Goal: Task Accomplishment & Management: Use online tool/utility

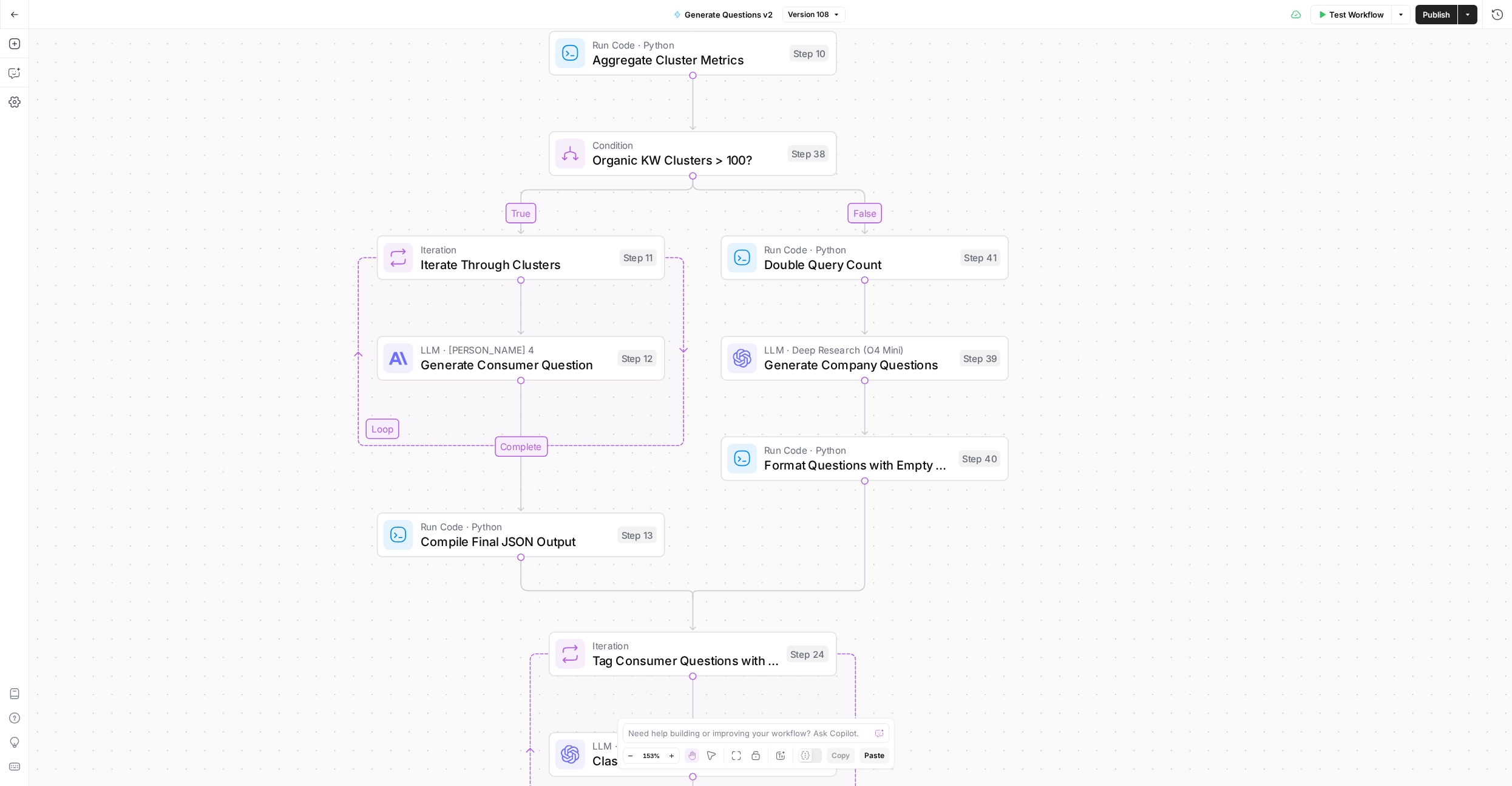
click at [282, 180] on div "true false Workflow Set Inputs Inputs LLM · Deep Research (O4 Mini) Research Co…" at bounding box center [770, 407] width 1483 height 757
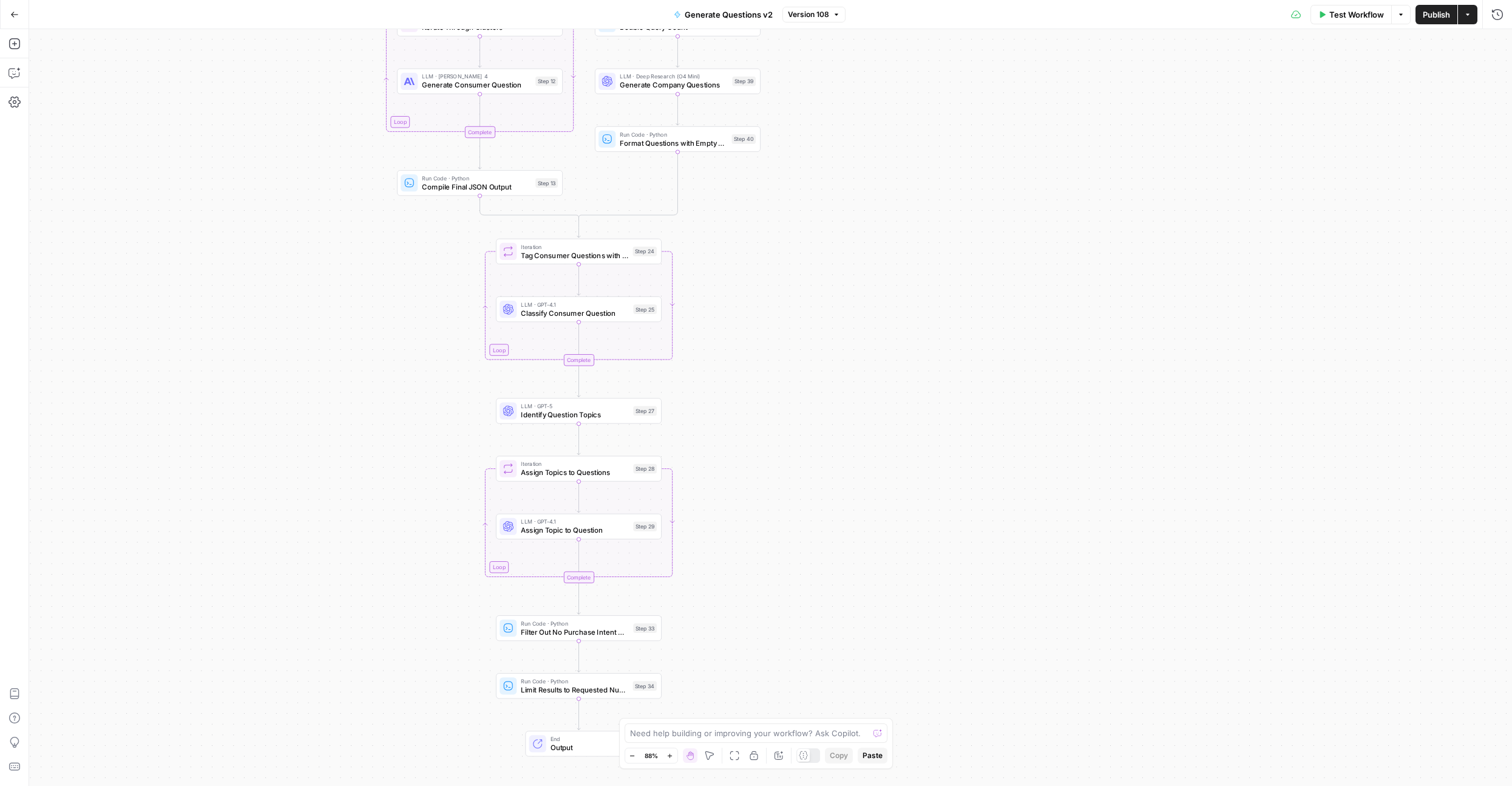
click at [732, 755] on icon "button" at bounding box center [734, 755] width 10 height 10
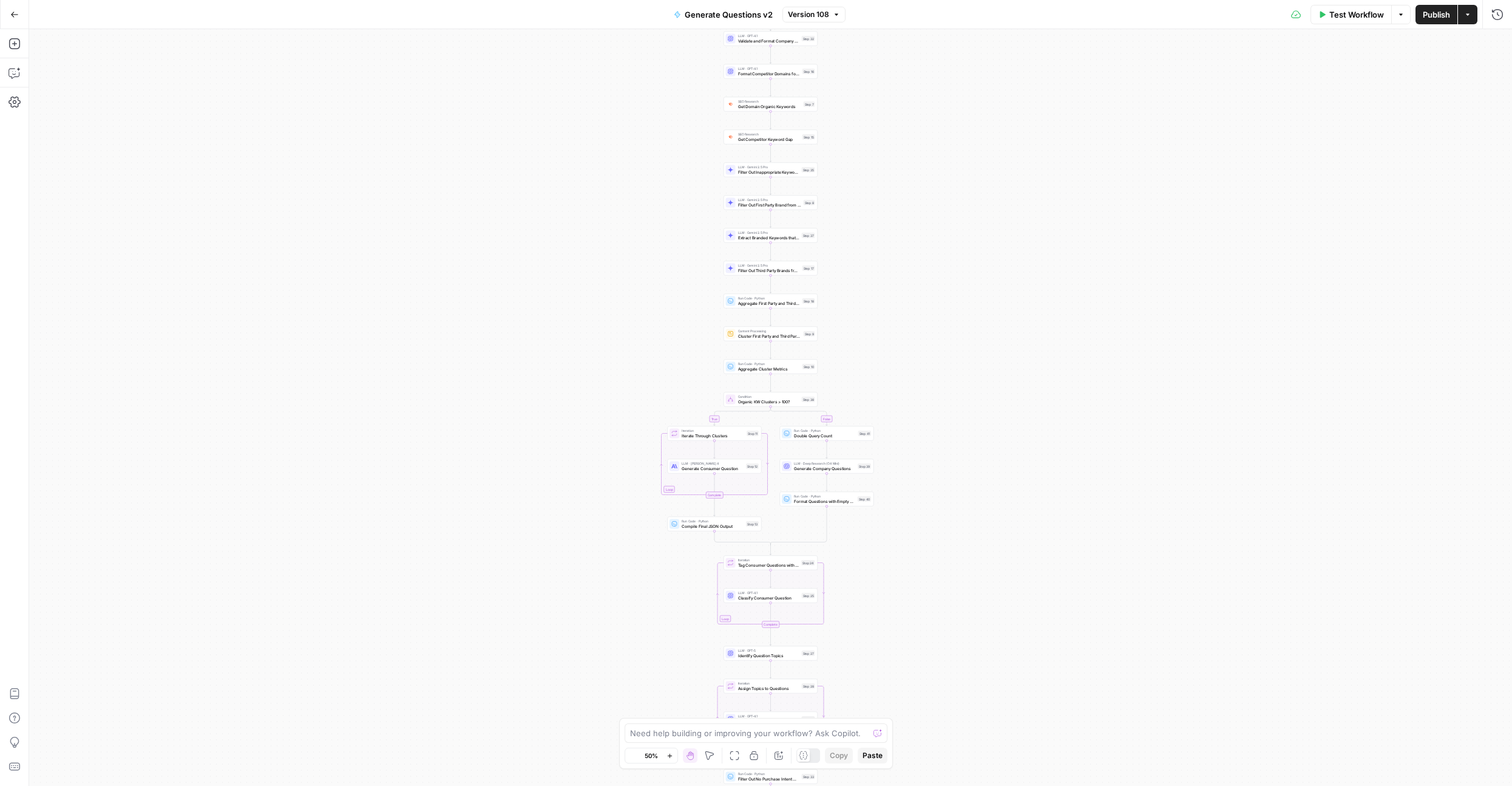
click at [777, 757] on icon "button" at bounding box center [779, 755] width 10 height 10
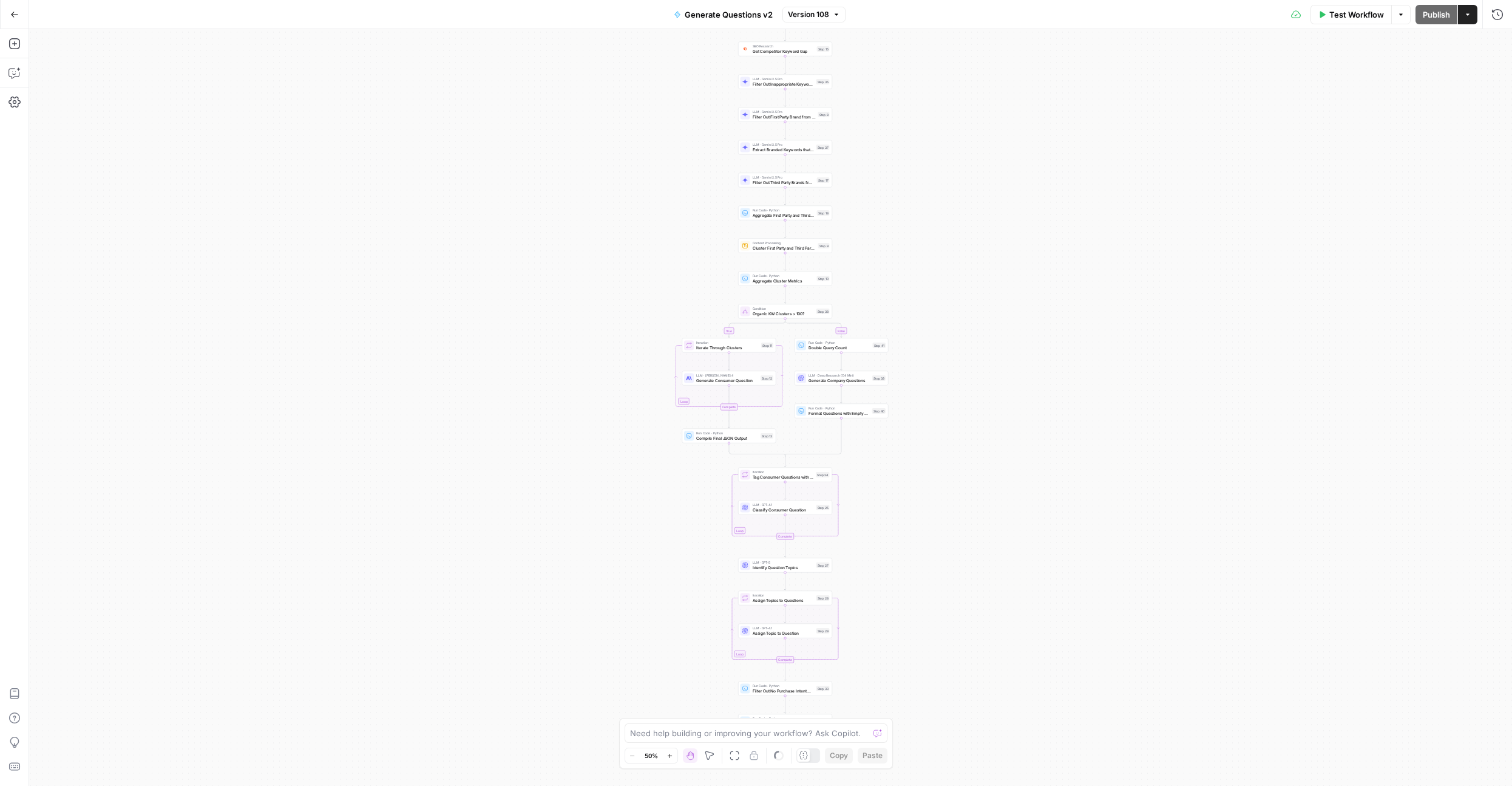
click at [28, 11] on div "Go Back" at bounding box center [15, 14] width 29 height 28
click at [14, 16] on icon "button" at bounding box center [15, 15] width 9 height 9
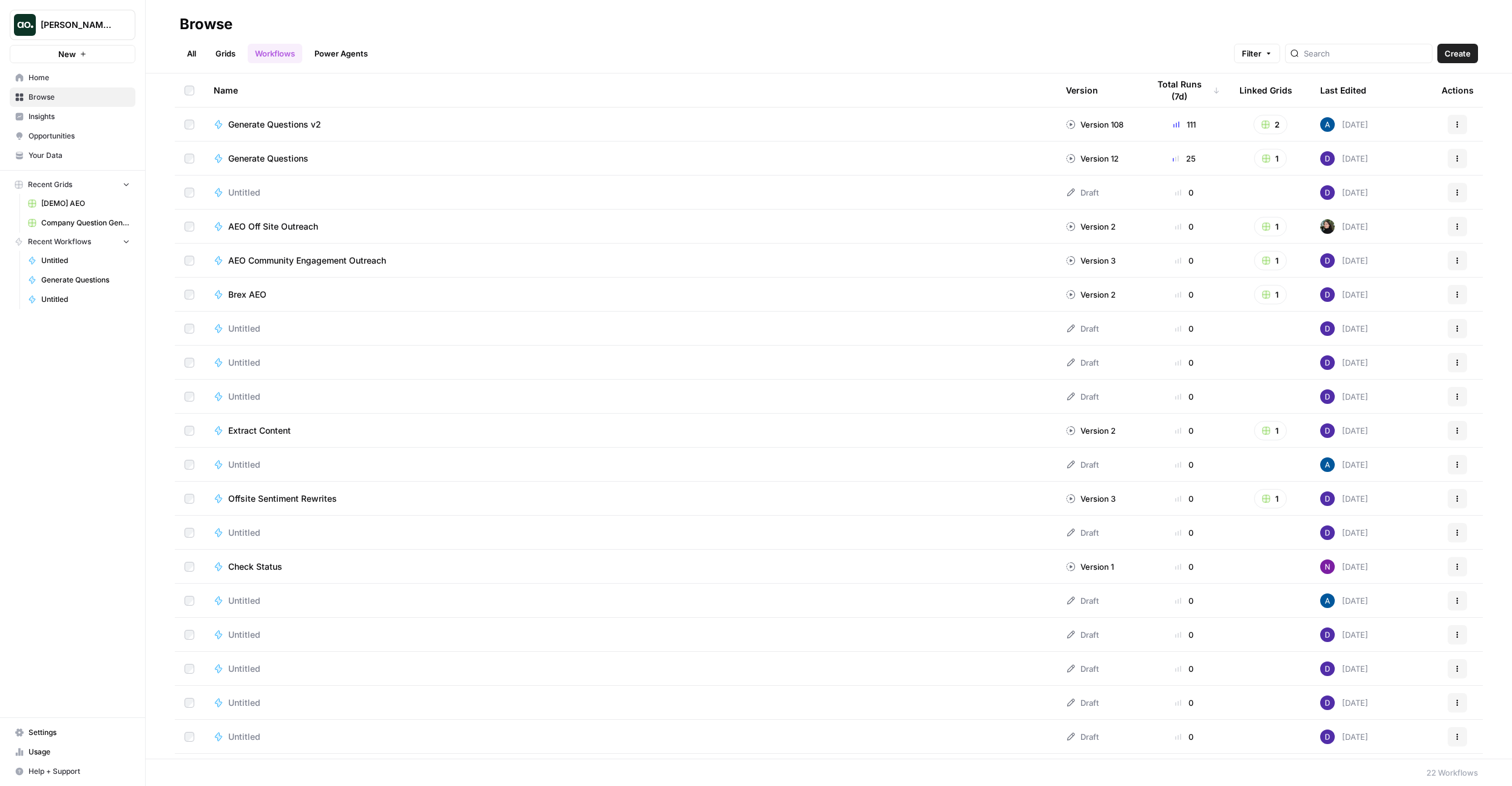
click at [54, 73] on span "Home" at bounding box center [78, 78] width 102 height 11
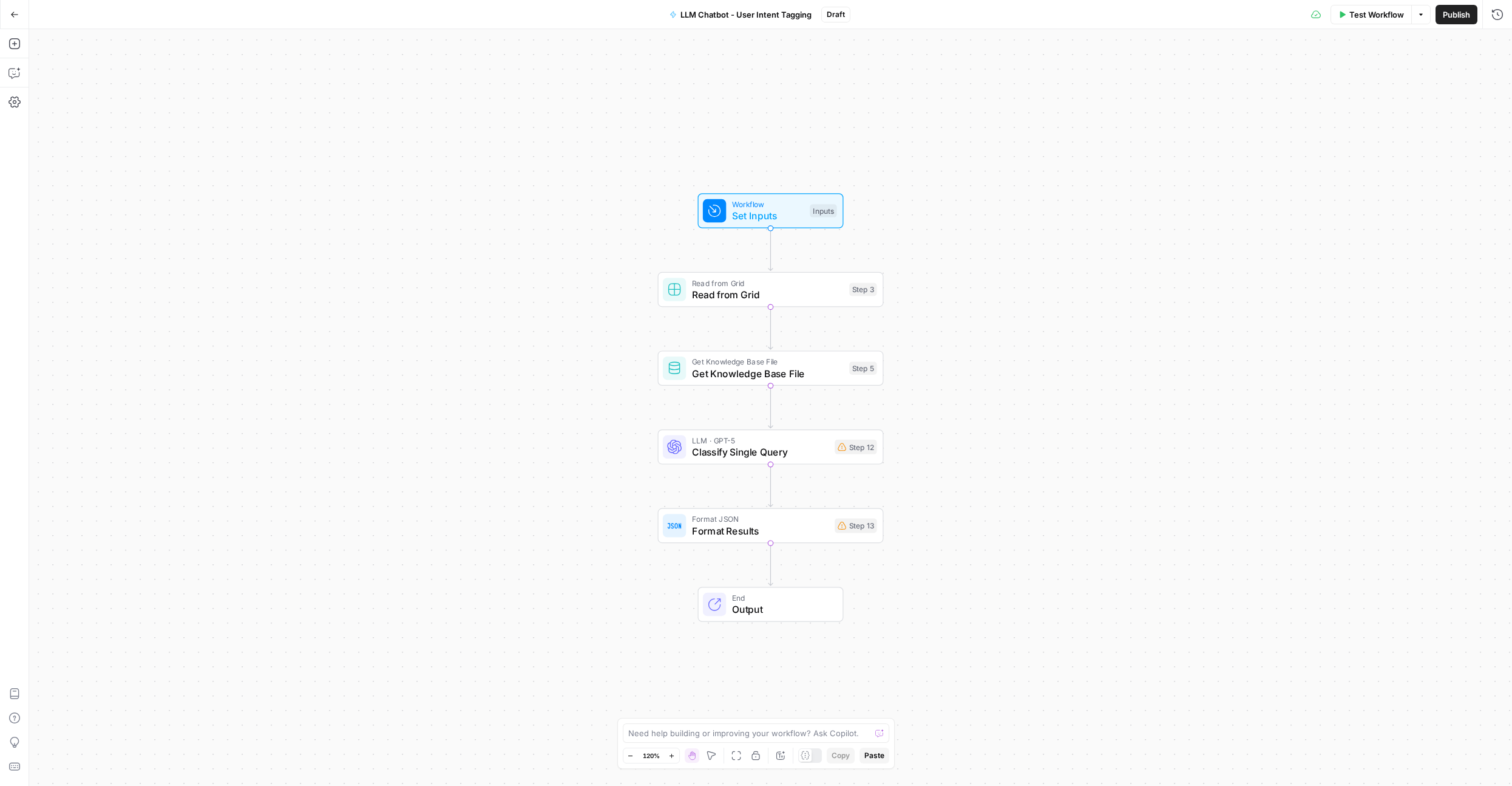
click at [702, 289] on span "Read from Grid" at bounding box center [767, 294] width 152 height 15
click at [11, 21] on button "Go Back" at bounding box center [15, 15] width 22 height 22
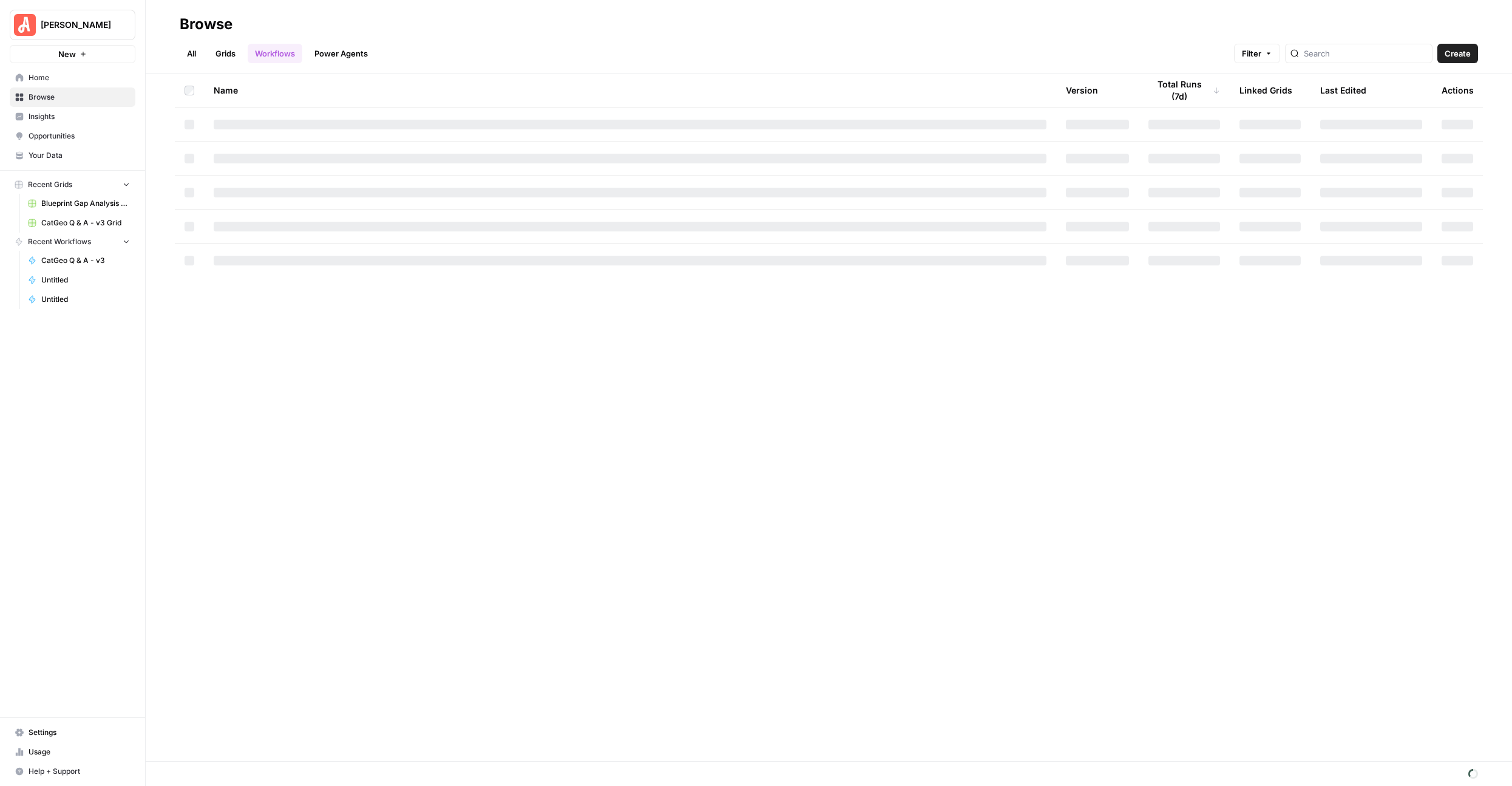
click at [191, 53] on link "All" at bounding box center [191, 53] width 23 height 19
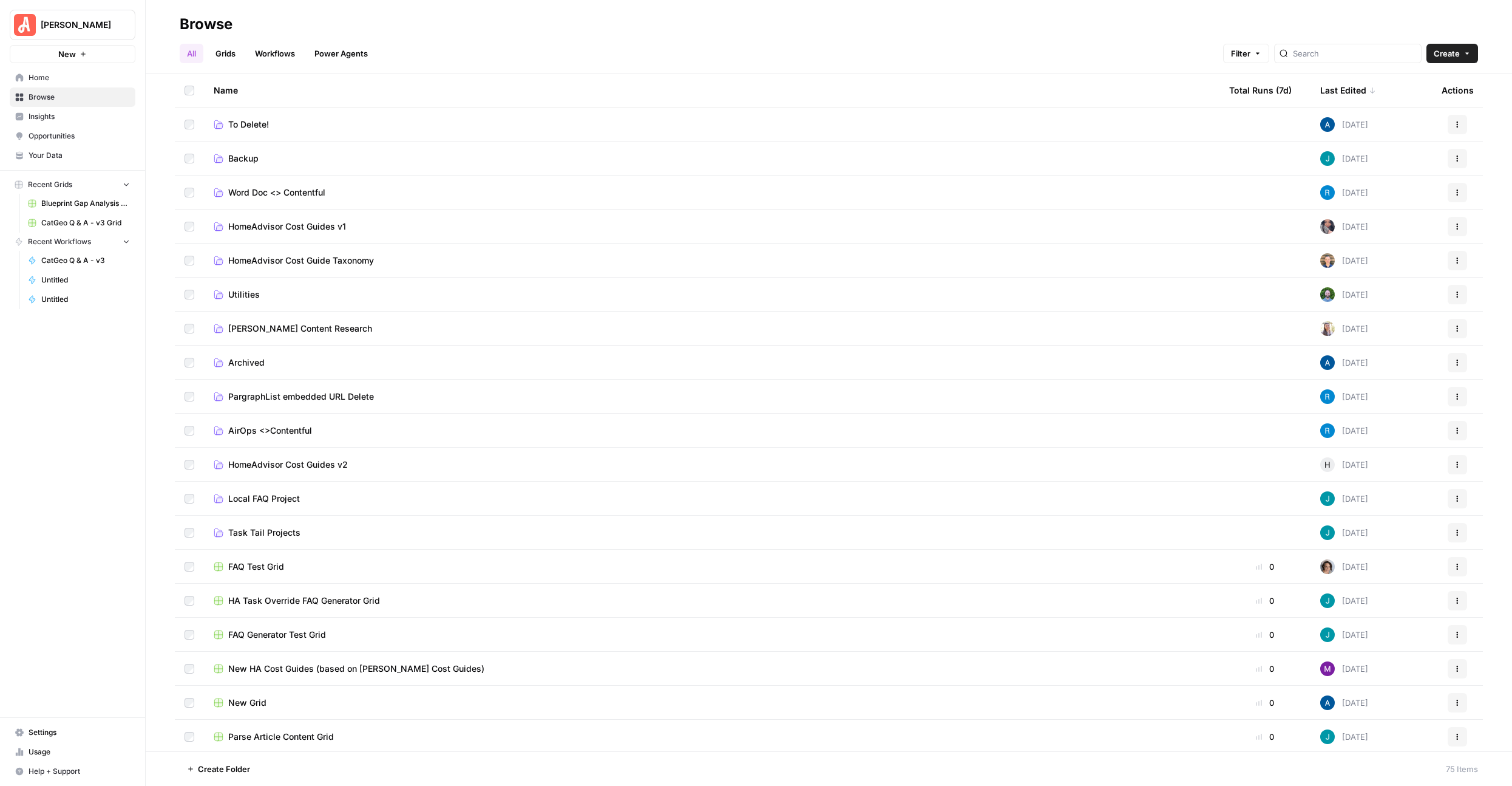
click at [275, 55] on link "Workflows" at bounding box center [275, 53] width 54 height 19
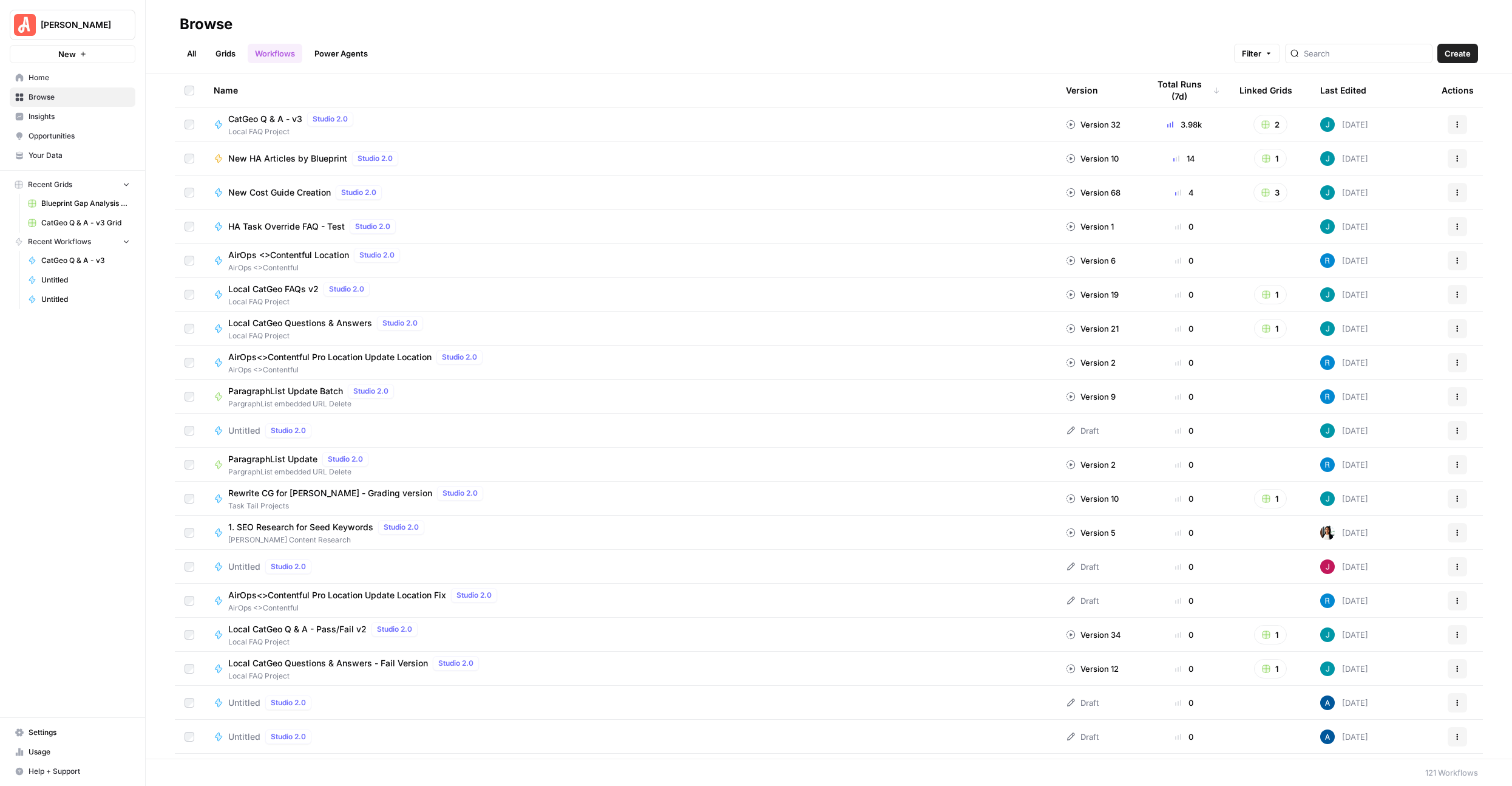
click at [233, 56] on link "Grids" at bounding box center [226, 53] width 35 height 19
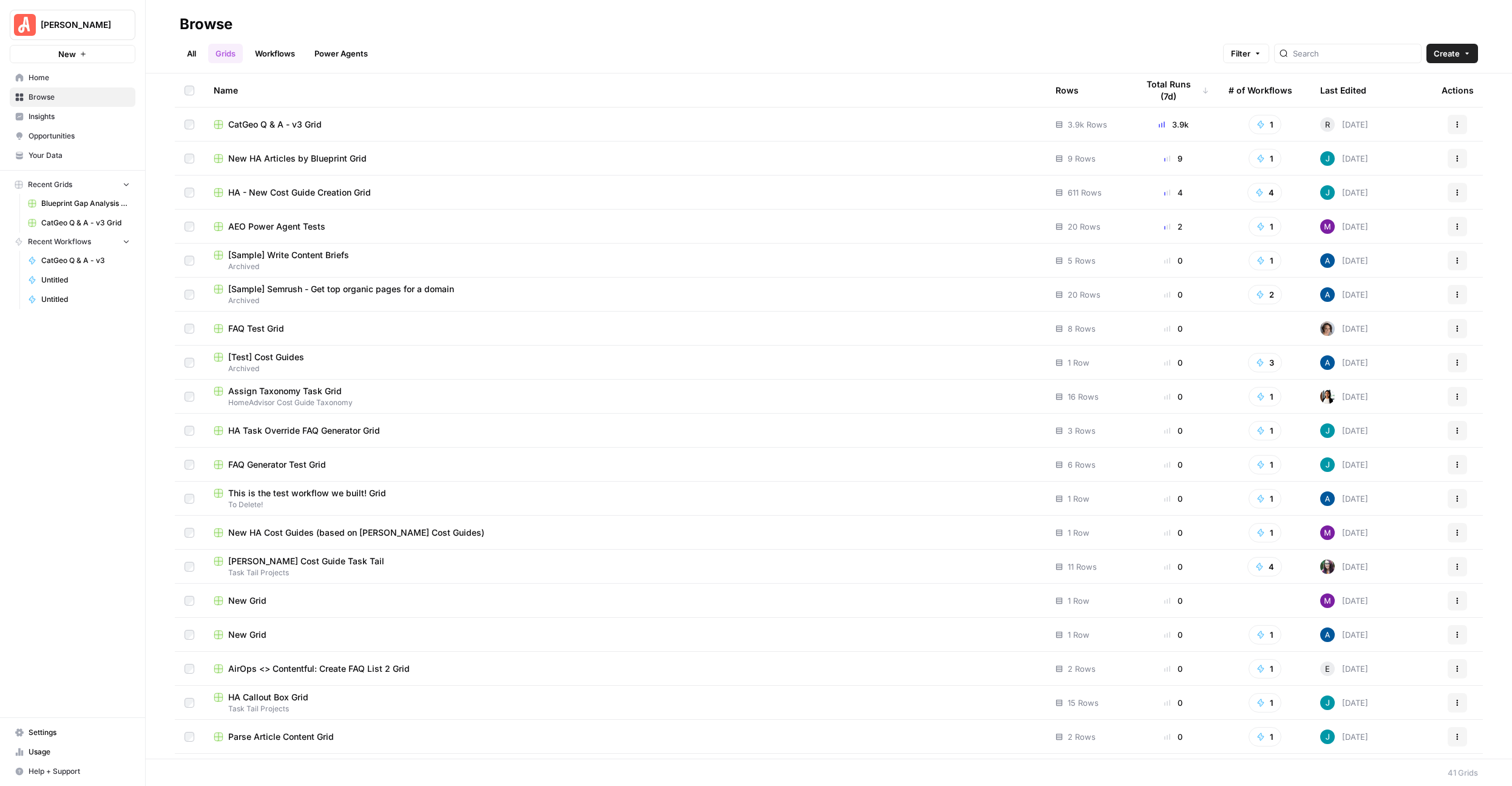
click at [1342, 95] on div "Last Edited" at bounding box center [1343, 90] width 46 height 33
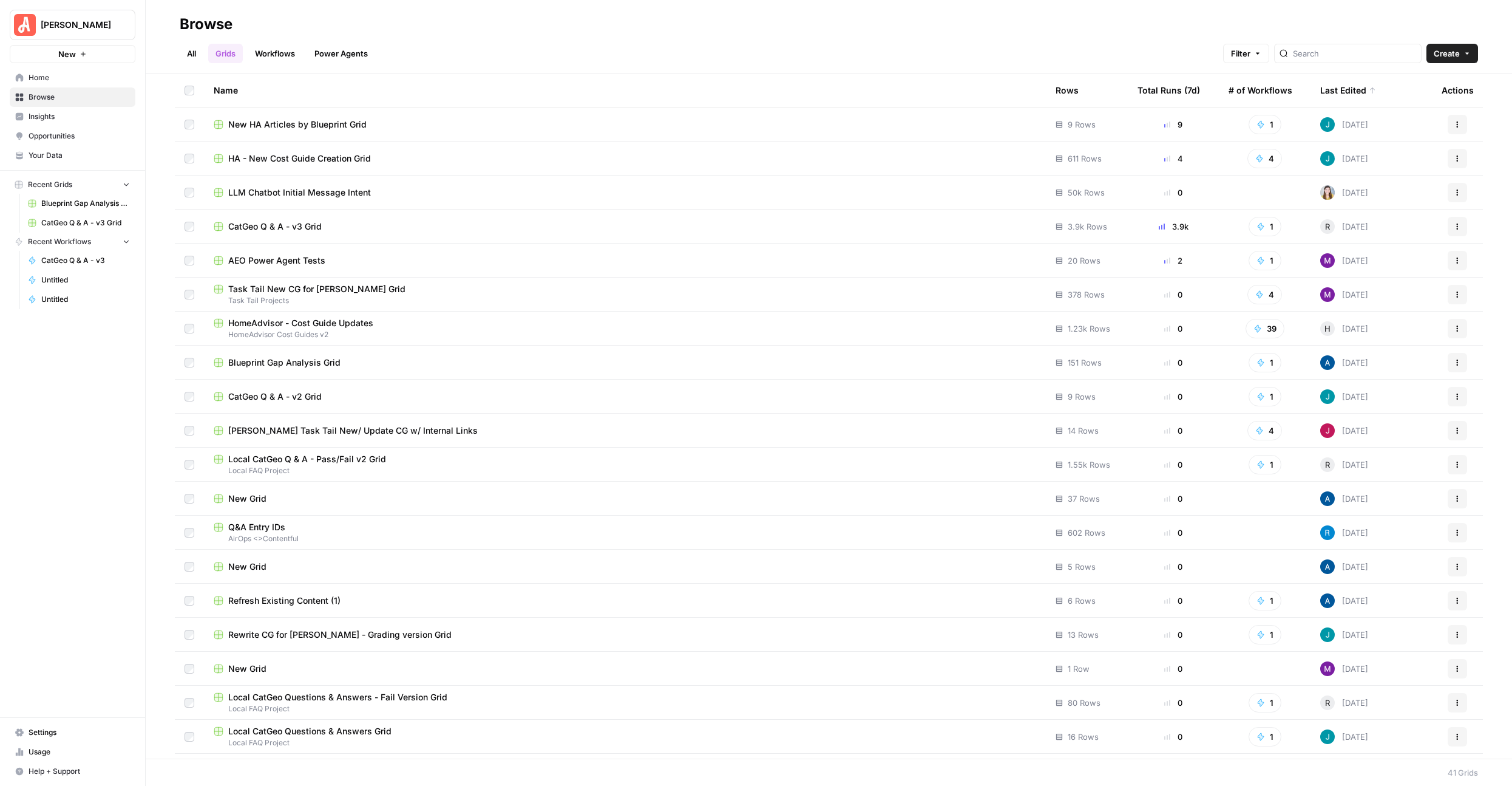
click at [288, 205] on td "LLM Chatbot Initial Message Intent" at bounding box center [625, 192] width 842 height 33
click at [301, 200] on td "LLM Chatbot Initial Message Intent" at bounding box center [625, 192] width 842 height 33
click at [324, 195] on span "LLM Chatbot Initial Message Intent" at bounding box center [299, 192] width 142 height 13
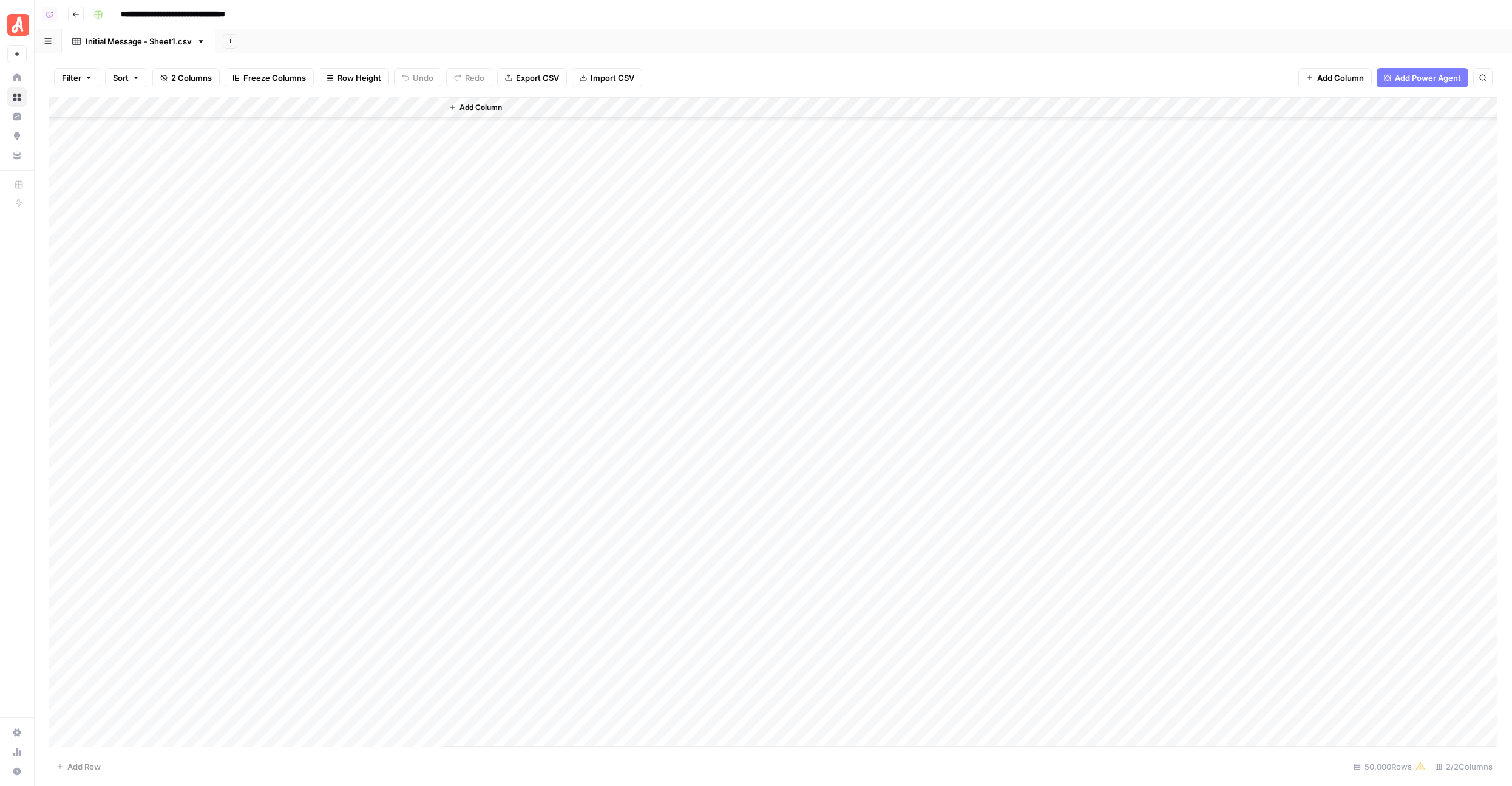
scroll to position [931095, 0]
click at [75, 20] on button "Go back" at bounding box center [76, 15] width 15 height 16
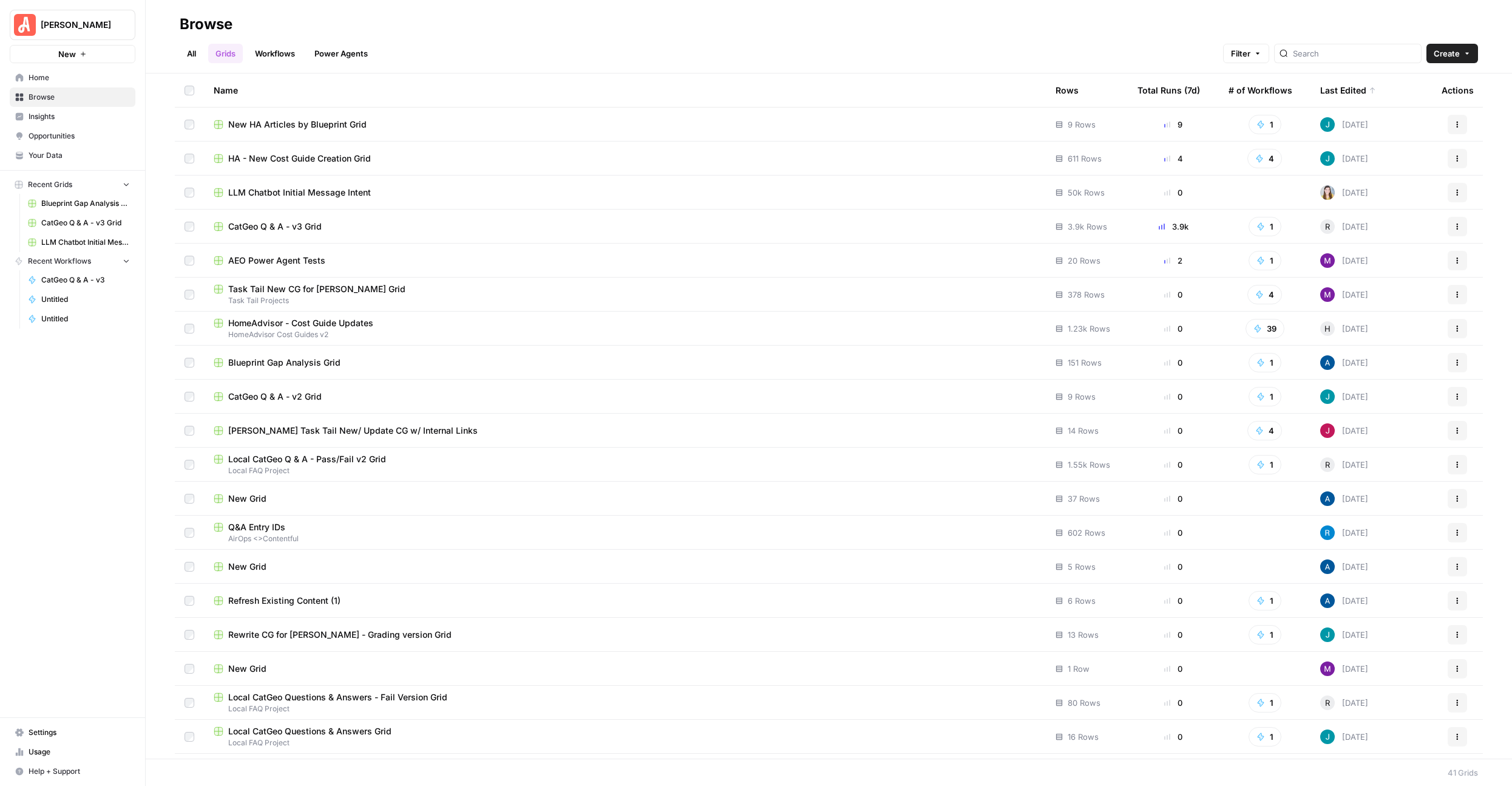
click at [67, 80] on span "Home" at bounding box center [78, 78] width 102 height 11
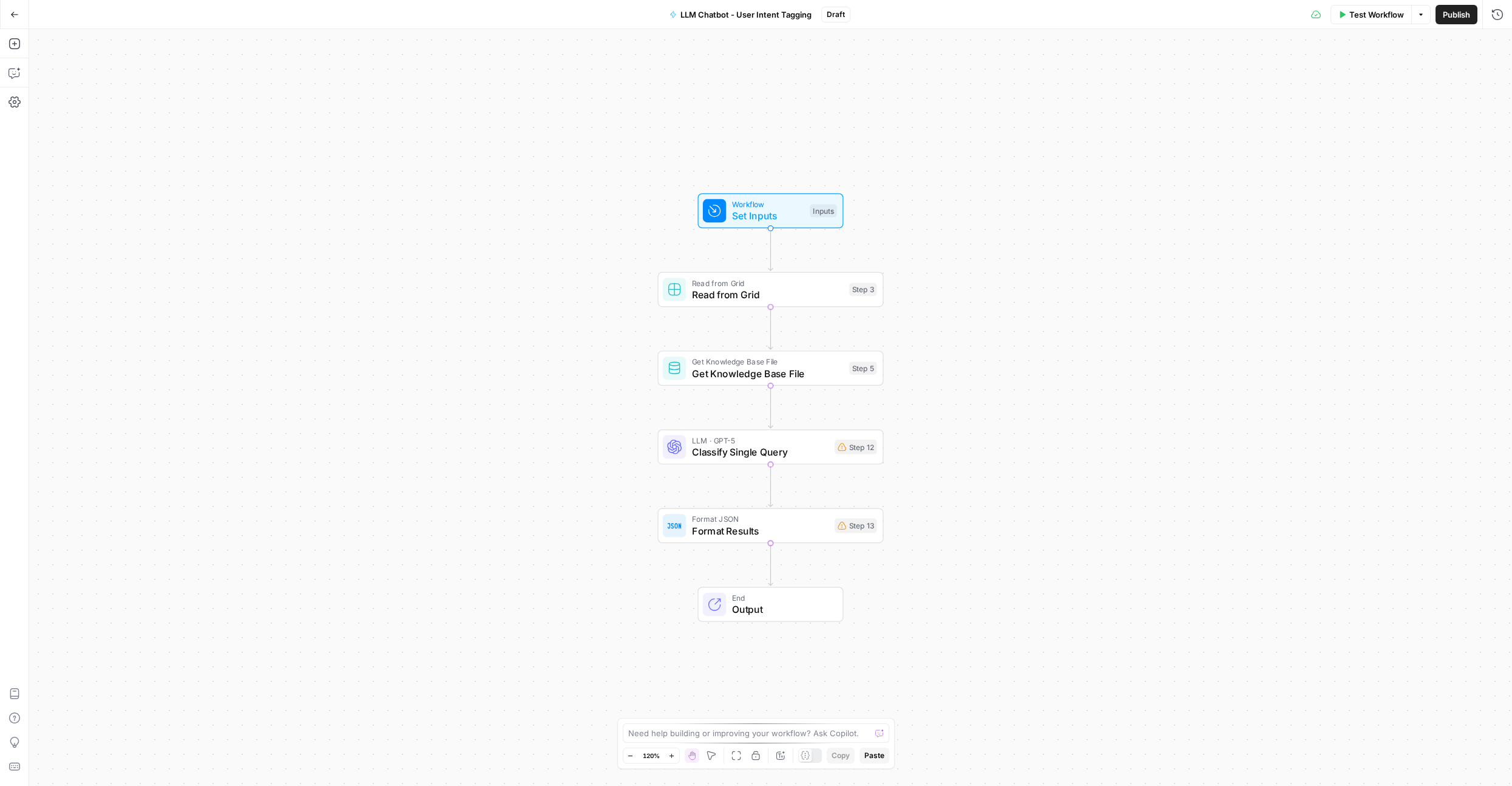
click at [745, 190] on div "Workflow Set Inputs Inputs Test Step Read from Grid Read from Grid Step 3 Copy …" at bounding box center [770, 407] width 1483 height 757
click at [746, 201] on span "Workflow" at bounding box center [768, 204] width 73 height 12
click at [722, 280] on span "Read from Grid" at bounding box center [767, 283] width 152 height 12
type input "Initial Message - Sheet1.csv"
type input "LLM Chatbot Initial Message Intent"
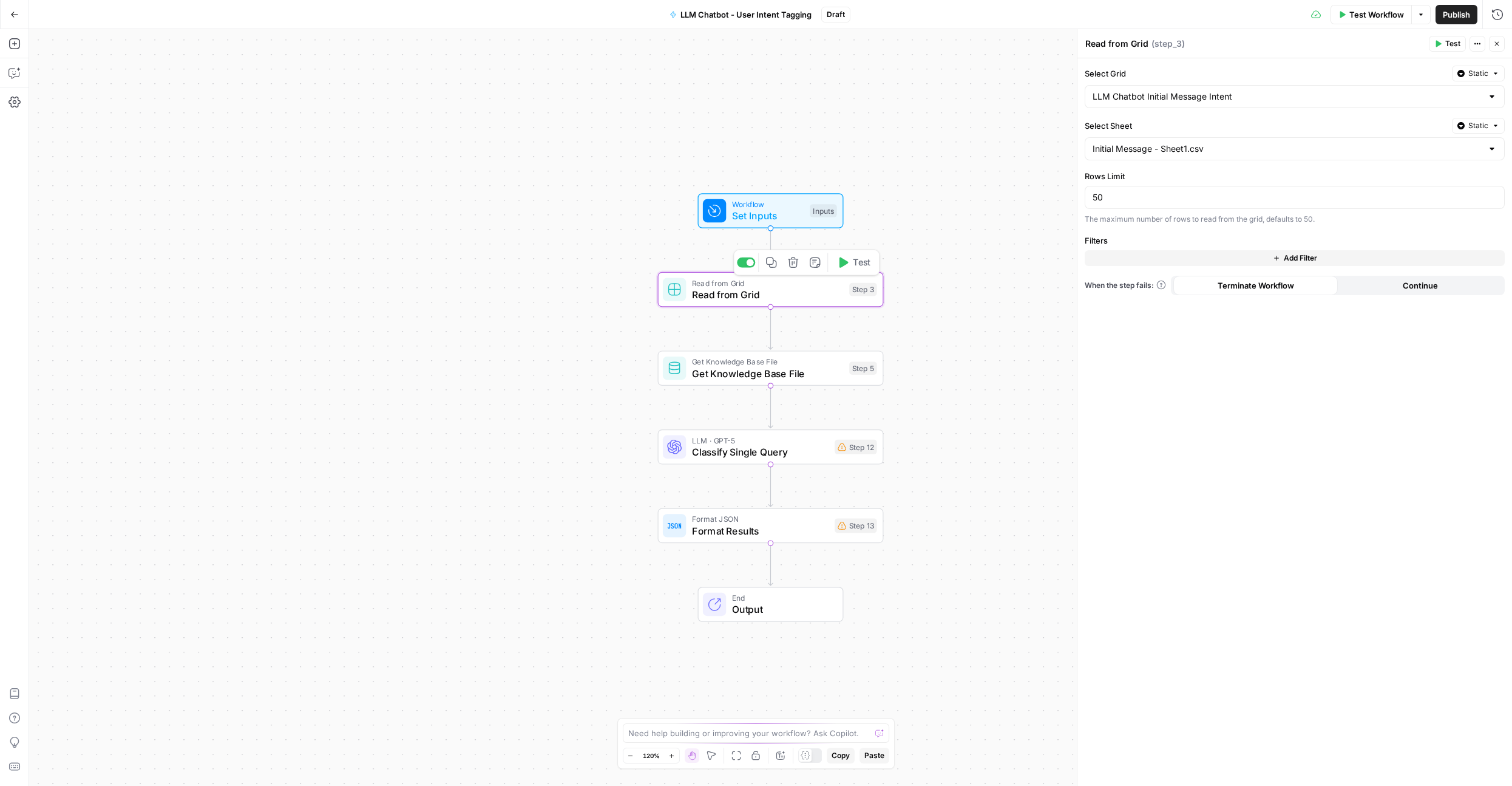
click at [798, 267] on icon "button" at bounding box center [793, 263] width 12 height 12
click at [716, 157] on span "Delete Step" at bounding box center [723, 155] width 47 height 13
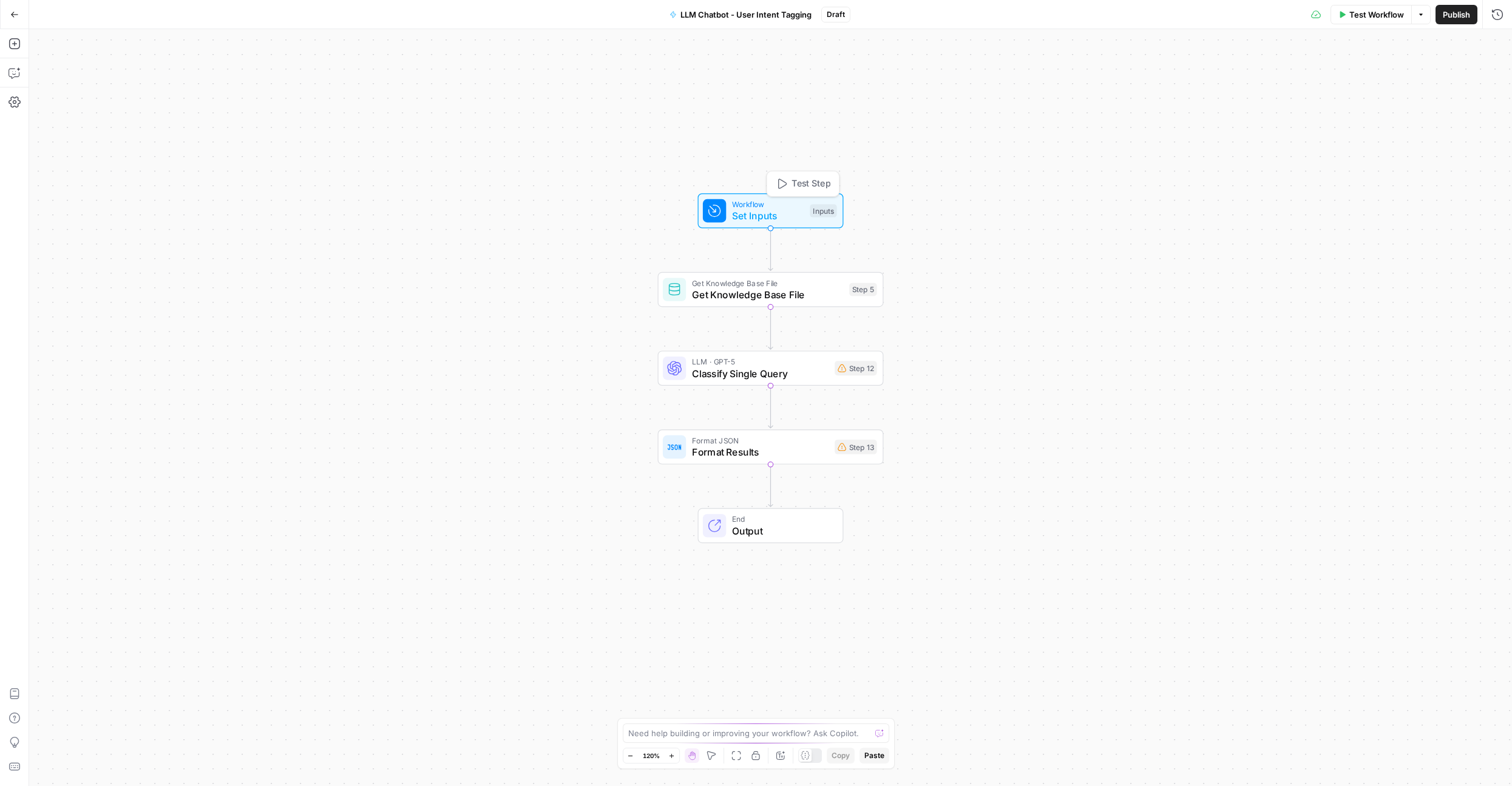
click at [732, 214] on span "Set Inputs" at bounding box center [768, 215] width 73 height 15
click at [1187, 99] on div "Add Field Options" at bounding box center [1294, 87] width 416 height 29
click at [1201, 85] on button "Add Field" at bounding box center [1283, 82] width 394 height 19
click at [1112, 290] on div at bounding box center [1295, 297] width 420 height 23
type input "Message"
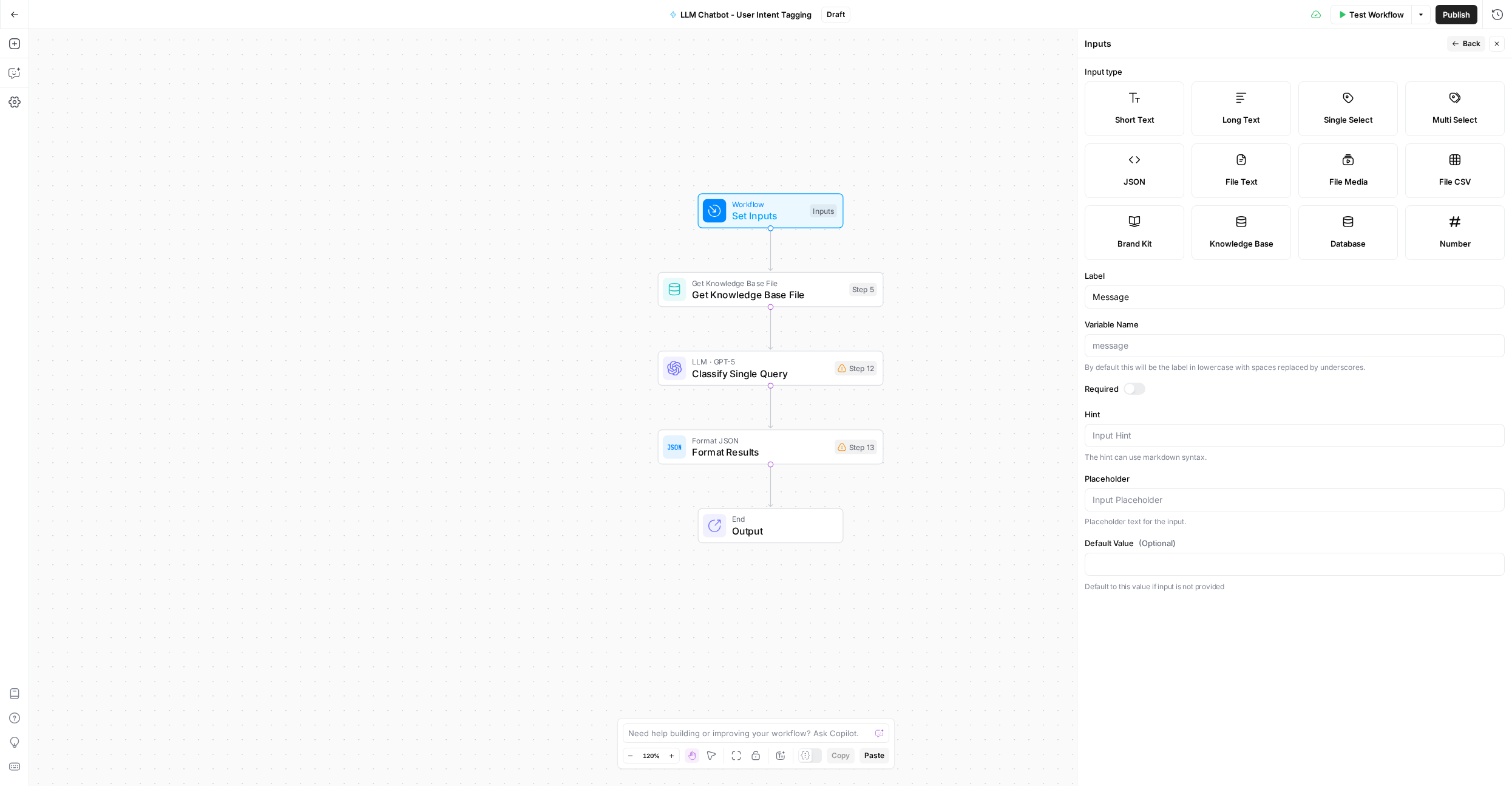
click at [1133, 392] on div at bounding box center [1134, 389] width 22 height 13
click at [1109, 439] on textarea "Hint" at bounding box center [1294, 435] width 404 height 13
type textarea "e"
type textarea "Input the message here"
click at [1497, 45] on icon "button" at bounding box center [1497, 44] width 8 height 8
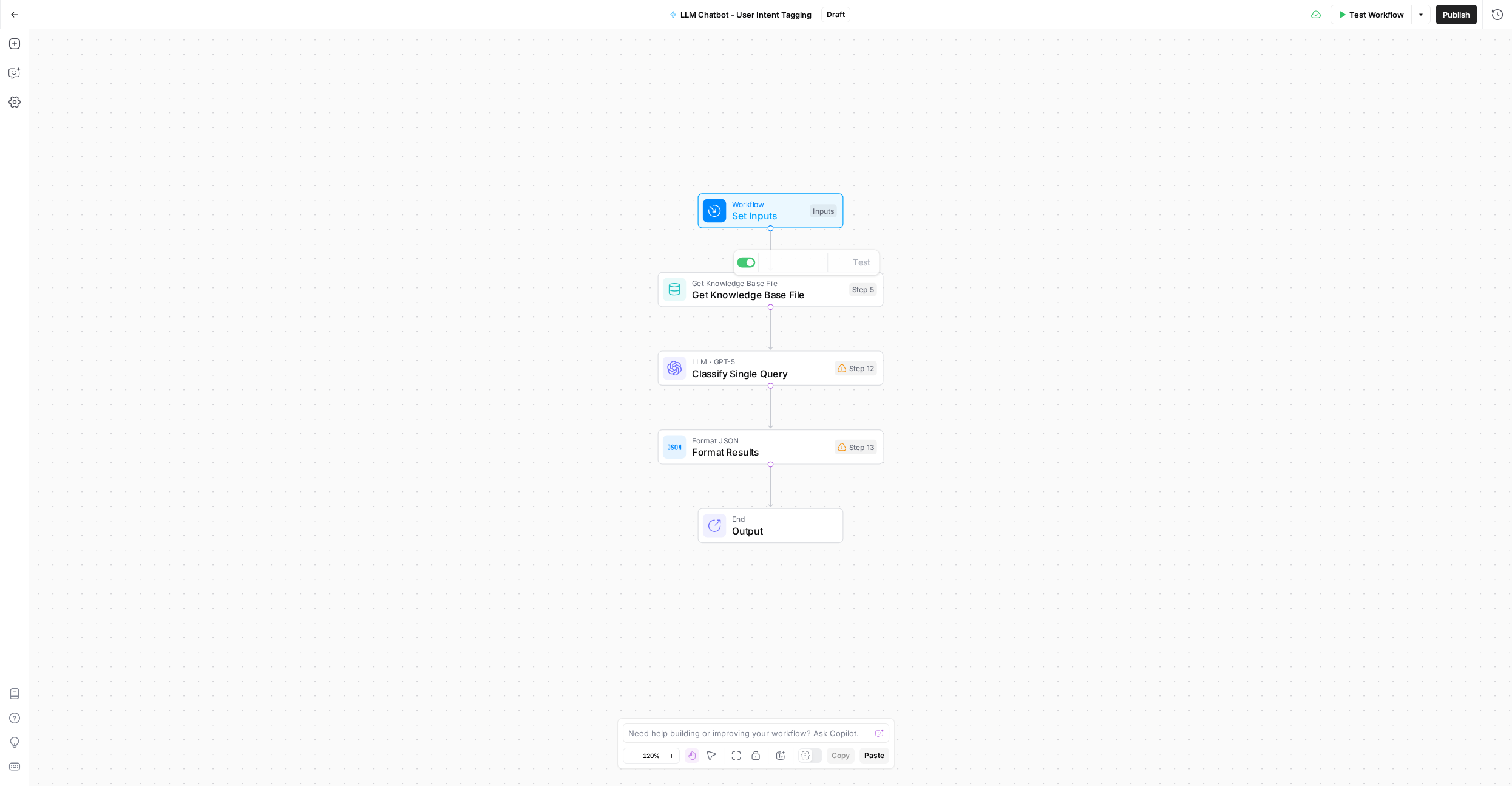
click at [776, 366] on span "Classify Single Query" at bounding box center [760, 373] width 138 height 15
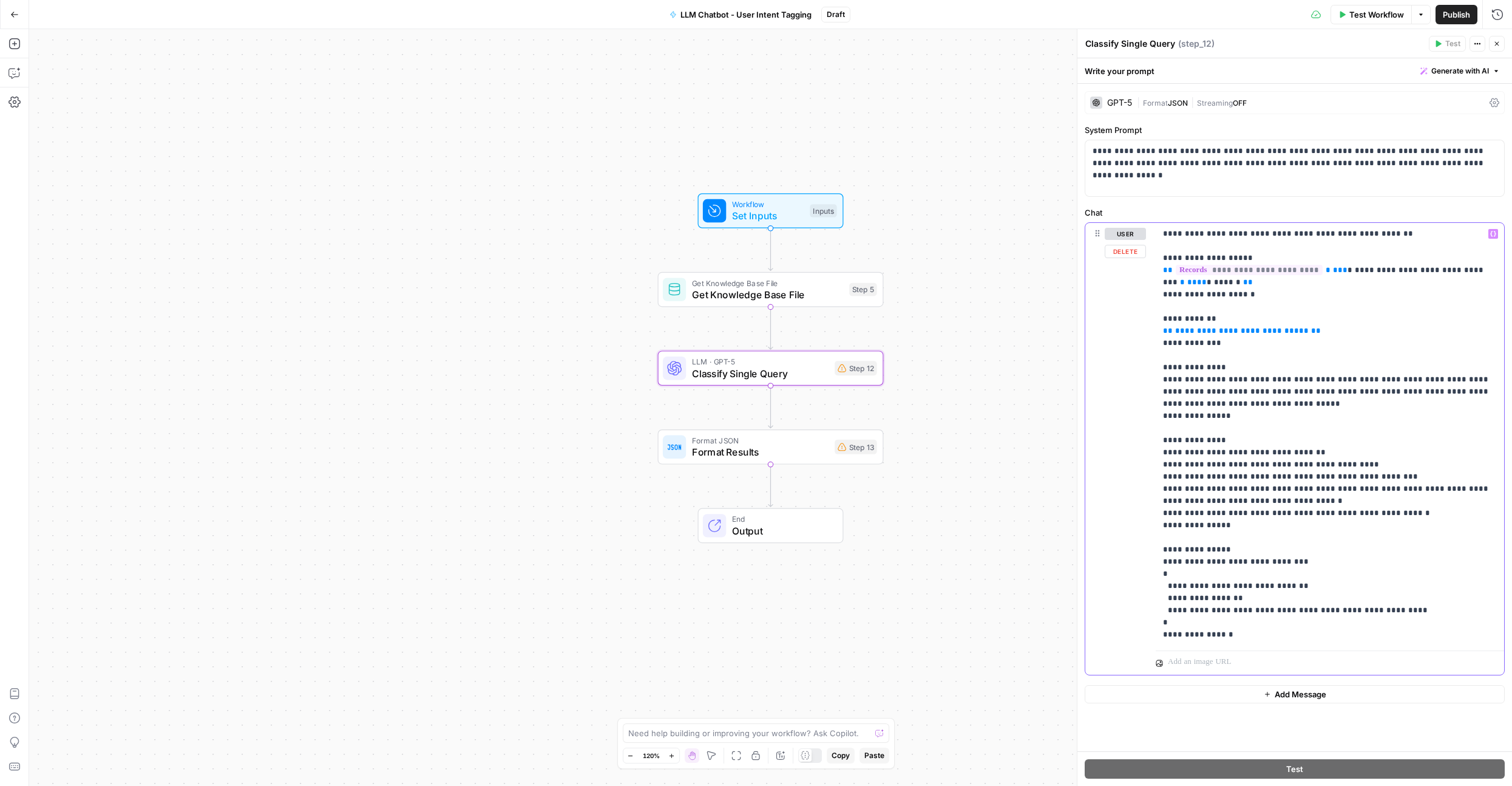
click at [1231, 379] on p "**********" at bounding box center [1330, 434] width 334 height 413
drag, startPoint x: 1306, startPoint y: 333, endPoint x: 1161, endPoint y: 329, distance: 145.1
click at [1161, 329] on div "**********" at bounding box center [1330, 434] width 349 height 423
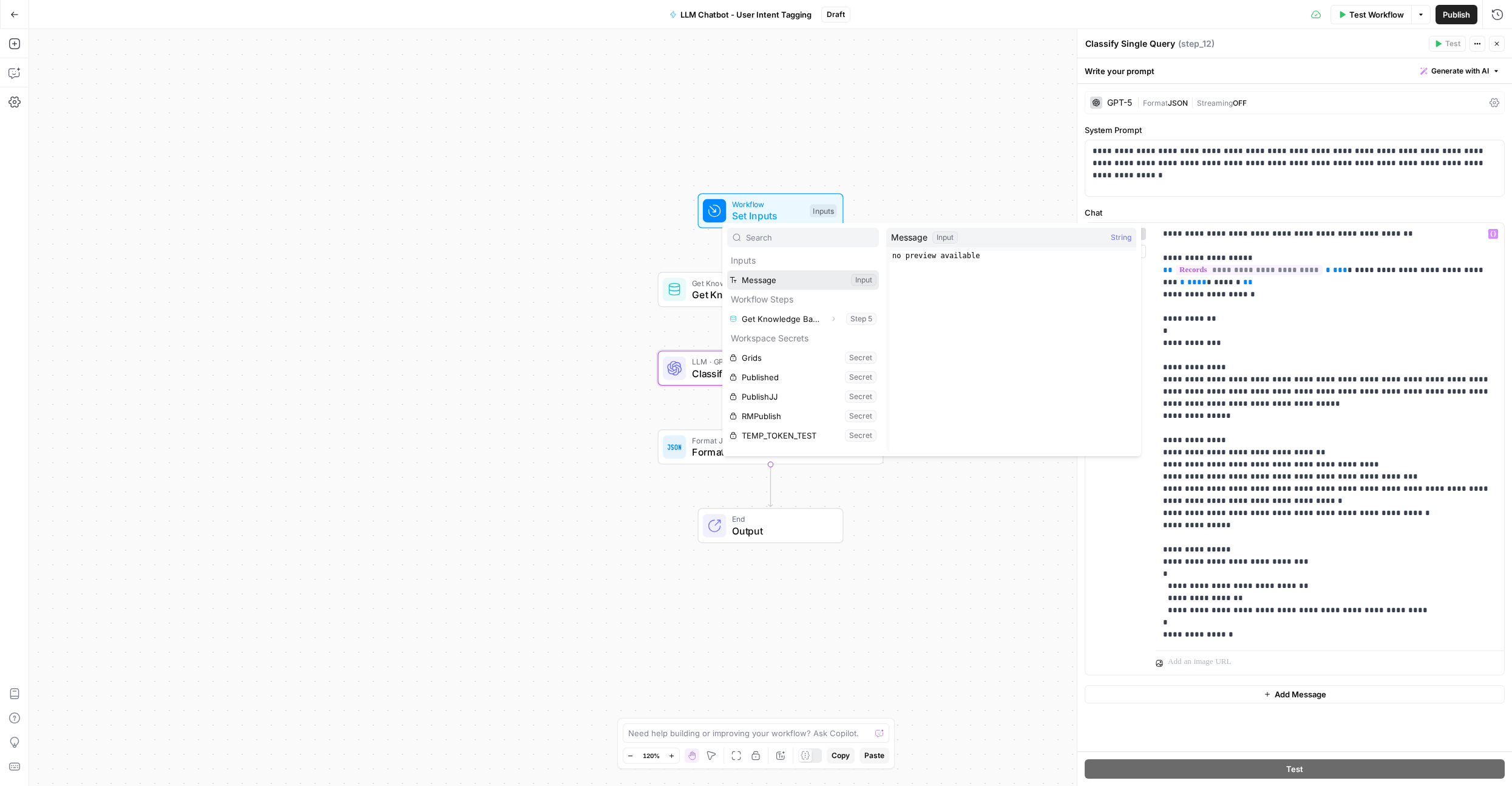
click at [791, 280] on button "Select variable Message" at bounding box center [803, 280] width 152 height 19
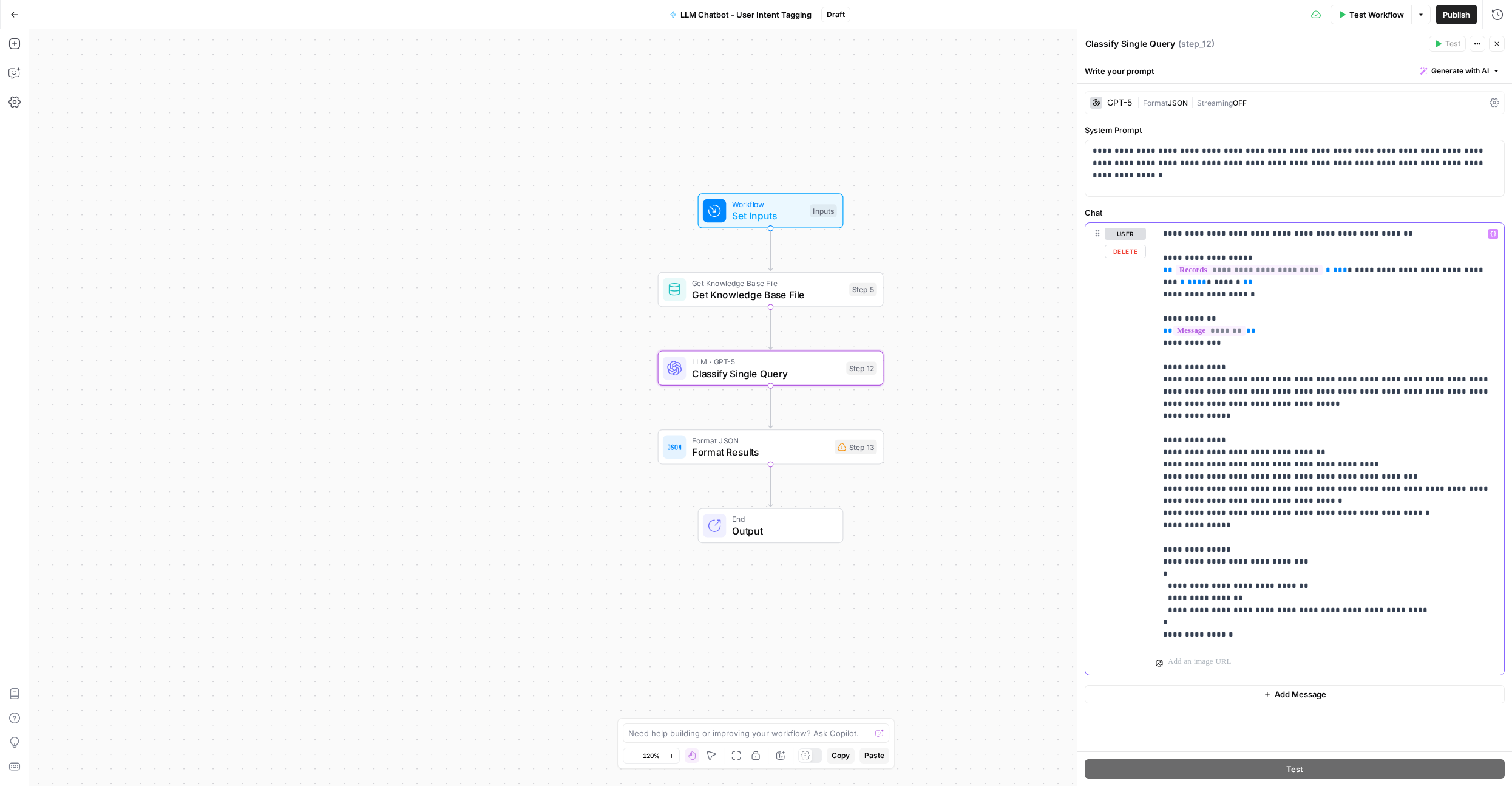
click at [1193, 564] on p "**********" at bounding box center [1330, 434] width 334 height 413
click at [1193, 611] on p "**********" at bounding box center [1330, 434] width 334 height 413
click at [818, 457] on span "Format Results" at bounding box center [760, 452] width 138 height 15
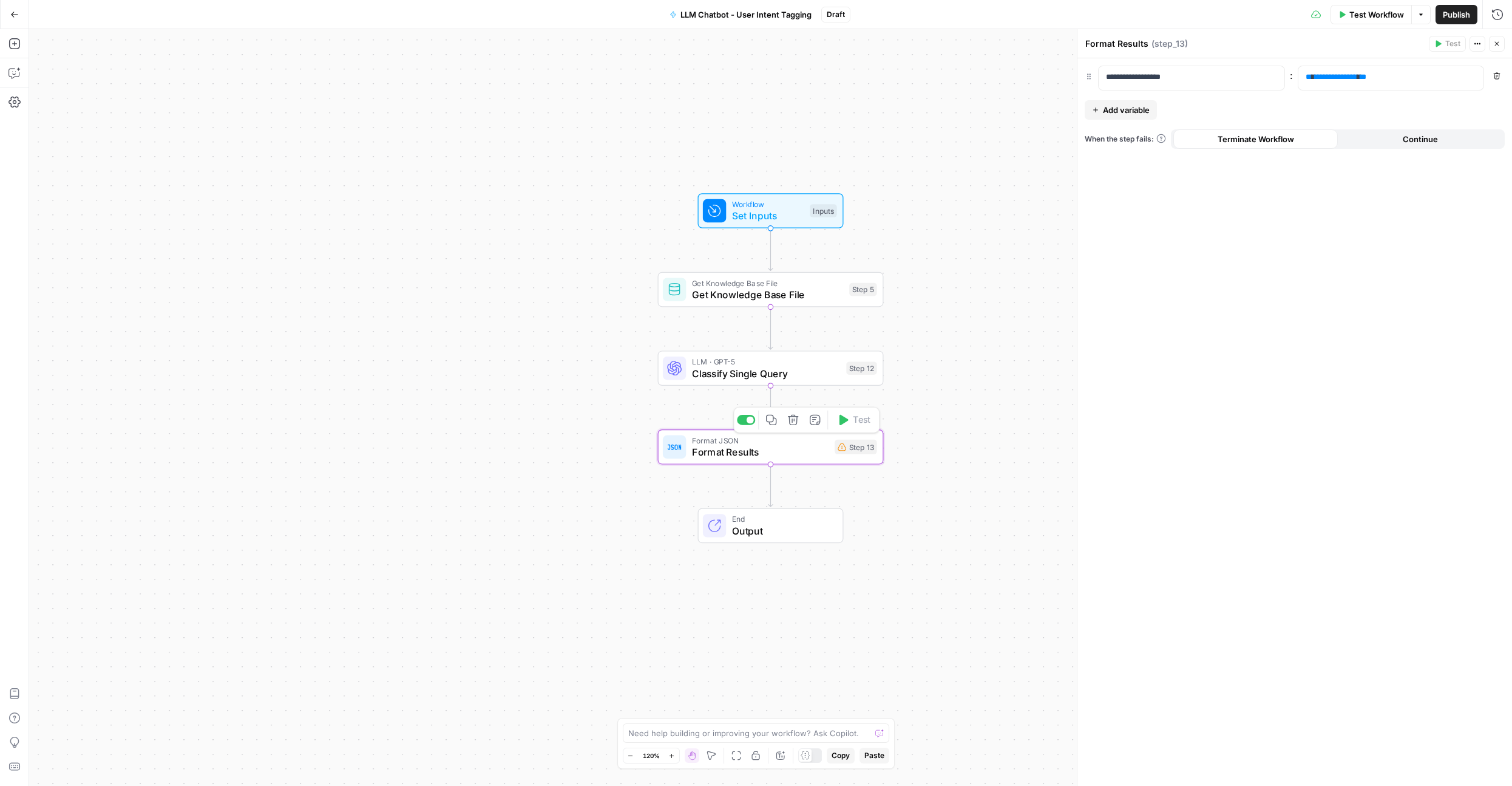
click at [780, 418] on button "Copy step" at bounding box center [770, 420] width 18 height 18
click at [790, 418] on icon "button" at bounding box center [793, 420] width 12 height 12
click at [729, 150] on span "Delete Step" at bounding box center [723, 155] width 47 height 13
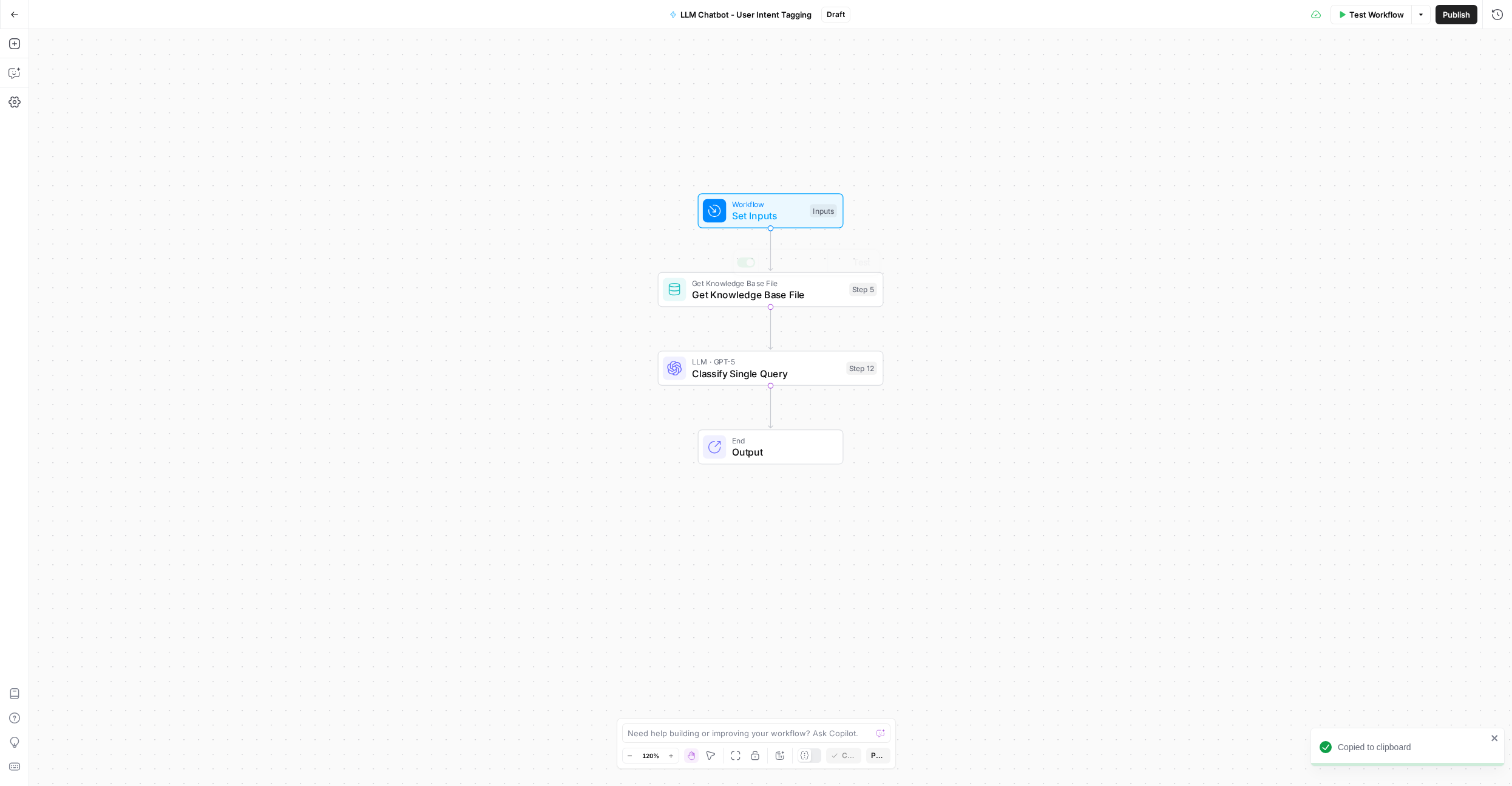
click at [731, 376] on span "Classify Single Query" at bounding box center [766, 373] width 149 height 15
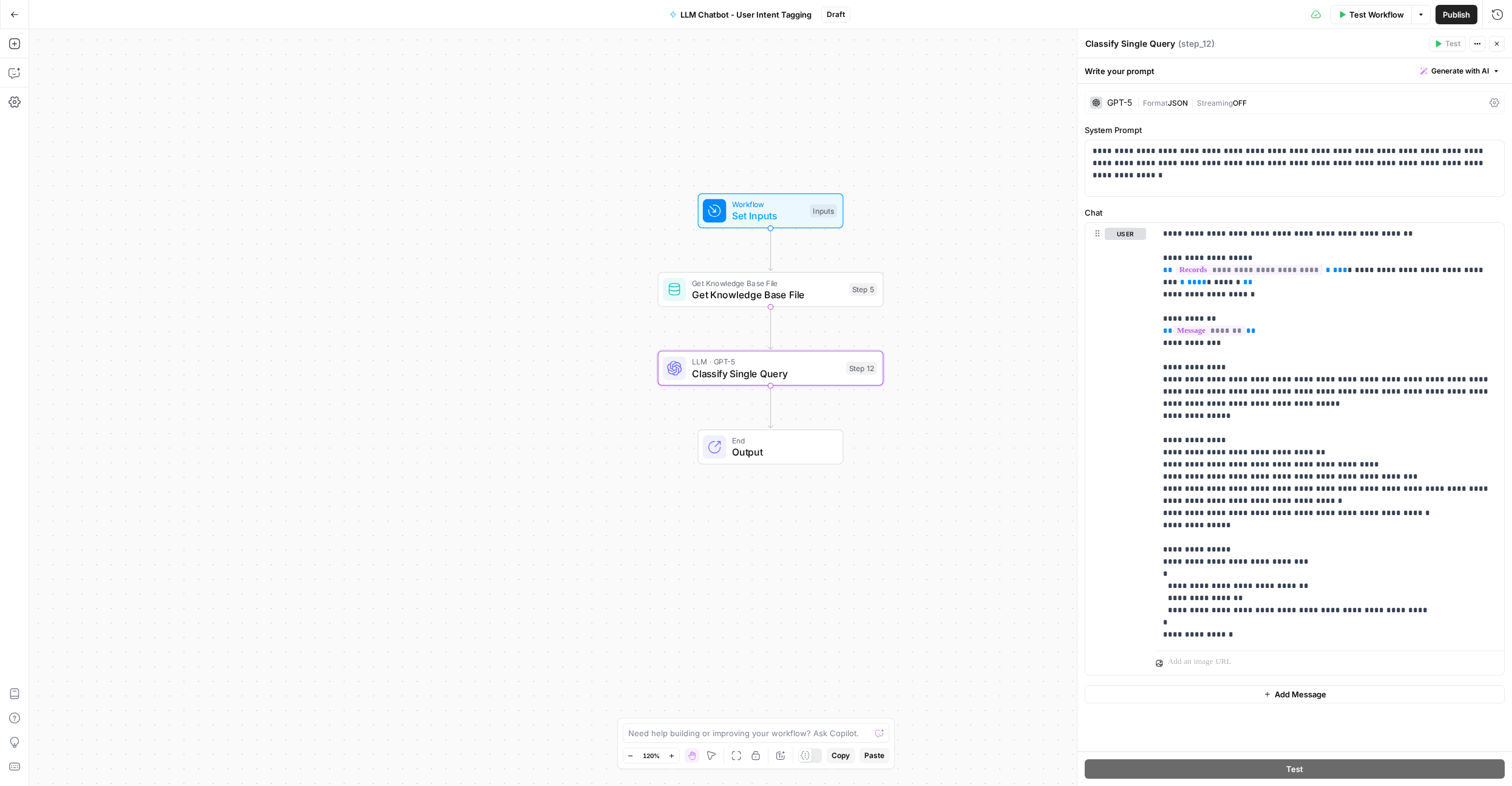
click at [1447, 22] on button "Publish" at bounding box center [1456, 15] width 42 height 19
click at [744, 296] on span "Get Knowledge Base File" at bounding box center [767, 294] width 152 height 15
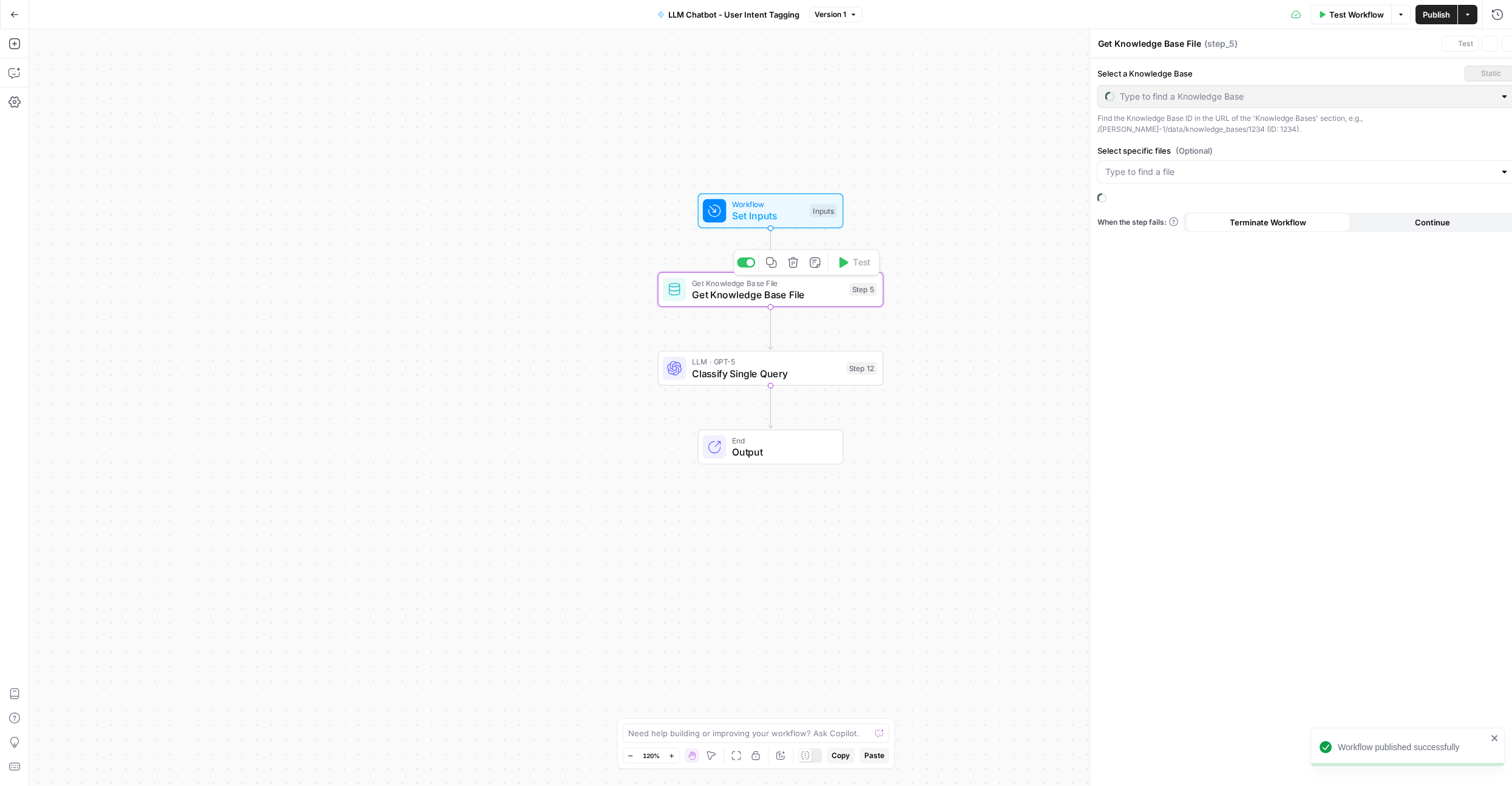
type input "Intent Definitions (LLM Chatbot)"
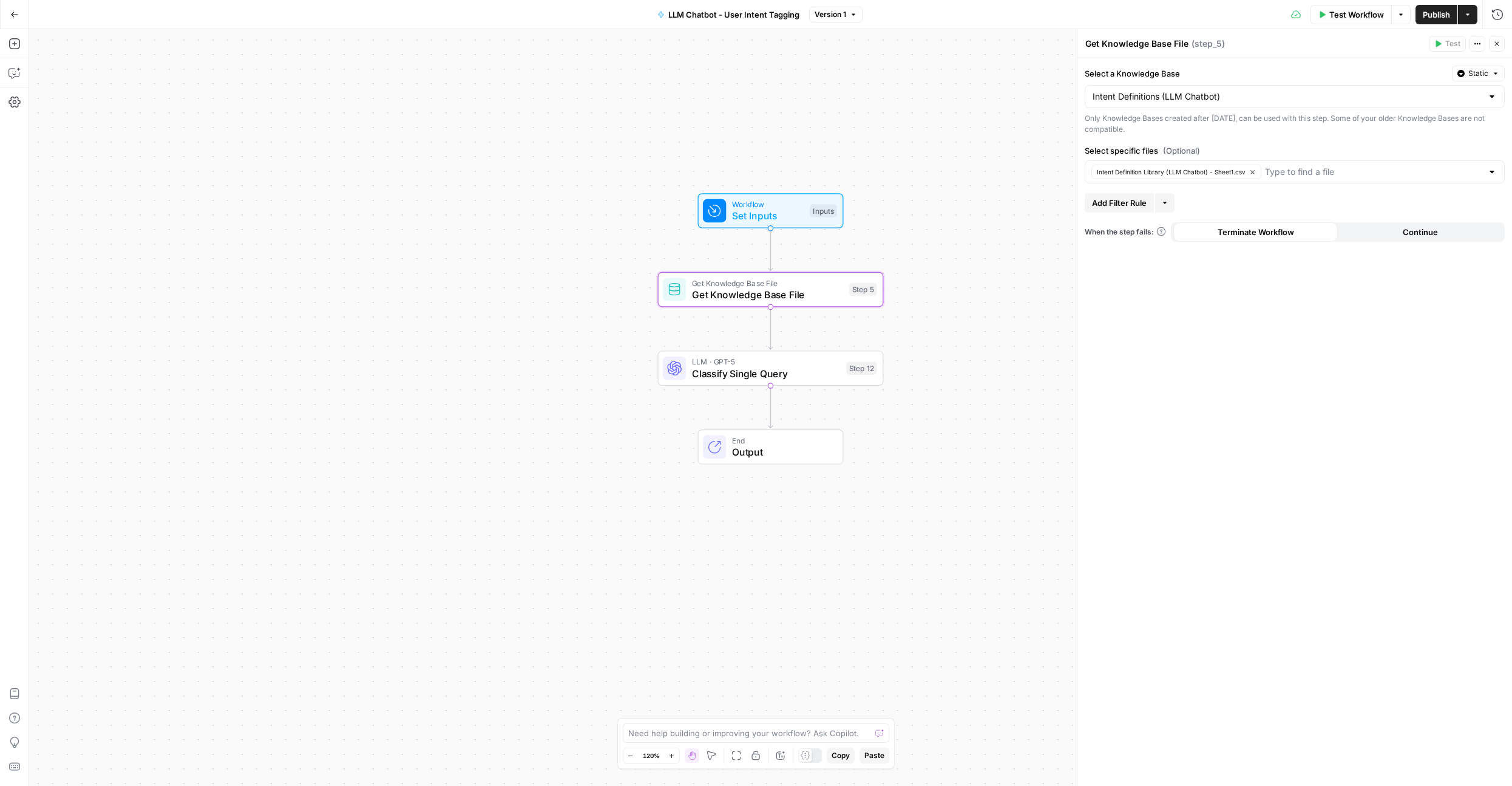
click at [694, 359] on span "LLM · GPT-5" at bounding box center [766, 362] width 149 height 12
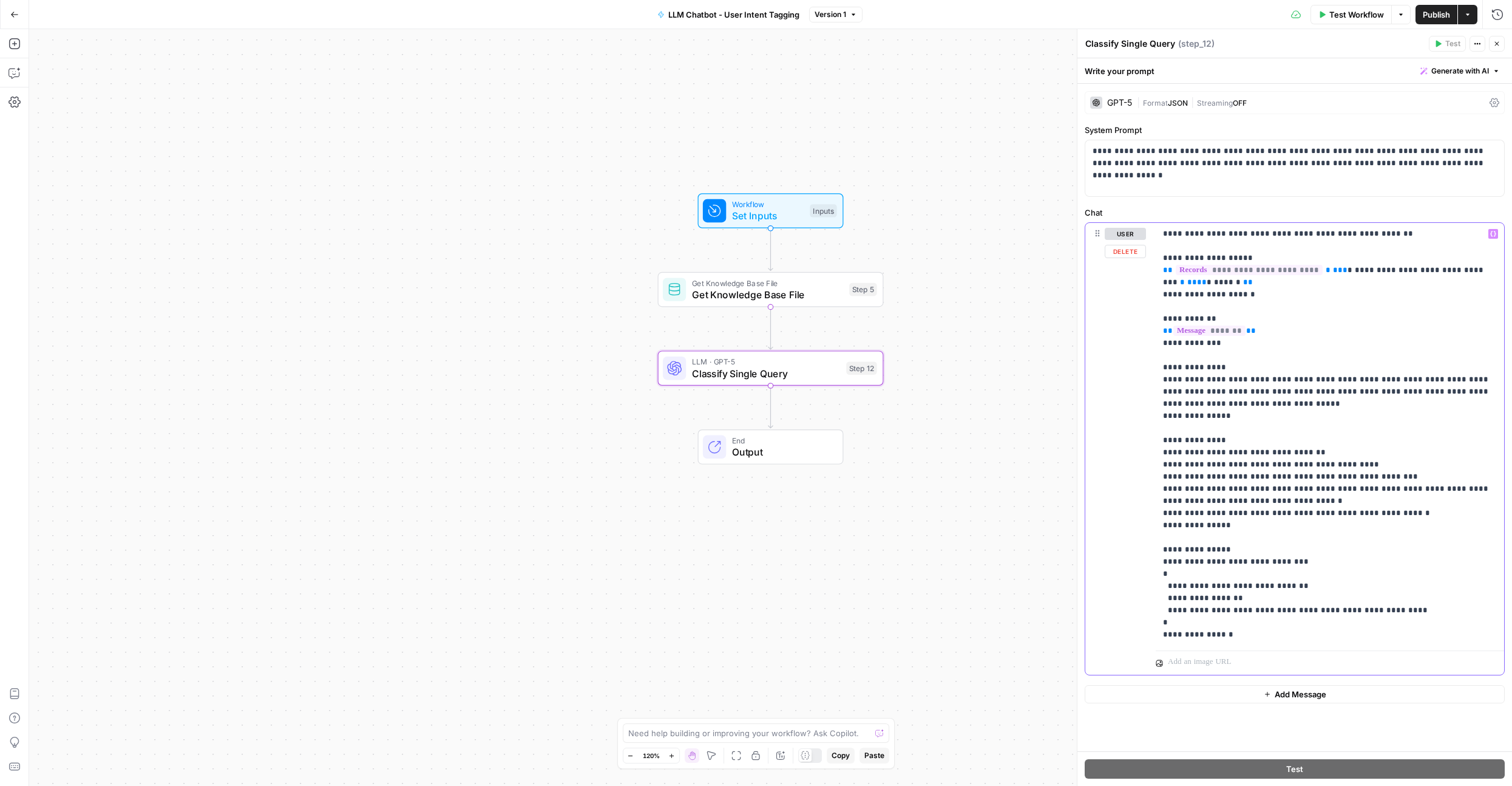
click at [1236, 389] on p "**********" at bounding box center [1330, 434] width 334 height 413
click at [1250, 402] on p "**********" at bounding box center [1330, 434] width 334 height 413
click at [1284, 505] on p "**********" at bounding box center [1330, 434] width 334 height 413
click at [1232, 409] on p "**********" at bounding box center [1330, 434] width 334 height 413
click at [1234, 288] on p "**********" at bounding box center [1330, 434] width 334 height 413
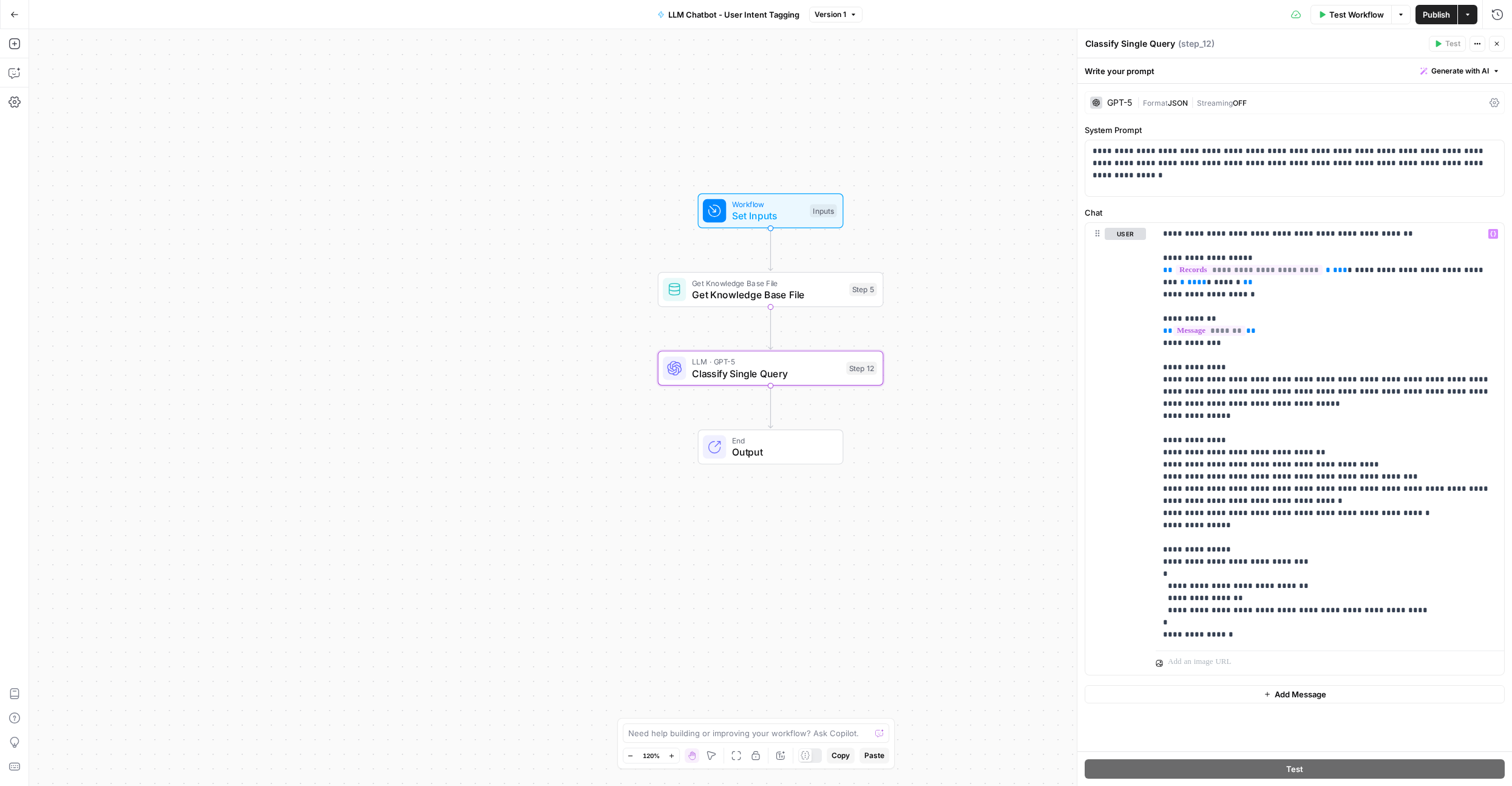
click at [18, 15] on button "Go Back" at bounding box center [15, 15] width 22 height 22
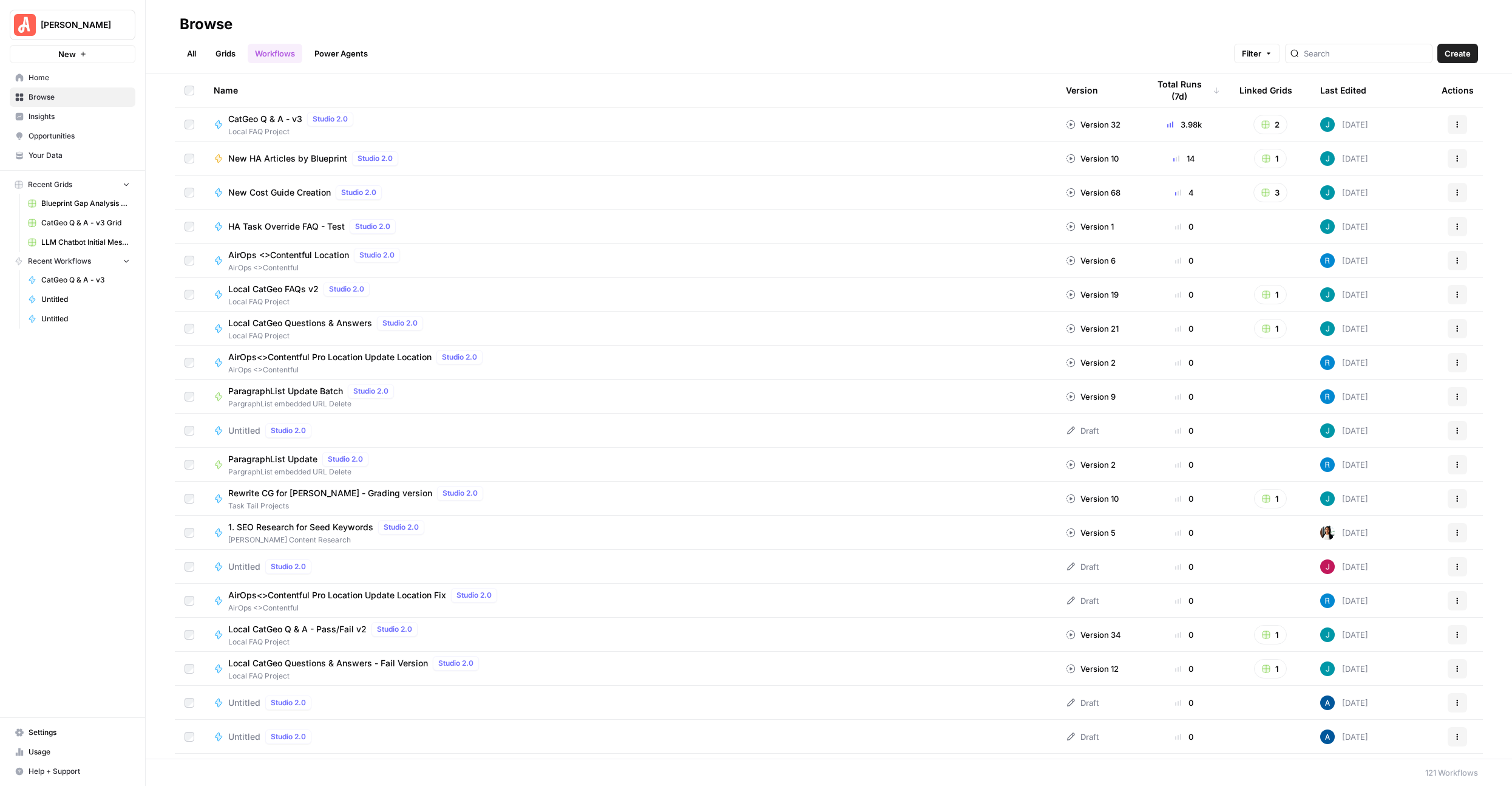
click at [84, 236] on span "LLM Chatbot Initial Message Intent" at bounding box center [85, 241] width 88 height 11
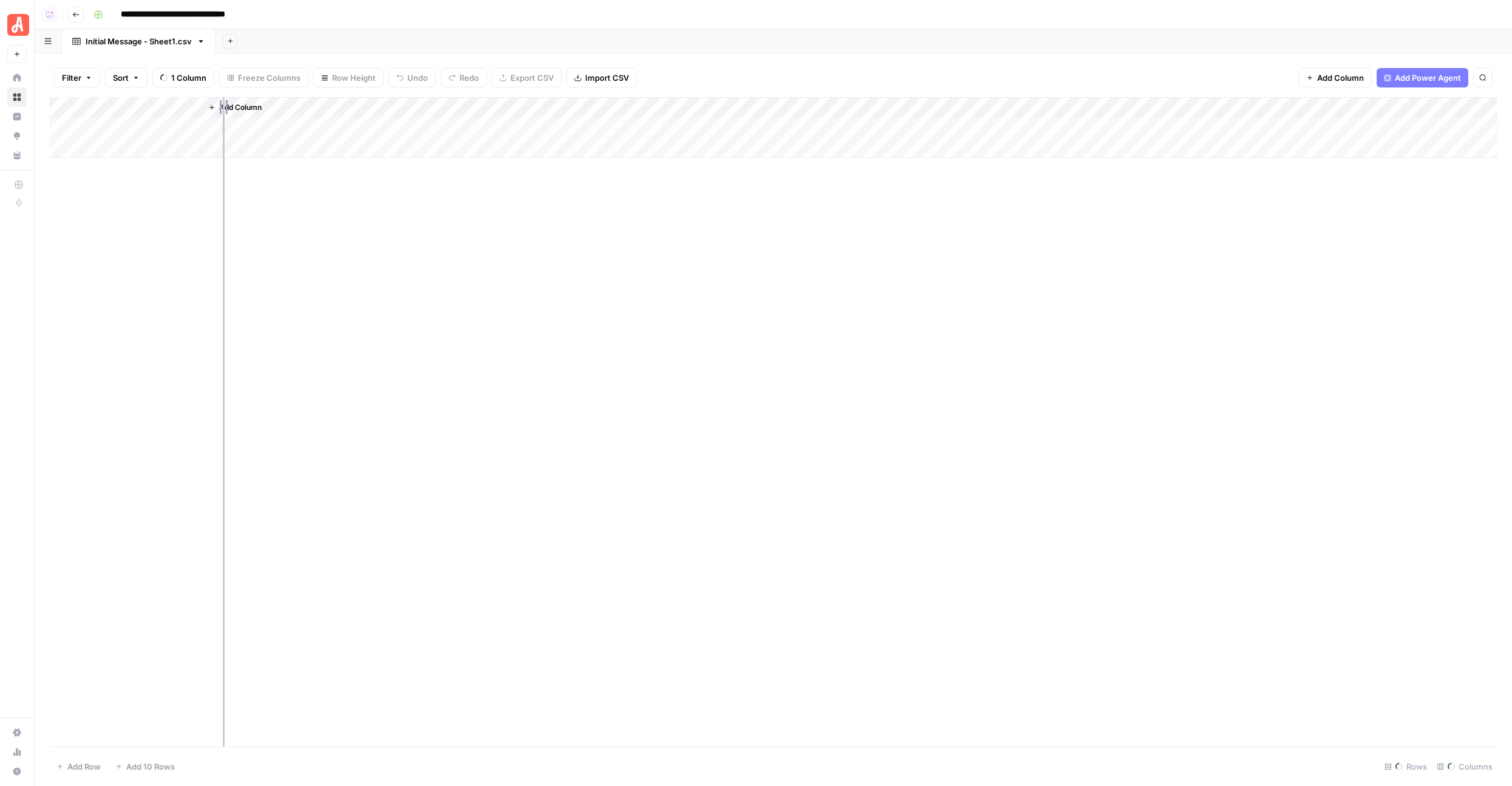
drag, startPoint x: 200, startPoint y: 108, endPoint x: 236, endPoint y: 109, distance: 36.0
click at [236, 109] on div "Add Column" at bounding box center [773, 127] width 1448 height 61
click at [79, 14] on button "Go back" at bounding box center [76, 15] width 15 height 16
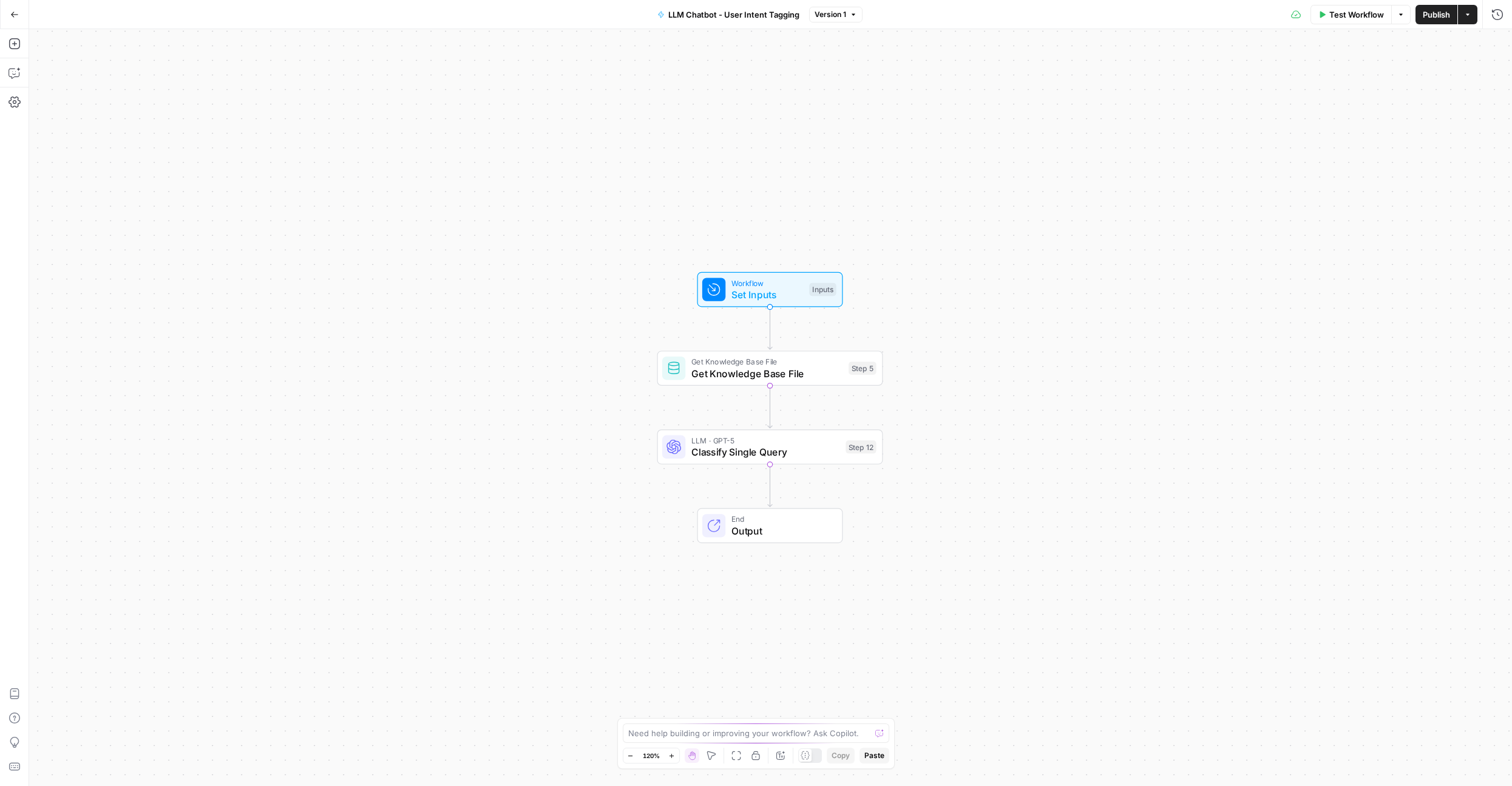
click at [725, 446] on span "Classify Single Query" at bounding box center [766, 452] width 149 height 15
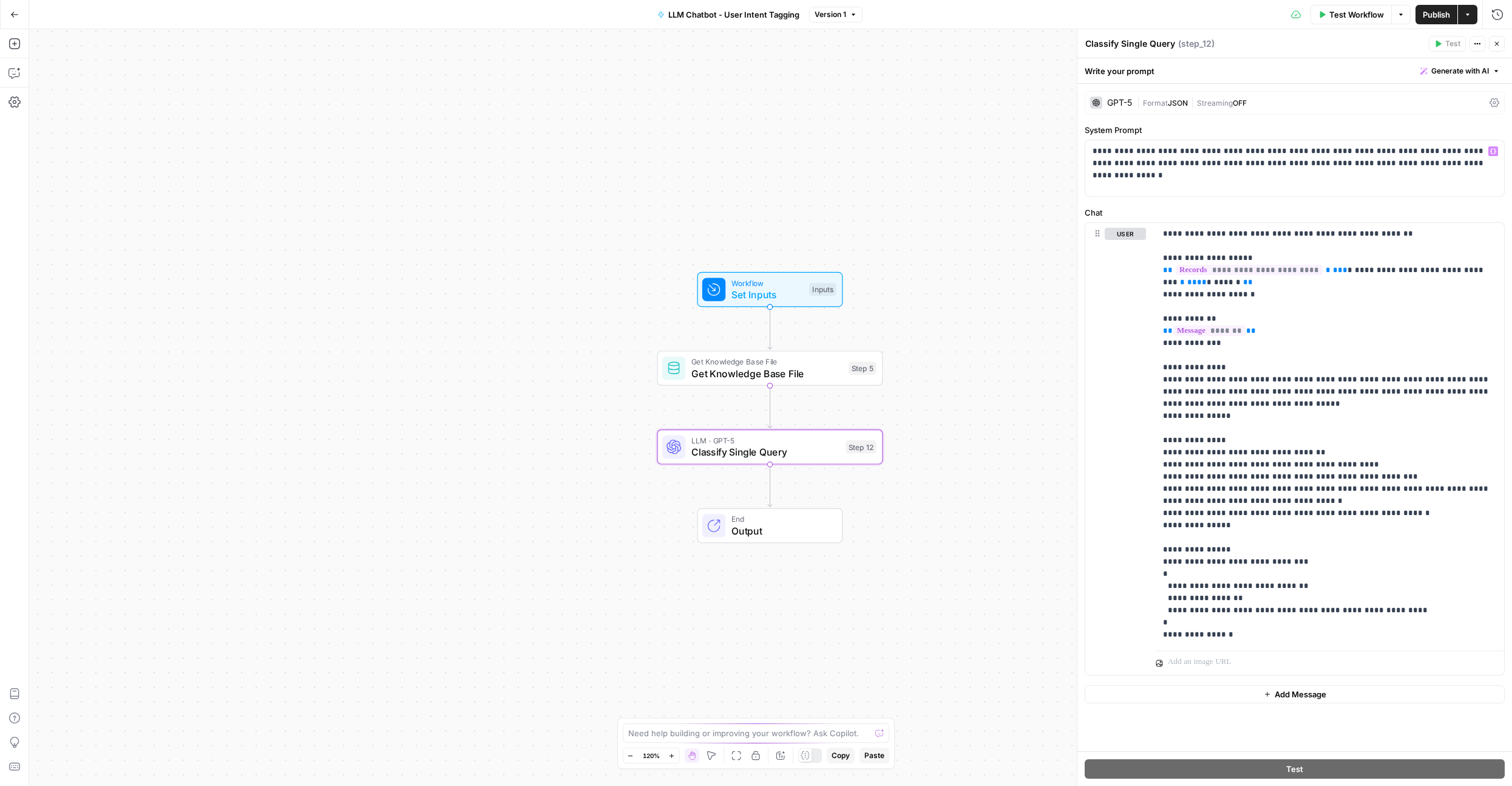
click at [1175, 110] on div "GPT-5 | Format JSON | Streaming OFF" at bounding box center [1295, 103] width 420 height 23
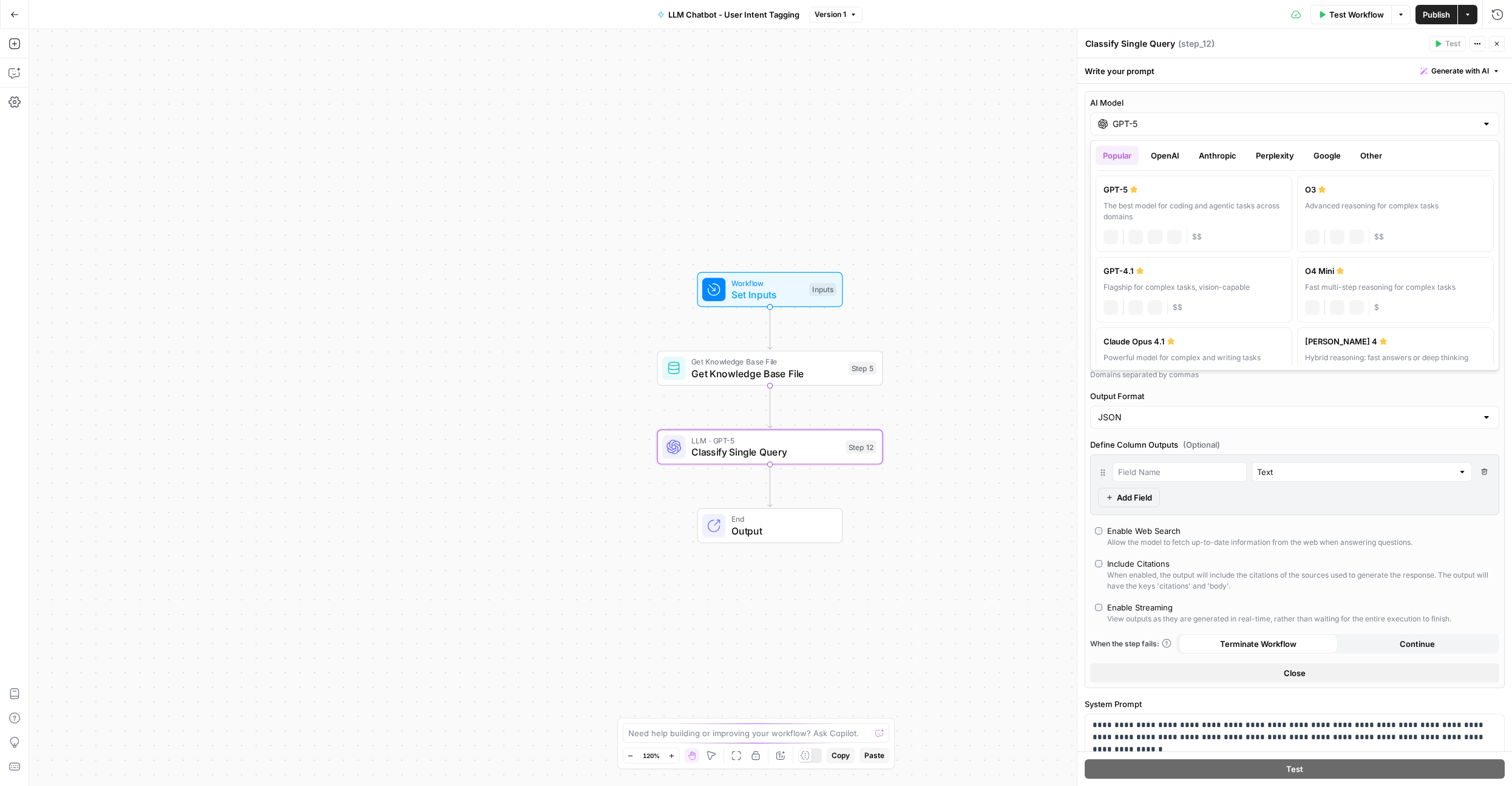
click at [1152, 124] on input "GPT-5" at bounding box center [1295, 124] width 364 height 13
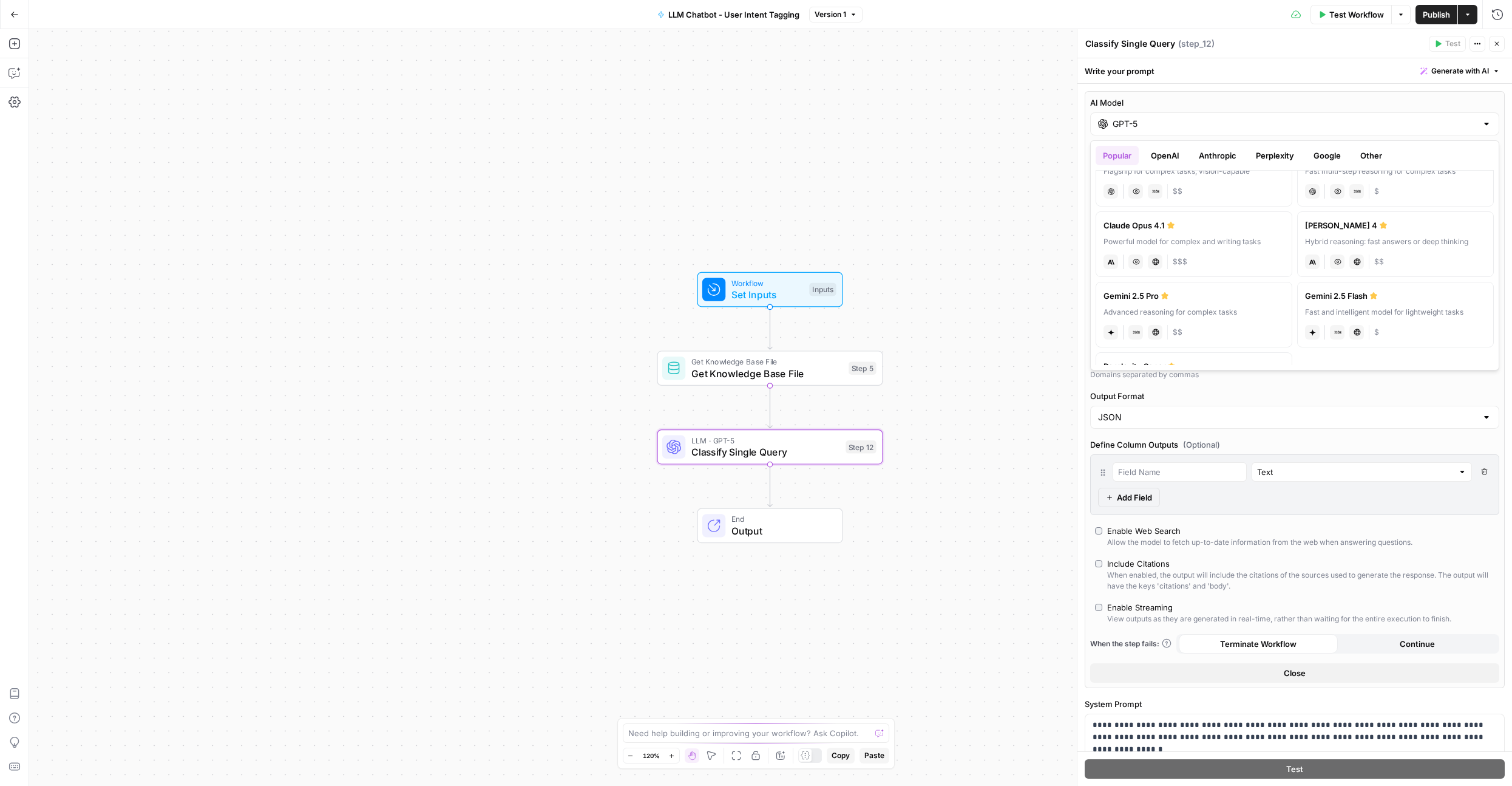
scroll to position [173, 0]
click at [1243, 250] on div "Advanced reasoning for complex tasks" at bounding box center [1193, 254] width 181 height 11
type input "Gemini 2.5 Pro"
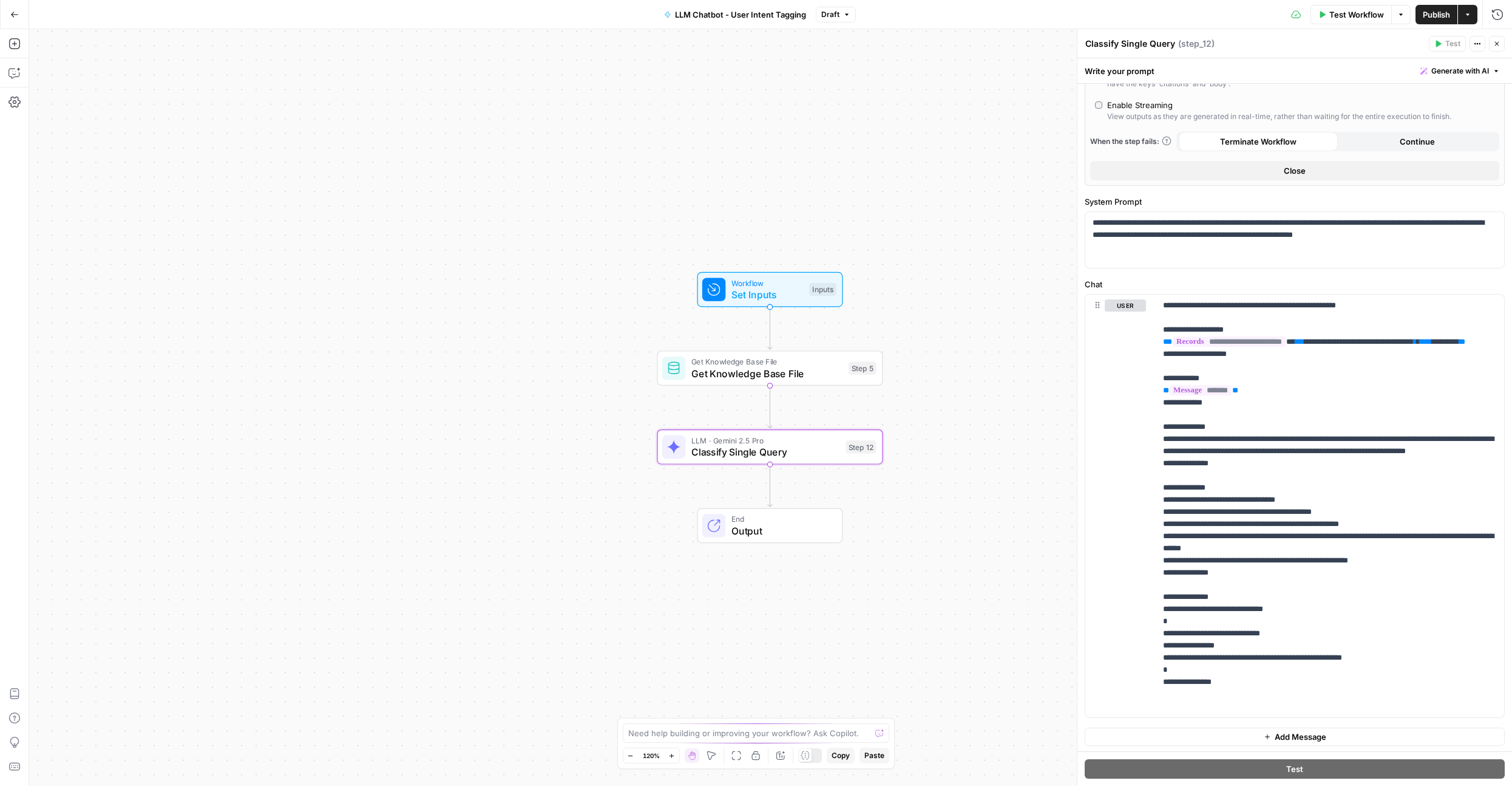
scroll to position [346, 0]
click at [1434, 14] on span "Publish" at bounding box center [1436, 15] width 27 height 13
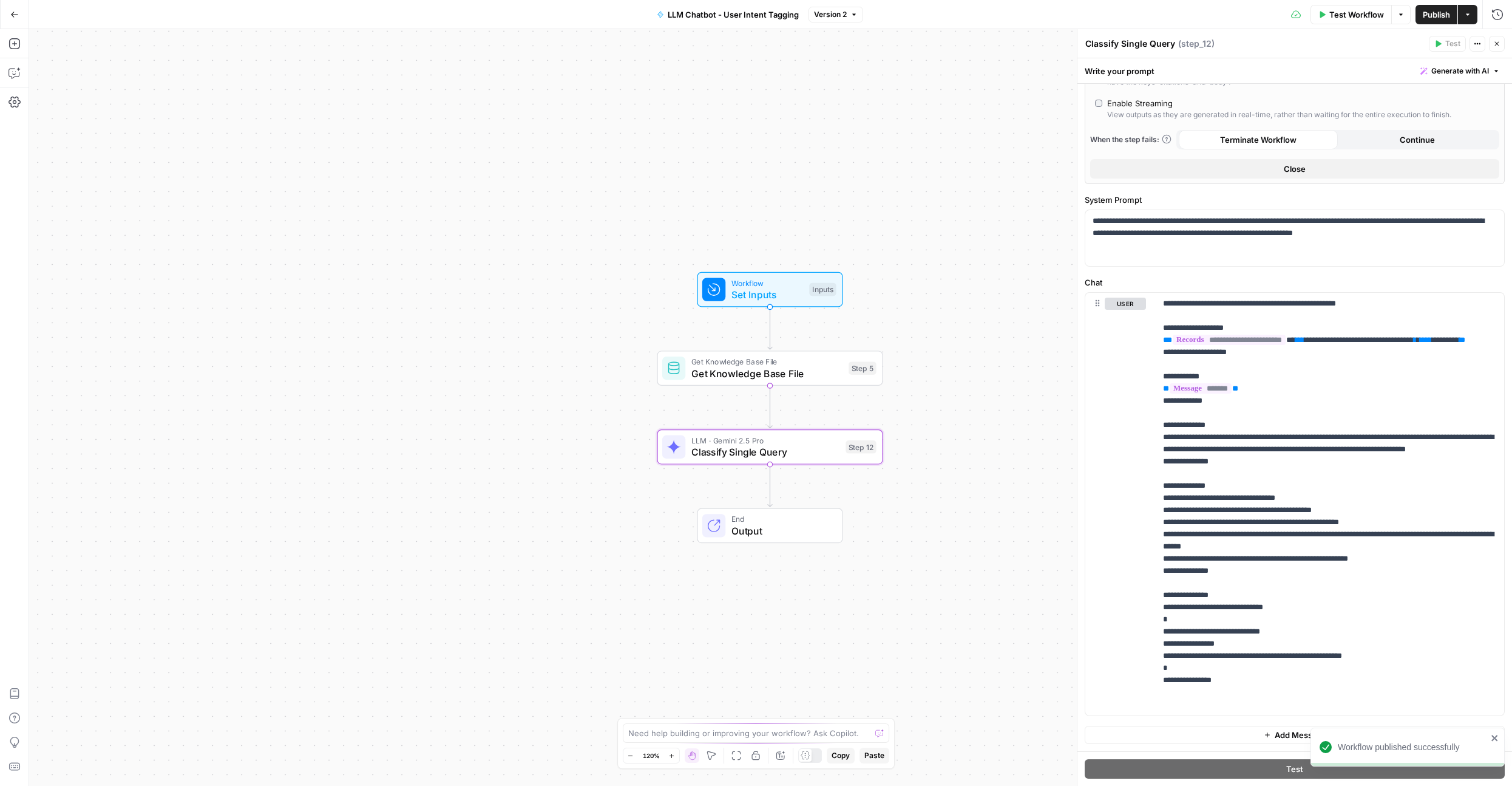
click at [27, 14] on div "Go Back" at bounding box center [15, 14] width 29 height 28
click at [14, 14] on icon "button" at bounding box center [15, 15] width 8 height 6
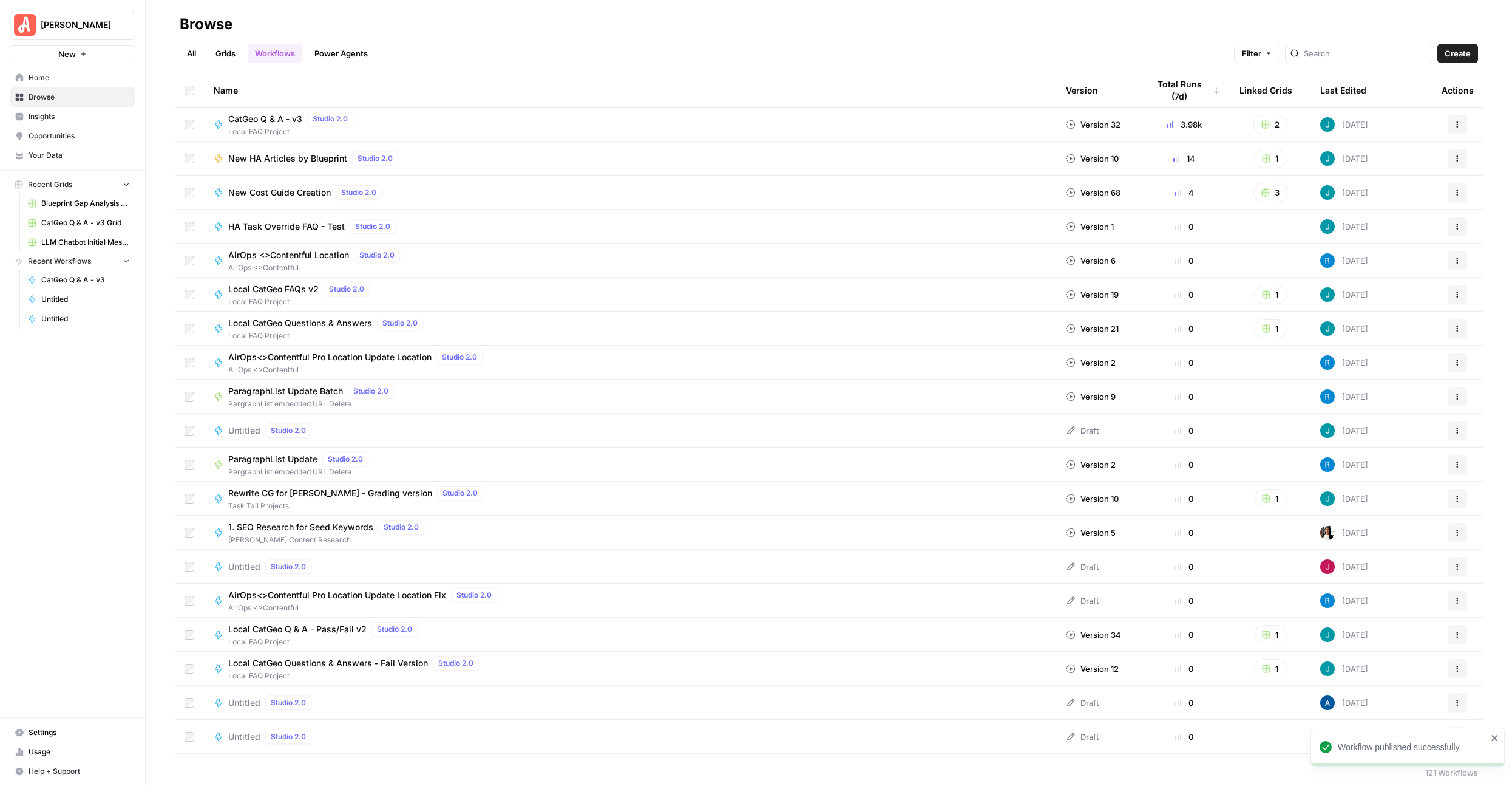
click at [100, 234] on link "LLM Chatbot Initial Message Intent" at bounding box center [78, 242] width 113 height 19
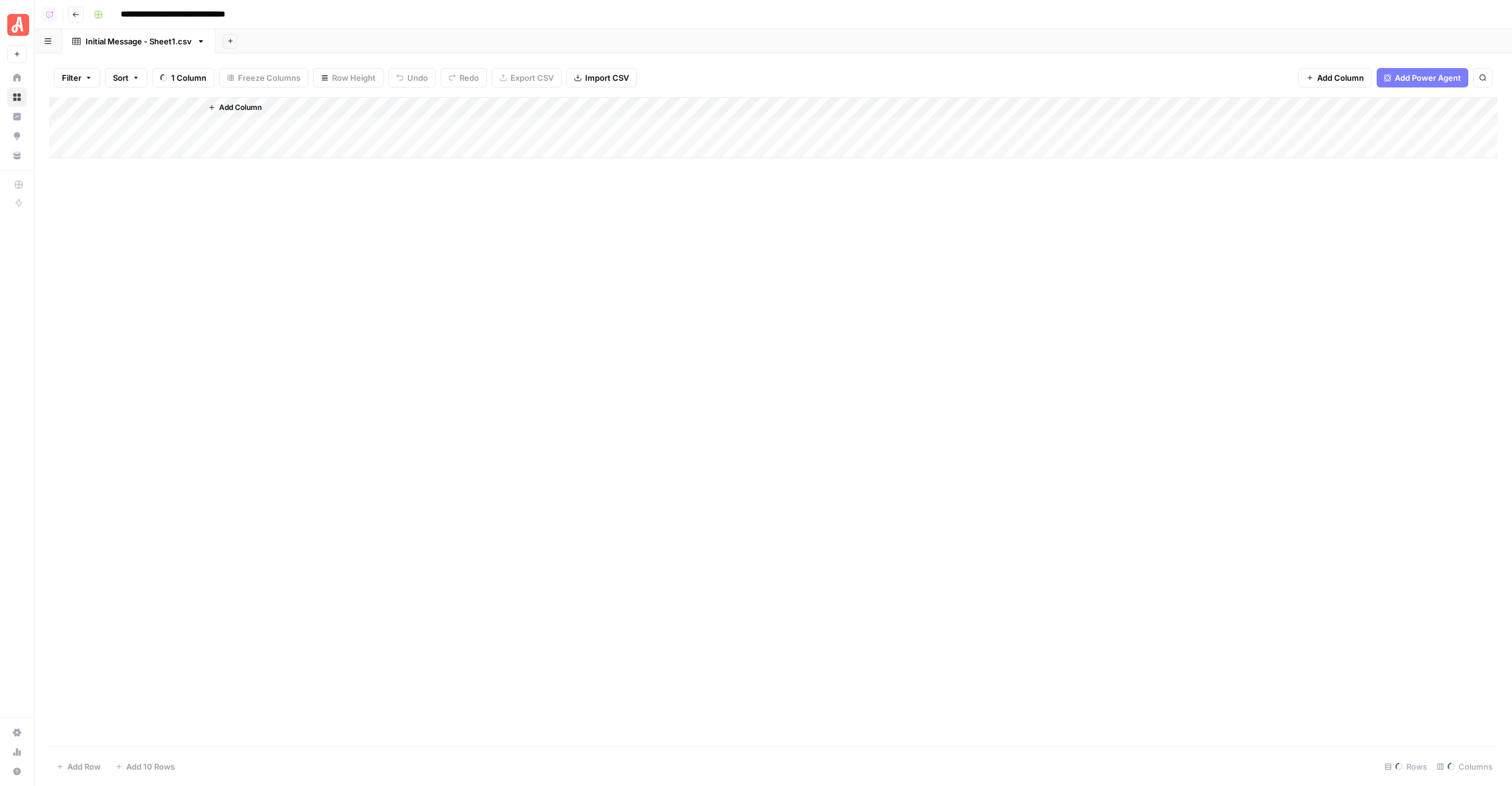
click at [1406, 83] on span "Add Power Agent" at bounding box center [1428, 78] width 66 height 13
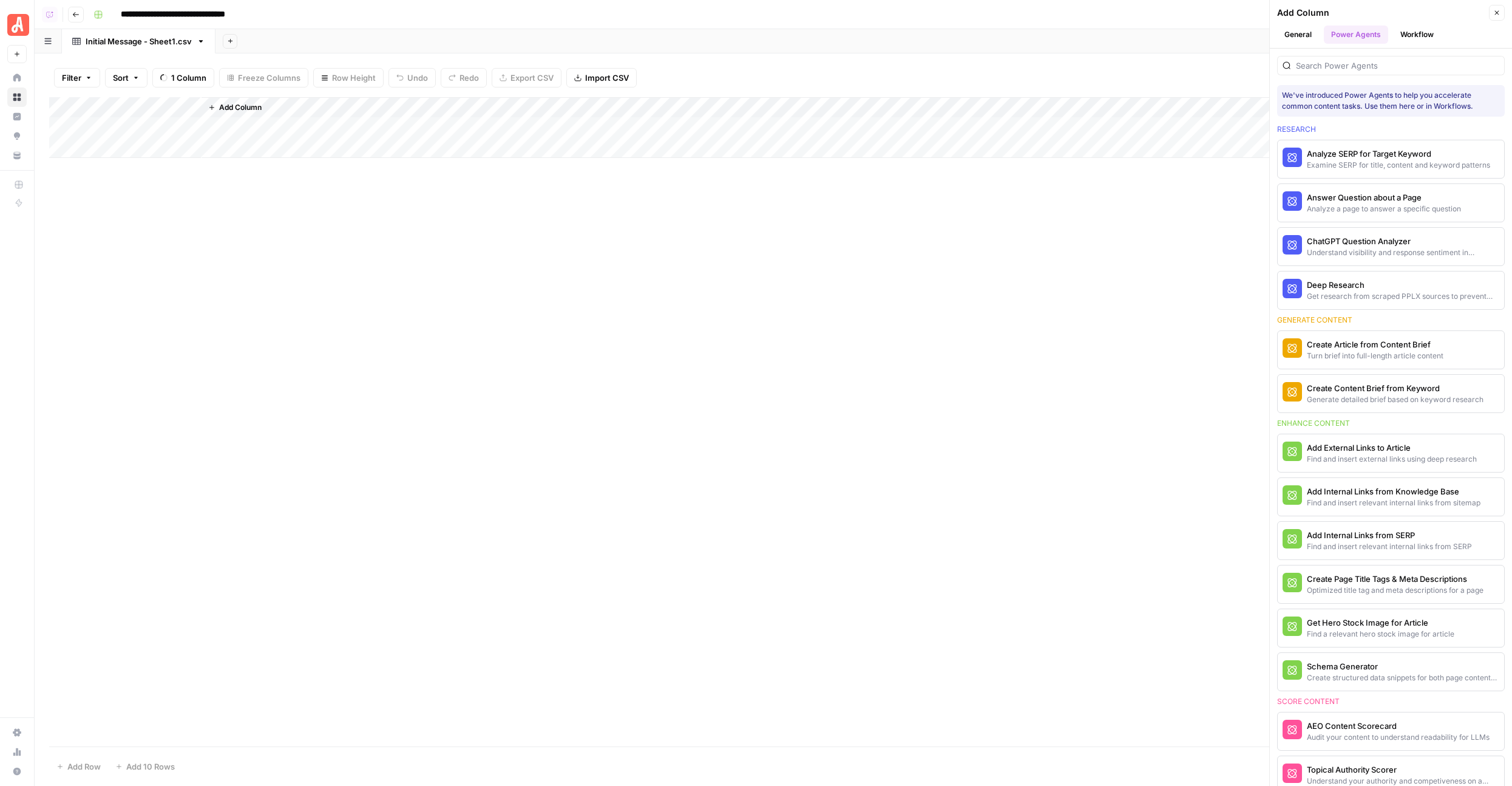
click at [1294, 33] on button "General" at bounding box center [1297, 34] width 42 height 18
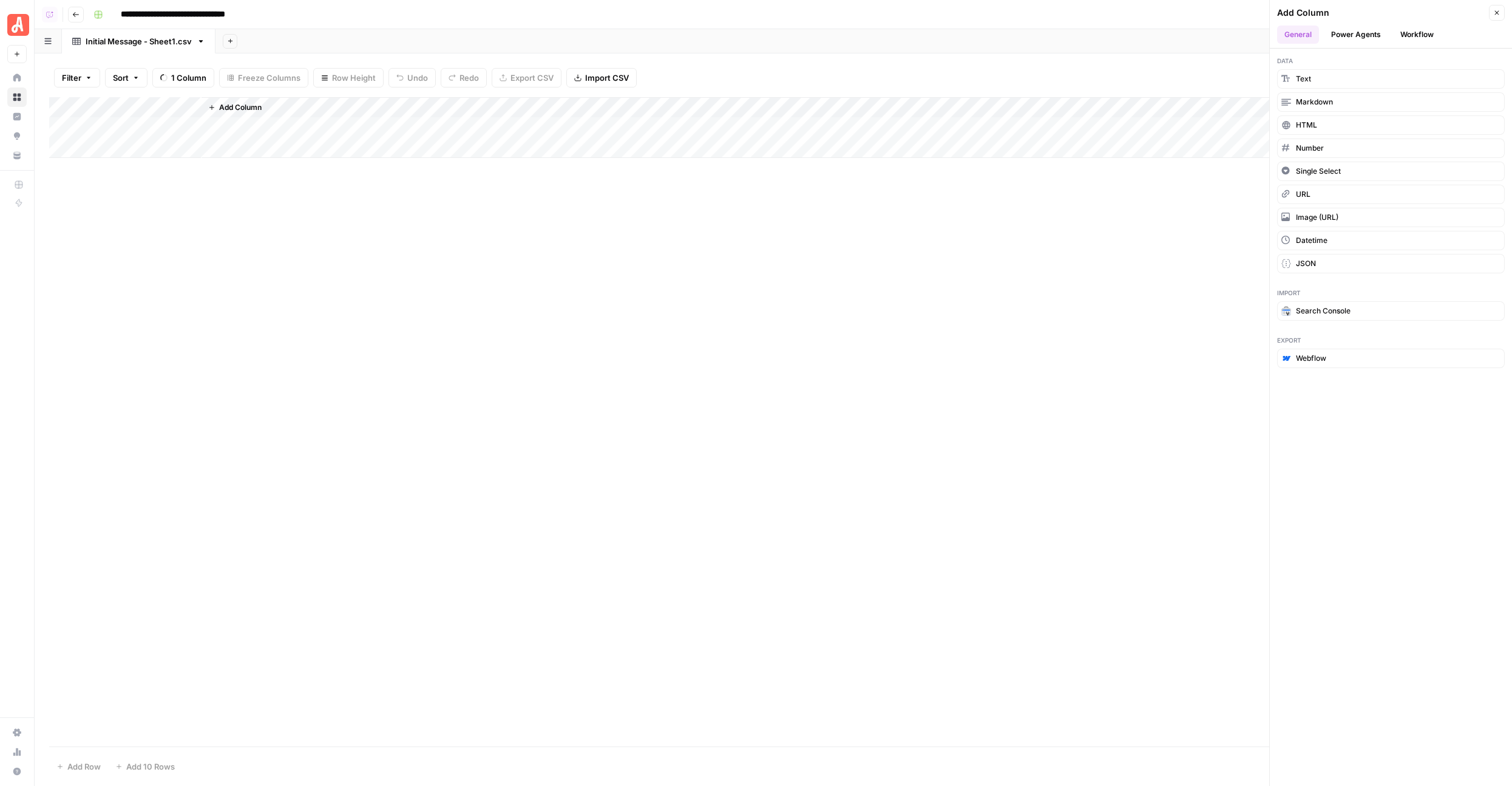
click at [1418, 33] on button "Workflow" at bounding box center [1417, 34] width 48 height 18
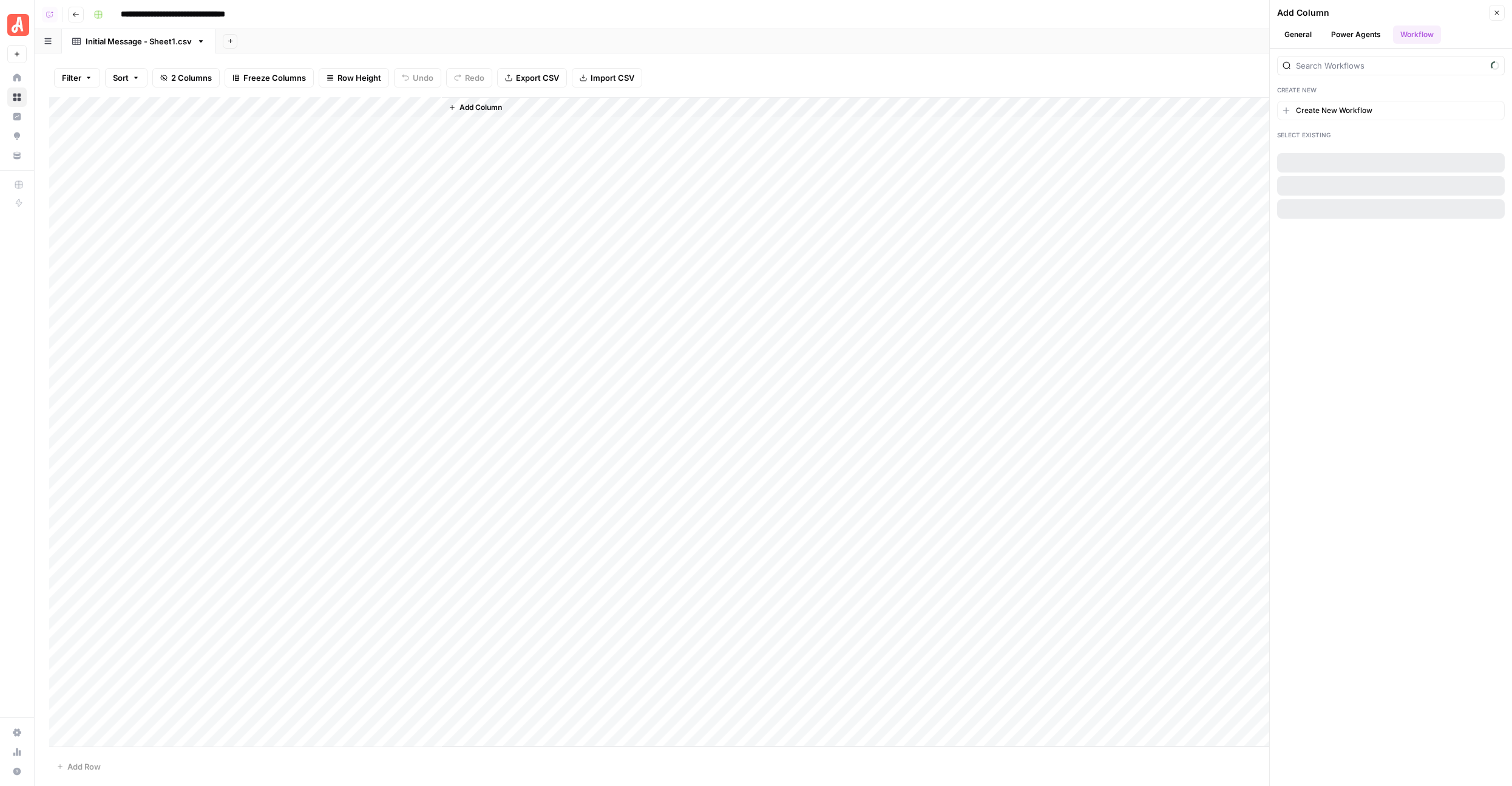
click at [1328, 73] on div at bounding box center [1390, 66] width 228 height 19
type input "llm"
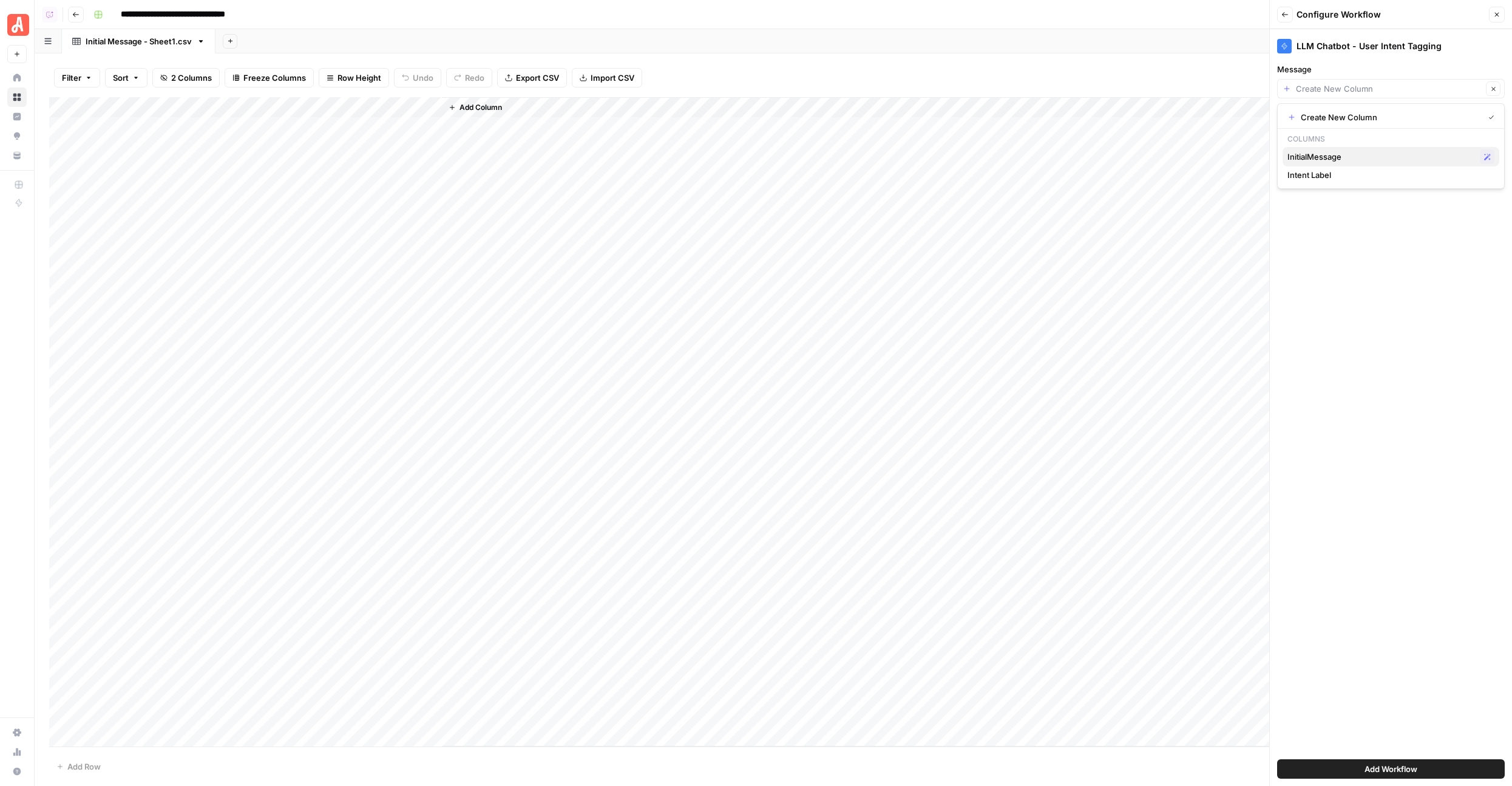
click at [1331, 156] on span "InitialMessage" at bounding box center [1381, 156] width 188 height 13
type input "InitialMessage"
click at [1332, 767] on button "Add Workflow" at bounding box center [1390, 769] width 228 height 19
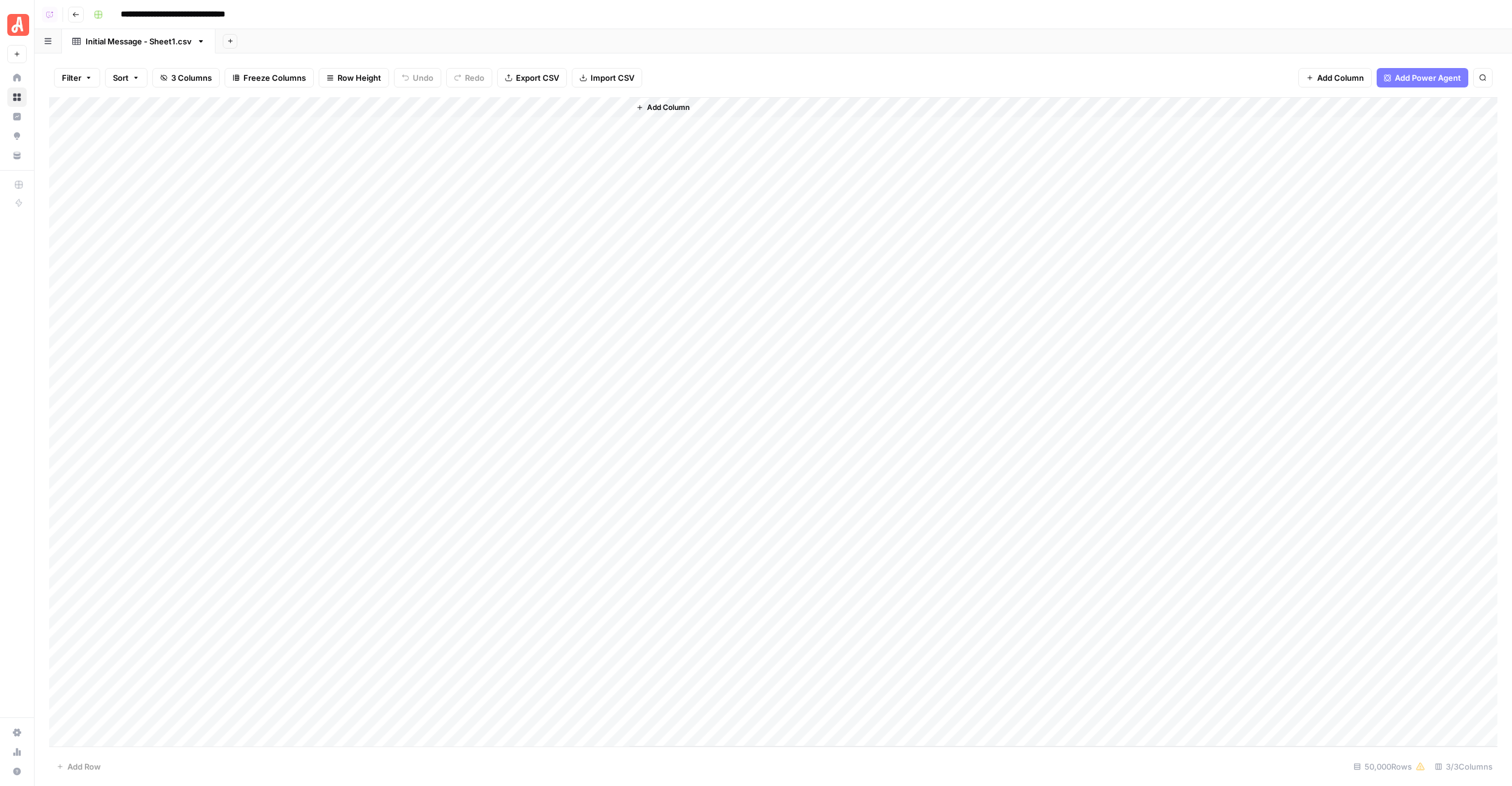
click at [354, 105] on div "Add Column" at bounding box center [773, 422] width 1448 height 649
click at [303, 272] on span "Remove Column" at bounding box center [344, 270] width 107 height 13
click at [705, 129] on span "Delete" at bounding box center [712, 125] width 26 height 13
click at [444, 105] on div "Add Column" at bounding box center [773, 422] width 1448 height 649
click at [464, 195] on span "First 10 Rows" at bounding box center [486, 195] width 77 height 13
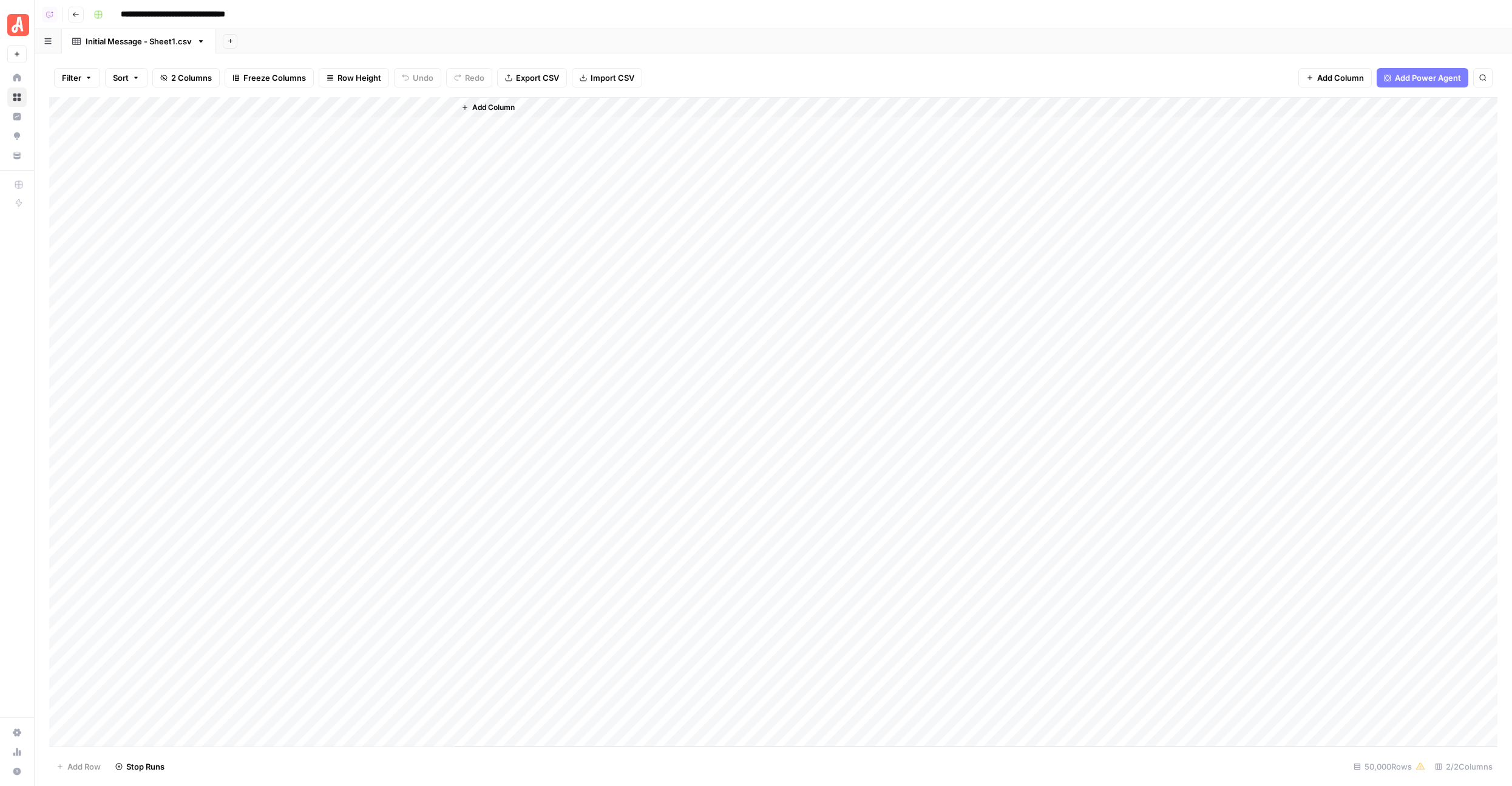
drag, startPoint x: 264, startPoint y: 107, endPoint x: 321, endPoint y: 107, distance: 57.0
click at [321, 107] on div "Add Column" at bounding box center [773, 422] width 1448 height 649
drag, startPoint x: 320, startPoint y: 107, endPoint x: 395, endPoint y: 111, distance: 75.1
click at [395, 111] on div "Add Column" at bounding box center [773, 422] width 1448 height 649
click at [293, 154] on div "Add Column" at bounding box center [773, 422] width 1448 height 649
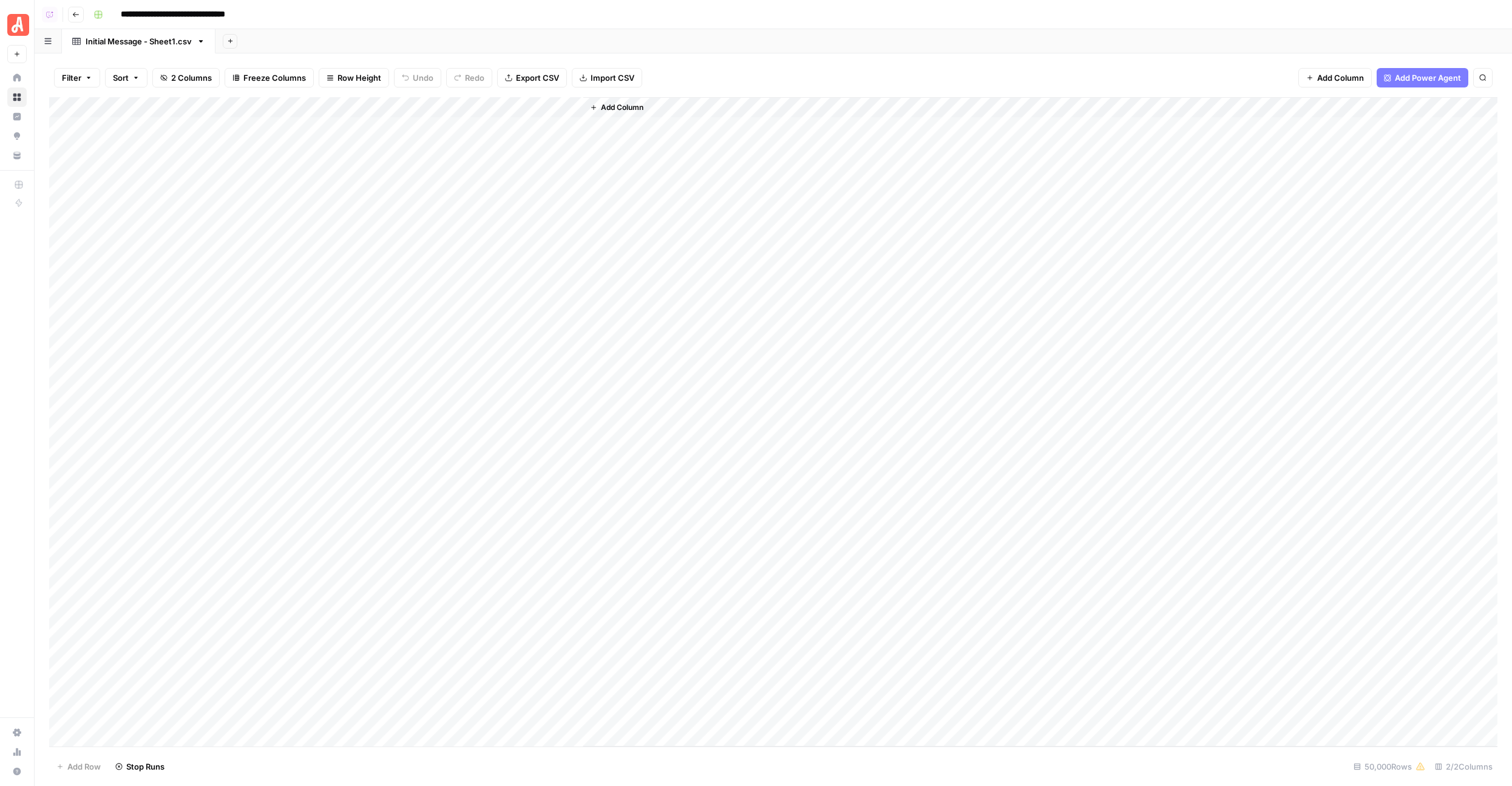
click at [269, 203] on div "Add Column" at bounding box center [773, 422] width 1448 height 649
drag, startPoint x: 396, startPoint y: 106, endPoint x: 472, endPoint y: 109, distance: 76.1
click at [472, 109] on div "Add Column" at bounding box center [773, 422] width 1448 height 649
click at [358, 130] on div "Add Column" at bounding box center [773, 422] width 1448 height 649
click at [355, 261] on div "Add Column" at bounding box center [773, 422] width 1448 height 649
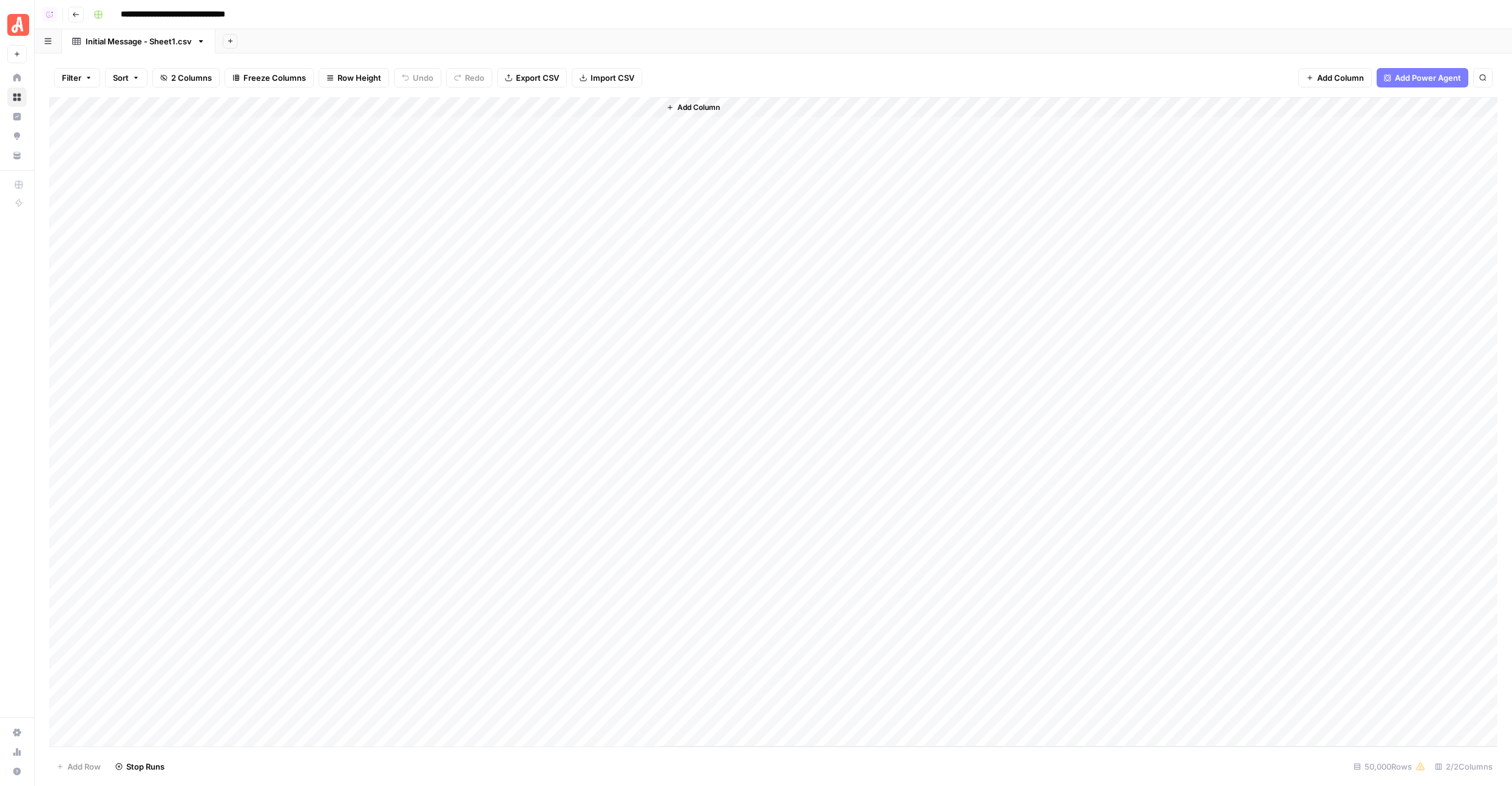
click at [315, 183] on div "Add Column" at bounding box center [773, 422] width 1448 height 649
click at [321, 143] on div "Add Column" at bounding box center [773, 422] width 1448 height 649
click at [339, 135] on div "Add Column" at bounding box center [773, 422] width 1448 height 649
click at [775, 104] on div "Add Column" at bounding box center [773, 422] width 1448 height 649
drag, startPoint x: 993, startPoint y: 107, endPoint x: 1172, endPoint y: 119, distance: 179.4
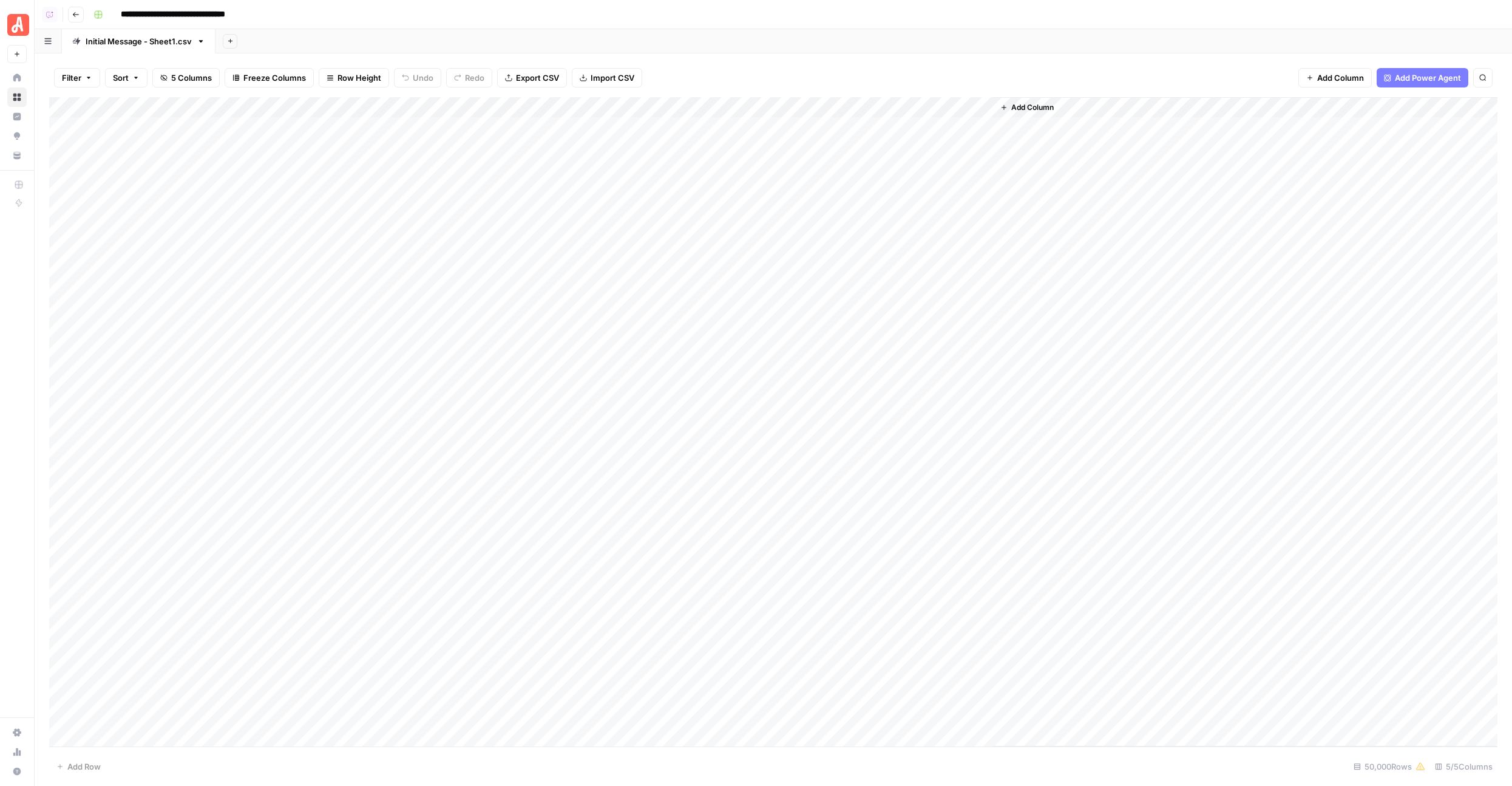
click at [1172, 119] on div "Add Column" at bounding box center [1245, 422] width 505 height 649
drag, startPoint x: 991, startPoint y: 104, endPoint x: 1237, endPoint y: 114, distance: 246.2
click at [1238, 114] on div "Add Column" at bounding box center [773, 422] width 1448 height 649
click at [717, 223] on div "Add Column" at bounding box center [773, 422] width 1448 height 649
click at [717, 205] on div "Add Column" at bounding box center [773, 422] width 1448 height 649
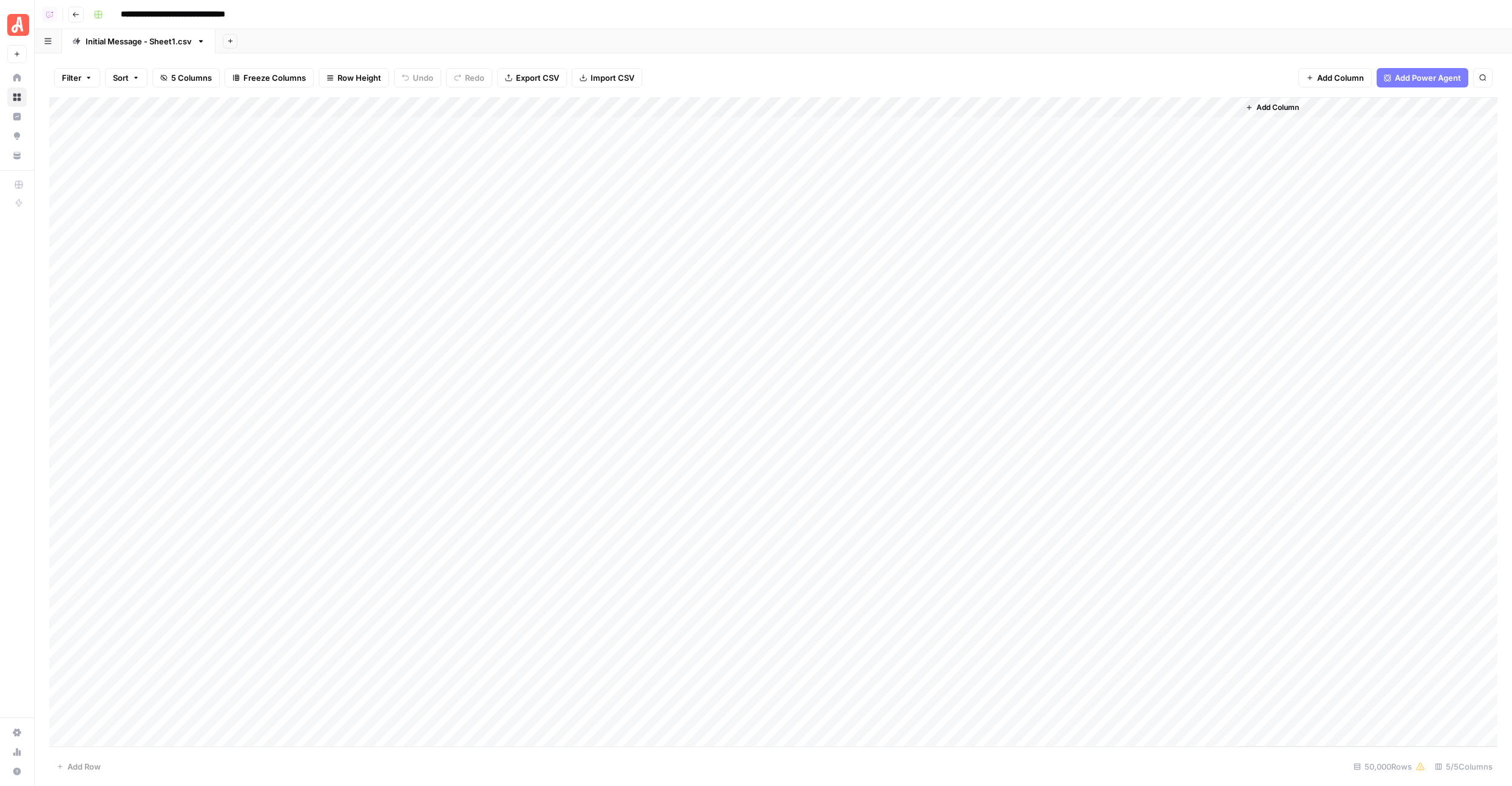
click at [153, 142] on div "Add Column" at bounding box center [773, 422] width 1448 height 649
click at [198, 143] on div "Add Column" at bounding box center [773, 422] width 1448 height 649
click at [261, 126] on div "Add Column" at bounding box center [773, 422] width 1448 height 649
click at [586, 108] on div "Add Column" at bounding box center [773, 422] width 1448 height 649
click at [513, 225] on span "Edit Workflow" at bounding box center [548, 226] width 107 height 13
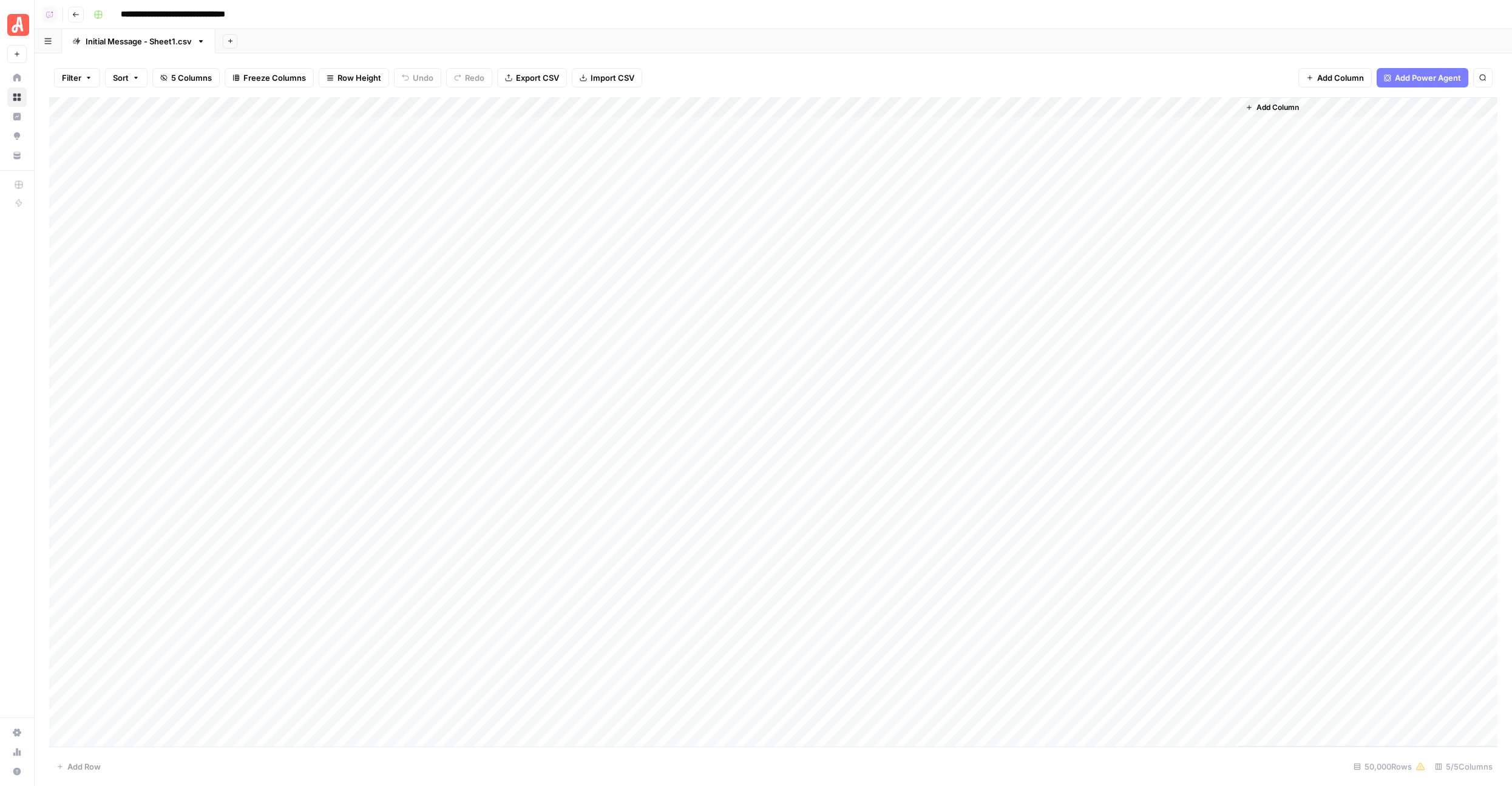
click at [649, 108] on div "Add Column" at bounding box center [773, 422] width 1448 height 649
click at [677, 195] on span "First 10 Rows" at bounding box center [692, 195] width 77 height 13
click at [1242, 109] on div "Add Column" at bounding box center [1368, 422] width 259 height 649
drag, startPoint x: 1236, startPoint y: 109, endPoint x: 1311, endPoint y: 113, distance: 75.1
click at [1308, 111] on div "Add Column" at bounding box center [773, 422] width 1448 height 649
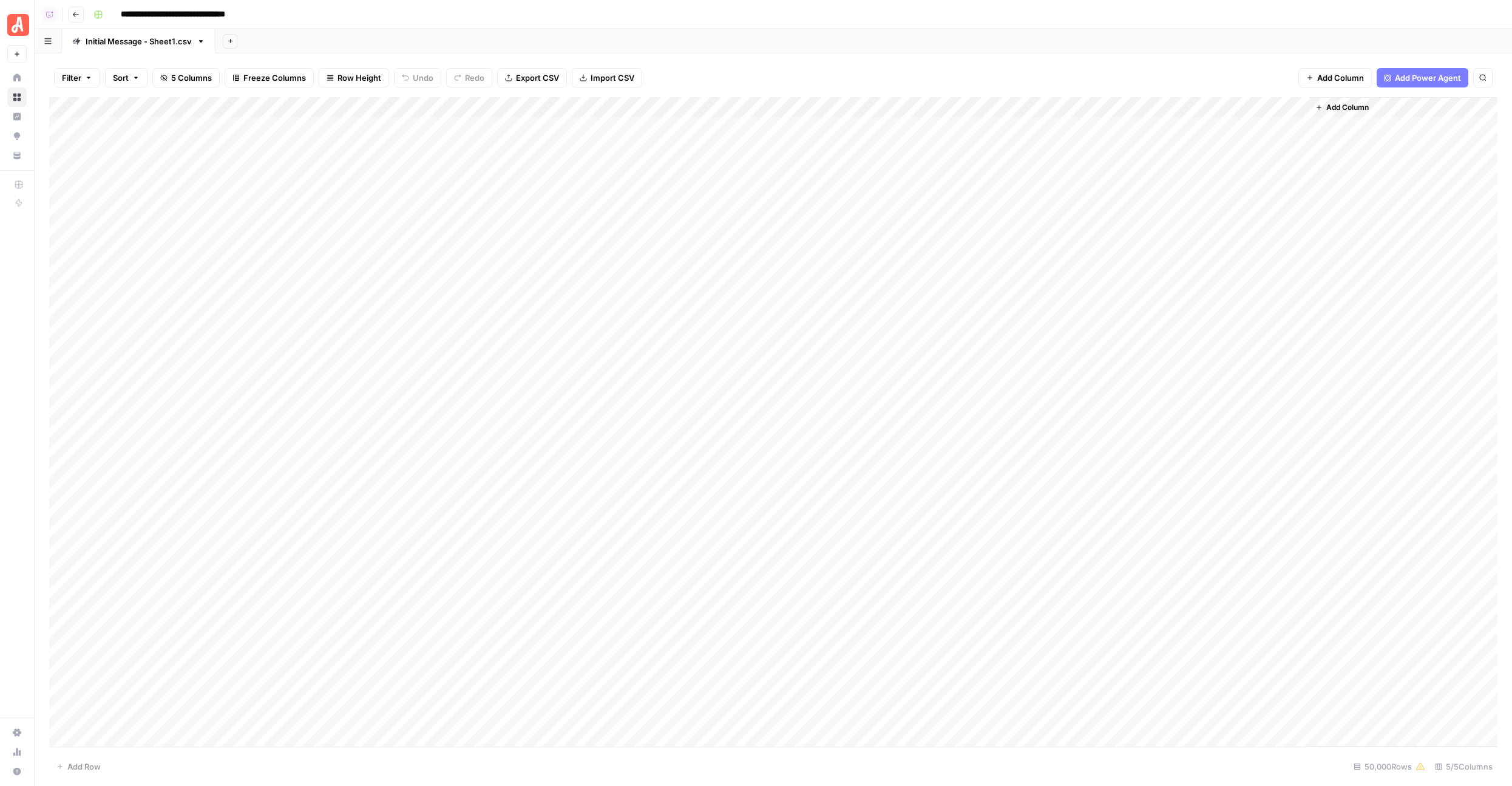
click at [970, 170] on div "Add Column" at bounding box center [773, 422] width 1448 height 649
click at [995, 139] on div "Add Column" at bounding box center [773, 422] width 1448 height 649
click at [1001, 139] on div "Add Column" at bounding box center [773, 422] width 1448 height 649
click at [1013, 135] on div "Add Column" at bounding box center [773, 422] width 1448 height 649
click at [650, 110] on div "Add Column" at bounding box center [773, 422] width 1448 height 649
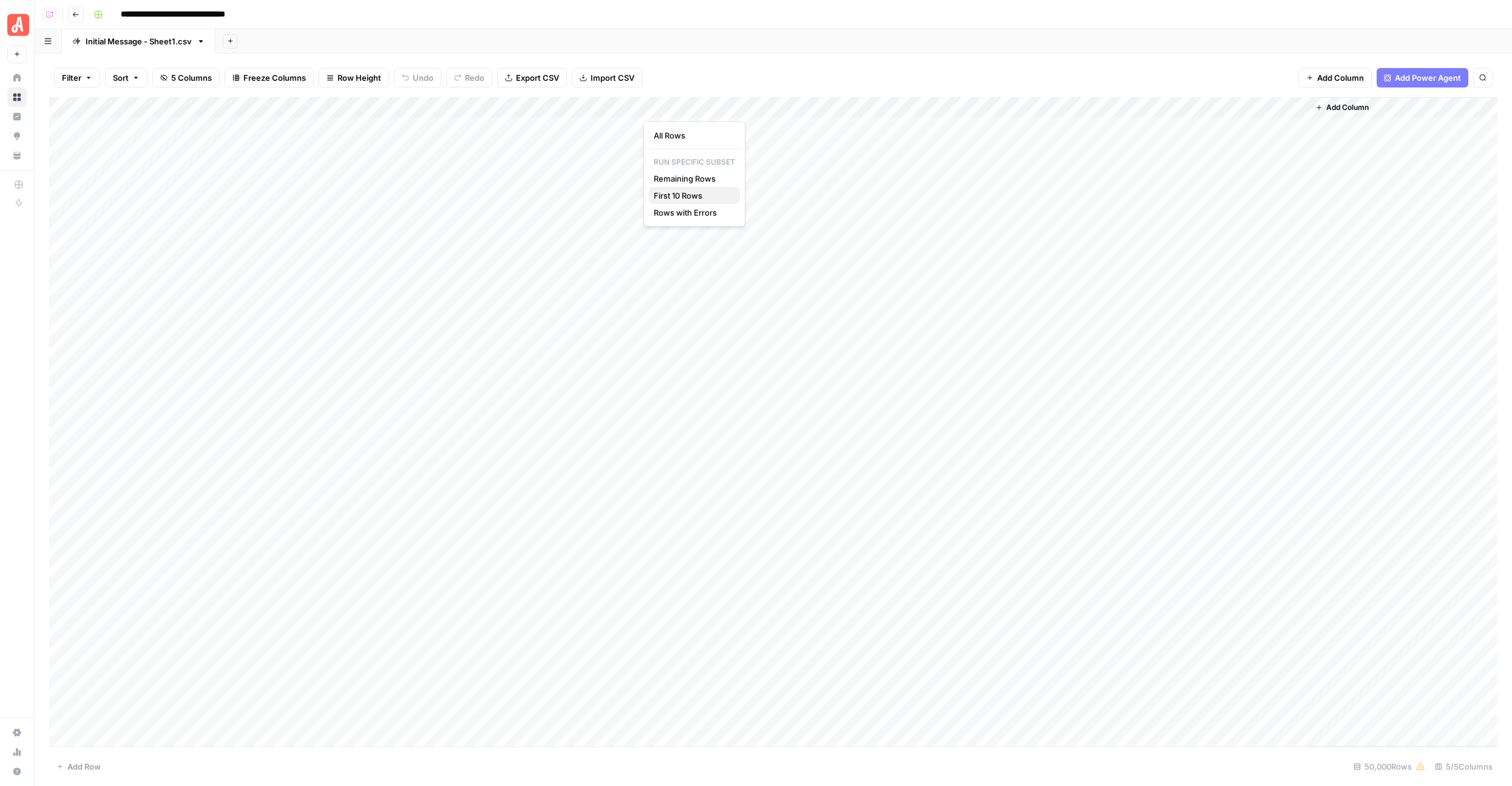
click at [680, 195] on span "First 10 Rows" at bounding box center [692, 195] width 77 height 13
click at [201, 174] on div "Add Column" at bounding box center [773, 422] width 1448 height 649
click at [390, 203] on div "Add Column" at bounding box center [773, 422] width 1448 height 649
click at [357, 265] on div "Add Column" at bounding box center [773, 422] width 1448 height 649
click at [316, 299] on div "Add Column" at bounding box center [773, 422] width 1448 height 649
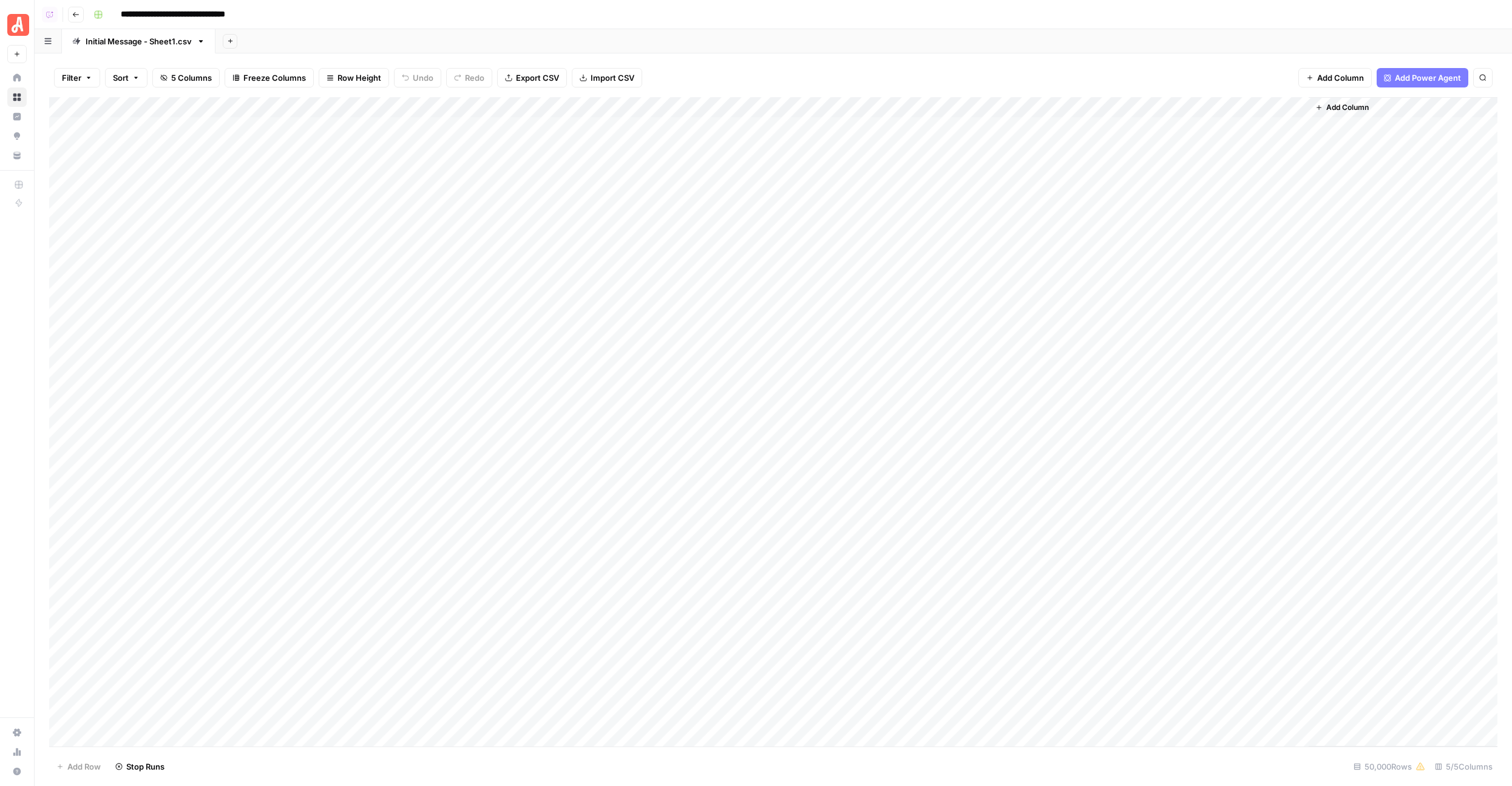
click at [316, 319] on div "Add Column" at bounding box center [773, 422] width 1448 height 649
click at [925, 298] on div "Add Column" at bounding box center [773, 422] width 1448 height 649
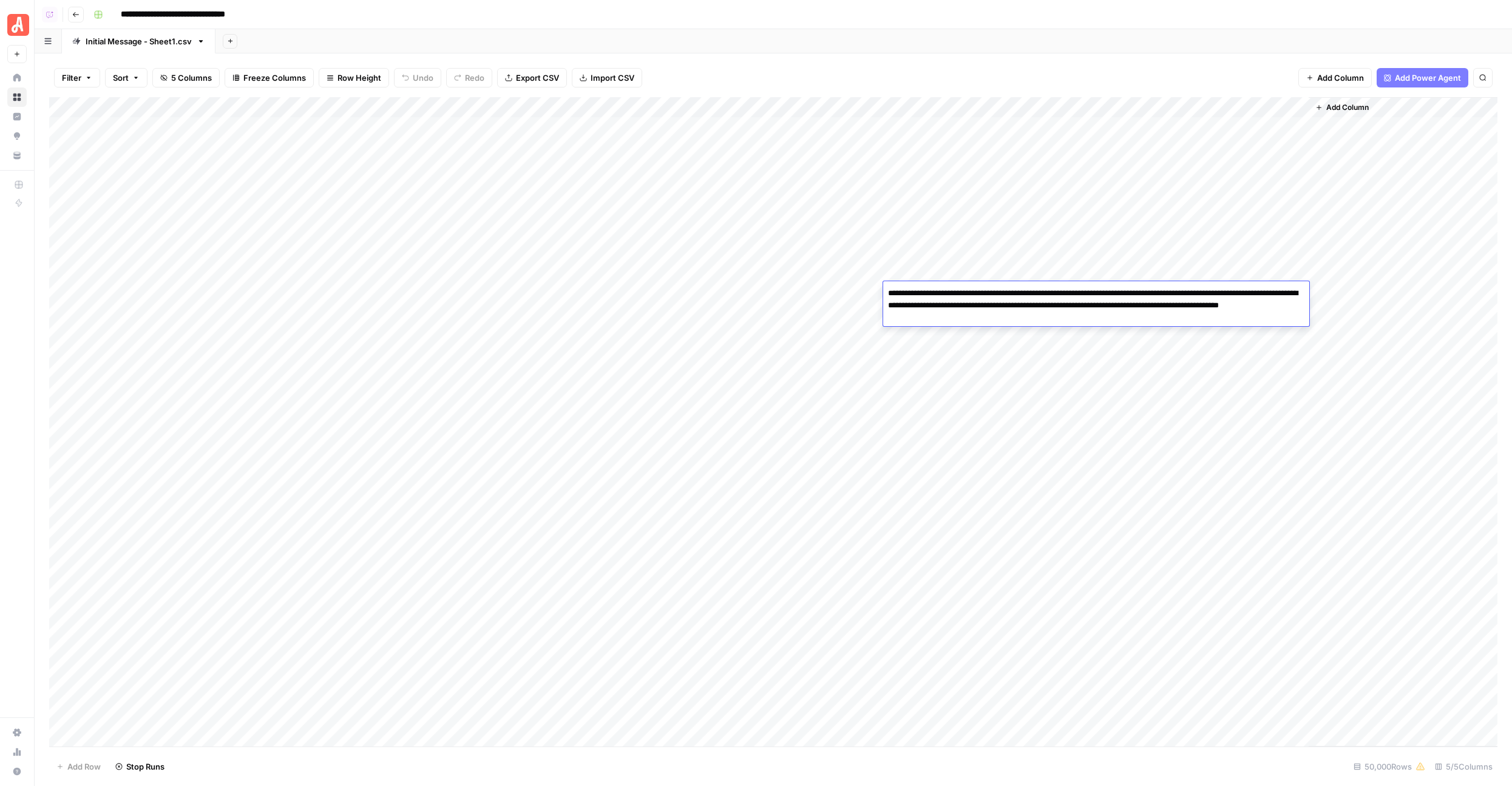
click at [947, 310] on textarea "**********" at bounding box center [1096, 305] width 426 height 42
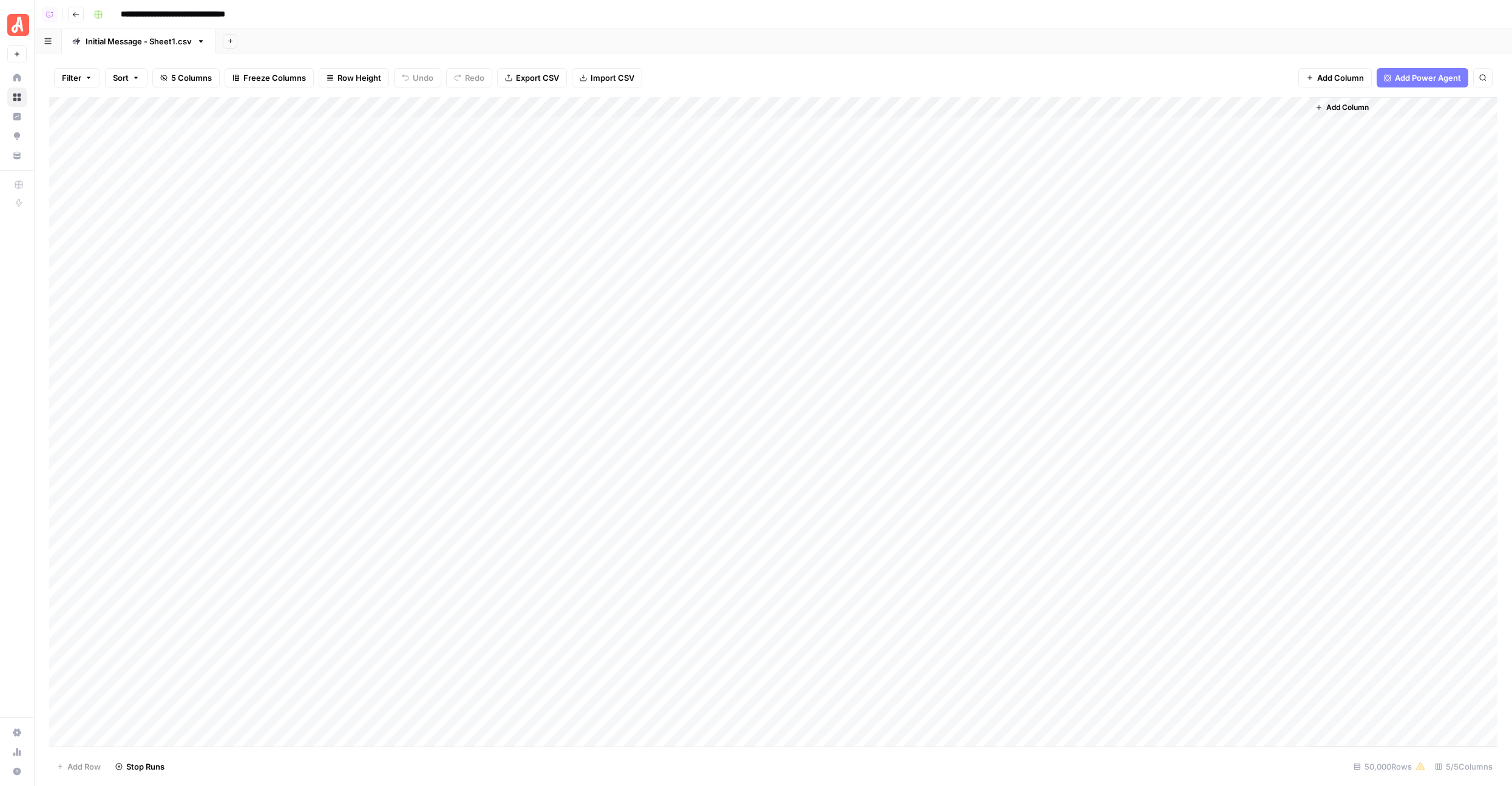
click at [737, 297] on div "Add Column" at bounding box center [773, 422] width 1448 height 649
drag, startPoint x: 728, startPoint y: 125, endPoint x: 807, endPoint y: 307, distance: 198.4
click at [807, 307] on div "Add Column" at bounding box center [773, 422] width 1448 height 649
click at [775, 305] on div "Add Column" at bounding box center [773, 422] width 1448 height 649
click at [718, 199] on div "Add Column" at bounding box center [773, 422] width 1448 height 649
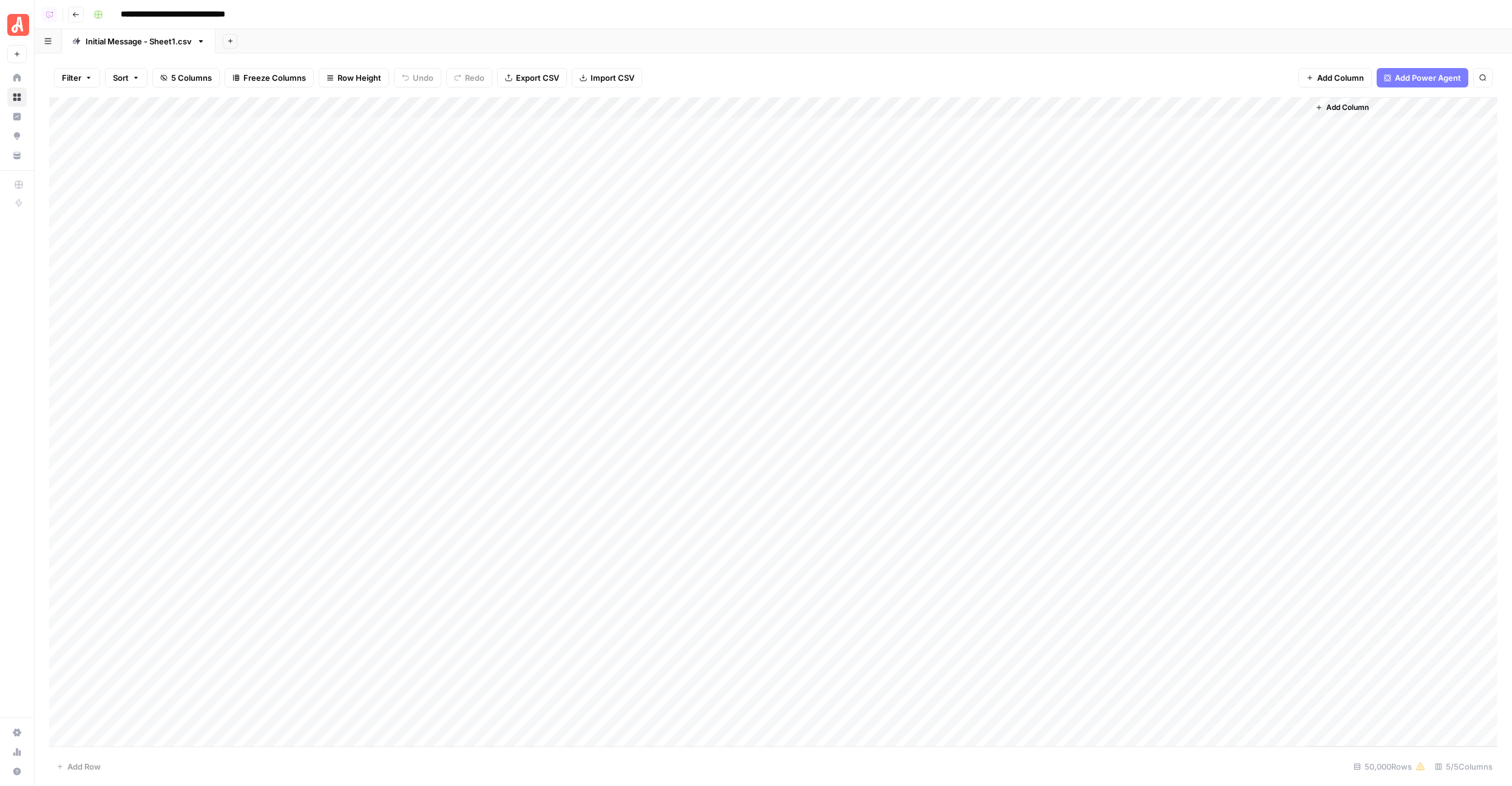
click at [512, 113] on div "Add Column" at bounding box center [773, 422] width 1448 height 649
click at [536, 230] on span "Edit Workflow" at bounding box center [548, 226] width 107 height 13
click at [682, 152] on div "Add Column" at bounding box center [773, 422] width 1448 height 649
click at [771, 129] on div "Add Column" at bounding box center [773, 422] width 1448 height 649
click at [954, 134] on div "Add Column" at bounding box center [773, 422] width 1448 height 649
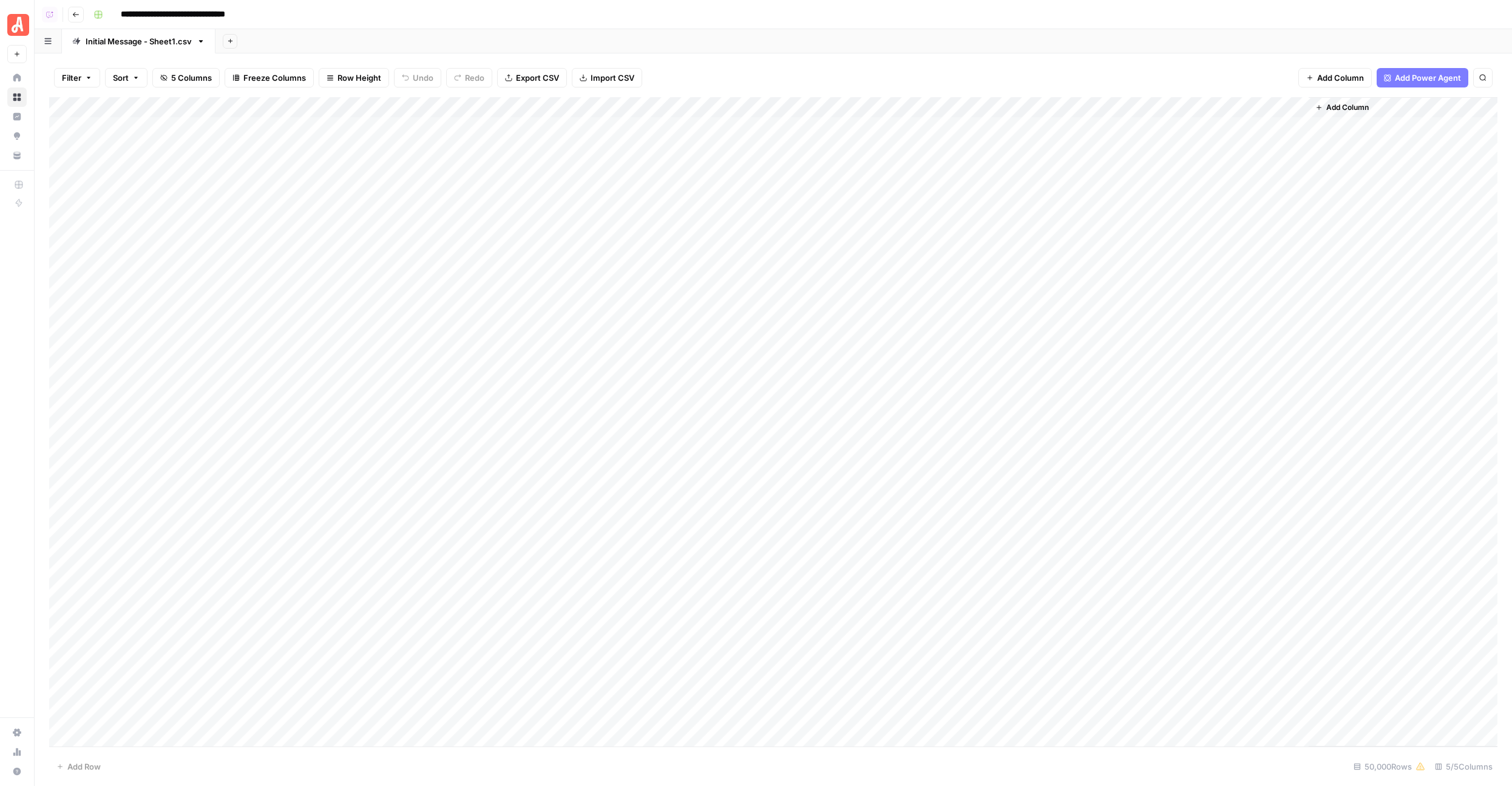
click at [977, 131] on div "Add Column" at bounding box center [773, 422] width 1448 height 649
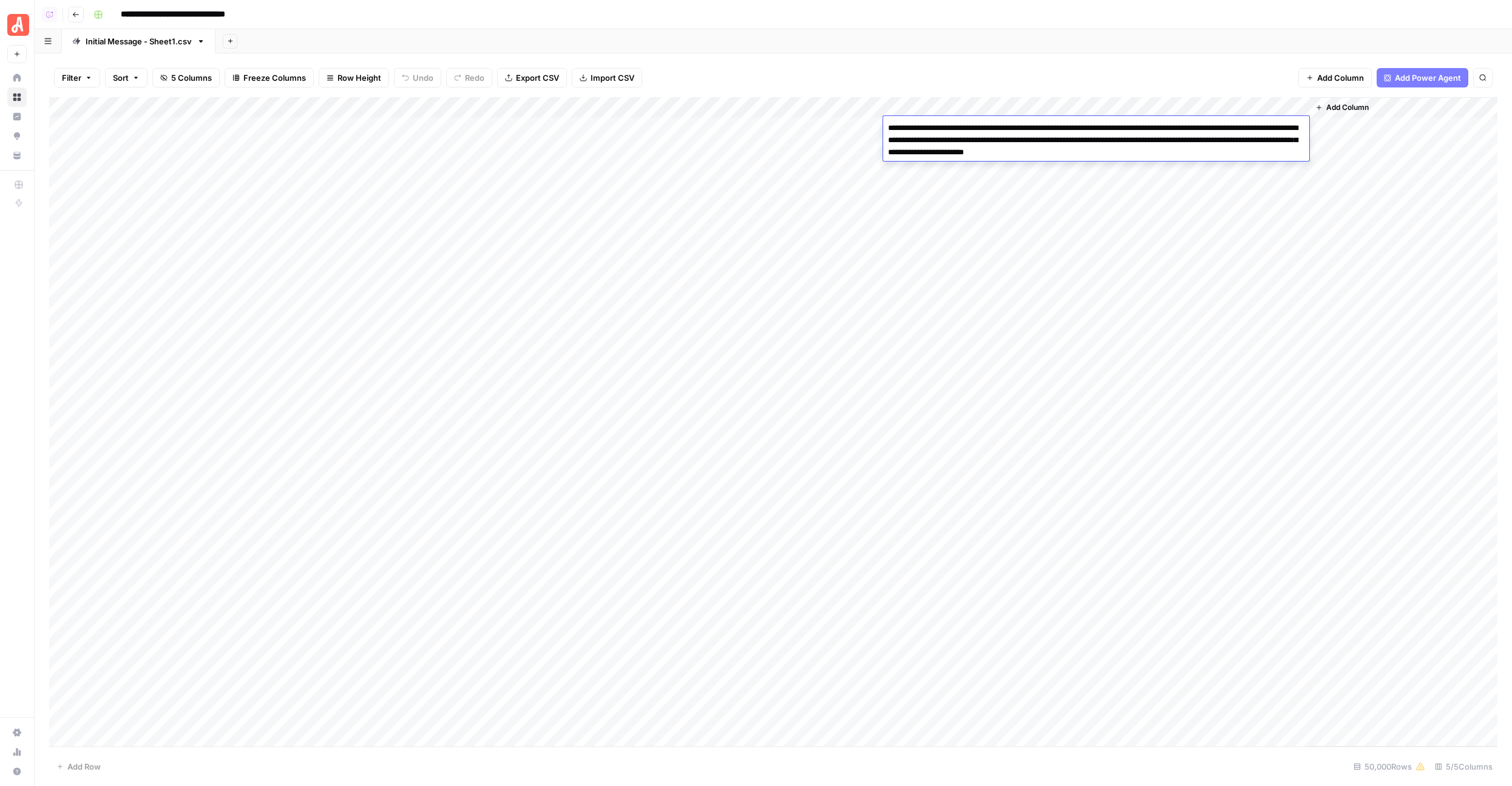
click at [977, 131] on textarea "**********" at bounding box center [1096, 140] width 426 height 42
click at [1030, 160] on textarea "**********" at bounding box center [1096, 140] width 426 height 42
click at [1042, 149] on textarea "**********" at bounding box center [1096, 140] width 426 height 42
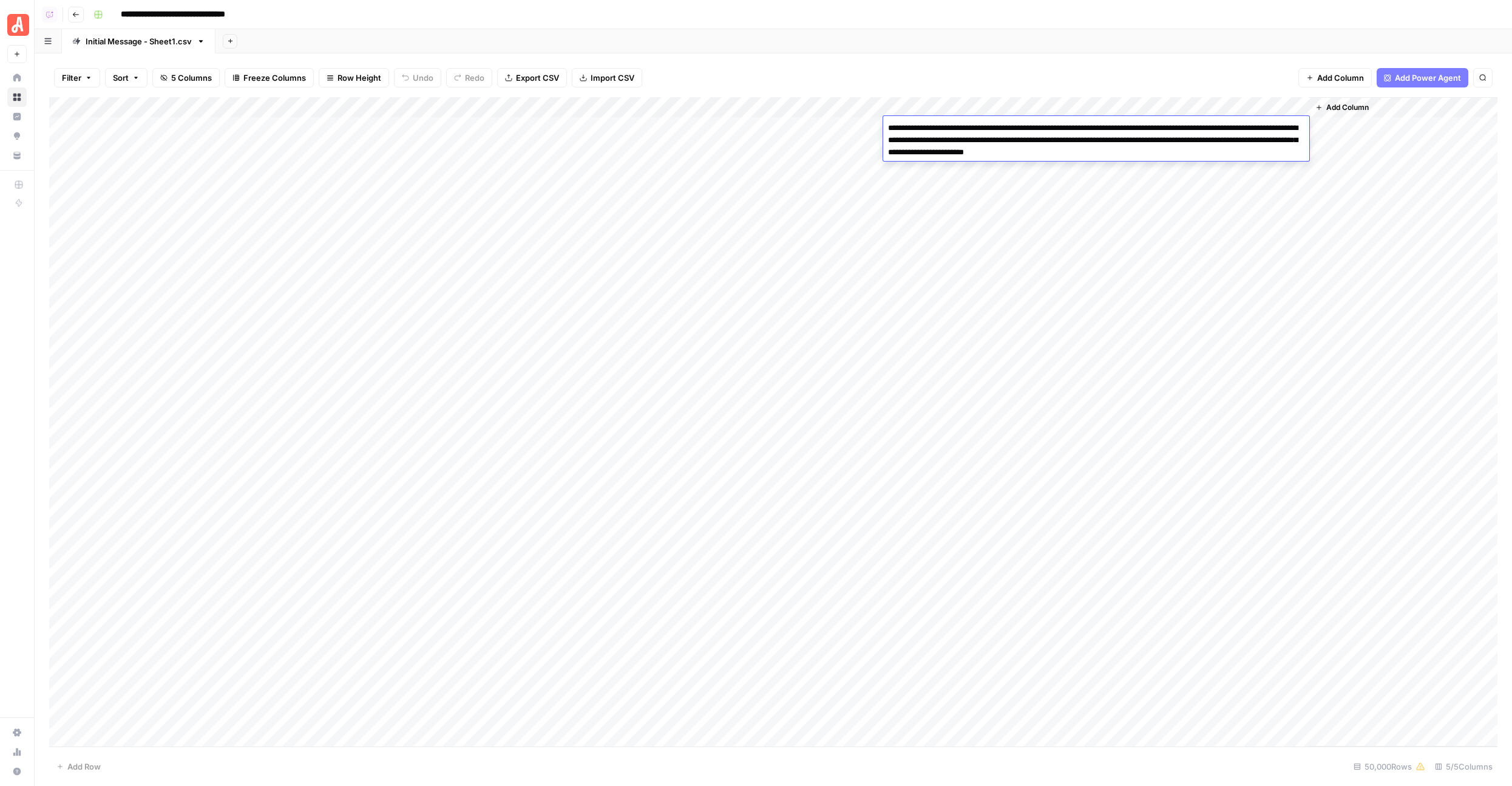
click at [1054, 179] on div "Add Column" at bounding box center [773, 422] width 1448 height 649
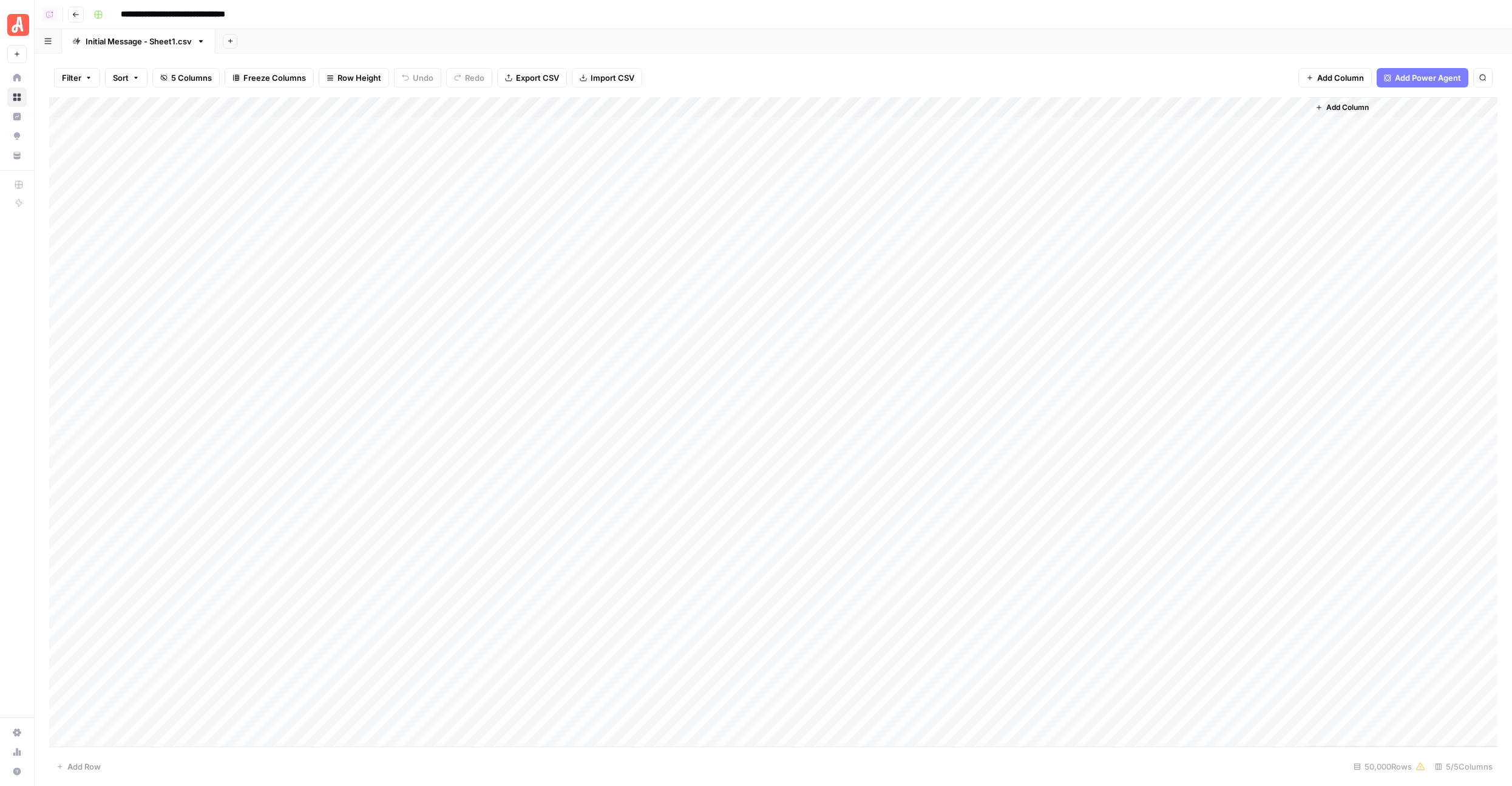
drag, startPoint x: 1016, startPoint y: 136, endPoint x: 1003, endPoint y: 274, distance: 138.6
click at [1003, 274] on div "Add Column" at bounding box center [773, 422] width 1448 height 649
click at [354, 328] on div "Add Column" at bounding box center [773, 422] width 1448 height 649
click at [346, 277] on div "Add Column" at bounding box center [773, 422] width 1448 height 649
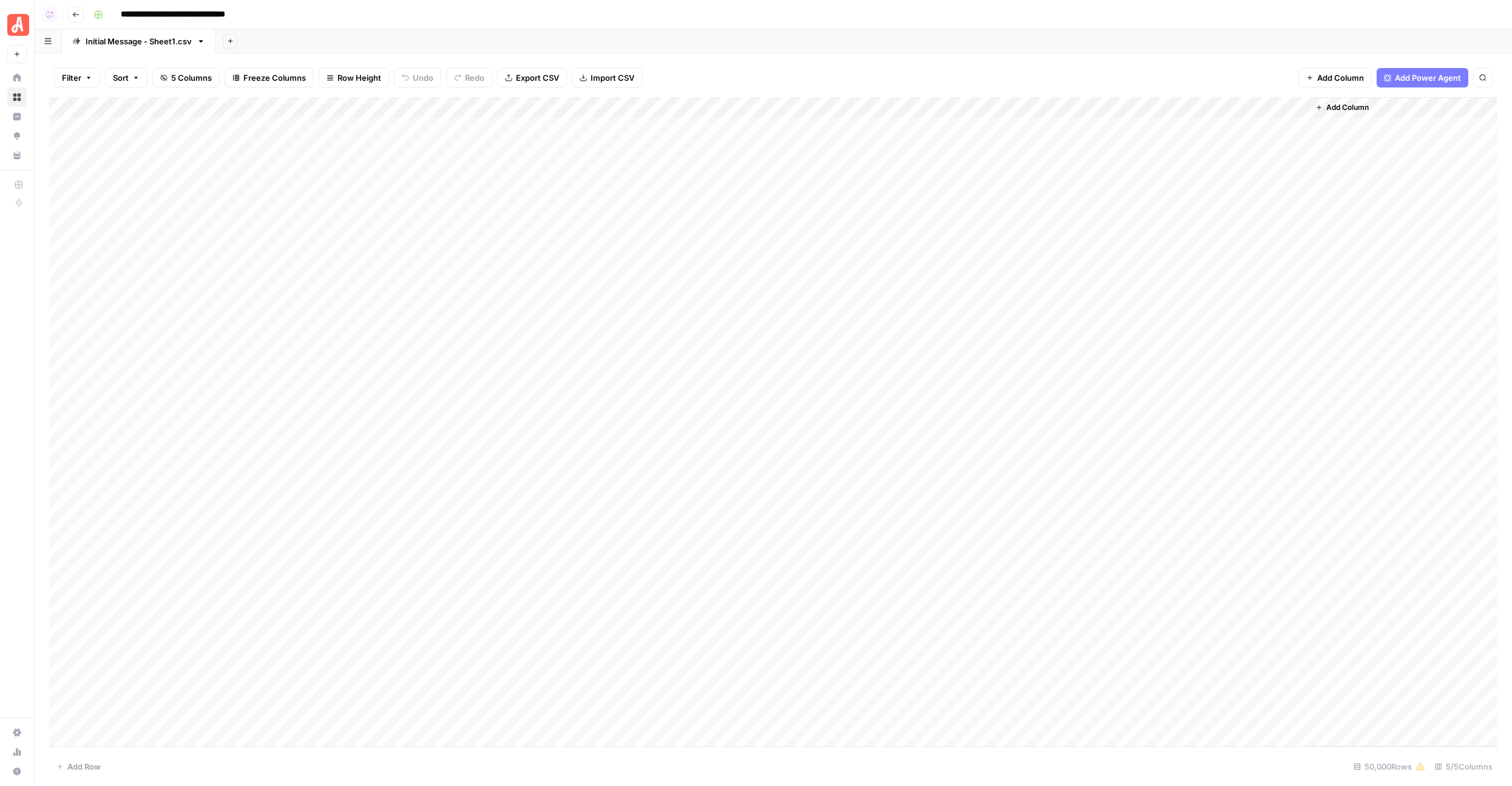
click at [306, 387] on div "Add Column" at bounding box center [773, 422] width 1448 height 649
click at [649, 109] on div "Add Column" at bounding box center [773, 422] width 1448 height 649
click at [660, 193] on span "First 10 Rows" at bounding box center [692, 195] width 77 height 13
click at [721, 280] on div "Add Column" at bounding box center [773, 422] width 1448 height 649
click at [727, 146] on div "Add Column" at bounding box center [773, 422] width 1448 height 649
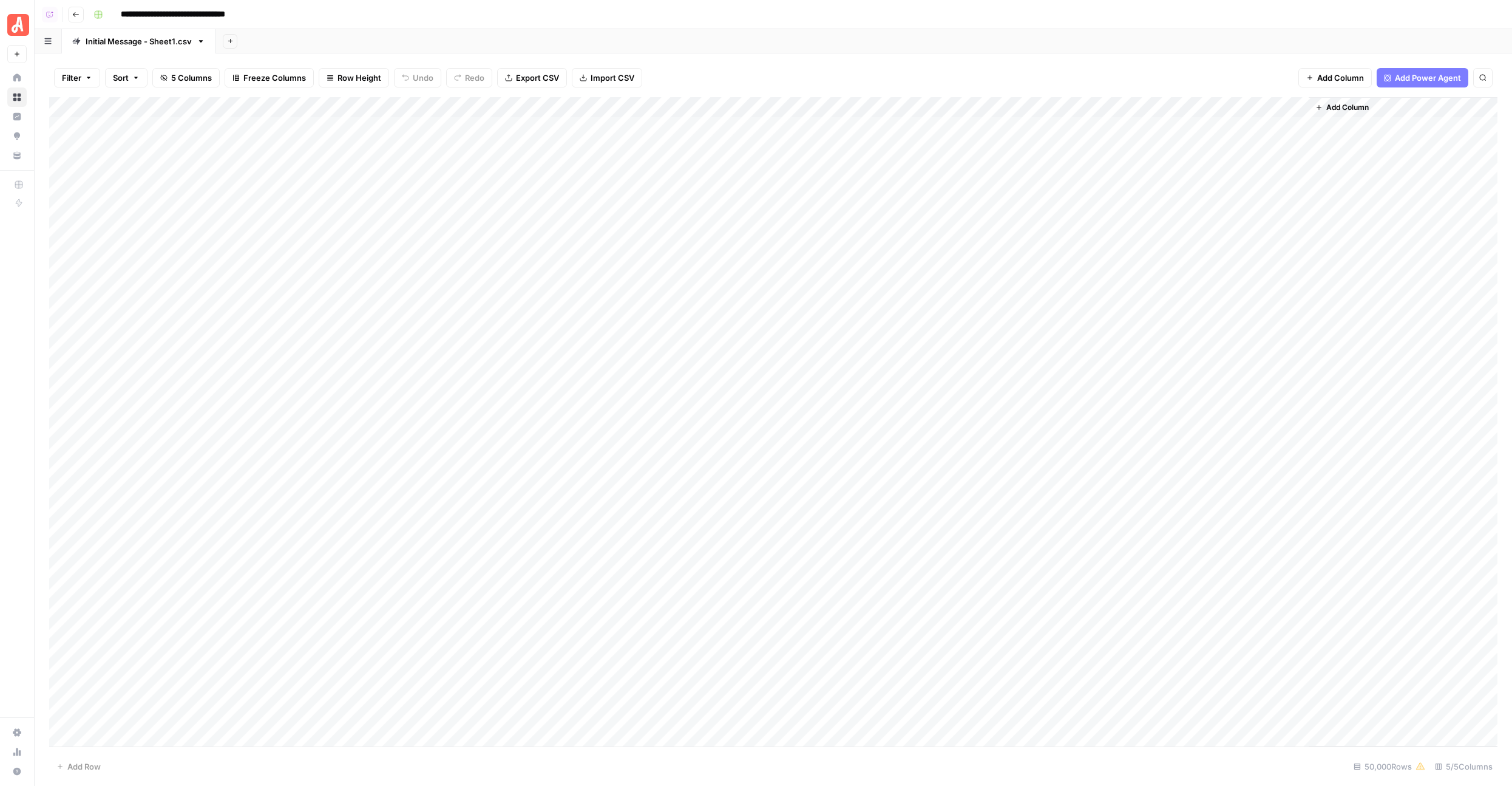
click at [738, 133] on div "Add Column" at bounding box center [773, 422] width 1448 height 649
click at [630, 124] on div "Add Column" at bounding box center [773, 422] width 1448 height 649
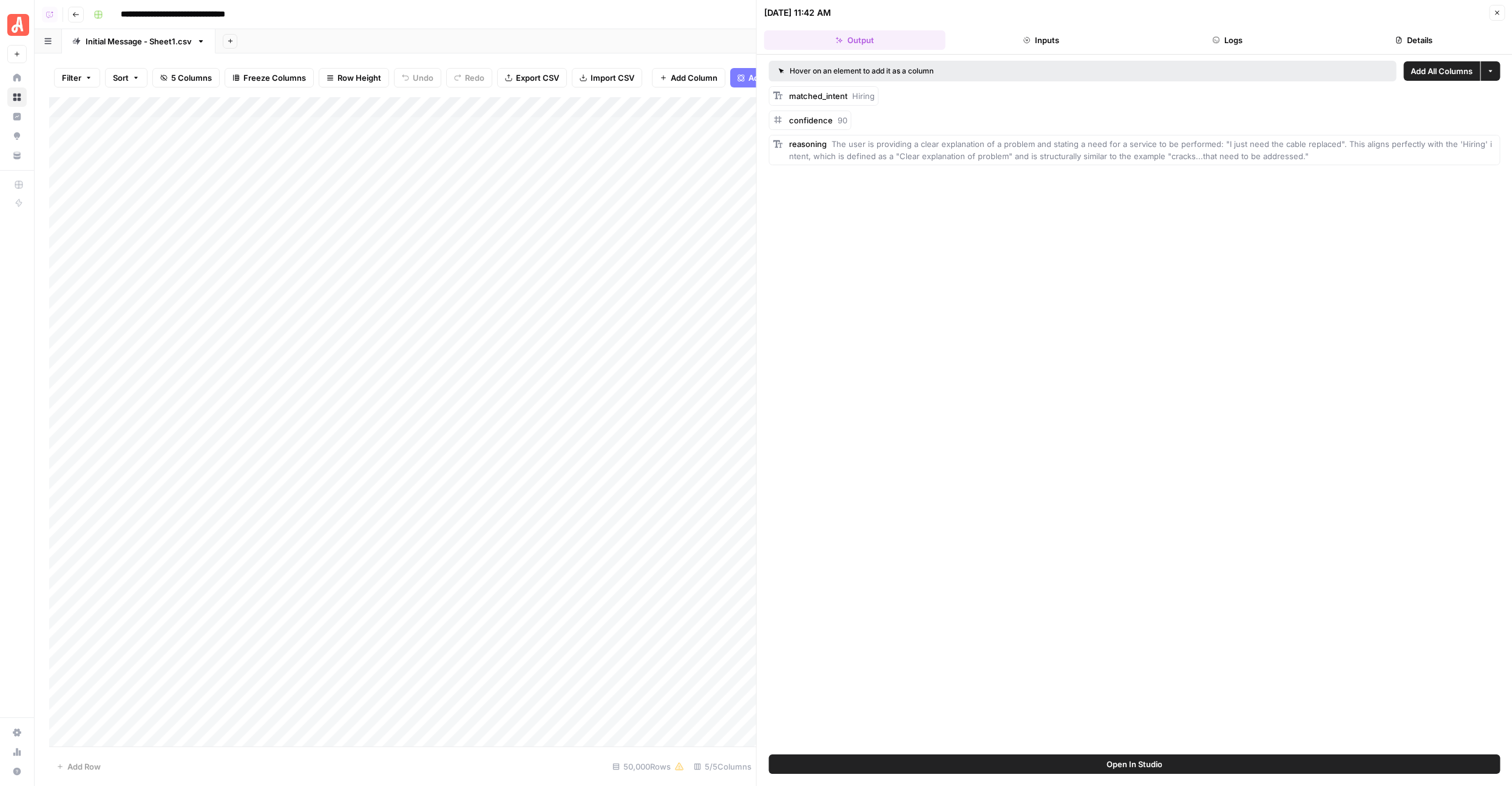
click at [1376, 49] on header "09/08/25 at 11:42 AM Close Output Inputs Logs Details" at bounding box center [1134, 27] width 756 height 54
click at [1380, 47] on button "Details" at bounding box center [1413, 40] width 181 height 19
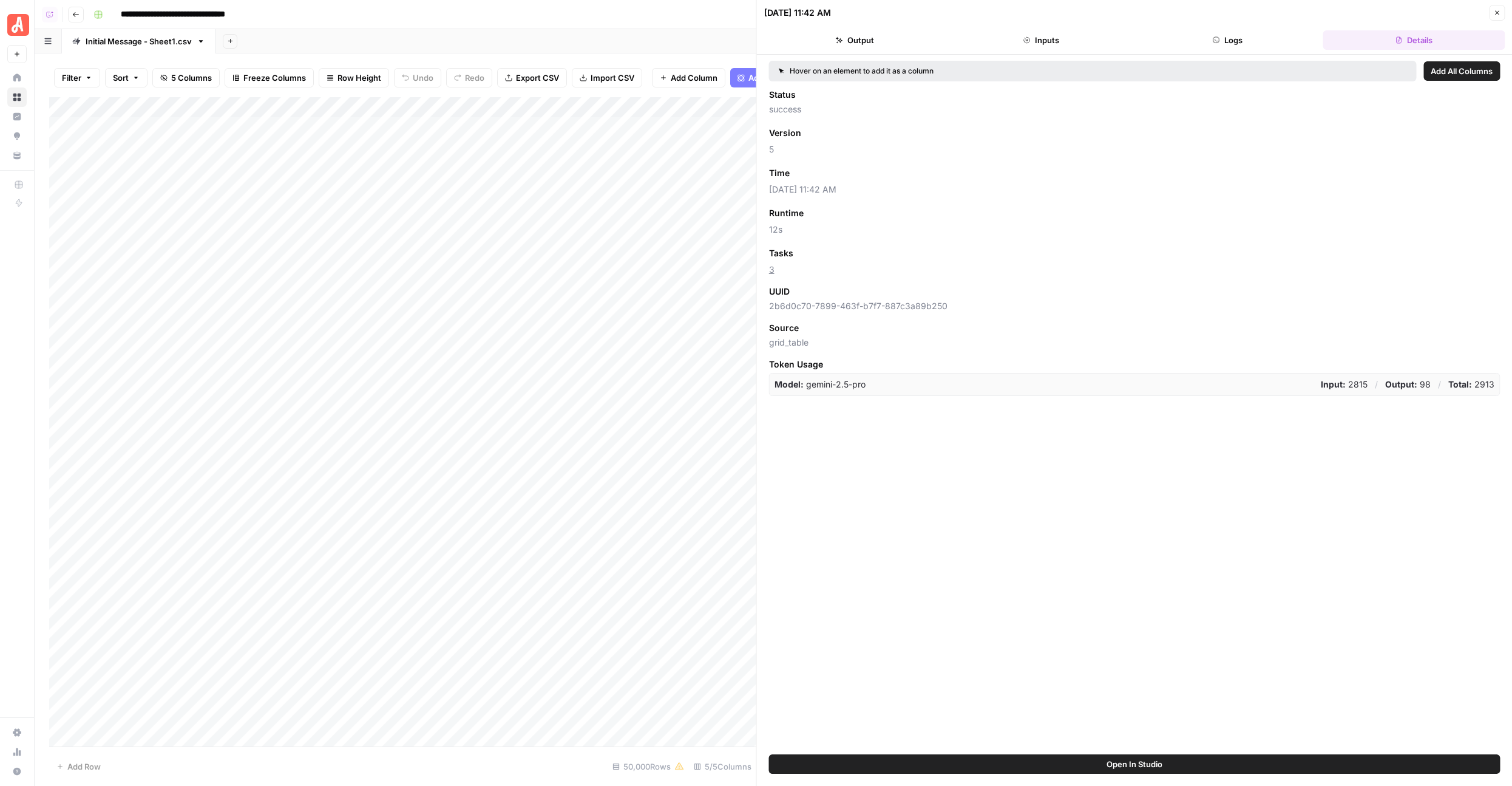
click at [822, 253] on span "Add as Column" at bounding box center [829, 253] width 53 height 11
click at [1491, 16] on button "Close" at bounding box center [1497, 13] width 15 height 16
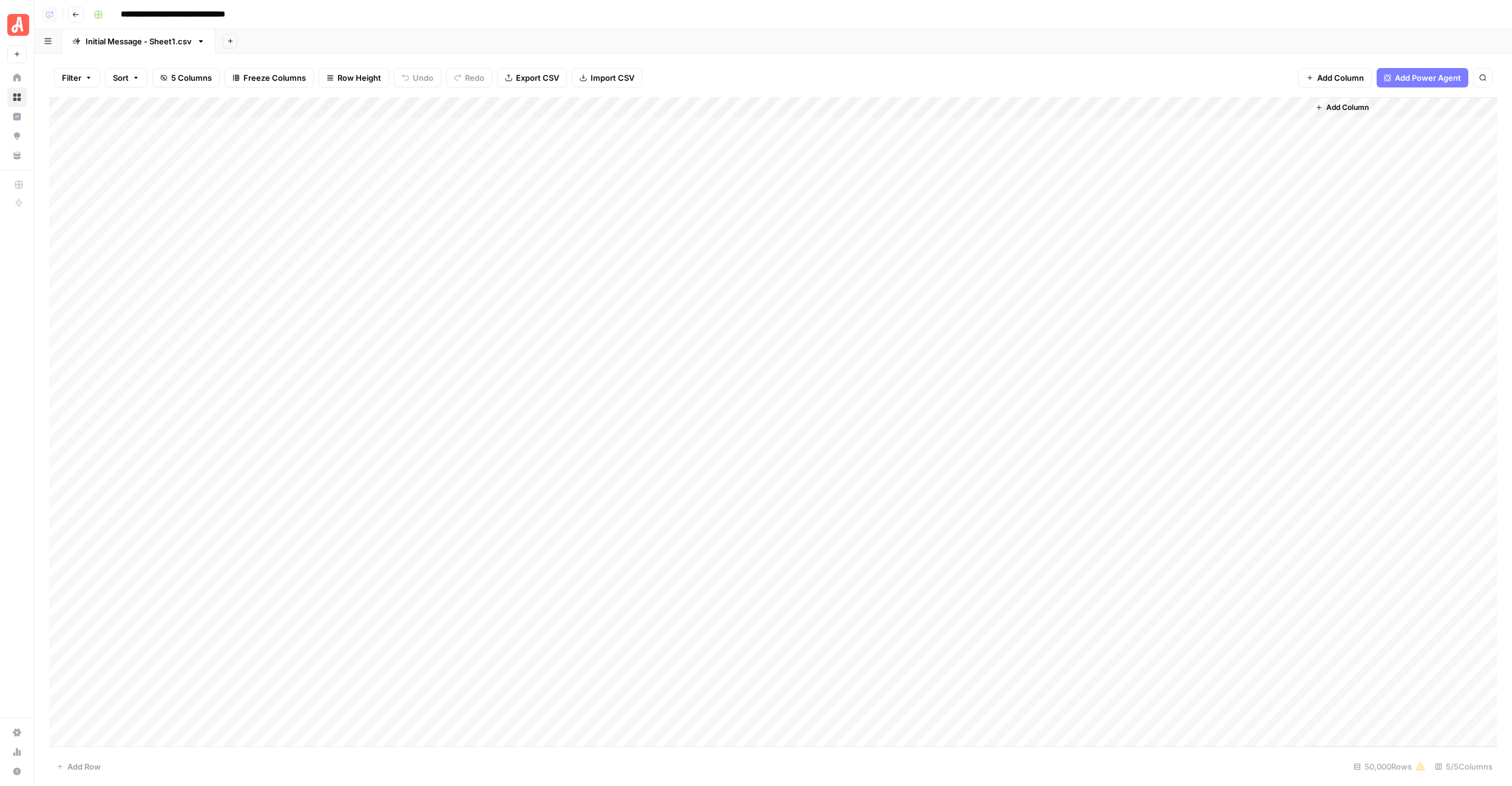
click at [630, 128] on div "Add Column" at bounding box center [773, 422] width 1448 height 649
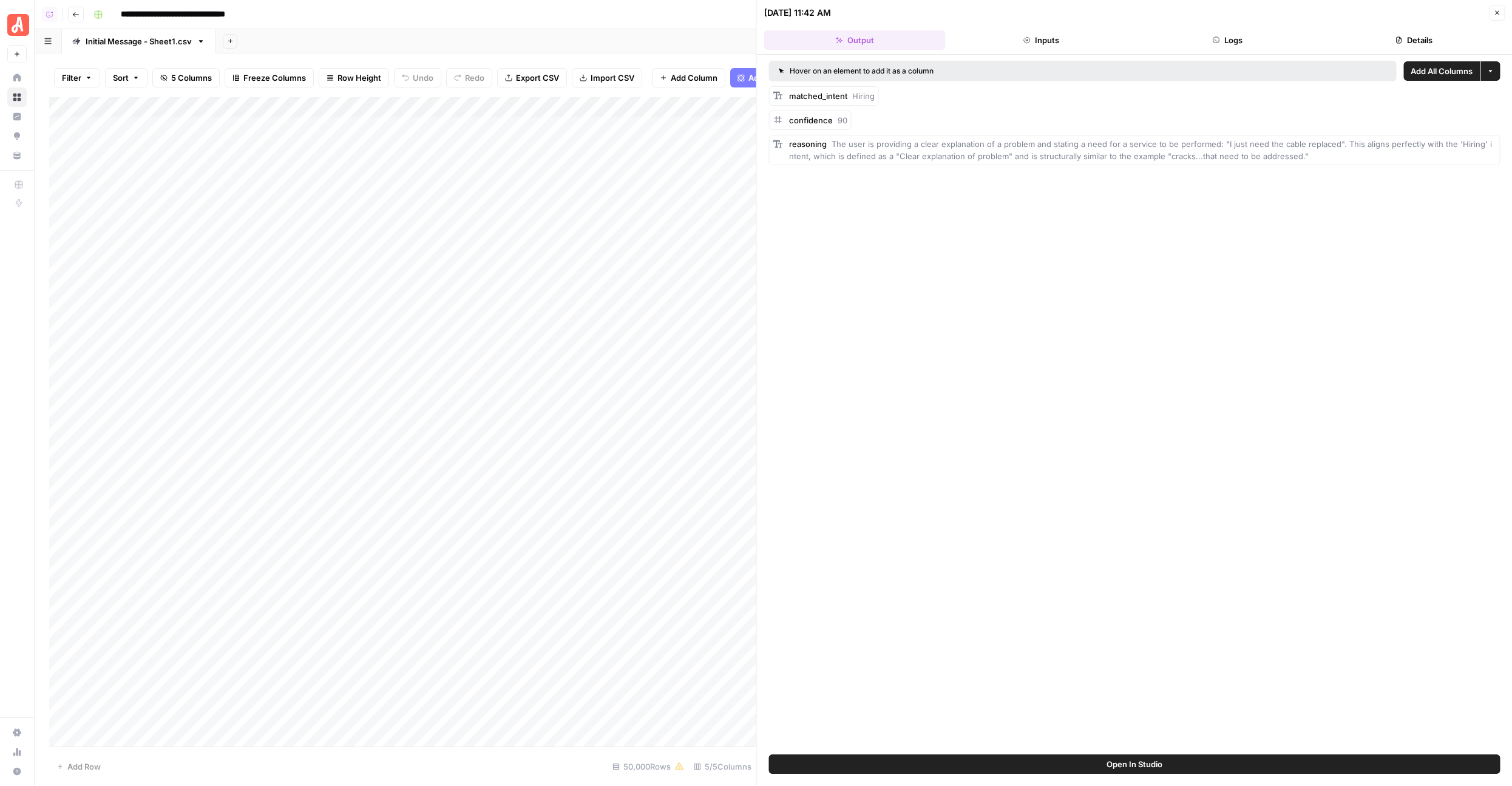
click at [1254, 43] on button "Logs" at bounding box center [1227, 40] width 181 height 19
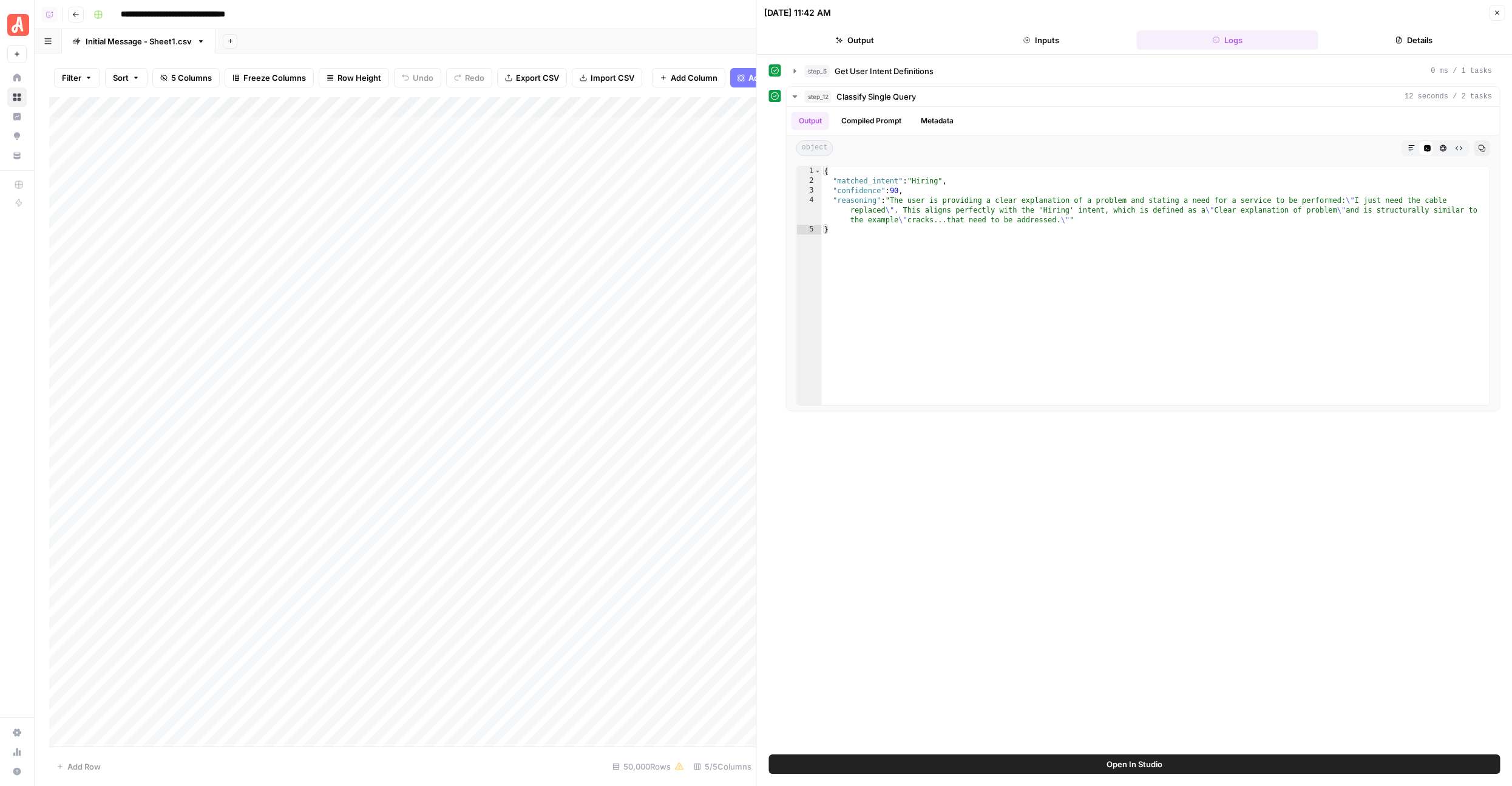
click at [1371, 43] on button "Details" at bounding box center [1413, 40] width 181 height 19
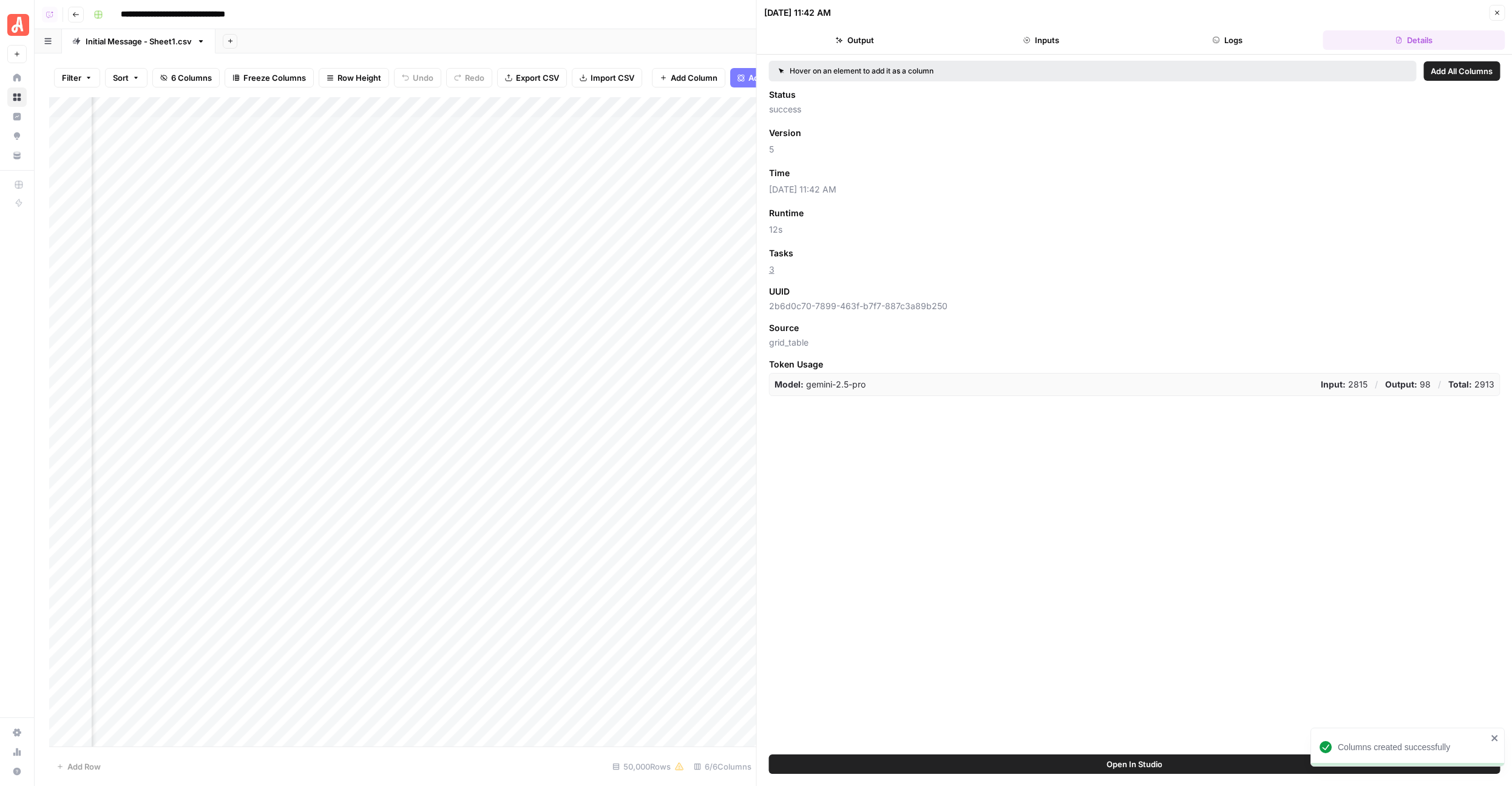
scroll to position [0, 104]
click at [1495, 17] on button "Close" at bounding box center [1497, 13] width 15 height 16
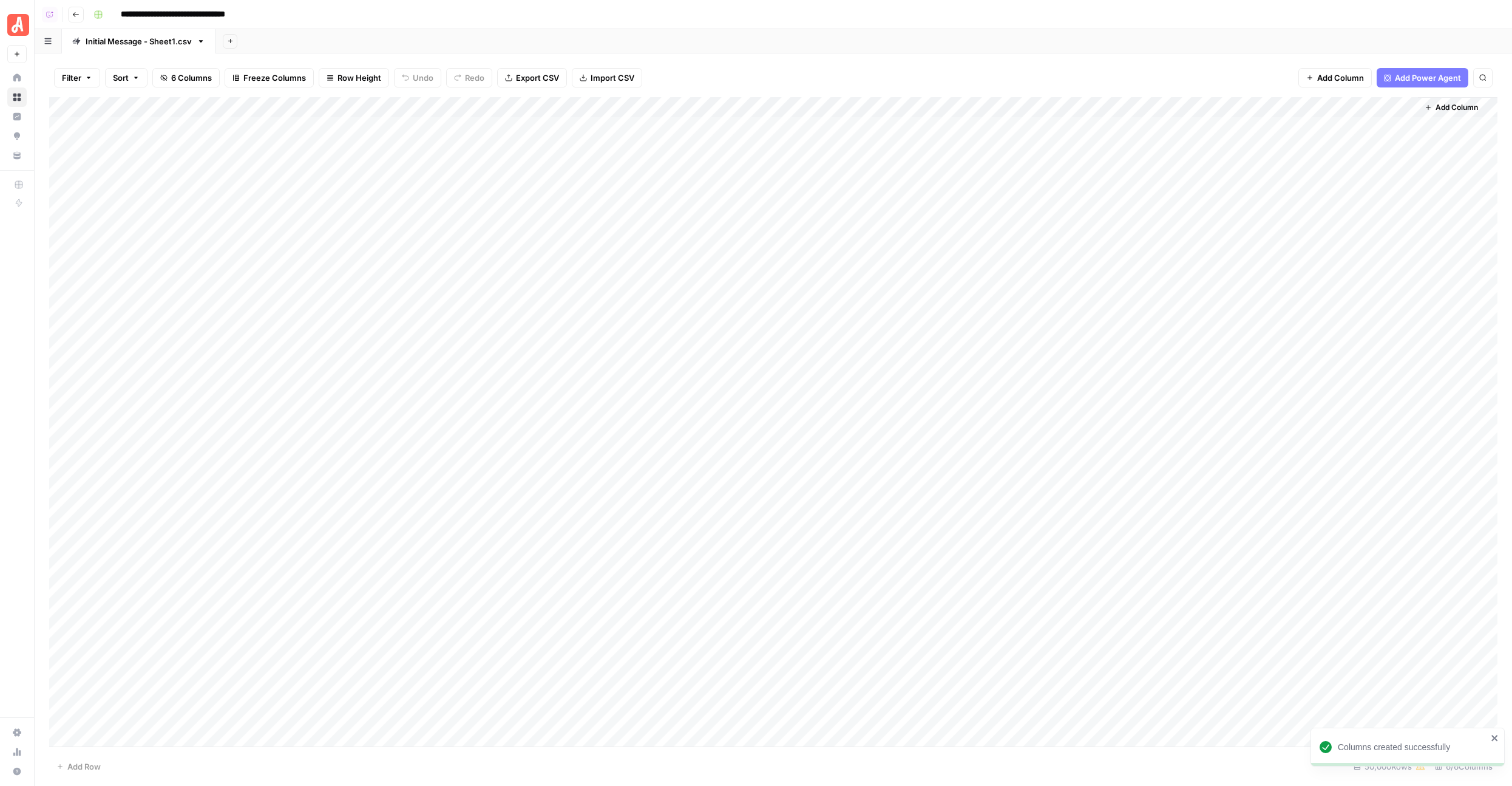
drag, startPoint x: 707, startPoint y: 102, endPoint x: 1149, endPoint y: 110, distance: 442.1
click at [1149, 110] on div "Add Column" at bounding box center [773, 422] width 1448 height 649
drag, startPoint x: 1415, startPoint y: 106, endPoint x: 1378, endPoint y: 107, distance: 37.0
click at [1378, 107] on div "Add Column" at bounding box center [773, 422] width 1448 height 649
click at [649, 108] on div "Add Column" at bounding box center [773, 422] width 1448 height 649
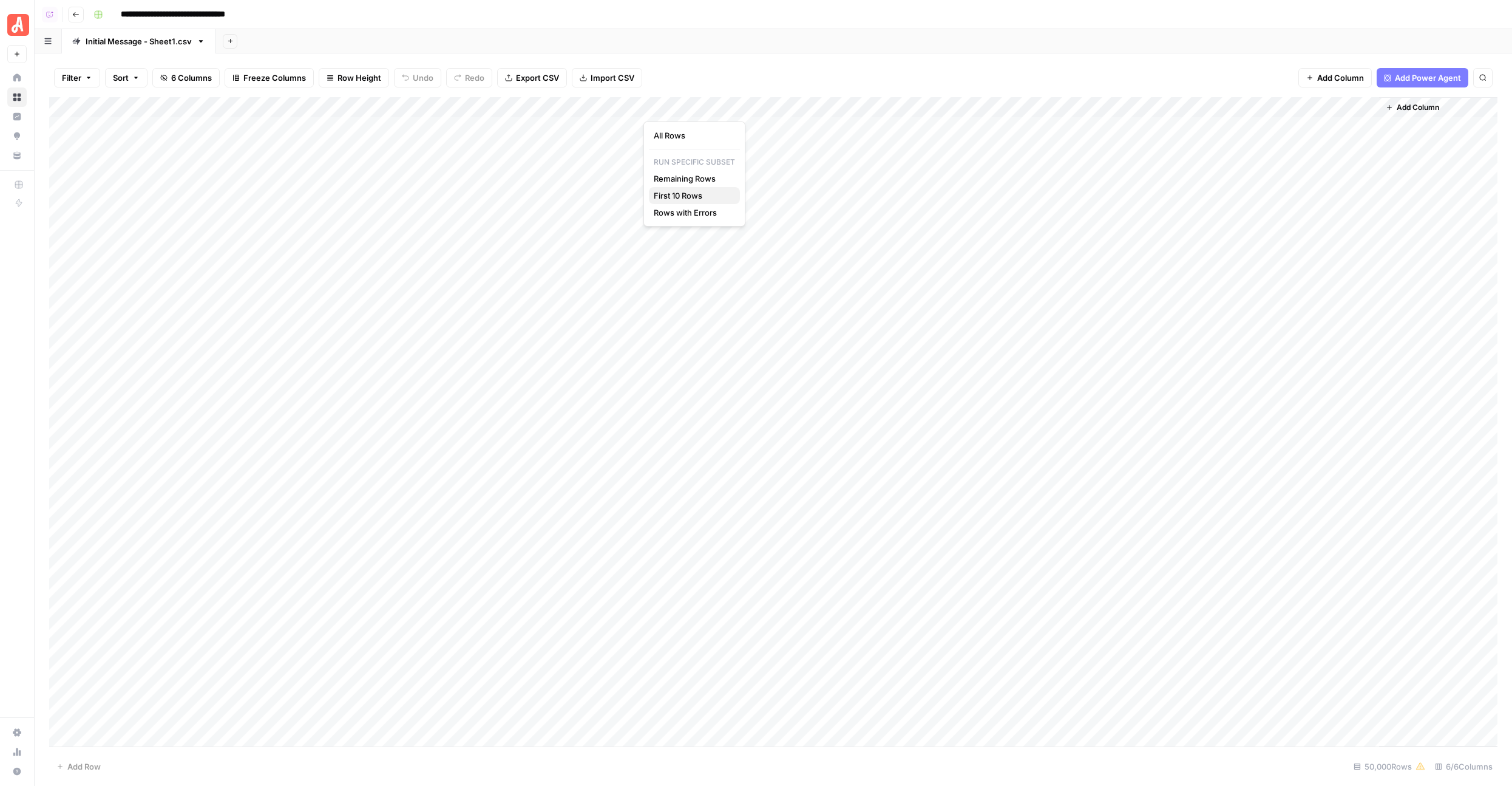
click at [665, 193] on span "First 10 Rows" at bounding box center [692, 195] width 77 height 13
click at [721, 378] on div "Add Column" at bounding box center [773, 422] width 1448 height 649
click at [630, 125] on div "Add Column" at bounding box center [773, 422] width 1448 height 649
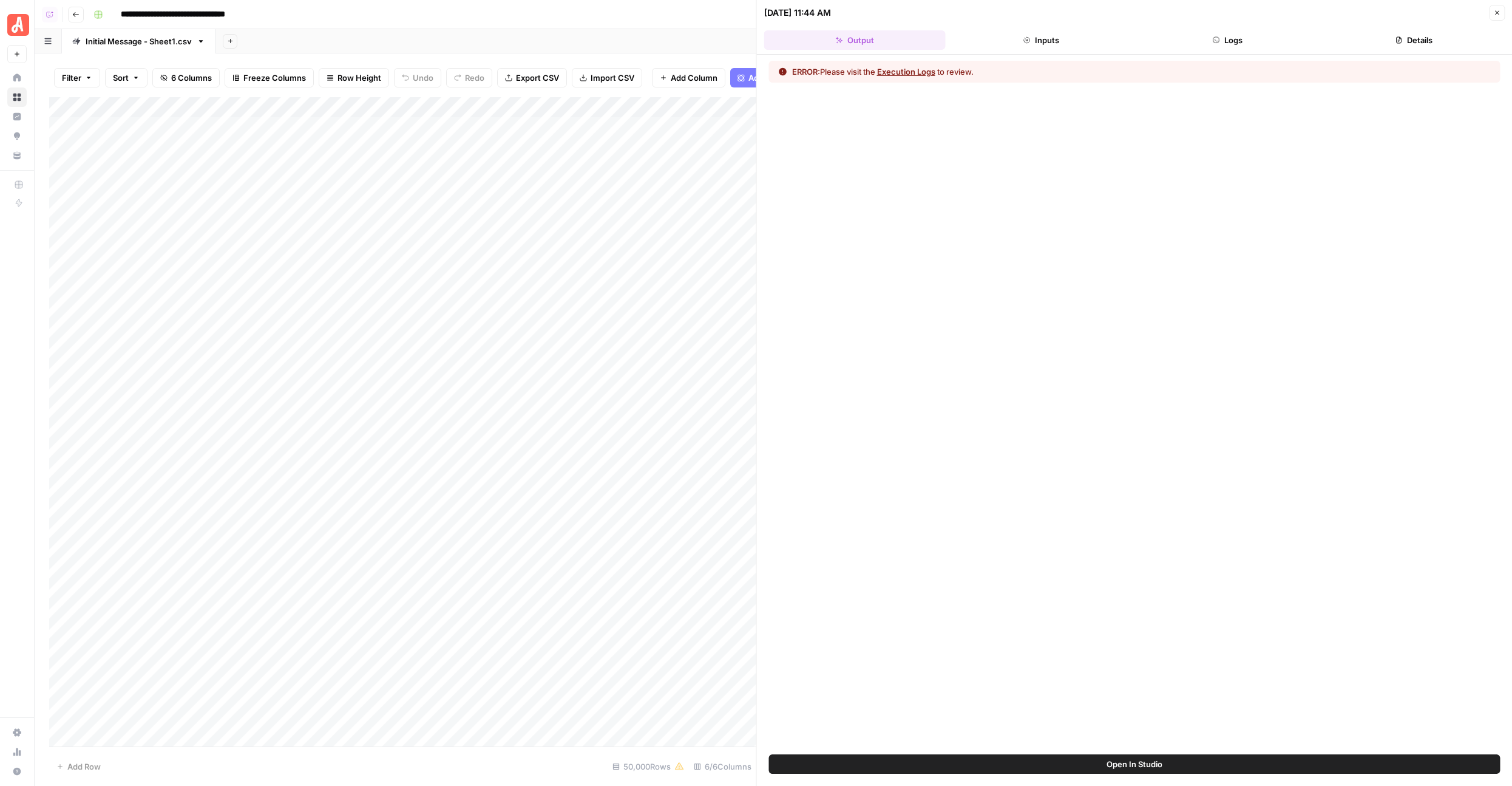
click at [913, 74] on button "Execution Logs" at bounding box center [906, 72] width 58 height 13
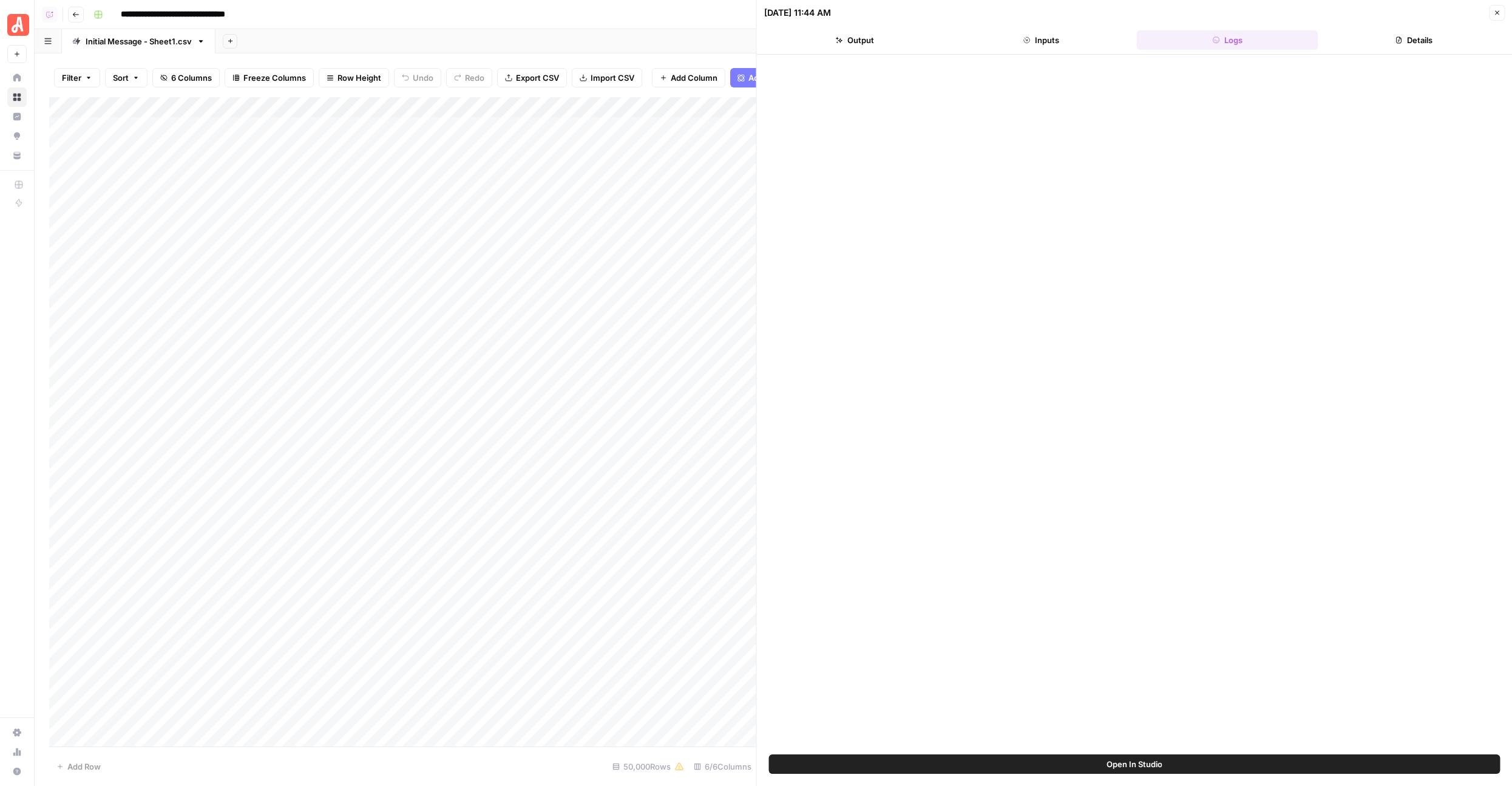
click at [1064, 47] on button "Inputs" at bounding box center [1040, 40] width 181 height 19
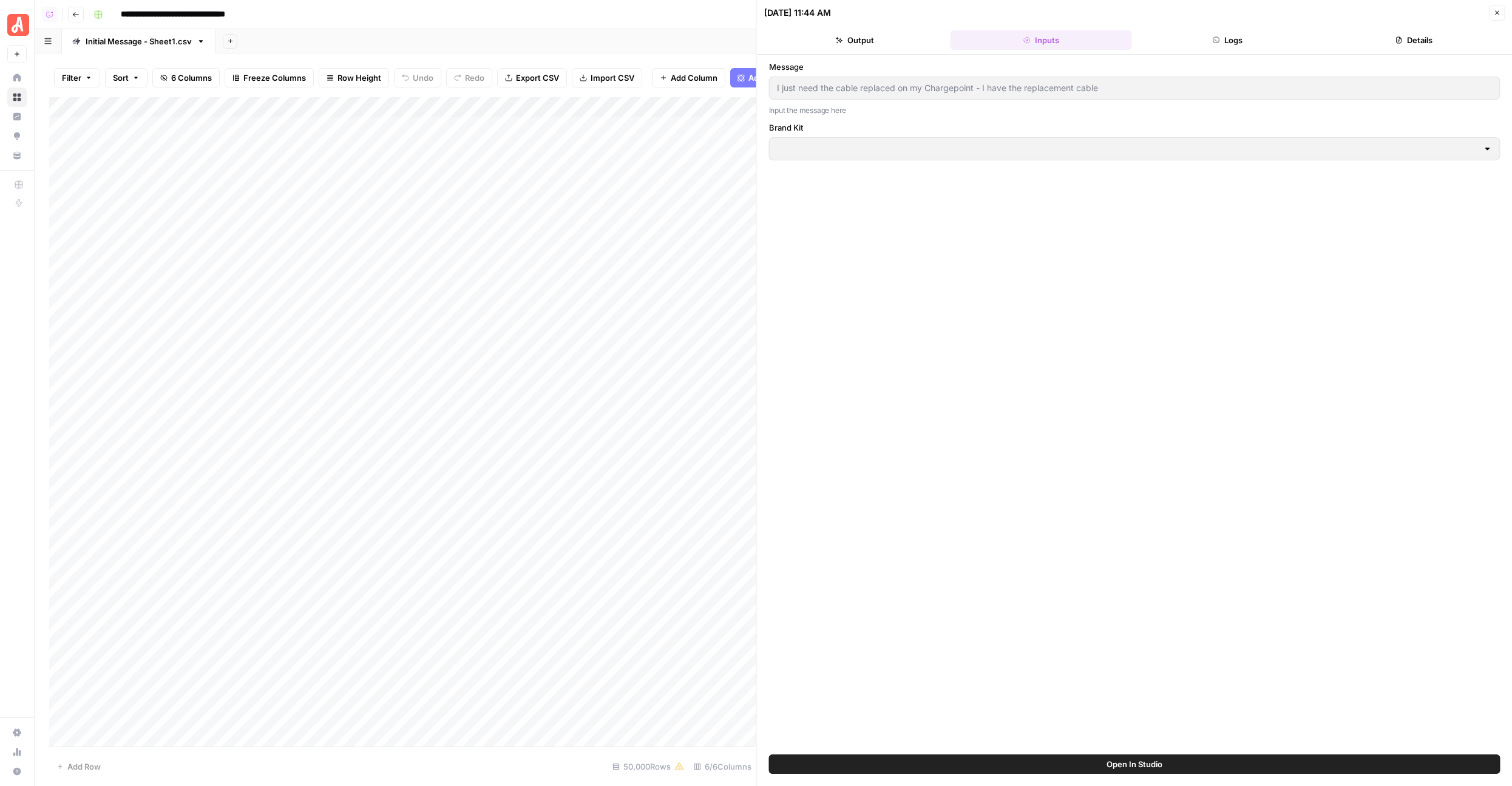
click at [1188, 38] on button "Logs" at bounding box center [1227, 40] width 181 height 19
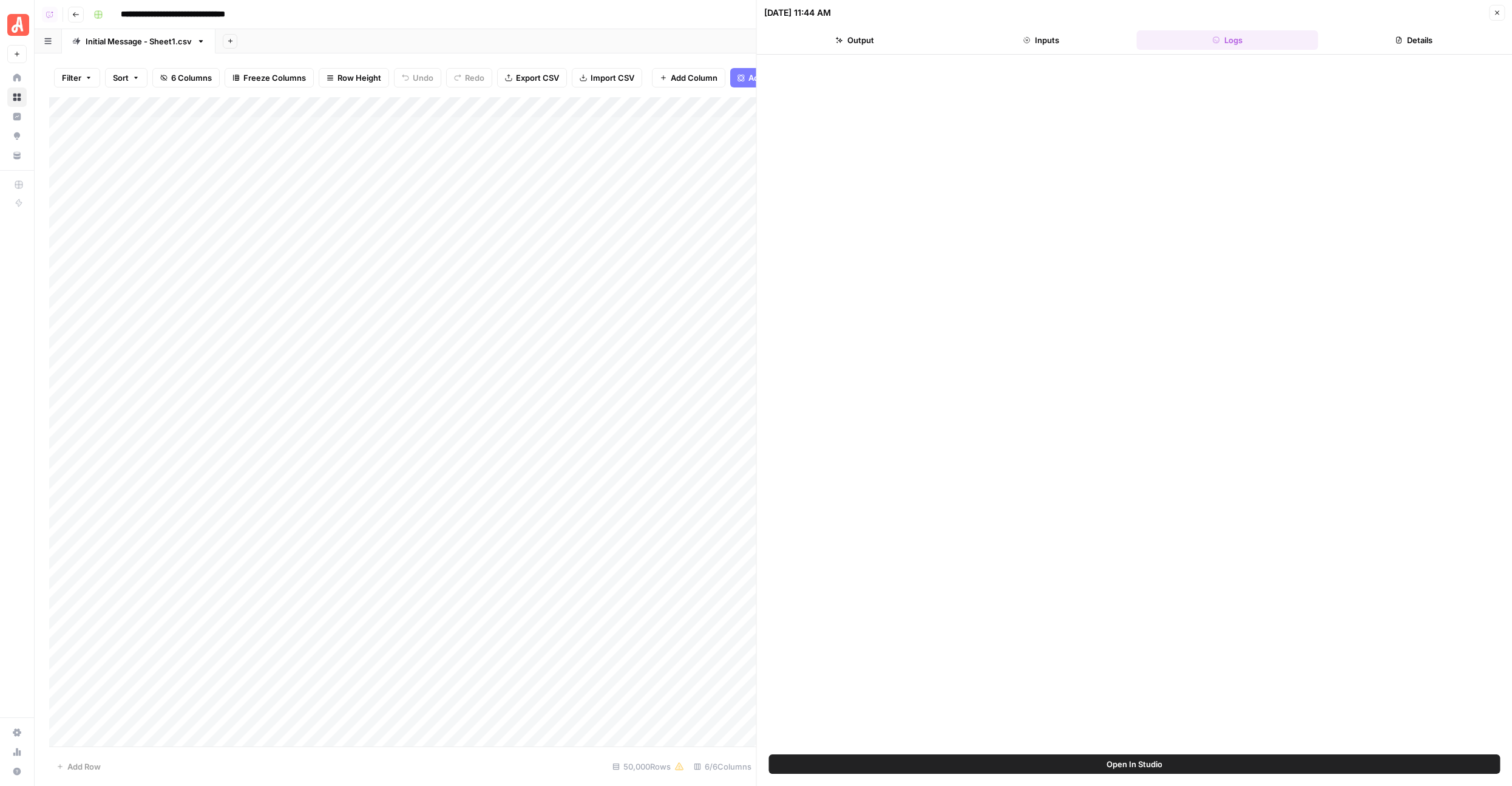
click at [889, 25] on header "09/08/25 at 11:44 AM Close Output Inputs Logs Details" at bounding box center [1134, 27] width 756 height 54
click at [550, 105] on div "Add Column" at bounding box center [403, 422] width 707 height 649
click at [542, 215] on button "Configure Inputs" at bounding box center [543, 209] width 134 height 17
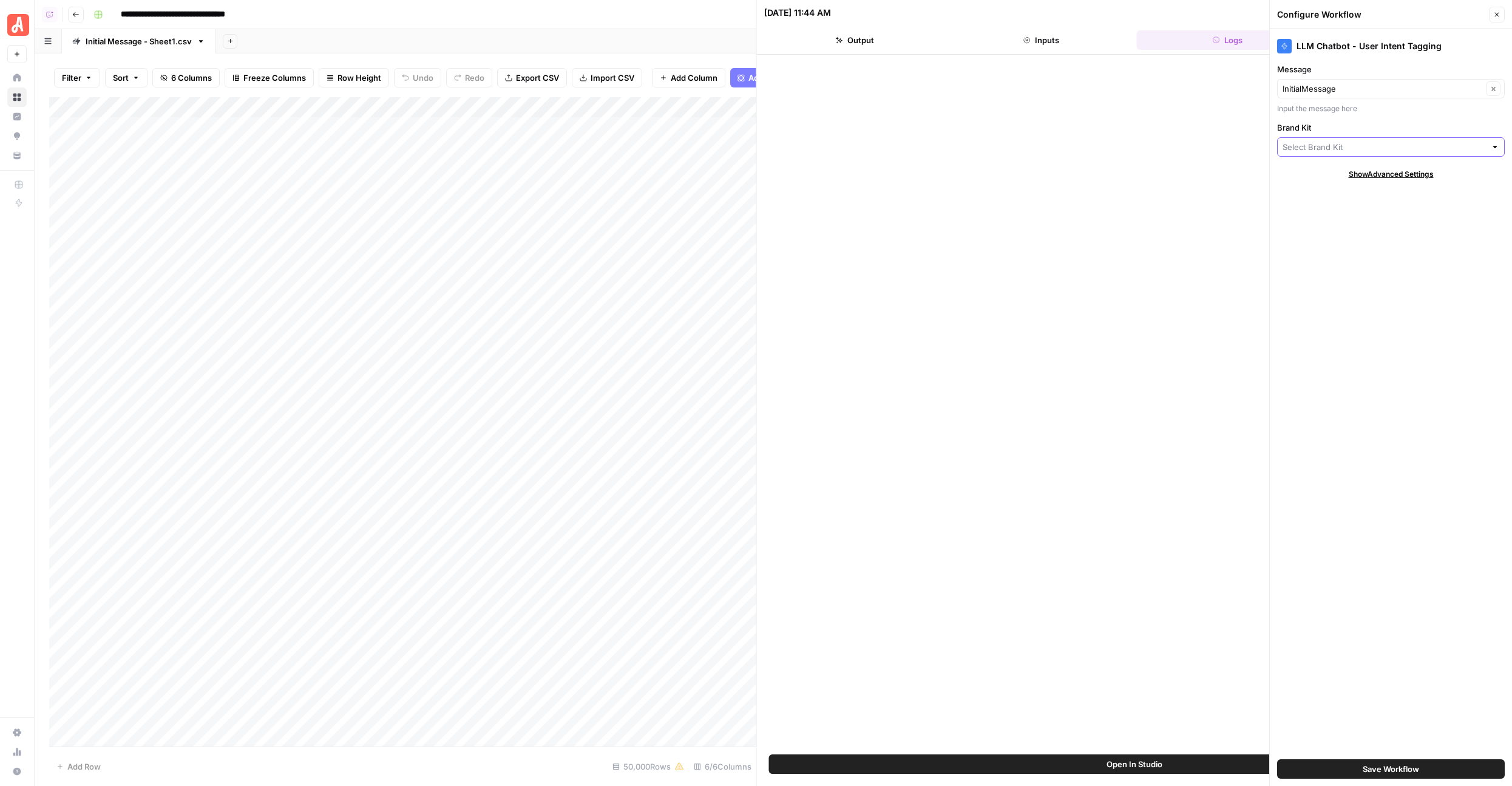
click at [1342, 150] on input "Brand Kit" at bounding box center [1384, 146] width 203 height 13
click at [1320, 207] on span "Angi" at bounding box center [1388, 209] width 202 height 13
type input "Angi"
click at [1493, 22] on button "Close" at bounding box center [1497, 15] width 15 height 16
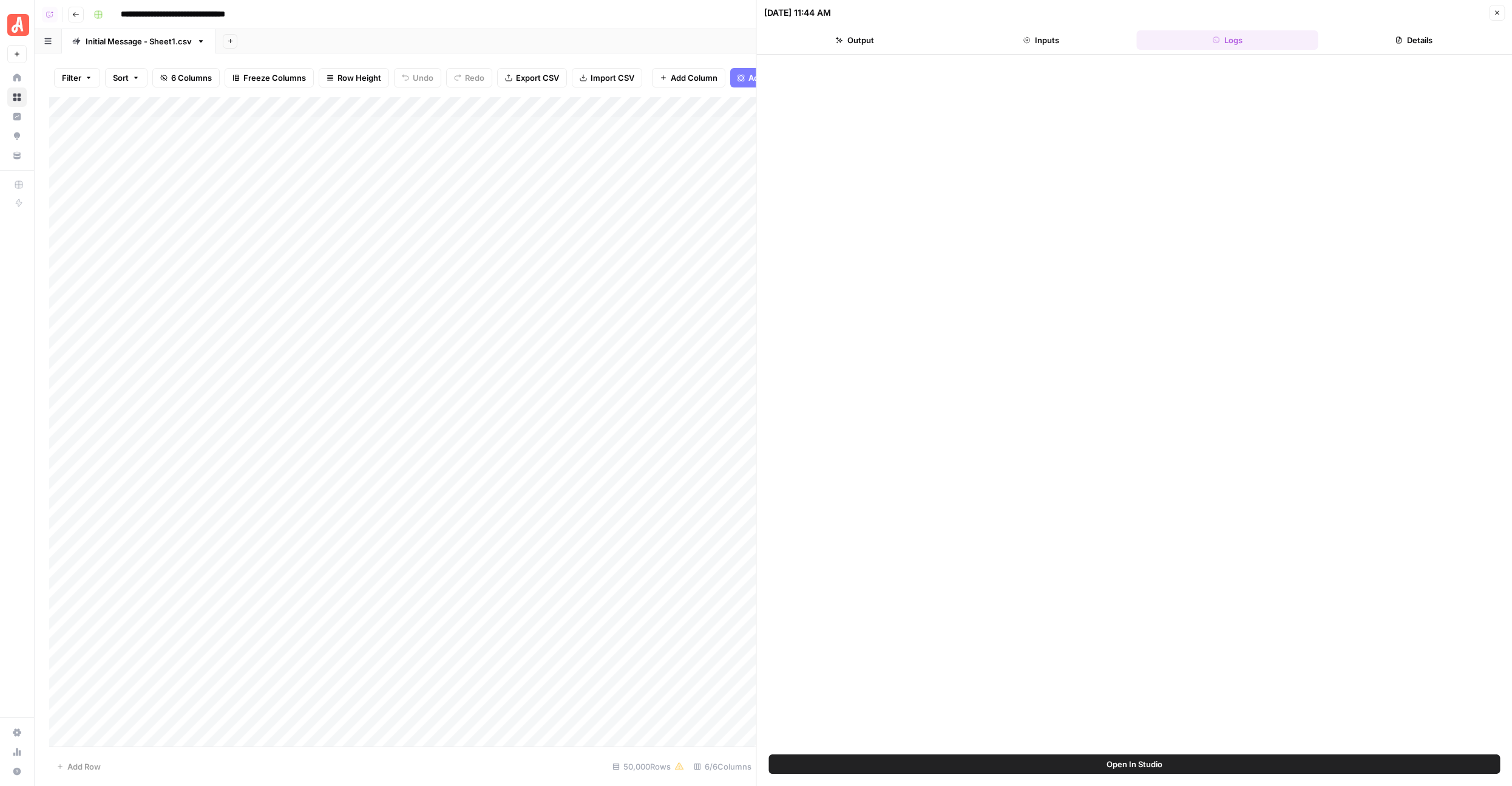
click at [1496, 16] on button "Close" at bounding box center [1497, 13] width 15 height 16
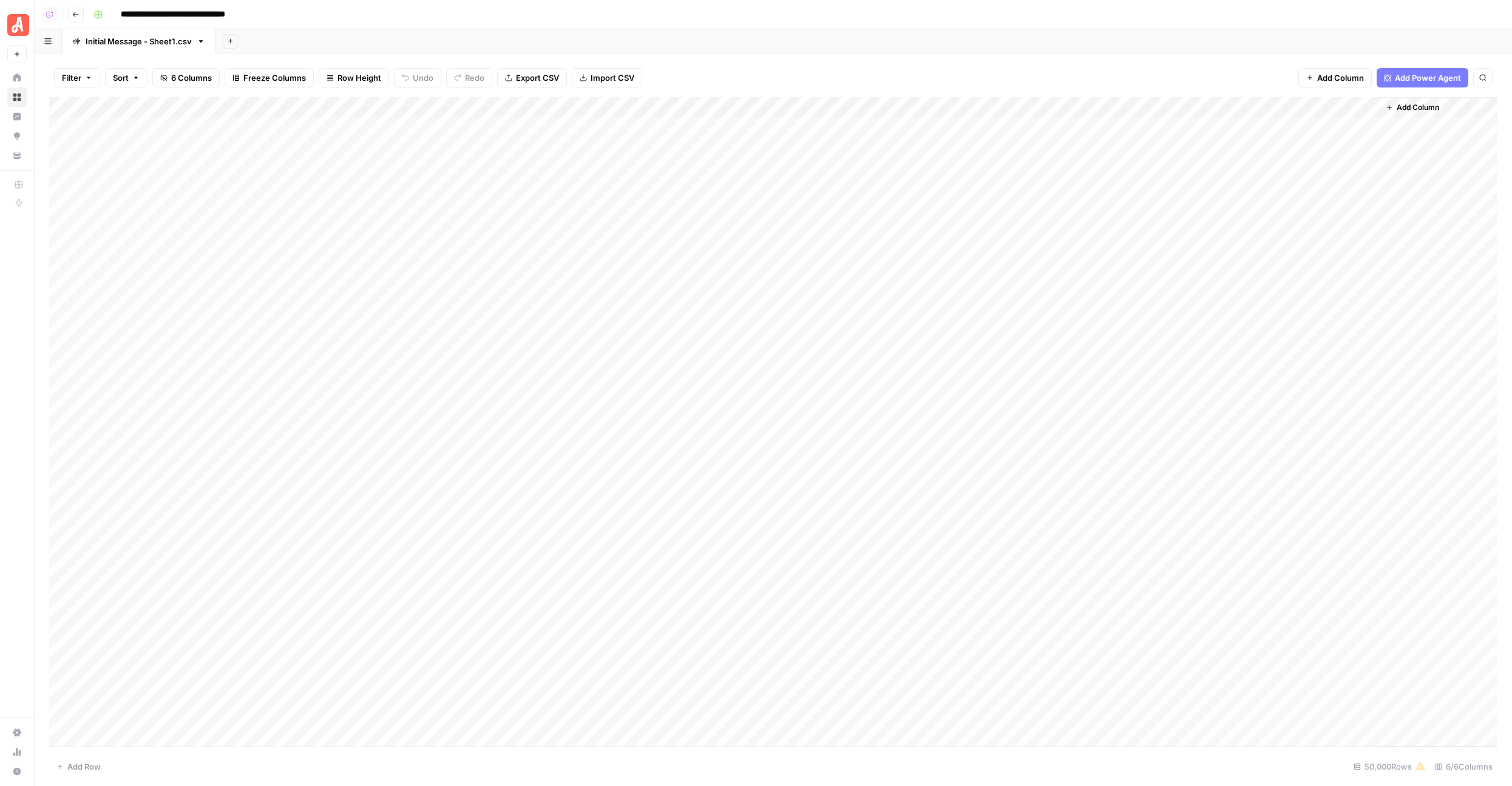
click at [653, 102] on div "Add Column" at bounding box center [773, 422] width 1448 height 649
click at [599, 109] on div "Add Column" at bounding box center [773, 422] width 1448 height 649
click at [534, 207] on span "Configure Inputs" at bounding box center [548, 209] width 107 height 13
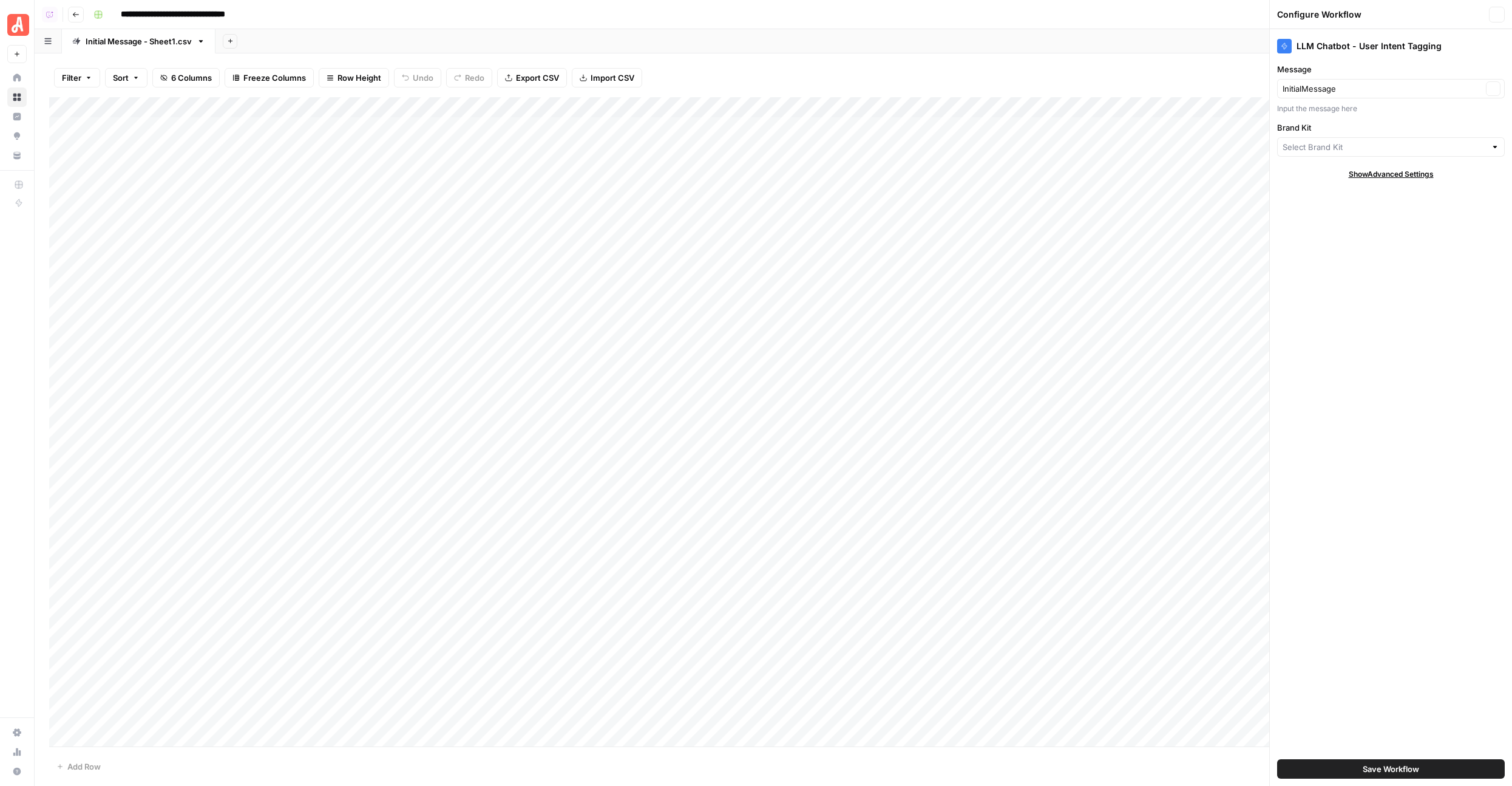
type input "Angi"
click at [1306, 762] on button "Save Workflow" at bounding box center [1390, 769] width 228 height 19
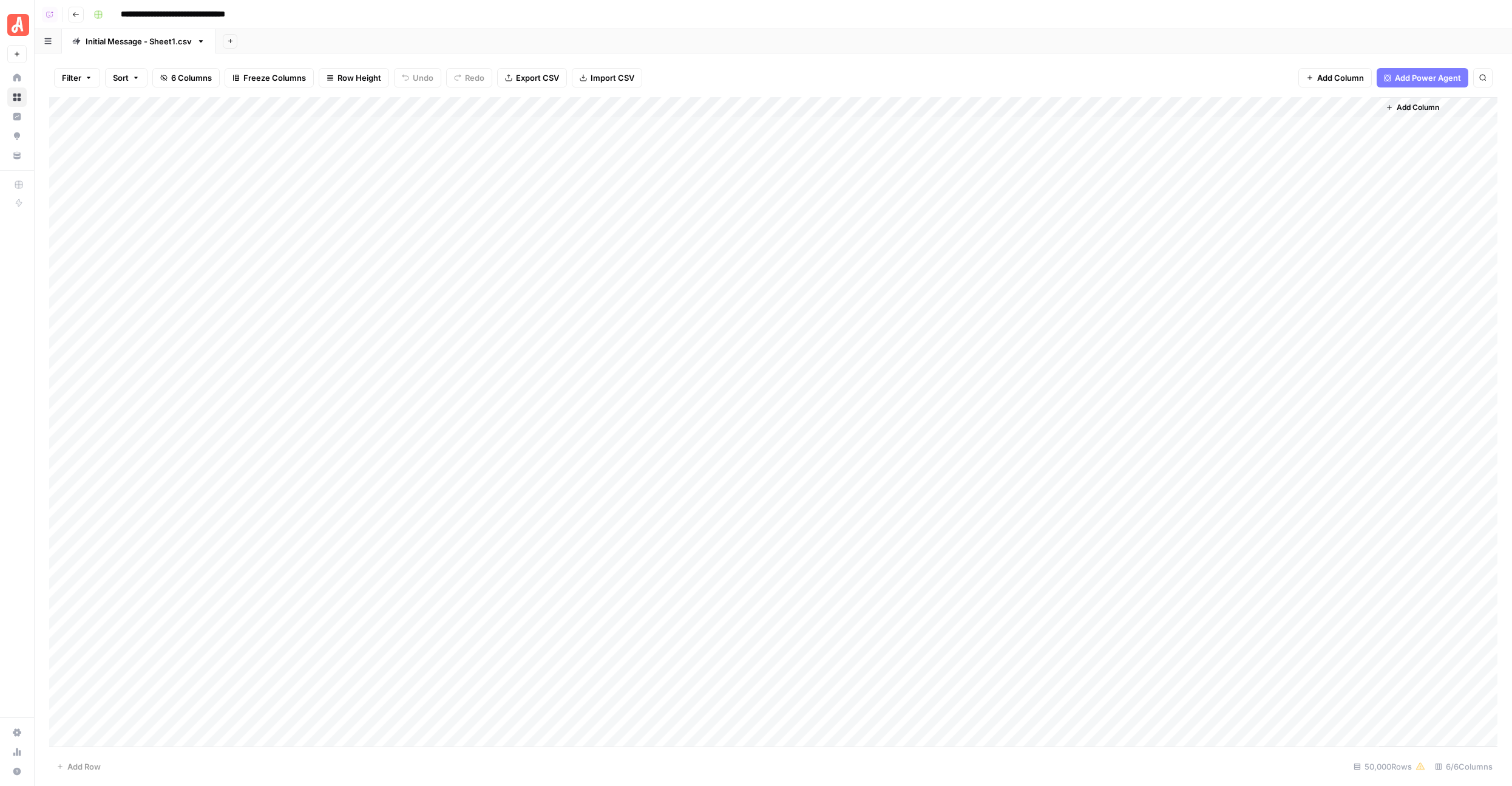
click at [656, 105] on div "Add Column" at bounding box center [773, 422] width 1448 height 649
click at [613, 230] on span "First 10 Rows" at bounding box center [626, 228] width 77 height 13
click at [789, 214] on div "Add Column" at bounding box center [773, 422] width 1448 height 649
click at [737, 212] on div "Add Column" at bounding box center [773, 422] width 1448 height 649
click at [768, 210] on div "Add Column" at bounding box center [773, 422] width 1448 height 649
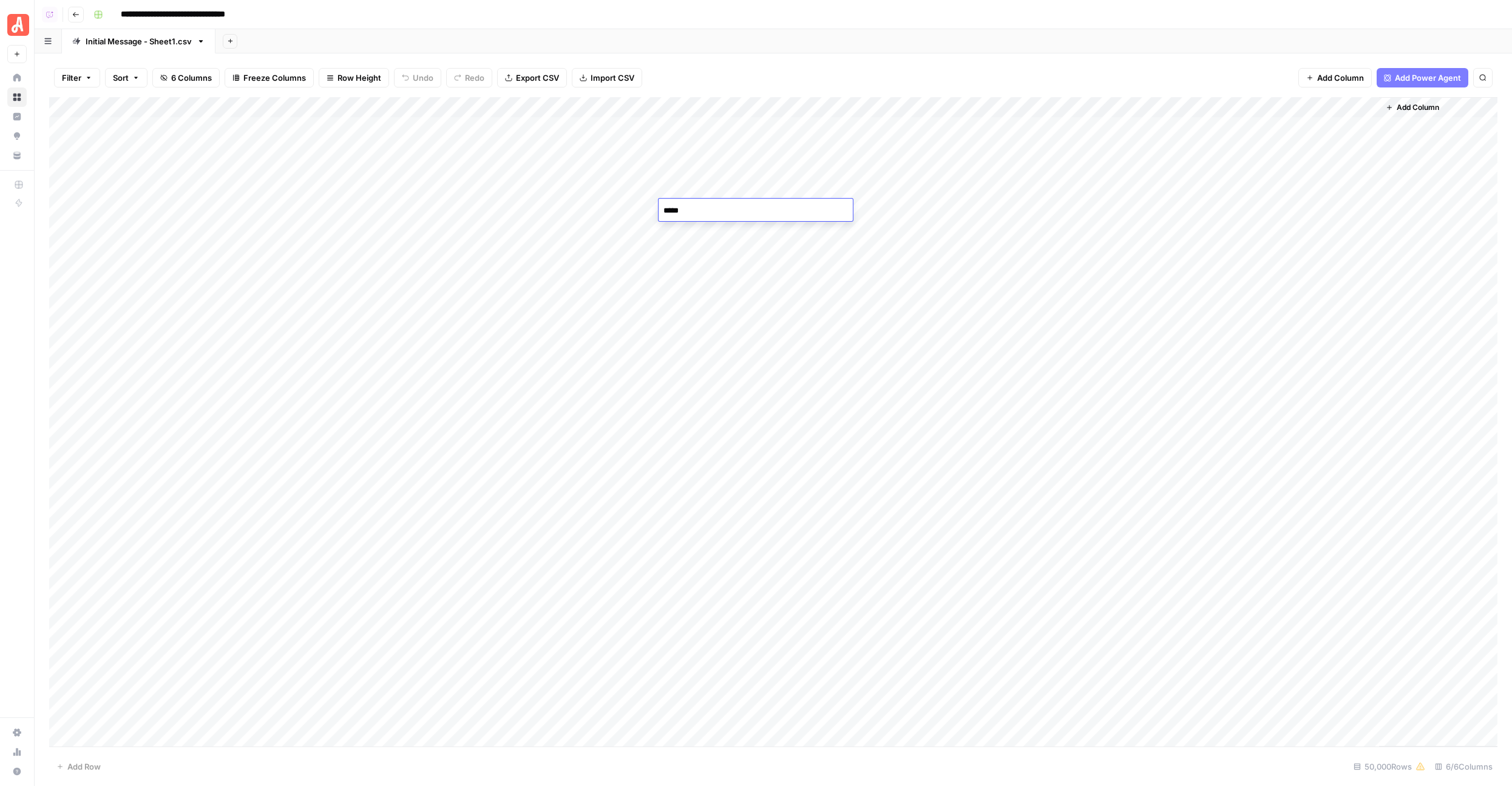
click at [770, 263] on div "Add Column" at bounding box center [773, 422] width 1448 height 649
click at [747, 130] on div "Add Column" at bounding box center [773, 422] width 1448 height 649
click at [799, 129] on div "Add Column" at bounding box center [773, 422] width 1448 height 649
click at [800, 263] on div "Add Column" at bounding box center [773, 422] width 1448 height 649
click at [807, 301] on div "Add Column" at bounding box center [773, 422] width 1448 height 649
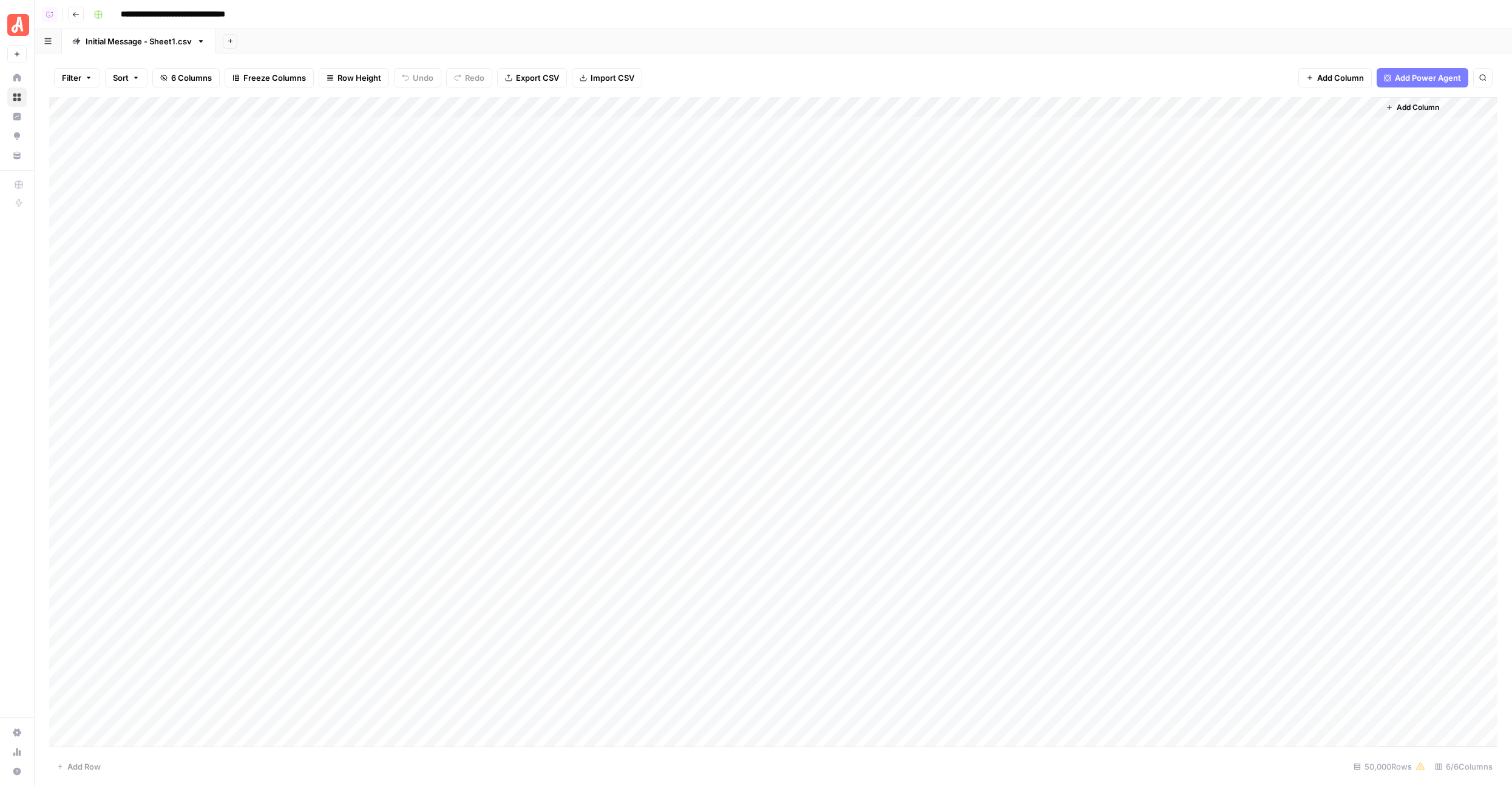
drag, startPoint x: 885, startPoint y: 109, endPoint x: 862, endPoint y: 109, distance: 23.0
click at [864, 109] on div "Add Column" at bounding box center [773, 422] width 1448 height 649
drag, startPoint x: 1286, startPoint y: 108, endPoint x: 1380, endPoint y: 118, distance: 94.5
click at [1380, 118] on div "Add Column" at bounding box center [773, 422] width 1448 height 649
click at [1193, 136] on div "Add Column" at bounding box center [773, 422] width 1448 height 649
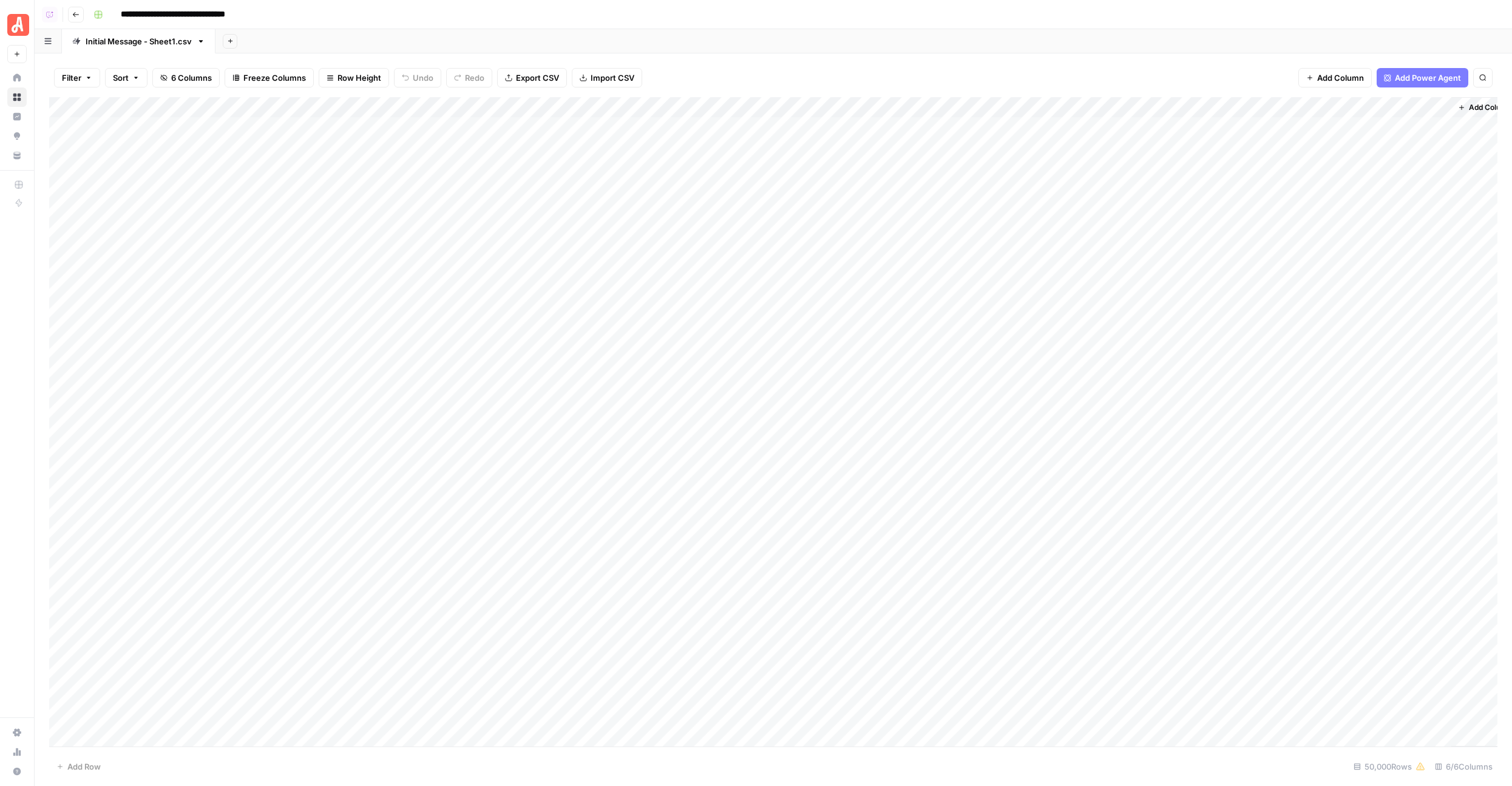
click at [1163, 134] on div "Add Column" at bounding box center [773, 422] width 1448 height 649
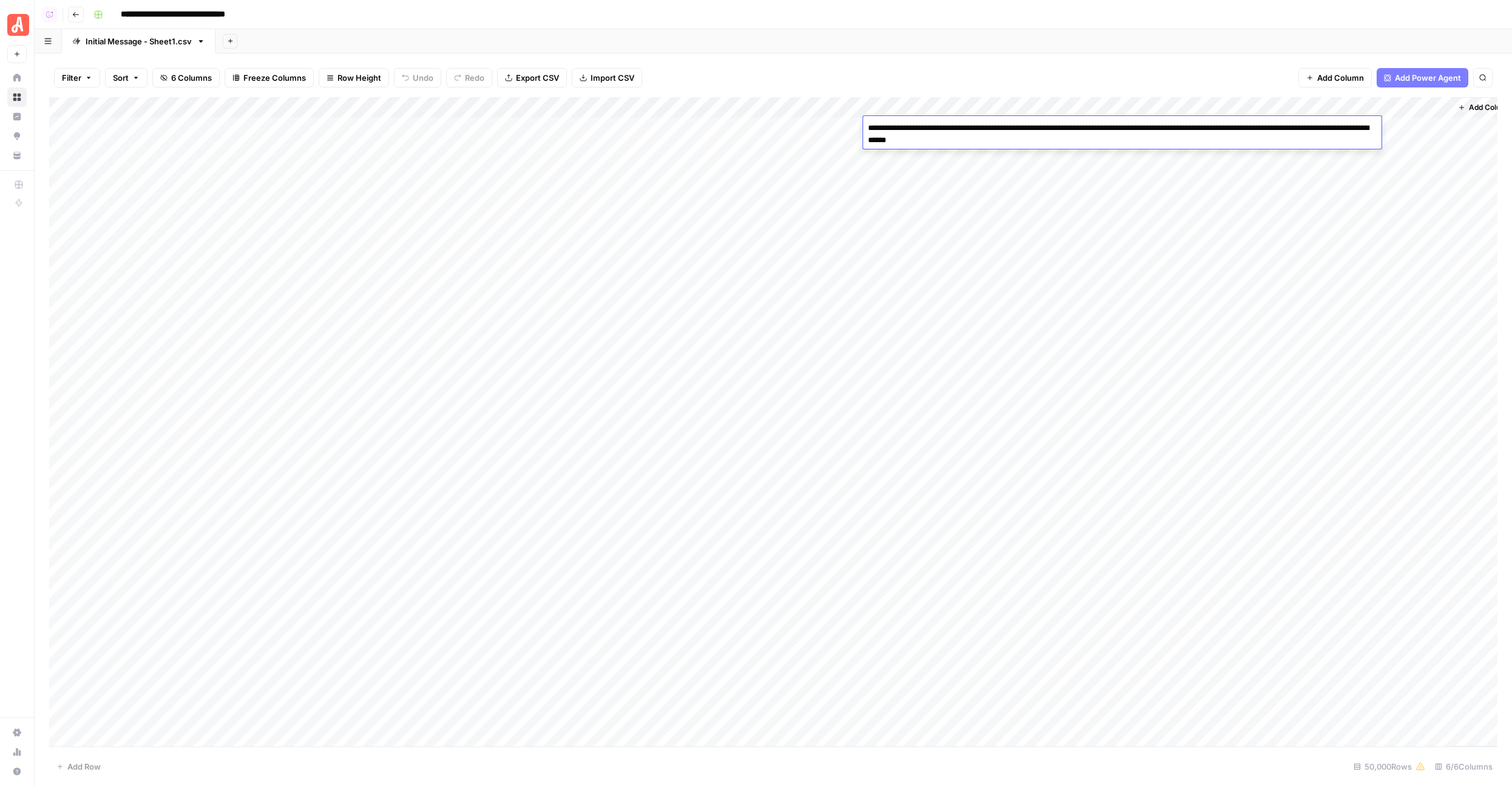
click at [1051, 196] on div "Add Column" at bounding box center [773, 422] width 1448 height 649
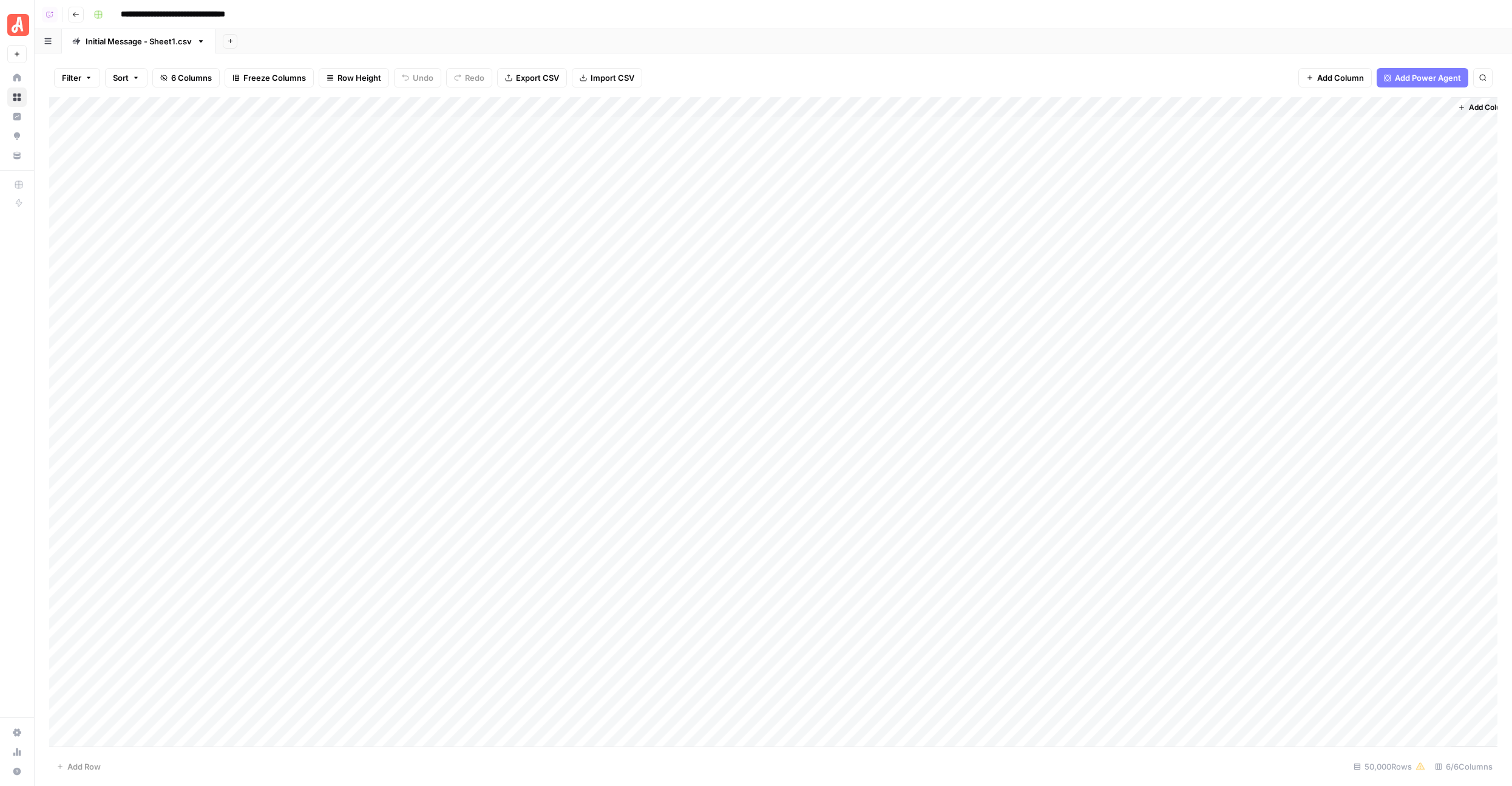
click at [1051, 196] on div "Add Column" at bounding box center [773, 422] width 1448 height 649
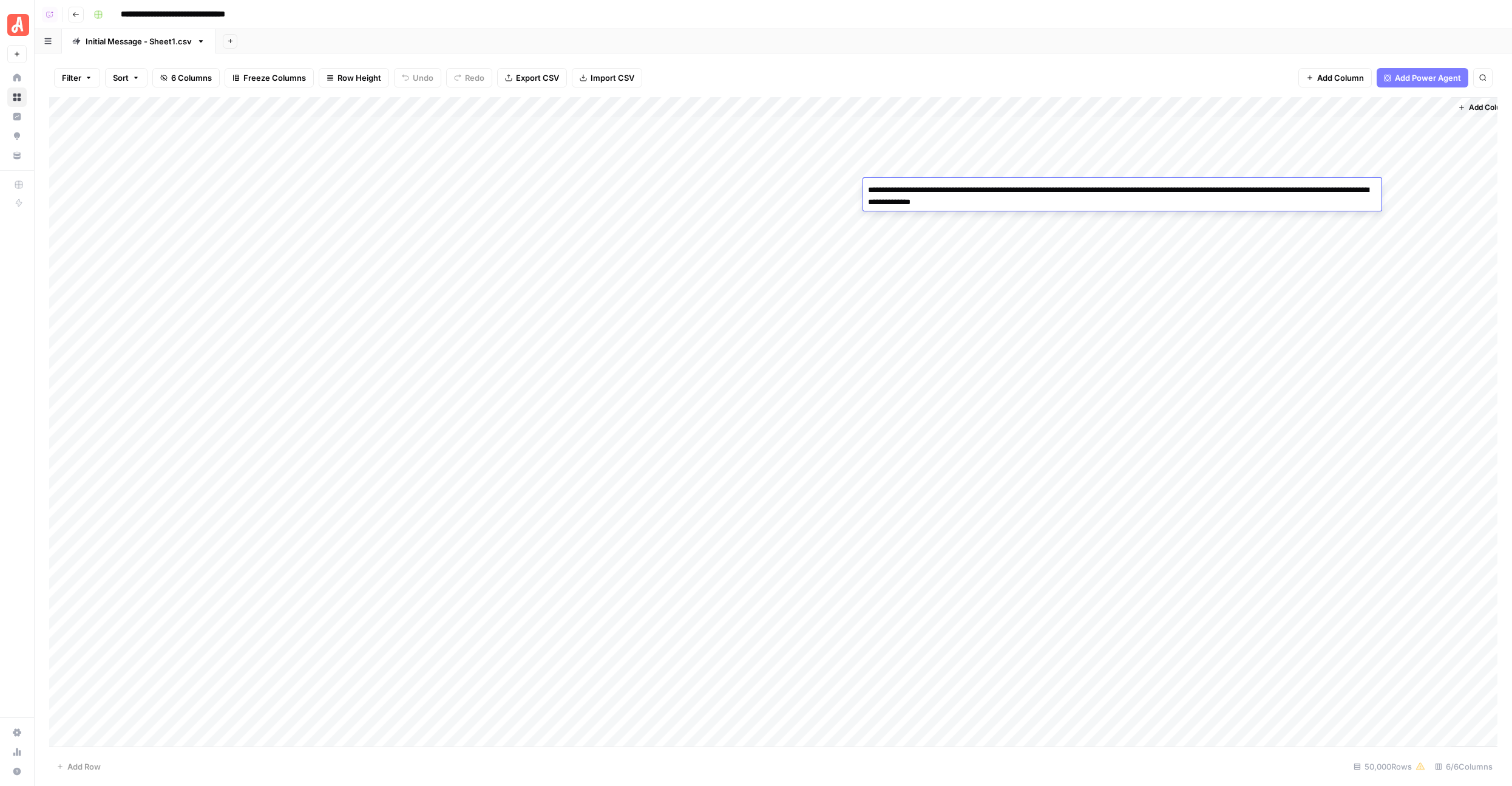
click at [1012, 246] on div "Add Column" at bounding box center [773, 422] width 1448 height 649
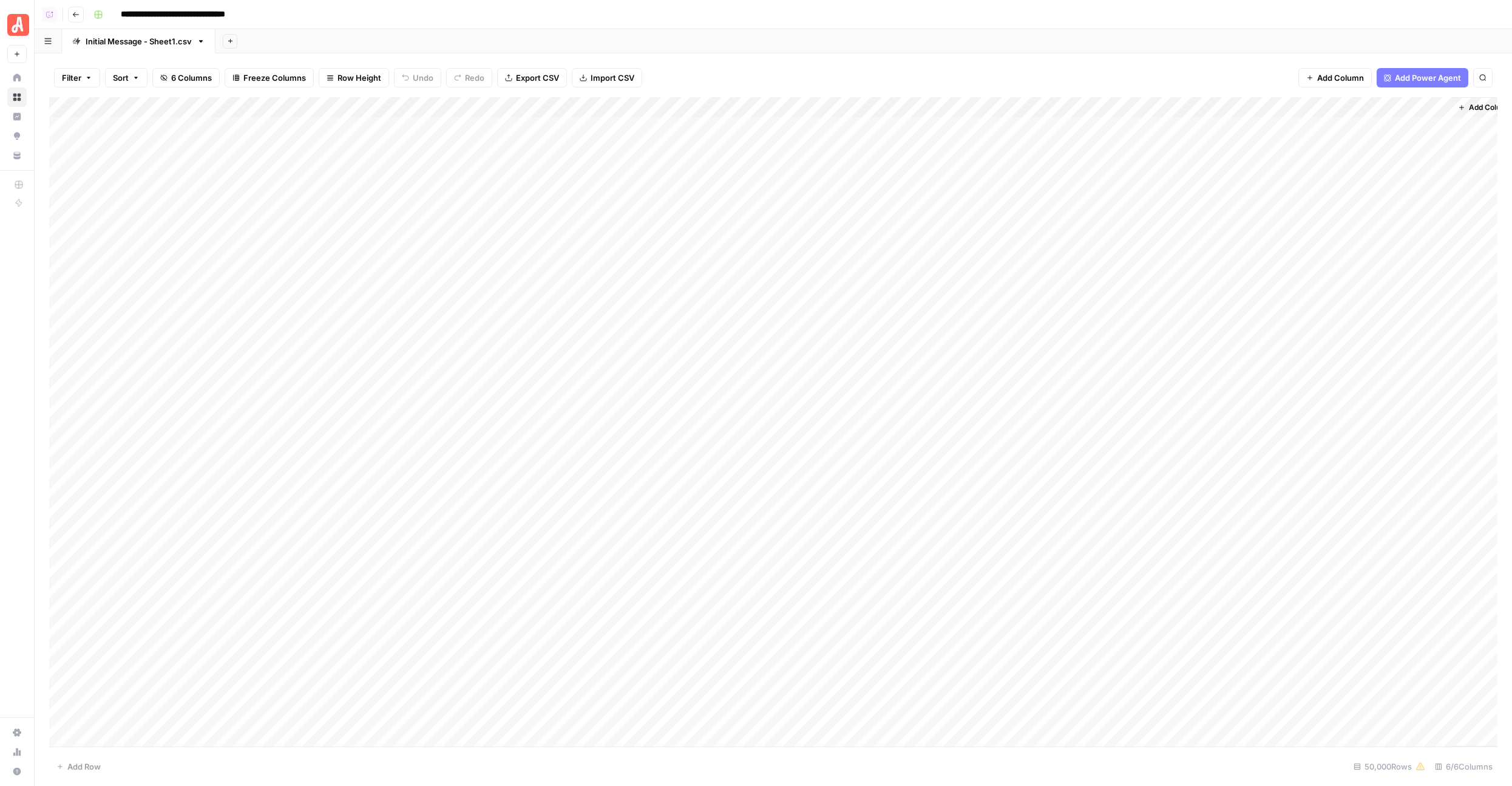
click at [1049, 294] on div "Add Column" at bounding box center [773, 422] width 1448 height 649
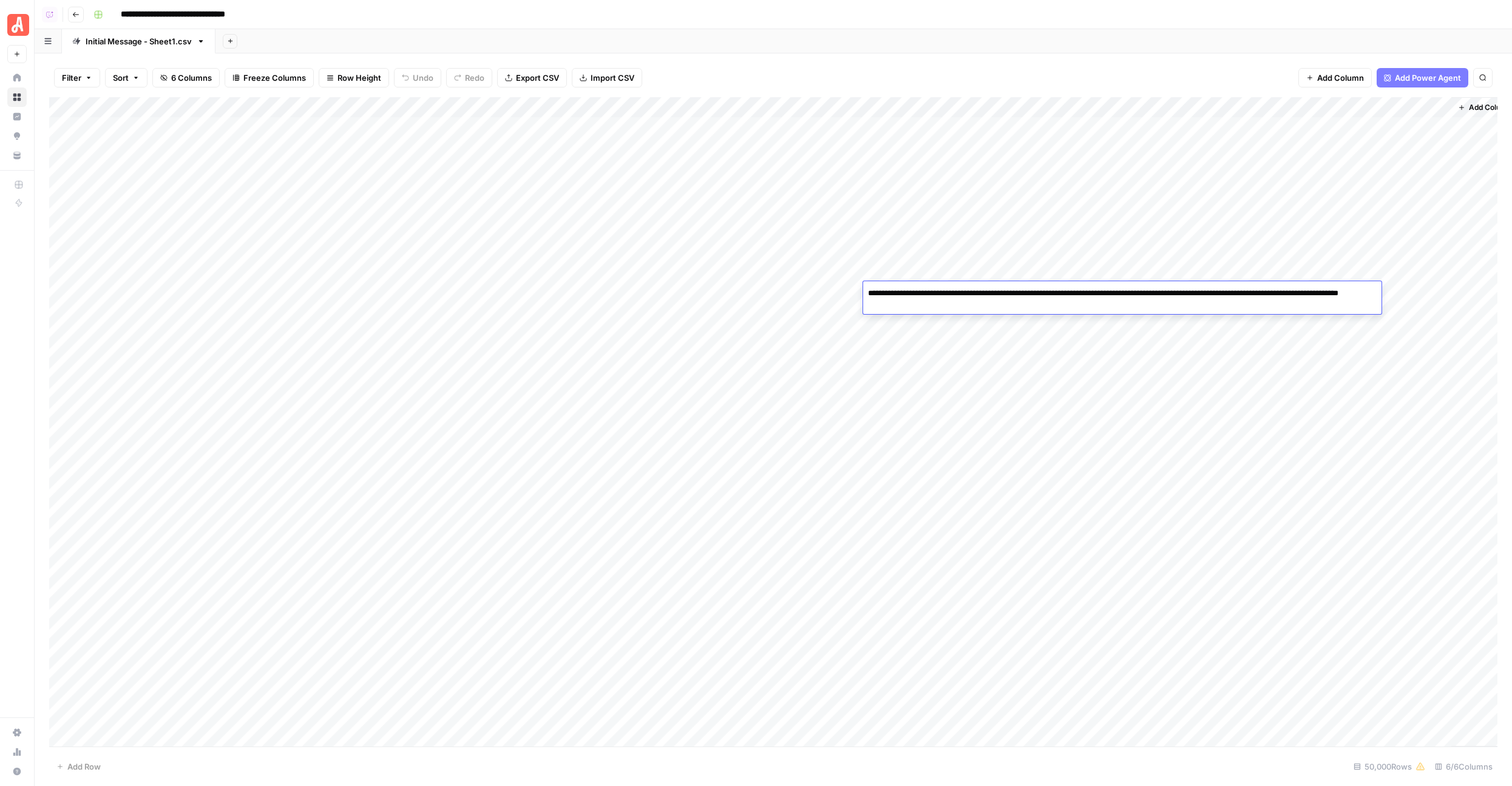
click at [1020, 310] on textarea "**********" at bounding box center [1122, 299] width 518 height 29
click at [1013, 322] on div "Add Column" at bounding box center [773, 422] width 1448 height 649
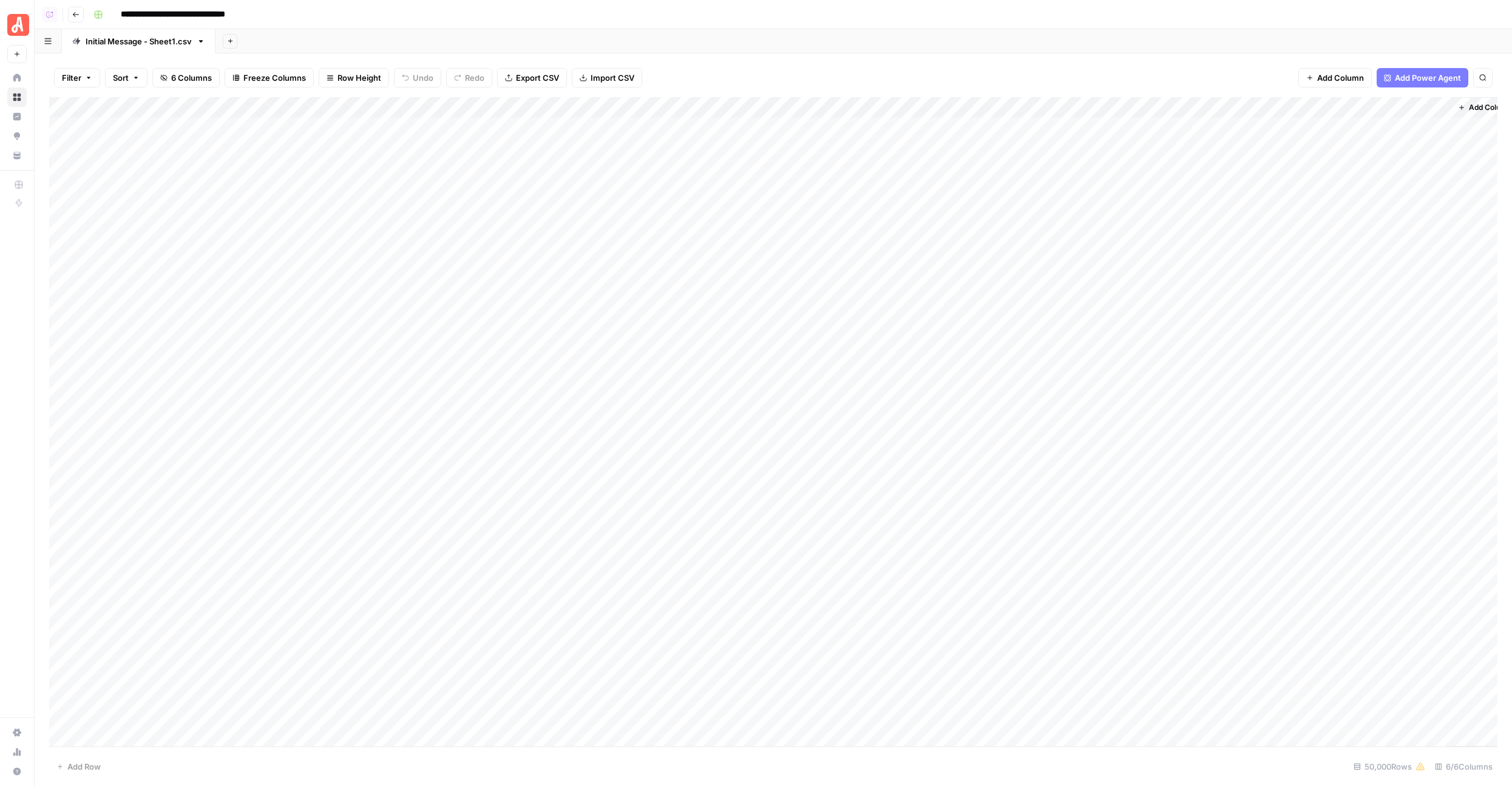
click at [972, 314] on div "Add Column" at bounding box center [773, 422] width 1448 height 649
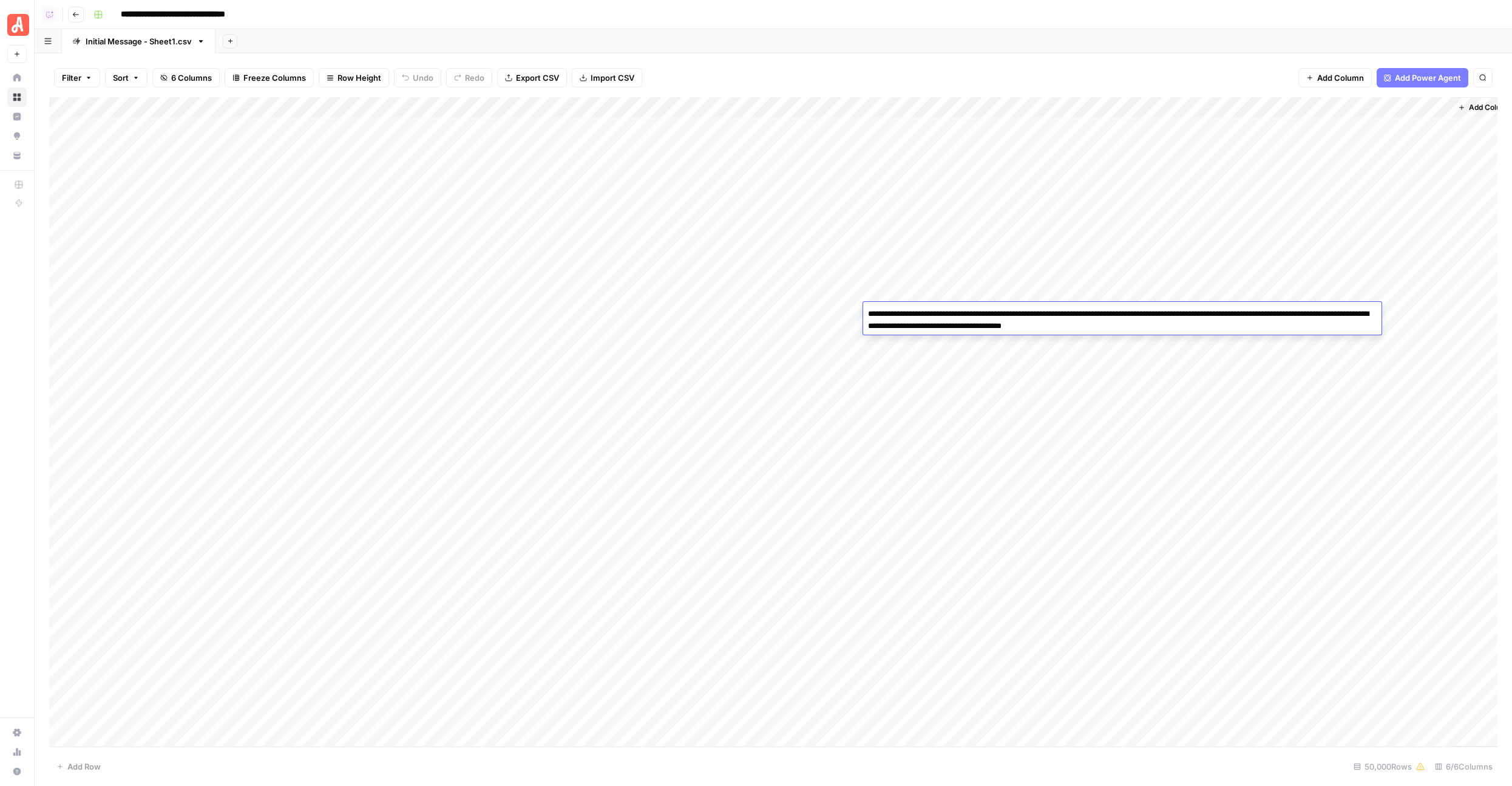
click at [879, 385] on div "Add Column" at bounding box center [773, 422] width 1448 height 649
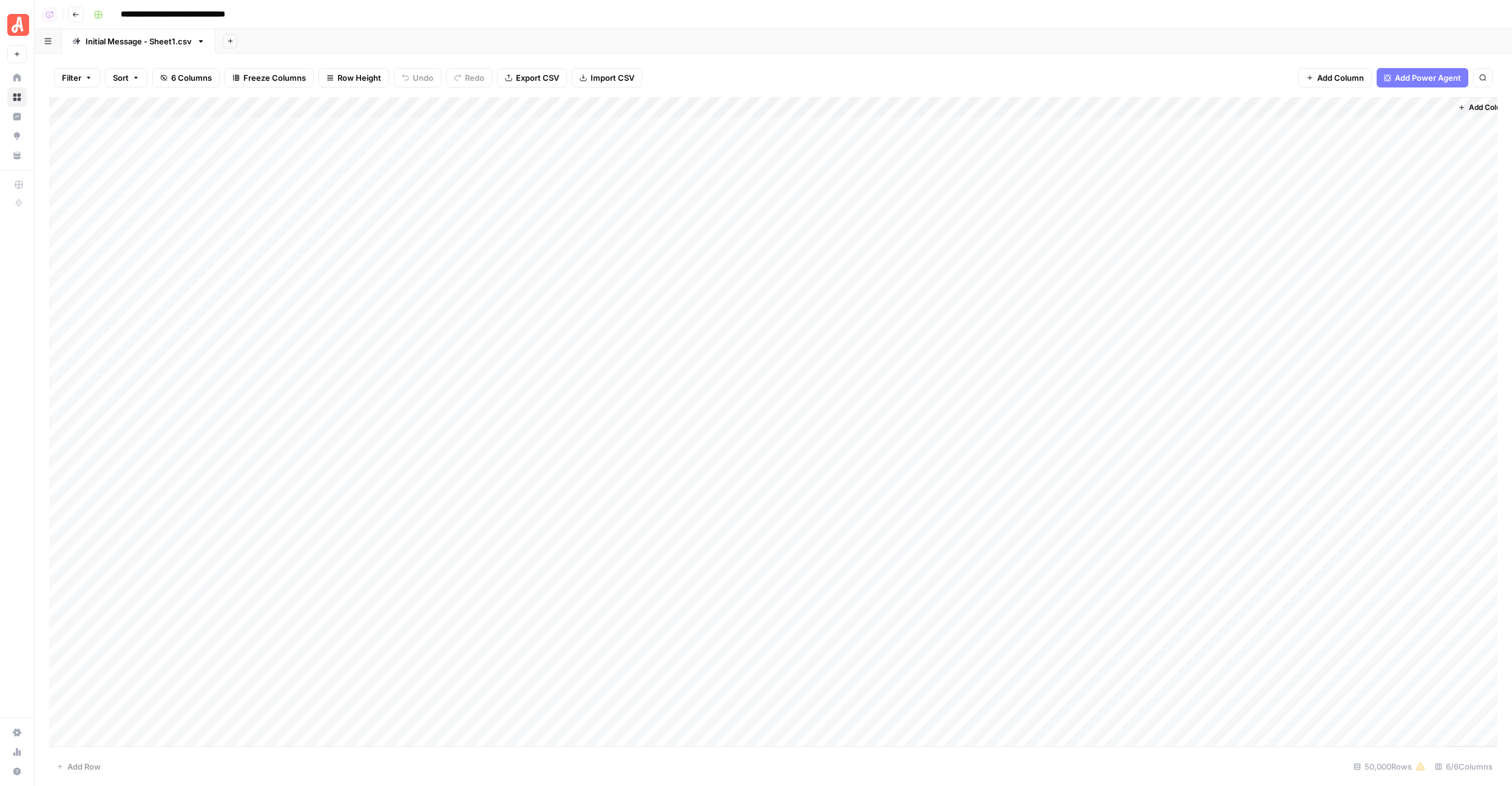
click at [696, 339] on div "Add Column" at bounding box center [773, 422] width 1448 height 649
click at [59, 337] on div "Add Column" at bounding box center [773, 422] width 1448 height 649
click at [64, 725] on div "Add Column" at bounding box center [773, 422] width 1448 height 649
click at [645, 106] on div "Add Column" at bounding box center [773, 422] width 1448 height 649
click at [694, 182] on span "Selected Rows (20)" at bounding box center [692, 178] width 77 height 13
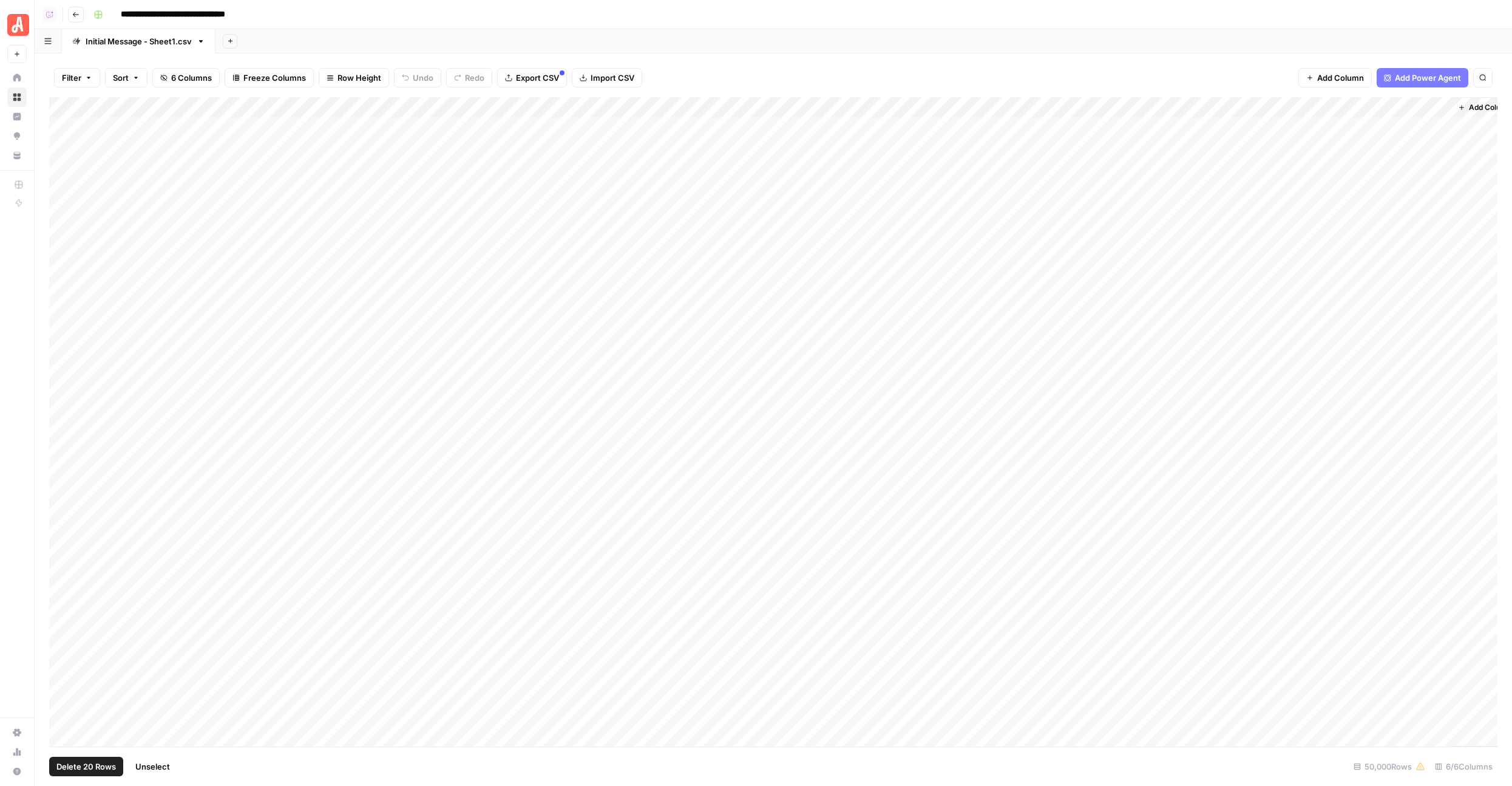
click at [153, 767] on span "Unselect" at bounding box center [153, 766] width 35 height 13
click at [814, 176] on div "Add Column" at bounding box center [773, 422] width 1448 height 649
click at [778, 186] on div "Add Column" at bounding box center [773, 422] width 1448 height 649
click at [916, 191] on div "Add Column" at bounding box center [773, 422] width 1448 height 649
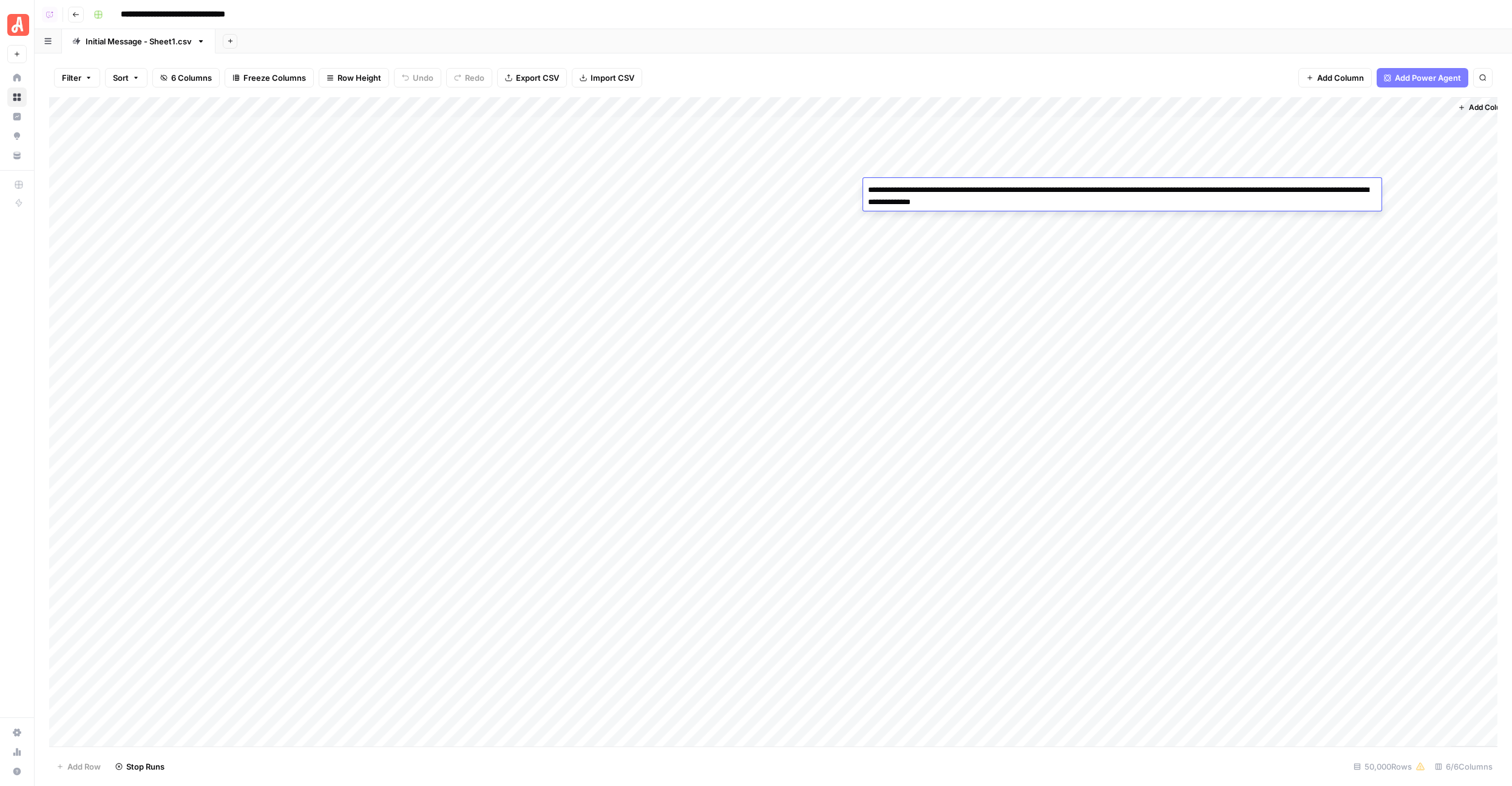
click at [1028, 258] on div "Add Column" at bounding box center [773, 422] width 1448 height 649
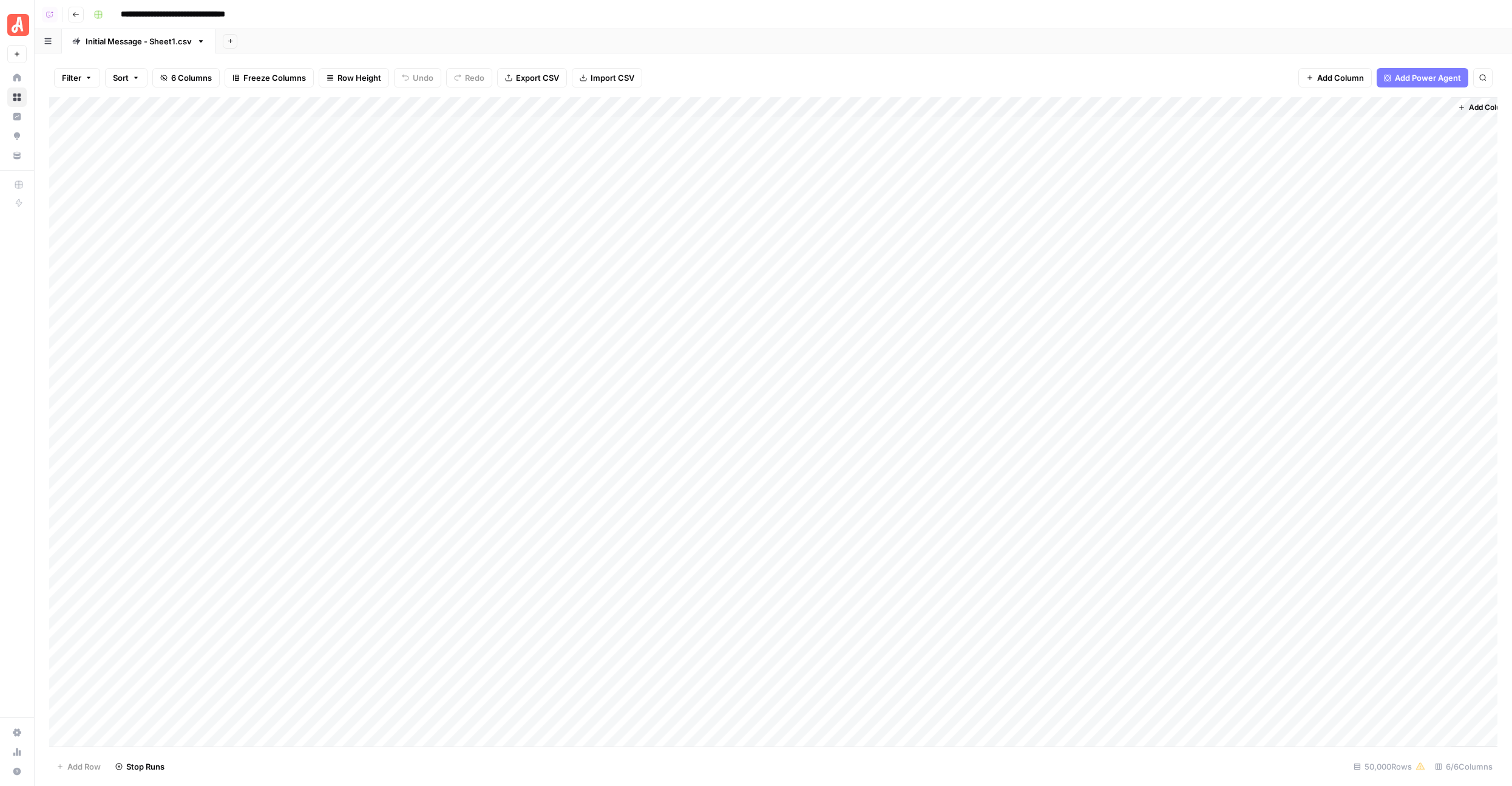
click at [941, 170] on div "Add Column" at bounding box center [773, 422] width 1448 height 649
click at [942, 187] on div "Add Column" at bounding box center [773, 422] width 1448 height 649
click at [932, 288] on div "Add Column" at bounding box center [773, 422] width 1448 height 649
click at [946, 291] on div "Add Column" at bounding box center [773, 422] width 1448 height 649
click at [982, 269] on div "Add Column" at bounding box center [773, 422] width 1448 height 649
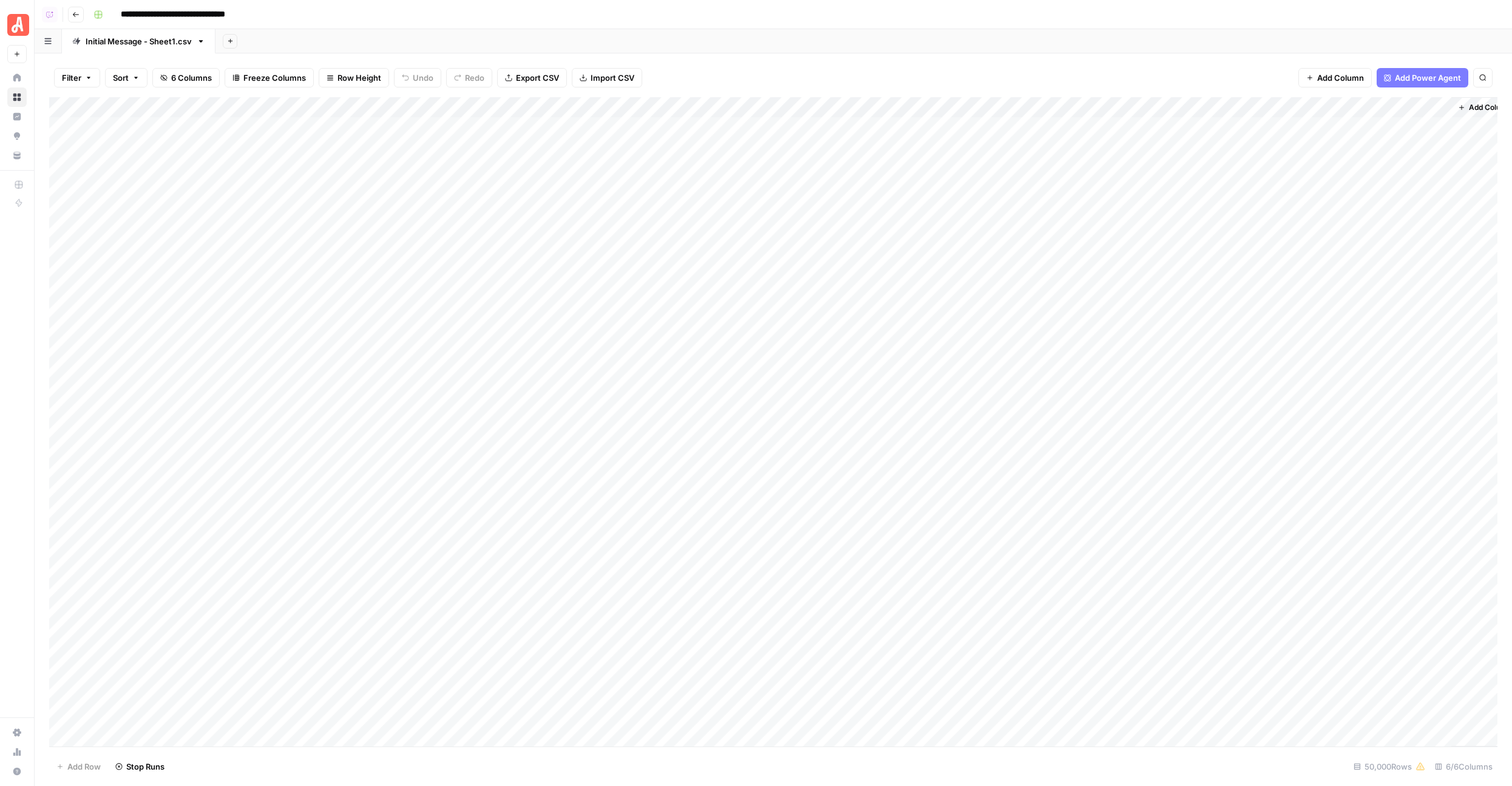
click at [922, 174] on div "Add Column" at bounding box center [773, 422] width 1448 height 649
click at [982, 214] on div "Add Column" at bounding box center [773, 422] width 1448 height 649
click at [859, 105] on div "Add Column" at bounding box center [773, 422] width 1448 height 649
click at [890, 381] on div "Add Column" at bounding box center [773, 422] width 1448 height 649
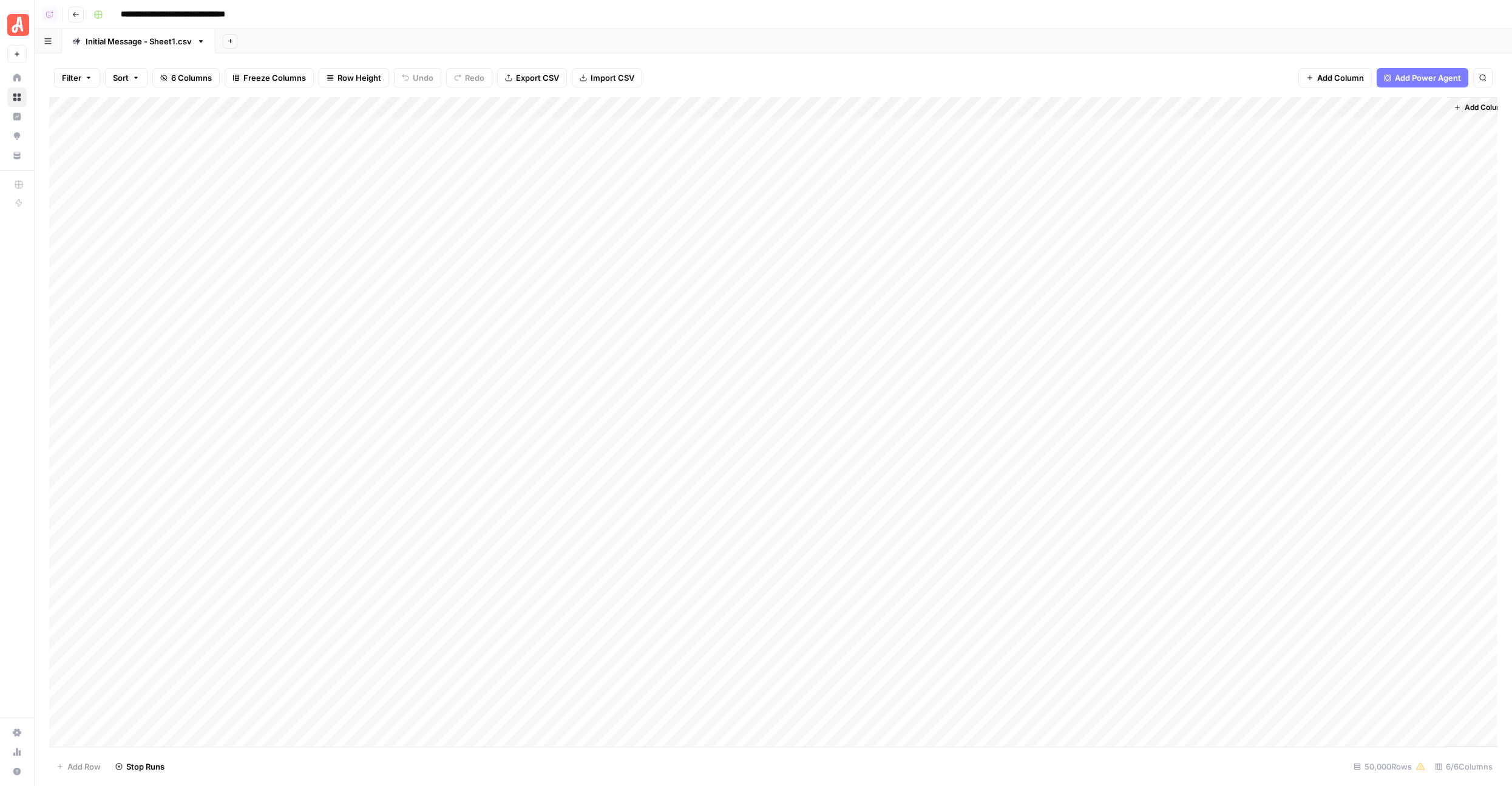
click at [890, 381] on div "Add Column" at bounding box center [773, 422] width 1448 height 649
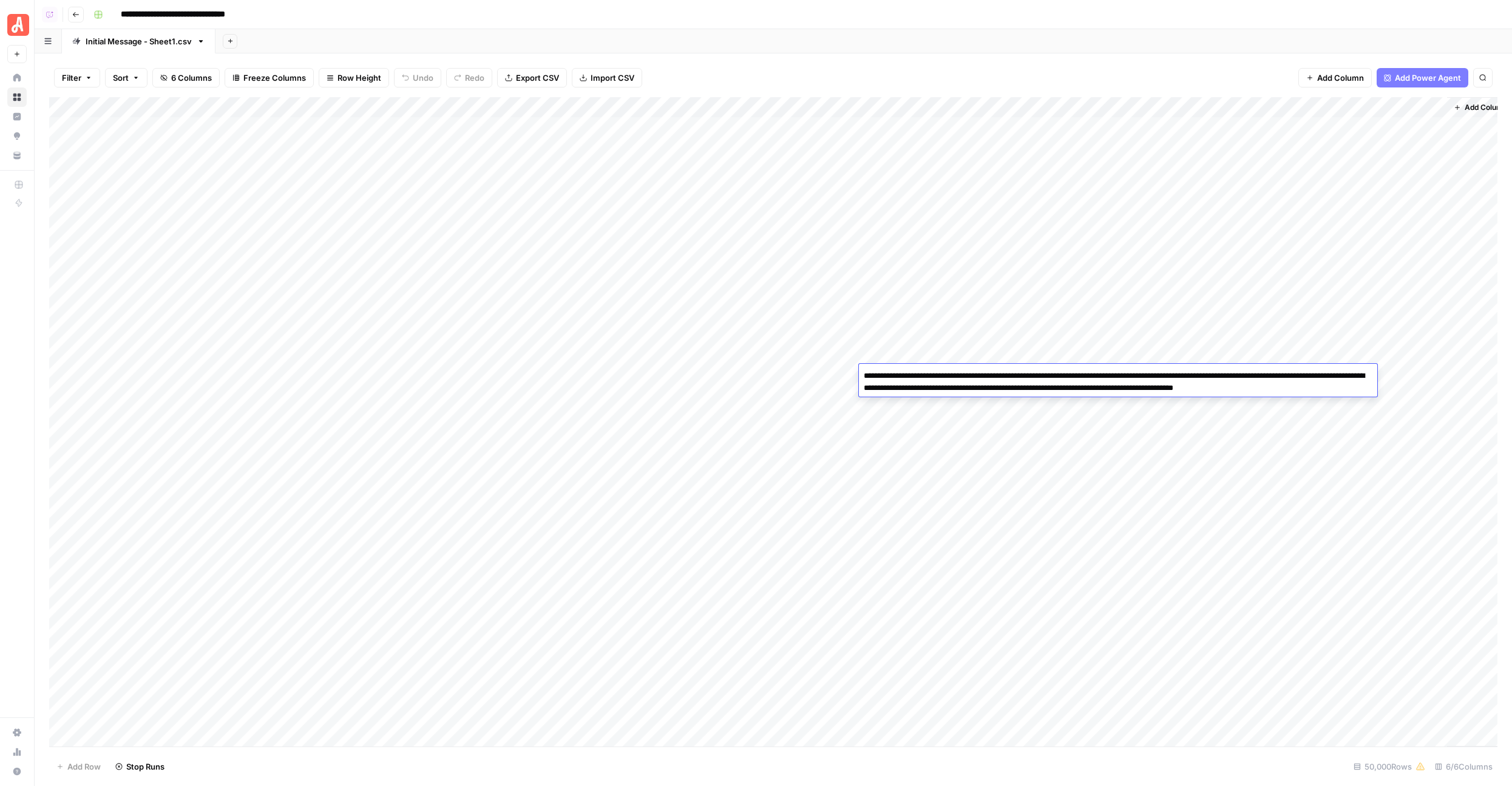
click at [908, 446] on div "Add Column" at bounding box center [773, 422] width 1448 height 649
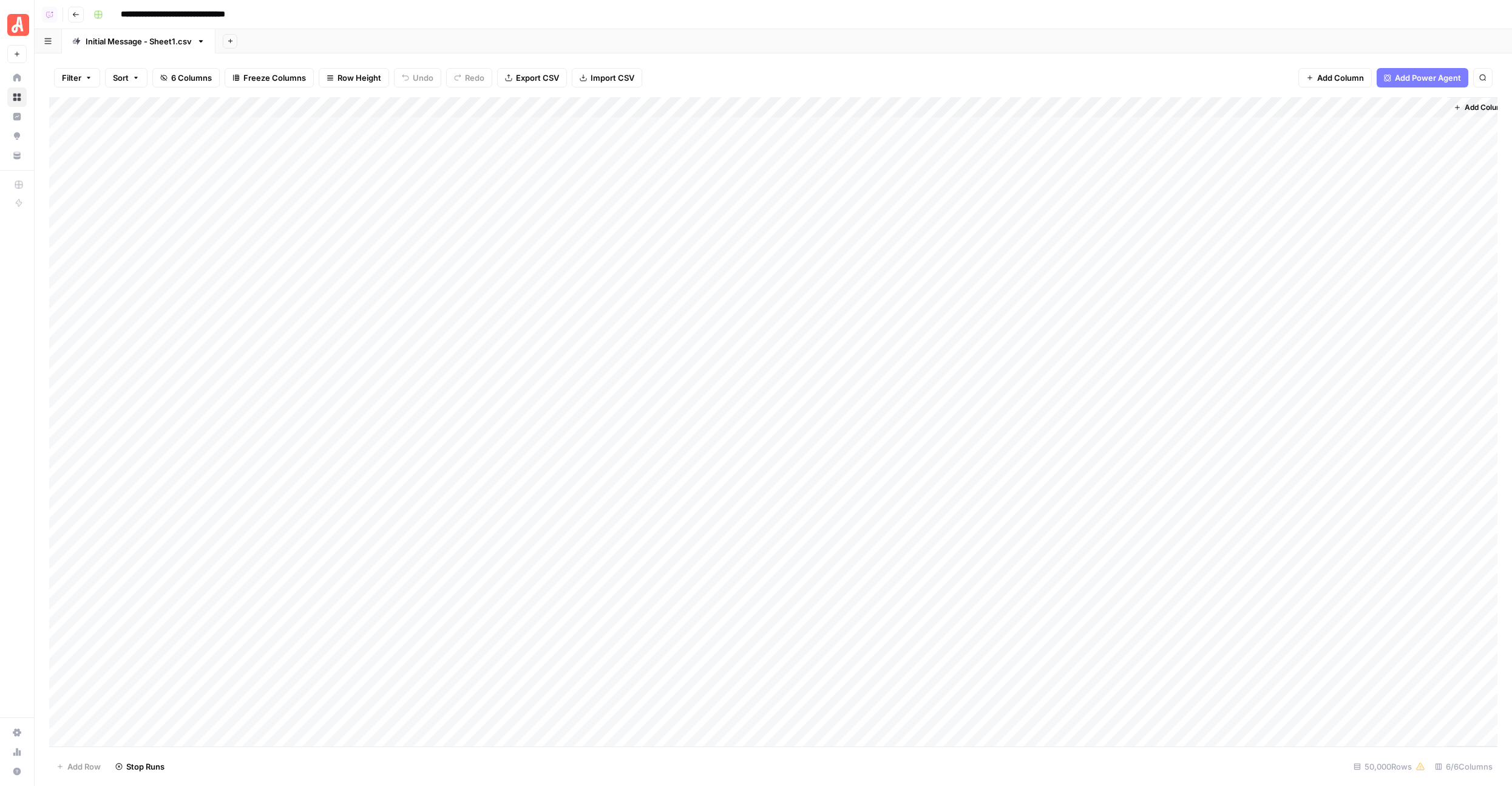
click at [286, 428] on div "Add Column" at bounding box center [773, 422] width 1448 height 649
click at [902, 437] on div "Add Column" at bounding box center [773, 422] width 1448 height 649
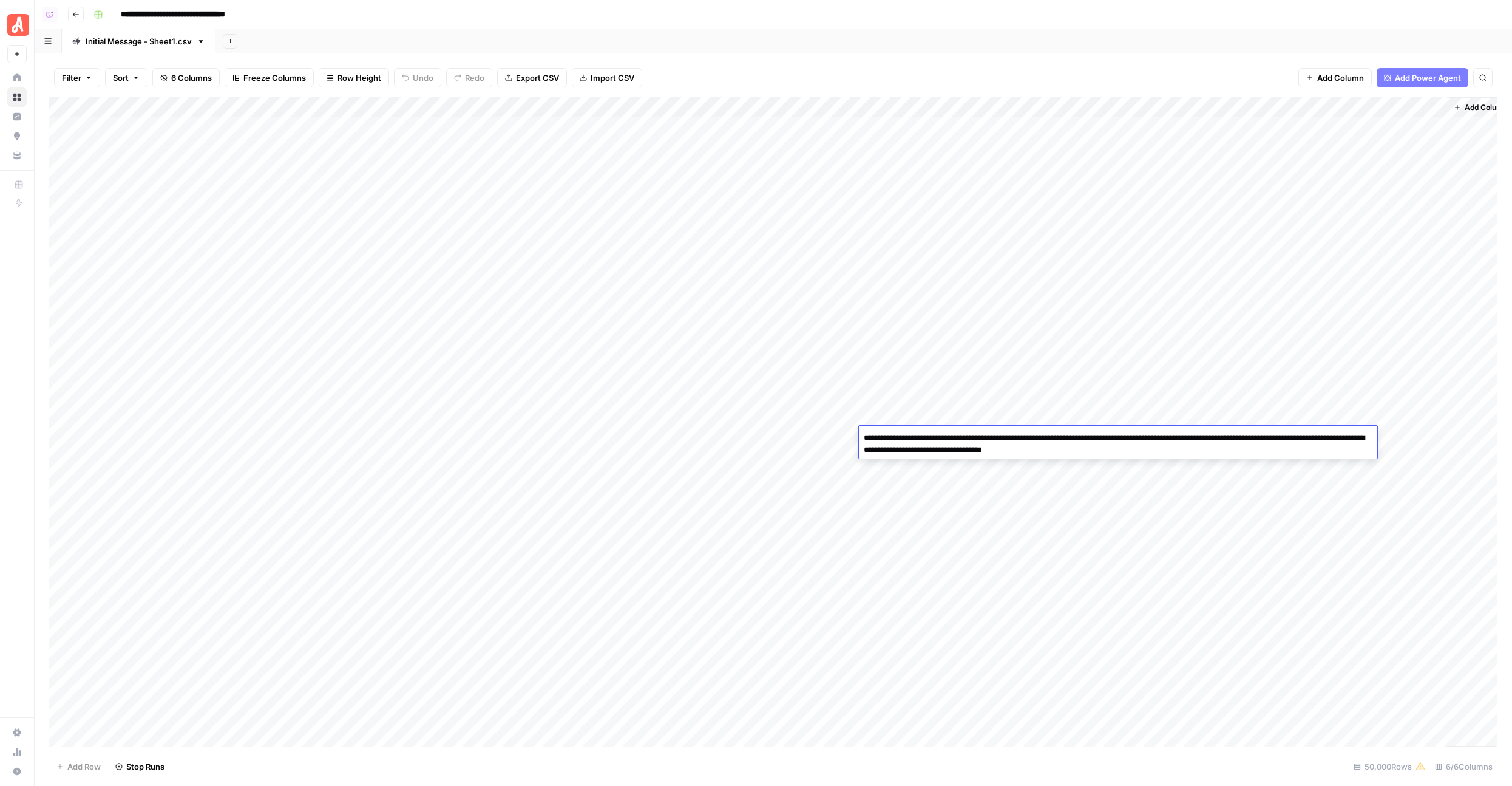
click at [916, 492] on div "Add Column" at bounding box center [773, 422] width 1448 height 649
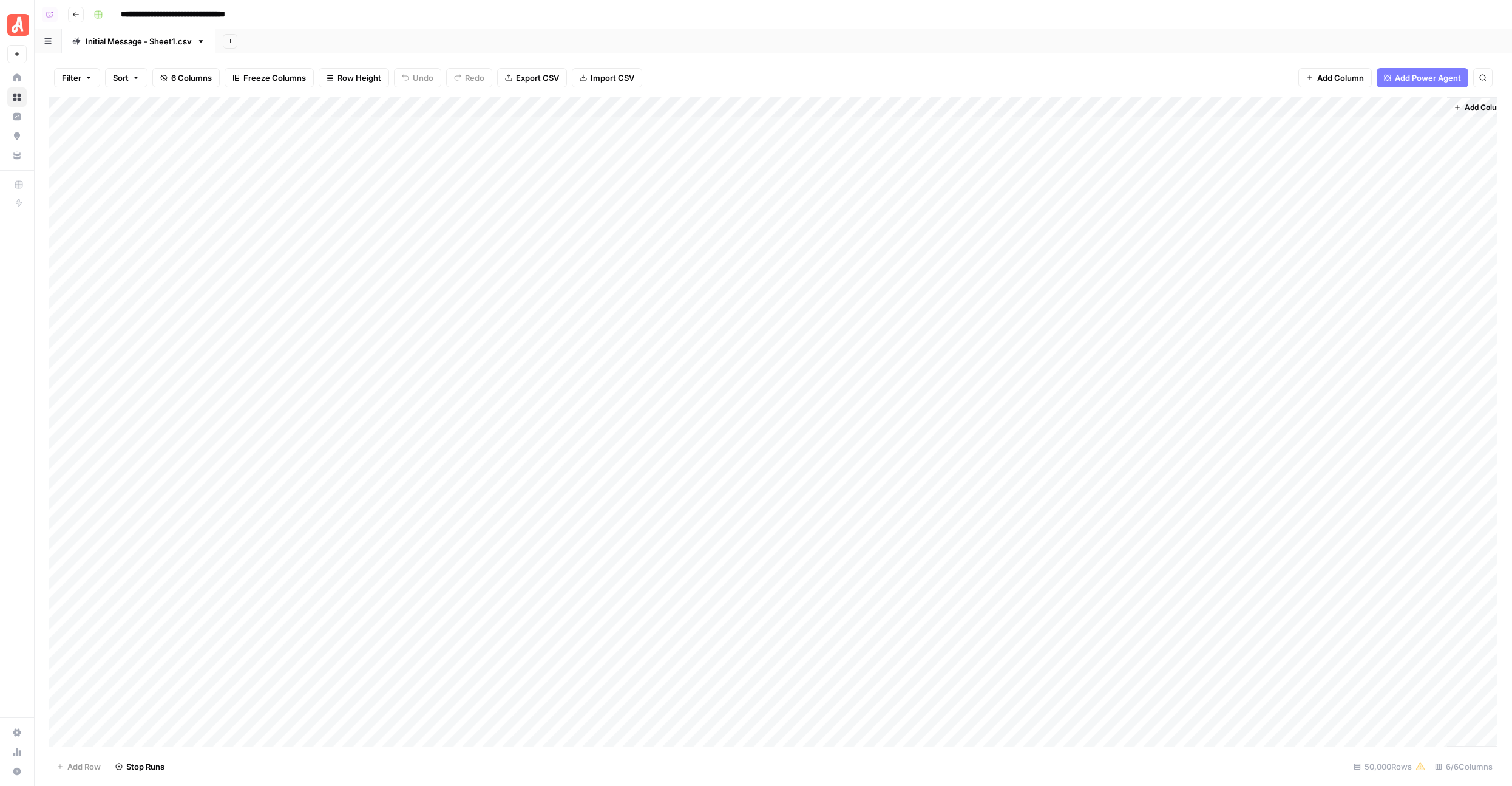
click at [889, 704] on div "Add Column" at bounding box center [773, 422] width 1448 height 649
click at [406, 167] on div "Add Column" at bounding box center [773, 422] width 1448 height 649
click at [363, 207] on div "Add Column" at bounding box center [773, 422] width 1448 height 649
click at [370, 267] on div "Add Column" at bounding box center [773, 422] width 1448 height 649
click at [363, 229] on div "Add Column" at bounding box center [773, 422] width 1448 height 649
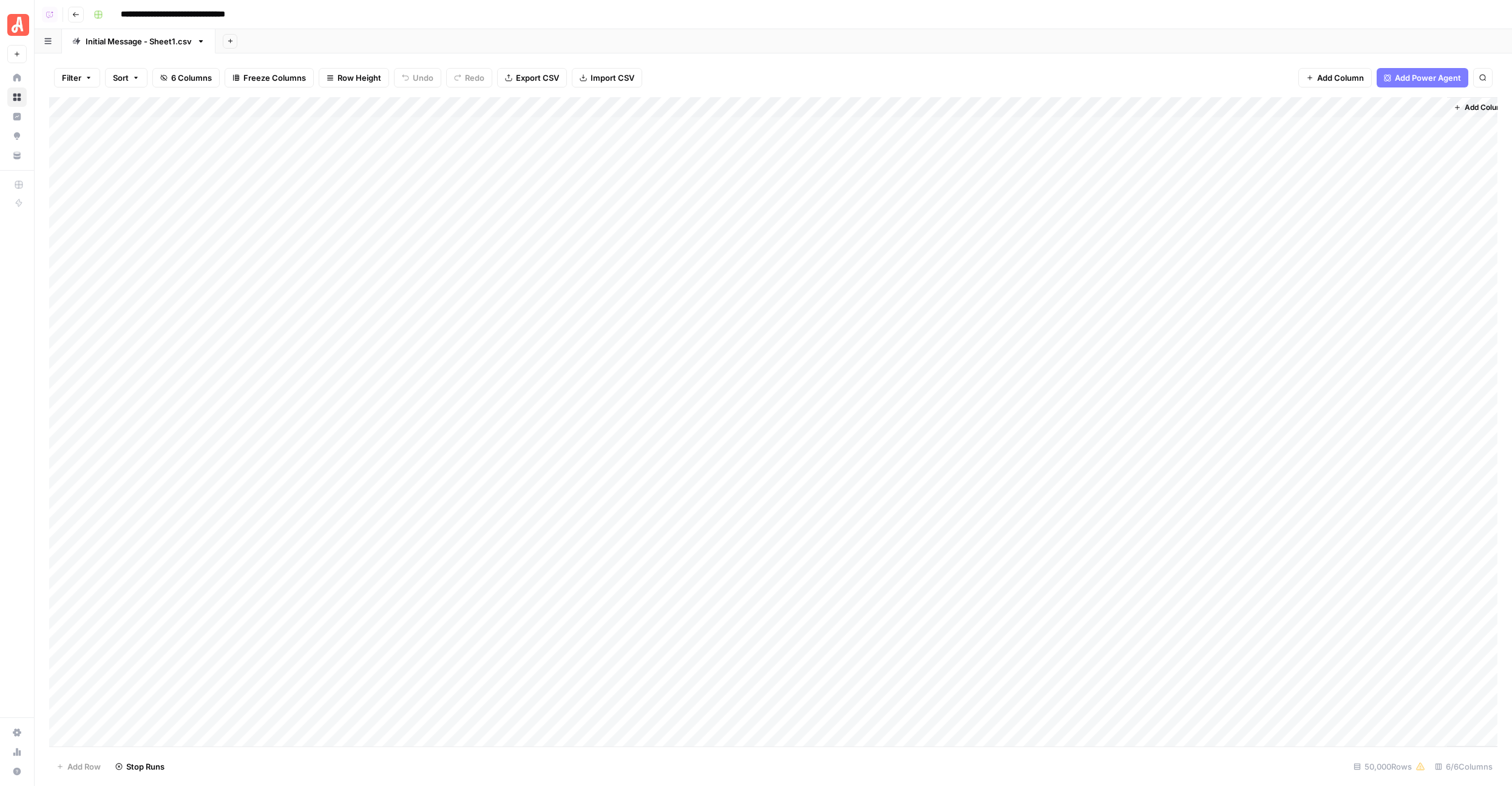
click at [363, 250] on div "Add Column" at bounding box center [773, 422] width 1448 height 649
click at [376, 232] on div "Add Column" at bounding box center [773, 422] width 1448 height 649
click at [347, 299] on div "Add Column" at bounding box center [773, 422] width 1448 height 649
click at [1035, 428] on div "Add Column" at bounding box center [773, 422] width 1448 height 649
click at [820, 306] on div "Add Column" at bounding box center [773, 422] width 1448 height 649
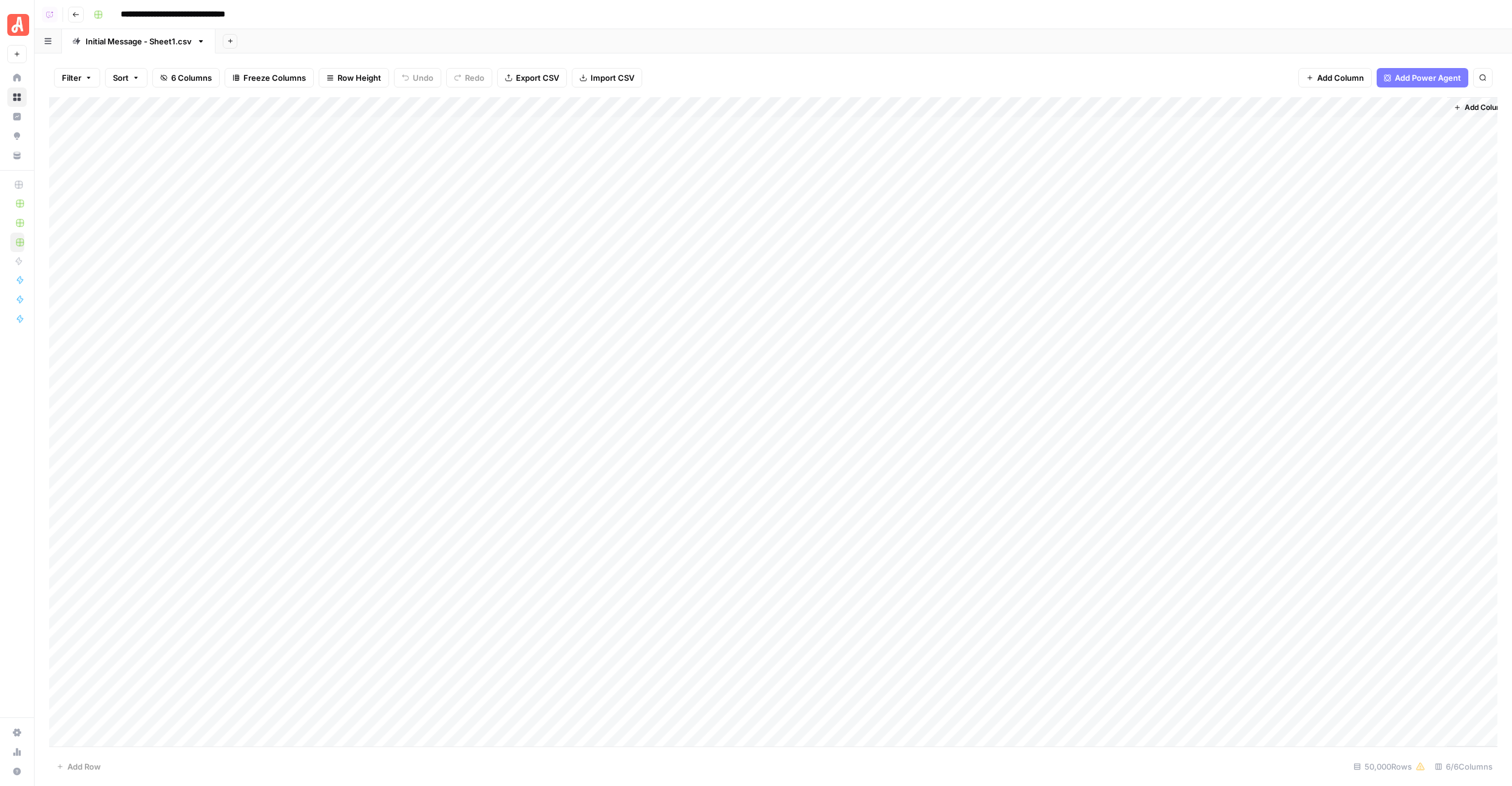
click at [328, 480] on div "Add Column" at bounding box center [773, 422] width 1448 height 649
click at [275, 579] on div "Add Column" at bounding box center [773, 422] width 1448 height 649
click at [289, 553] on div "Add Column" at bounding box center [773, 422] width 1448 height 649
click at [1405, 101] on div "Add Column" at bounding box center [773, 422] width 1448 height 649
click at [1407, 189] on span "Hide Column" at bounding box center [1453, 192] width 107 height 13
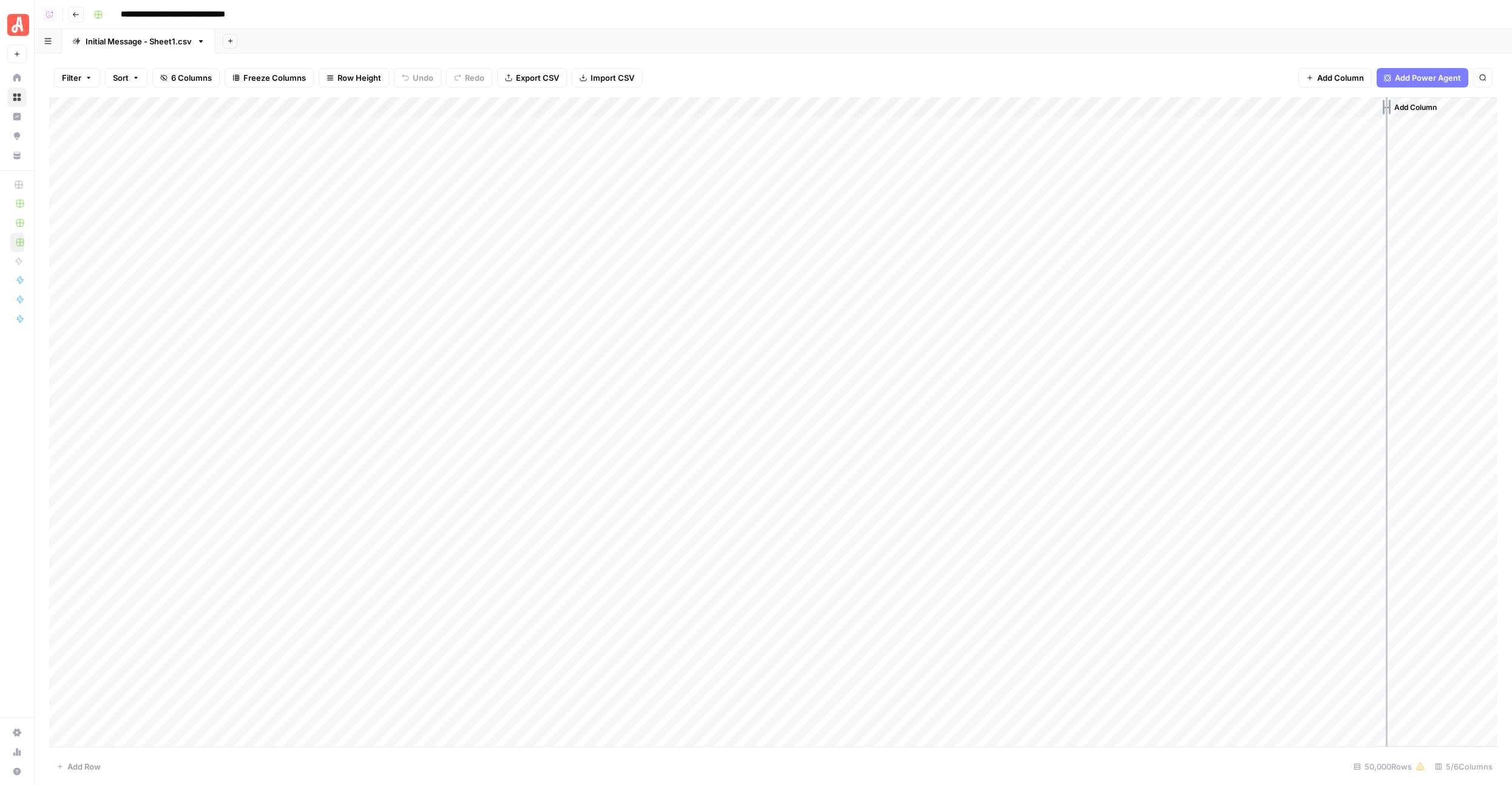
drag, startPoint x: 1374, startPoint y: 107, endPoint x: 1390, endPoint y: 107, distance: 16.0
click at [1390, 107] on div "Add Column" at bounding box center [773, 422] width 1448 height 649
click at [1188, 608] on div "Add Column" at bounding box center [773, 422] width 1448 height 649
click at [821, 288] on div "Add Column" at bounding box center [773, 422] width 1448 height 649
click at [578, 110] on div "Add Column" at bounding box center [773, 422] width 1448 height 649
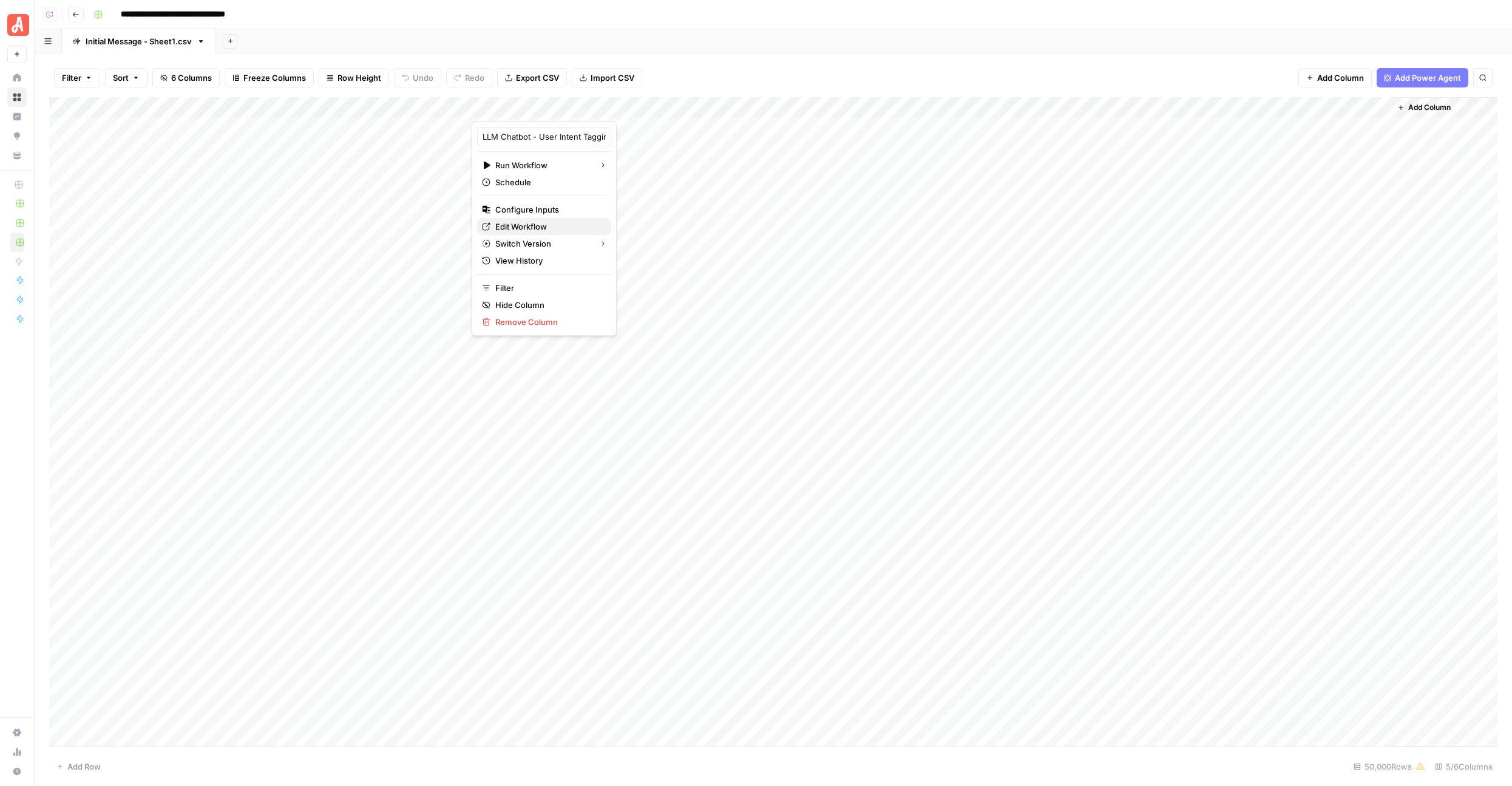
click at [519, 229] on span "Edit Workflow" at bounding box center [548, 226] width 107 height 13
click at [795, 357] on div "Add Column" at bounding box center [773, 422] width 1448 height 649
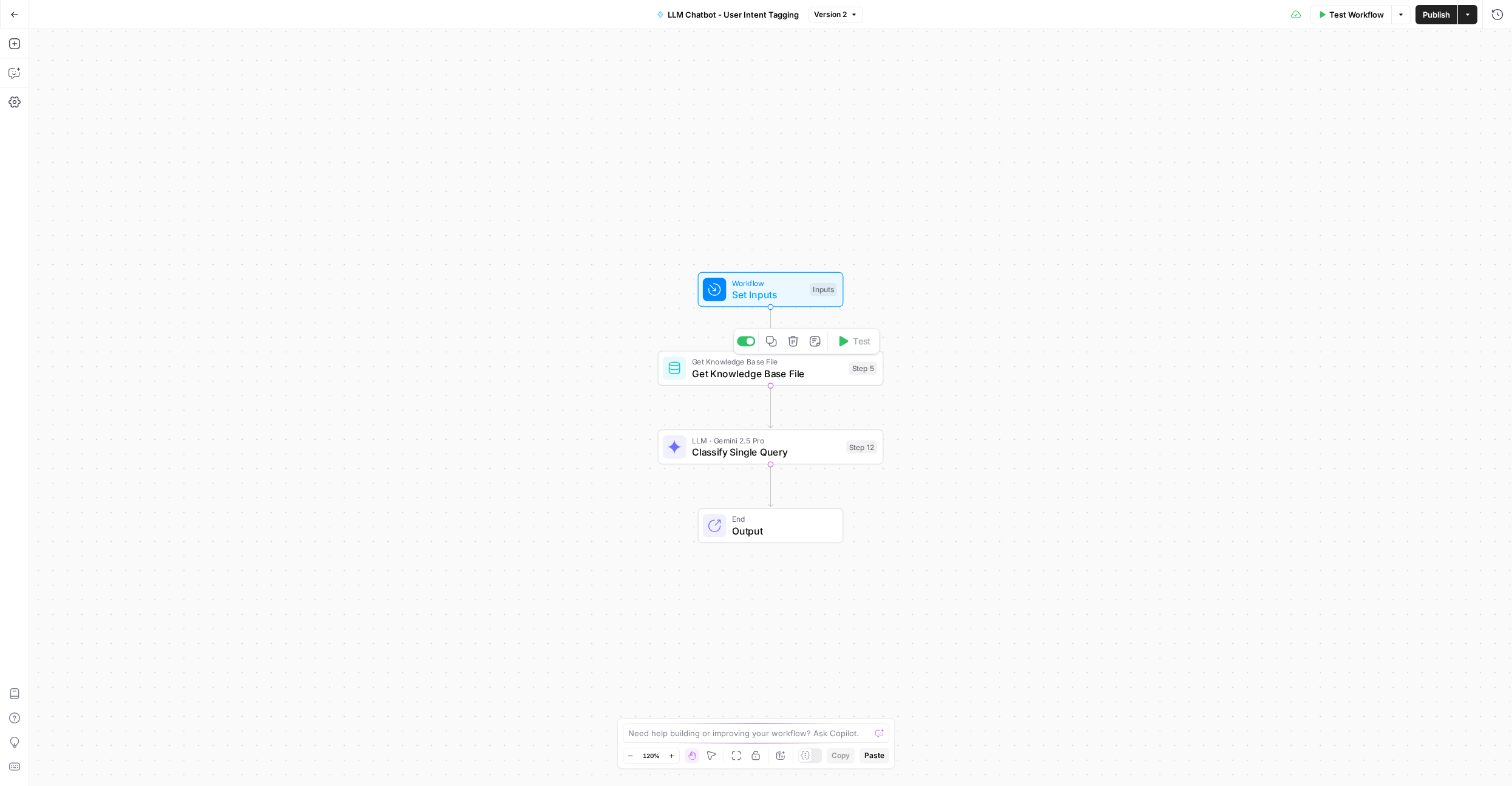
click at [694, 370] on span "Get Knowledge Base File" at bounding box center [767, 373] width 152 height 15
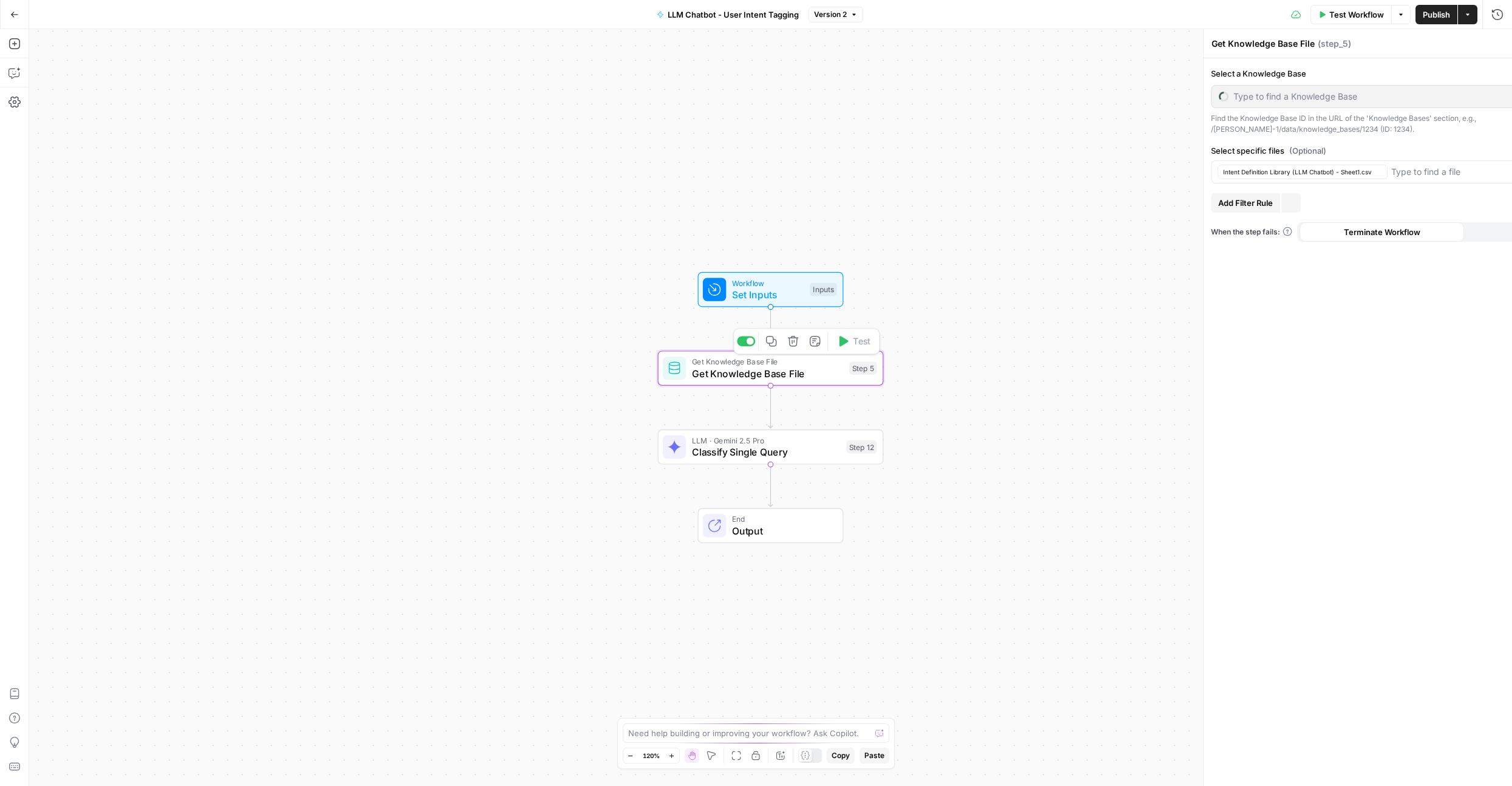
type input "Intent Definitions (LLM Chatbot)"
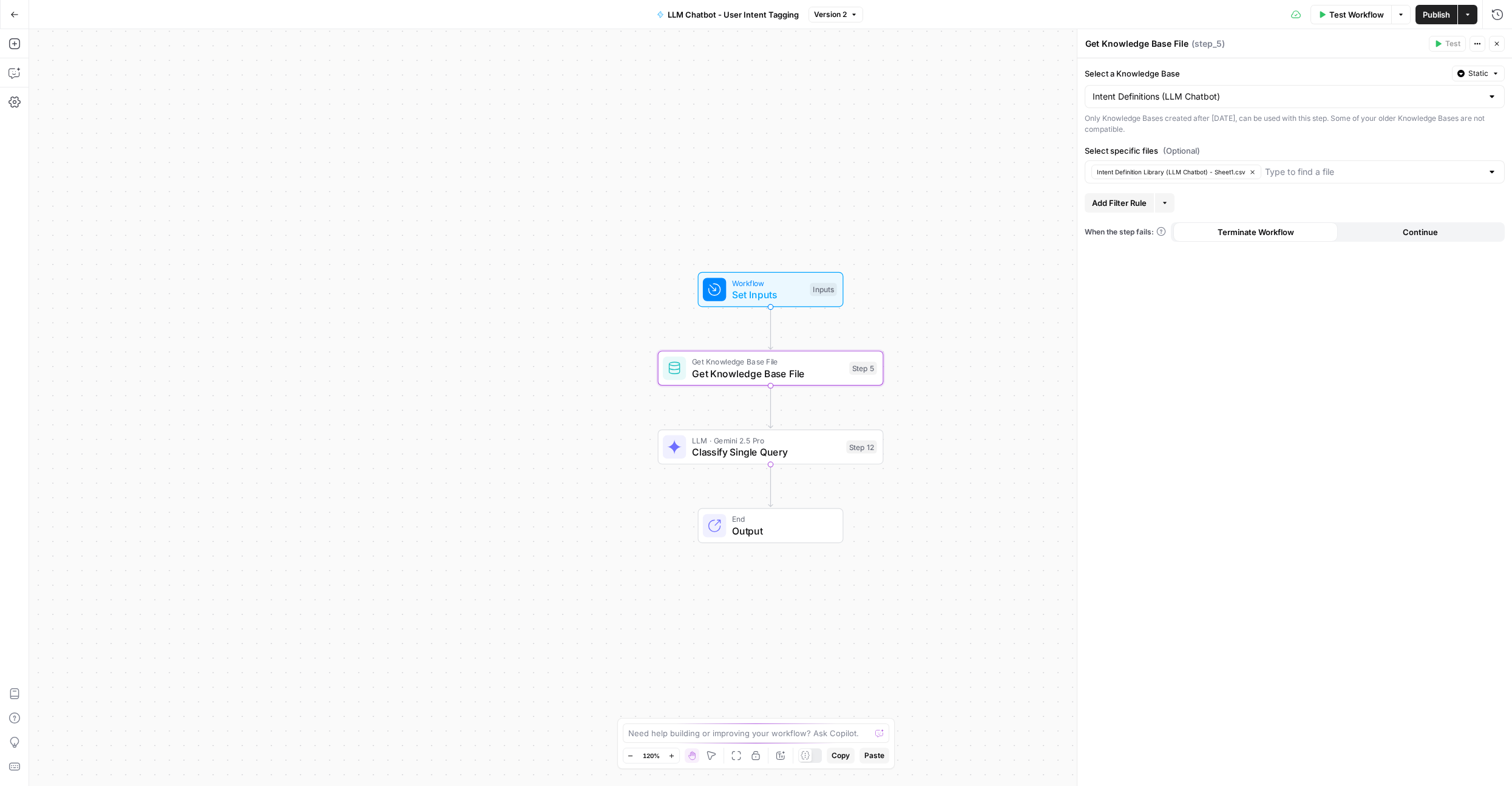
click at [10, 29] on div "Add Steps Copilot Settings AirOps Academy Help Give Feedback Shortcuts" at bounding box center [15, 407] width 29 height 757
click at [19, 15] on button "Go Back" at bounding box center [15, 15] width 22 height 22
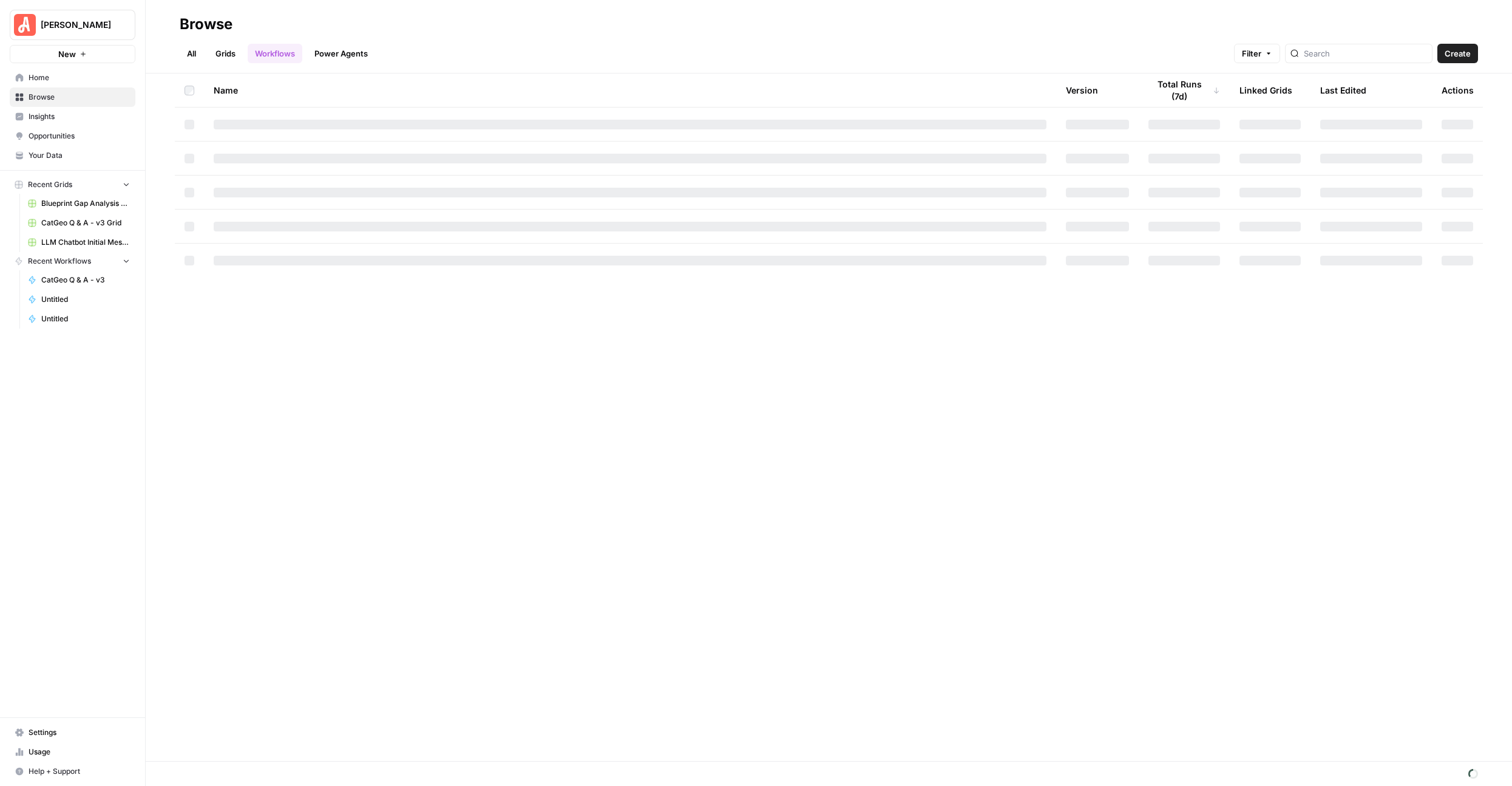
click at [51, 111] on span "Insights" at bounding box center [78, 116] width 102 height 11
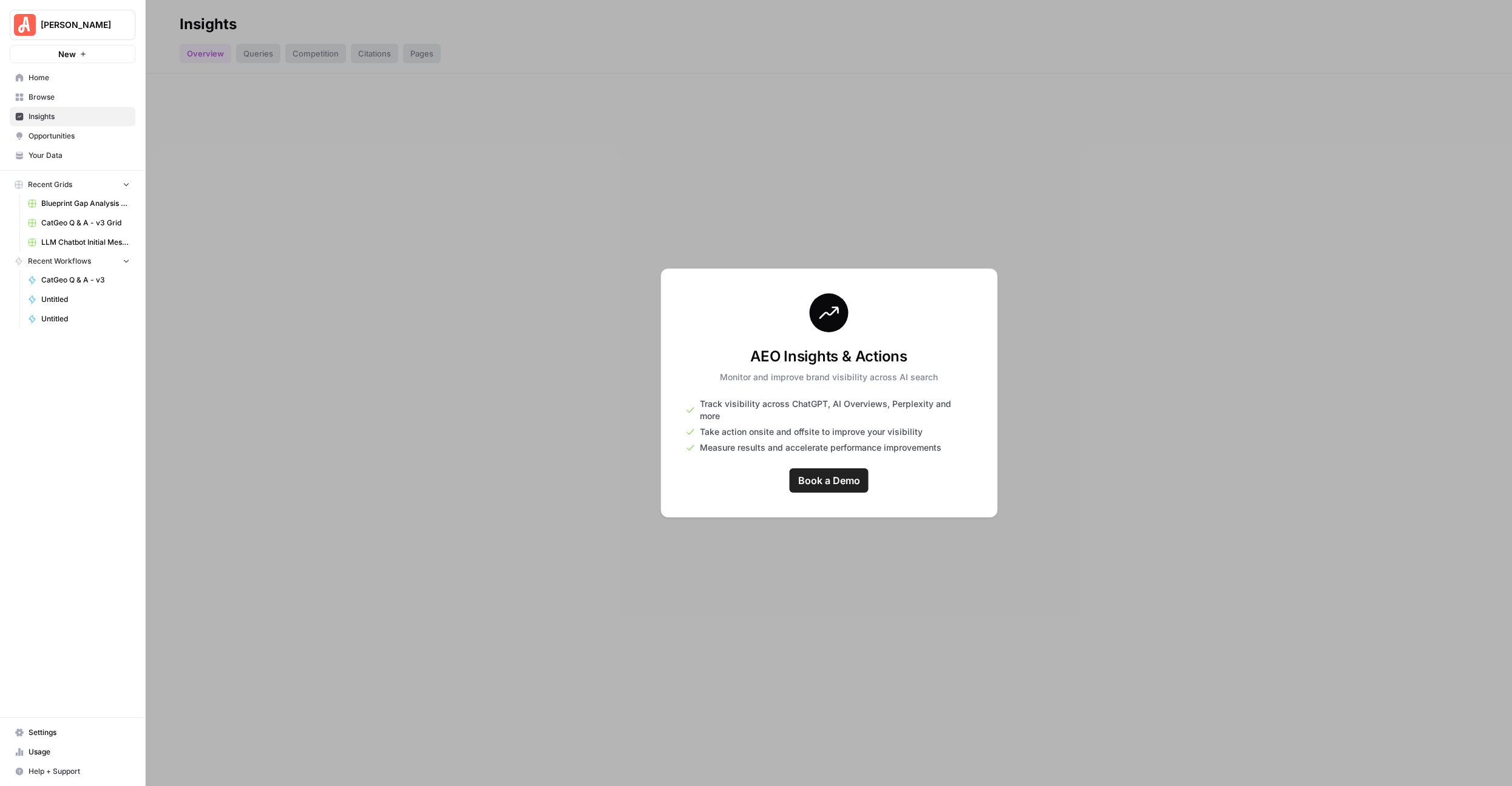
click at [43, 141] on link "Opportunities" at bounding box center [73, 136] width 126 height 19
click at [36, 157] on span "Your Data" at bounding box center [78, 155] width 102 height 11
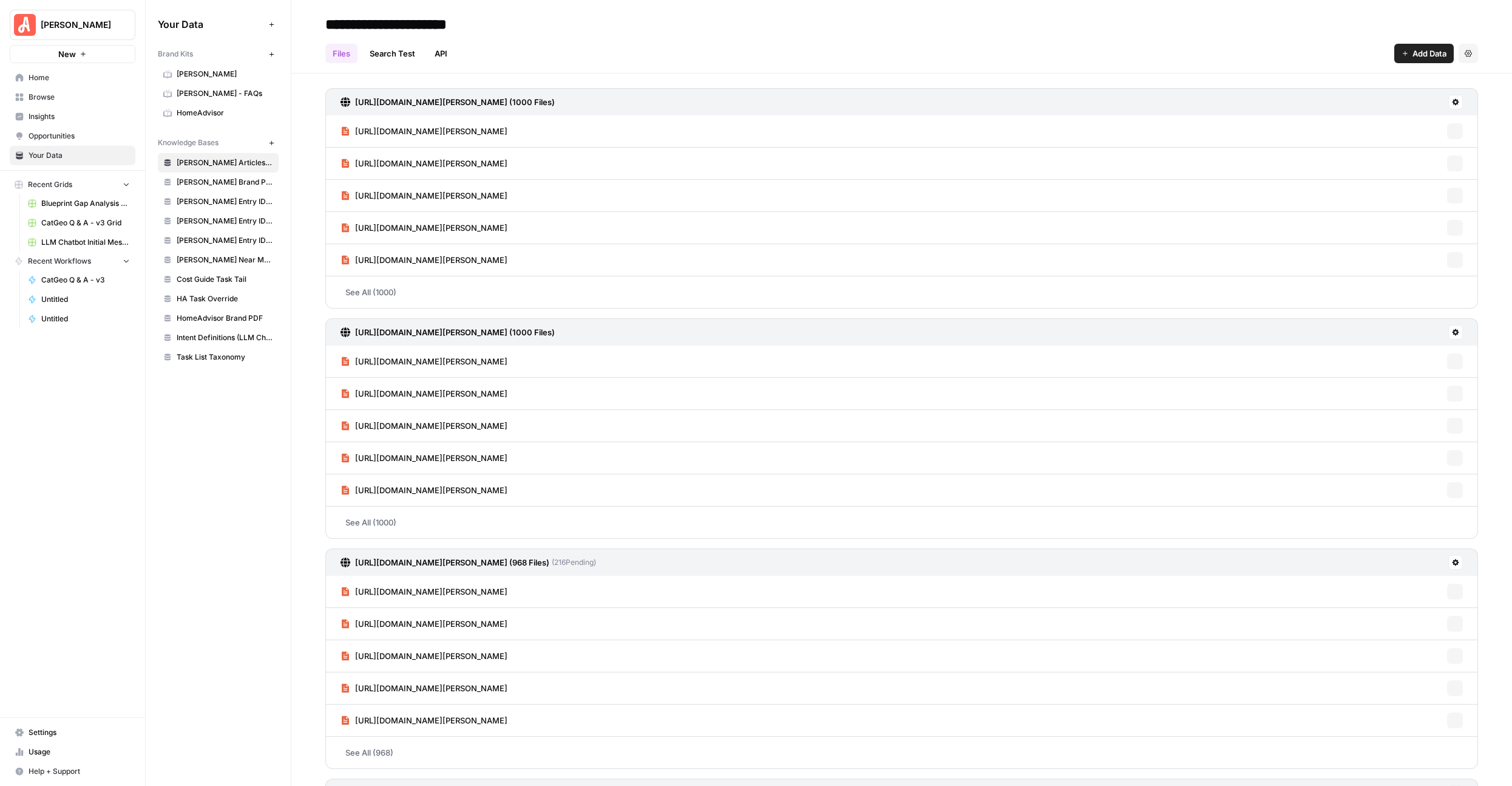
click at [192, 107] on link "HomeAdvisor" at bounding box center [218, 113] width 121 height 19
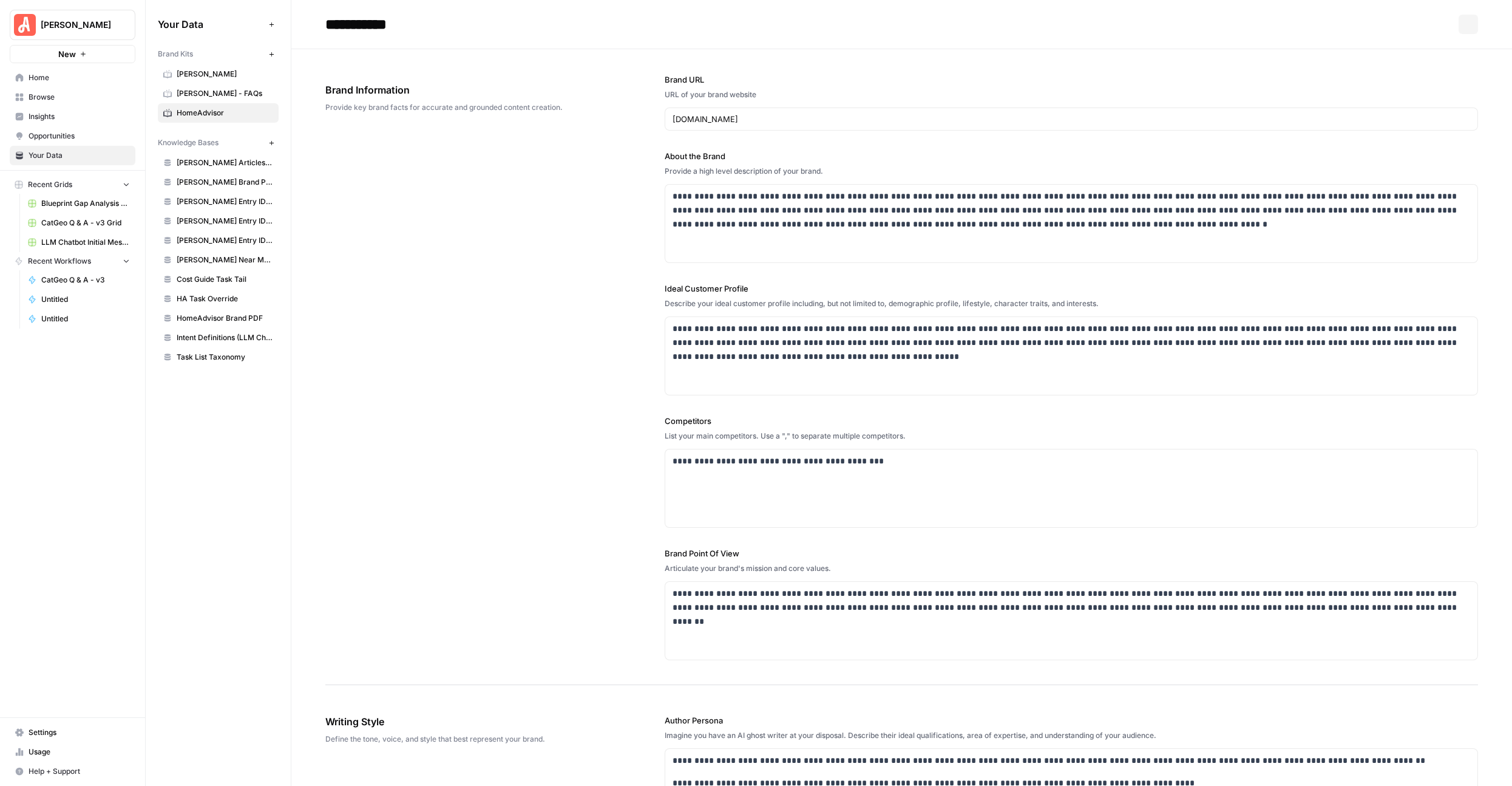
click at [197, 88] on span "[PERSON_NAME] - FAQs" at bounding box center [225, 93] width 97 height 11
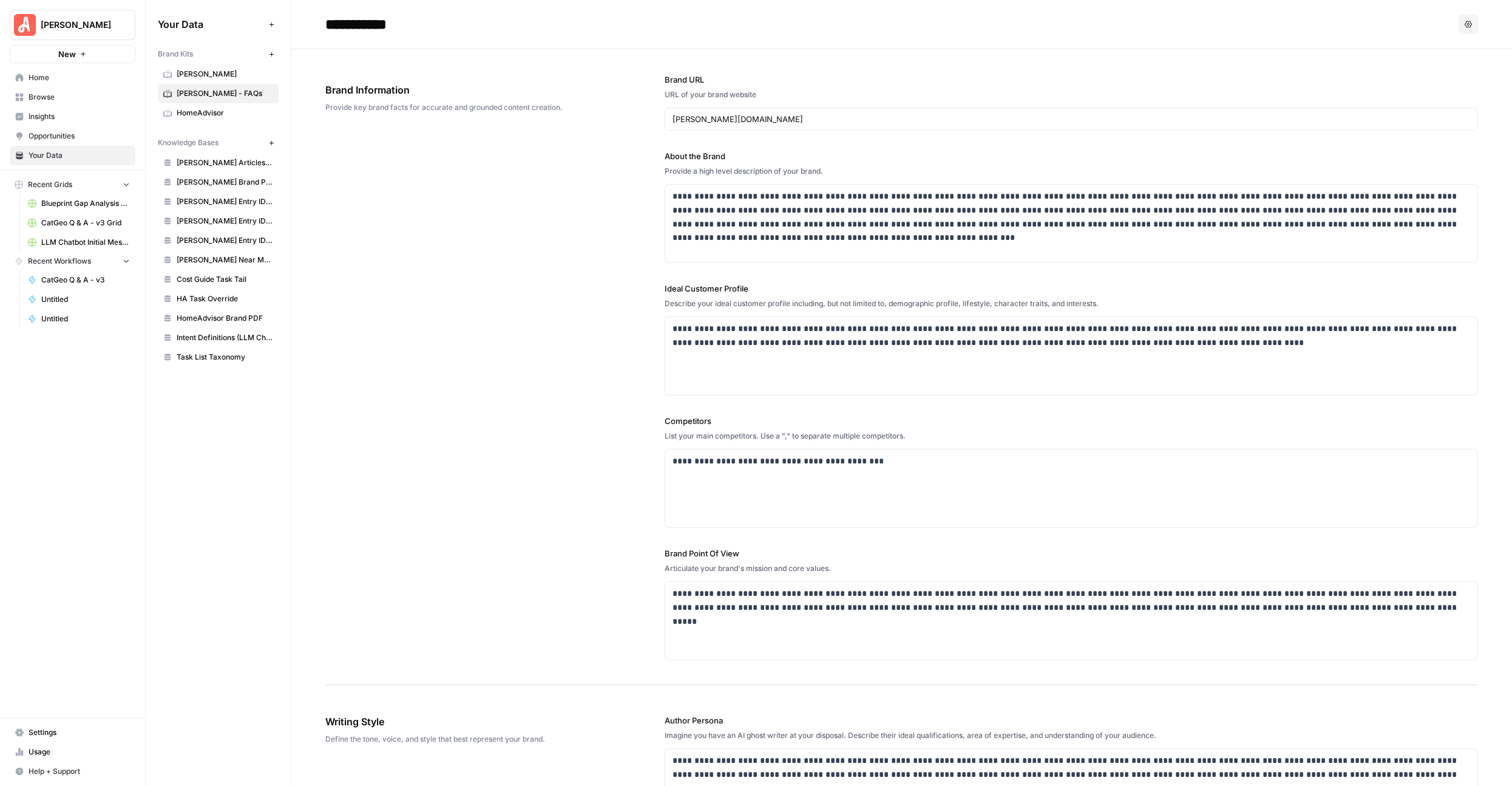
click at [212, 365] on link "Task List Taxonomy" at bounding box center [218, 357] width 121 height 19
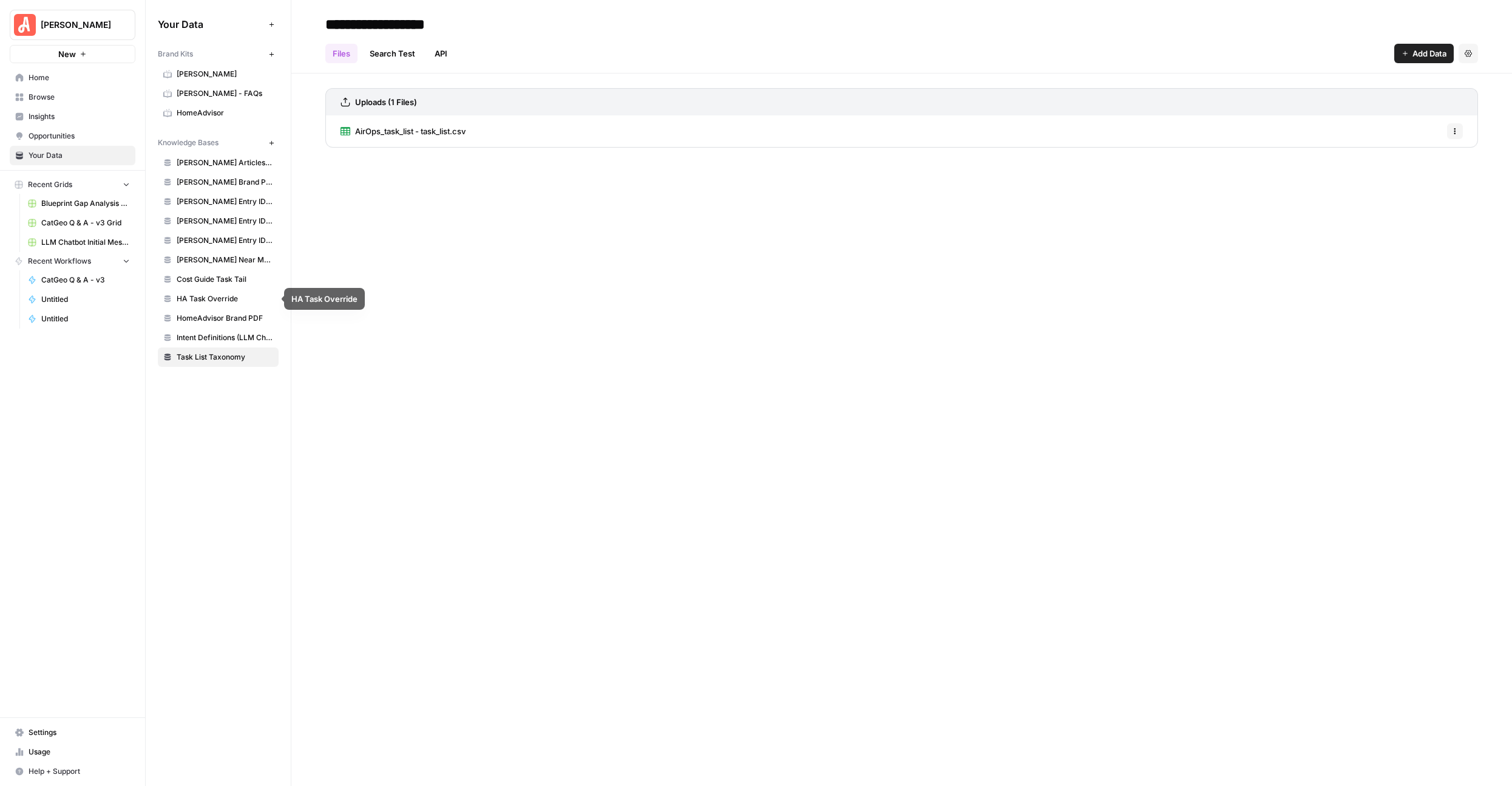
click at [215, 281] on span "Cost Guide Task Tail" at bounding box center [225, 279] width 97 height 11
click at [222, 265] on span "[PERSON_NAME] Near Me Sitemap" at bounding box center [225, 260] width 97 height 11
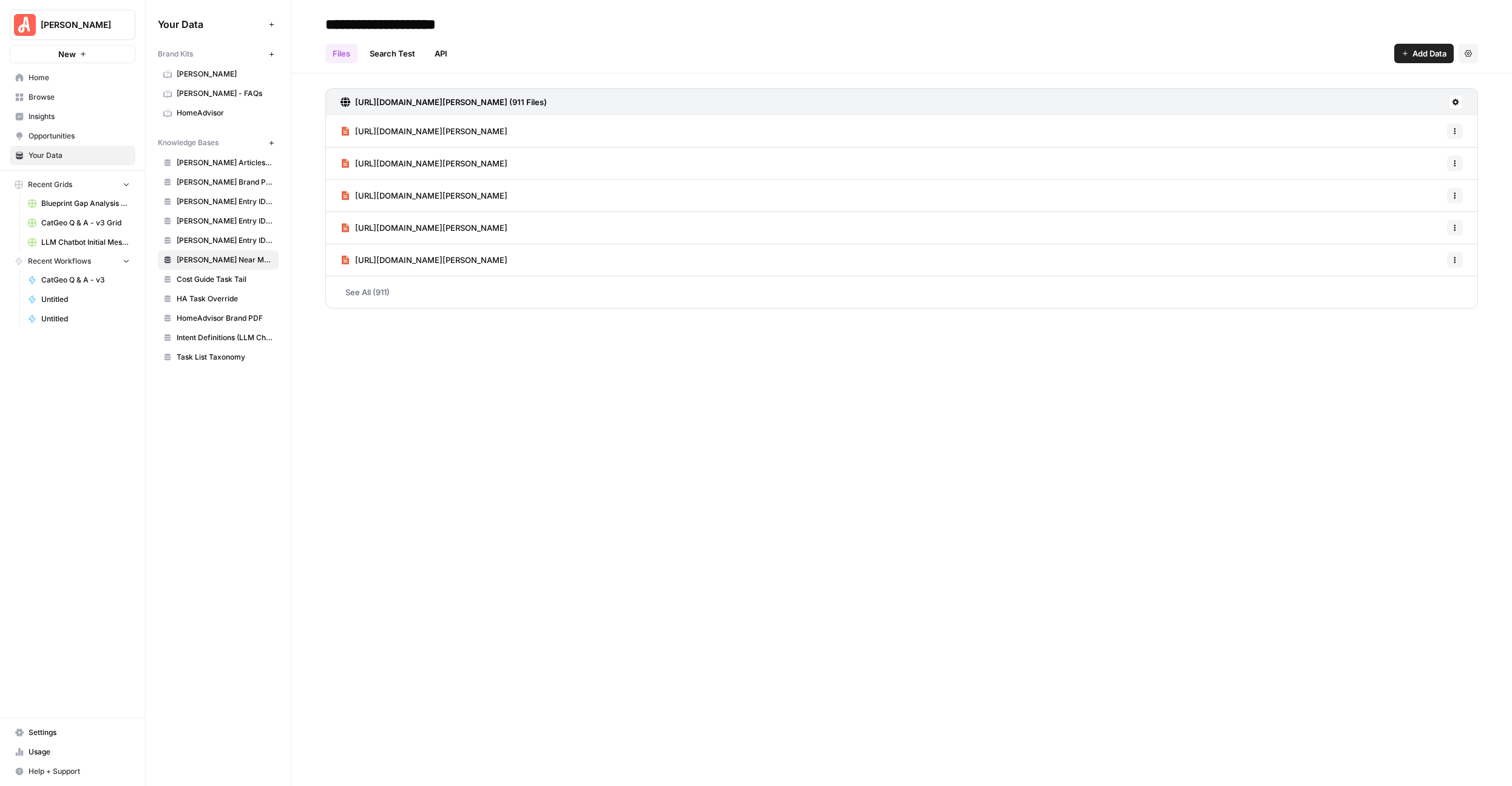
click at [225, 238] on span "[PERSON_NAME] Entry IDs: Unified Task" at bounding box center [225, 239] width 97 height 11
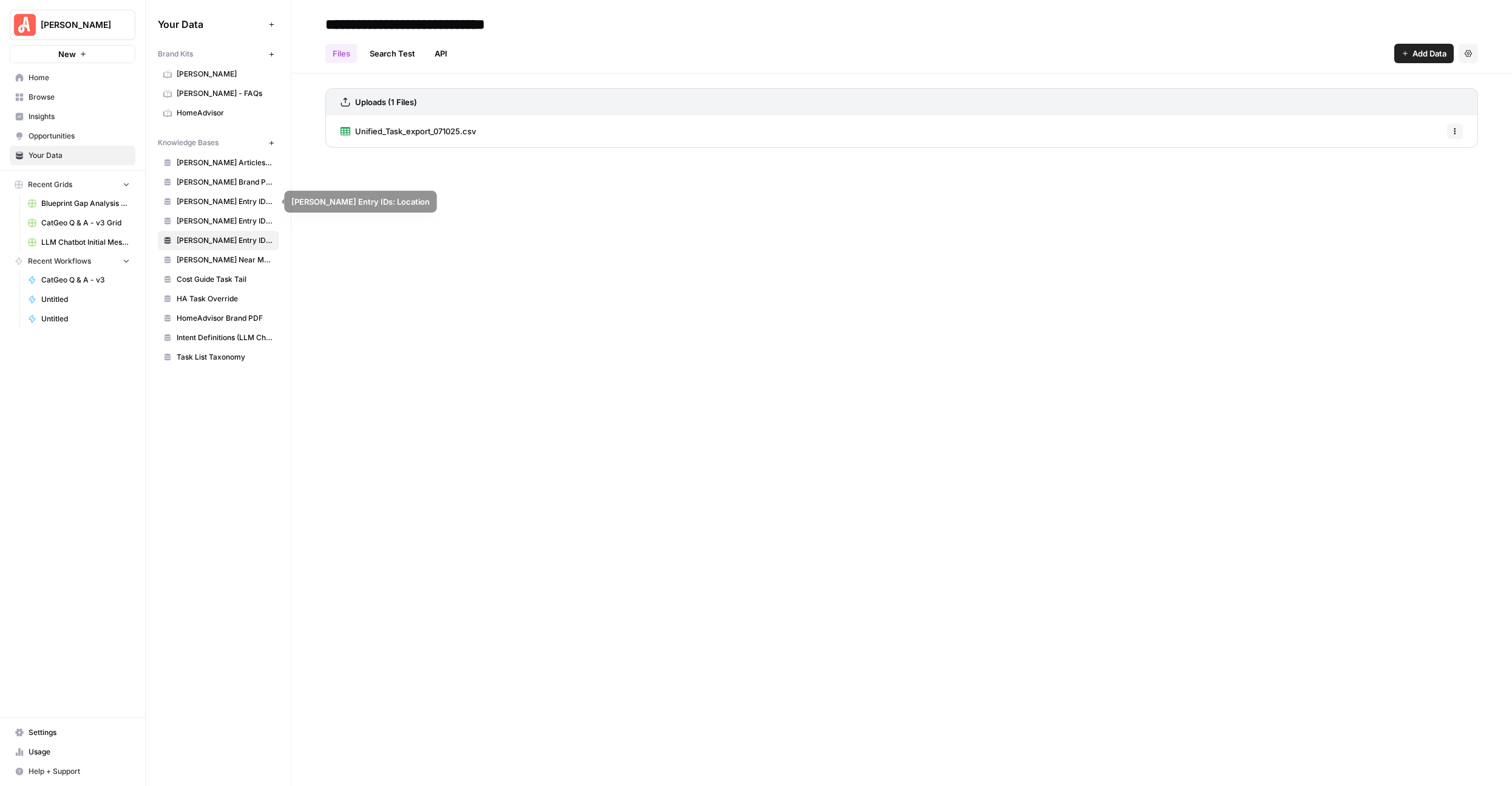
click at [214, 186] on span "[PERSON_NAME] Brand PDF" at bounding box center [225, 181] width 97 height 11
click at [202, 326] on link "HomeAdvisor Brand PDF" at bounding box center [218, 318] width 121 height 19
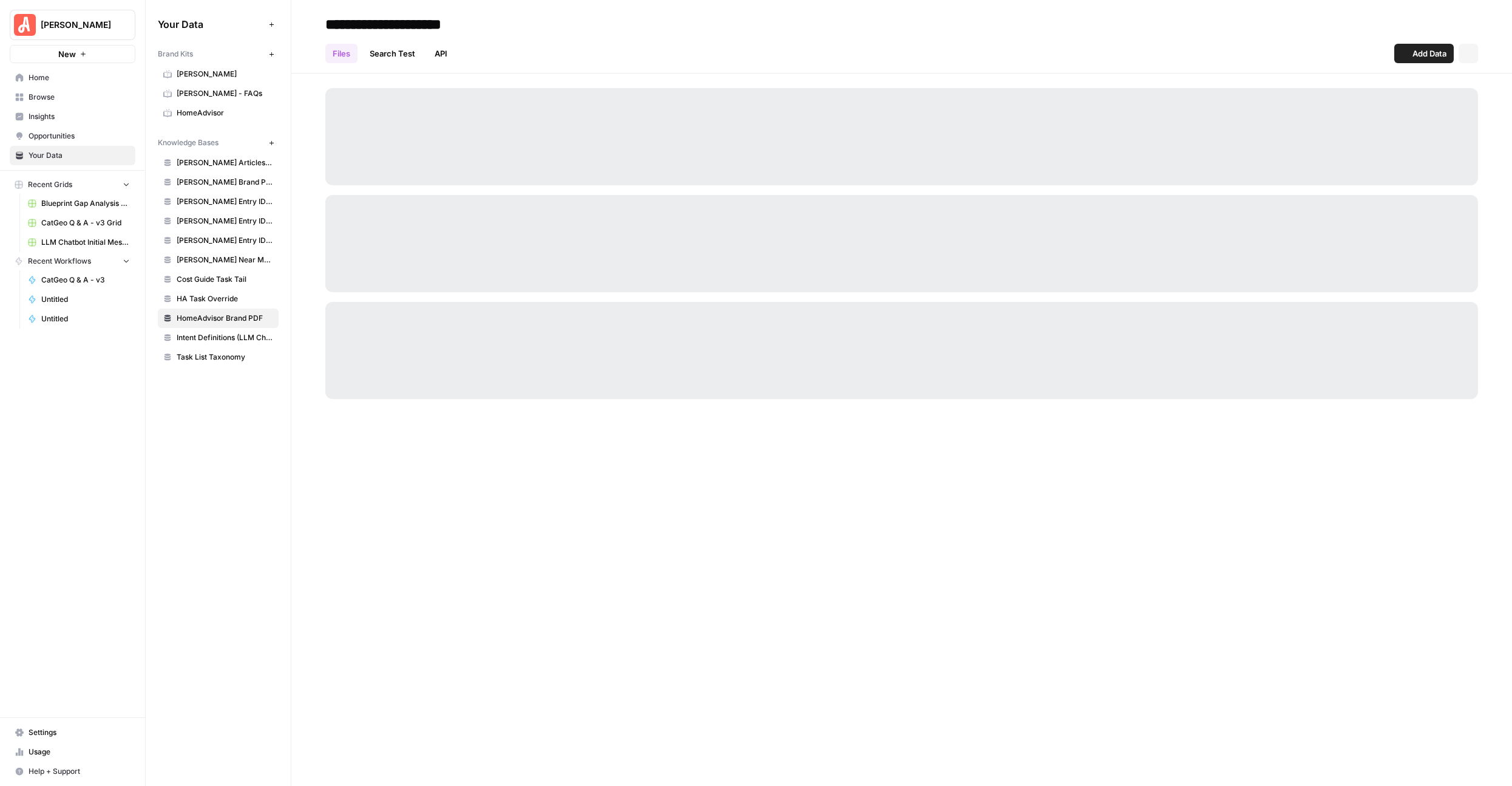
click at [201, 341] on span "Intent Definitions (LLM Chatbot)" at bounding box center [225, 337] width 97 height 11
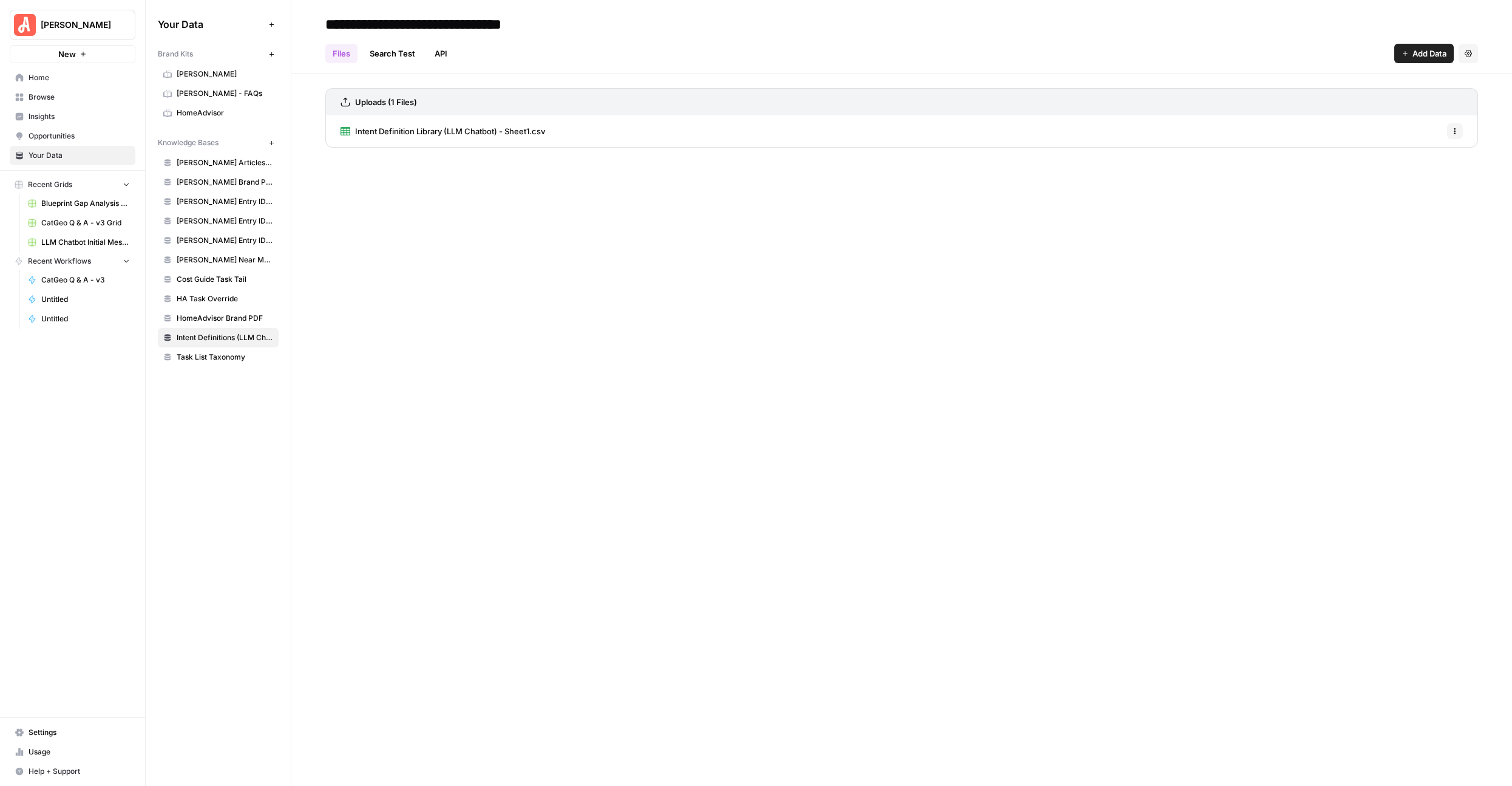
click at [429, 149] on div "Uploads (1 Files) Intent Definition Library (LLM Chatbot) - Sheet1.csv Options" at bounding box center [902, 122] width 1153 height 69
click at [447, 137] on span "Intent Definition Library (LLM Chatbot) - Sheet1.csv" at bounding box center [450, 131] width 190 height 13
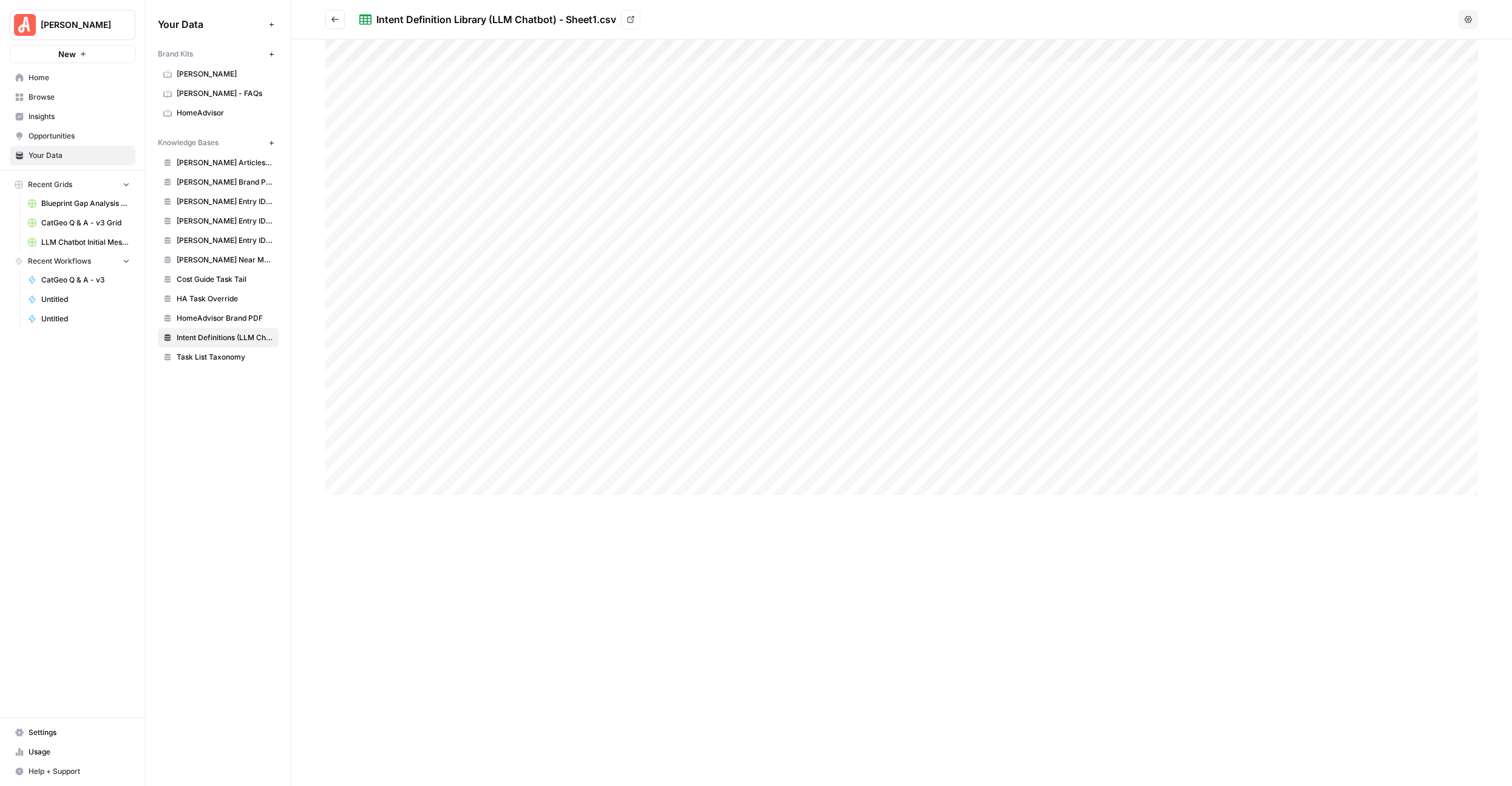
click at [92, 78] on span "Home" at bounding box center [78, 78] width 102 height 11
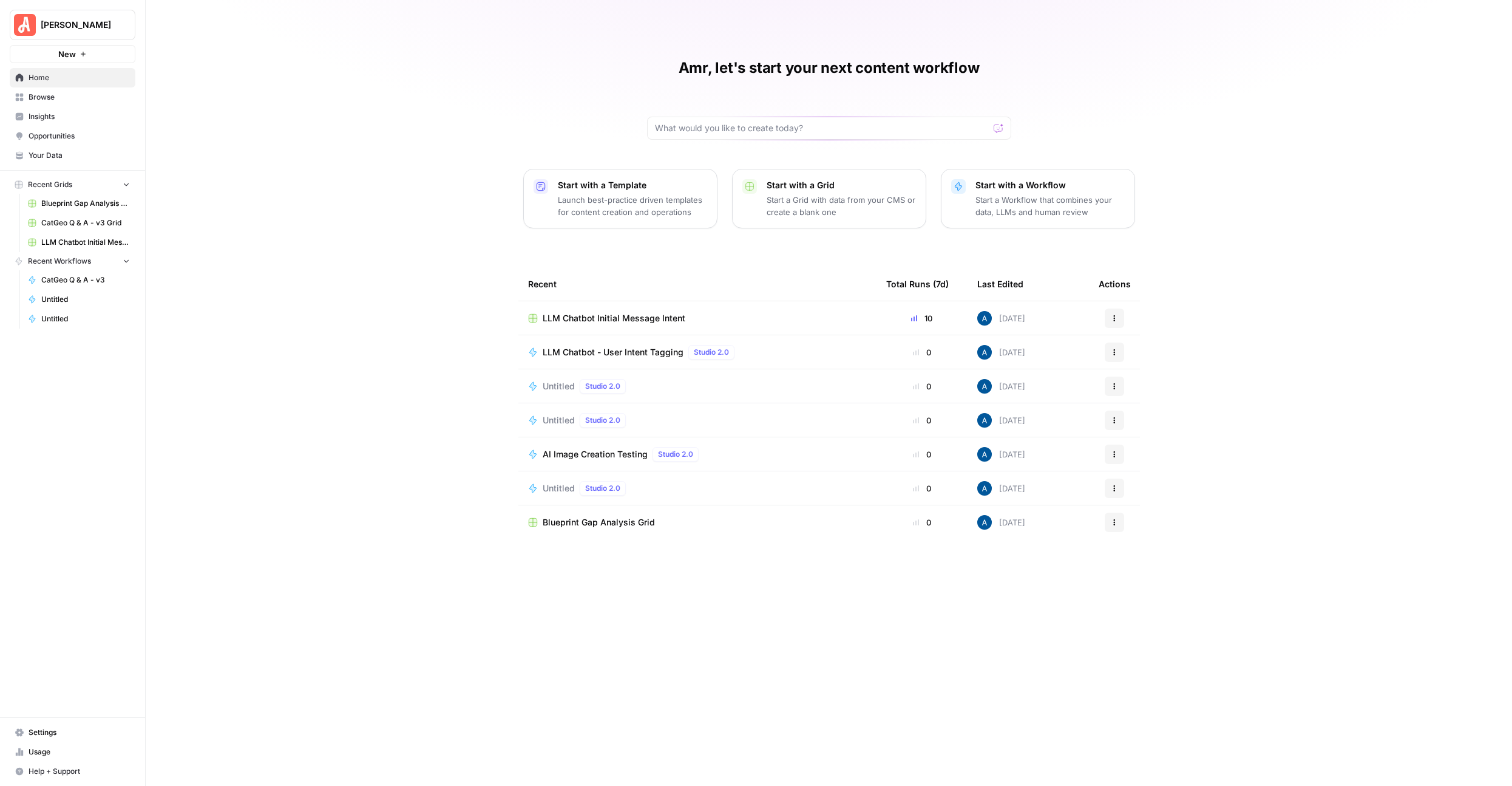
click at [590, 361] on td "LLM Chatbot - User Intent Tagging Studio 2.0" at bounding box center [697, 352] width 358 height 33
click at [613, 353] on span "LLM Chatbot - User Intent Tagging" at bounding box center [612, 352] width 140 height 13
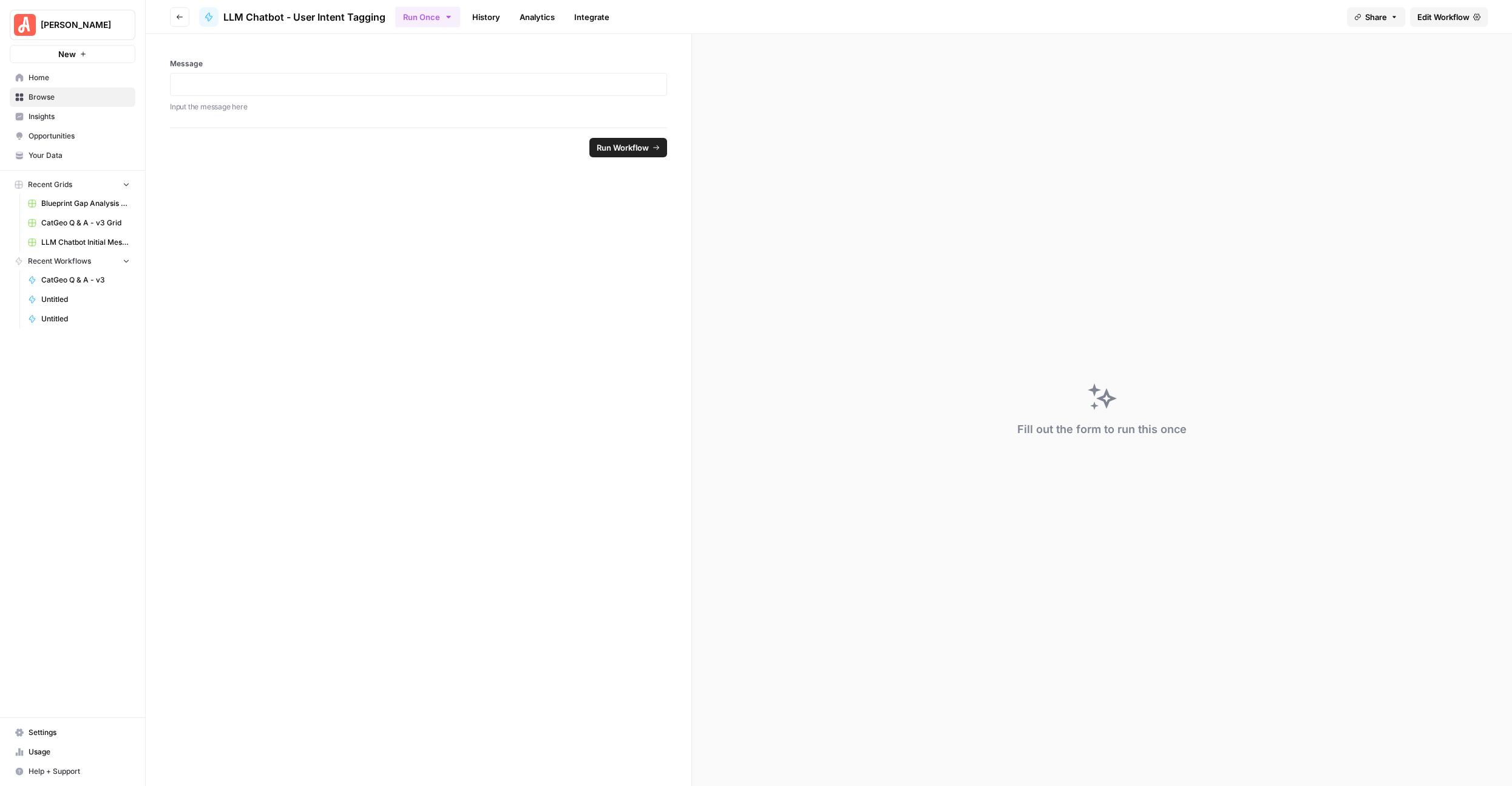
click at [1450, 21] on span "Edit Workflow" at bounding box center [1443, 16] width 52 height 13
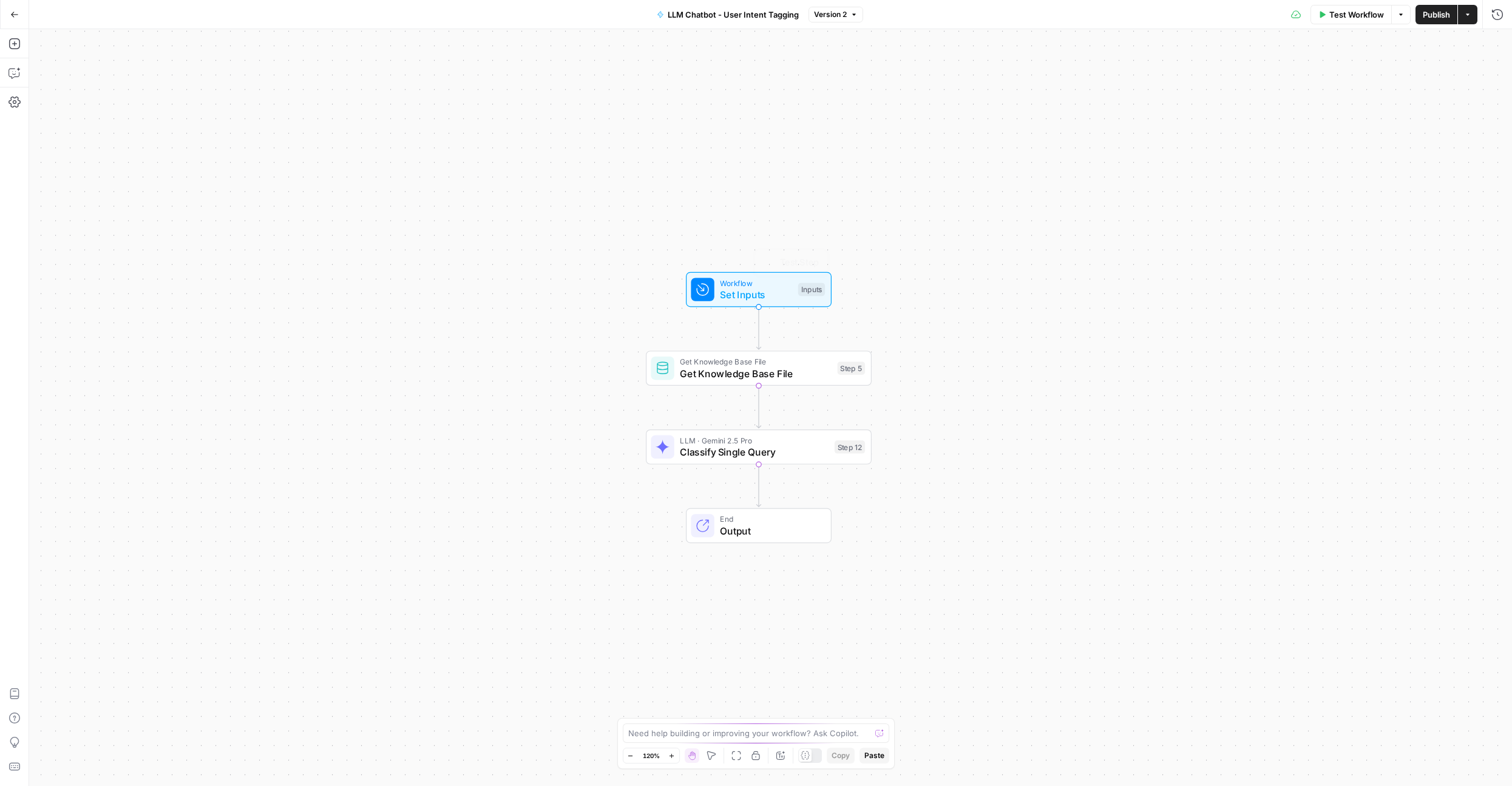
click at [764, 376] on span "Get Knowledge Base File" at bounding box center [756, 373] width 152 height 15
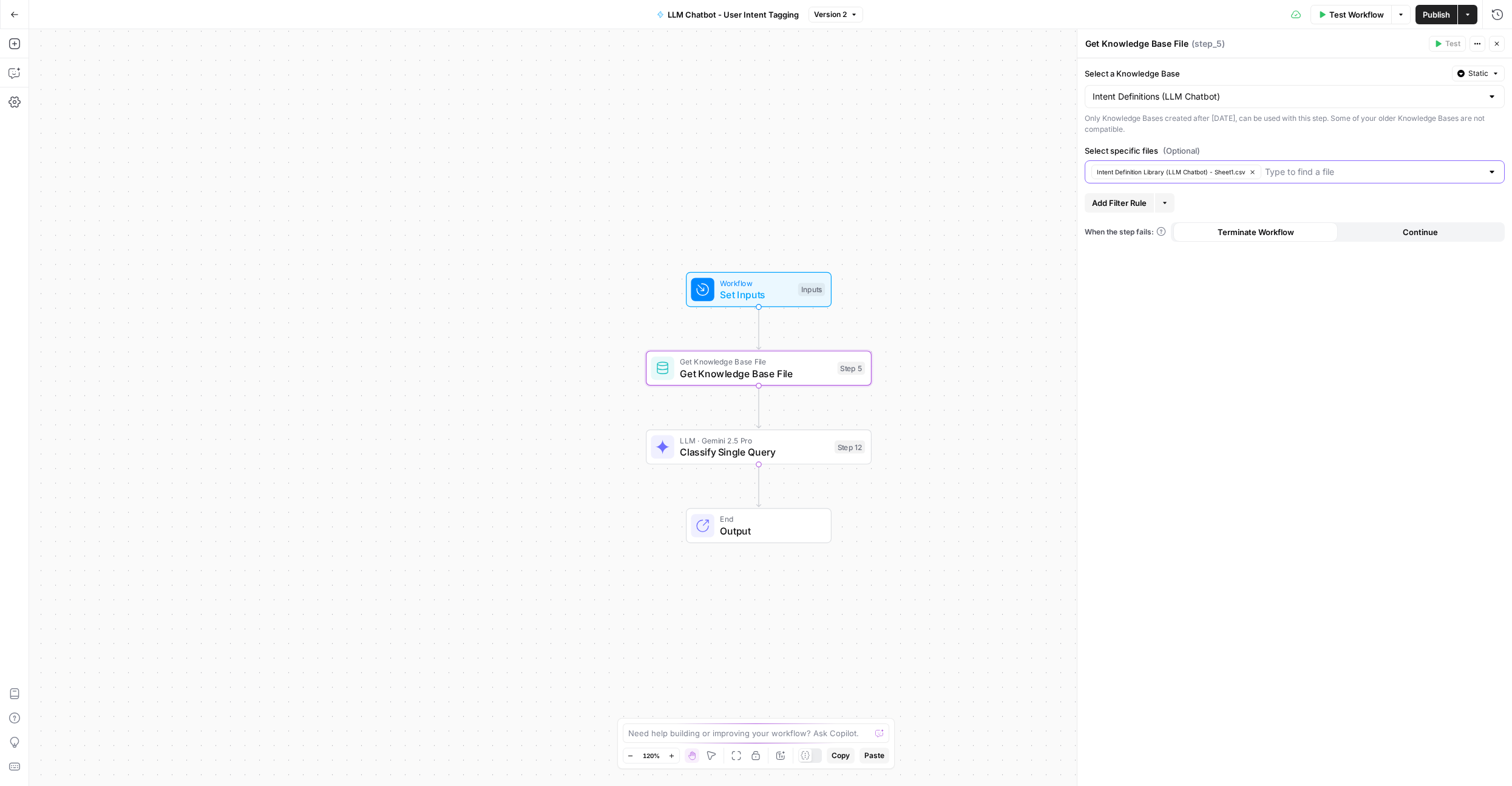
click at [1265, 176] on input "Select specific files (Optional)" at bounding box center [1373, 172] width 217 height 13
click at [1250, 169] on icon "button" at bounding box center [1252, 172] width 7 height 7
click at [1239, 170] on input "Select specific files (Optional)" at bounding box center [1287, 172] width 389 height 13
click at [968, 361] on div "Workflow Set Inputs Inputs Get Knowledge Base File Get Knowledge Base File Step…" at bounding box center [770, 407] width 1483 height 757
click at [796, 257] on span "Test Step" at bounding box center [799, 263] width 39 height 14
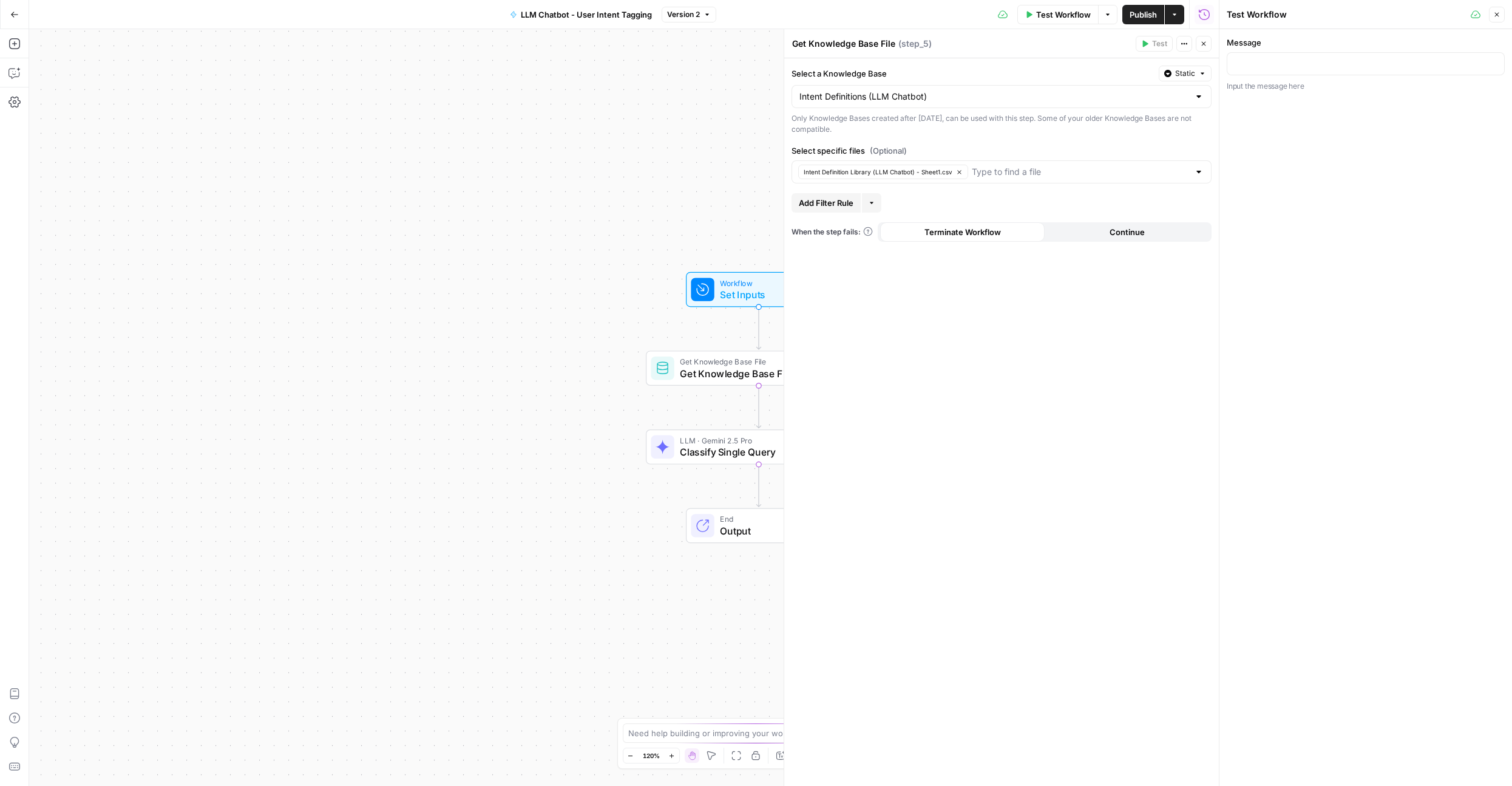
click at [1212, 49] on header "Get Knowledge Base File Get Knowledge Base File ( step_5 ) Test Actions Close" at bounding box center [1002, 44] width 435 height 29
click at [1200, 49] on button "Close" at bounding box center [1203, 44] width 15 height 16
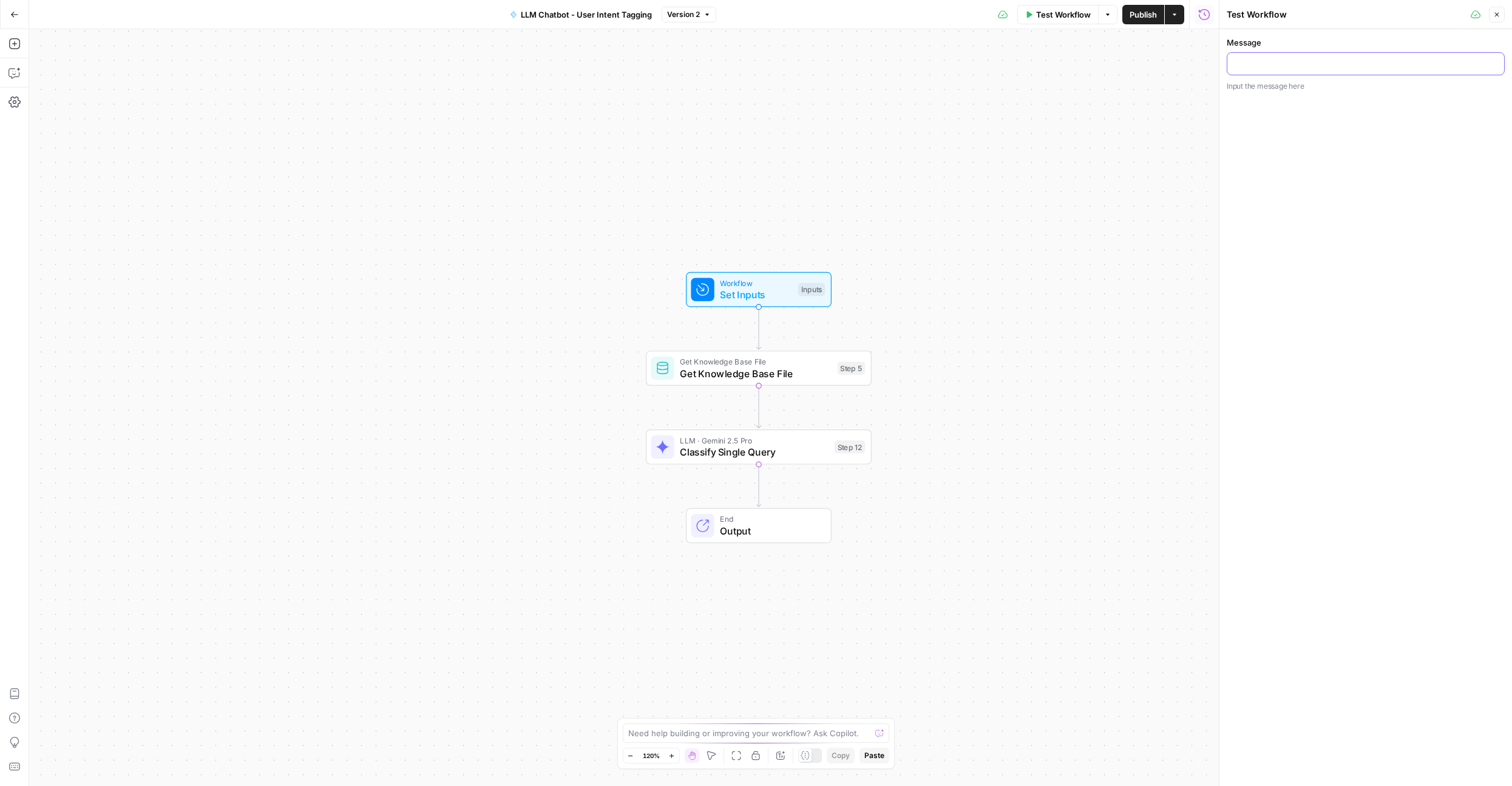
click at [1263, 65] on input "Message" at bounding box center [1365, 64] width 262 height 13
type input "h"
type input "what is the weather"
click at [694, 361] on span "Get Knowledge Base File" at bounding box center [756, 362] width 152 height 12
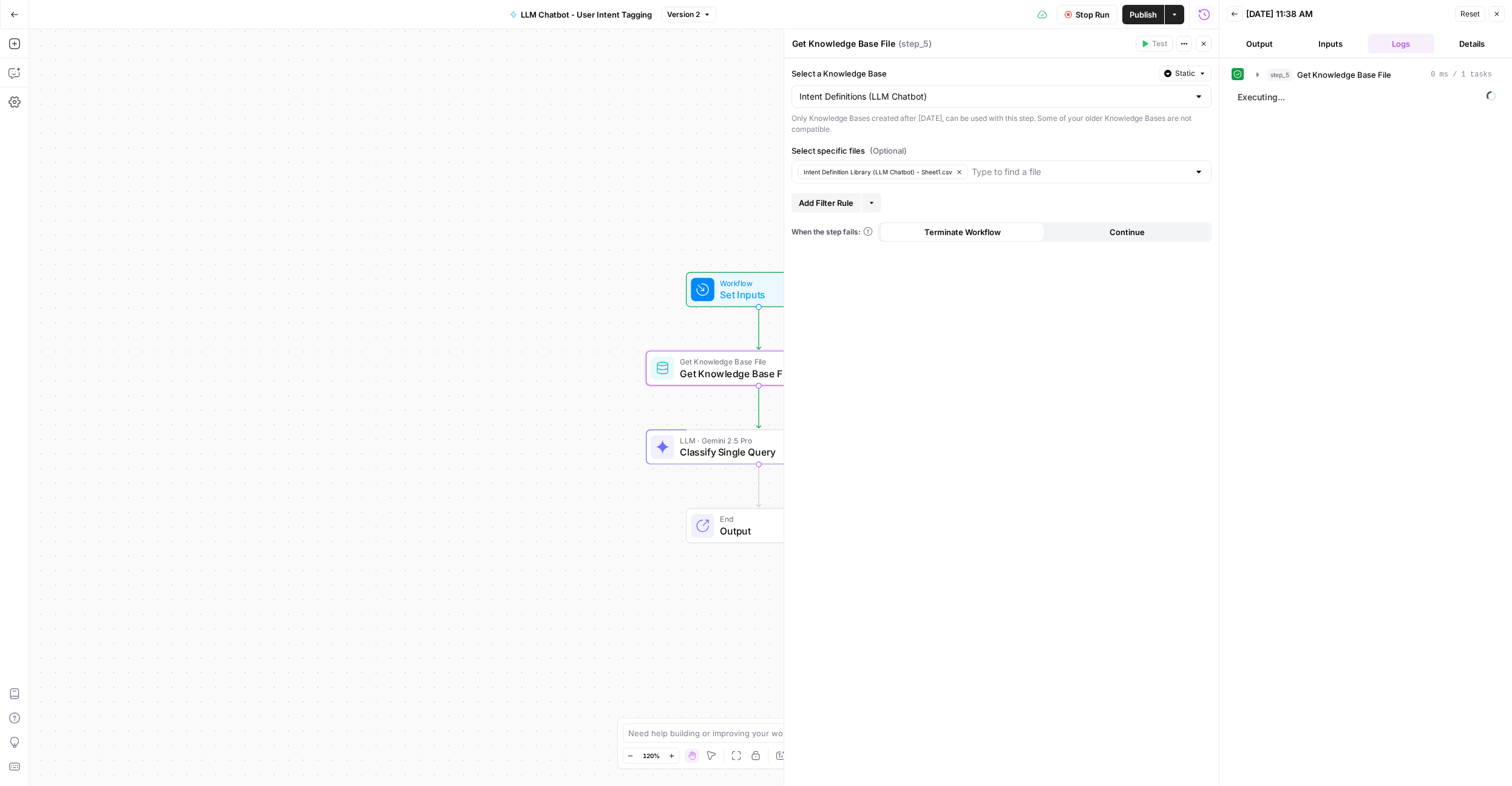
click at [1205, 46] on icon "button" at bounding box center [1204, 44] width 8 height 8
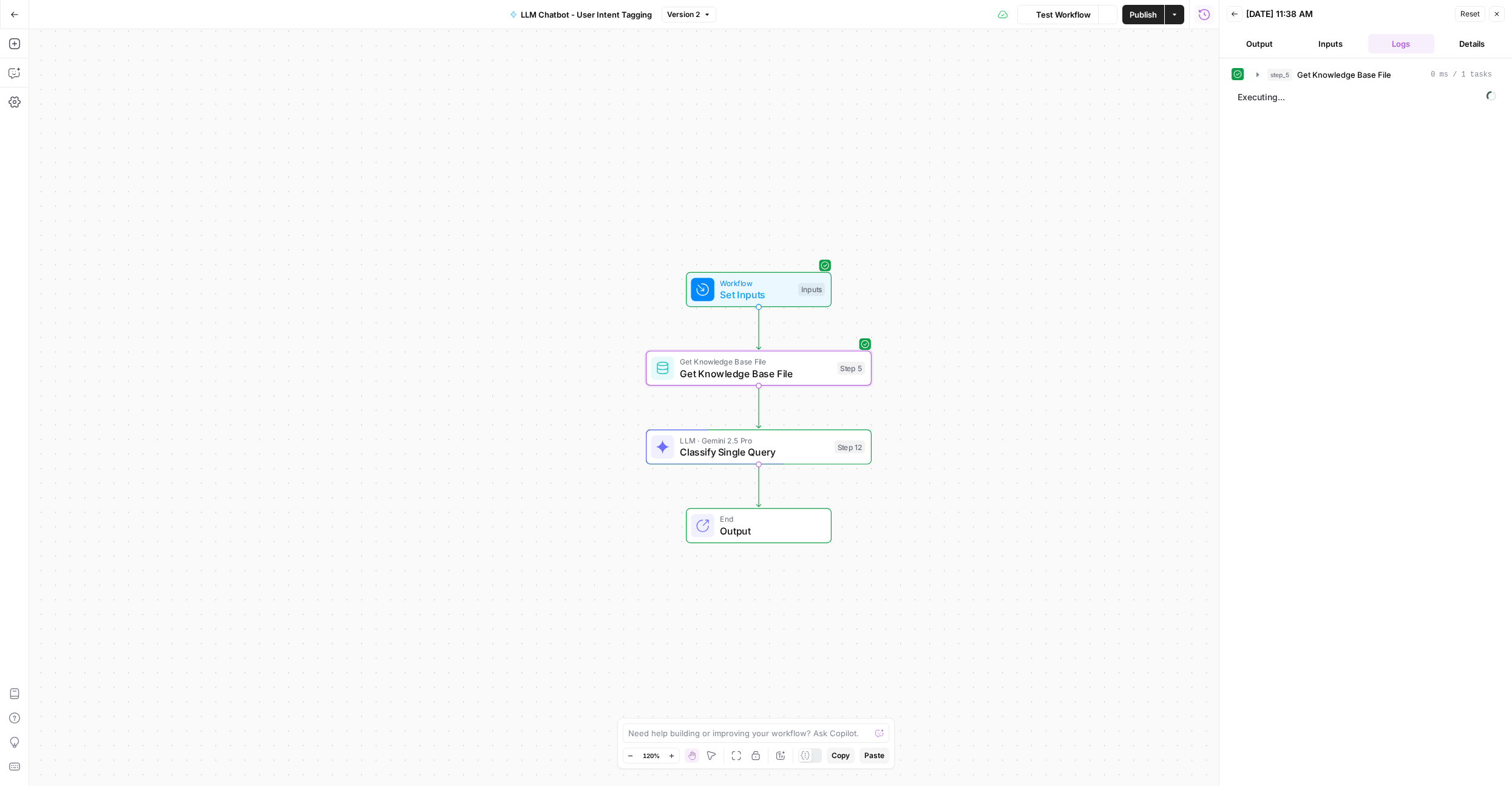
click at [812, 762] on div at bounding box center [810, 755] width 24 height 15
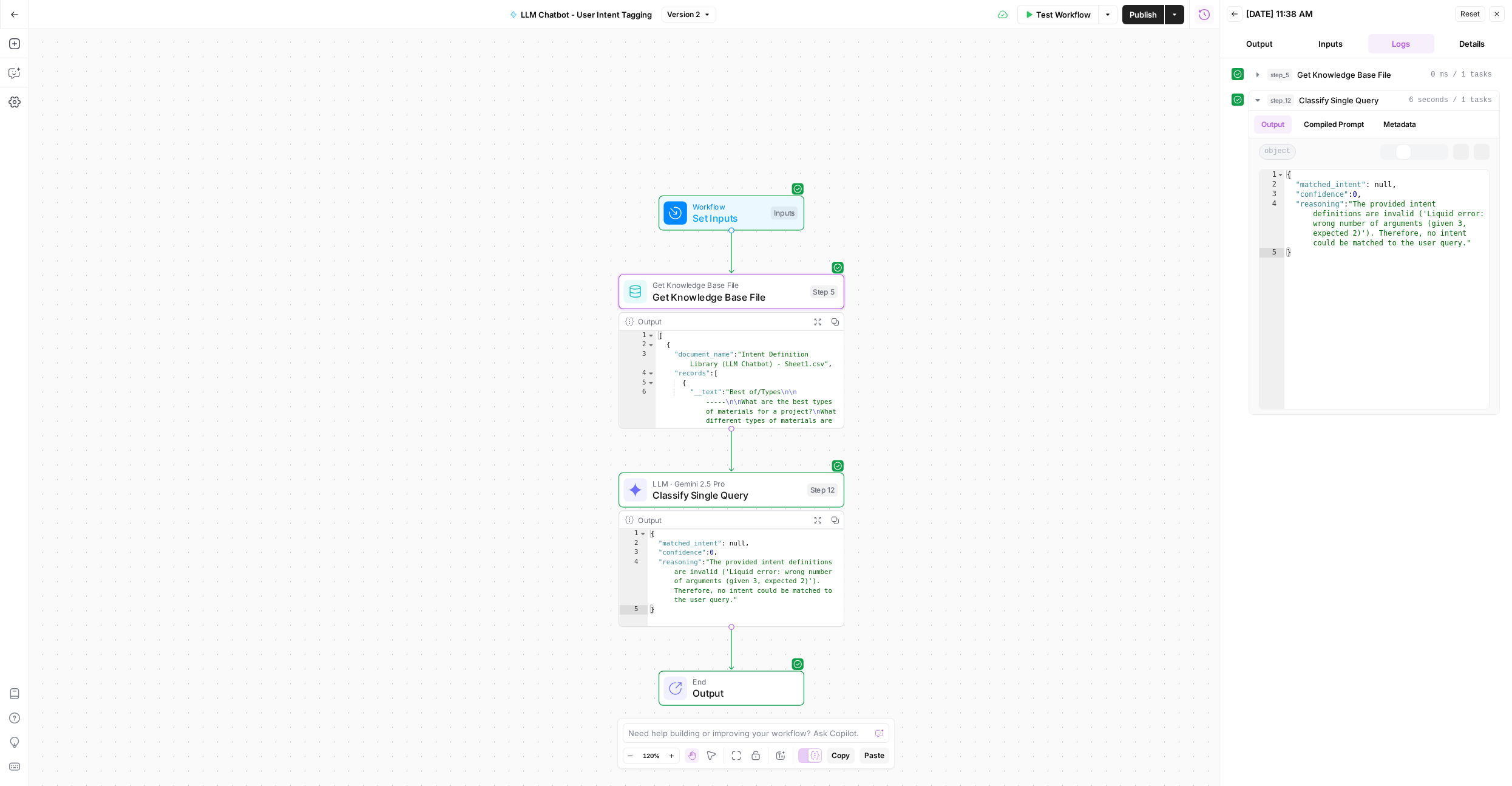
drag, startPoint x: 550, startPoint y: 553, endPoint x: 509, endPoint y: 409, distance: 149.7
click at [509, 409] on div "Workflow Set Inputs Inputs Get Knowledge Base File Get Knowledge Base File Step…" at bounding box center [624, 407] width 1189 height 757
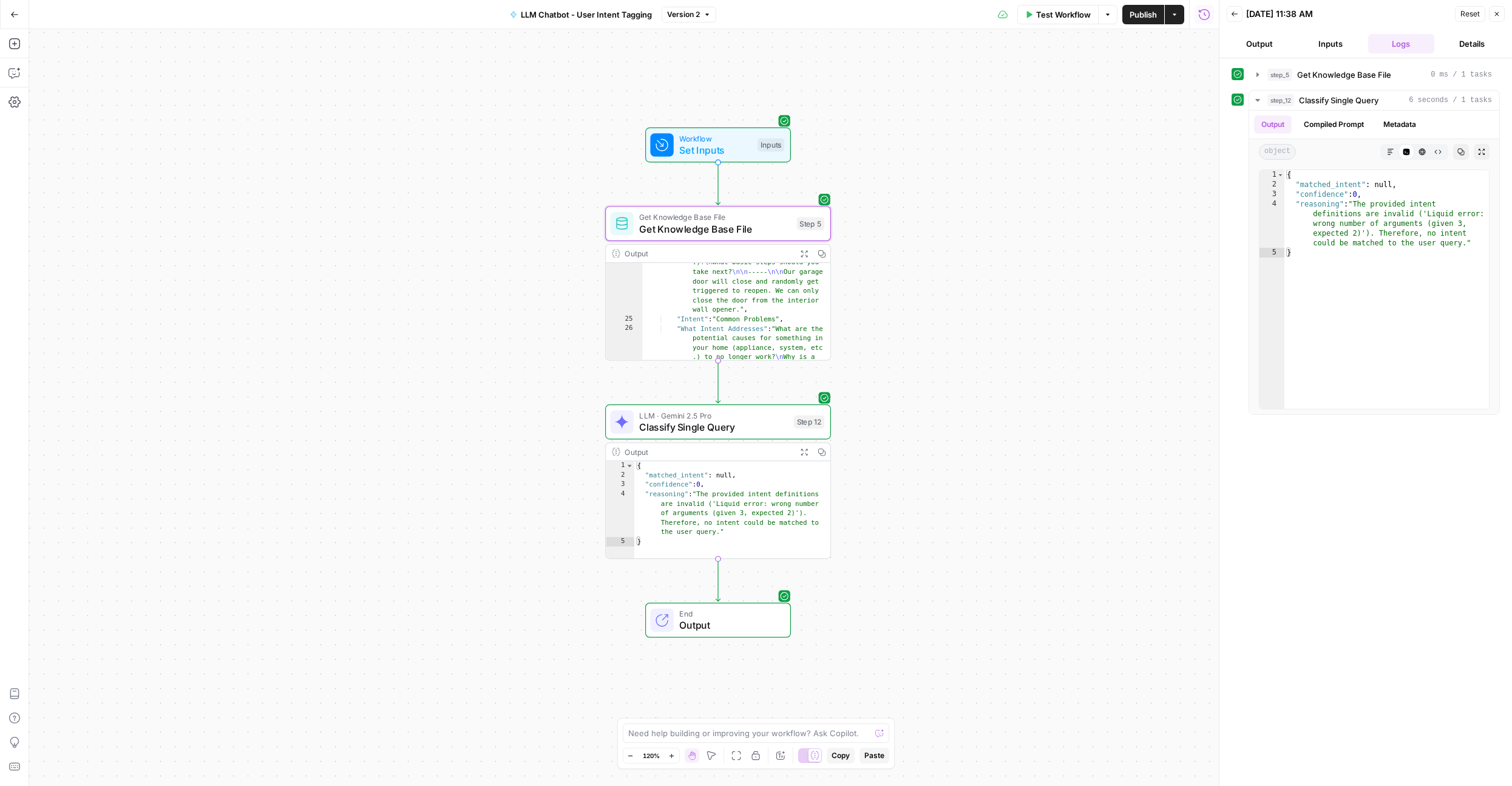
scroll to position [586, 0]
click at [694, 419] on span "LLM · Gemini 2.5 Pro" at bounding box center [714, 415] width 149 height 12
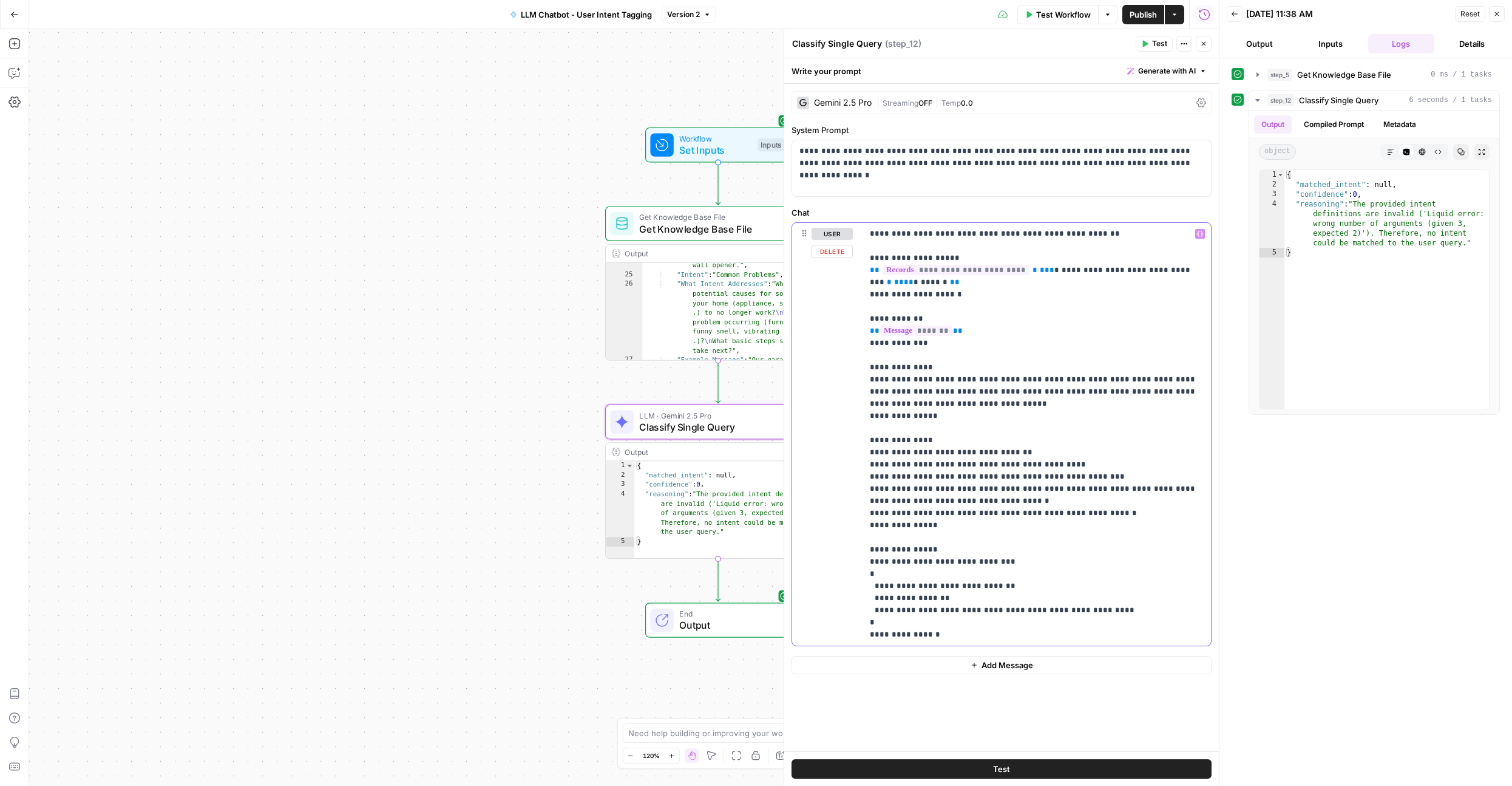
drag, startPoint x: 965, startPoint y: 282, endPoint x: 858, endPoint y: 266, distance: 108.2
click at [858, 266] on div "**********" at bounding box center [1002, 434] width 418 height 423
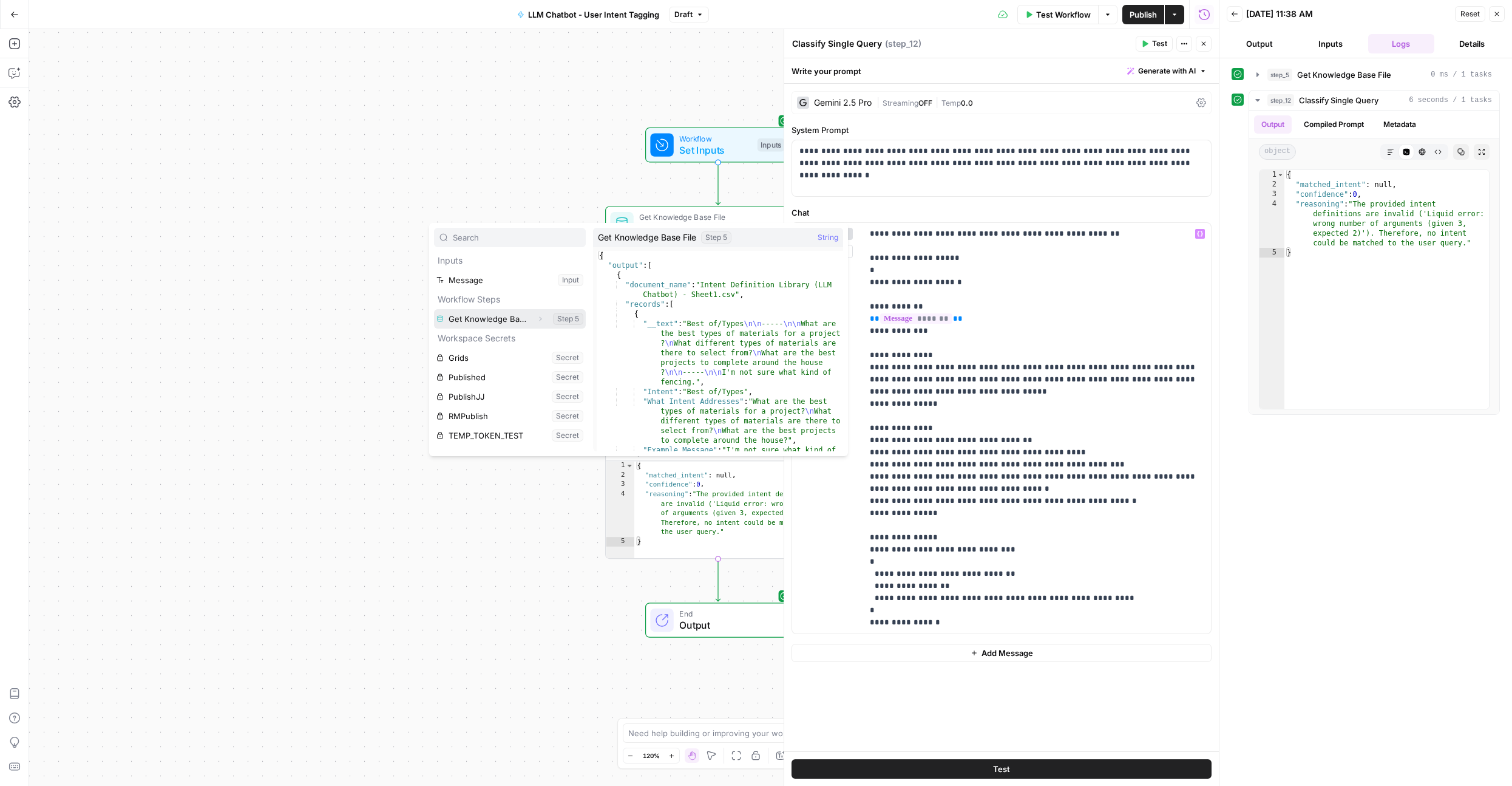
click at [538, 316] on icon "button" at bounding box center [540, 319] width 8 height 8
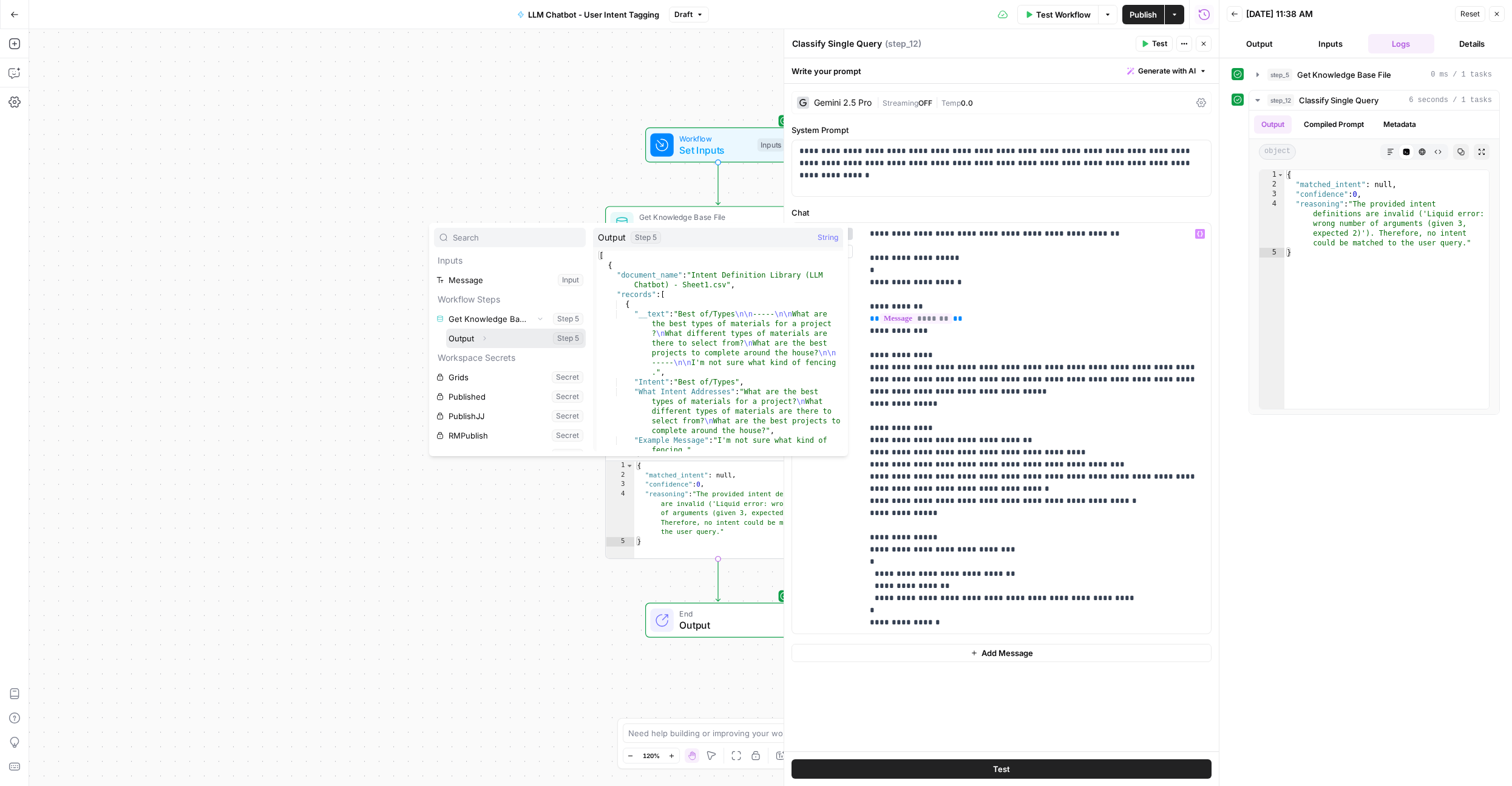
click at [485, 337] on icon "button" at bounding box center [484, 338] width 8 height 8
click at [468, 332] on div "Expand" at bounding box center [480, 333] width 28 height 13
click at [460, 342] on button "Select variable Output" at bounding box center [516, 338] width 139 height 19
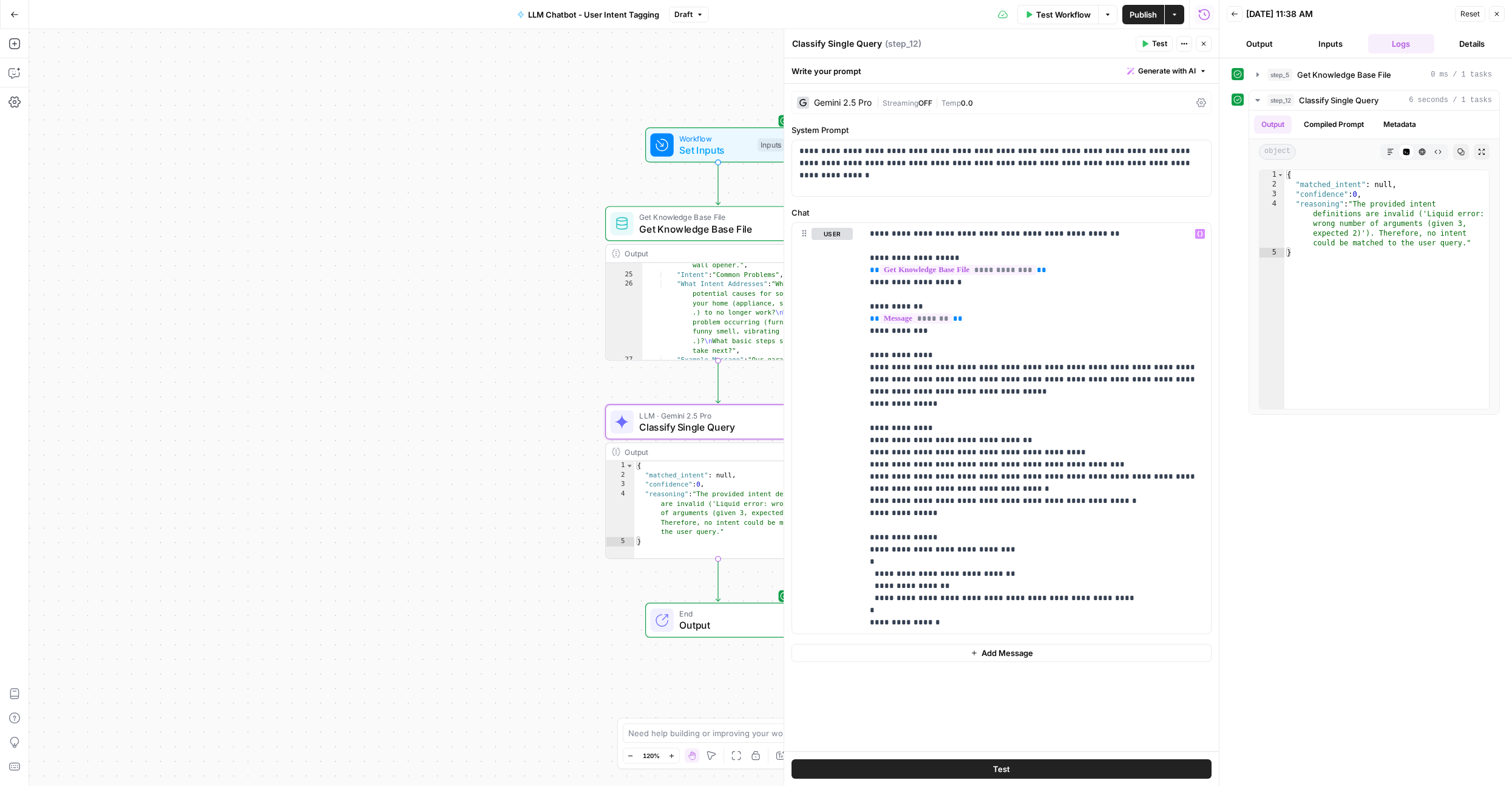
click at [1160, 42] on span "Test" at bounding box center [1159, 43] width 15 height 11
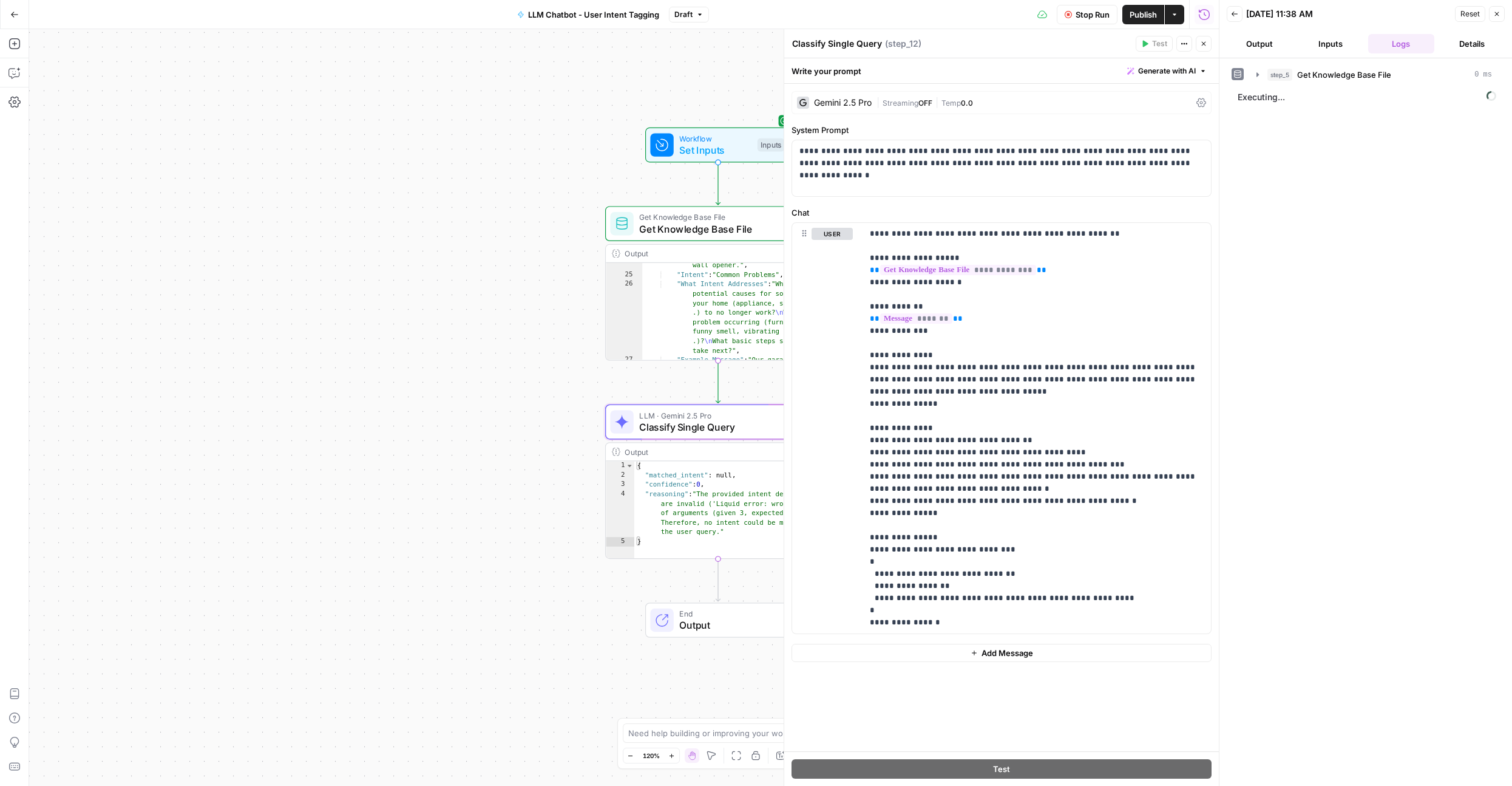
click at [1200, 43] on icon "button" at bounding box center [1204, 44] width 8 height 8
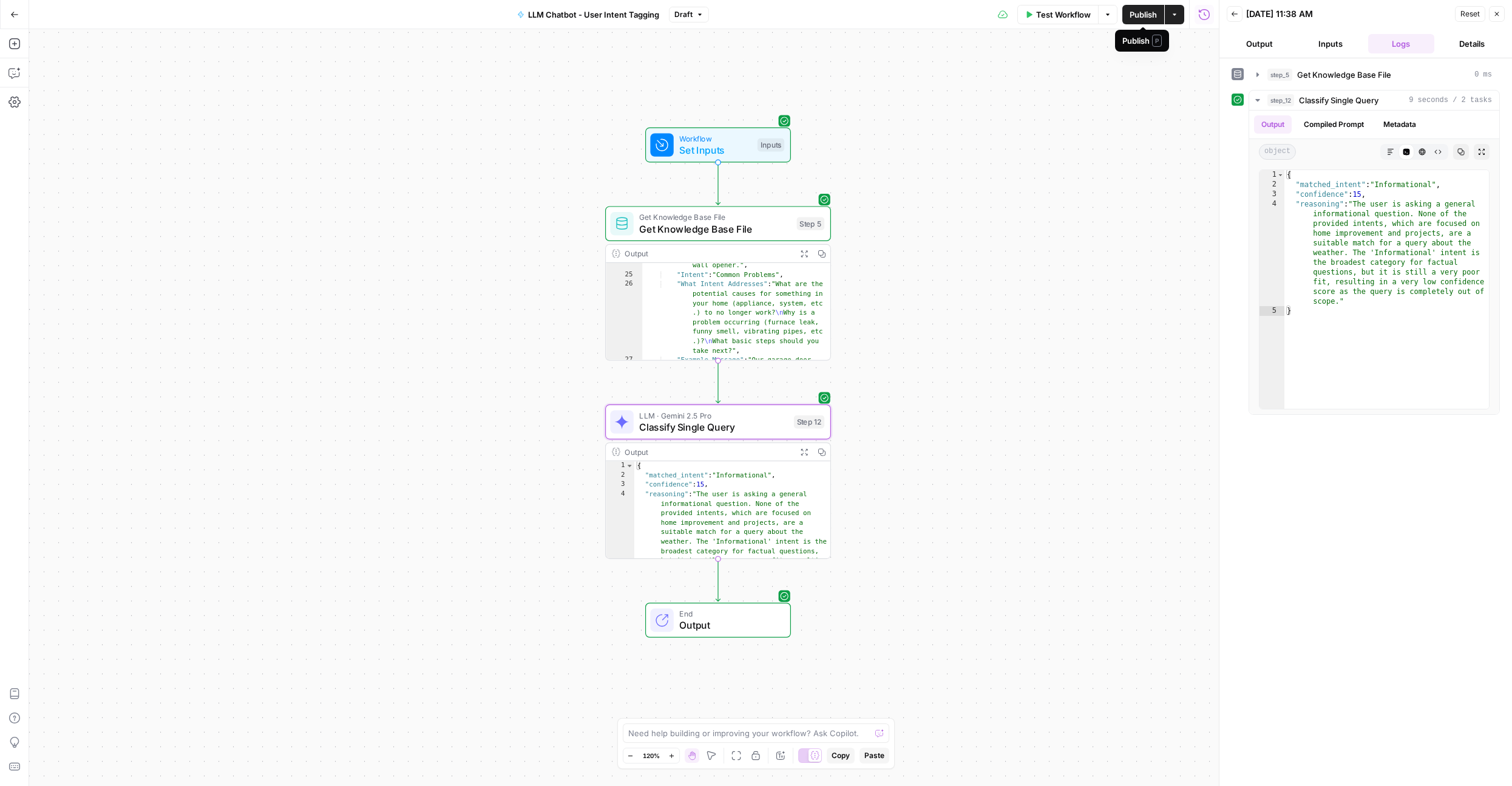
click at [1141, 9] on span "Publish" at bounding box center [1143, 15] width 27 height 13
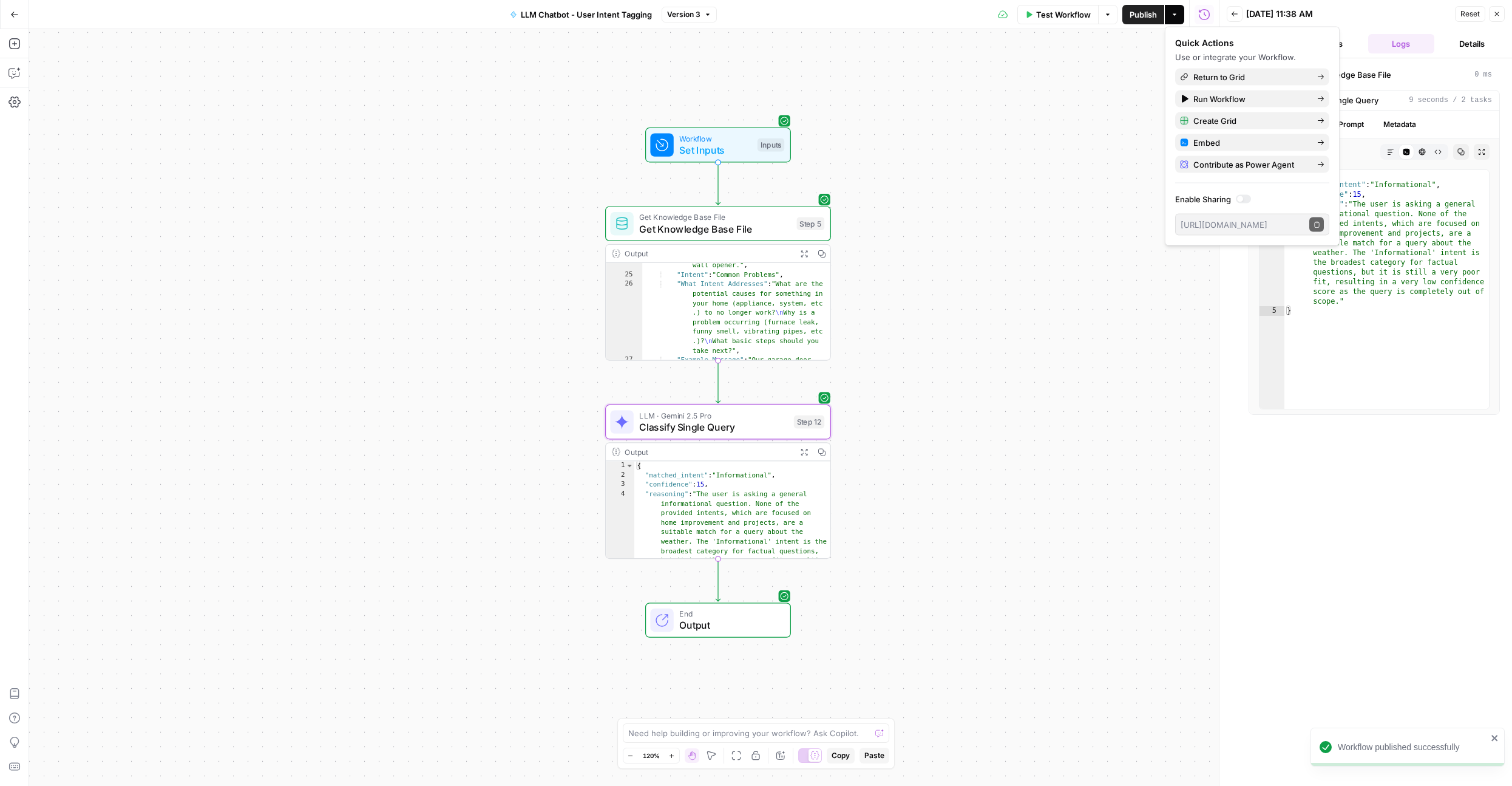
click at [982, 267] on div "Workflow Set Inputs Inputs Get Knowledge Base File Get Knowledge Base File Step…" at bounding box center [624, 407] width 1189 height 757
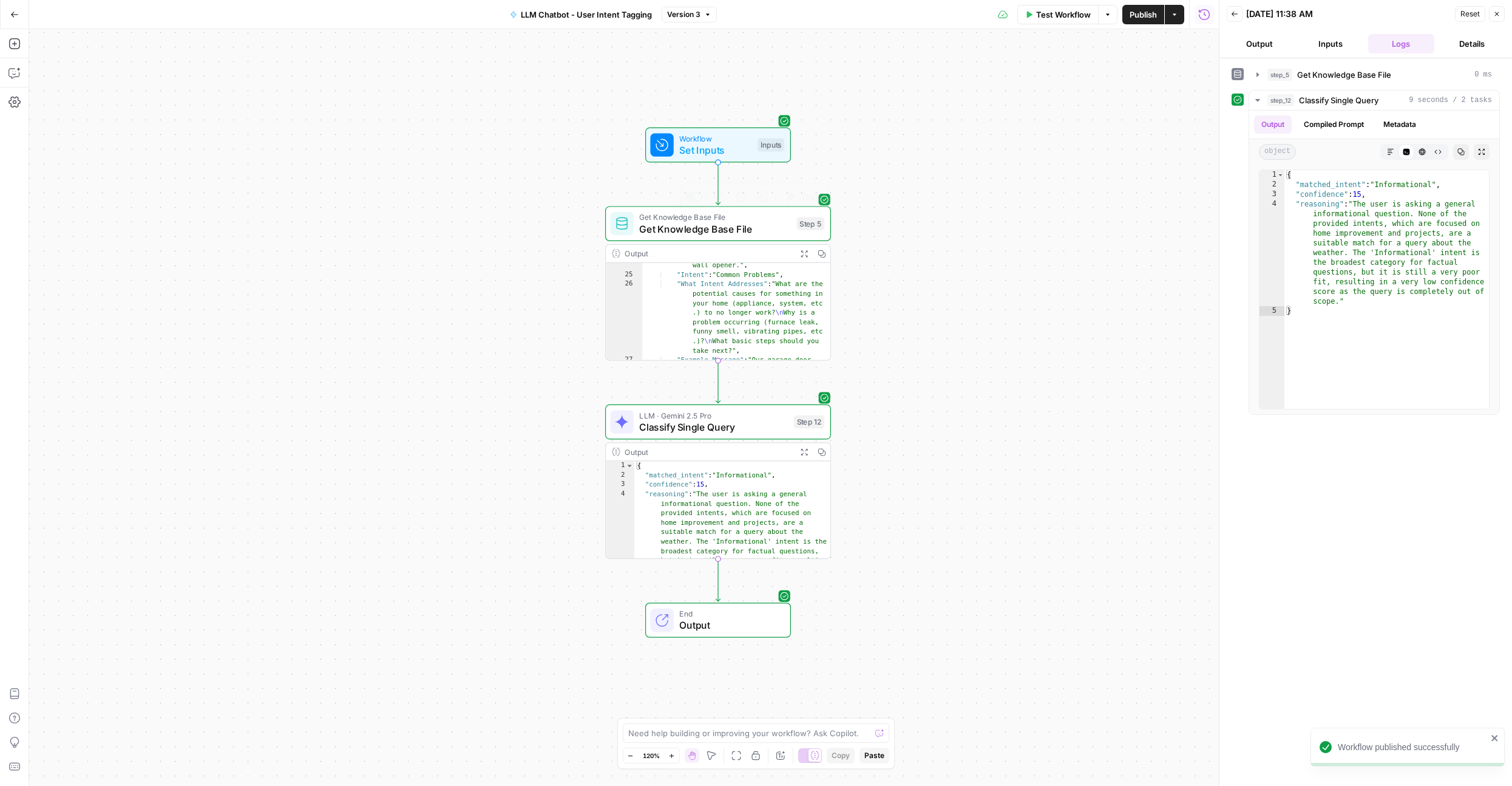
click at [681, 224] on span "Get Knowledge Base File" at bounding box center [715, 229] width 152 height 15
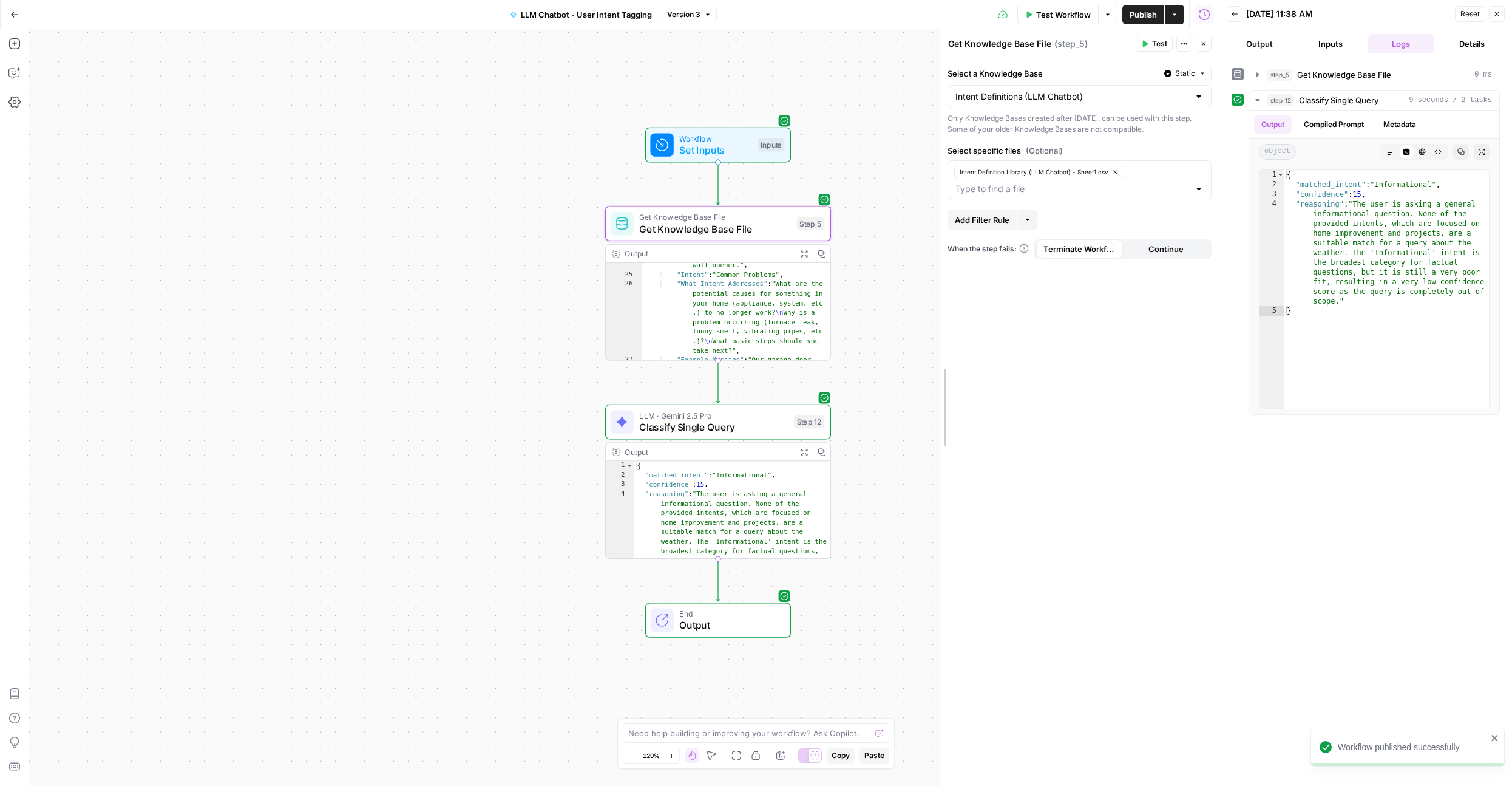
drag, startPoint x: 785, startPoint y: 275, endPoint x: 941, endPoint y: 269, distance: 156.1
click at [672, 403] on div "Workflow Set Inputs Inputs Get Knowledge Base File Get Knowledge Base File Step…" at bounding box center [624, 407] width 1189 height 757
click at [661, 411] on span "LLM · Gemini 2.5 Pro" at bounding box center [714, 415] width 149 height 12
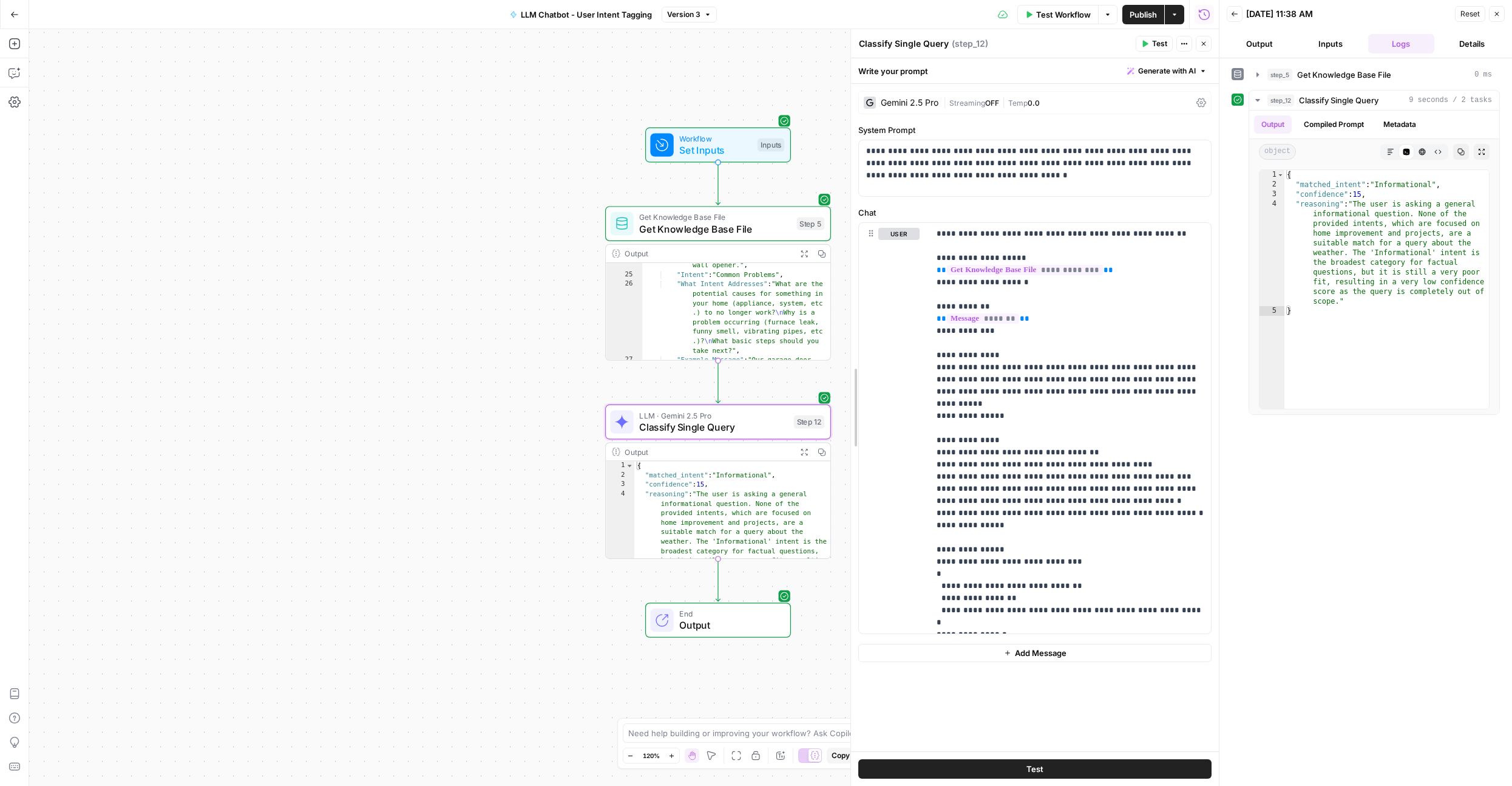
drag, startPoint x: 936, startPoint y: 359, endPoint x: 846, endPoint y: 351, distance: 90.4
click at [846, 351] on div at bounding box center [850, 407] width 13 height 757
click at [1201, 45] on icon "button" at bounding box center [1204, 44] width 8 height 8
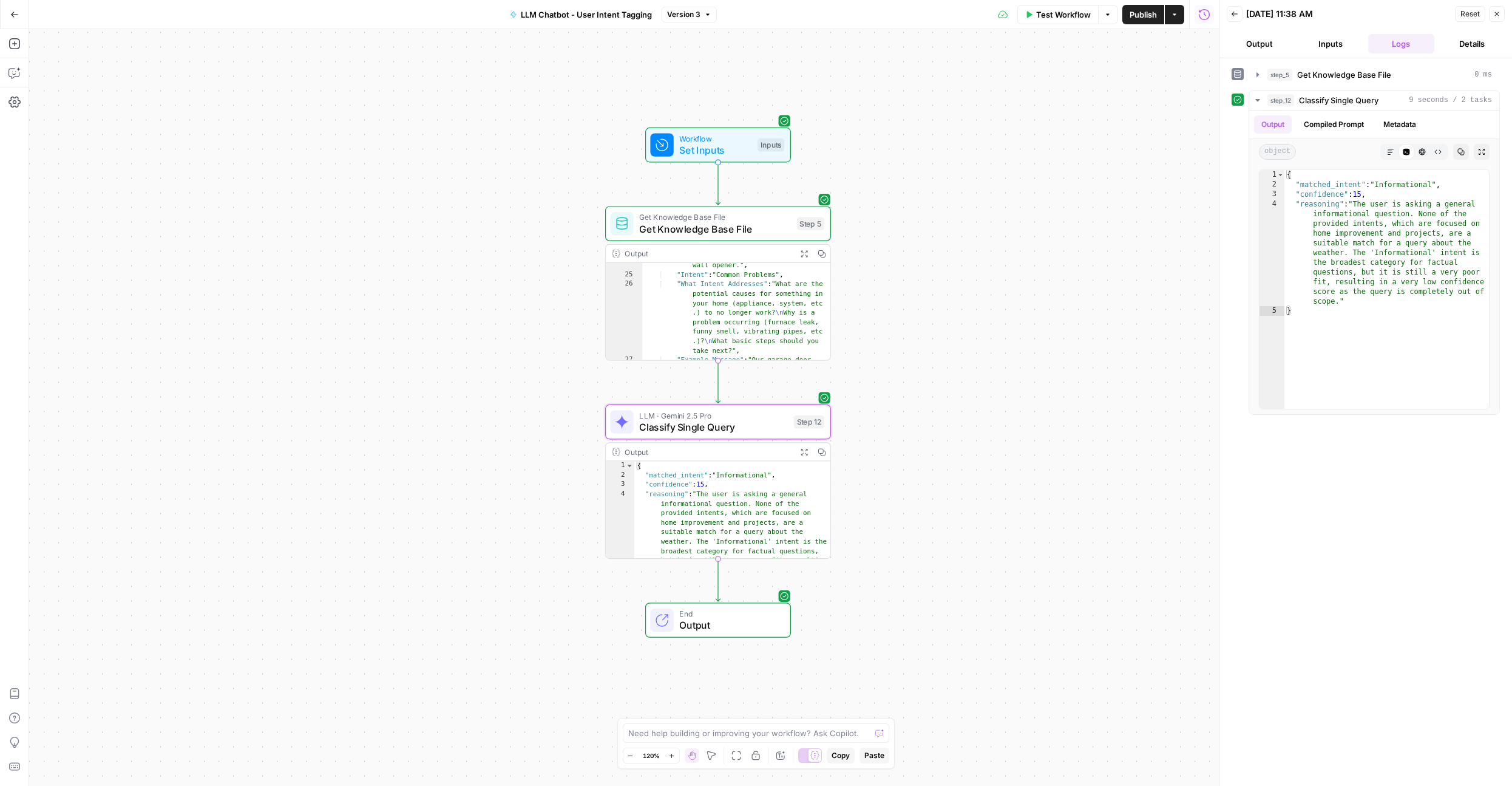
click at [649, 424] on span "Classify Single Query" at bounding box center [714, 426] width 149 height 15
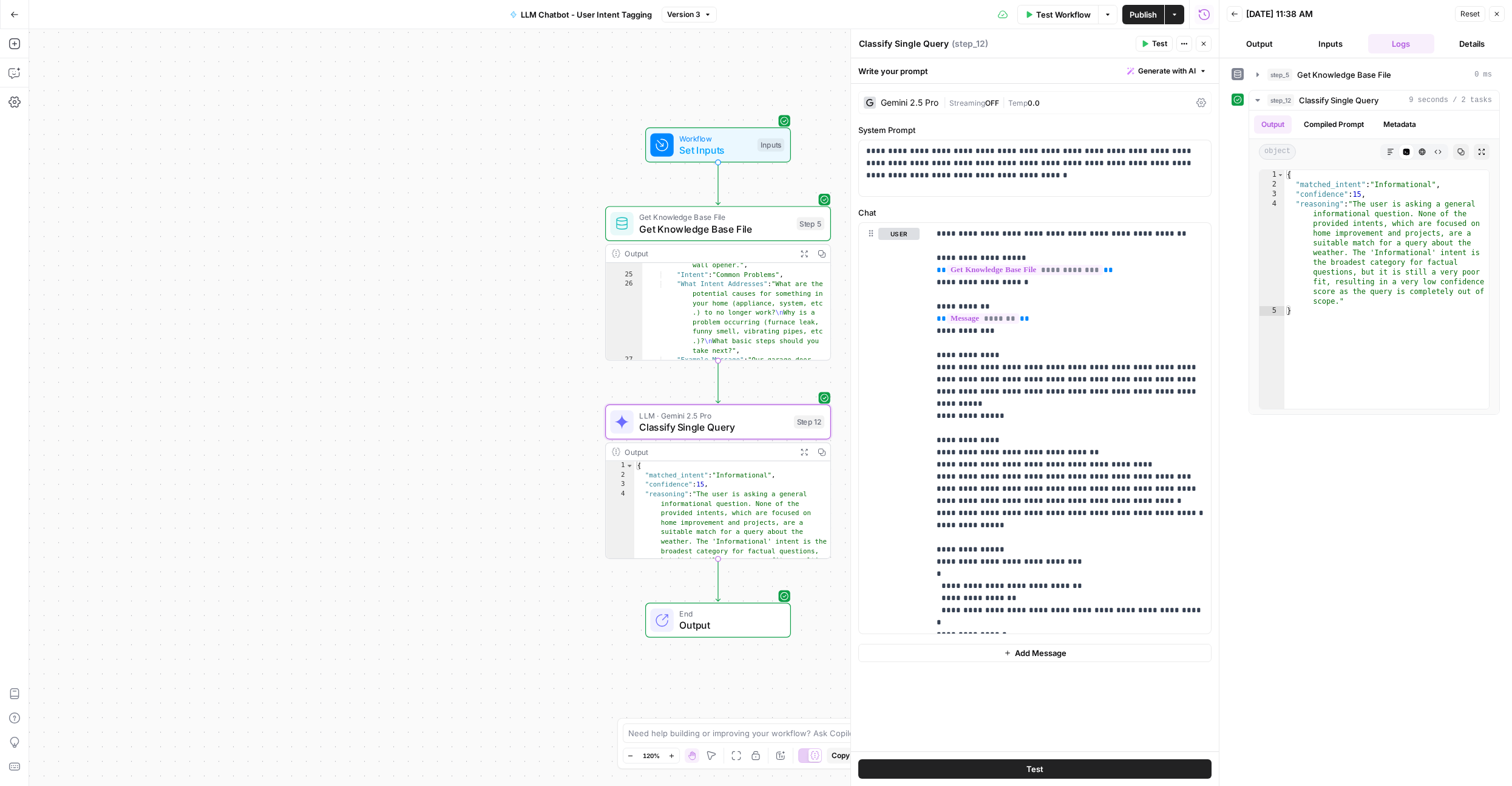
click at [1206, 45] on icon "button" at bounding box center [1204, 44] width 8 height 8
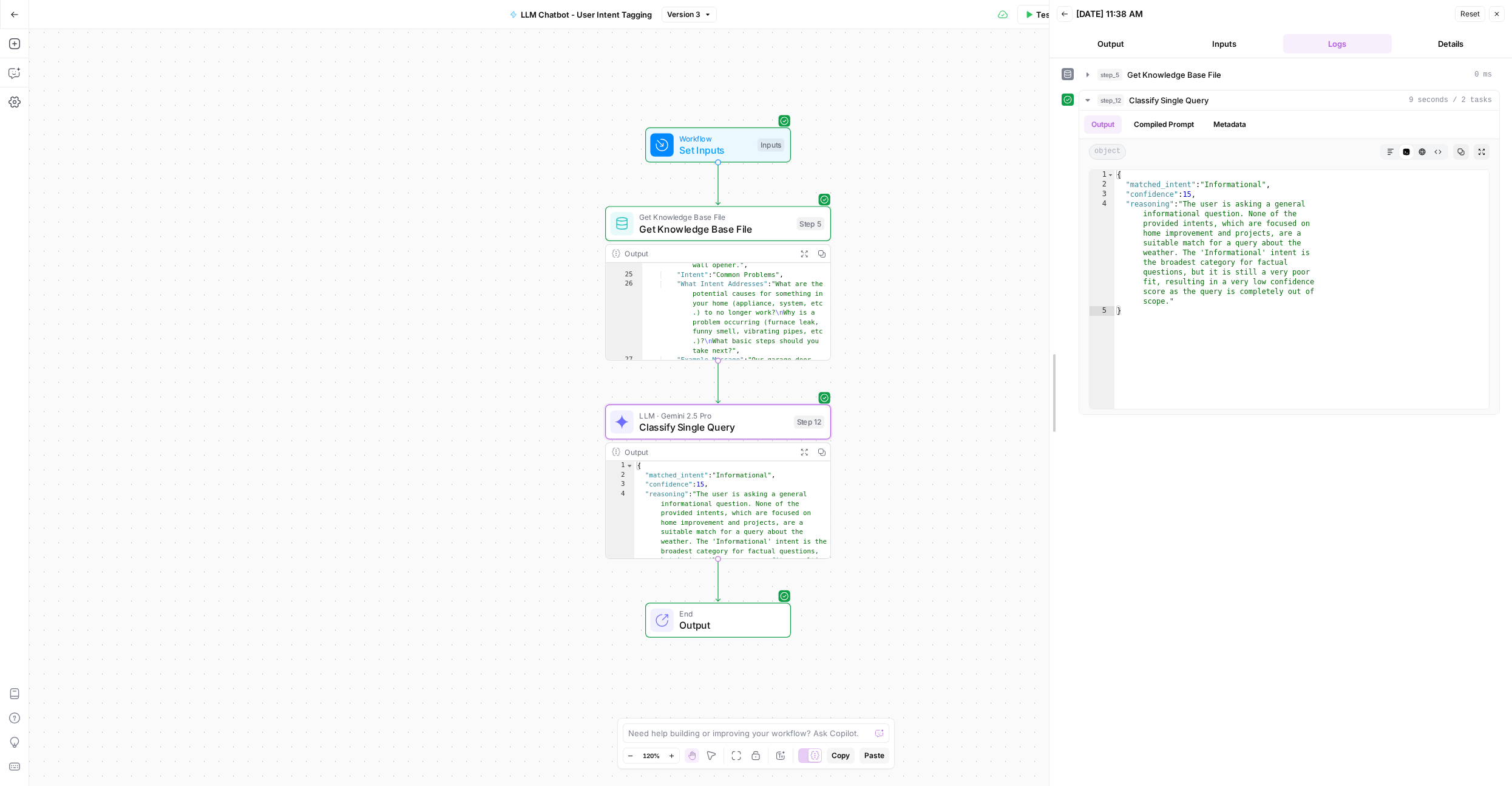
drag, startPoint x: 1220, startPoint y: 345, endPoint x: 1051, endPoint y: 333, distance: 169.4
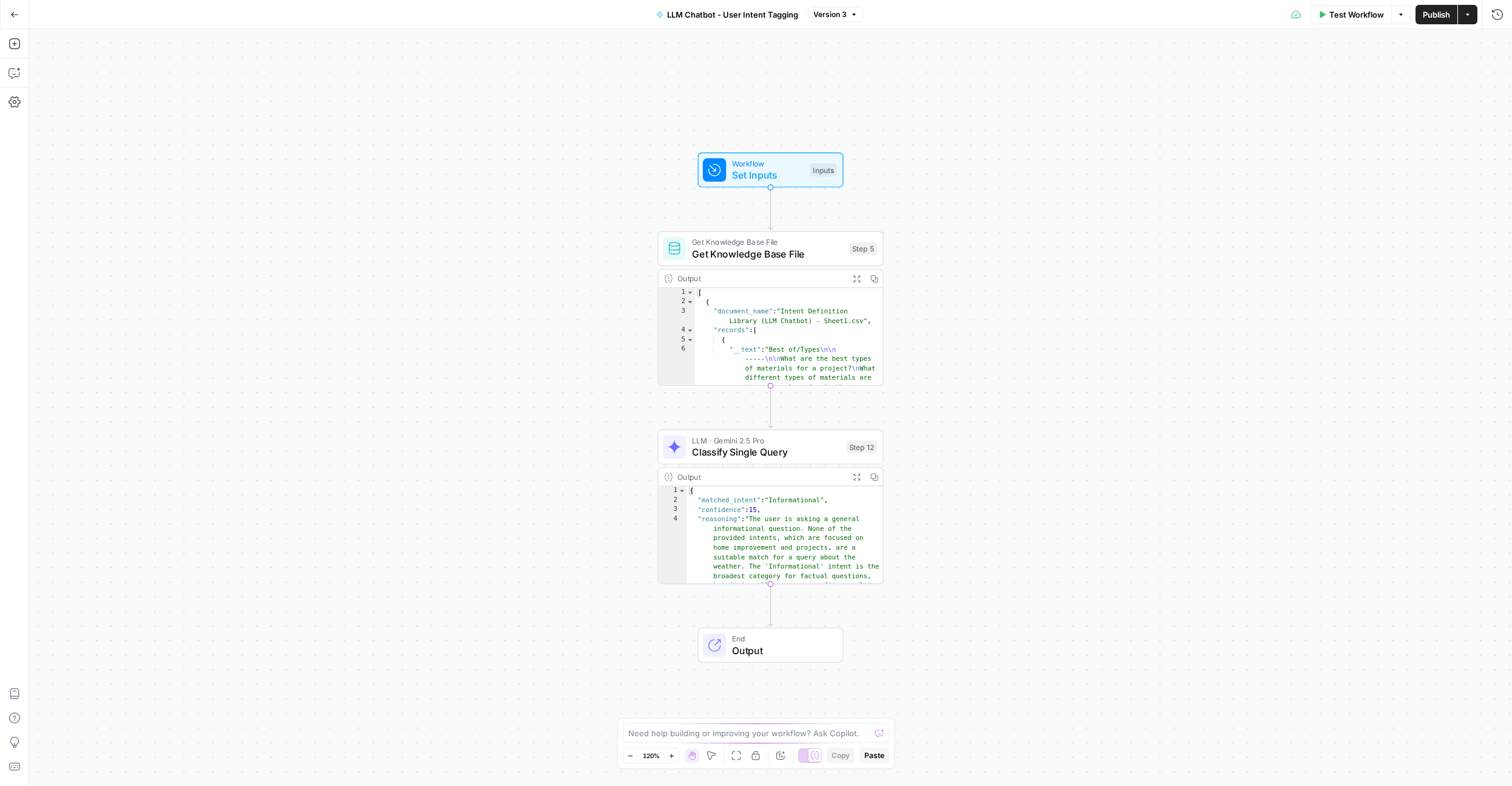
click at [694, 468] on div "Output Expand Output Copy" at bounding box center [771, 477] width 225 height 18
click at [699, 453] on span "Classify Single Query" at bounding box center [766, 452] width 149 height 15
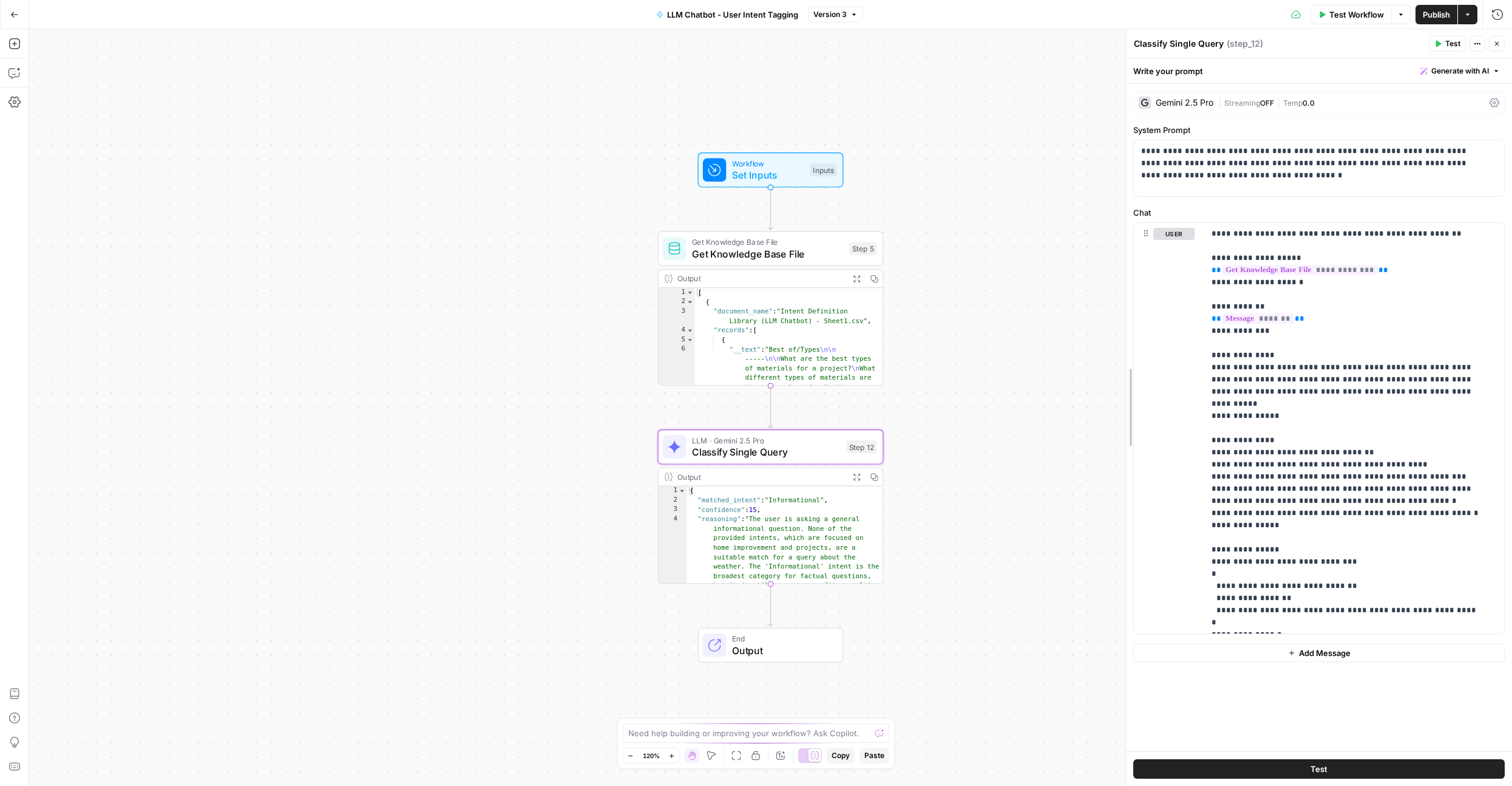
drag, startPoint x: 1148, startPoint y: 487, endPoint x: 986, endPoint y: 485, distance: 162.0
click at [986, 485] on body "[PERSON_NAME] New Home Browse Insights Opportunities Your Data Recent Grids Blu…" at bounding box center [756, 393] width 1512 height 786
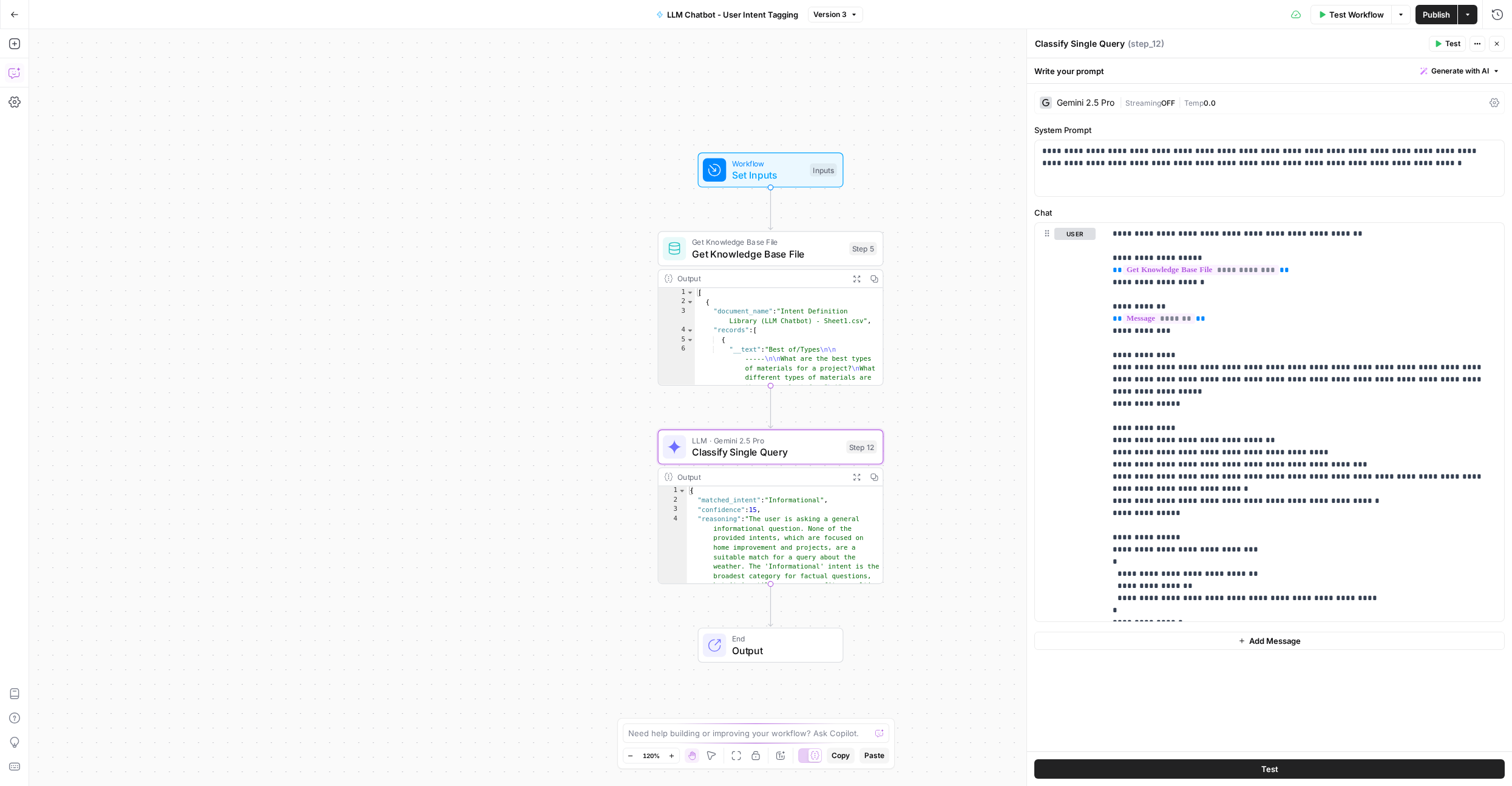
click at [17, 73] on icon "button" at bounding box center [15, 73] width 13 height 13
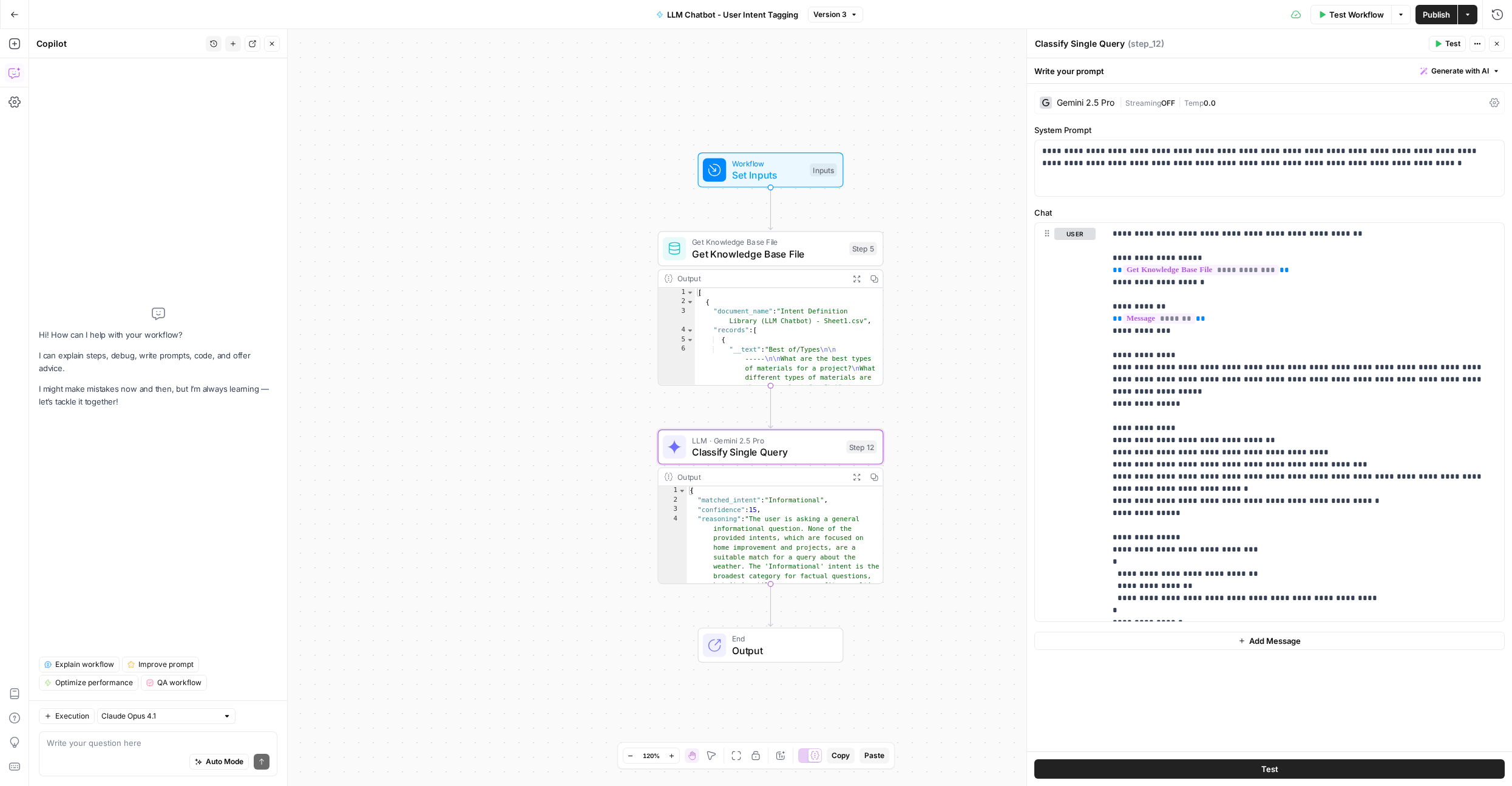
click at [109, 760] on div "Auto Mode Send" at bounding box center [158, 763] width 223 height 27
type textarea "A"
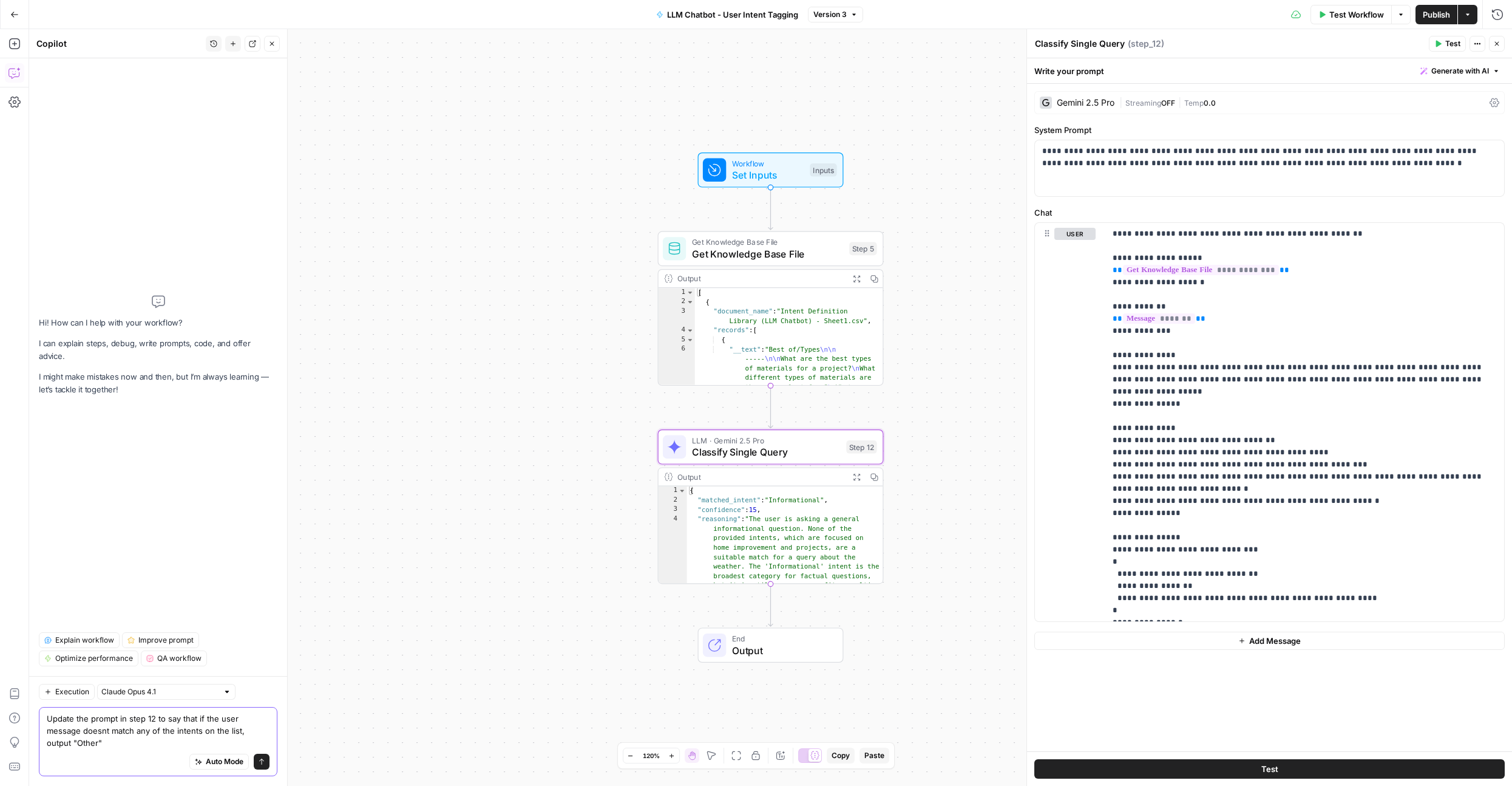
click at [102, 744] on textarea "Update the prompt in step 12 to say that if the user message doesnt match any o…" at bounding box center [158, 731] width 223 height 37
type textarea "Update the prompt in step 12 to say that if the user message doesnt match any o…"
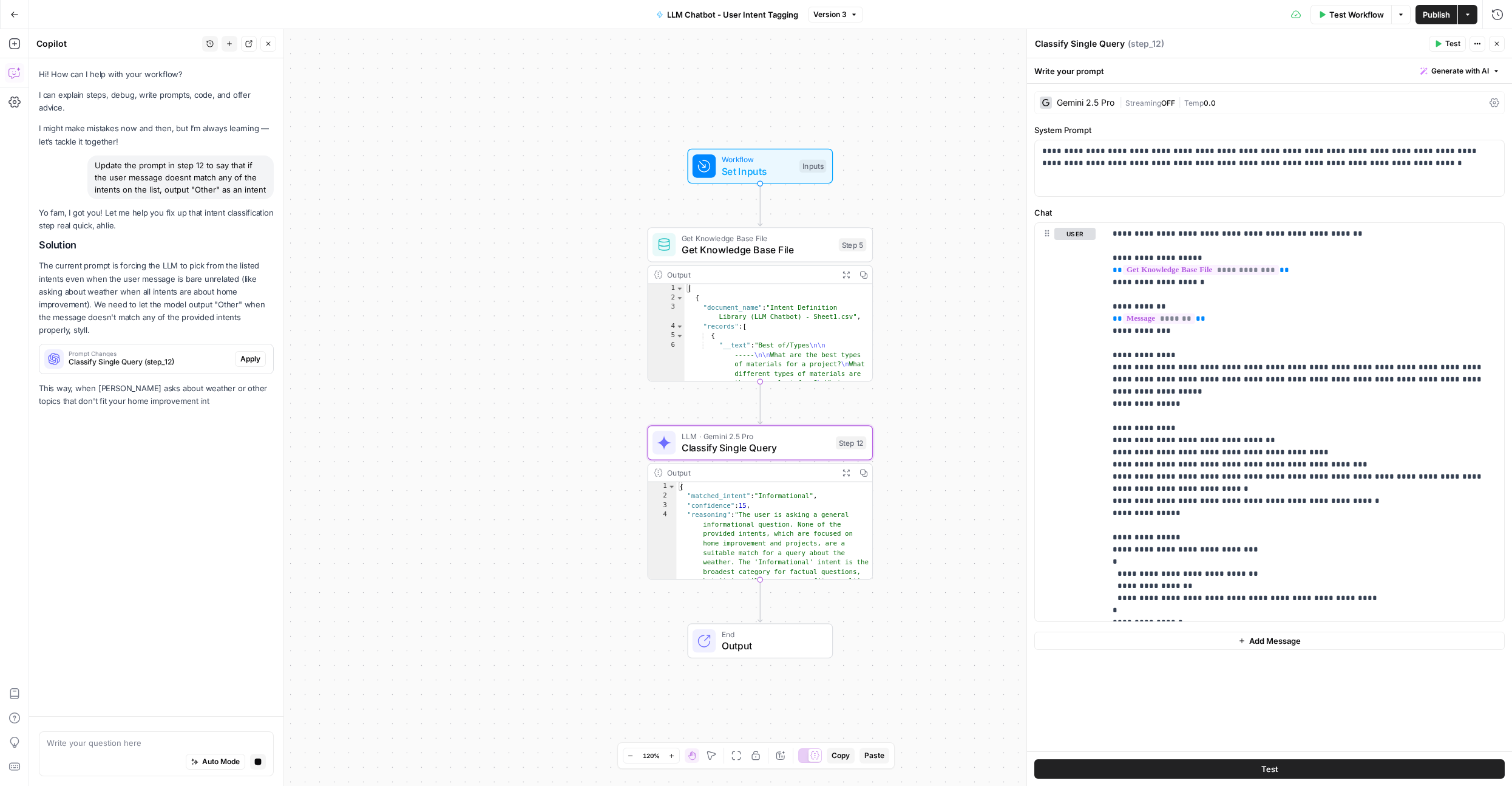
click at [256, 354] on span "Apply" at bounding box center [250, 359] width 20 height 11
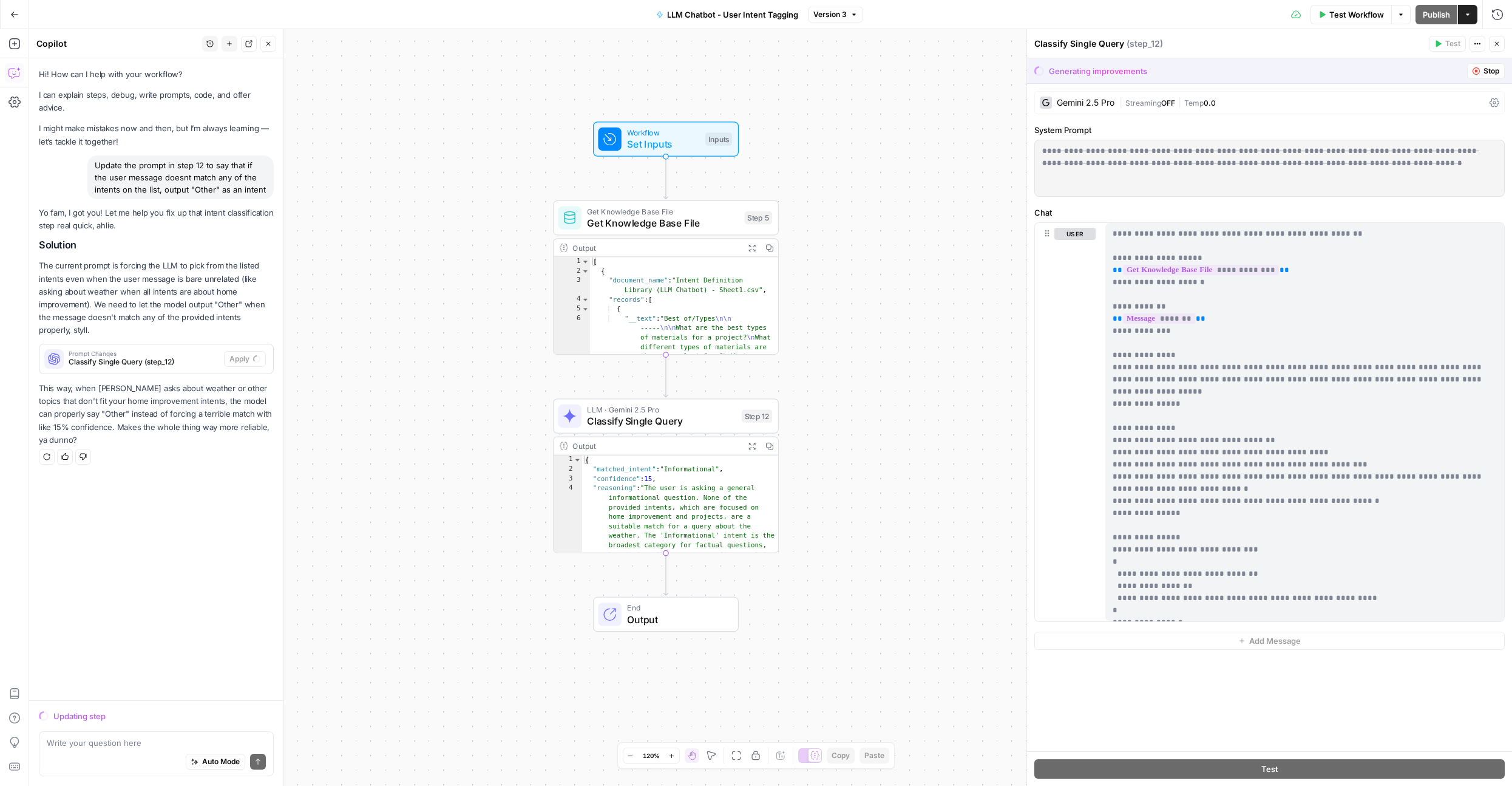
click at [642, 220] on span "Get Knowledge Base File" at bounding box center [663, 222] width 152 height 15
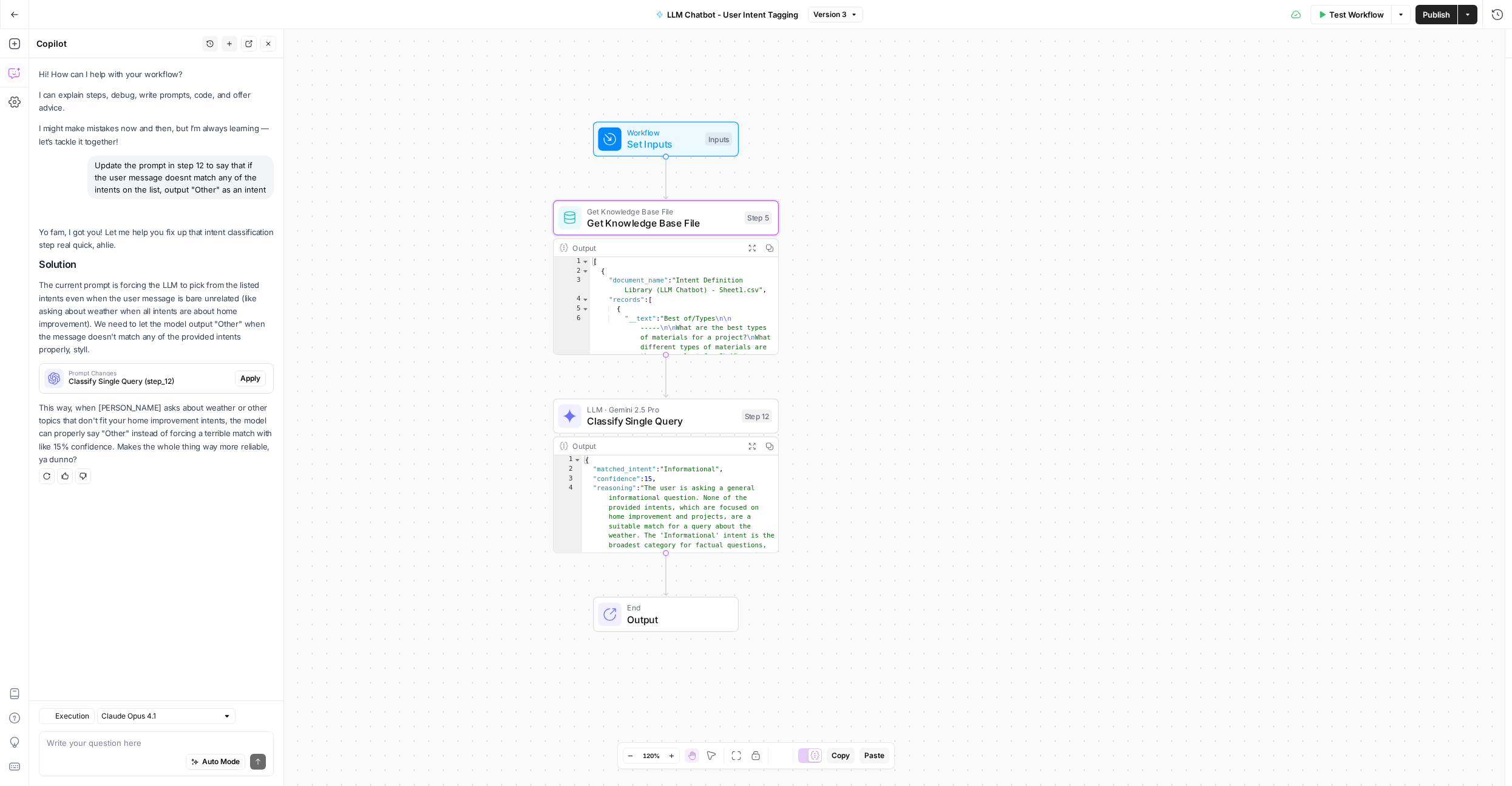
type textarea "Get Knowledge Base File"
type input "Intent Definitions (LLM Chatbot)"
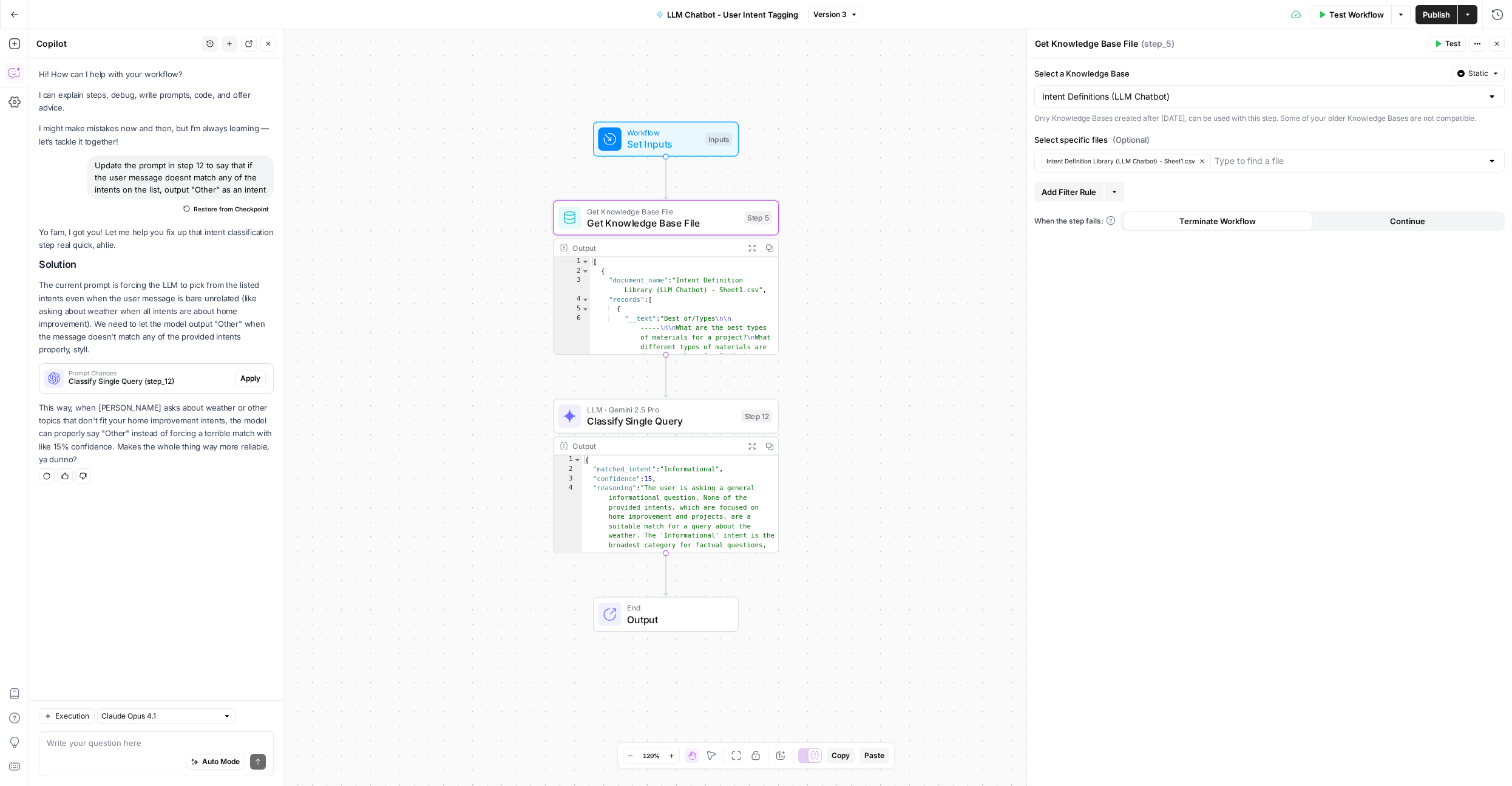
click at [1086, 47] on textarea "Get Knowledge Base File" at bounding box center [1086, 44] width 104 height 13
click at [1133, 48] on textarea "Get User Intent Definitinos" at bounding box center [1090, 44] width 110 height 13
type textarea "Get User Intent Definitions"
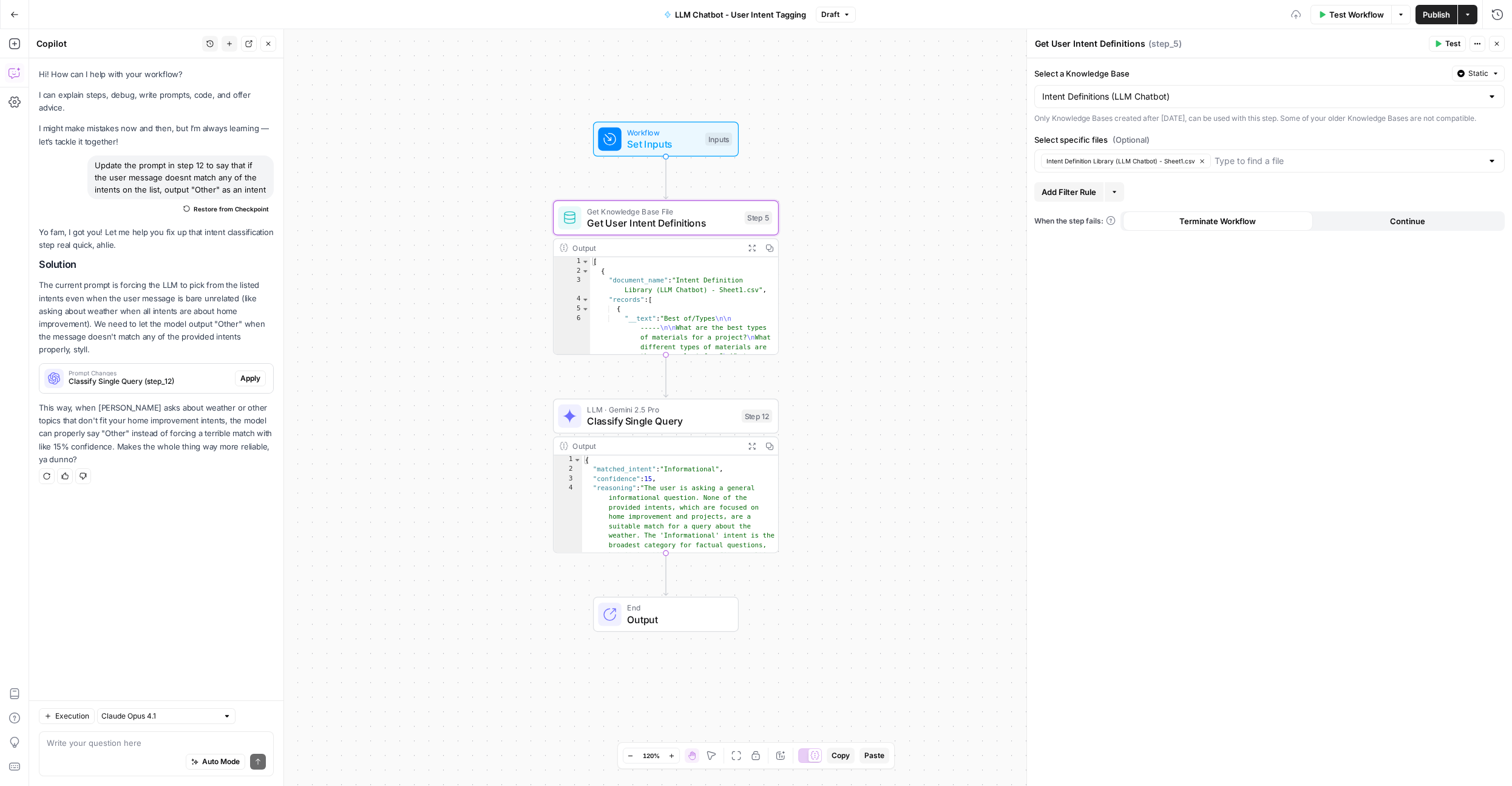
click at [1496, 50] on button "Close" at bounding box center [1497, 44] width 15 height 16
click at [1433, 22] on button "Publish" at bounding box center [1435, 15] width 42 height 19
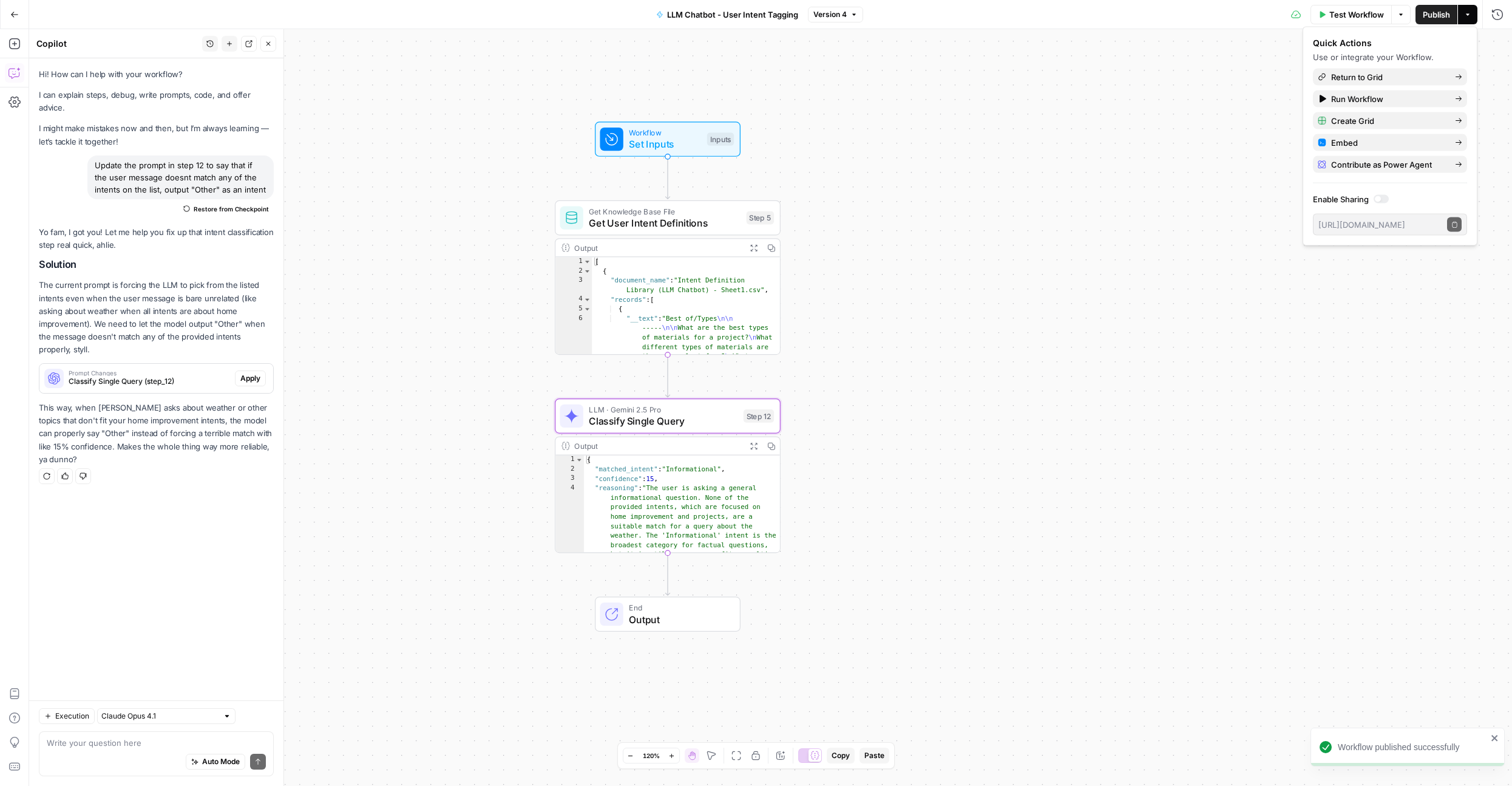
click at [258, 373] on span "Apply" at bounding box center [250, 378] width 20 height 11
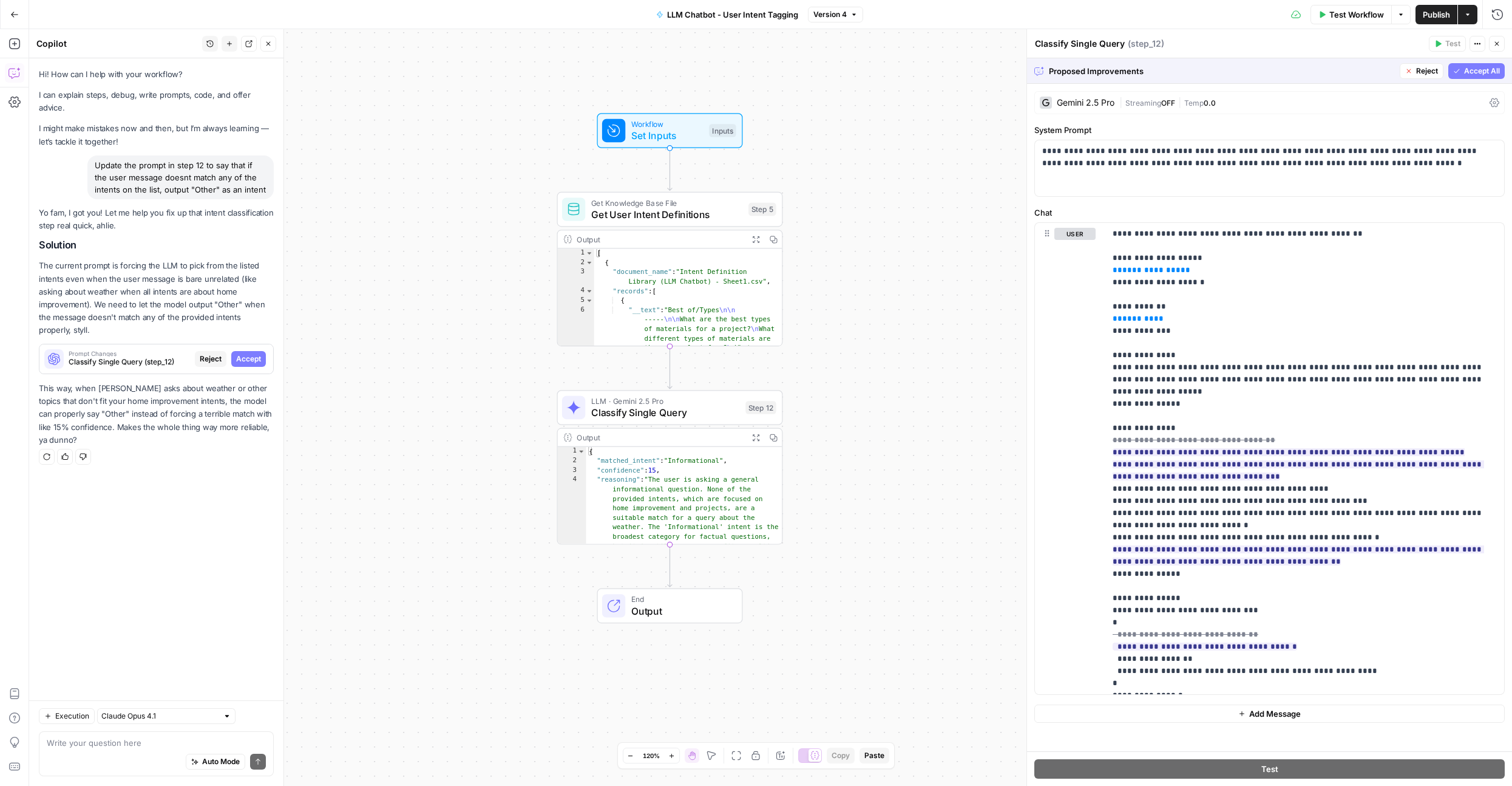
click at [1461, 74] on button "Accept All" at bounding box center [1476, 71] width 56 height 16
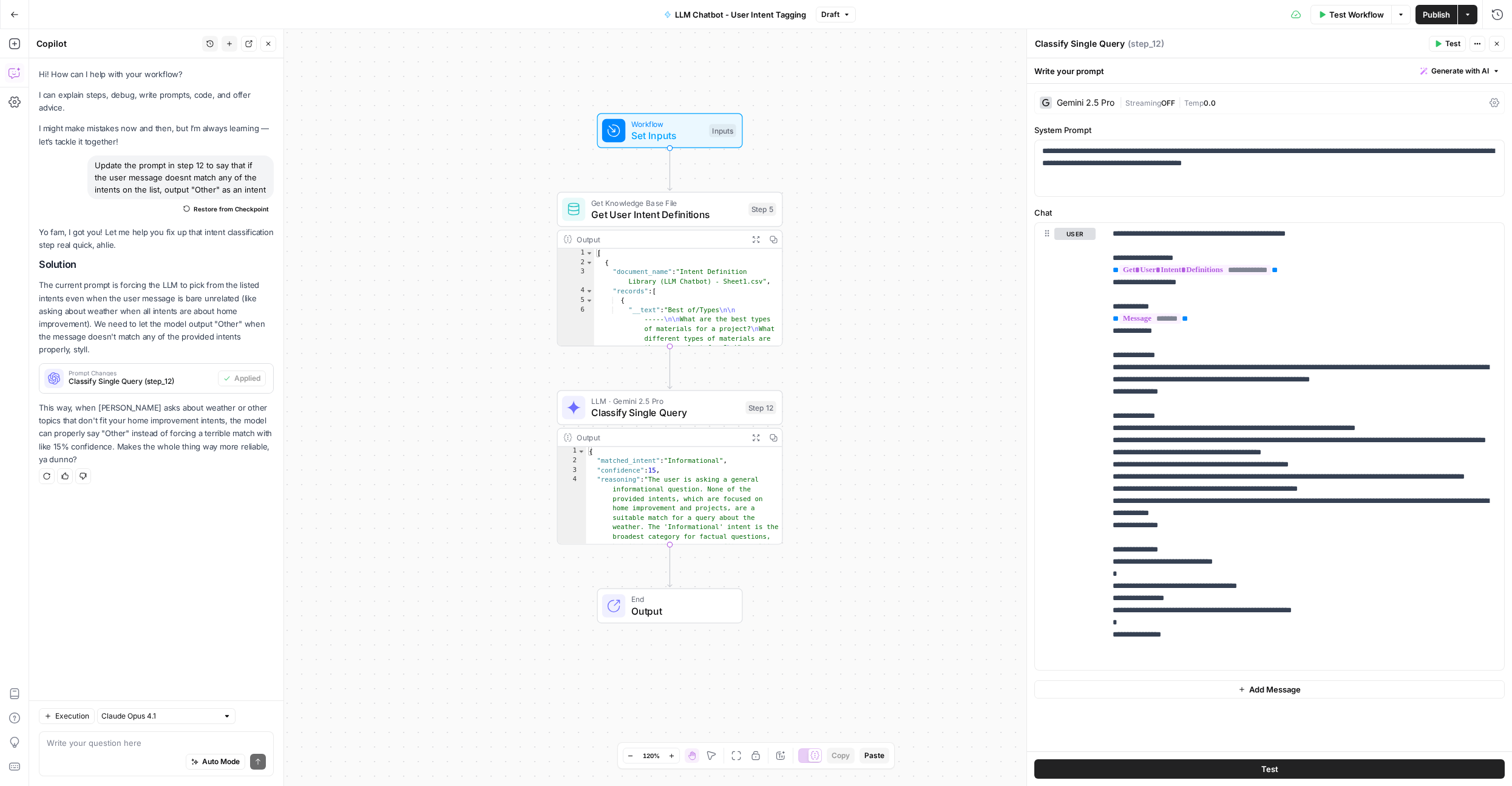
click at [1429, 17] on span "Publish" at bounding box center [1436, 15] width 27 height 13
click at [269, 45] on icon "button" at bounding box center [268, 44] width 4 height 4
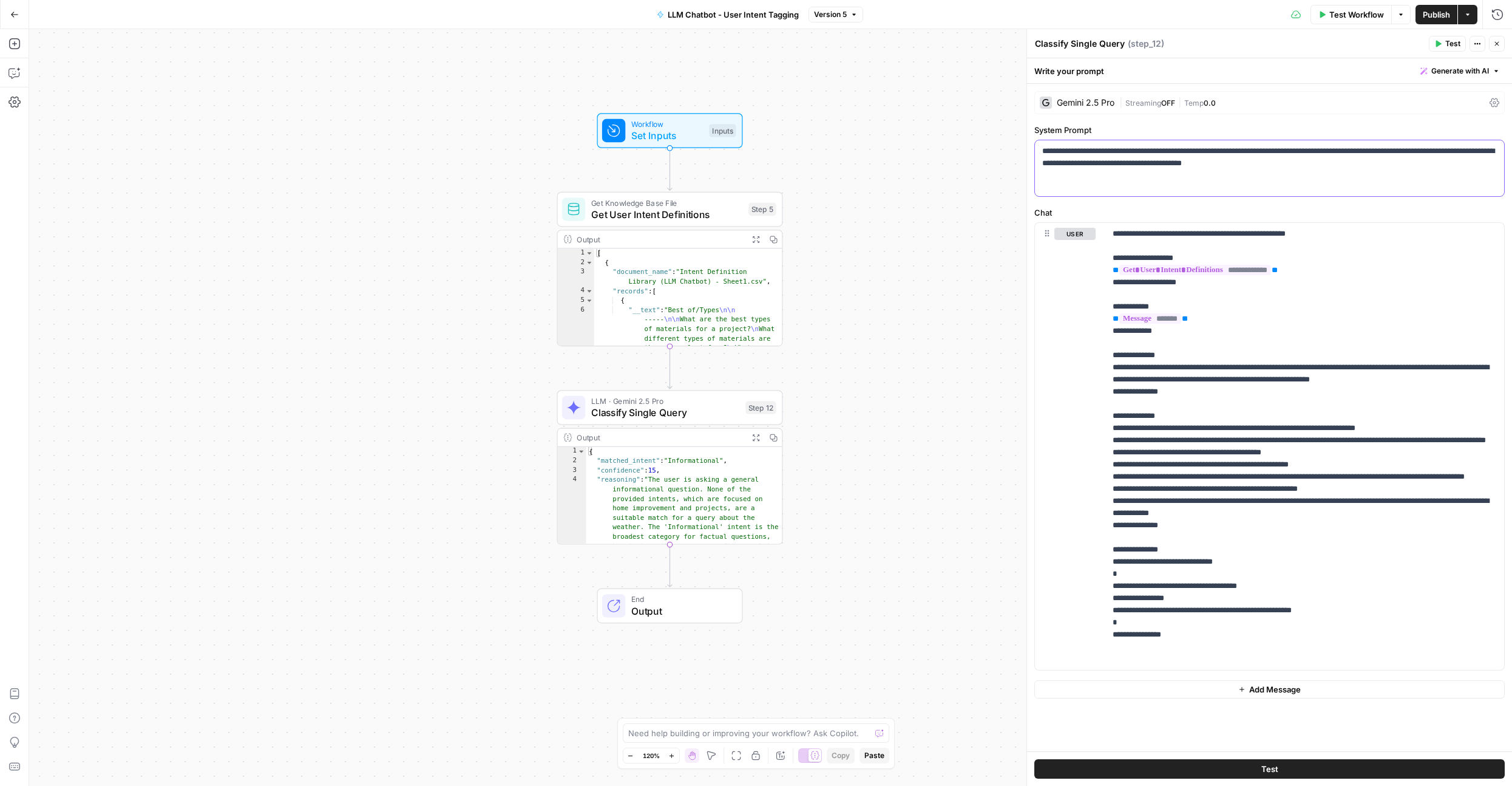
click at [1281, 190] on div "**********" at bounding box center [1269, 169] width 469 height 56
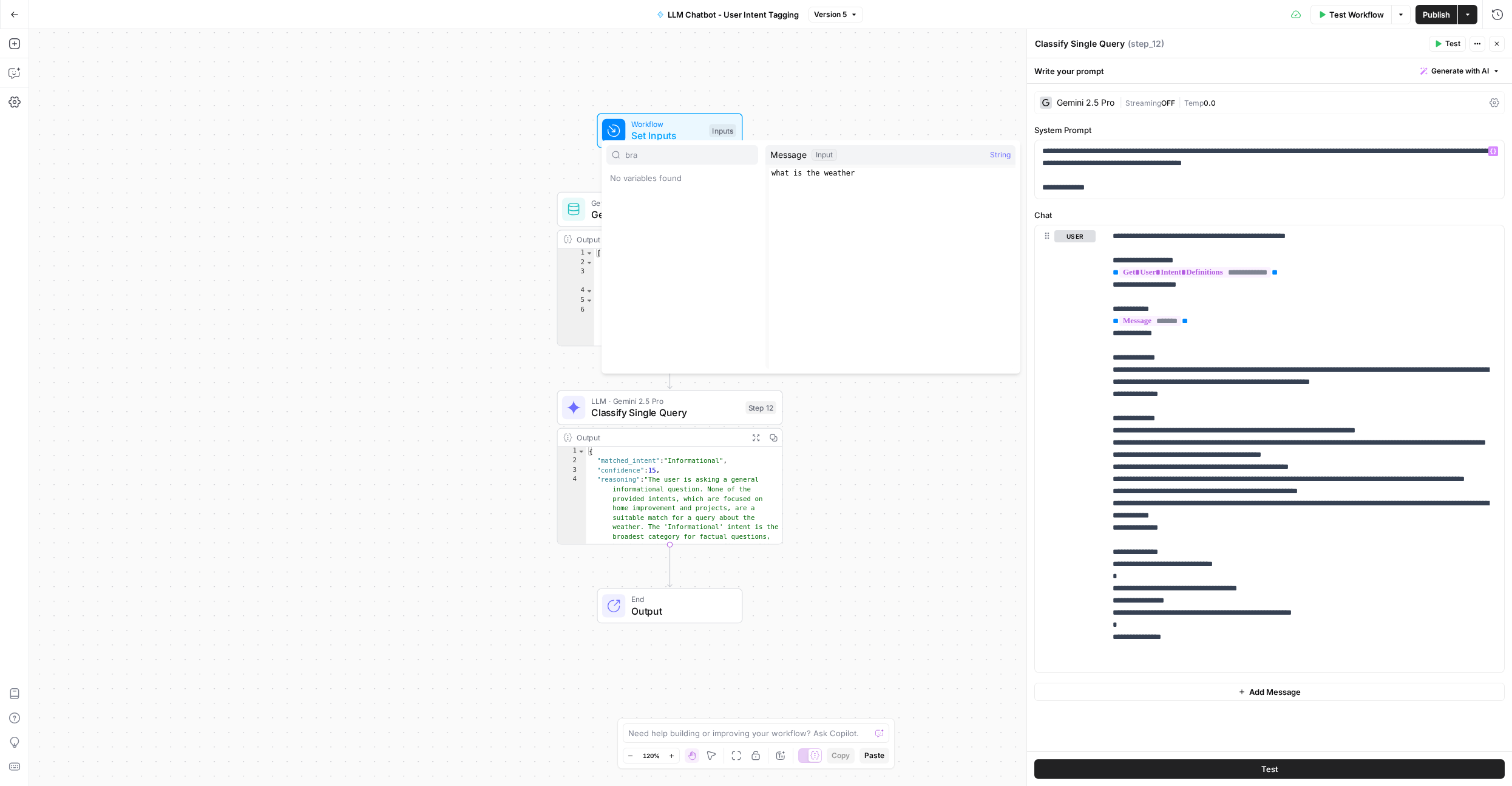
type input "bran"
click at [649, 128] on span "Workflow" at bounding box center [667, 124] width 73 height 12
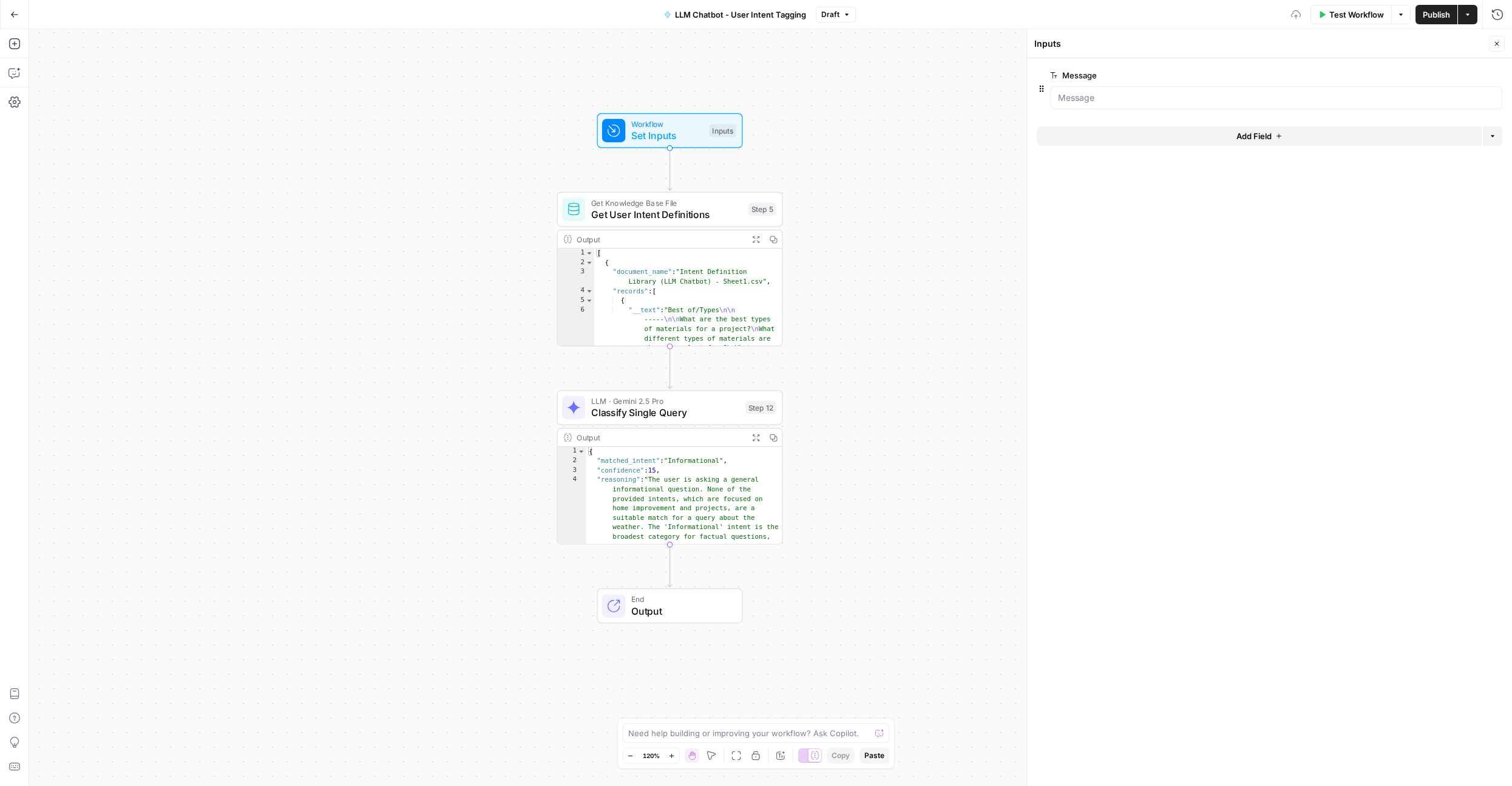
click at [1096, 133] on button "Add Field" at bounding box center [1258, 136] width 445 height 19
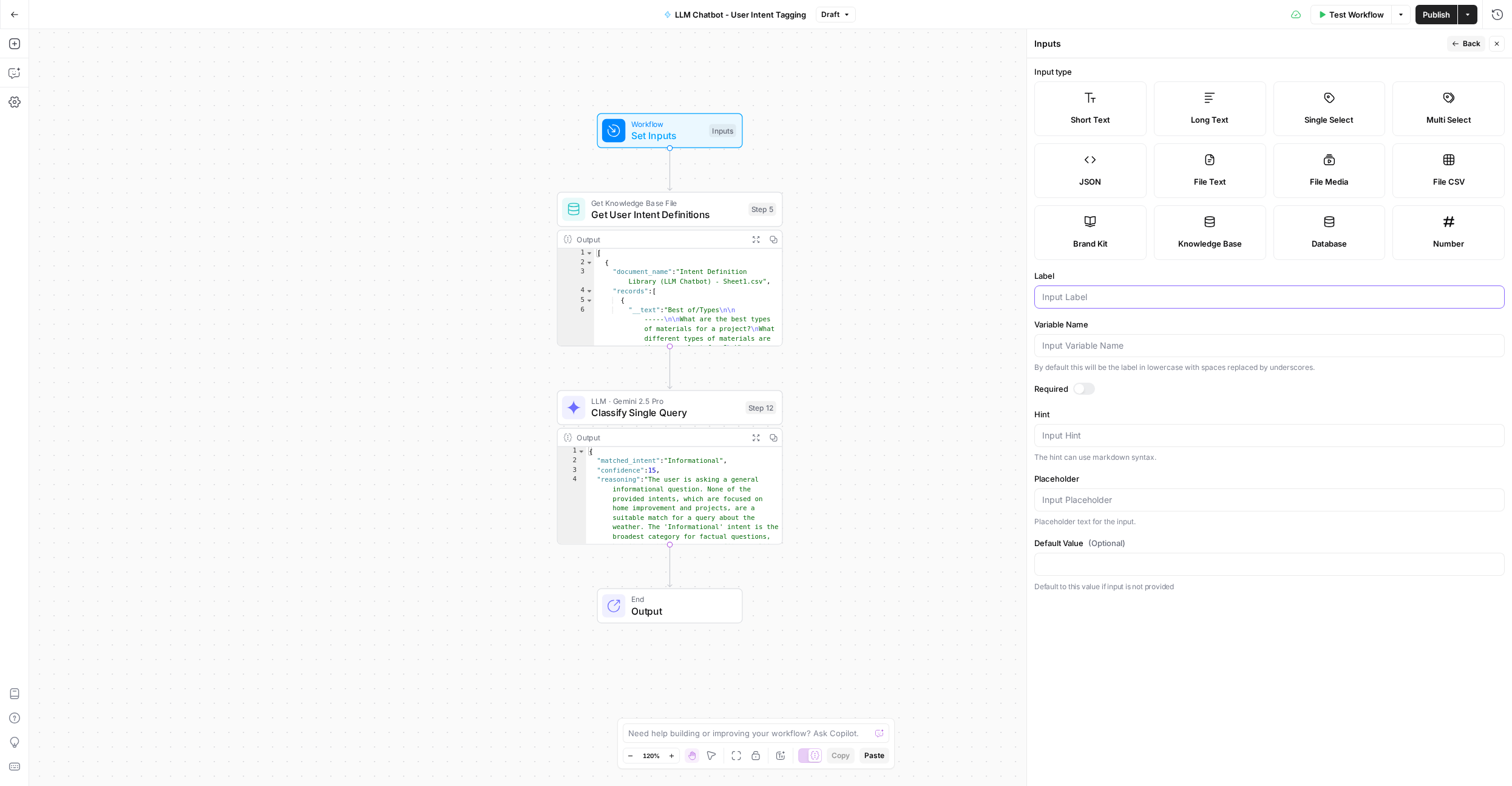
click at [1088, 301] on input "Label" at bounding box center [1269, 297] width 454 height 13
click at [1075, 235] on label "Brand Kit" at bounding box center [1091, 233] width 112 height 54
click at [1068, 304] on div at bounding box center [1270, 297] width 471 height 23
type input "Brand Kit"
click at [1077, 388] on div at bounding box center [1079, 389] width 10 height 10
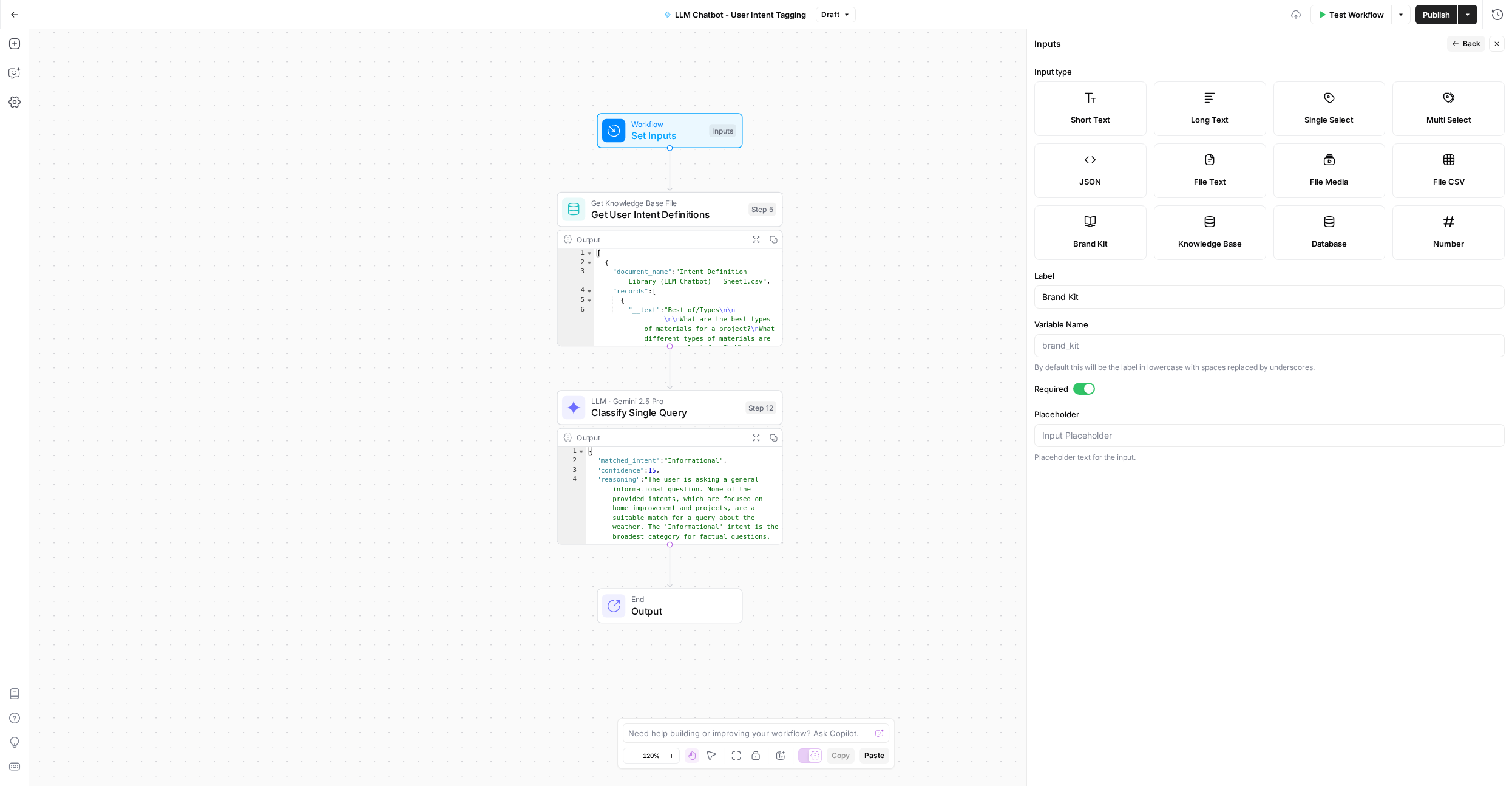
click at [1337, 17] on span "Test Workflow" at bounding box center [1356, 15] width 54 height 13
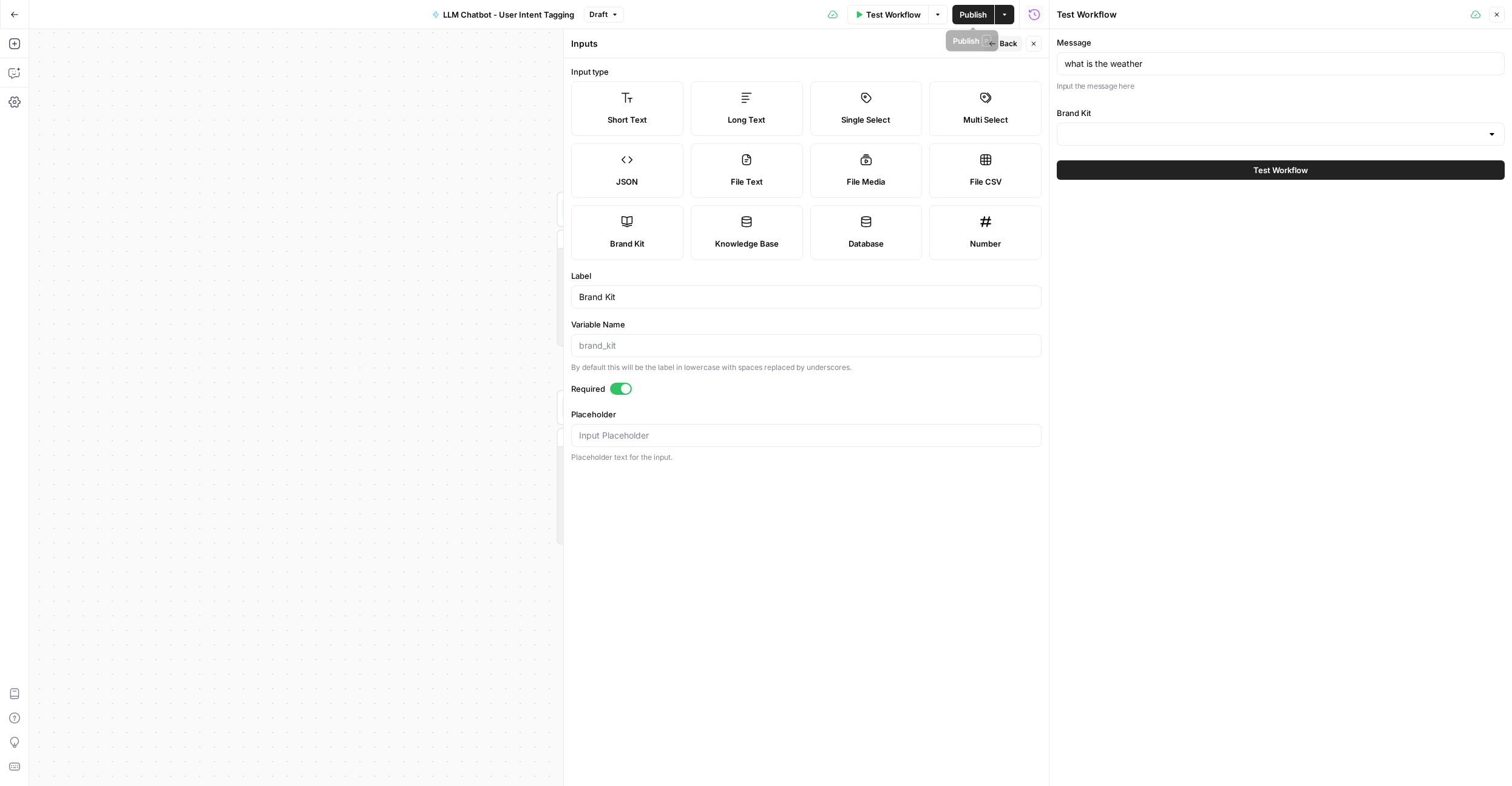
click at [1039, 47] on button "Close" at bounding box center [1034, 44] width 15 height 16
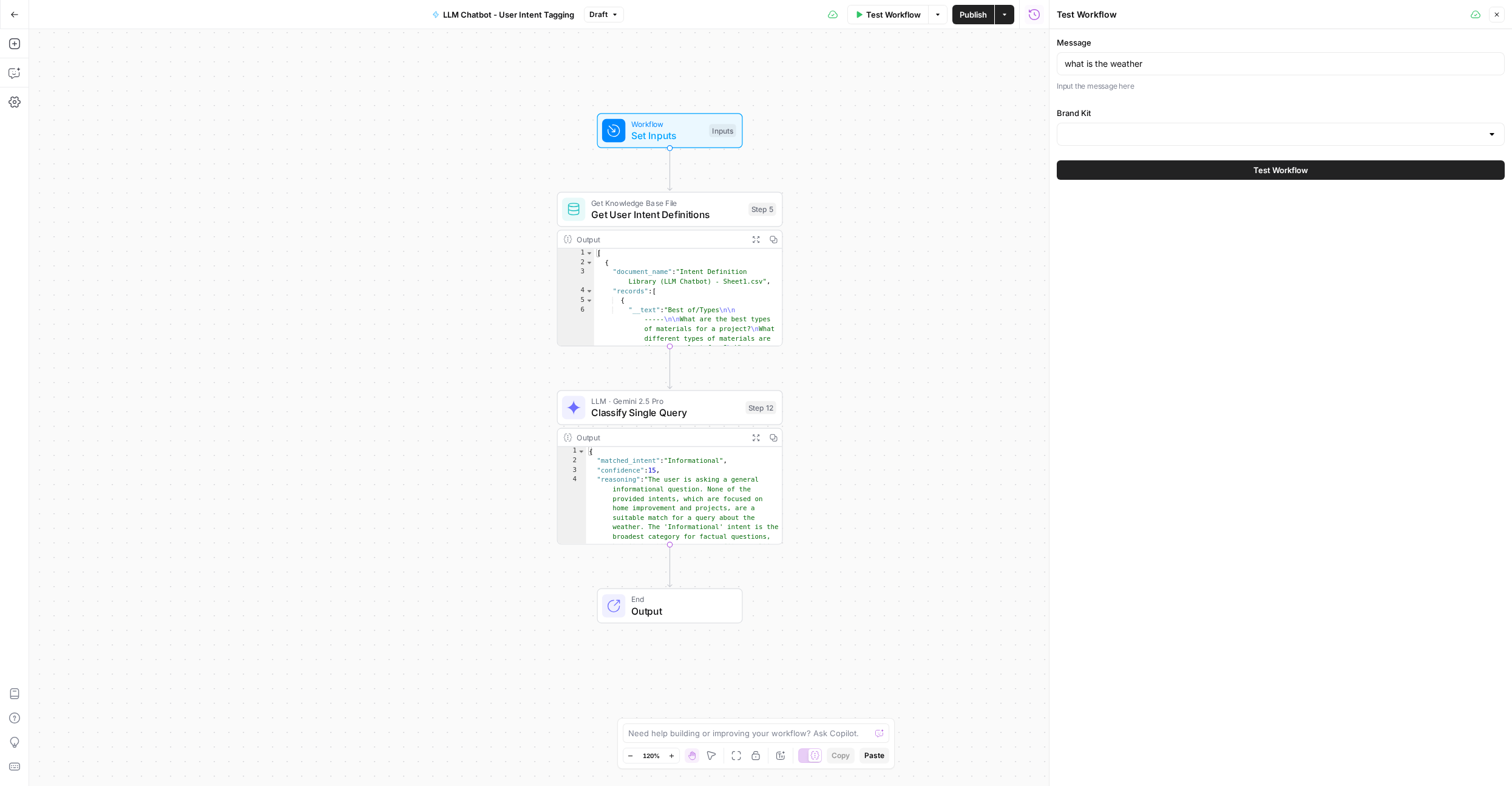
click at [1317, 114] on label "Brand Kit" at bounding box center [1281, 112] width 447 height 13
click at [1317, 128] on input "Brand Kit" at bounding box center [1273, 134] width 417 height 13
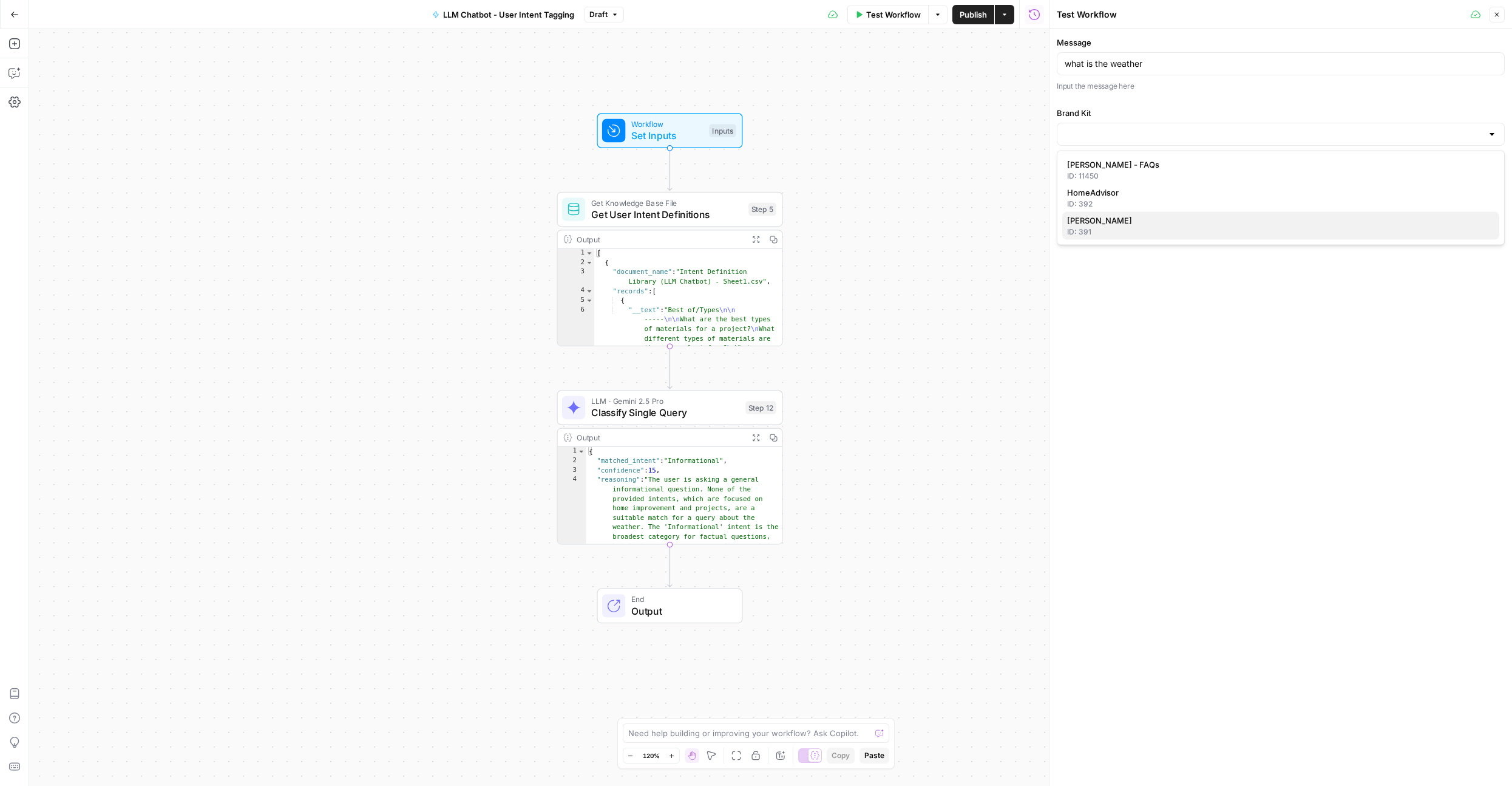
click at [1166, 230] on div "ID: 391" at bounding box center [1281, 232] width 427 height 11
type input "[PERSON_NAME]"
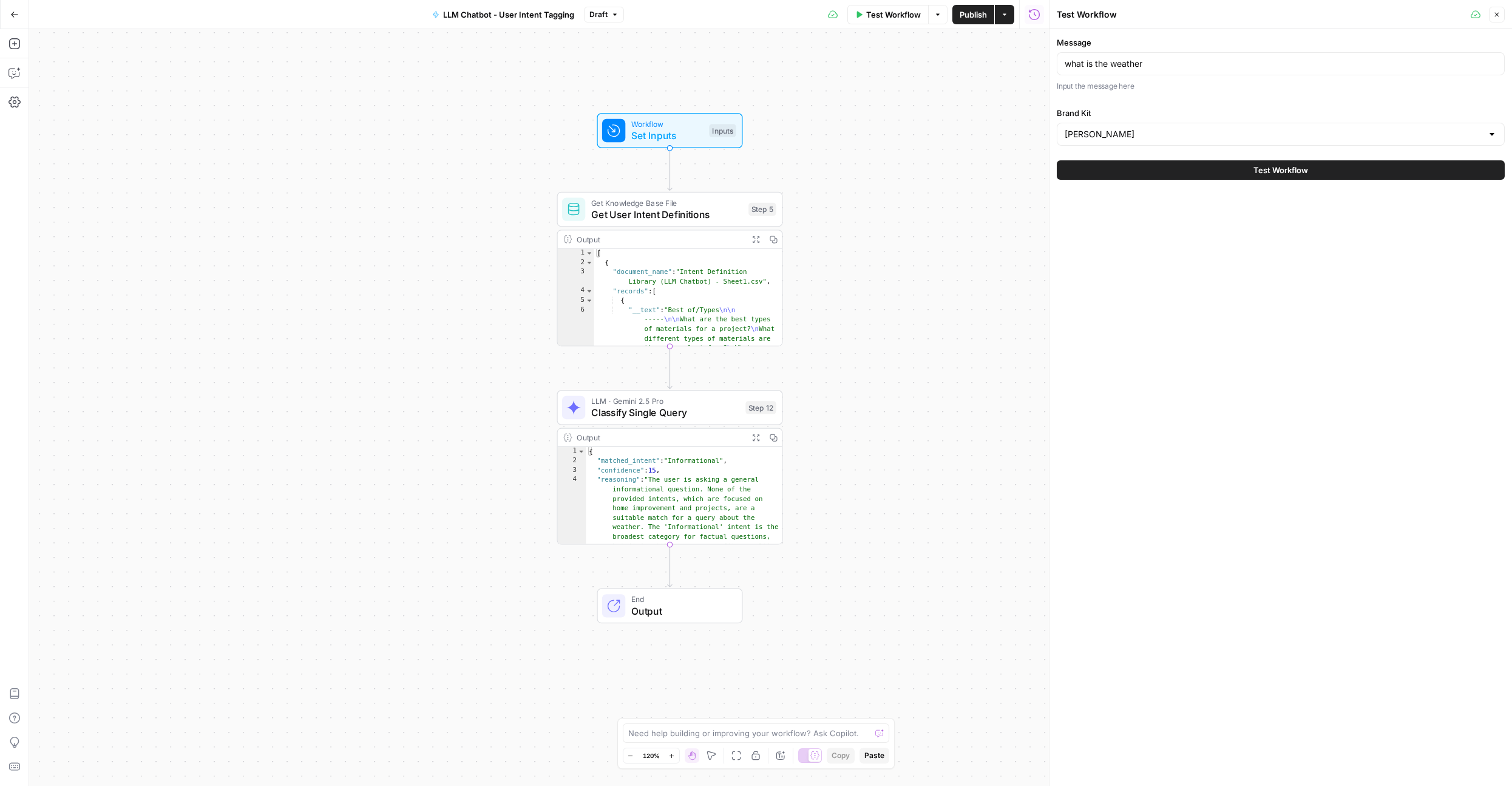
click at [1488, 17] on div "Close" at bounding box center [1487, 15] width 34 height 16
click at [1492, 16] on button "Close" at bounding box center [1497, 15] width 15 height 16
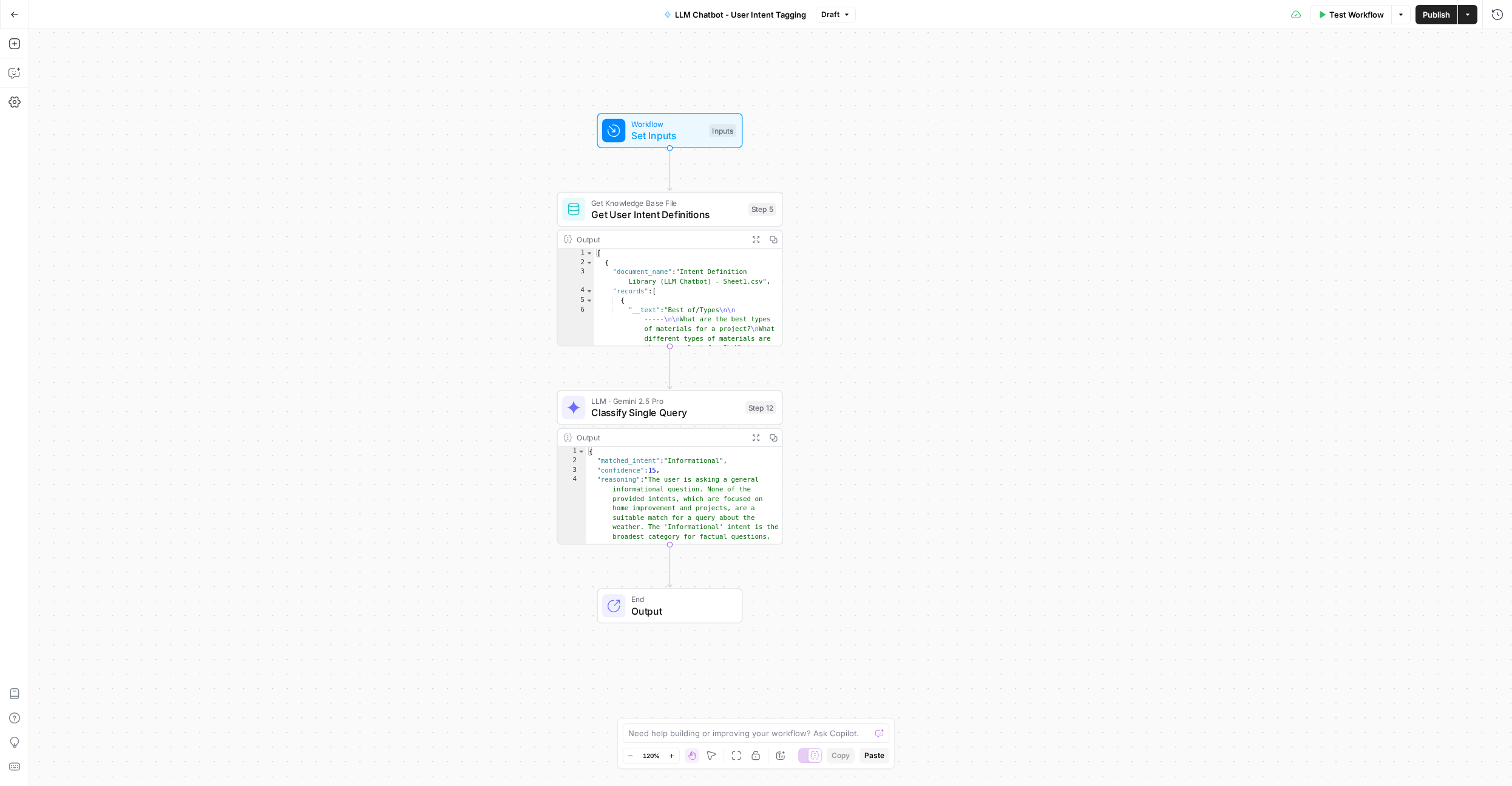
click at [638, 410] on span "Classify Single Query" at bounding box center [665, 412] width 149 height 15
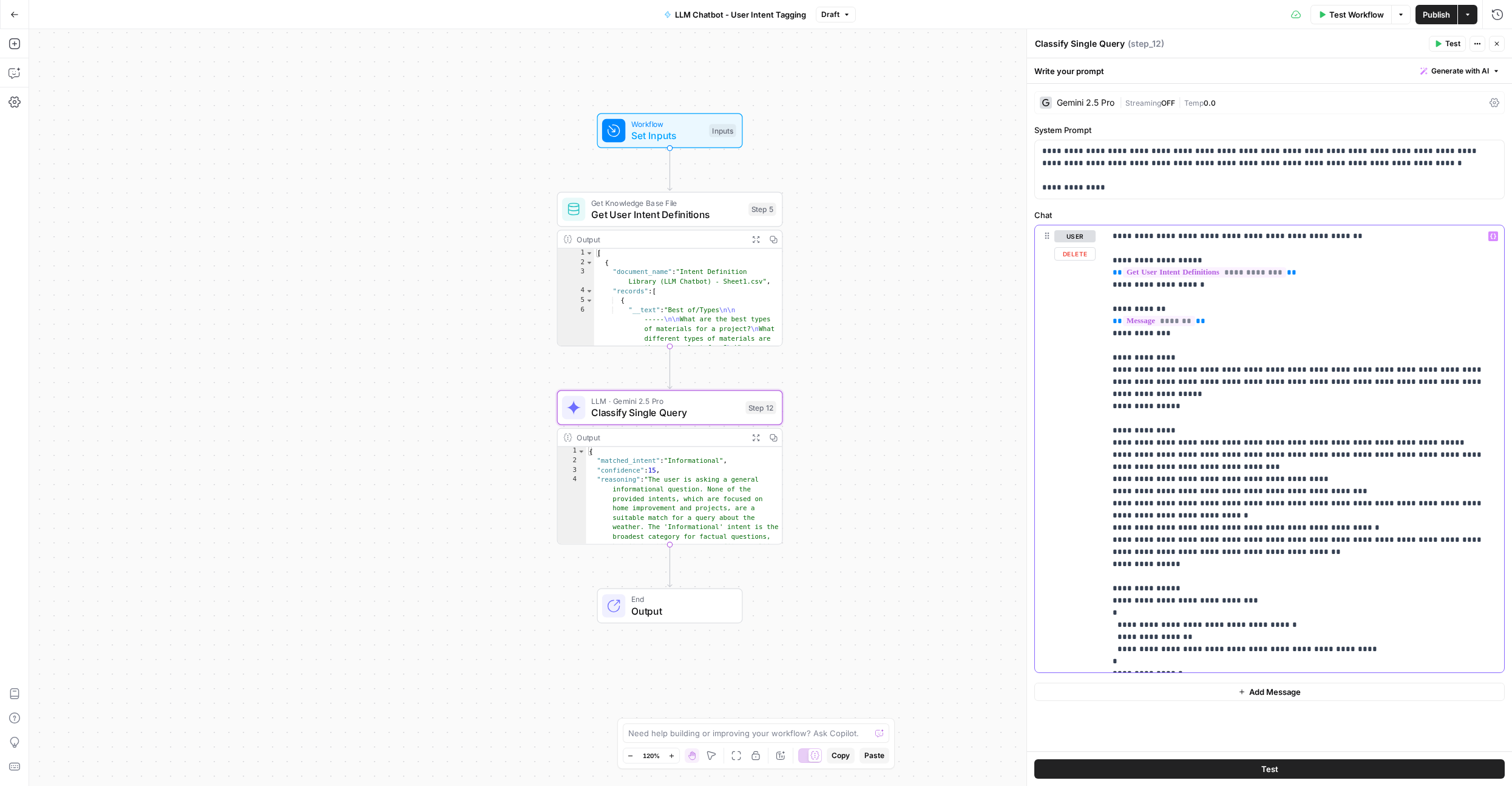
drag, startPoint x: 1228, startPoint y: 344, endPoint x: 1098, endPoint y: 256, distance: 157.0
click at [1098, 256] on div "**********" at bounding box center [1269, 448] width 469 height 447
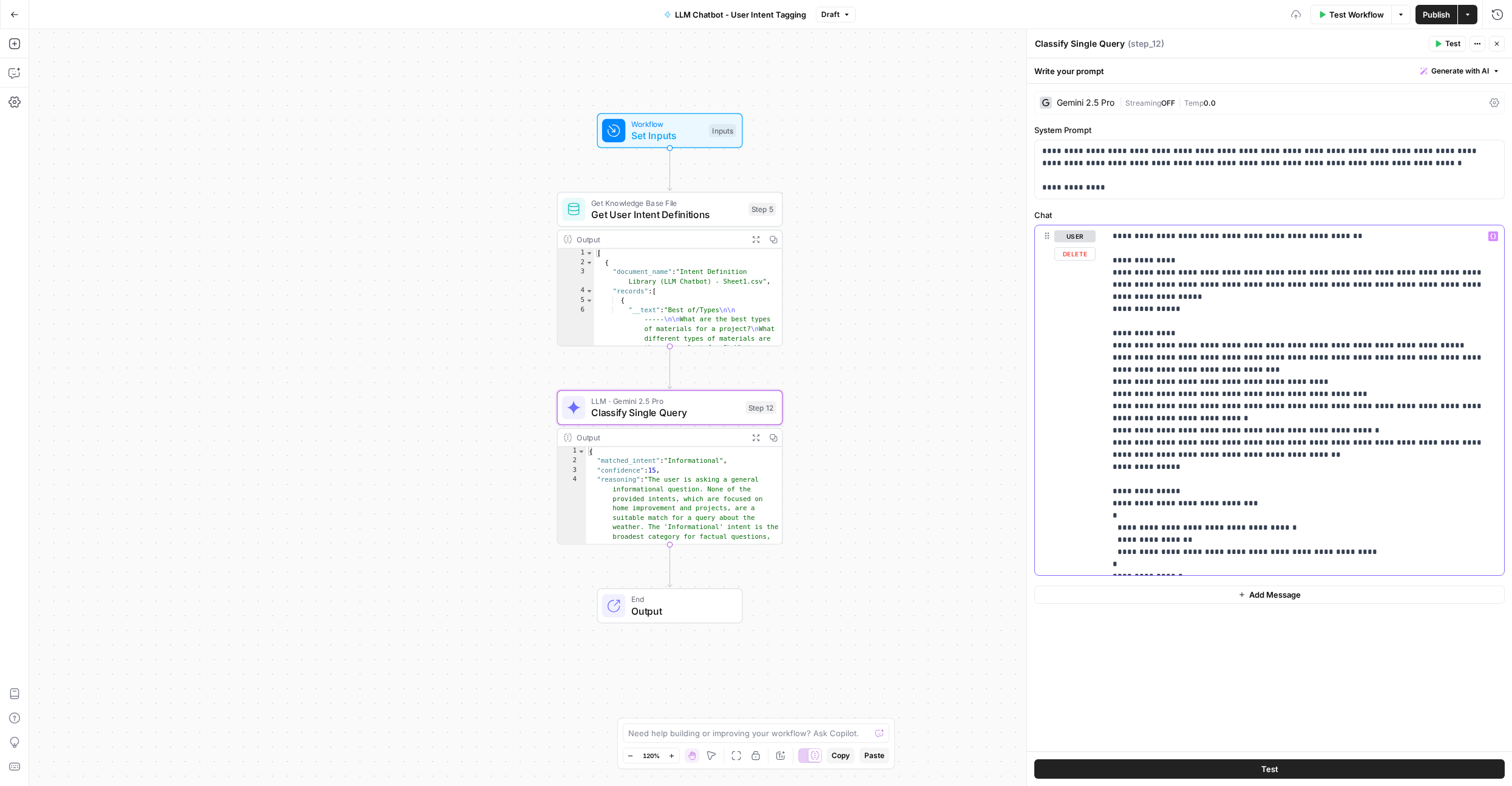
click at [1129, 469] on p "**********" at bounding box center [1305, 399] width 385 height 340
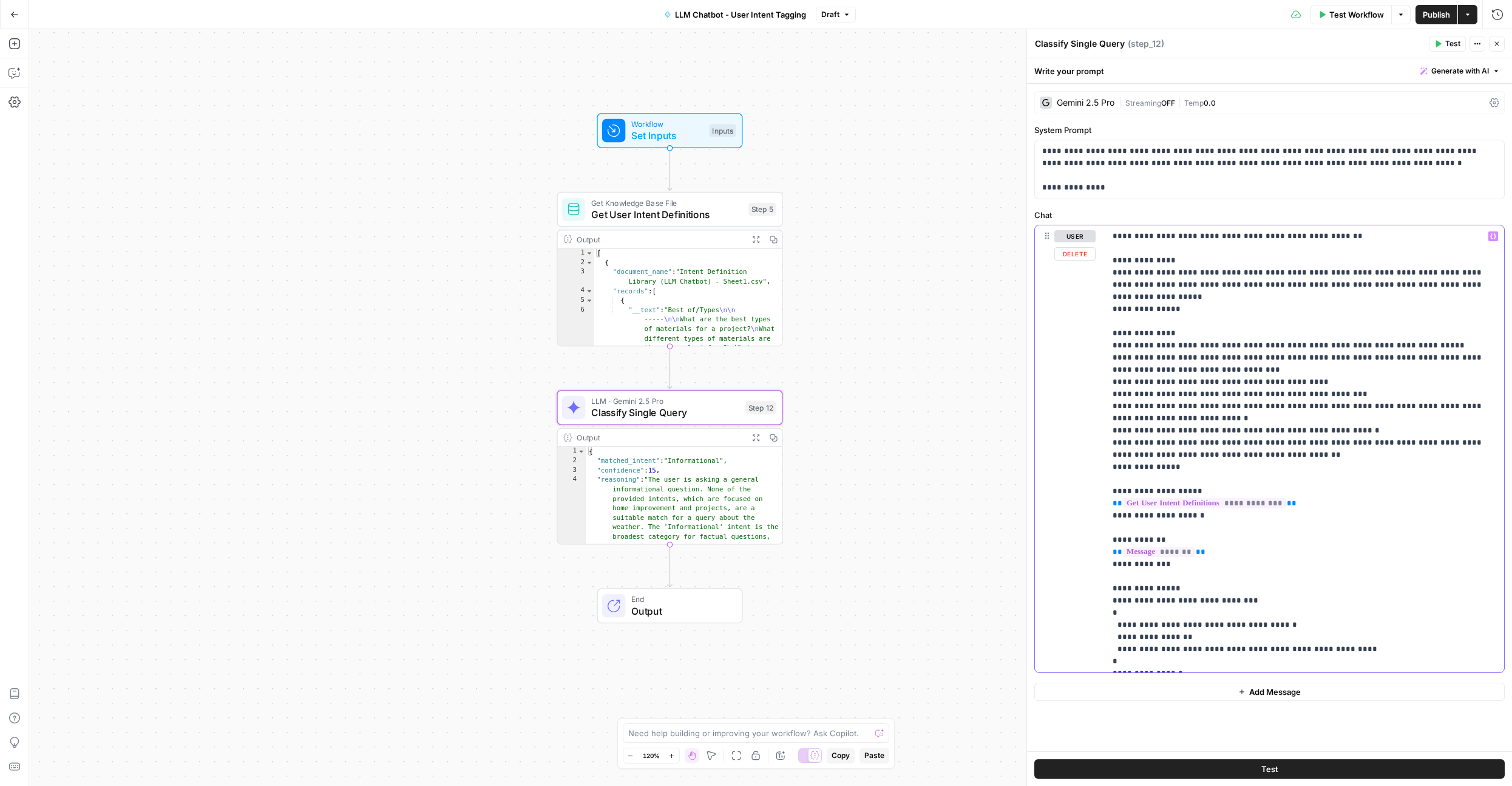
click at [1160, 245] on p "**********" at bounding box center [1305, 448] width 385 height 437
click at [1118, 192] on p "**********" at bounding box center [1269, 170] width 454 height 48
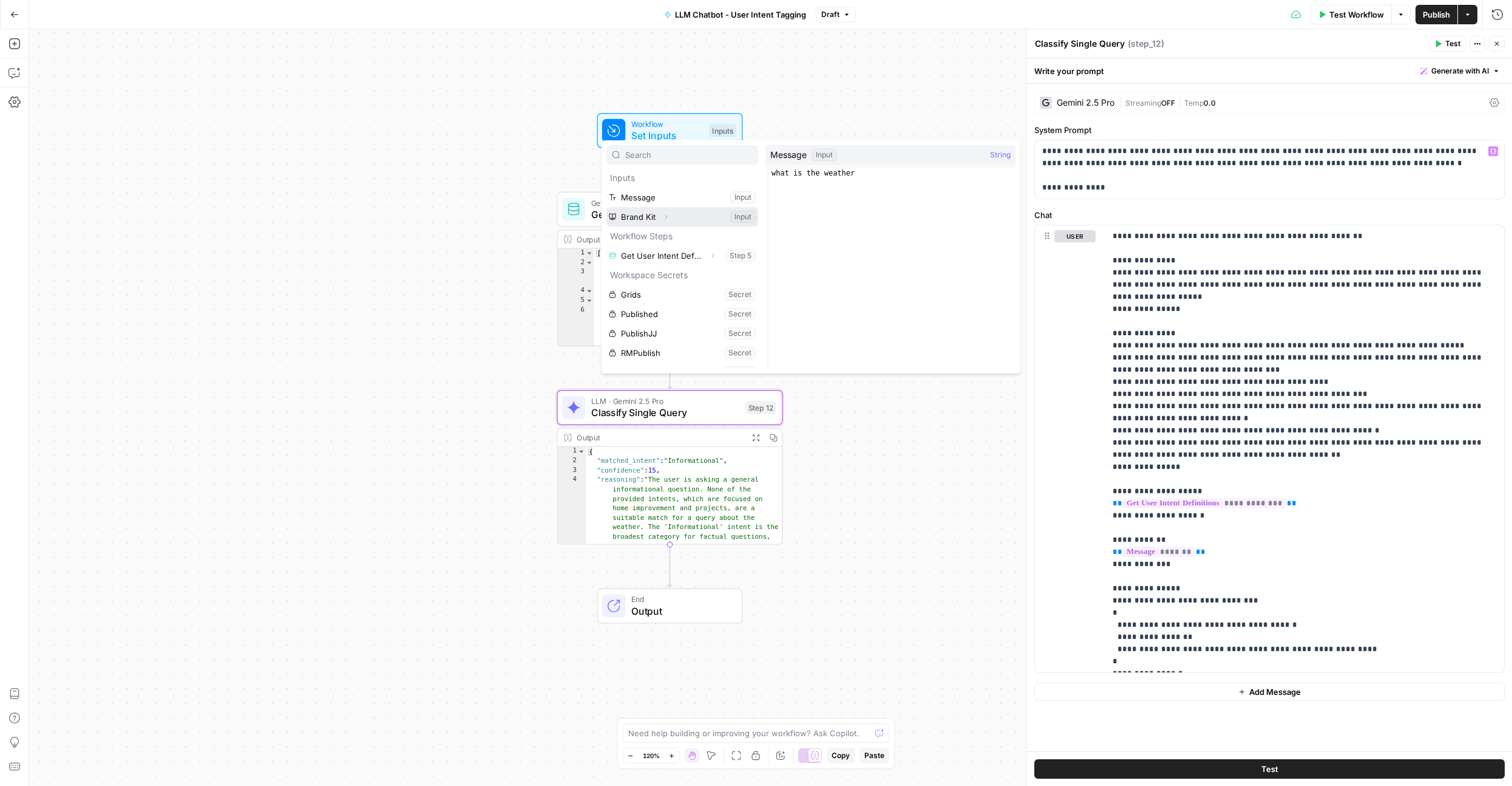
click at [668, 215] on icon "button" at bounding box center [666, 217] width 8 height 8
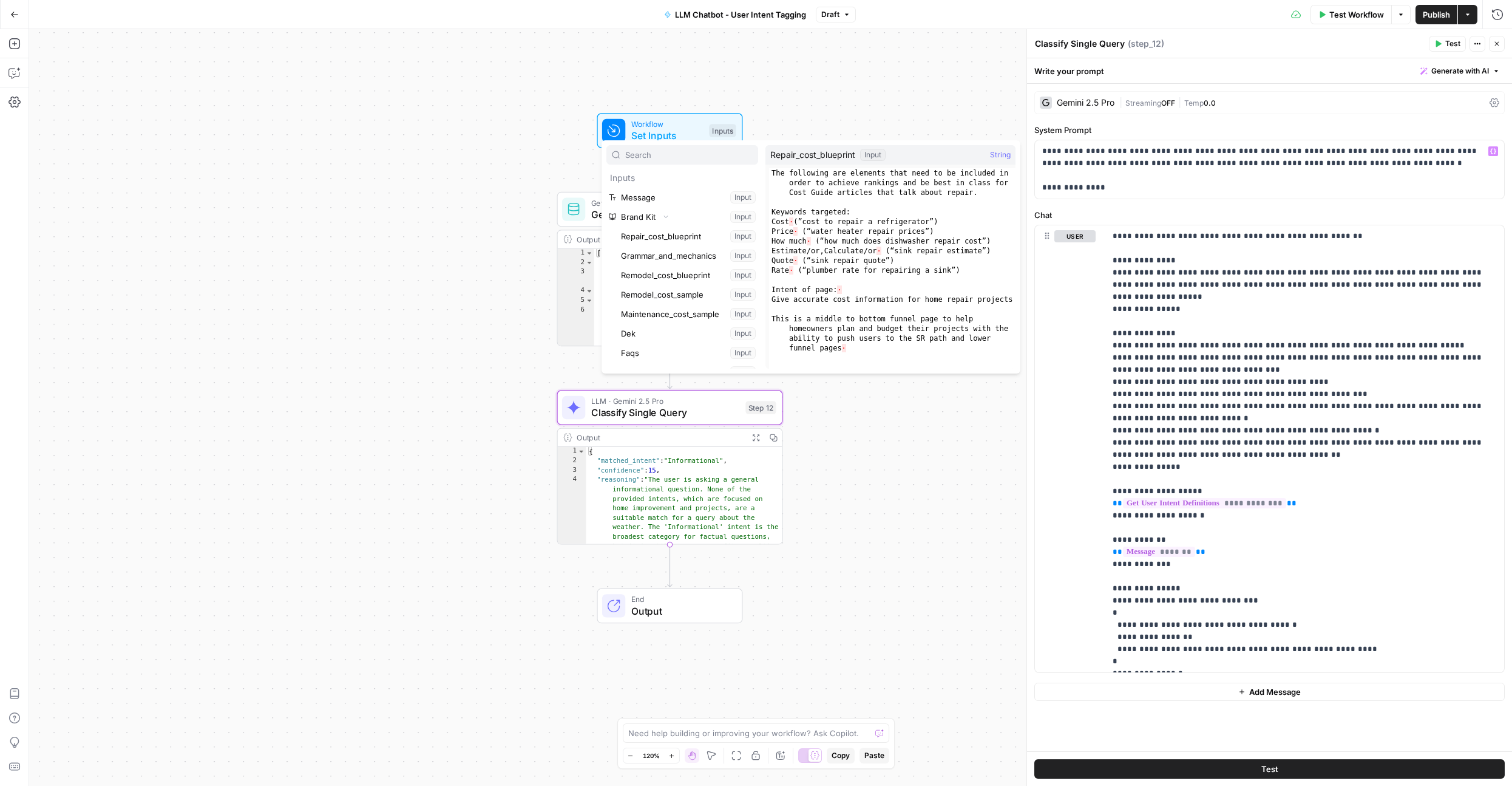
click at [563, 95] on div "Workflow Set Inputs Inputs Get Knowledge Base File Get User Intent Definitions …" at bounding box center [770, 407] width 1483 height 757
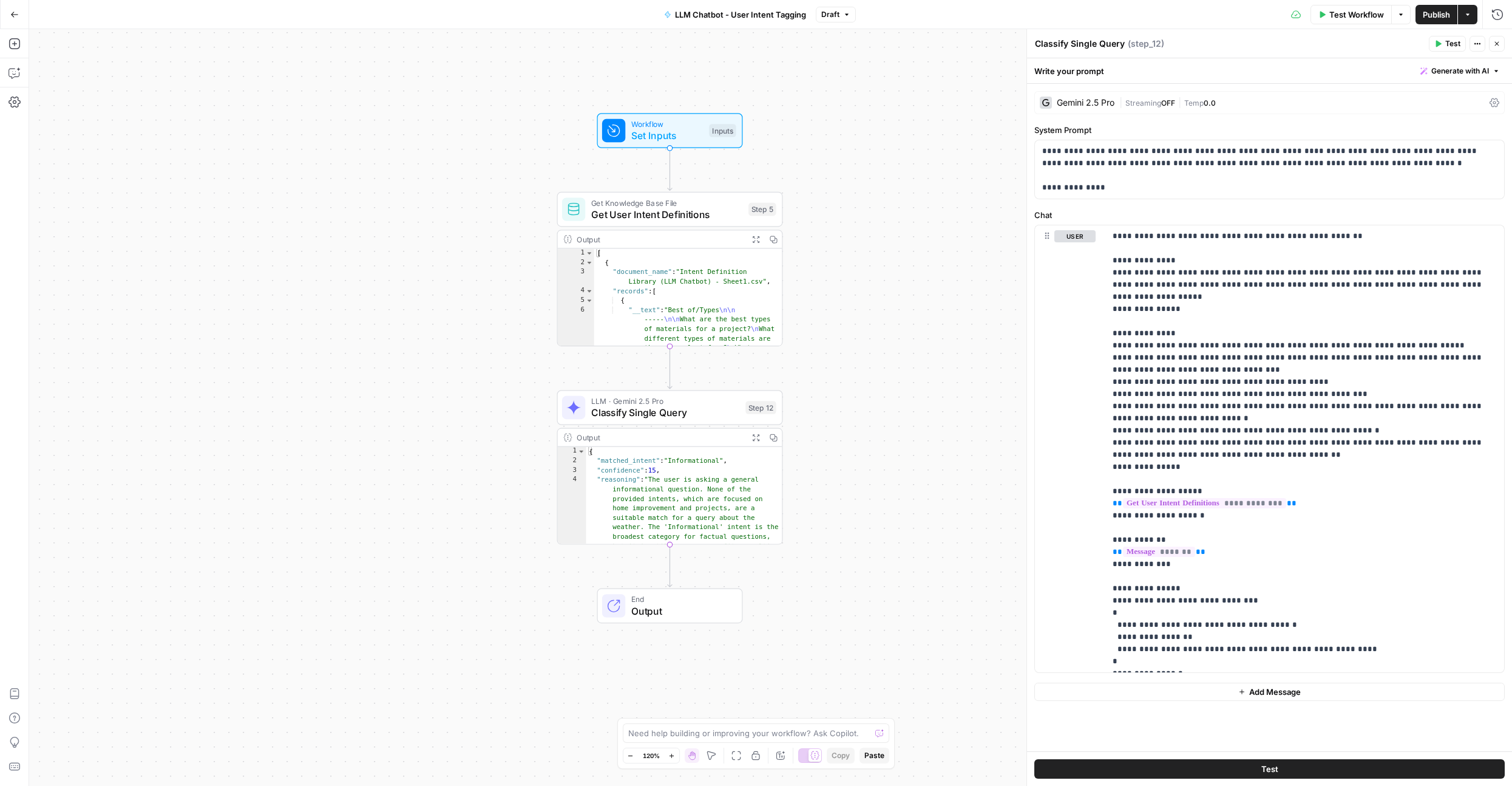
click at [1325, 20] on button "Test Workflow" at bounding box center [1351, 15] width 81 height 19
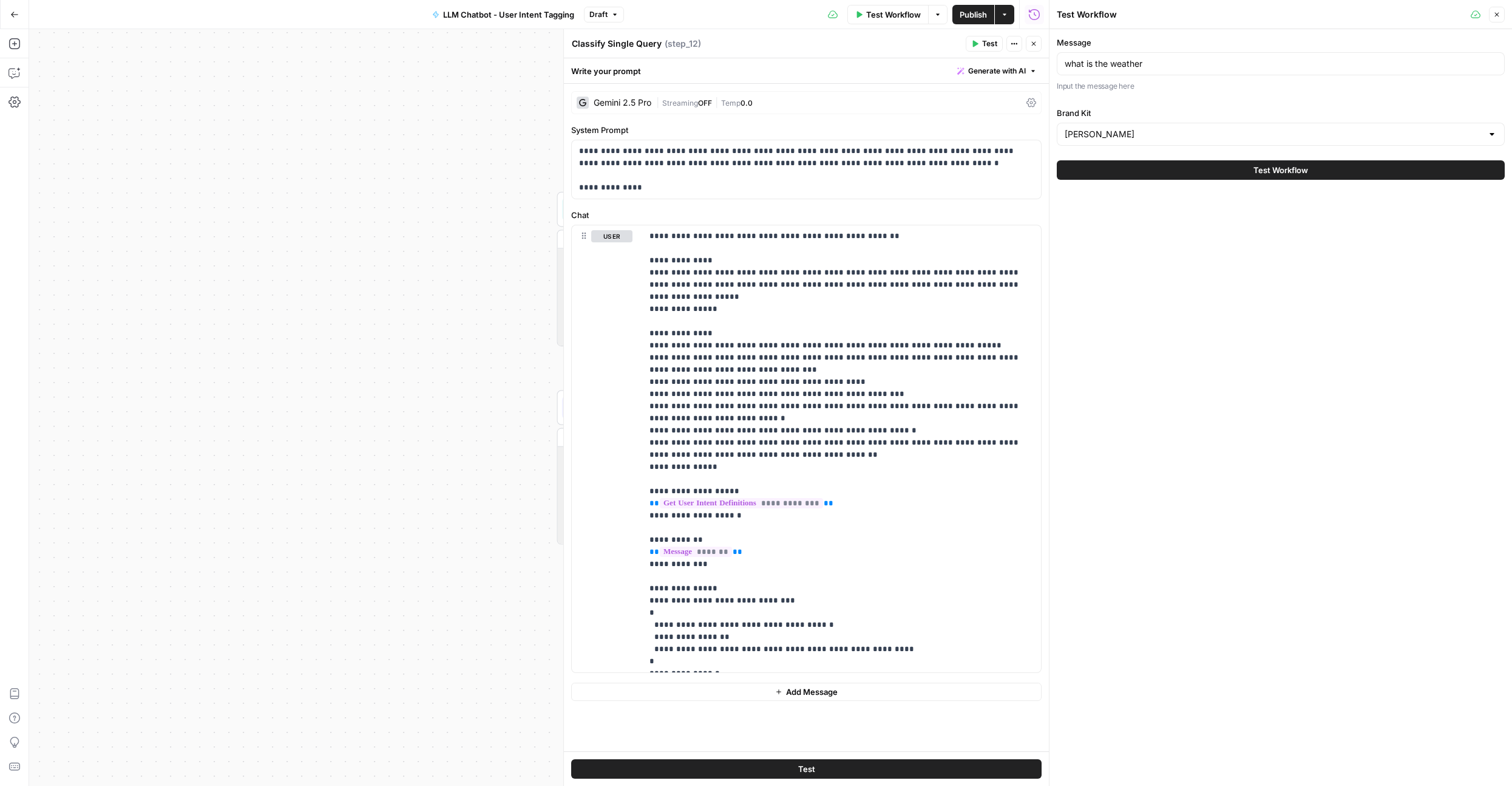
click at [1131, 173] on button "Test Workflow" at bounding box center [1281, 170] width 447 height 19
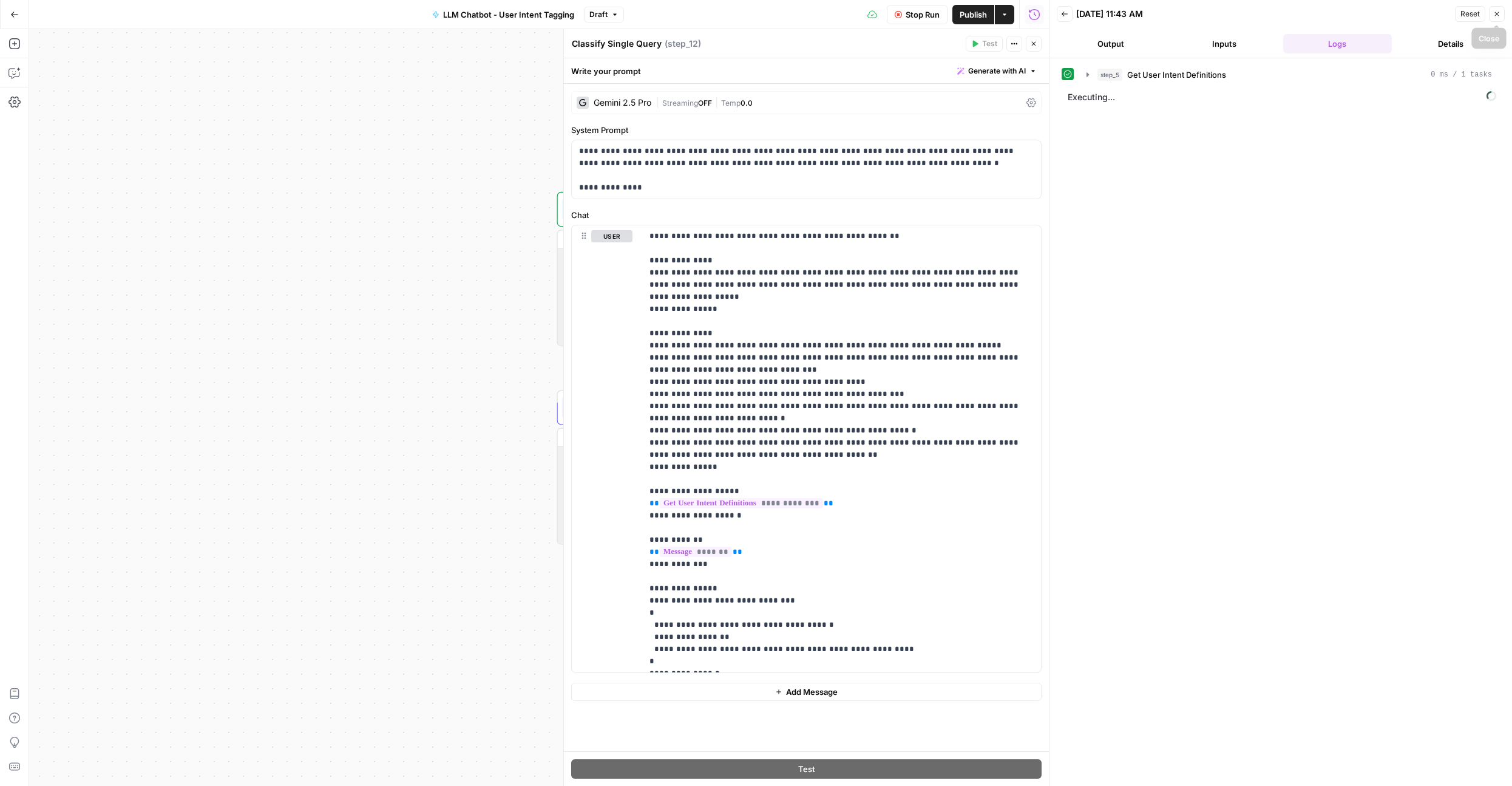
click at [1497, 16] on icon "button" at bounding box center [1497, 15] width 4 height 4
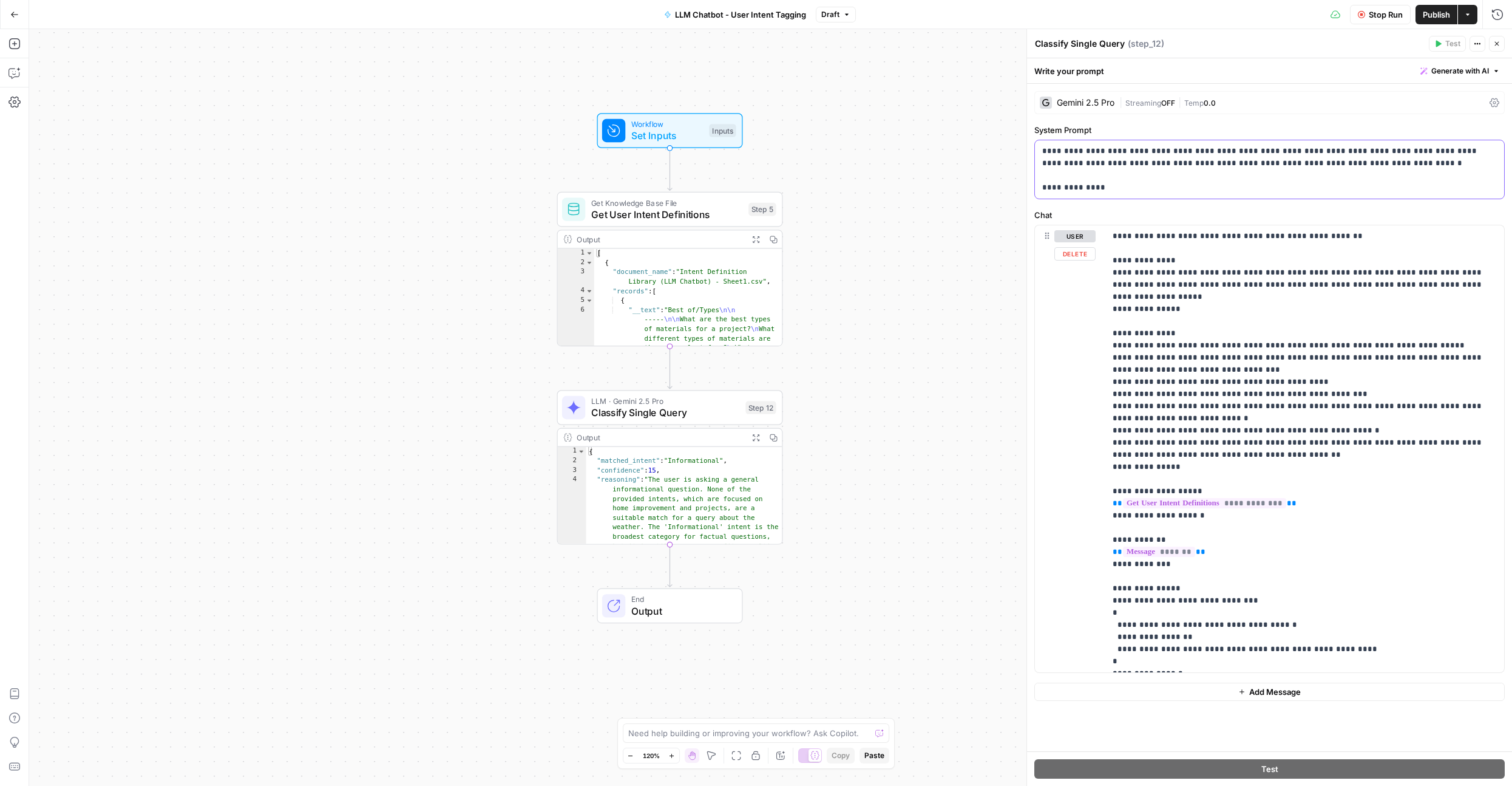
click at [1107, 191] on p "**********" at bounding box center [1269, 170] width 454 height 48
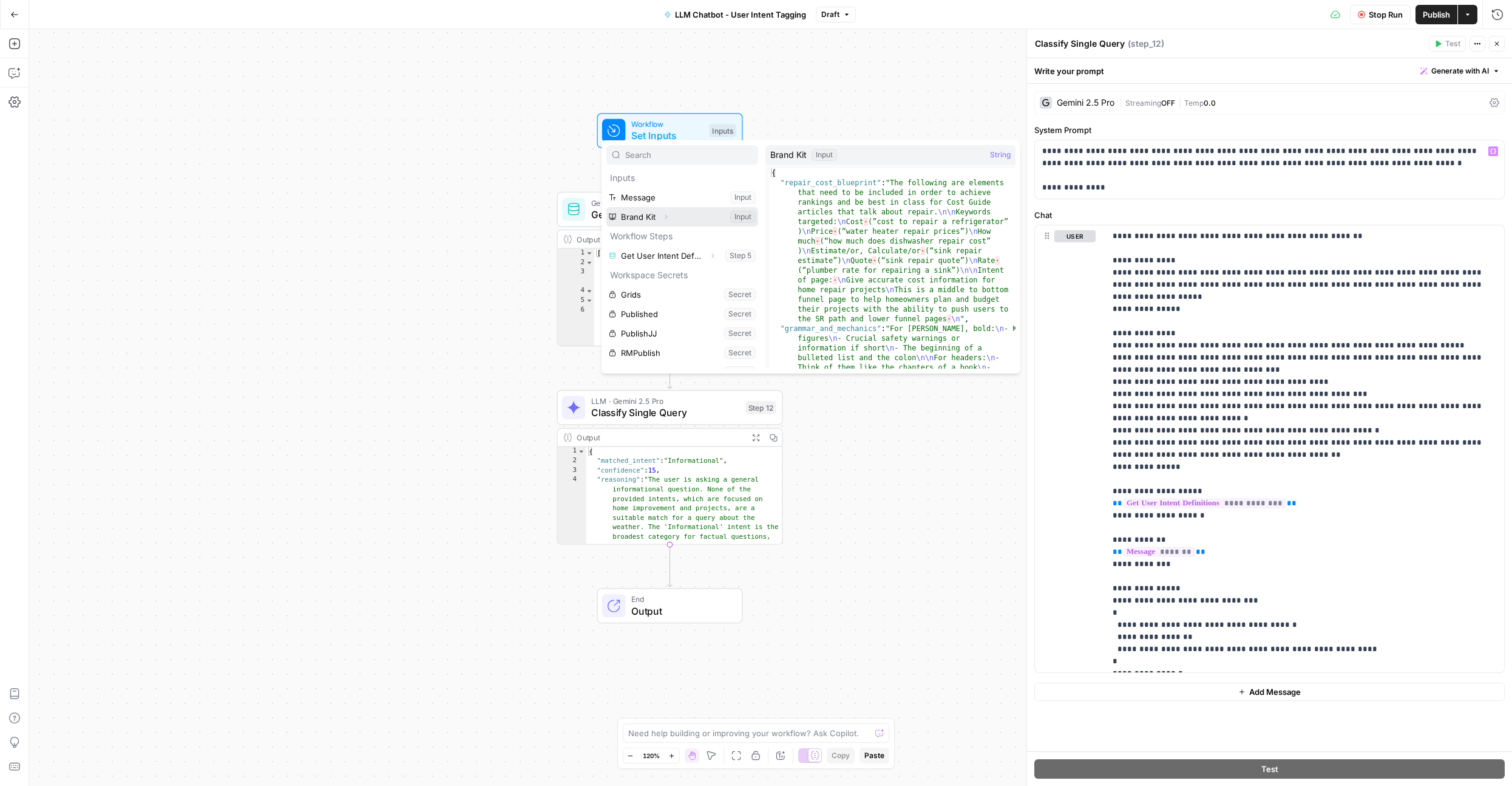
click at [664, 219] on icon "button" at bounding box center [666, 217] width 8 height 8
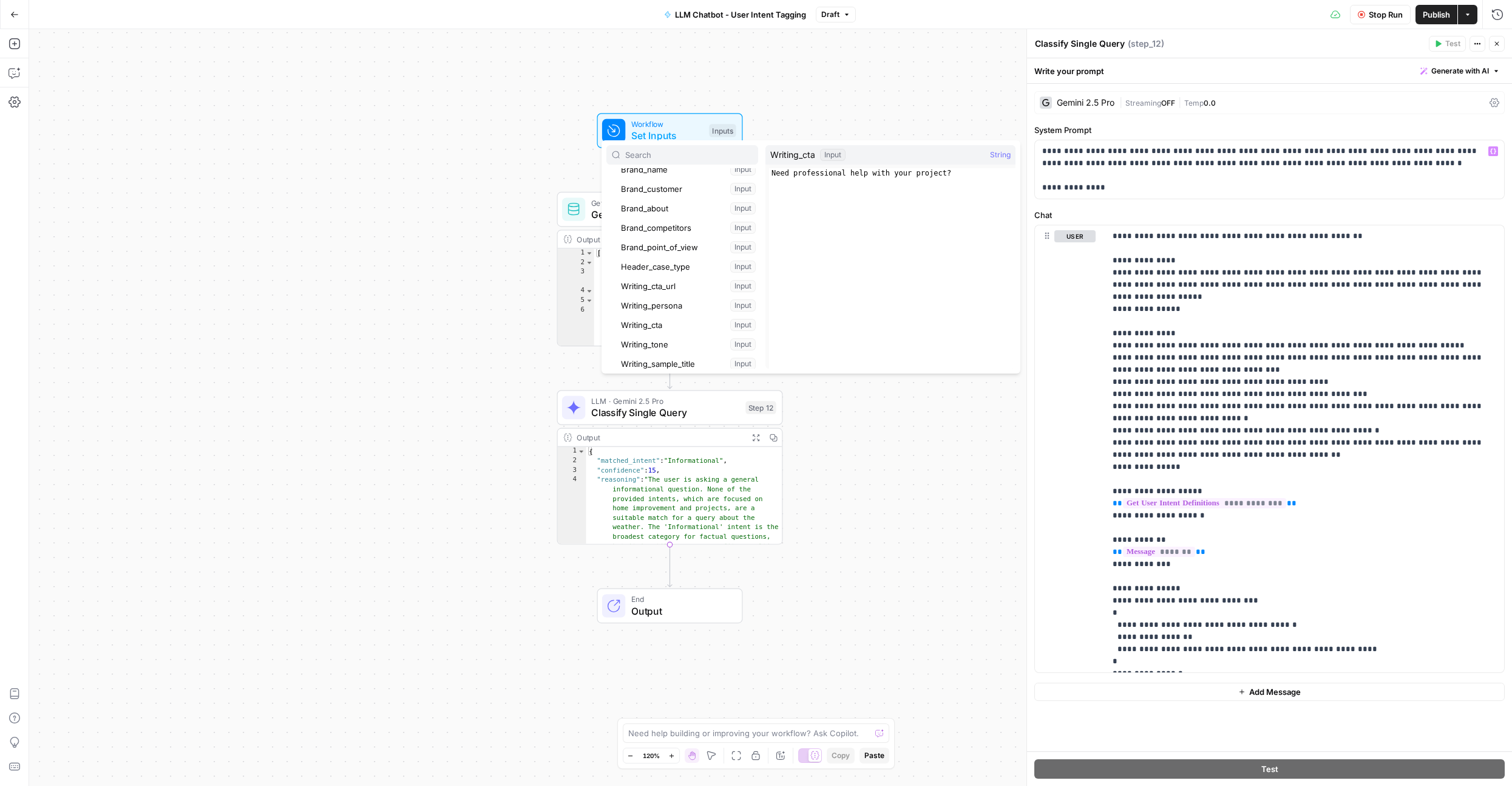
scroll to position [1222, 0]
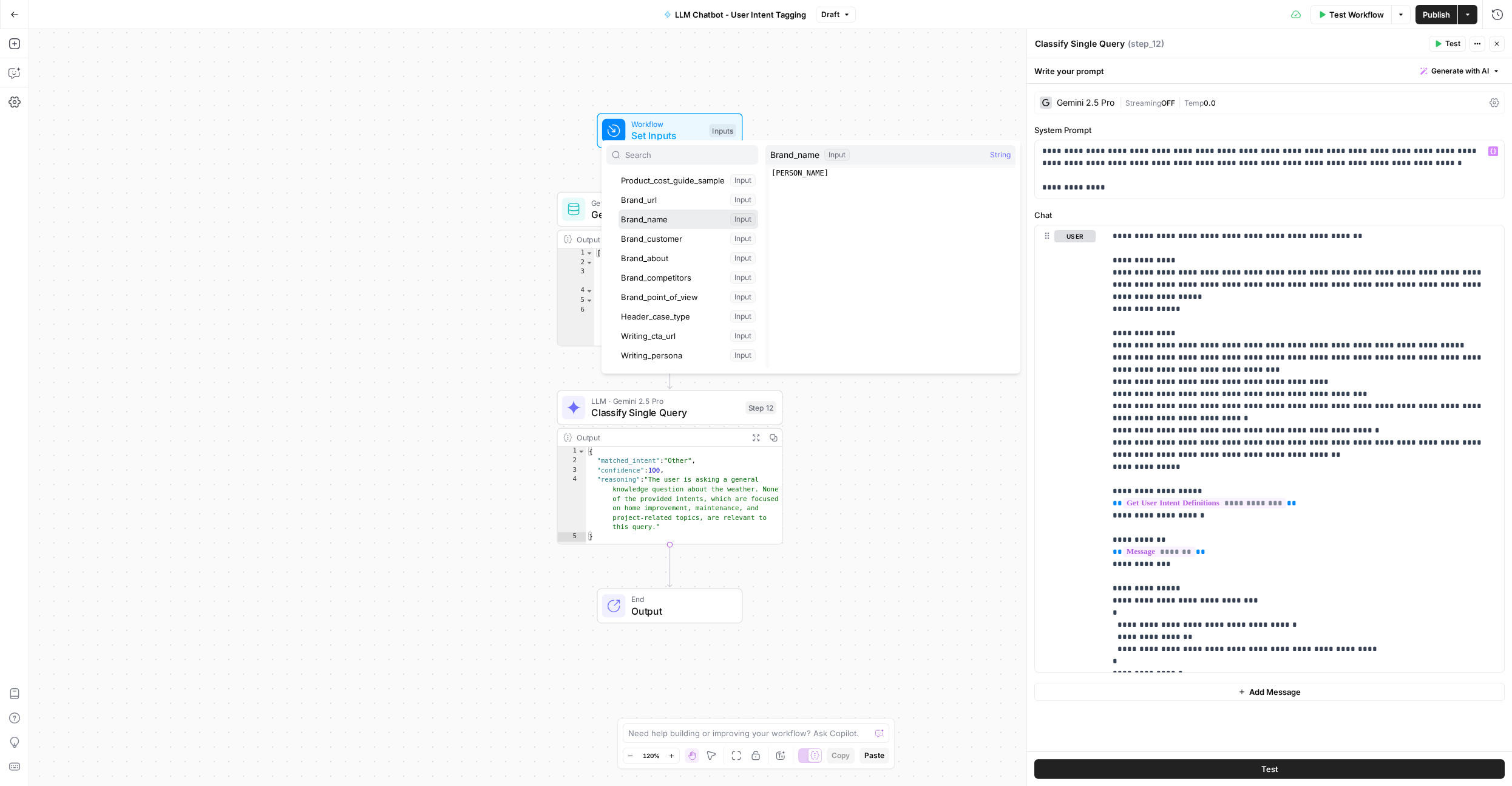
click at [653, 224] on button "Select variable Brand_name" at bounding box center [688, 219] width 139 height 19
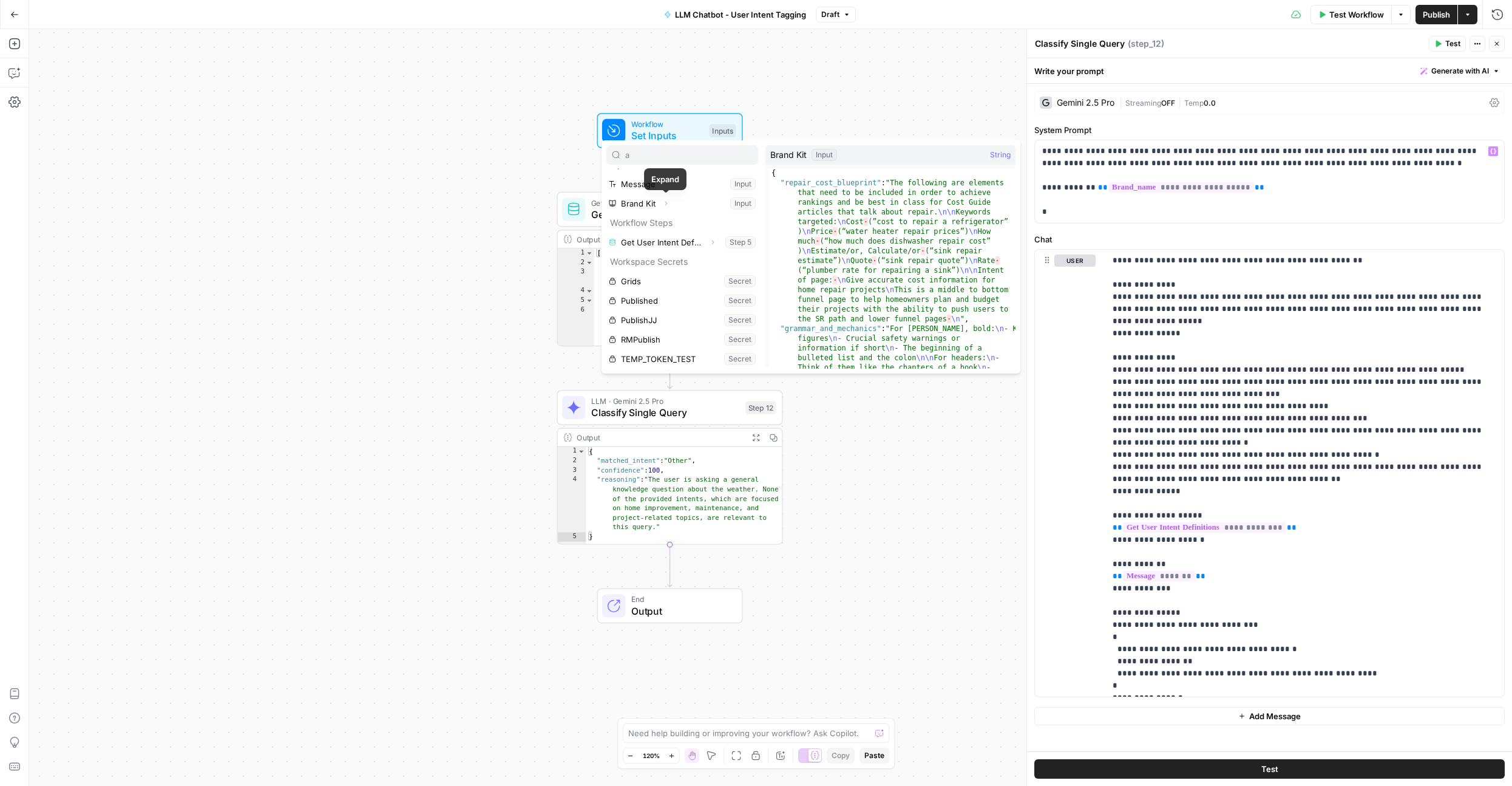
scroll to position [0, 0]
type input "customer"
click at [667, 196] on icon "button" at bounding box center [666, 198] width 8 height 8
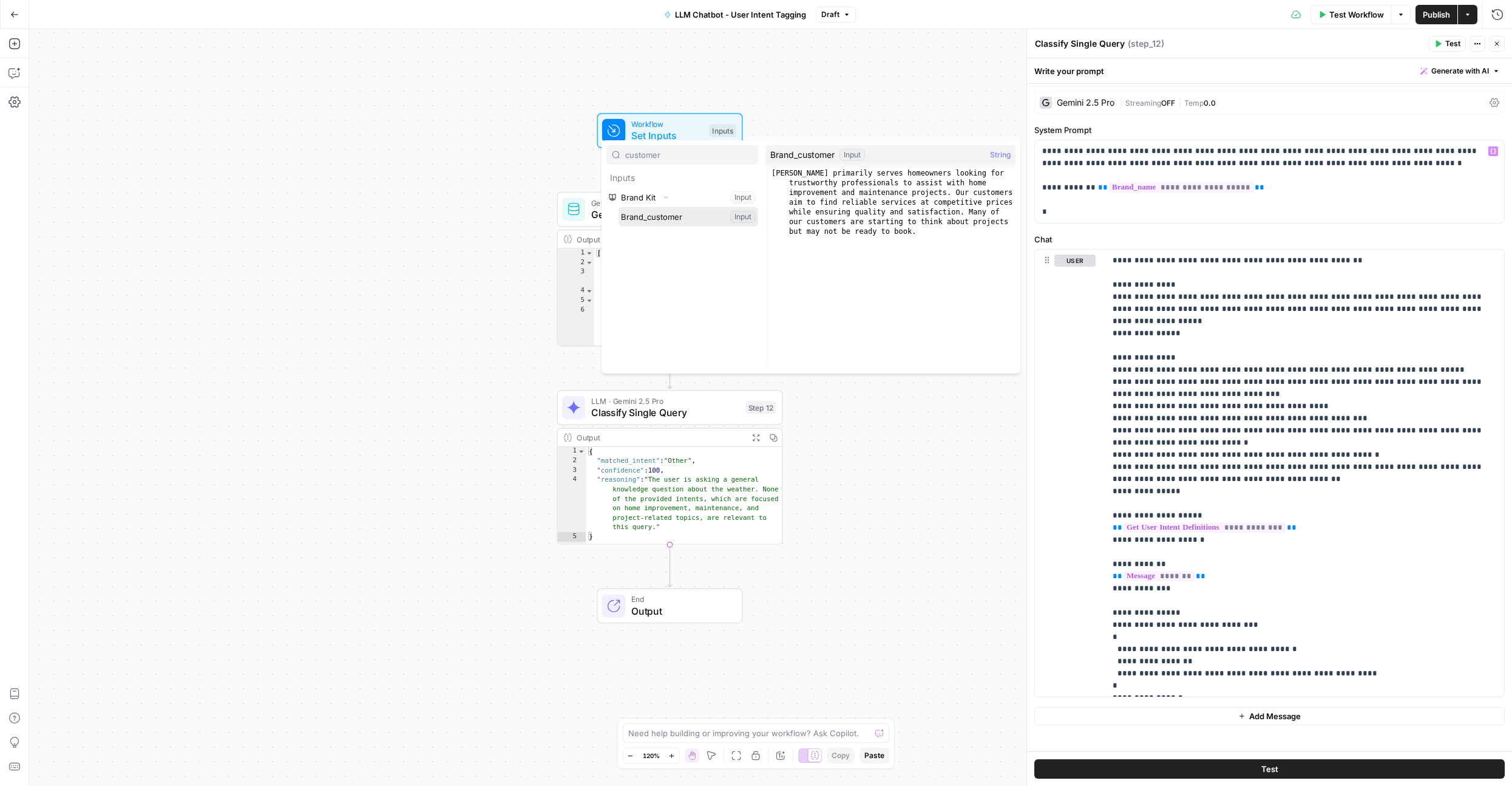
click at [657, 217] on button "Select variable Brand_customer" at bounding box center [688, 217] width 139 height 19
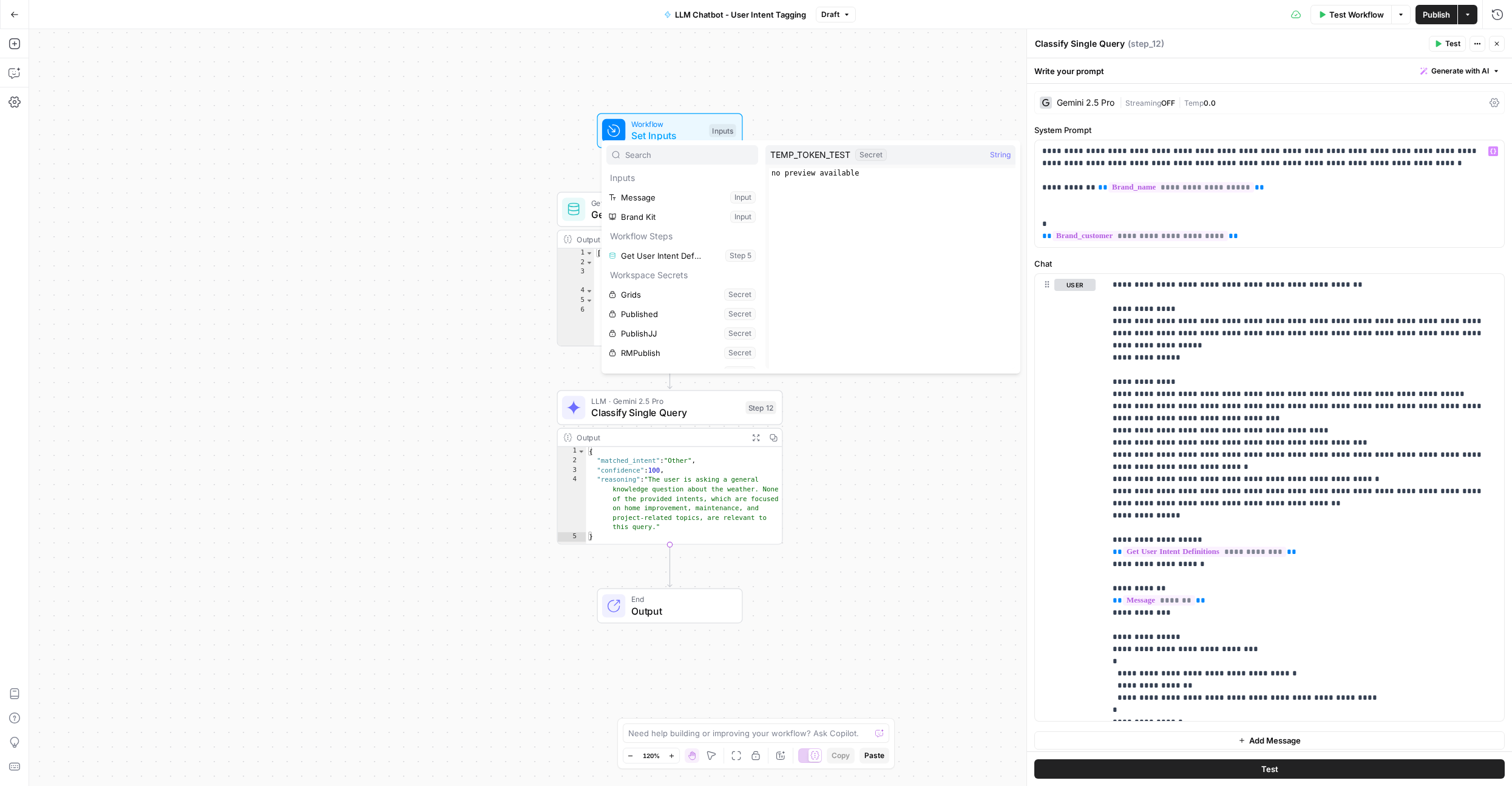
scroll to position [14, 0]
click at [1104, 223] on p "**********" at bounding box center [1269, 194] width 454 height 97
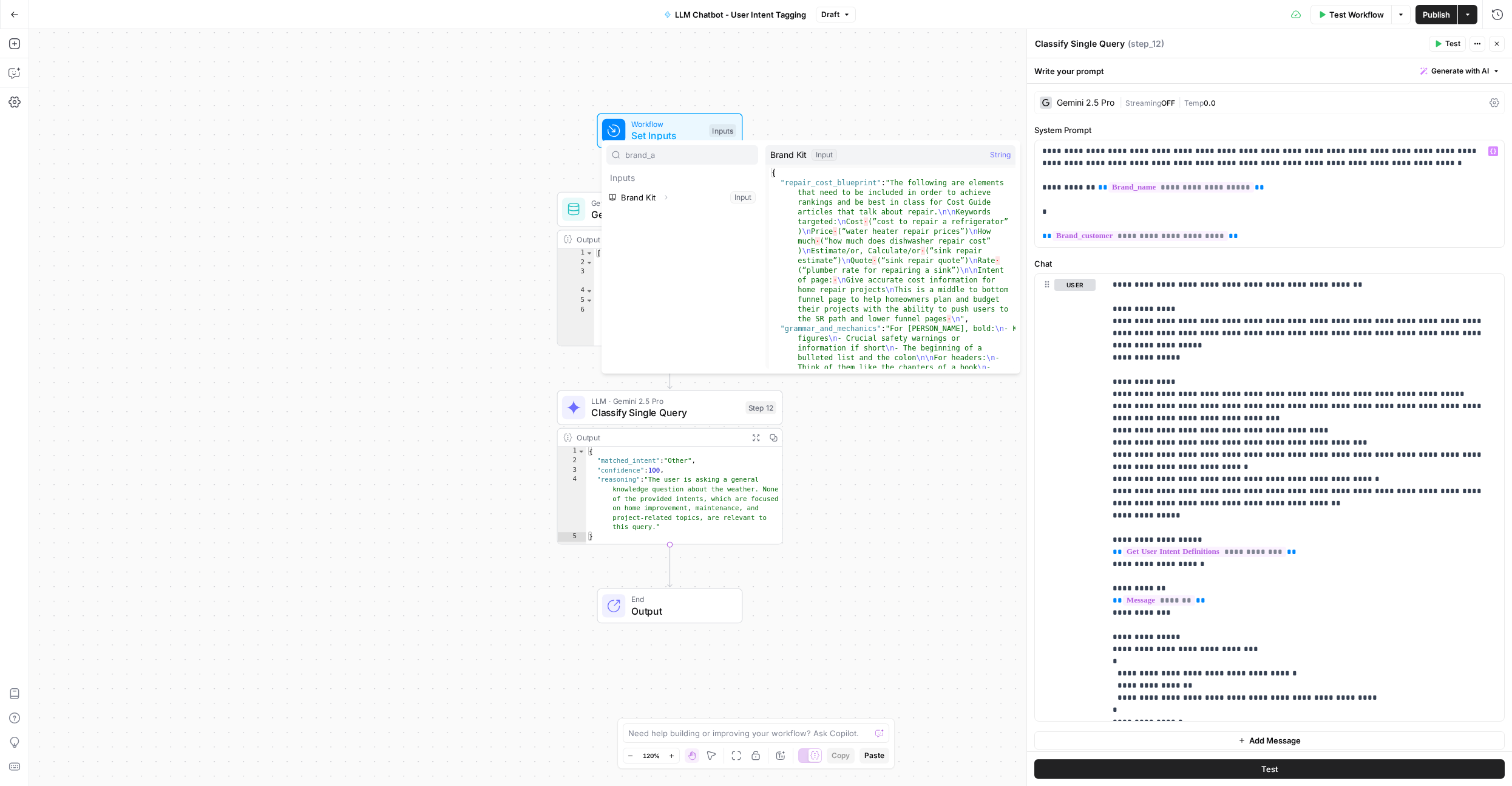
type input "brand_a"
click at [665, 204] on button "Expand" at bounding box center [665, 197] width 15 height 16
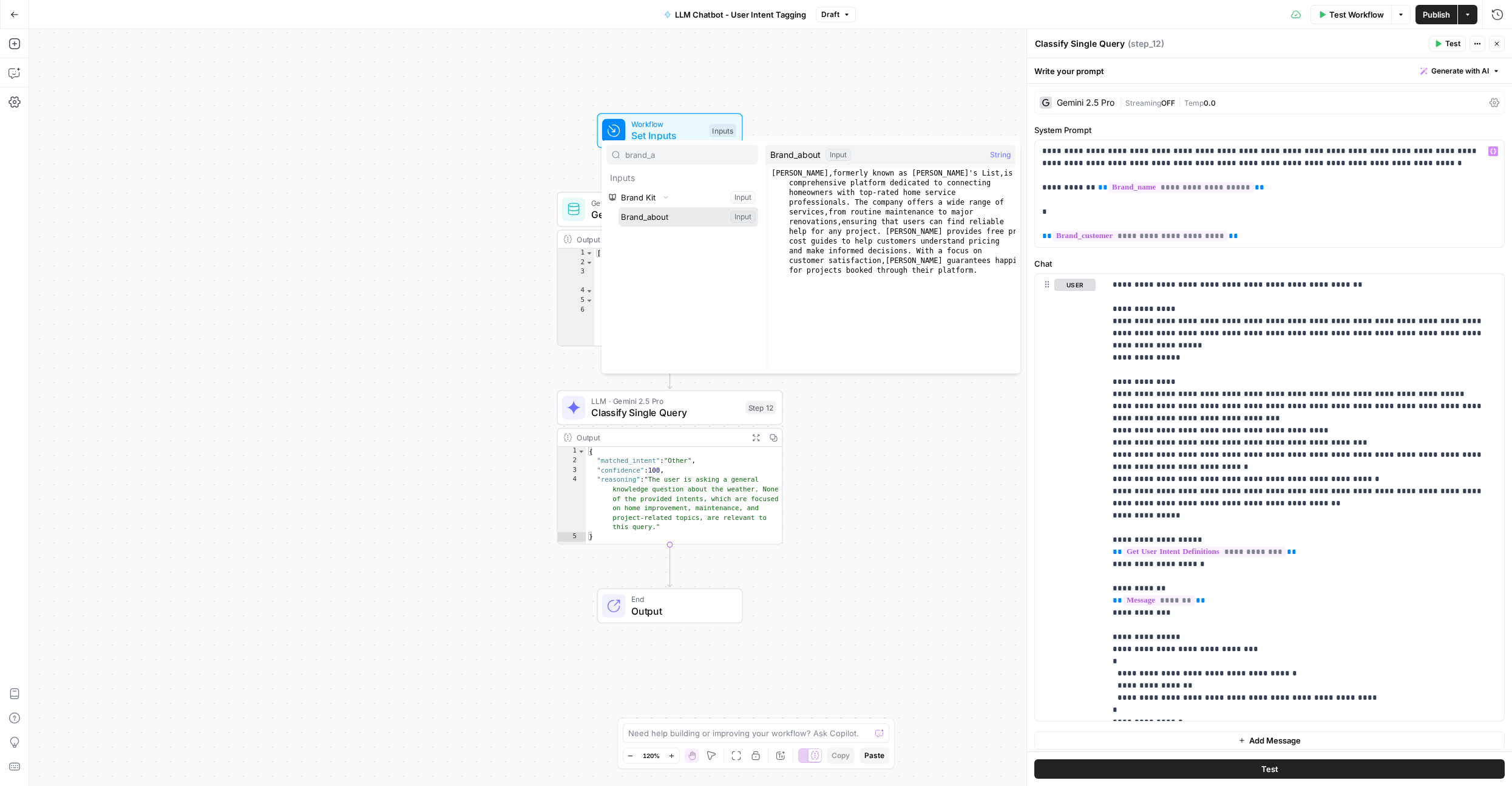
click at [659, 220] on button "Select variable Brand_about" at bounding box center [688, 217] width 139 height 19
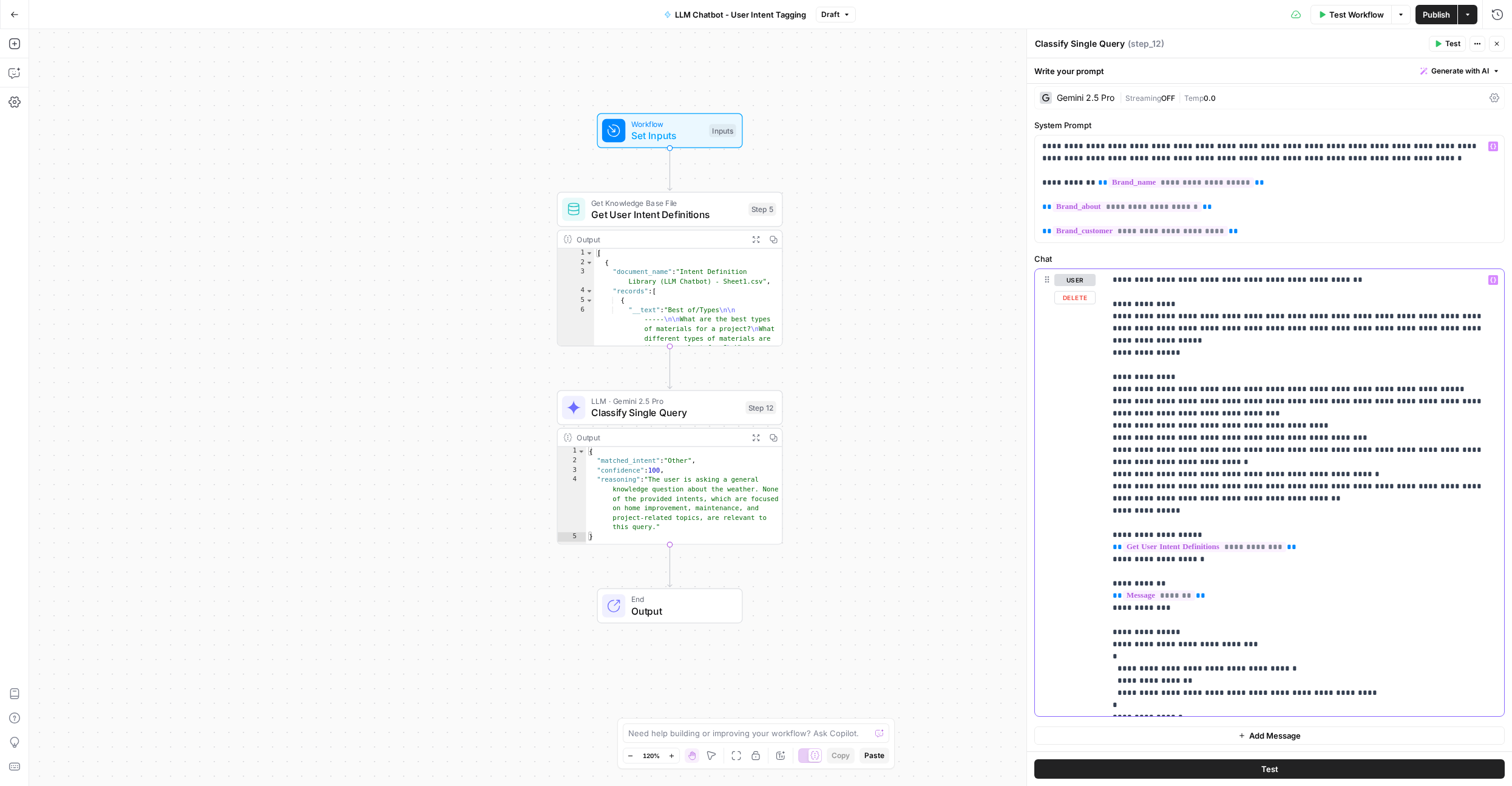
click at [1152, 394] on p "**********" at bounding box center [1305, 492] width 385 height 437
click at [1438, 14] on span "Publish" at bounding box center [1436, 15] width 27 height 13
click at [1166, 318] on p "**********" at bounding box center [1305, 491] width 385 height 437
click at [1142, 361] on p "**********" at bounding box center [1305, 491] width 385 height 437
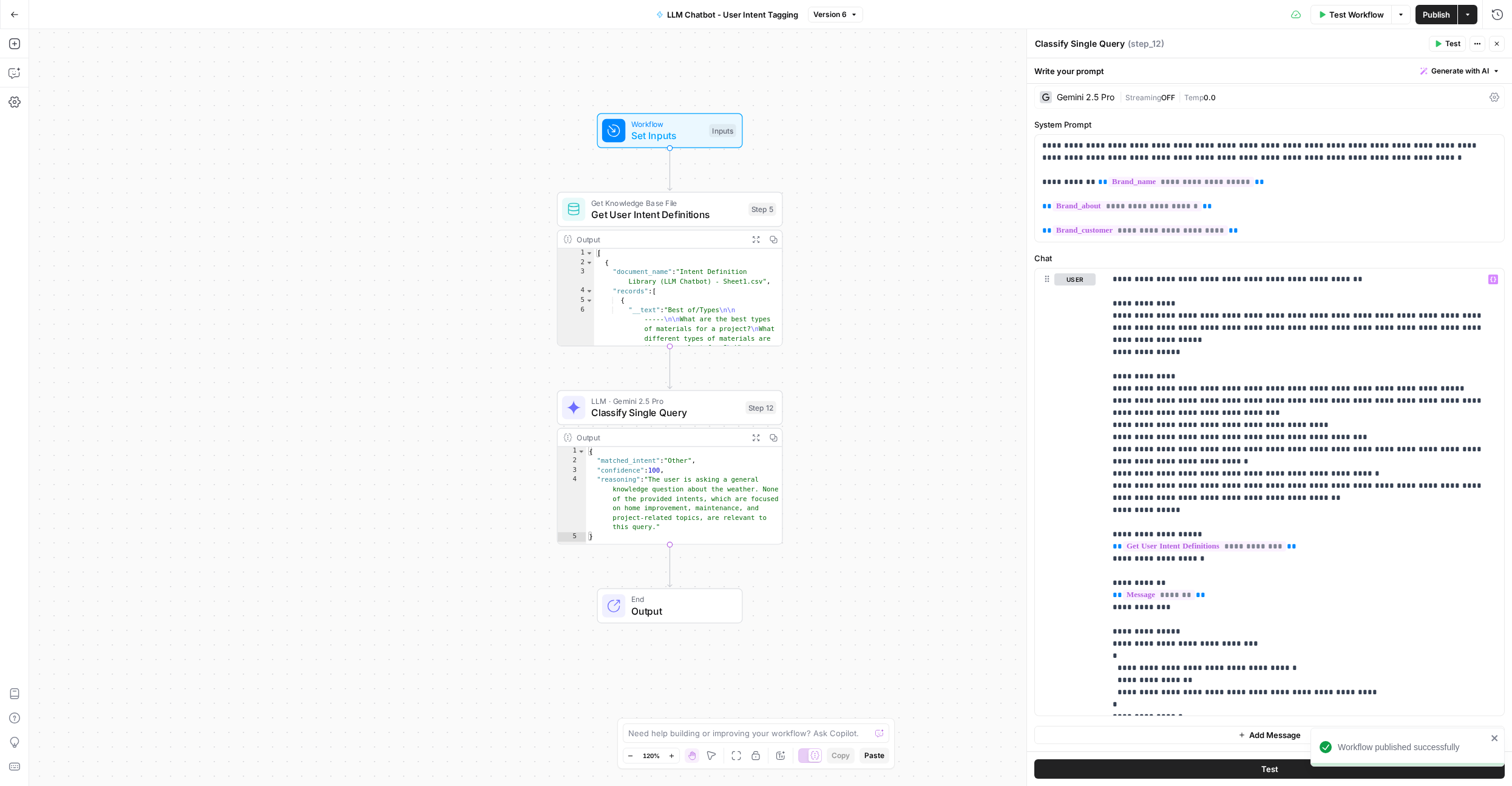
click at [1428, 16] on span "Publish" at bounding box center [1436, 15] width 27 height 13
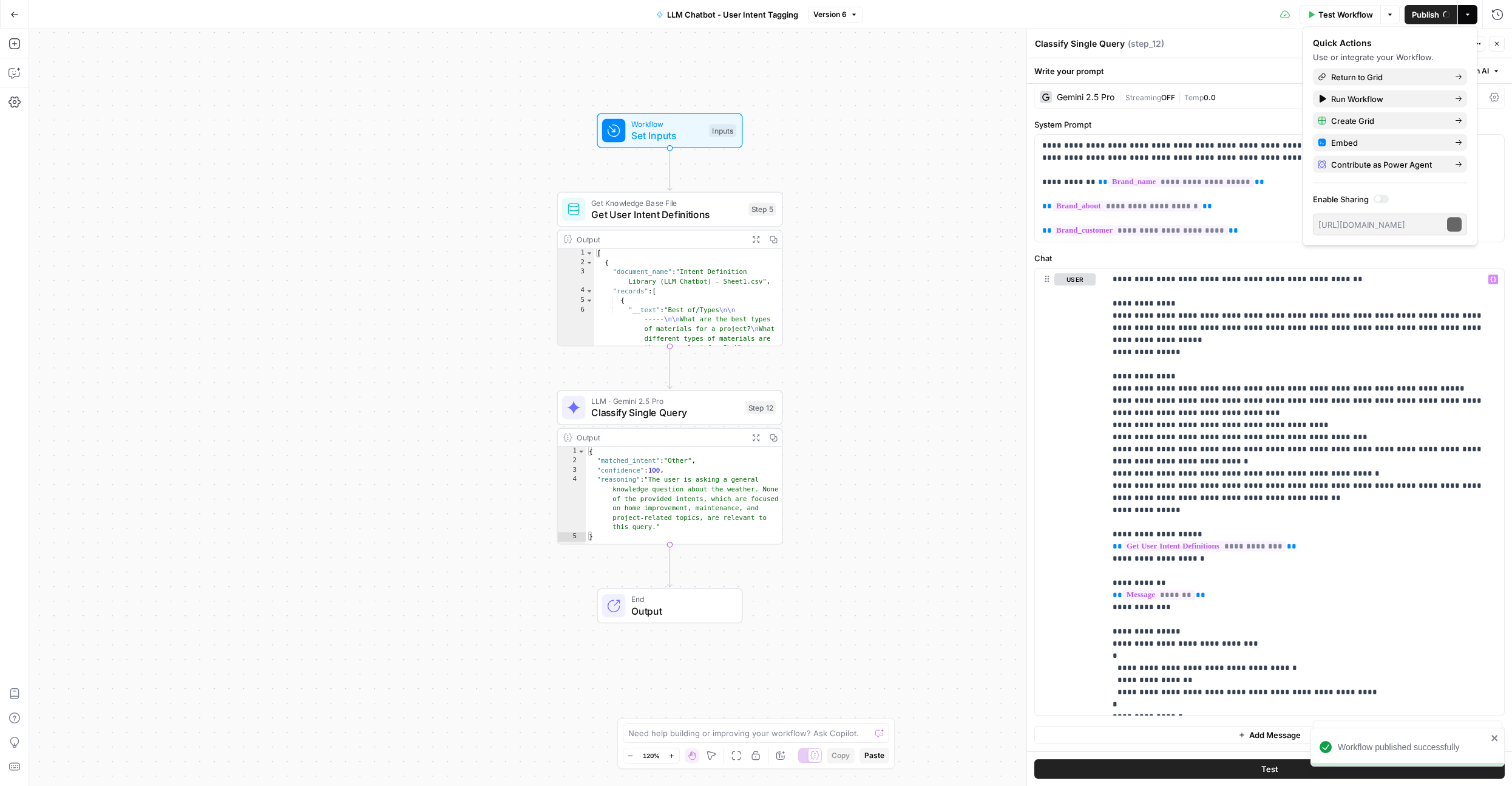
click at [1126, 95] on span "Streaming" at bounding box center [1143, 97] width 36 height 9
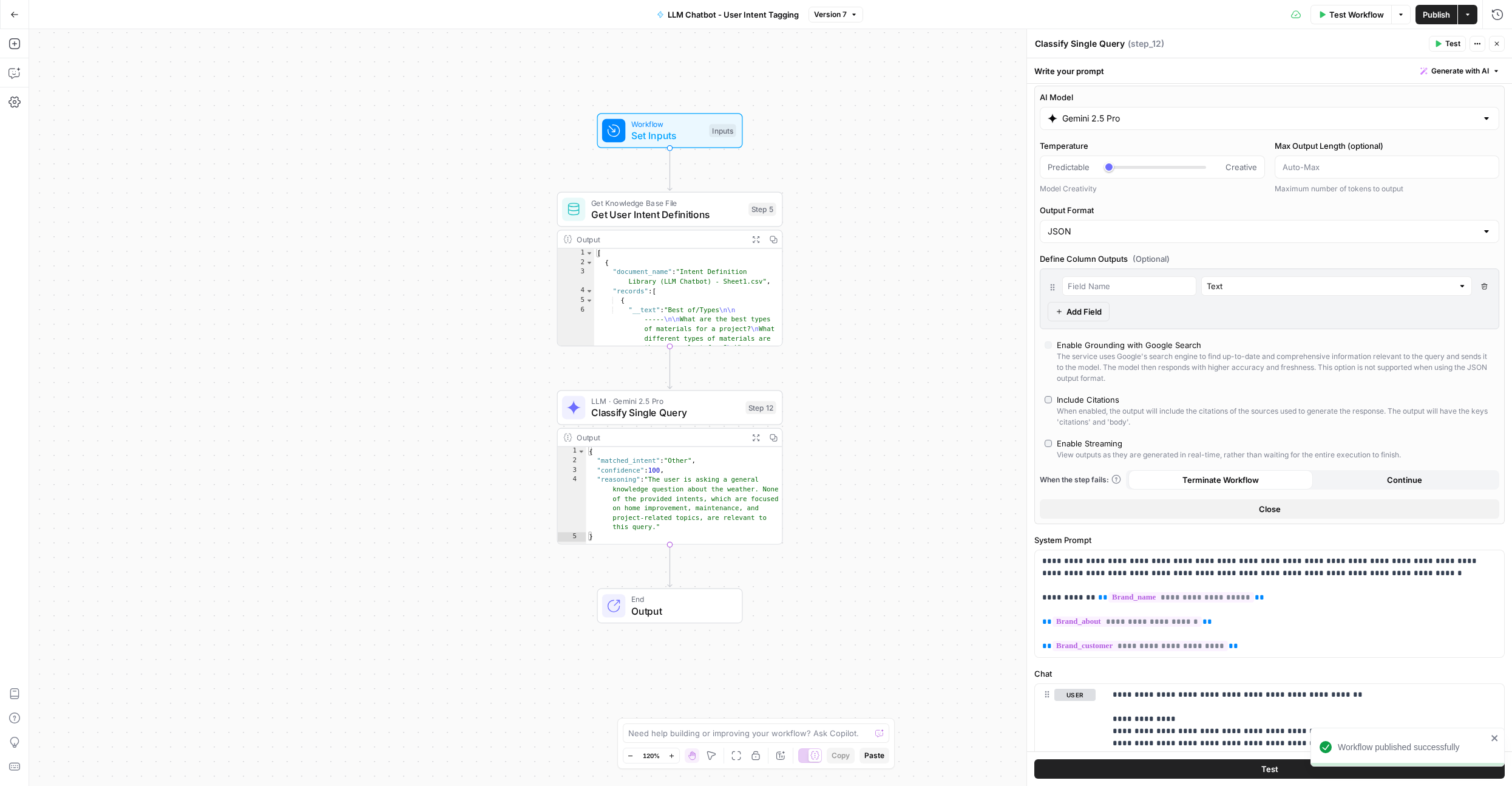
click at [1104, 119] on input "Gemini 2.5 Pro" at bounding box center [1270, 118] width 415 height 13
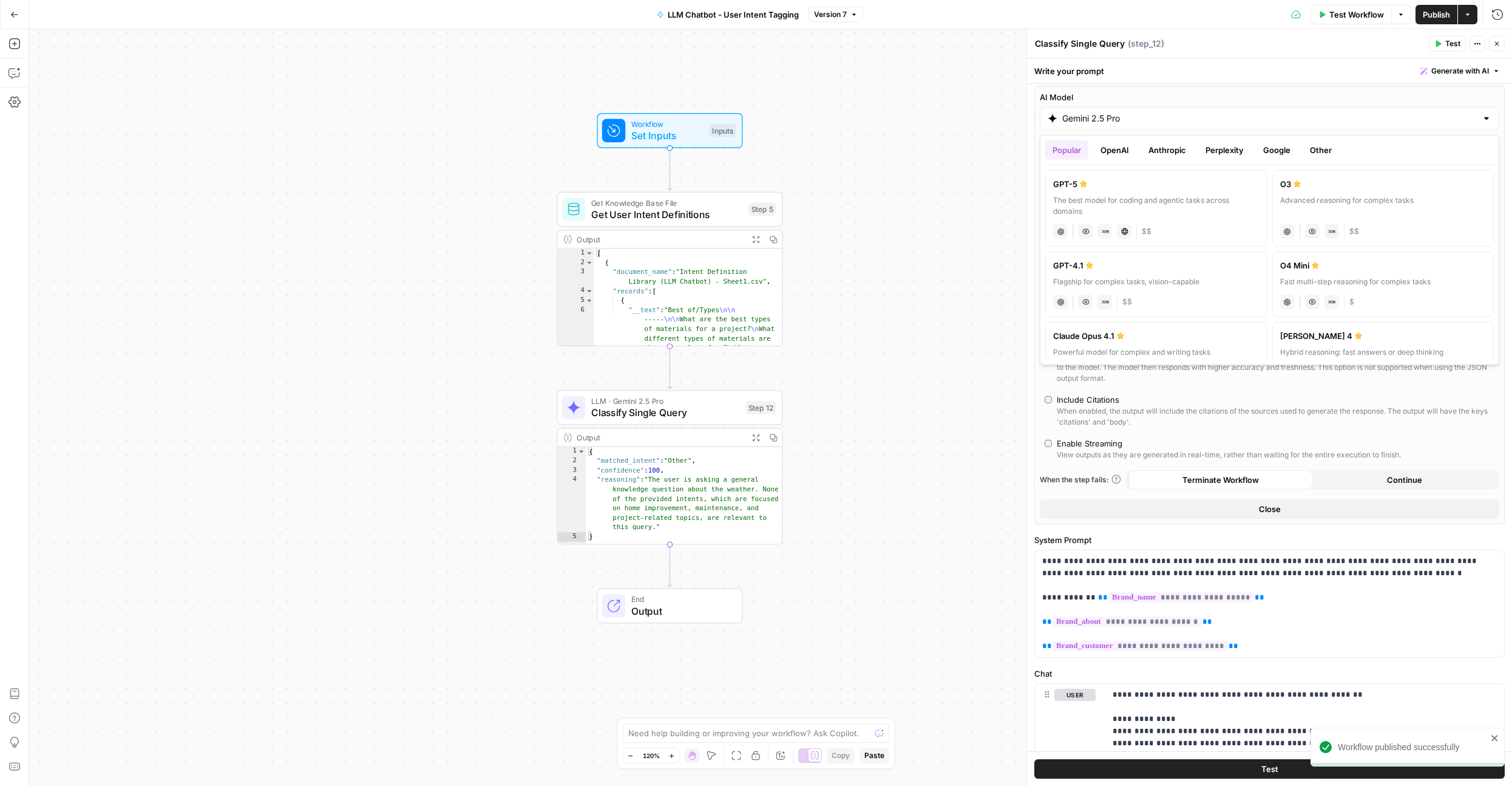
click at [1163, 197] on div "The best model for coding and agentic tasks across domains" at bounding box center [1156, 205] width 206 height 22
type input "GPT-5"
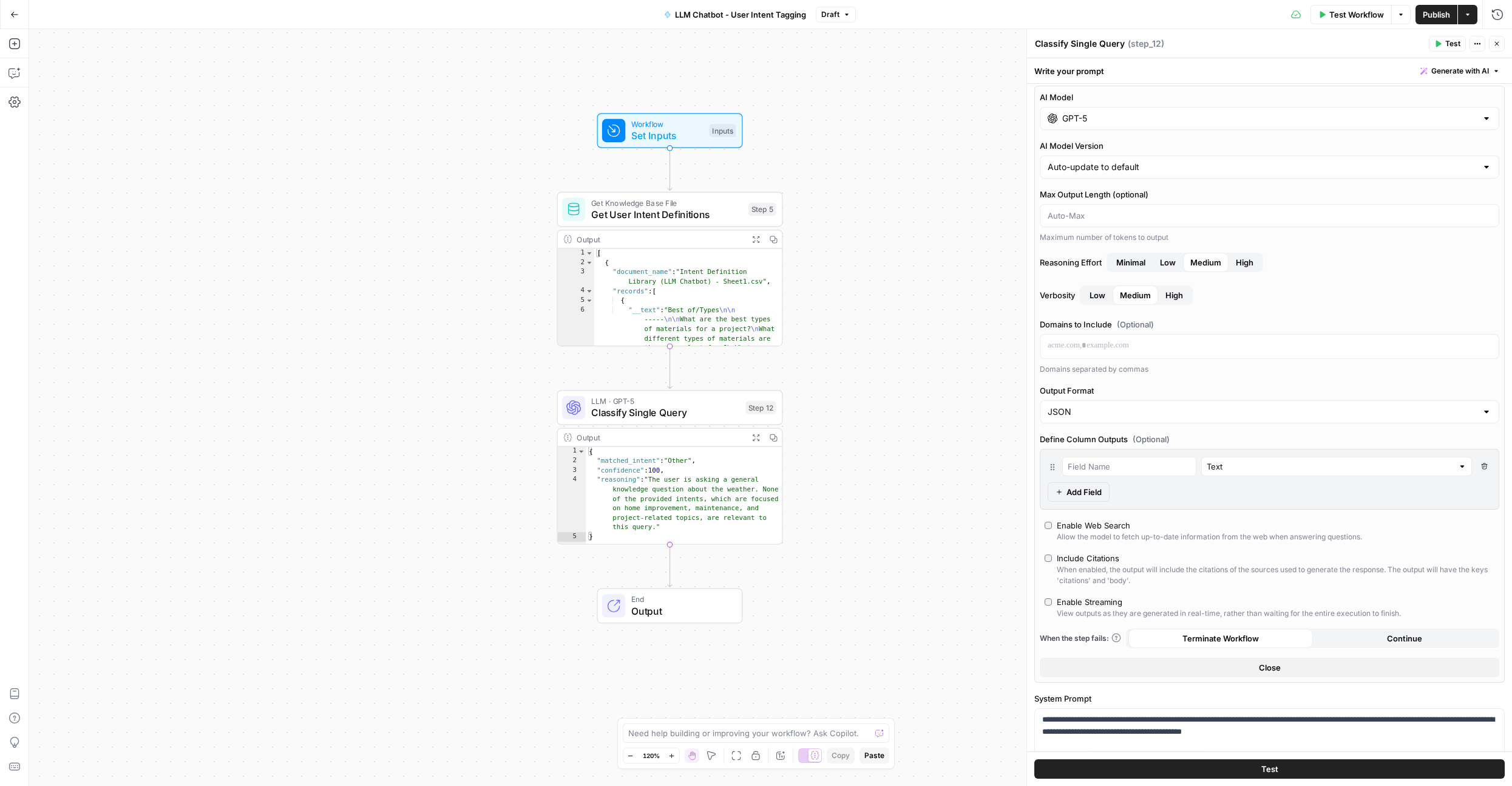
click at [1438, 14] on span "Publish" at bounding box center [1436, 15] width 27 height 13
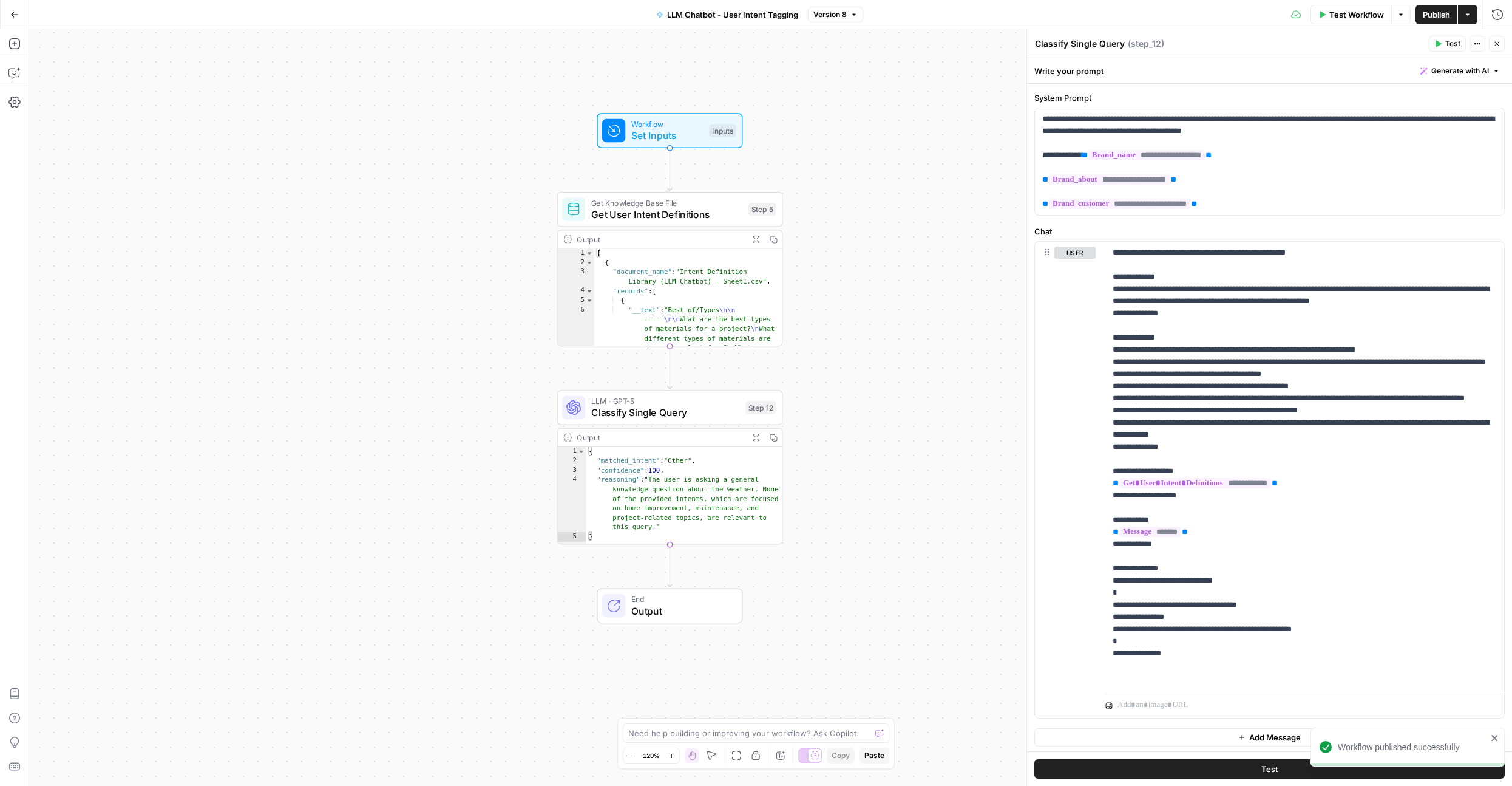
scroll to position [608, 0]
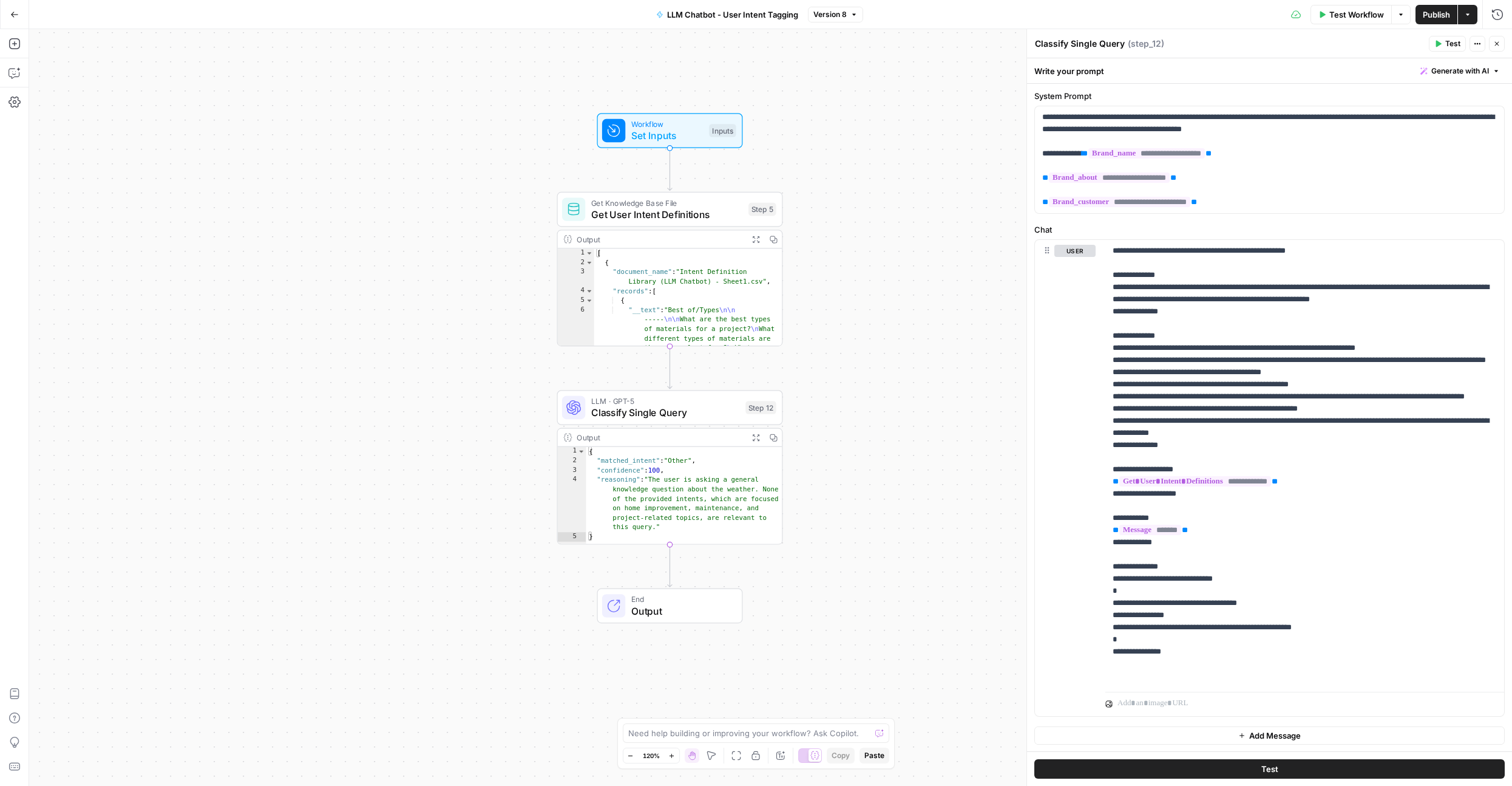
click at [1442, 12] on span "Publish" at bounding box center [1436, 15] width 27 height 13
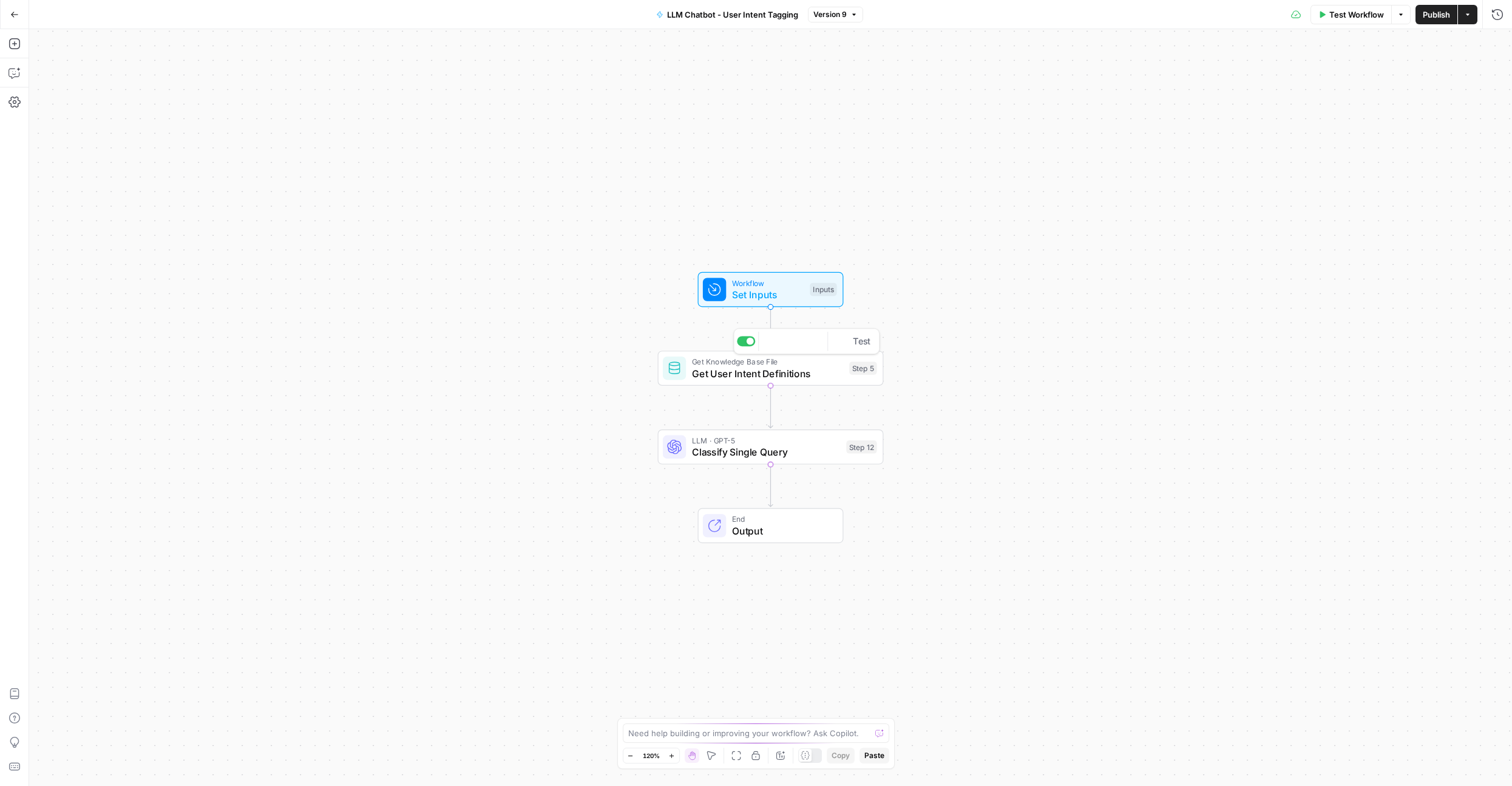
click at [680, 372] on icon at bounding box center [674, 367] width 15 height 15
type input "Intent Definitions (LLM Chatbot)"
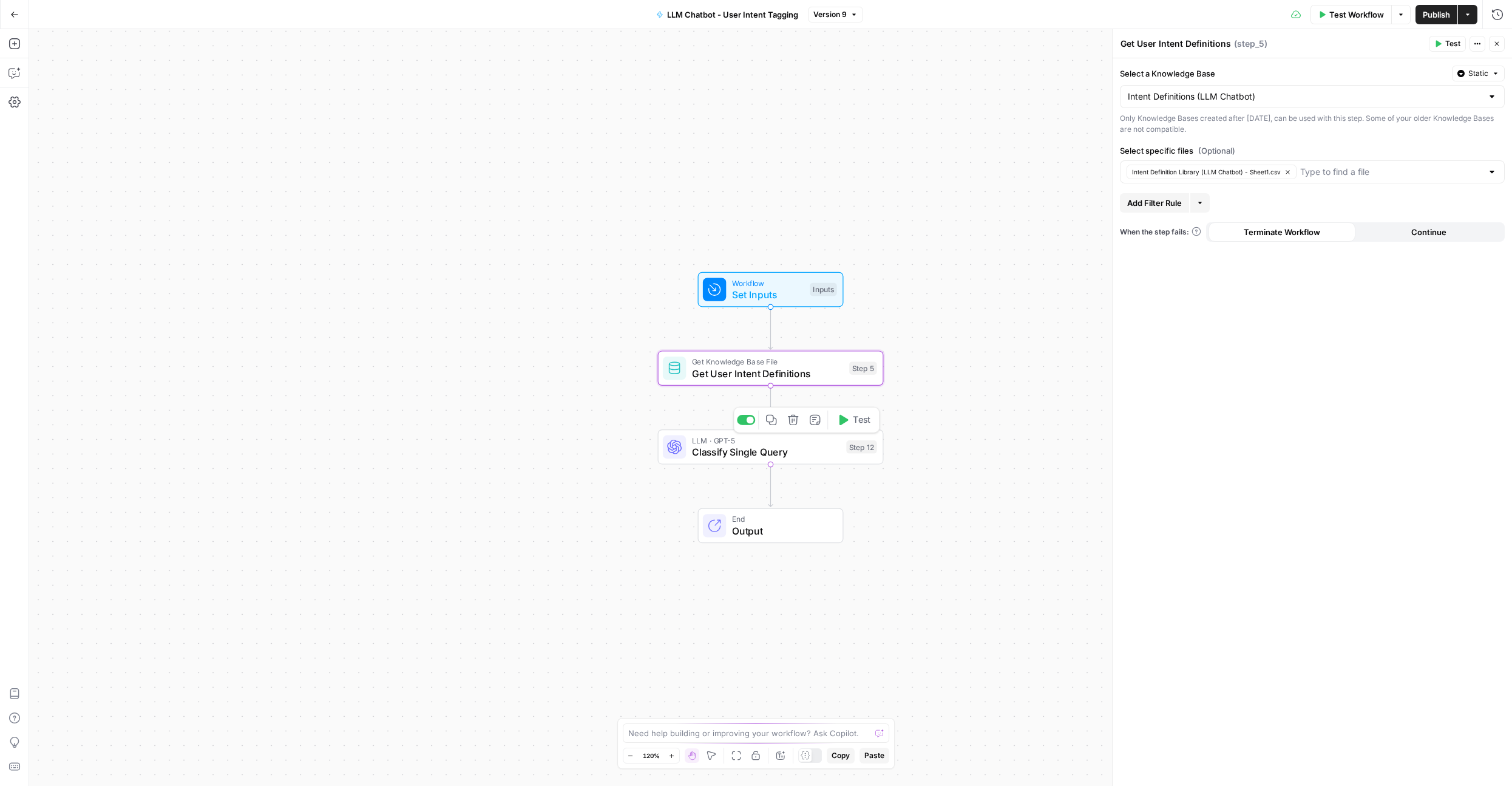
click at [699, 450] on span "Classify Single Query" at bounding box center [766, 452] width 149 height 15
type textarea "Classify Single Query"
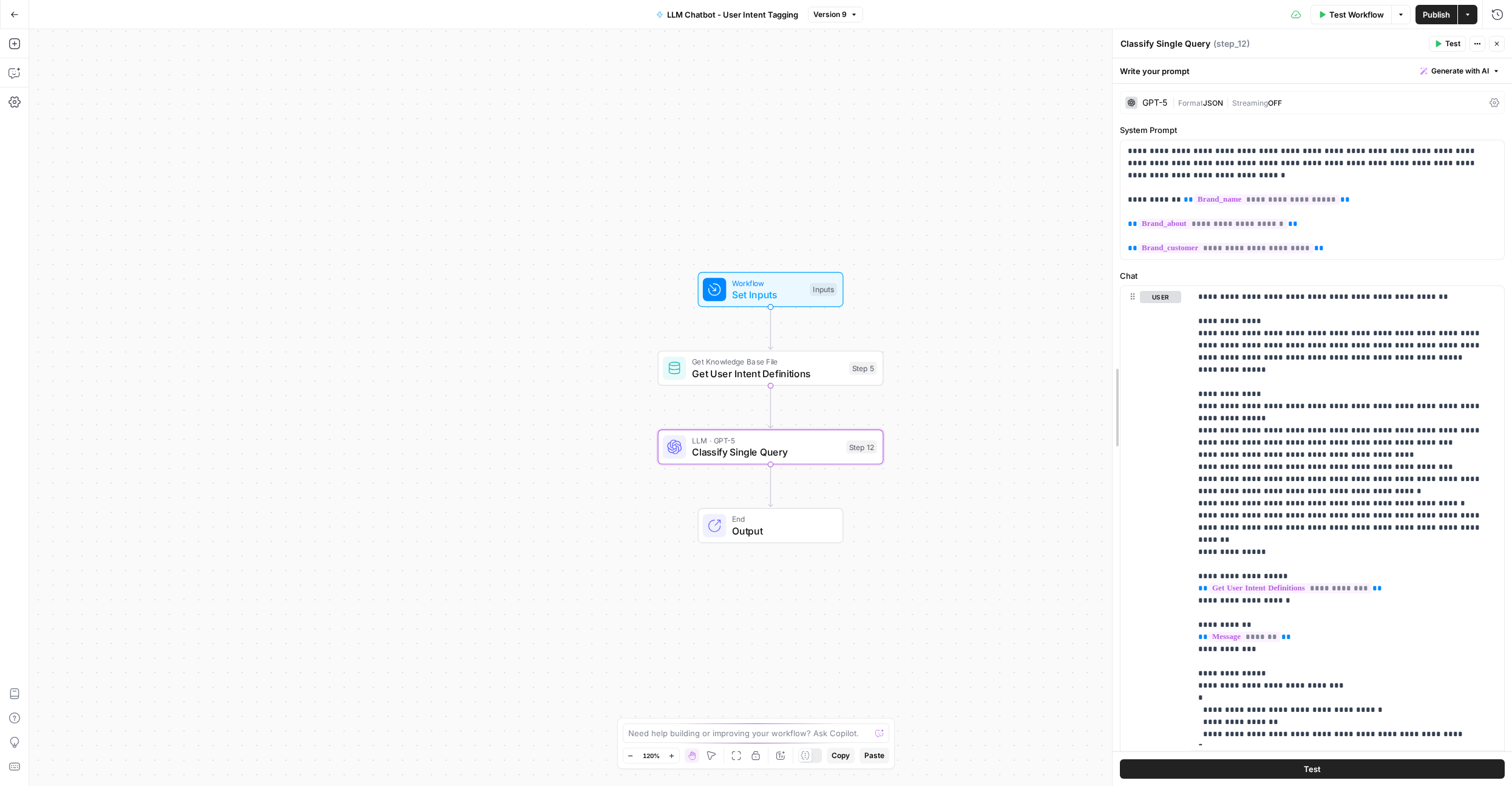
drag, startPoint x: 1114, startPoint y: 332, endPoint x: 1037, endPoint y: 329, distance: 77.1
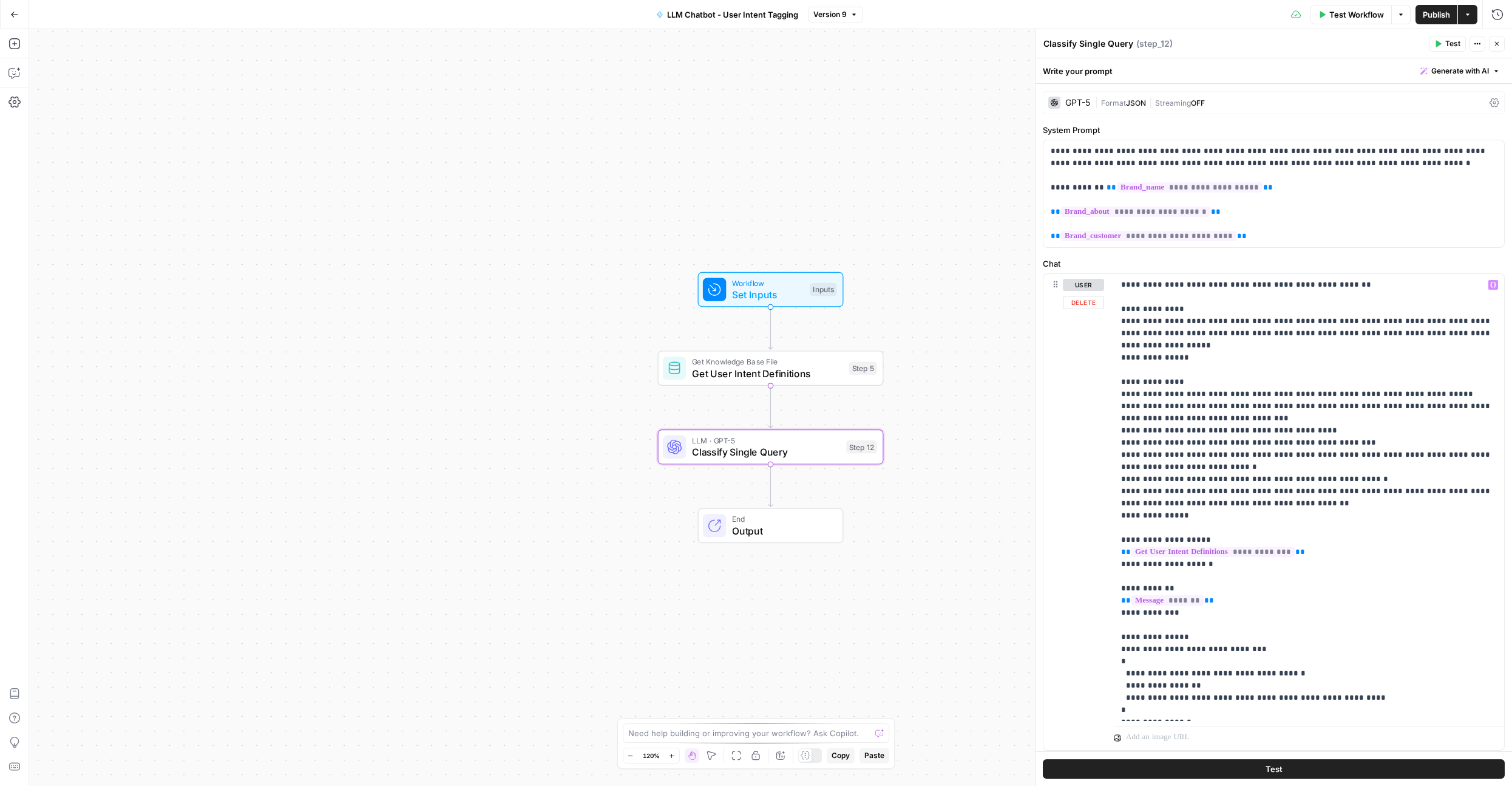
scroll to position [35, 0]
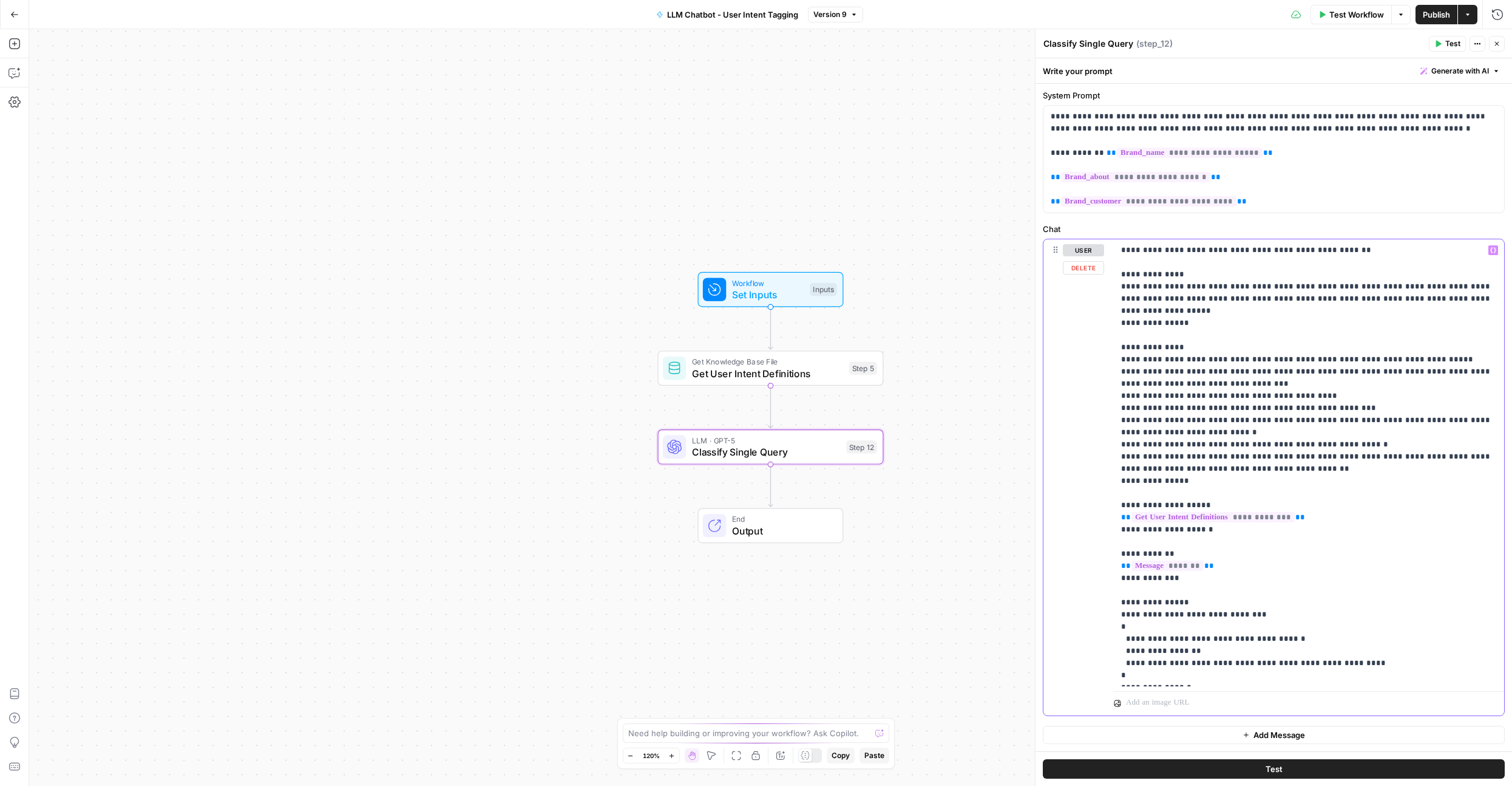
click at [1221, 658] on p "**********" at bounding box center [1309, 462] width 376 height 437
click at [1497, 44] on icon "button" at bounding box center [1497, 44] width 8 height 8
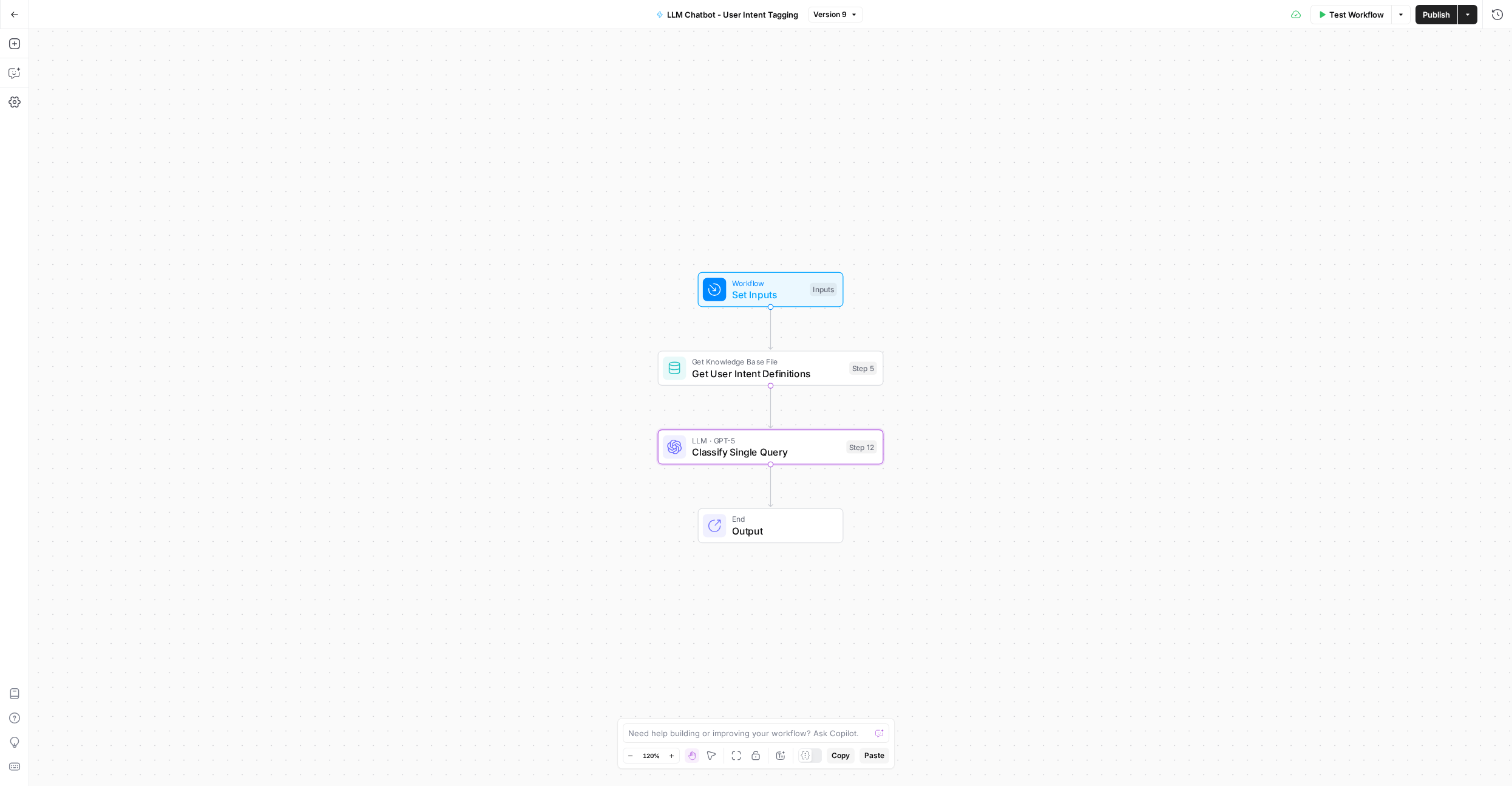
click at [1451, 24] on div "Test Workflow Options Publish Actions Run History" at bounding box center [1188, 14] width 649 height 28
click at [1435, 8] on button "Publish" at bounding box center [1435, 15] width 42 height 19
click at [775, 764] on div "Need help building or improving your workflow? Ask Copilot. Zoom Out 120% Zoom …" at bounding box center [756, 743] width 278 height 51
click at [781, 754] on icon "button" at bounding box center [781, 755] width 10 height 10
click at [1435, 16] on span "Publish" at bounding box center [1436, 15] width 27 height 13
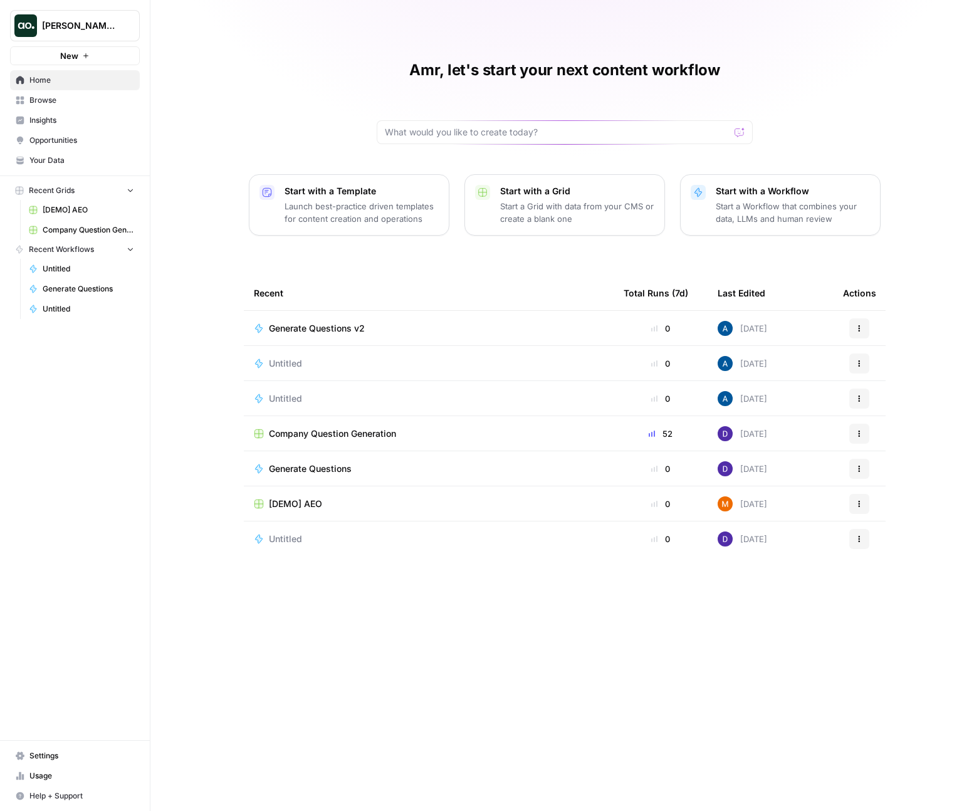
click at [340, 437] on span "Company Question Generation" at bounding box center [332, 433] width 127 height 13
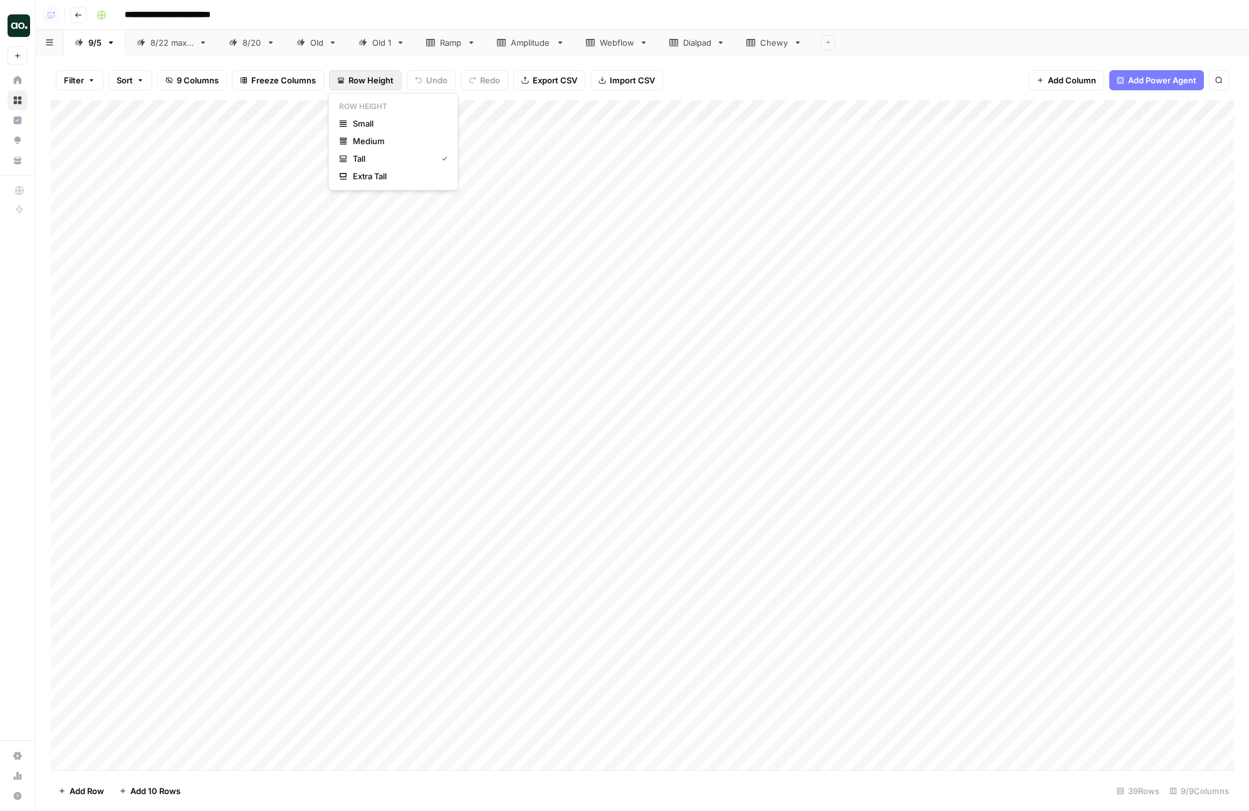
click at [350, 83] on span "Row Height" at bounding box center [370, 80] width 45 height 13
click at [365, 129] on span "Small" at bounding box center [398, 123] width 90 height 13
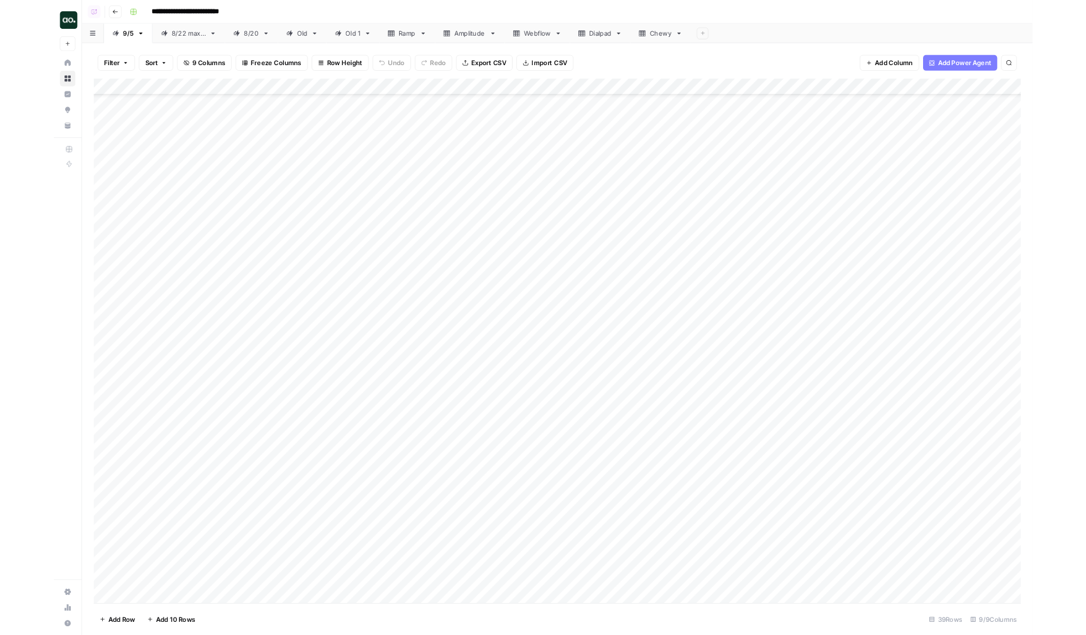
scroll to position [170, 0]
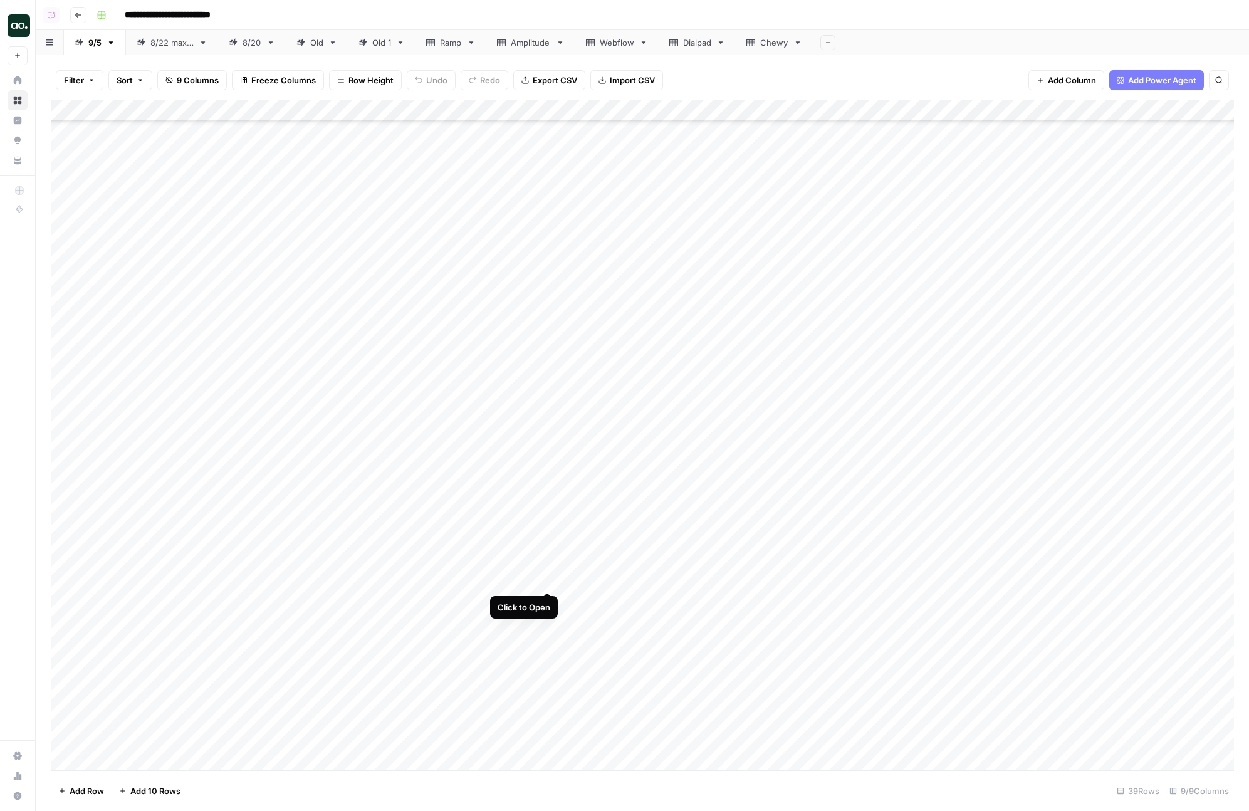
click at [547, 578] on div "Add Column" at bounding box center [642, 435] width 1183 height 670
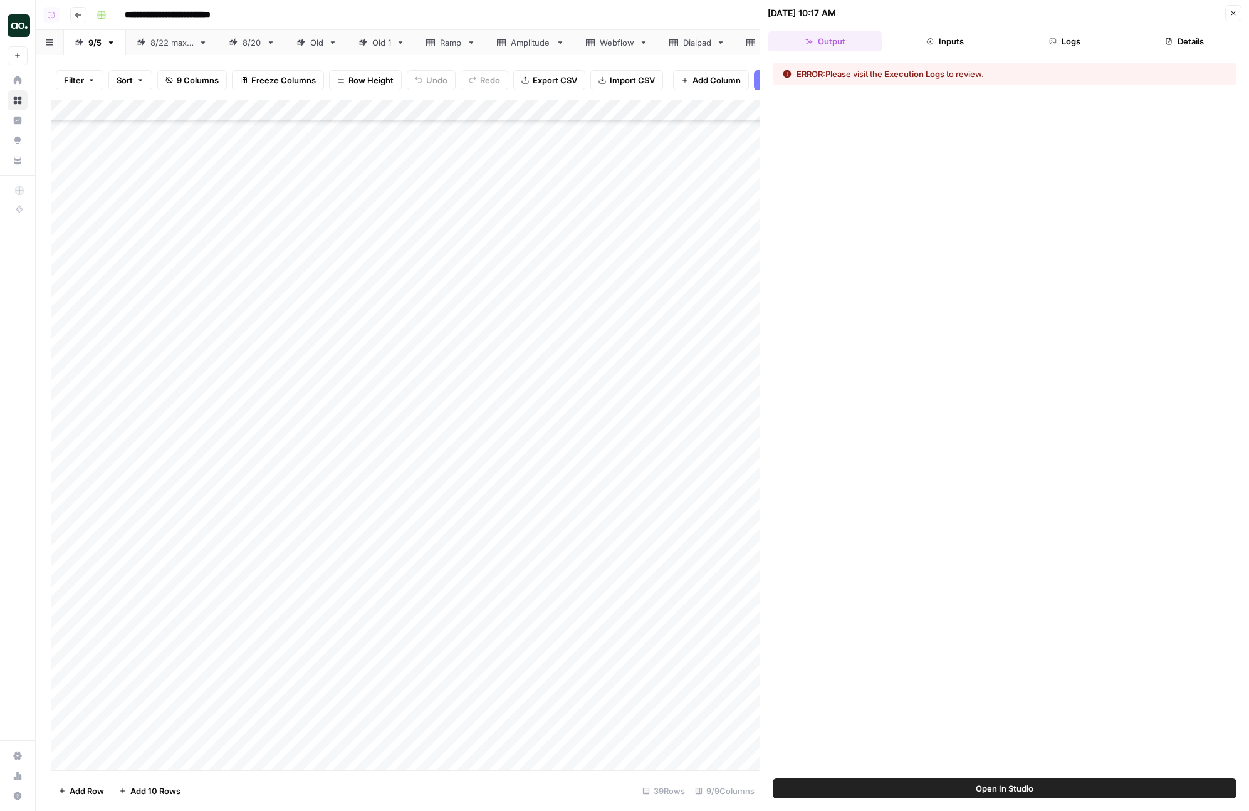
click at [978, 44] on button "Logs" at bounding box center [1064, 41] width 115 height 20
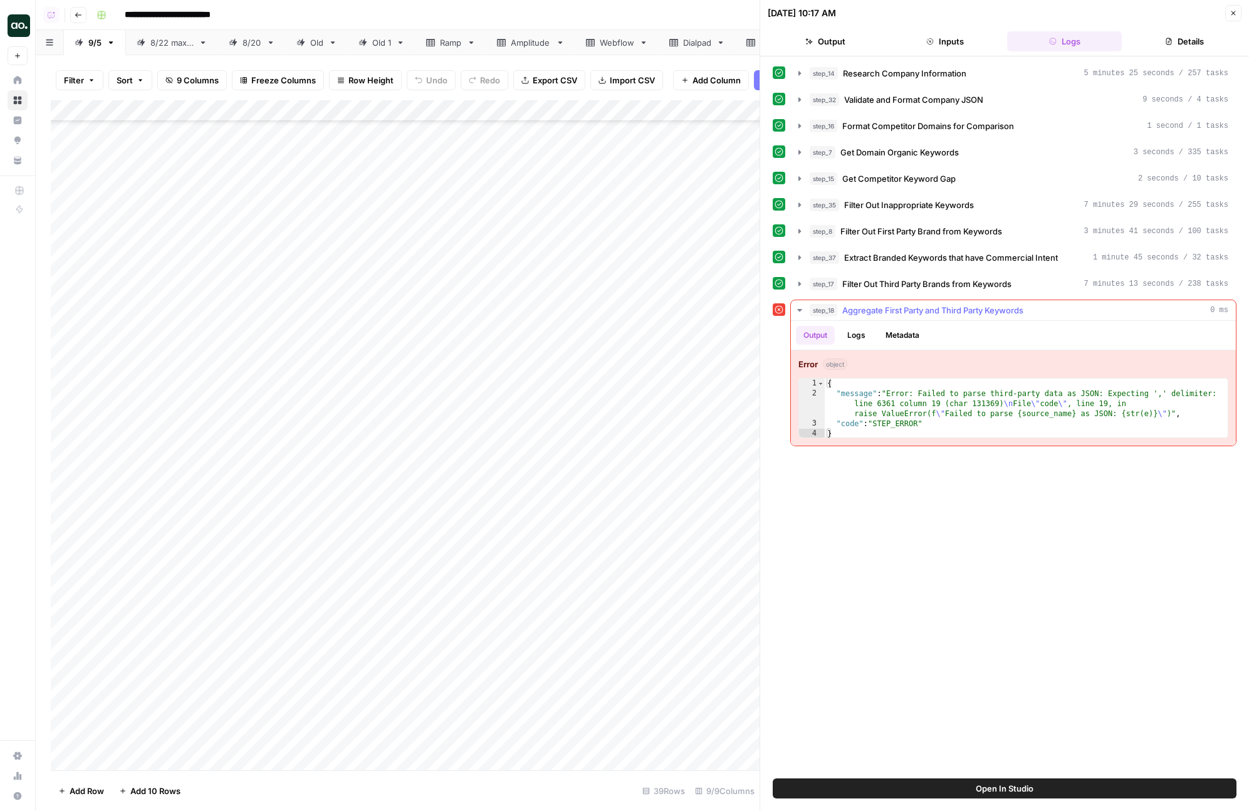
drag, startPoint x: 959, startPoint y: 434, endPoint x: 902, endPoint y: 395, distance: 69.2
click at [902, 395] on div "{ "message" : "Error: Failed to parse third-party data as JSON: Expecting ',' d…" at bounding box center [1026, 418] width 403 height 80
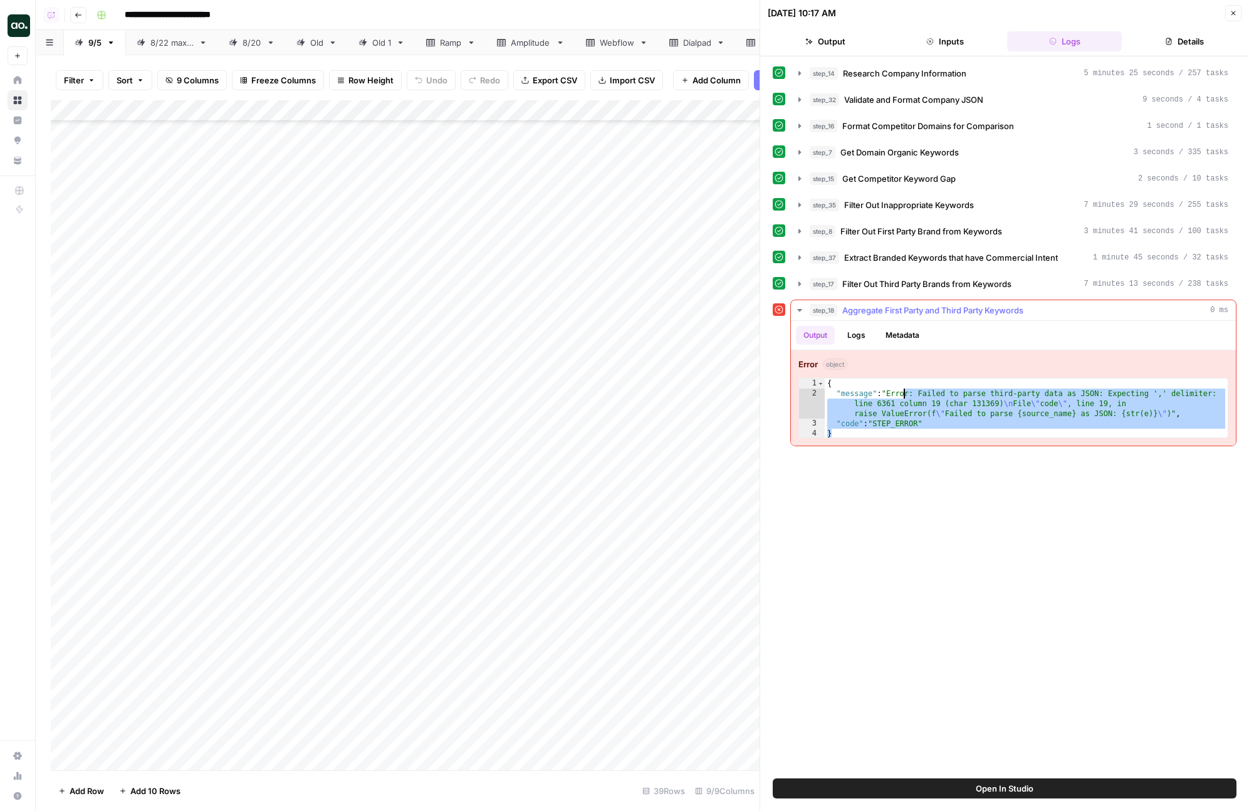
click at [910, 432] on div "{ "message" : "Error: Failed to parse third-party data as JSON: Expecting ',' d…" at bounding box center [1026, 418] width 403 height 80
type textarea "*"
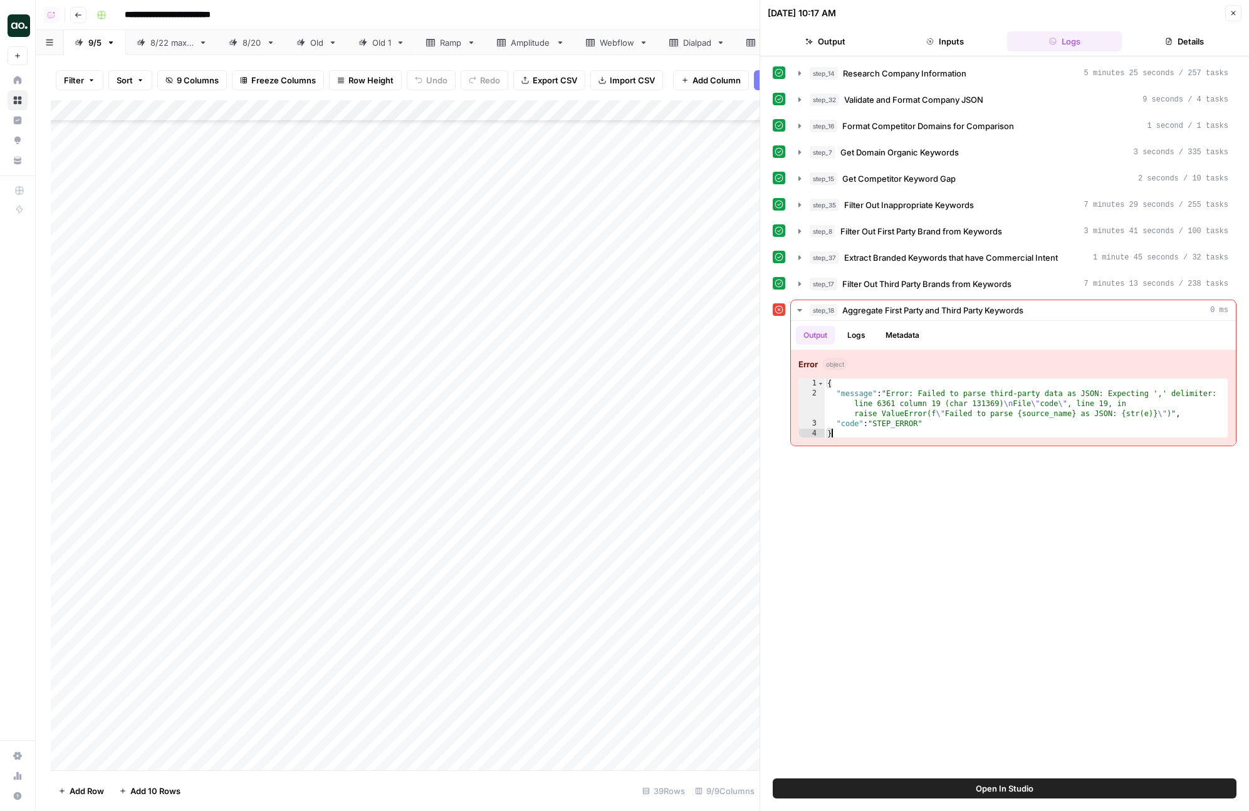
click at [915, 785] on button "Open In Studio" at bounding box center [1005, 788] width 464 height 20
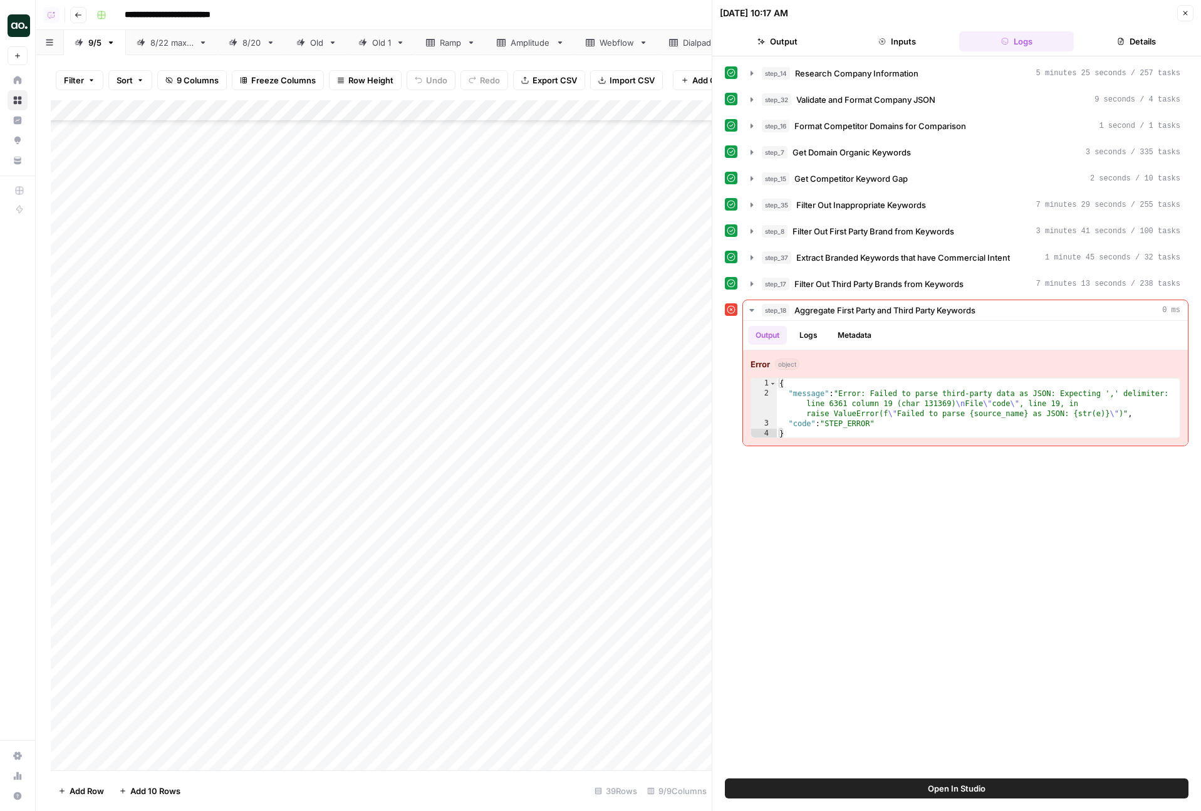
click at [558, 576] on div "Add Column" at bounding box center [381, 435] width 661 height 670
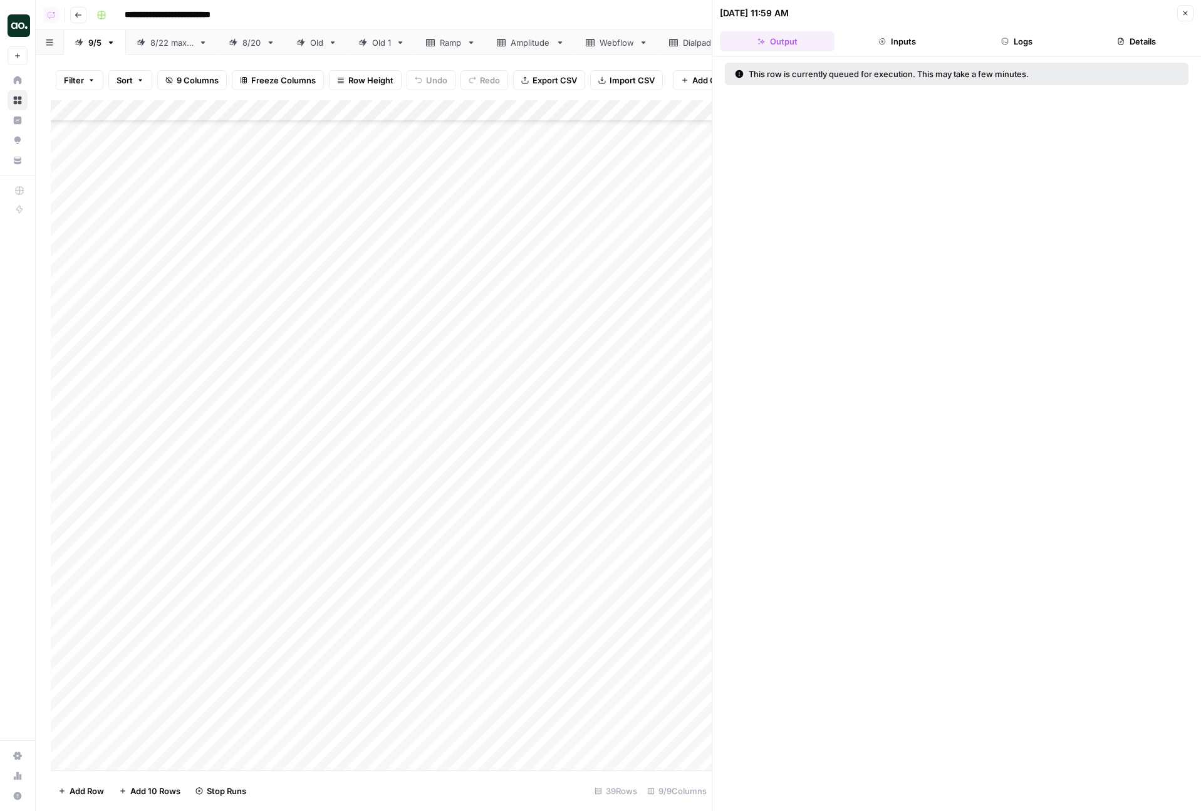
click at [548, 623] on div "Add Column" at bounding box center [381, 435] width 661 height 670
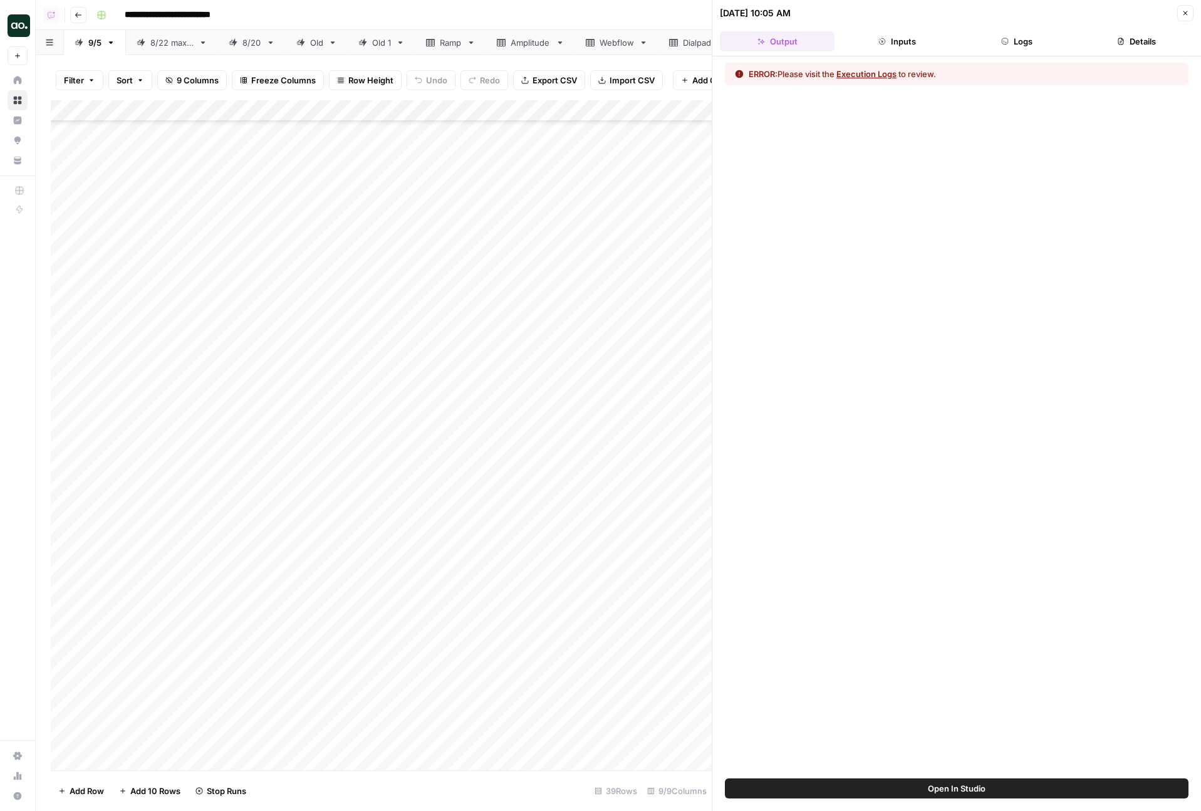
click at [875, 76] on button "Execution Logs" at bounding box center [866, 74] width 60 height 13
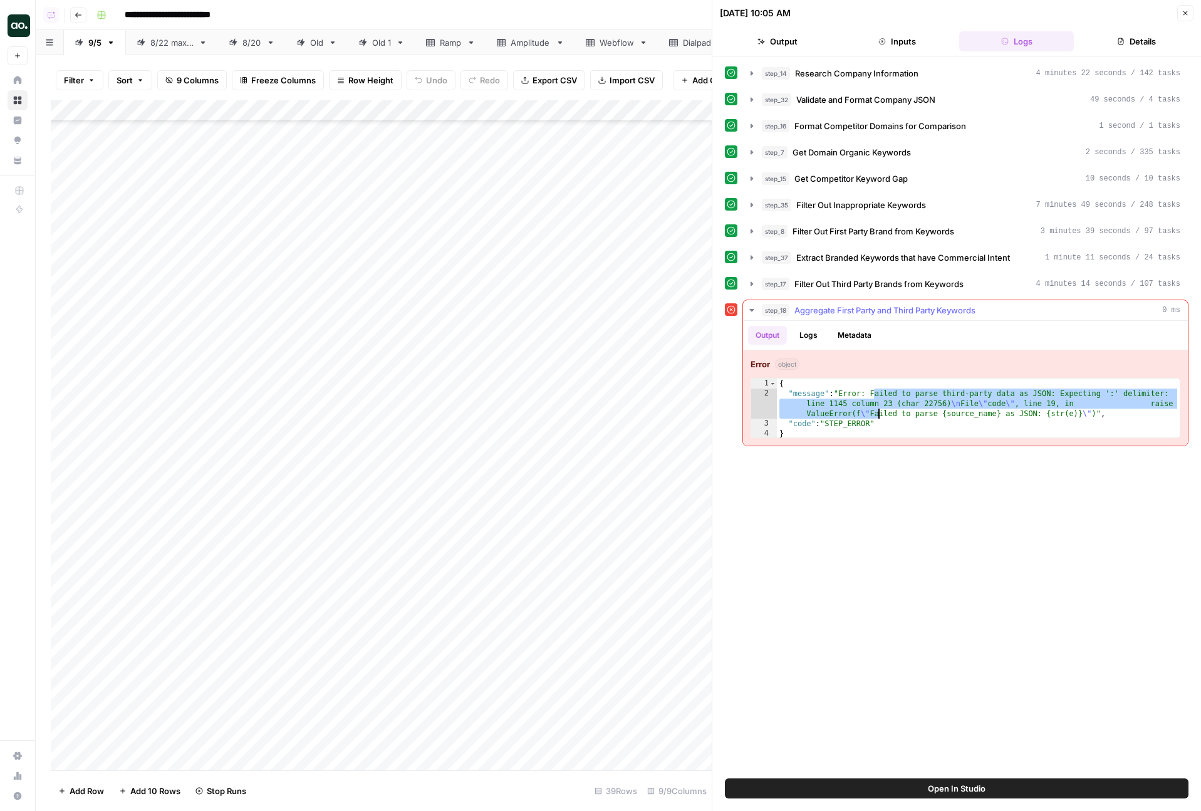
drag, startPoint x: 880, startPoint y: 411, endPoint x: 912, endPoint y: 439, distance: 42.2
click at [912, 439] on div "**********" at bounding box center [965, 397] width 445 height 95
type textarea "**********"
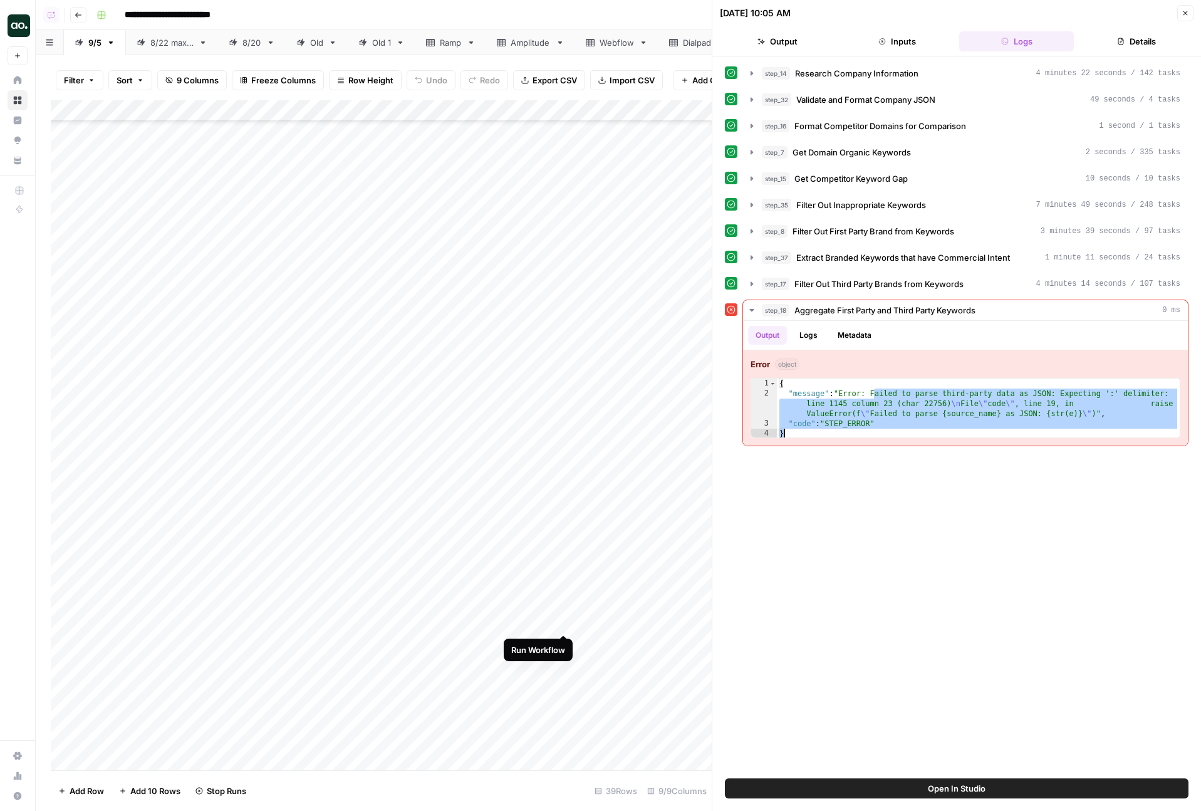
click at [565, 620] on div "Add Column" at bounding box center [381, 435] width 661 height 670
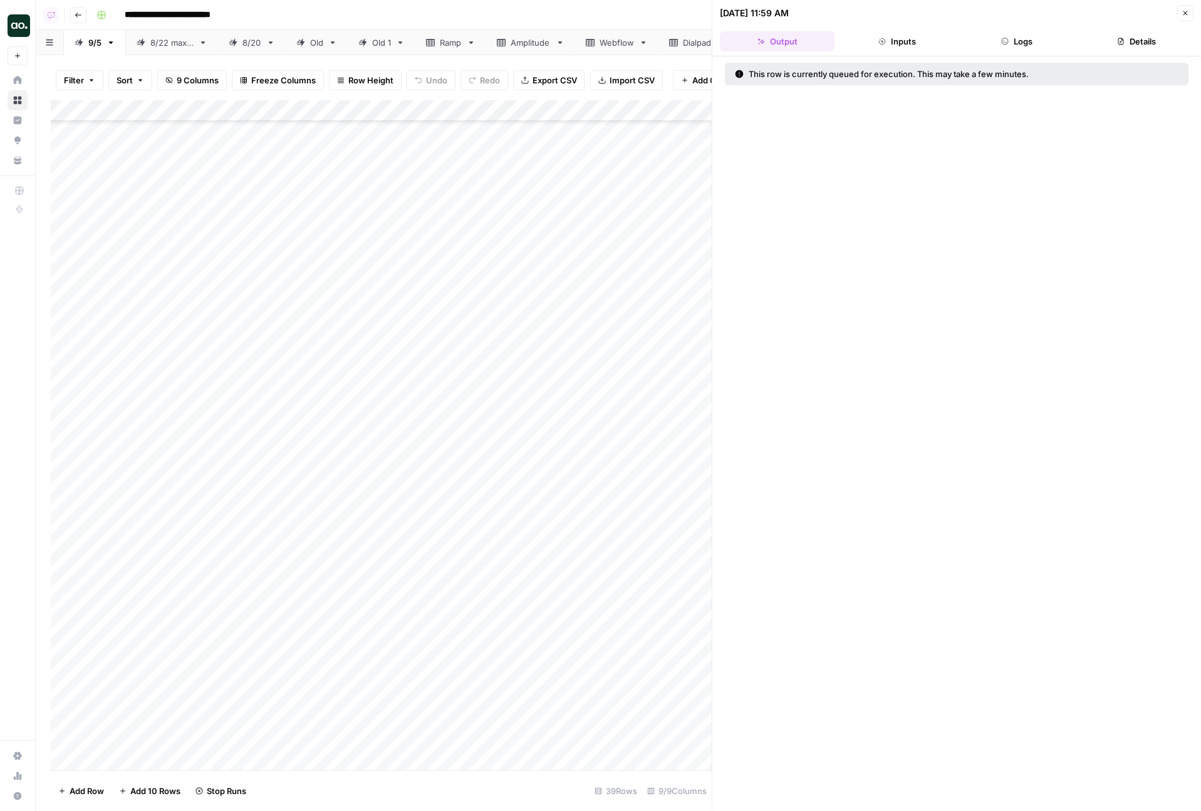
click at [978, 13] on icon "button" at bounding box center [1186, 13] width 8 height 8
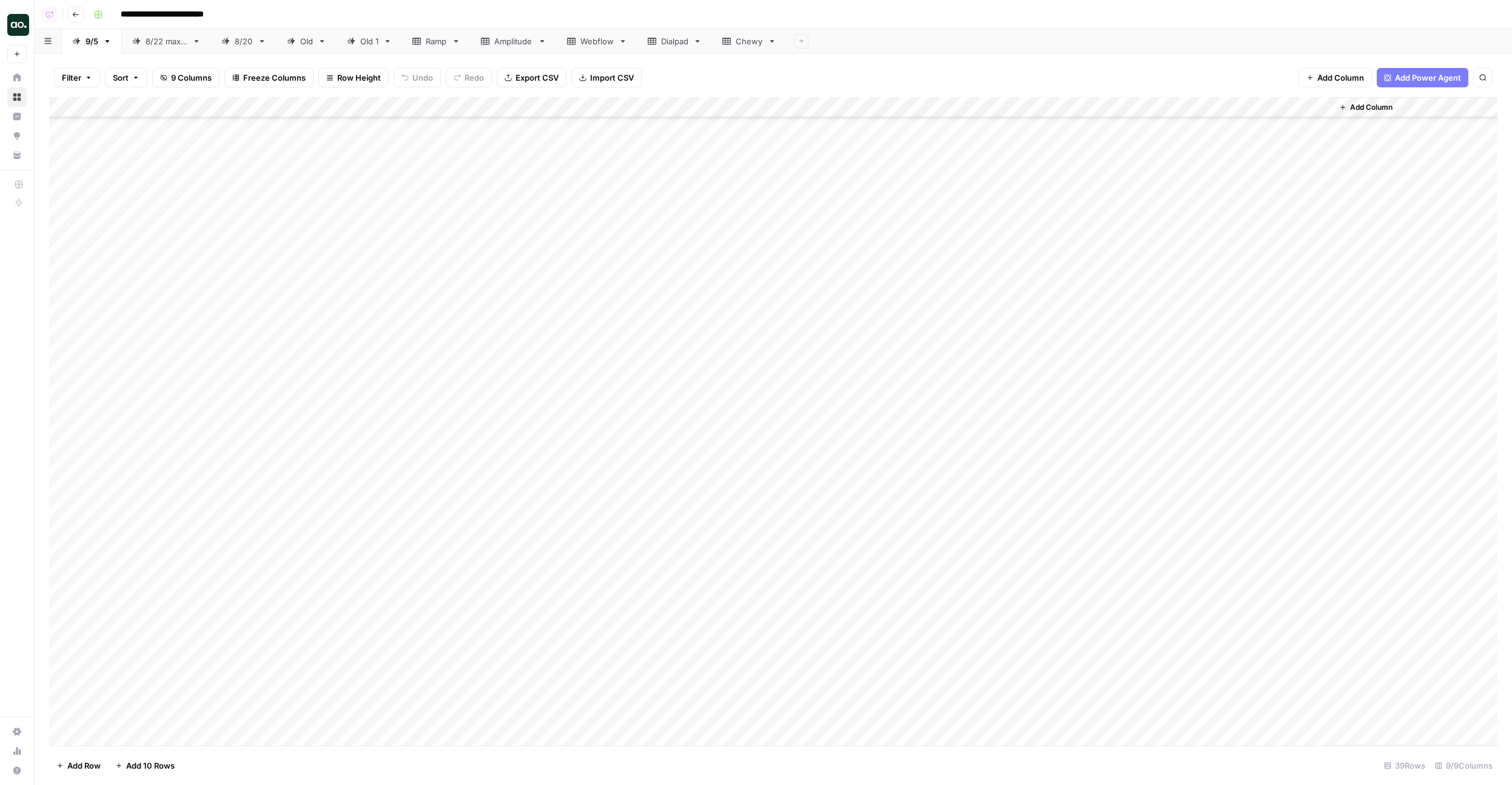
click at [672, 270] on div "Add Column" at bounding box center [773, 421] width 1448 height 649
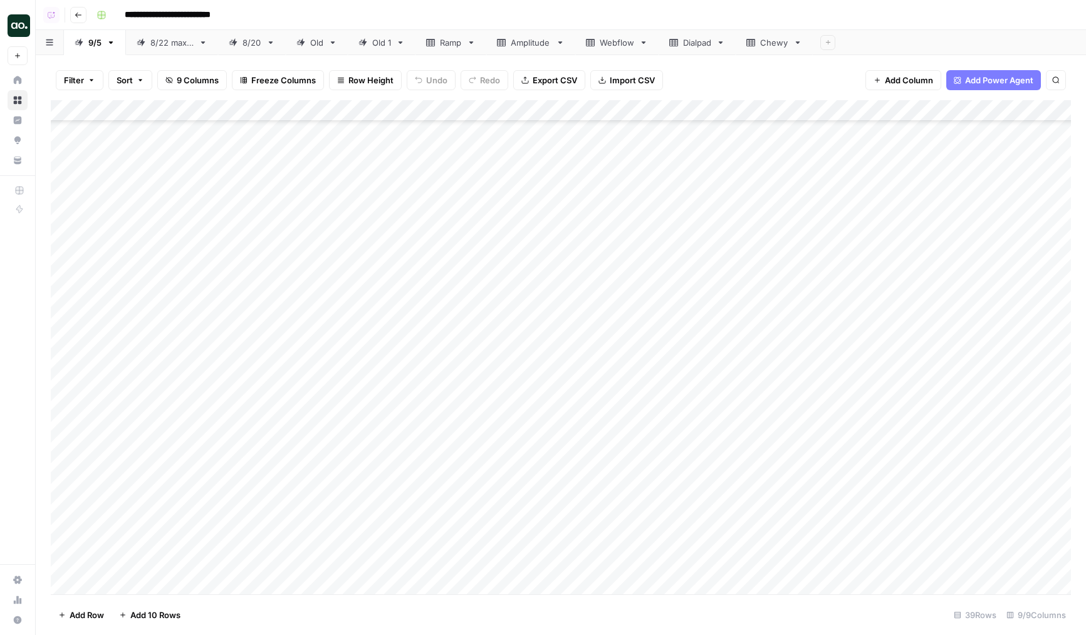
click at [294, 362] on div "Add Column" at bounding box center [561, 347] width 1020 height 494
click at [130, 366] on div "Add Column" at bounding box center [561, 347] width 1020 height 494
click at [576, 286] on div "Add Column" at bounding box center [561, 347] width 1020 height 494
click at [620, 246] on div "Add Column" at bounding box center [561, 347] width 1020 height 494
click at [357, 259] on div "Add Column" at bounding box center [561, 347] width 1020 height 494
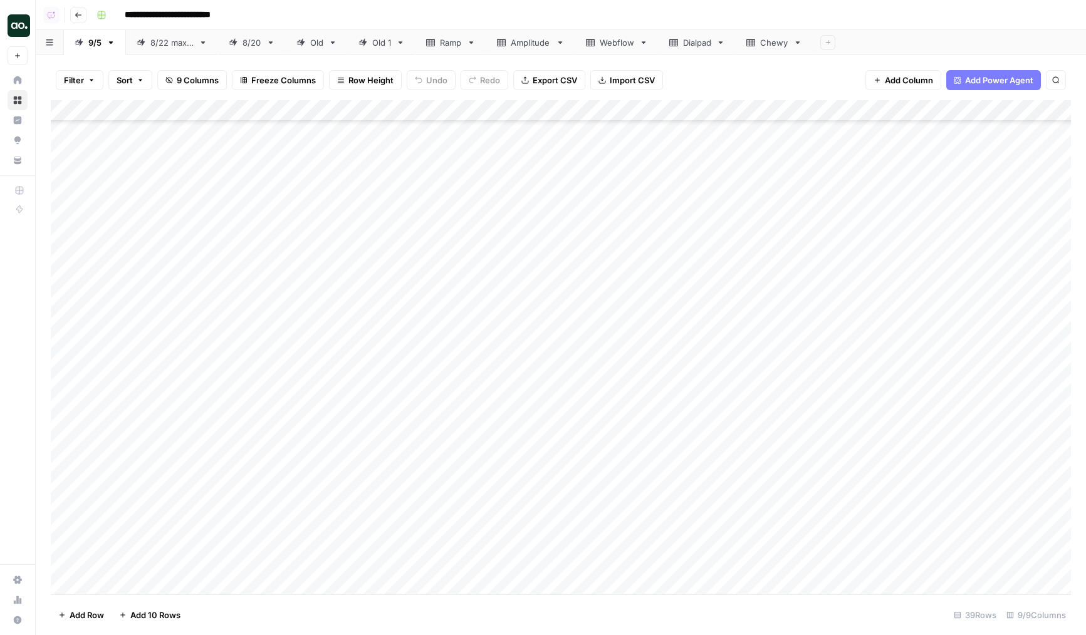
click at [357, 277] on div "Add Column" at bounding box center [561, 347] width 1020 height 494
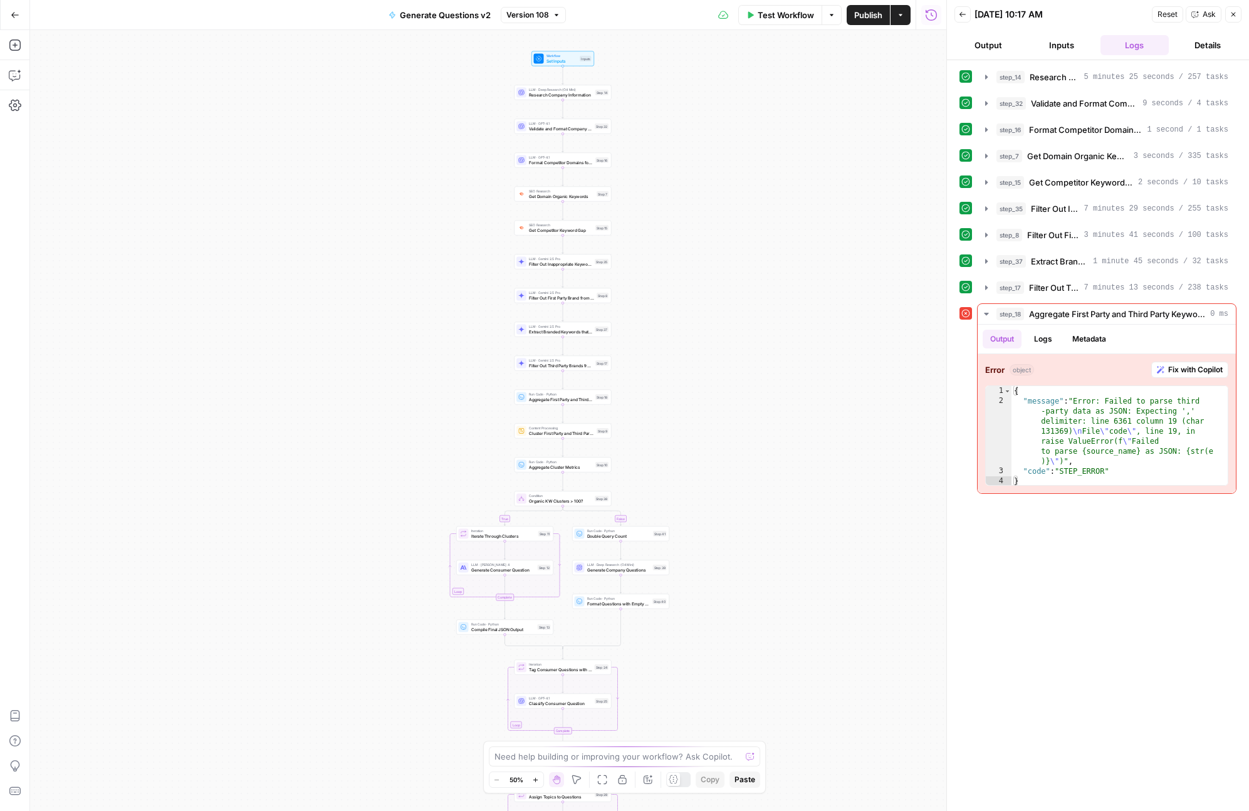
drag, startPoint x: 699, startPoint y: 396, endPoint x: 773, endPoint y: 482, distance: 114.2
click at [773, 482] on div "true false Workflow Set Inputs Inputs LLM · Deep Research (O4 Mini) Research Co…" at bounding box center [488, 420] width 916 height 781
click at [1177, 377] on button "Fix with Copilot" at bounding box center [1189, 370] width 77 height 16
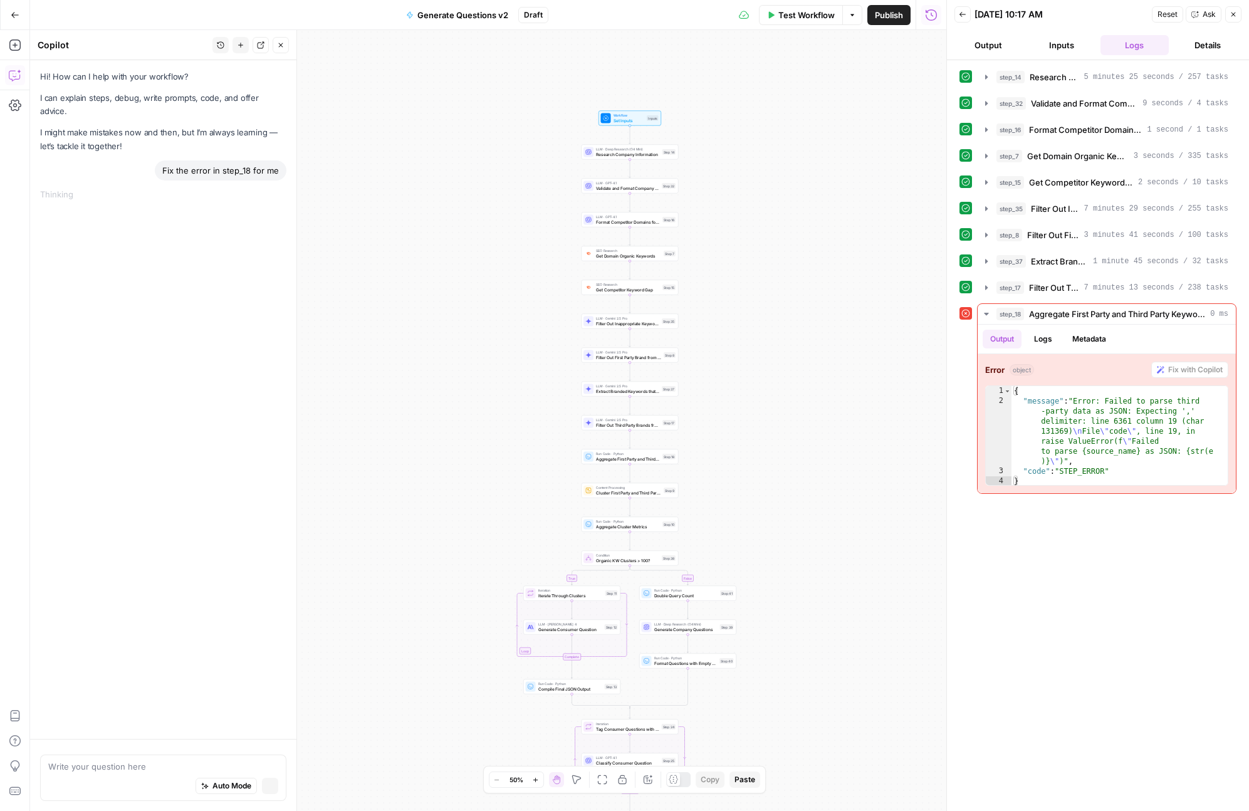
drag, startPoint x: 749, startPoint y: 334, endPoint x: 816, endPoint y: 393, distance: 89.7
click at [816, 393] on div "true false Workflow Set Inputs Inputs LLM · Deep Research (O4 Mini) Research Co…" at bounding box center [488, 420] width 916 height 781
drag, startPoint x: 941, startPoint y: 369, endPoint x: 860, endPoint y: 373, distance: 80.3
click at [941, 373] on div at bounding box center [947, 405] width 13 height 811
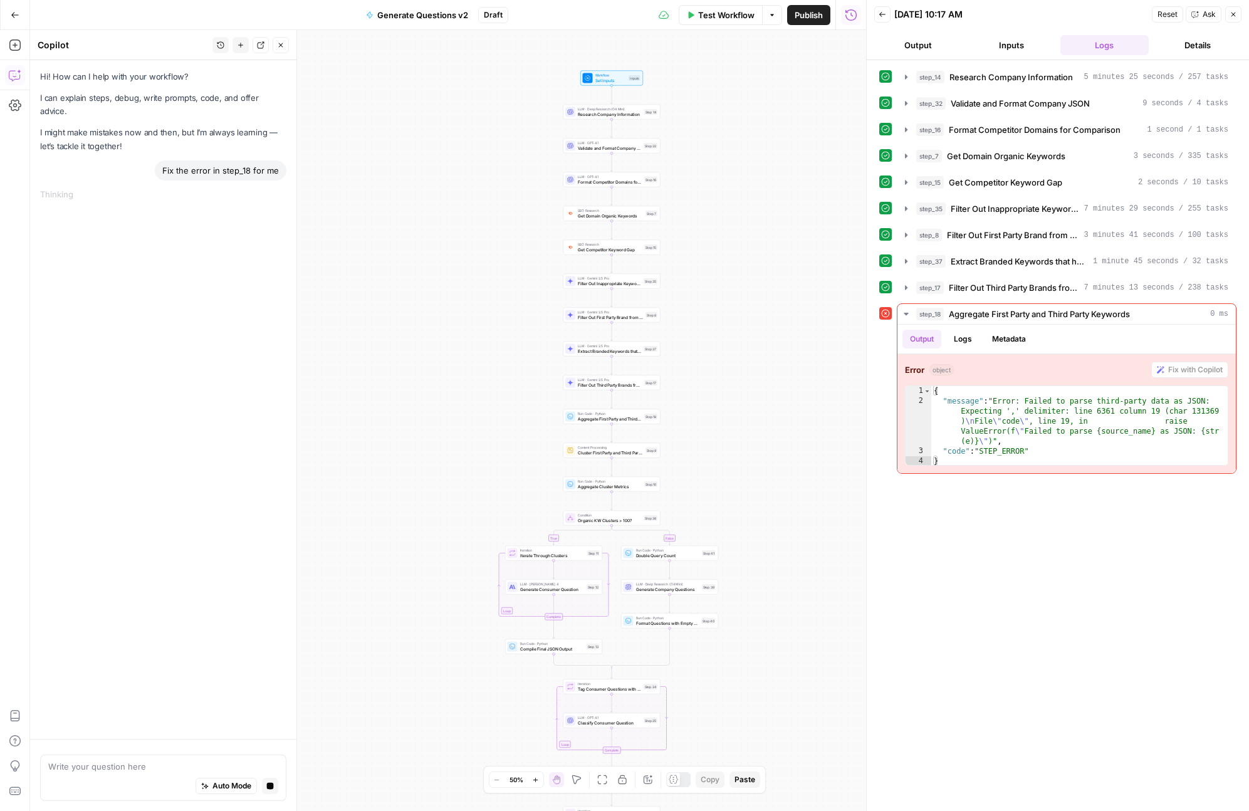
drag, startPoint x: 444, startPoint y: 358, endPoint x: 425, endPoint y: 318, distance: 44.3
click at [425, 318] on div "true false Workflow Set Inputs Inputs LLM · Deep Research (O4 Mini) Research Co…" at bounding box center [448, 420] width 836 height 781
drag, startPoint x: 417, startPoint y: 322, endPoint x: 422, endPoint y: 278, distance: 44.8
click at [422, 278] on div "true false Workflow Set Inputs Inputs LLM · Deep Research (O4 Mini) Research Co…" at bounding box center [448, 420] width 836 height 781
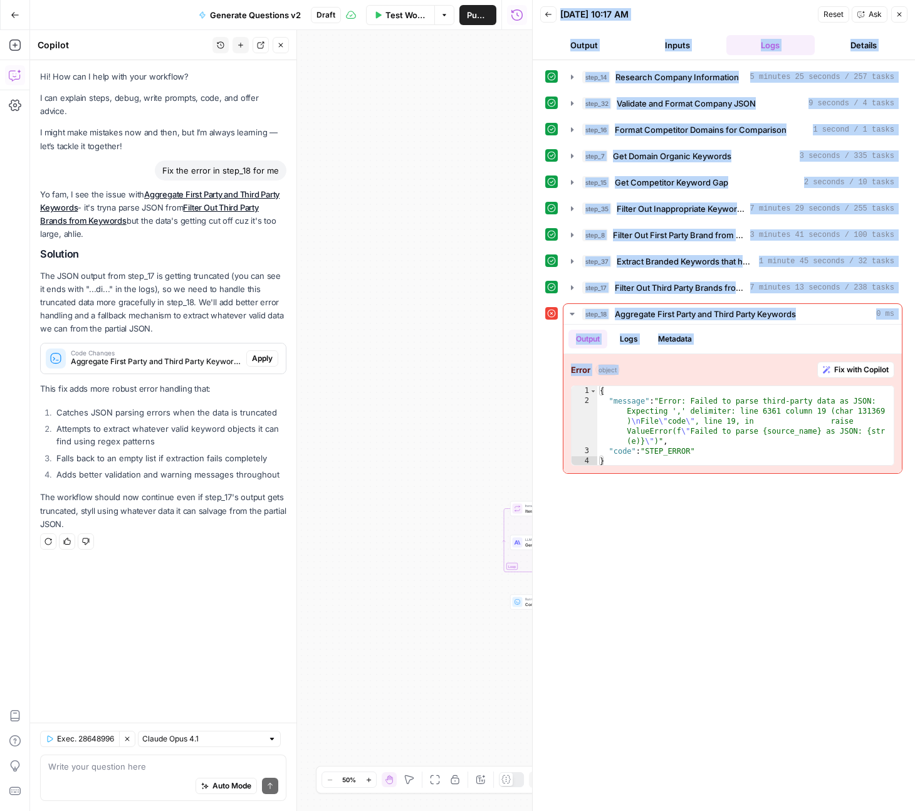
drag, startPoint x: 912, startPoint y: 511, endPoint x: 1050, endPoint y: 511, distance: 137.8
click at [915, 511] on html "Dillon Test New Home Browse Insights Opportunities Your Data Recent Grids [DEMO…" at bounding box center [457, 405] width 915 height 811
click at [301, 373] on div at bounding box center [296, 420] width 13 height 781
click at [261, 351] on button "Apply" at bounding box center [262, 358] width 32 height 16
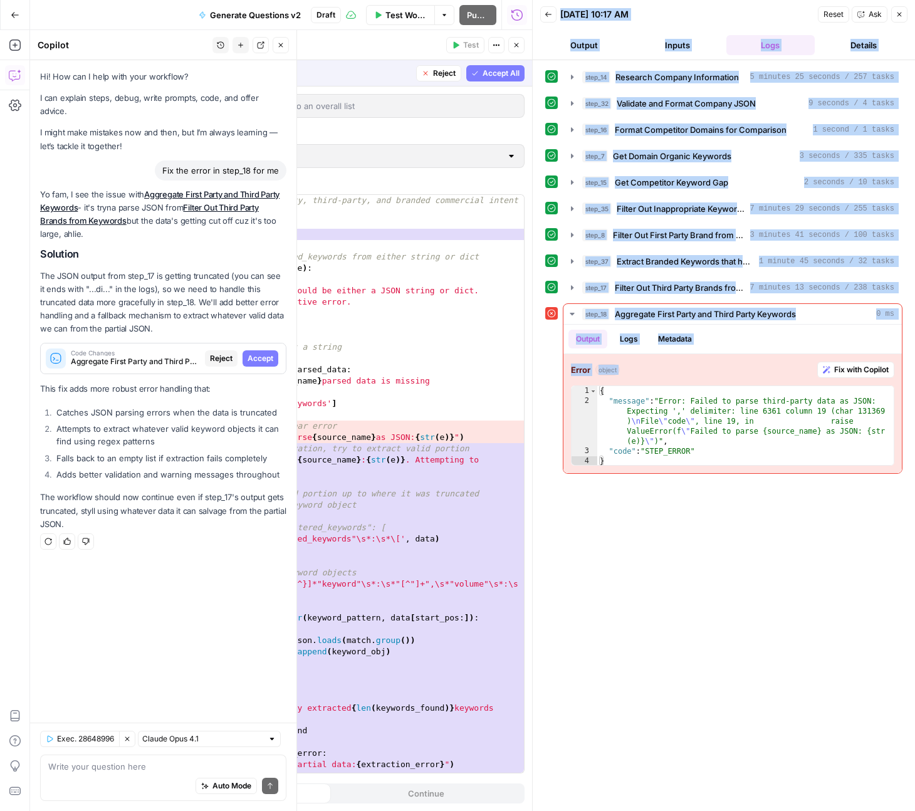
click at [490, 79] on button "Accept All" at bounding box center [495, 73] width 58 height 16
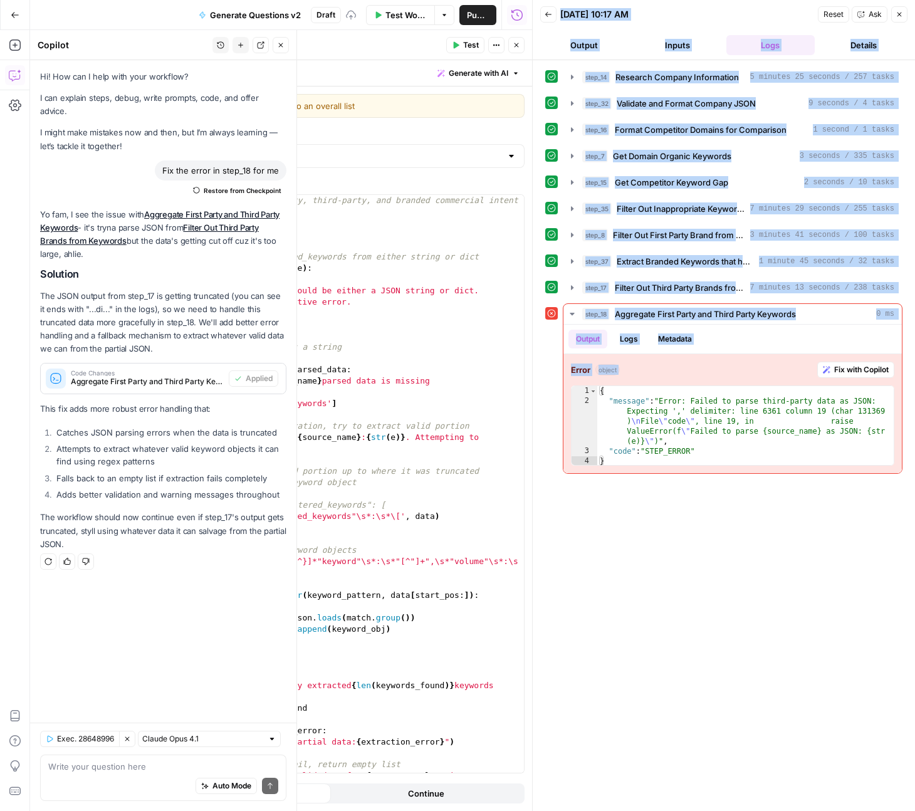
click at [469, 47] on span "Test" at bounding box center [471, 44] width 16 height 11
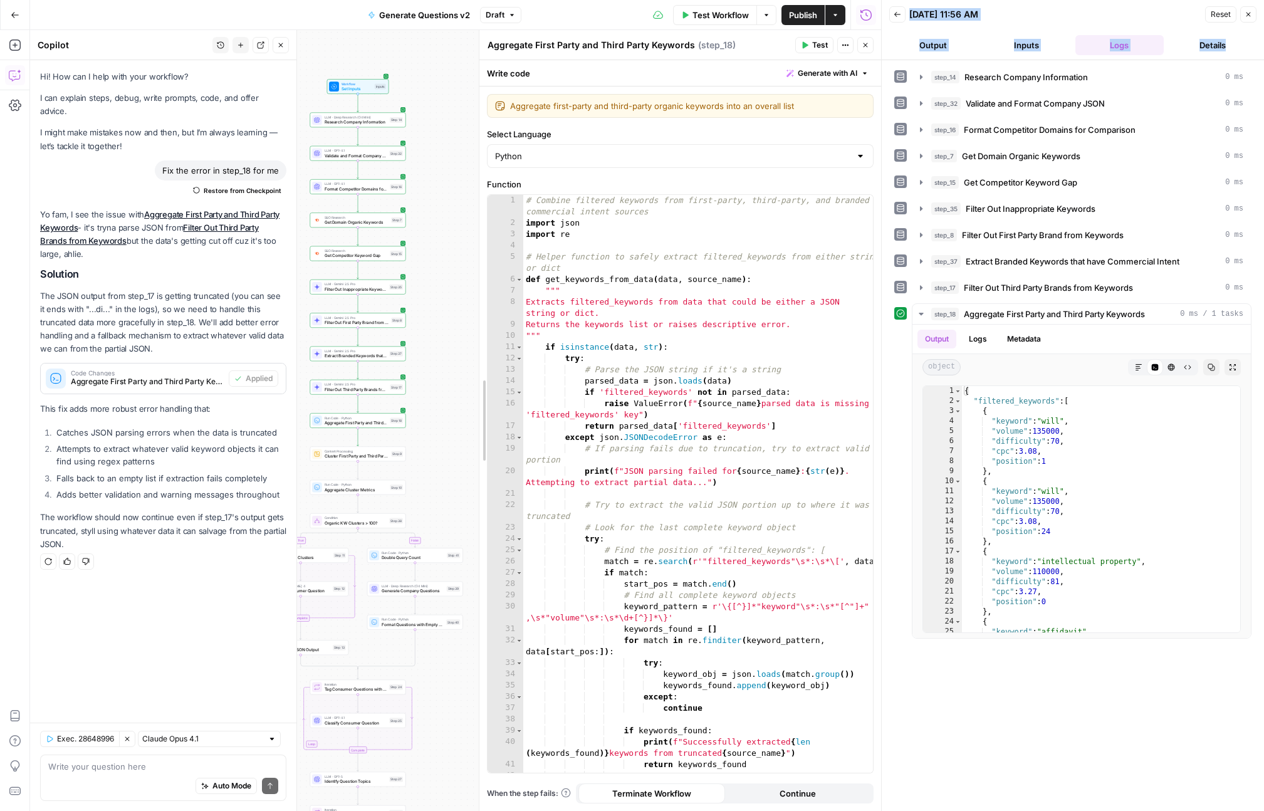
drag, startPoint x: 388, startPoint y: 456, endPoint x: 491, endPoint y: 457, distance: 102.8
click at [486, 457] on div at bounding box center [479, 420] width 13 height 781
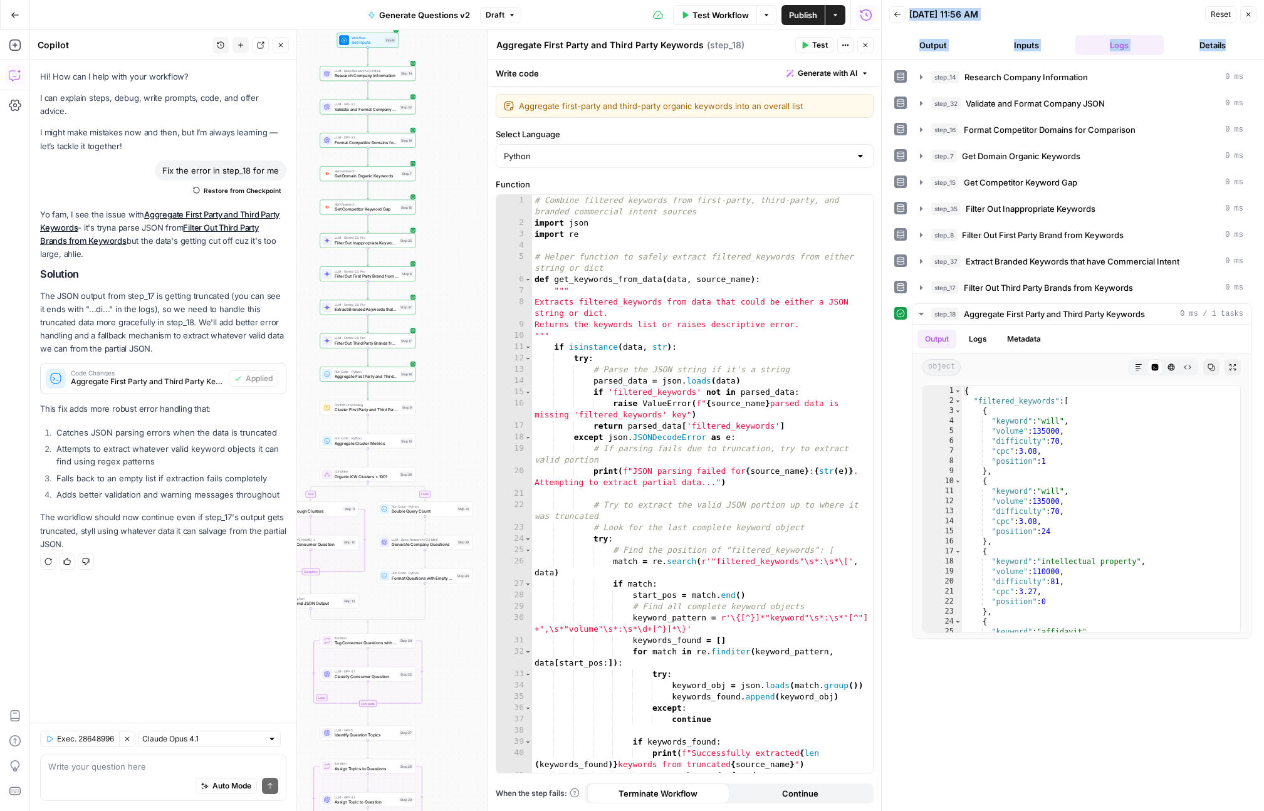
drag, startPoint x: 457, startPoint y: 415, endPoint x: 467, endPoint y: 369, distance: 47.4
click at [467, 369] on div "true false Workflow Set Inputs Inputs LLM · Deep Research (O4 Mini) Research Co…" at bounding box center [455, 420] width 851 height 781
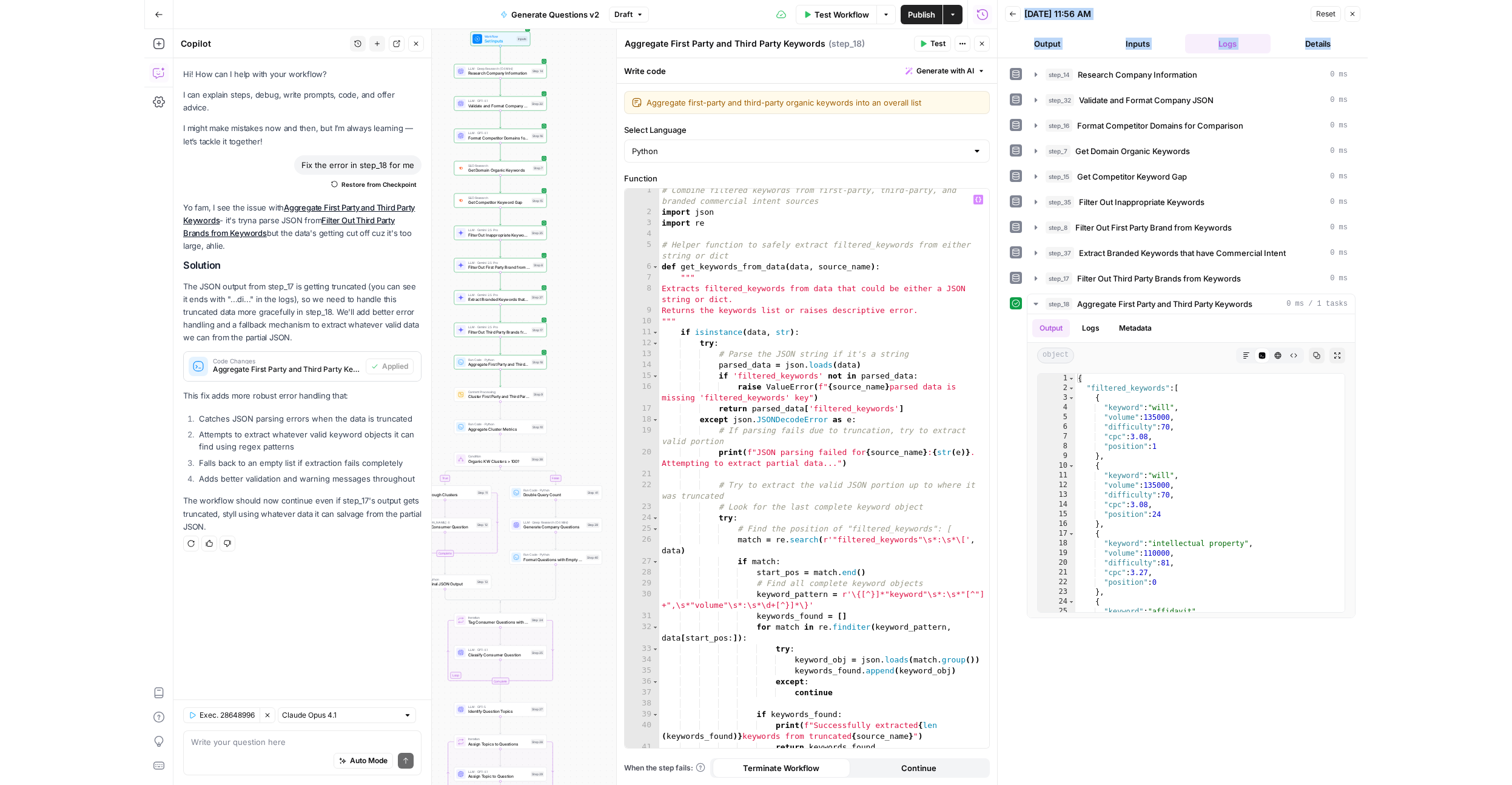
scroll to position [6, 0]
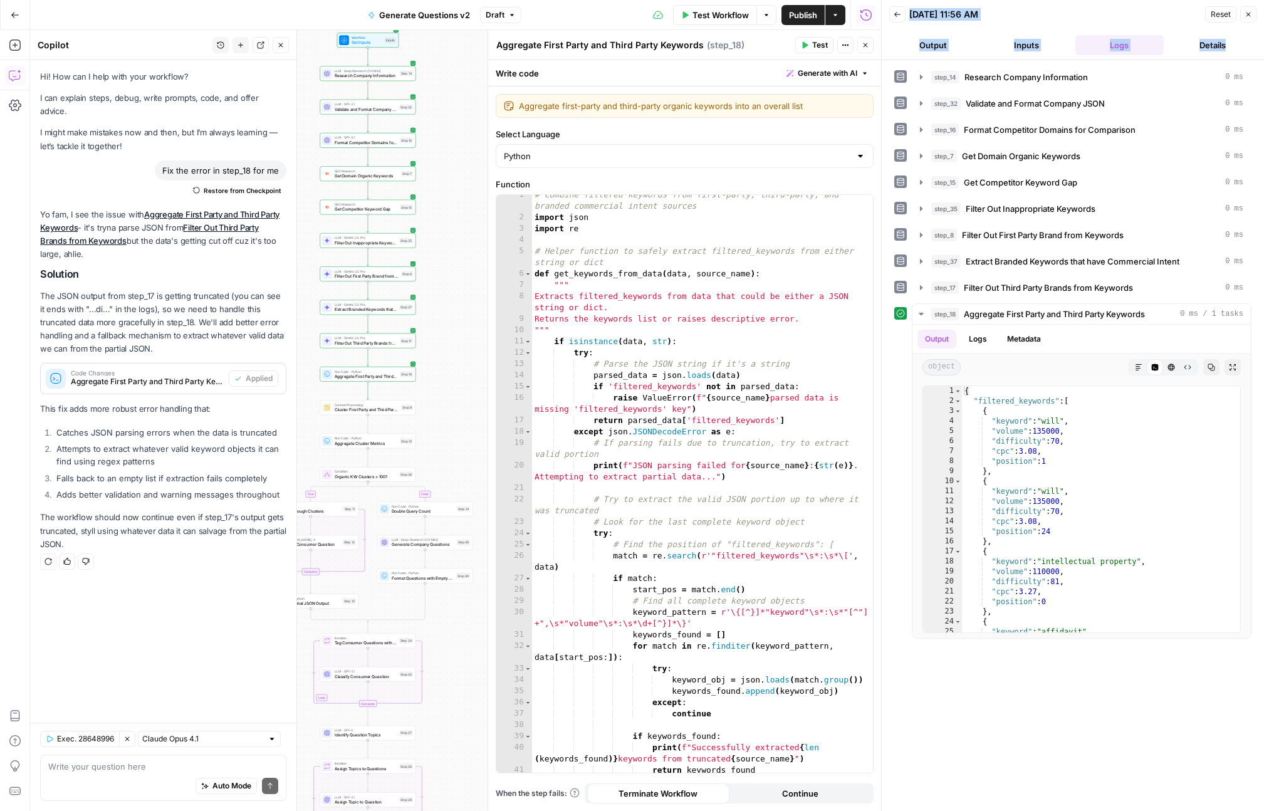
click at [871, 48] on button "Close" at bounding box center [865, 45] width 16 height 16
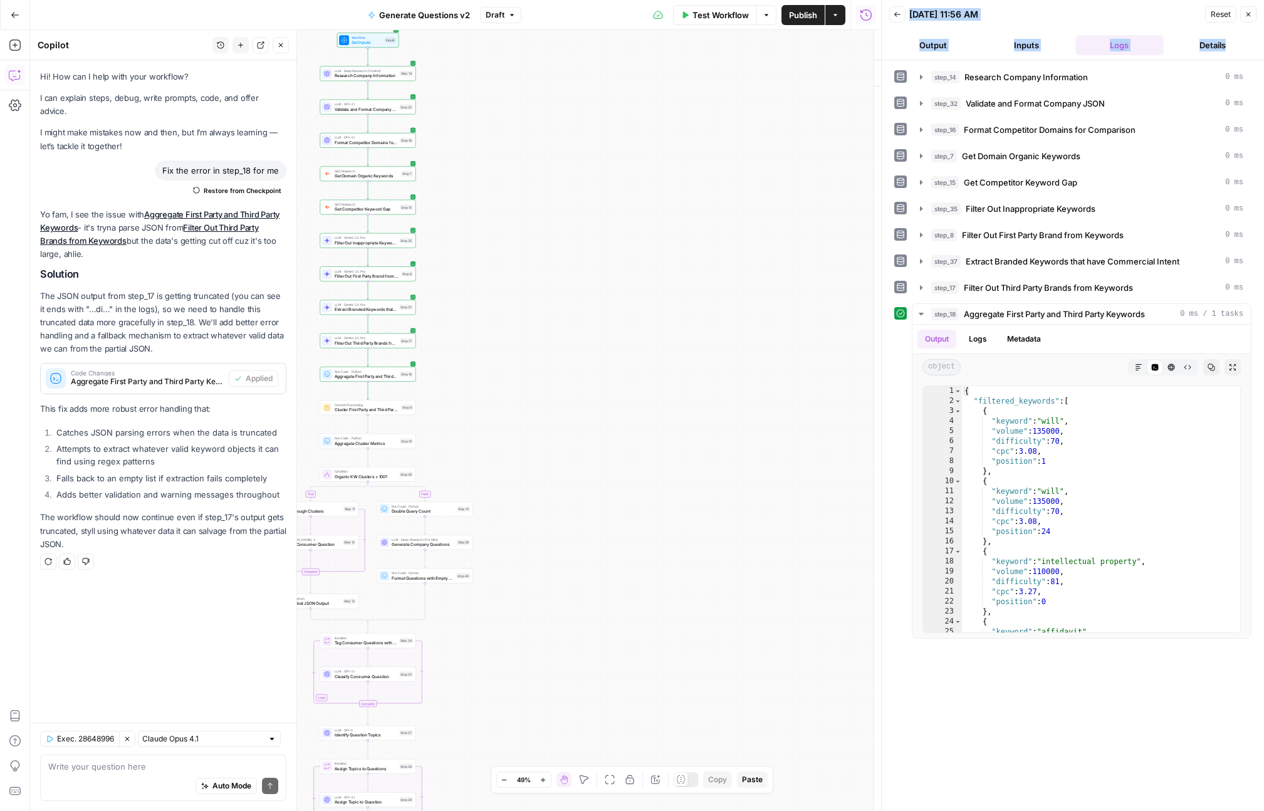
click at [821, 18] on button "Publish" at bounding box center [802, 15] width 43 height 20
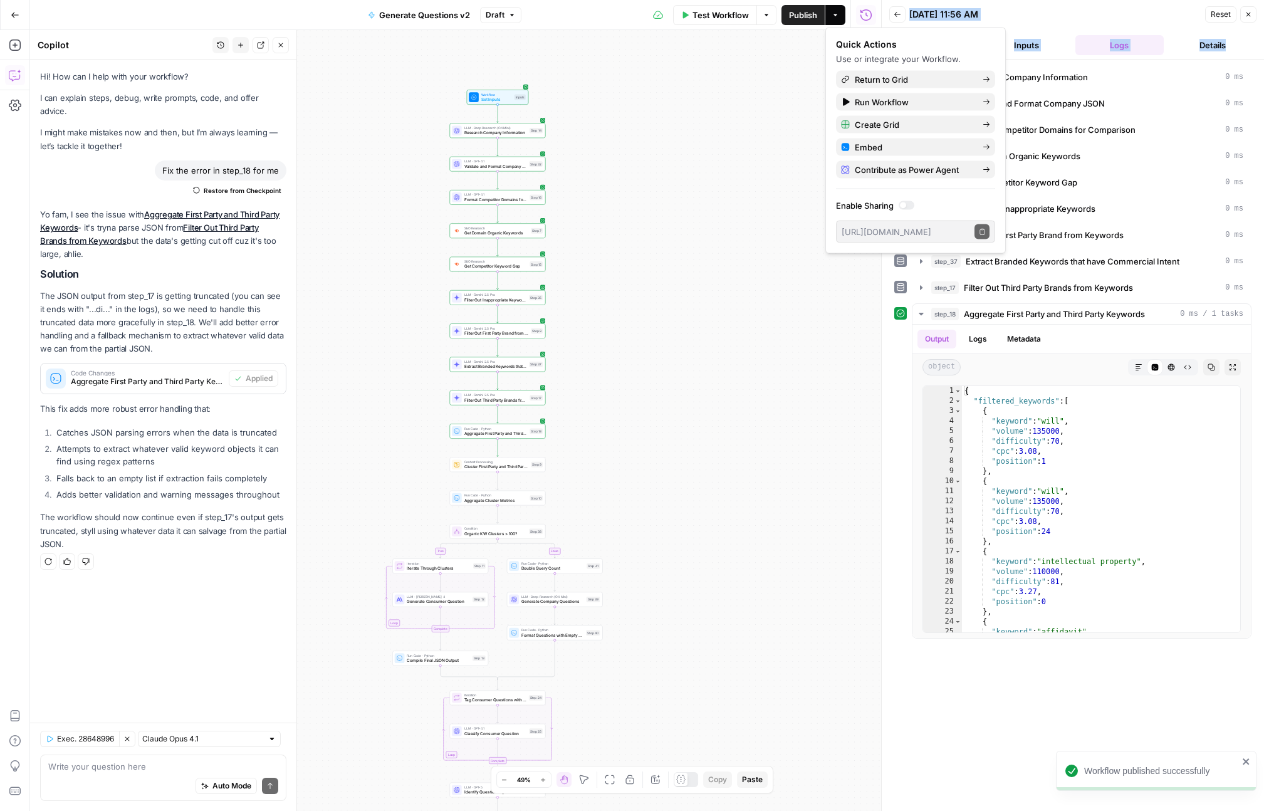
drag, startPoint x: 591, startPoint y: 167, endPoint x: 743, endPoint y: 259, distance: 177.2
click at [743, 259] on div "true false Workflow Set Inputs Inputs LLM · Deep Research (O4 Mini) Research Co…" at bounding box center [455, 420] width 851 height 781
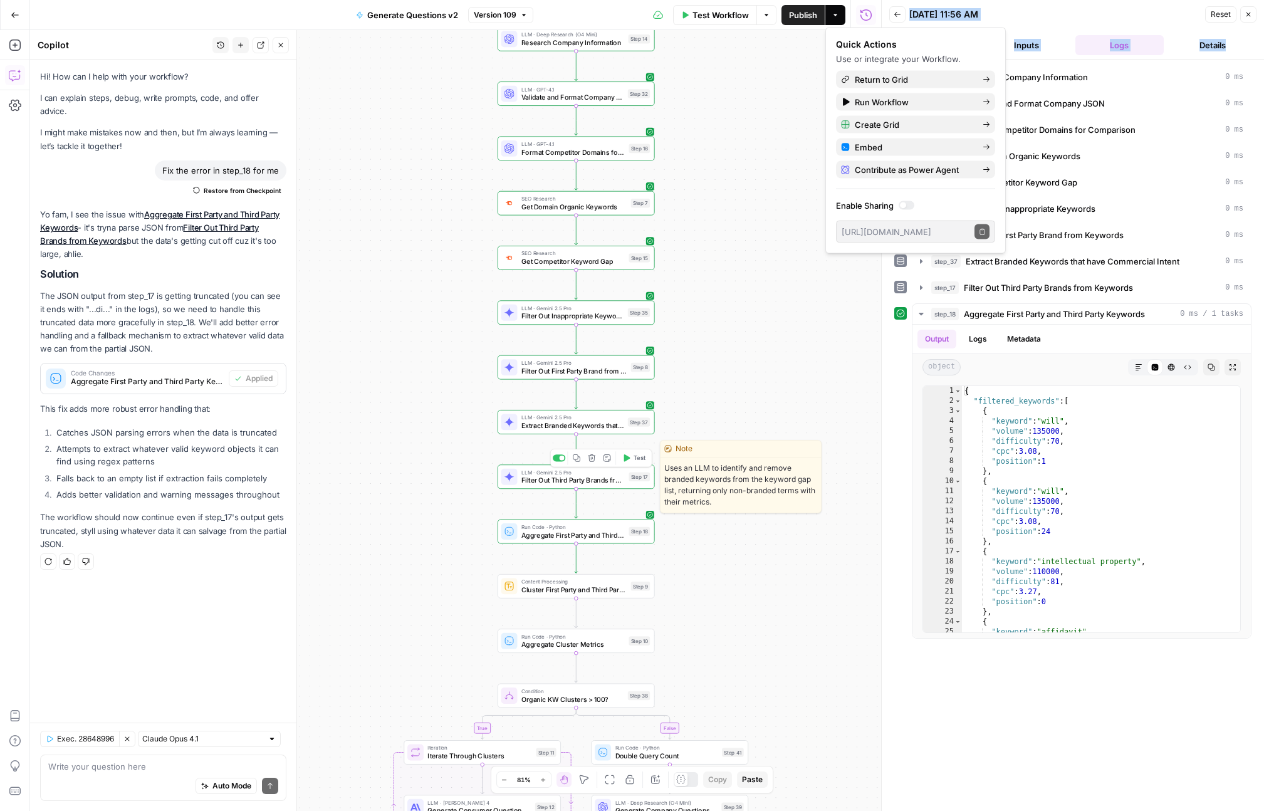
click at [525, 475] on span "Filter Out Third Party Brands from Keywords" at bounding box center [572, 480] width 103 height 10
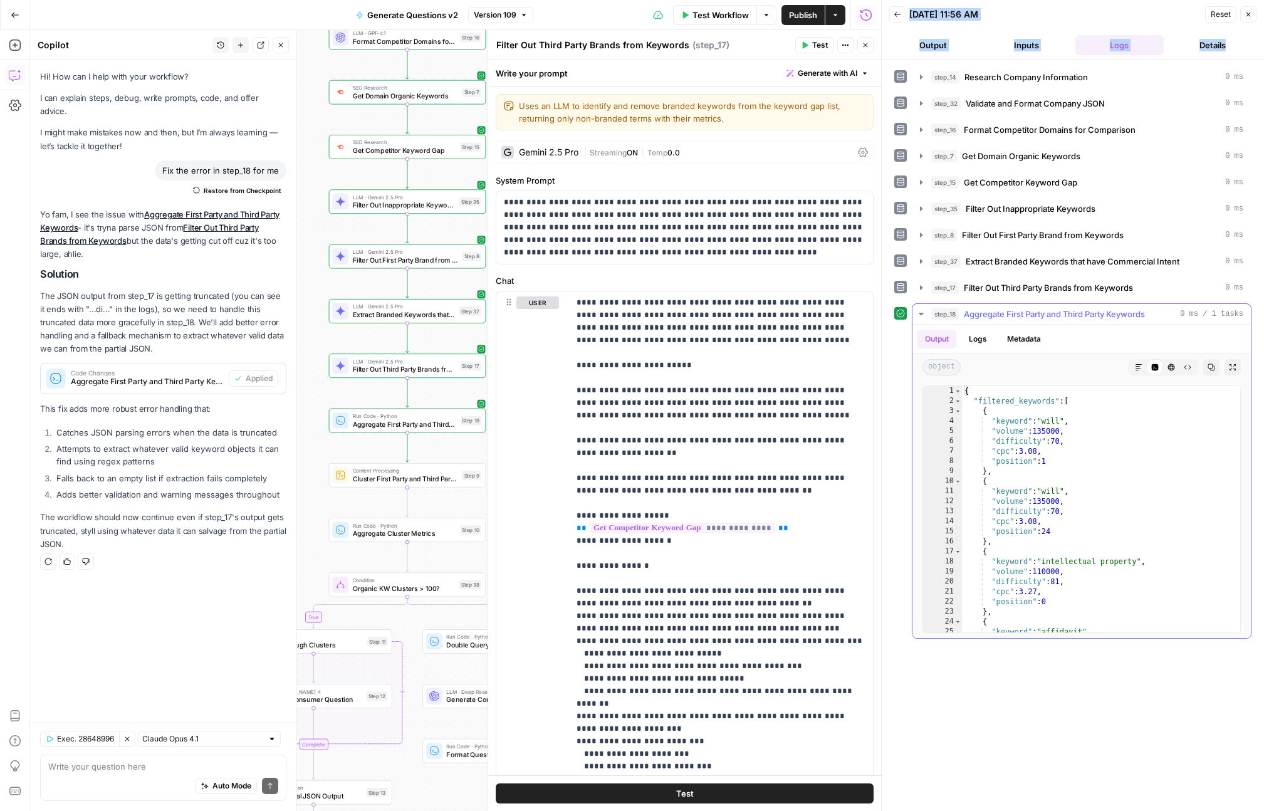
type textarea "**"
click at [1055, 539] on div "{ "filtered_keywords" : [ { "keyword" : "will" , "volume" : 135000 , "difficult…" at bounding box center [1101, 519] width 278 height 266
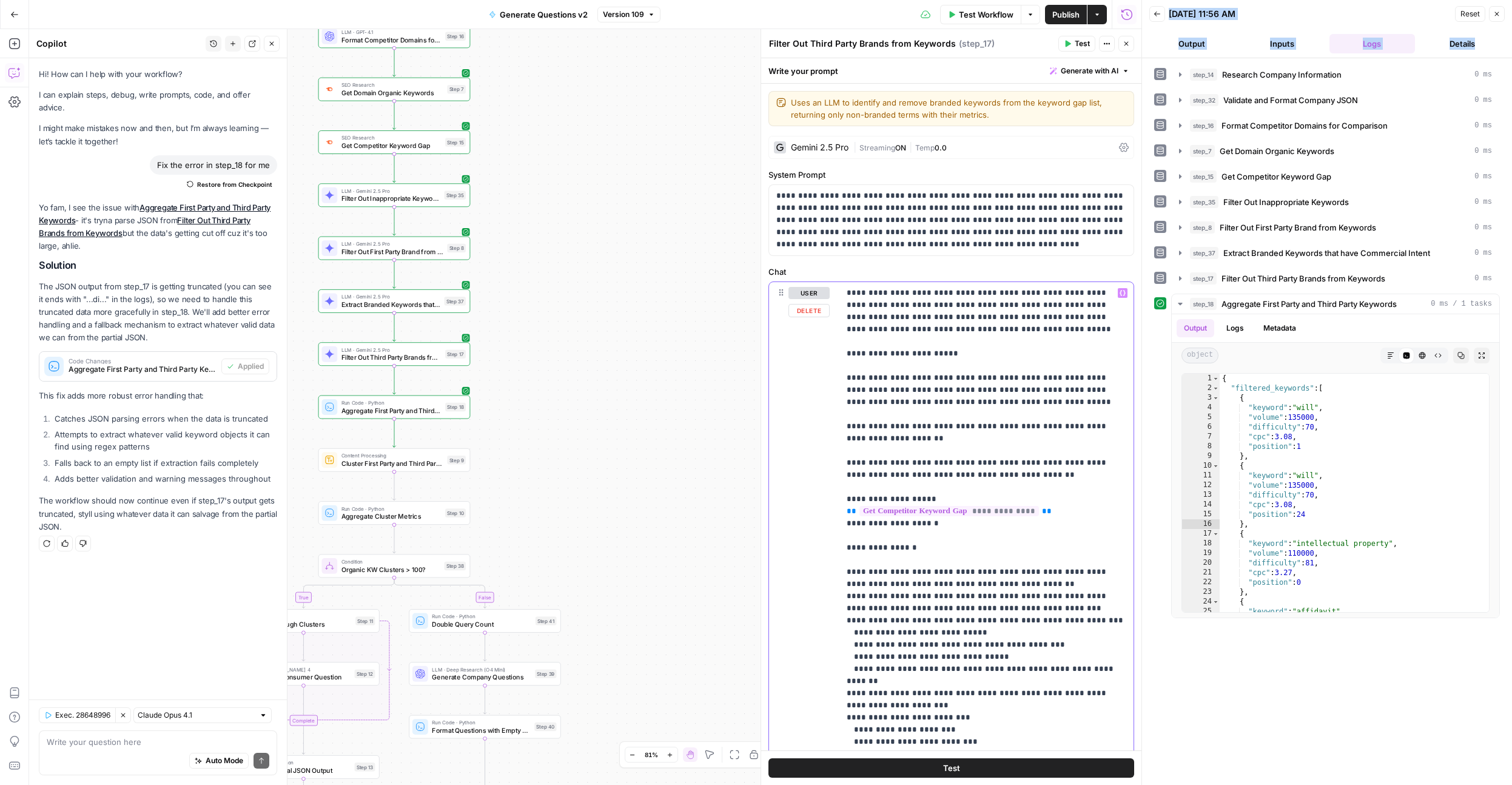
click at [1021, 474] on p "**********" at bounding box center [986, 602] width 280 height 631
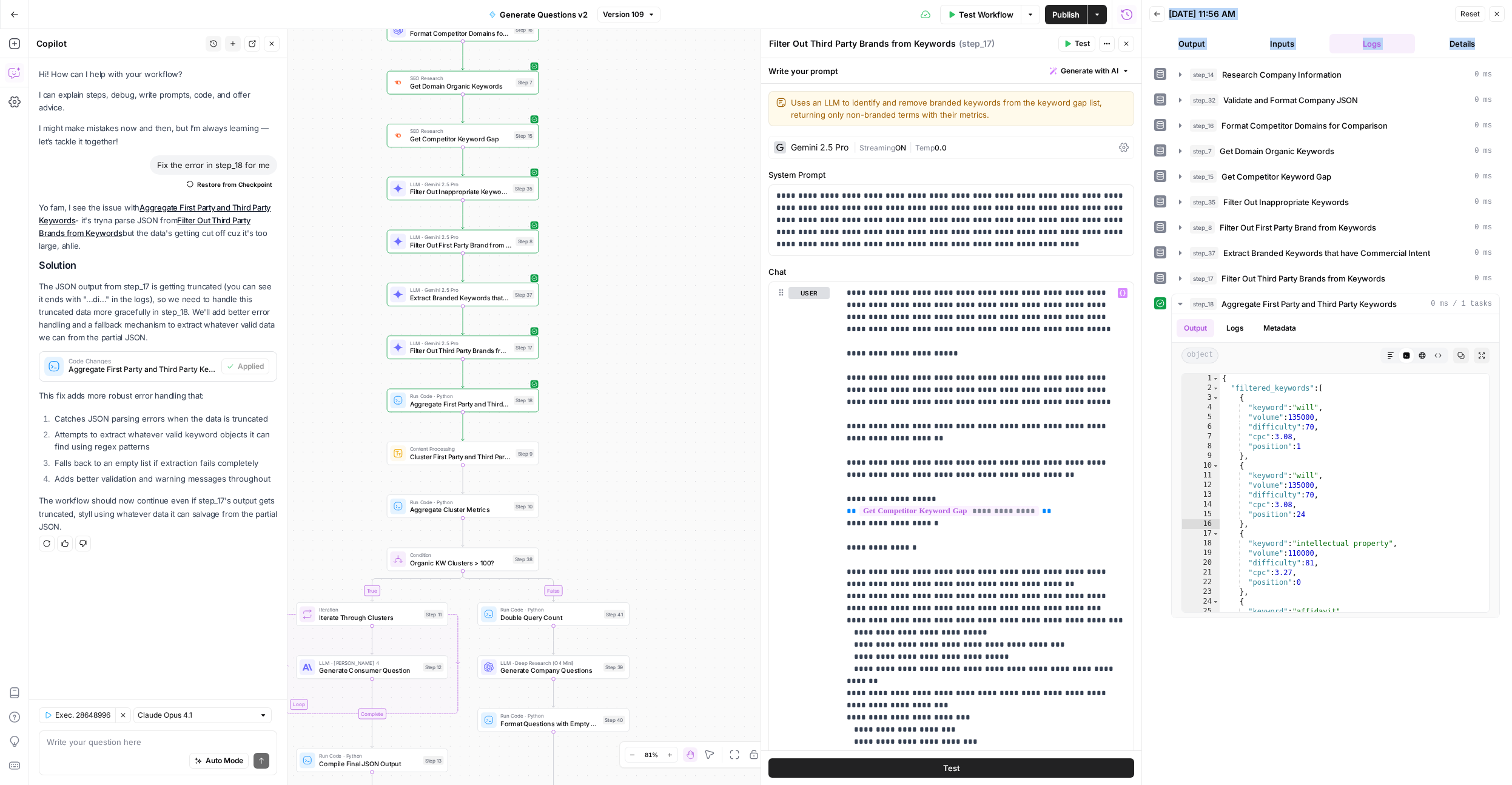
drag, startPoint x: 575, startPoint y: 432, endPoint x: 716, endPoint y: 421, distance: 141.4
click at [716, 421] on div "true false Workflow Set Inputs Inputs LLM · Deep Research (O4 Mini) Research Co…" at bounding box center [585, 407] width 1112 height 756
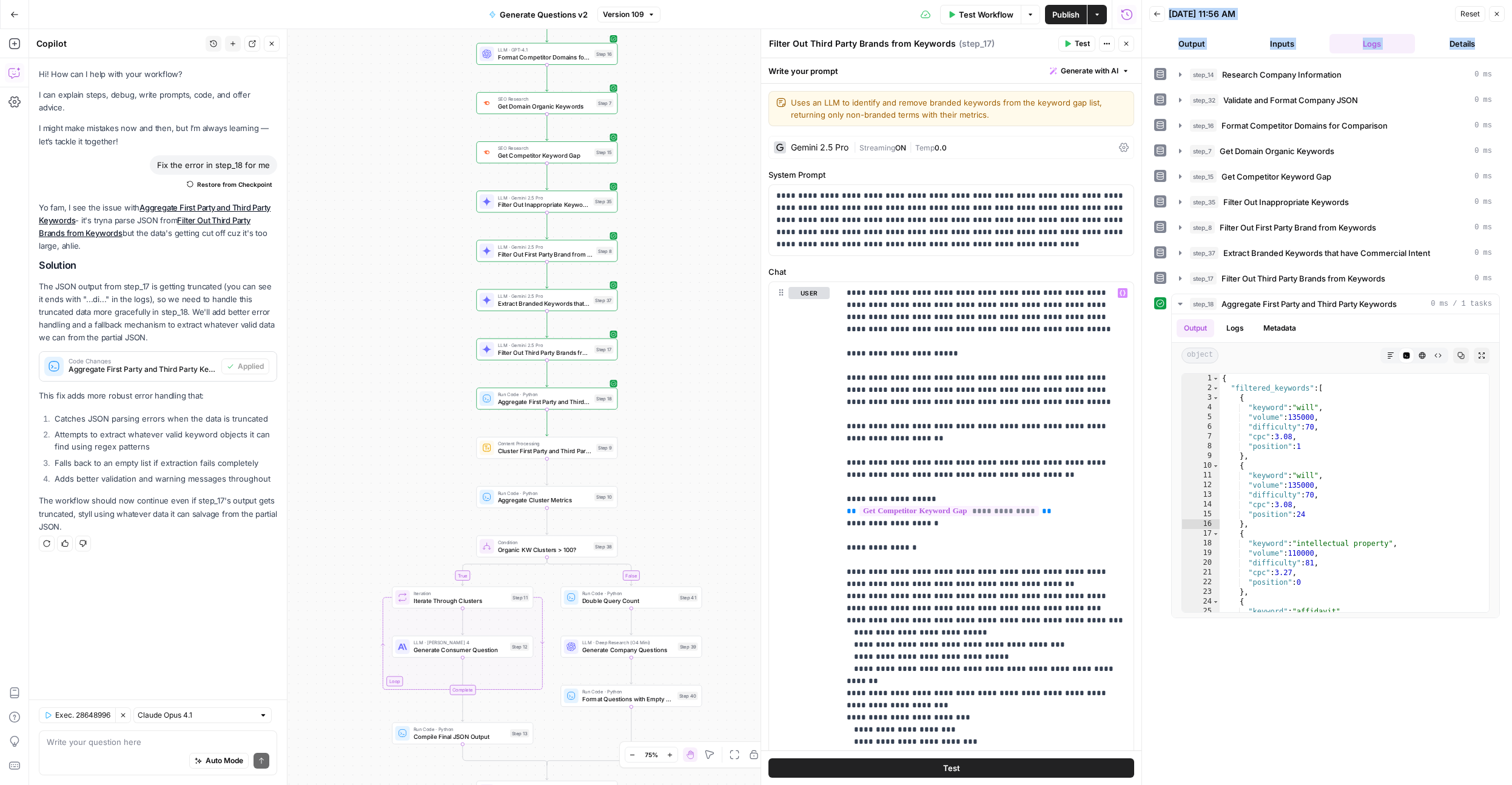
drag, startPoint x: 698, startPoint y: 415, endPoint x: 689, endPoint y: 360, distance: 55.7
click at [689, 360] on div "true false Workflow Set Inputs Inputs LLM · Deep Research (O4 Mini) Research Co…" at bounding box center [585, 407] width 1112 height 756
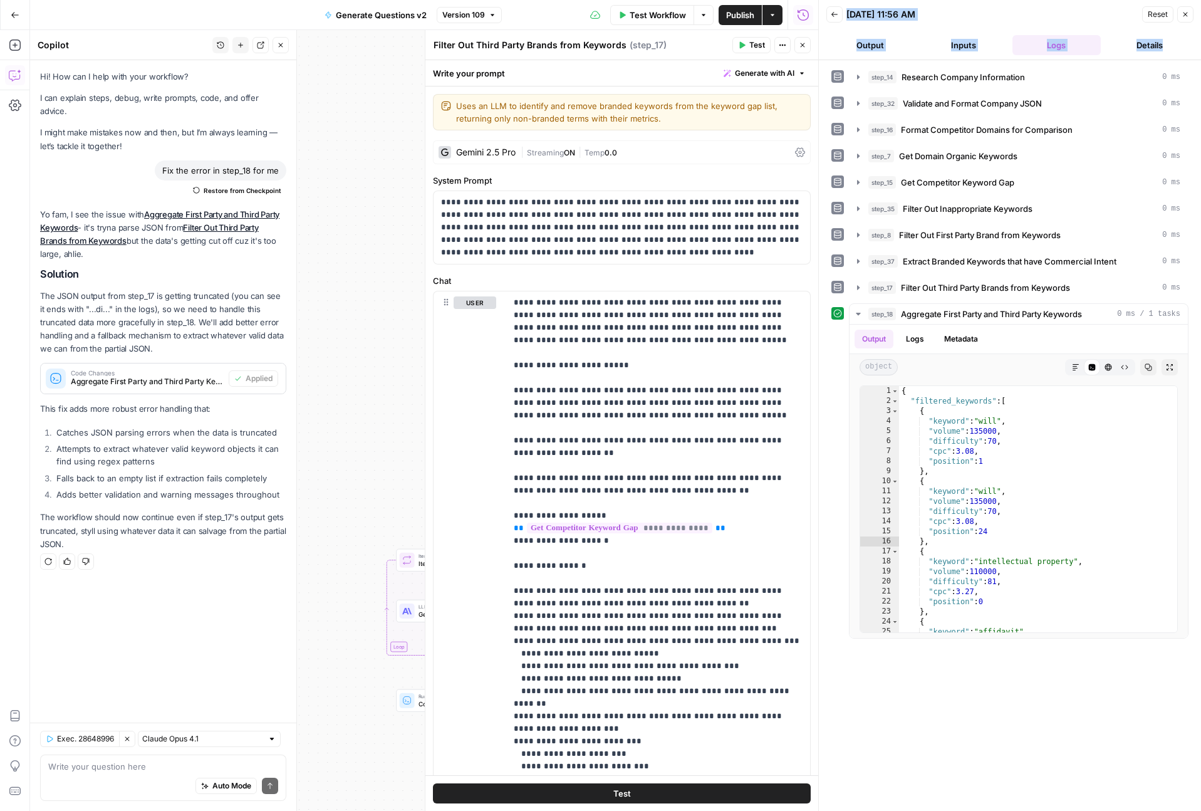
click at [1182, 18] on button "Close" at bounding box center [1185, 14] width 16 height 16
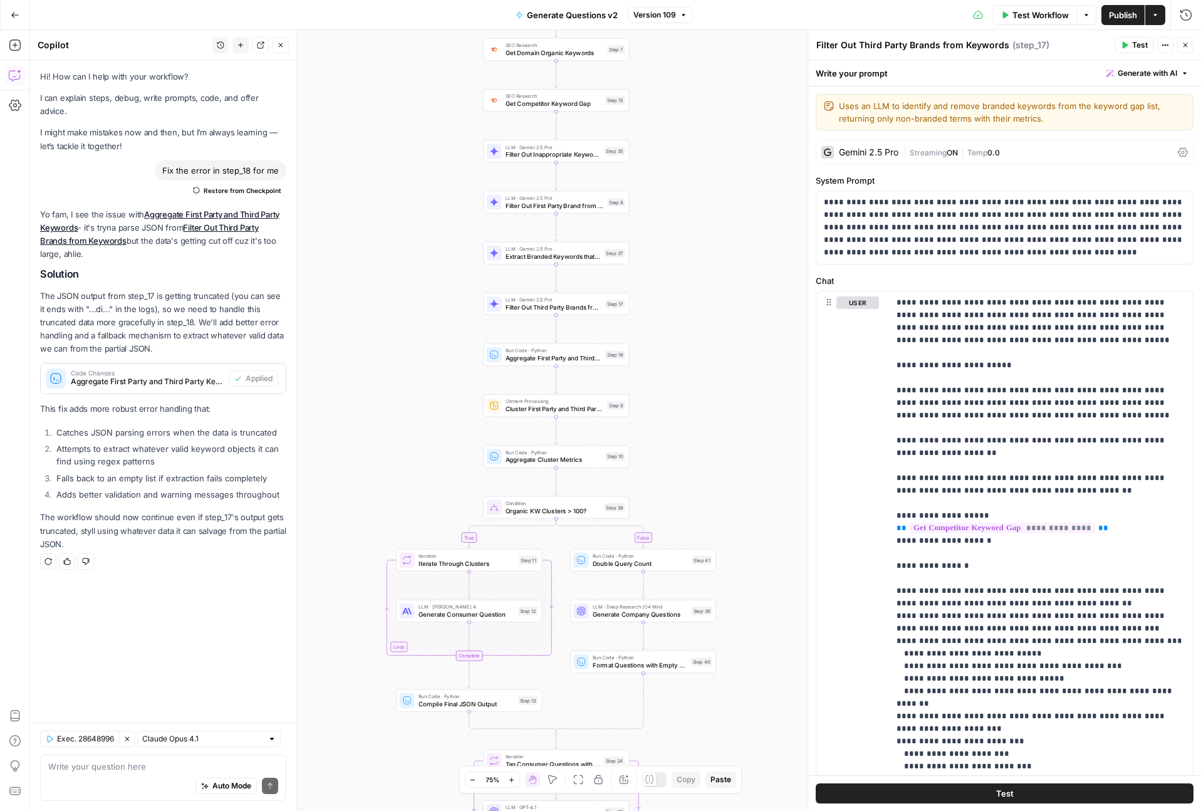
click at [1133, 13] on span "Publish" at bounding box center [1123, 15] width 28 height 13
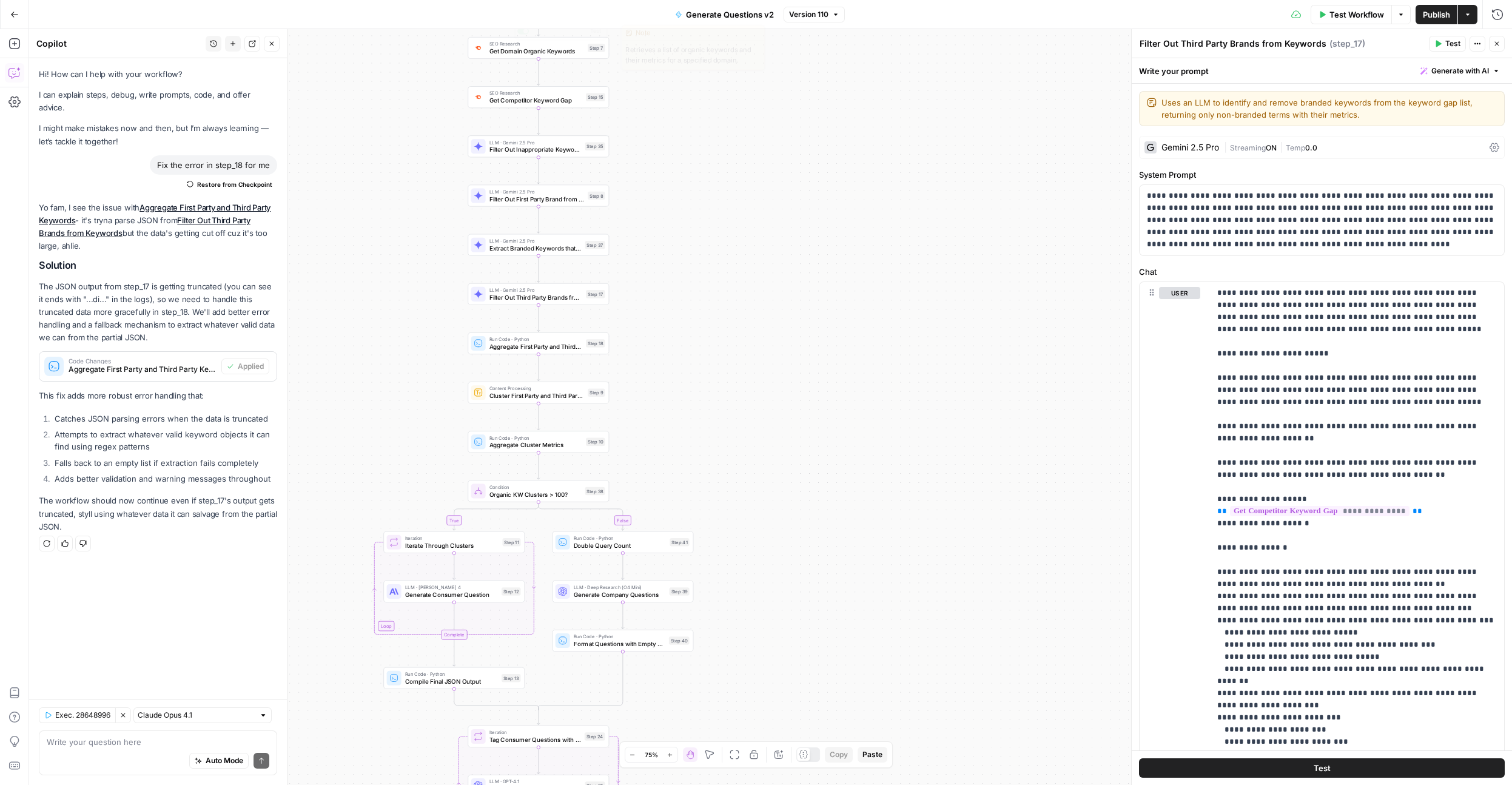
click at [458, 139] on div "true false Workflow Set Inputs Inputs LLM · Deep Research (O4 Mini) Research Co…" at bounding box center [771, 407] width 1483 height 756
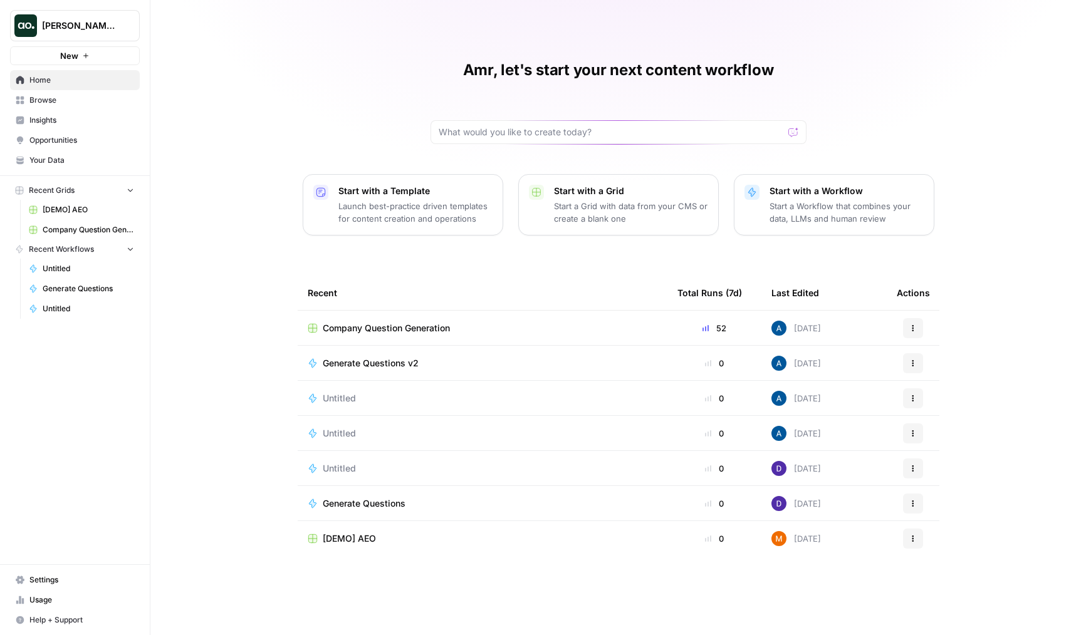
click at [96, 3] on div "Dillon Test New" at bounding box center [75, 32] width 150 height 65
click at [100, 21] on span "Dillon Test" at bounding box center [80, 25] width 76 height 13
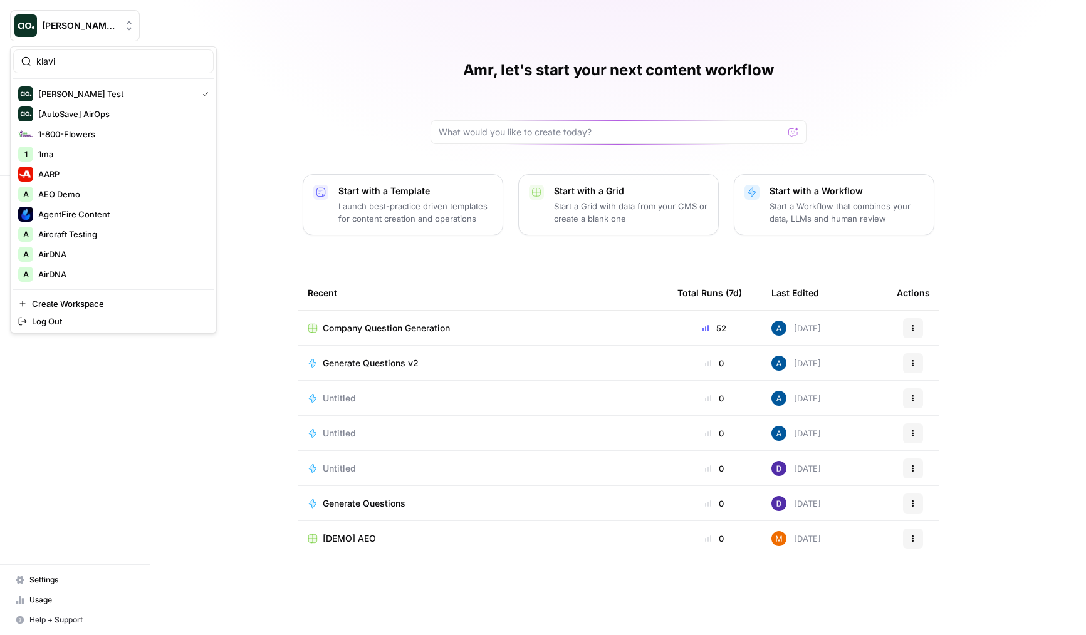
type input "klavi"
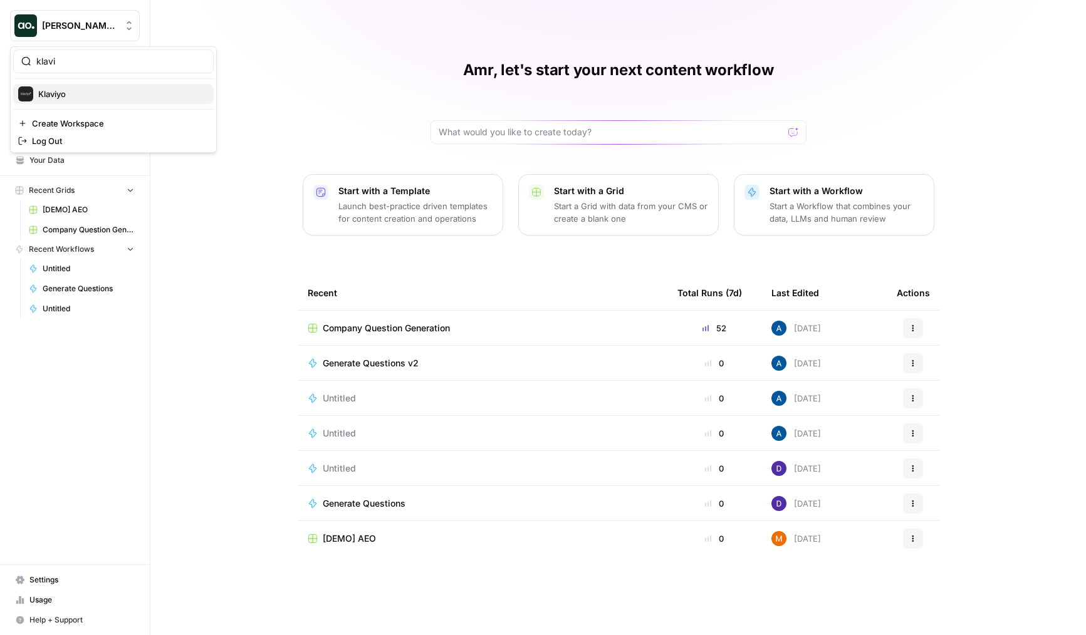
click at [93, 94] on span "Klaviyo" at bounding box center [120, 94] width 165 height 13
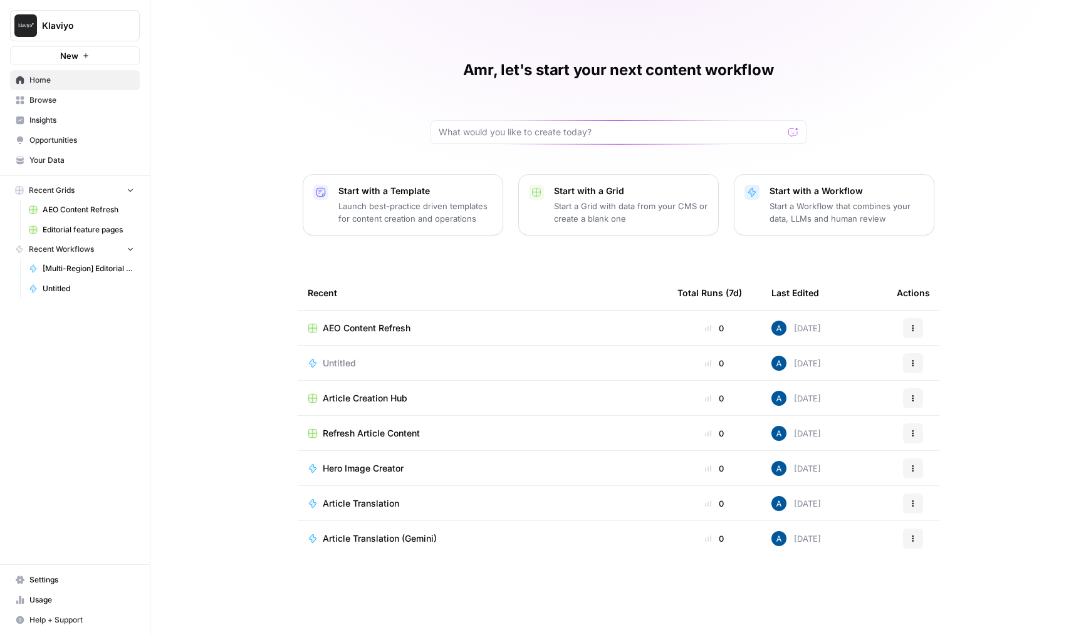
click at [268, 70] on div "Amr, let's start your next content workflow Start with a Template Launch best-p…" at bounding box center [617, 317] width 935 height 635
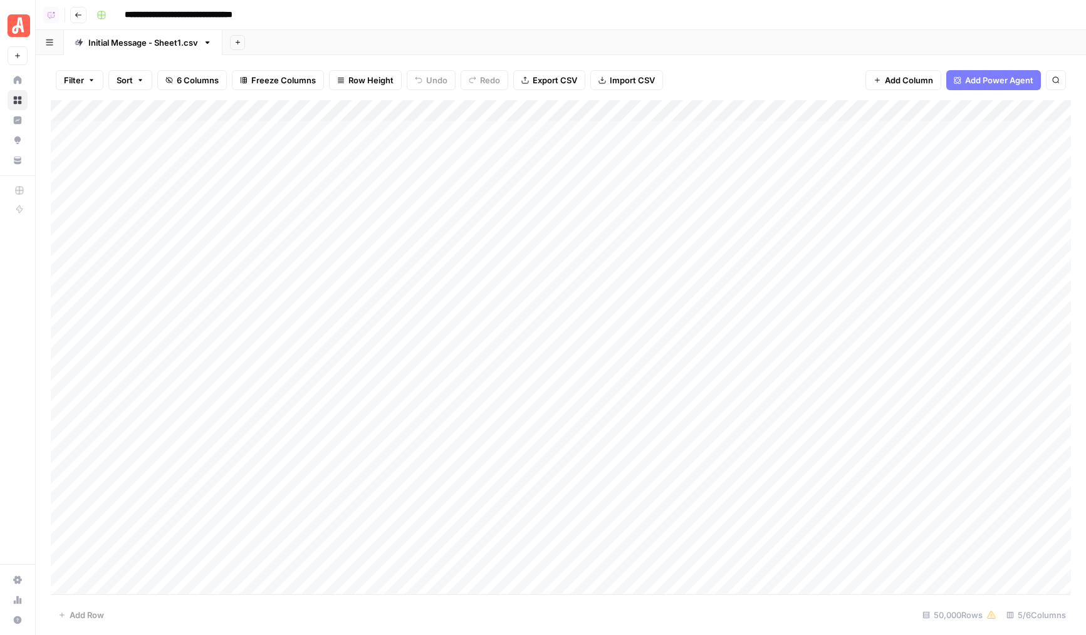
click at [492, 107] on div "Add Column" at bounding box center [561, 347] width 1020 height 494
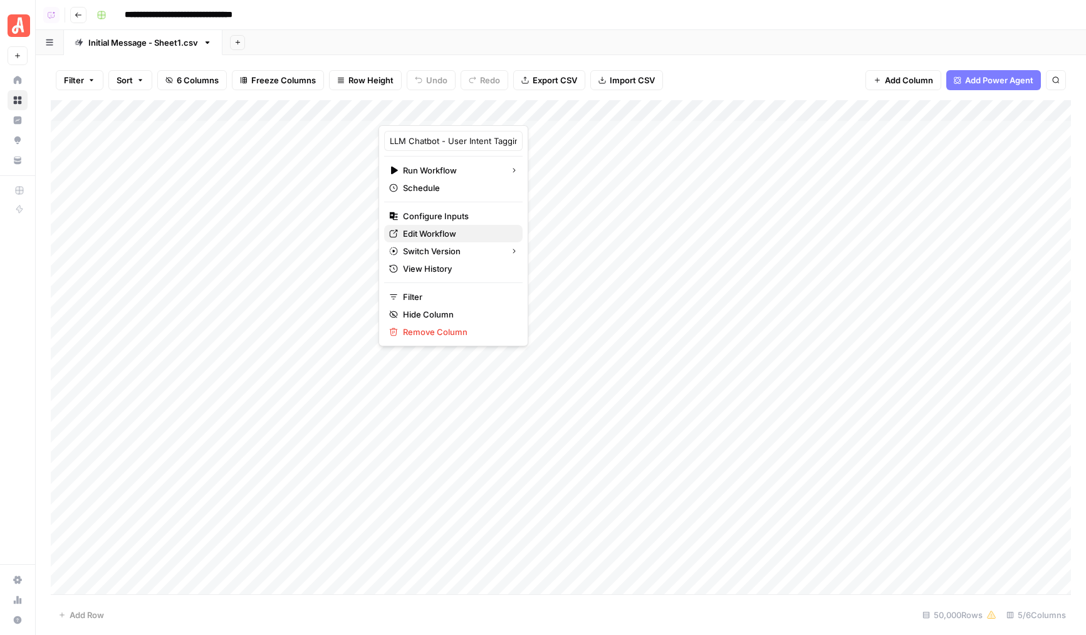
click at [424, 237] on span "Edit Workflow" at bounding box center [458, 233] width 110 height 13
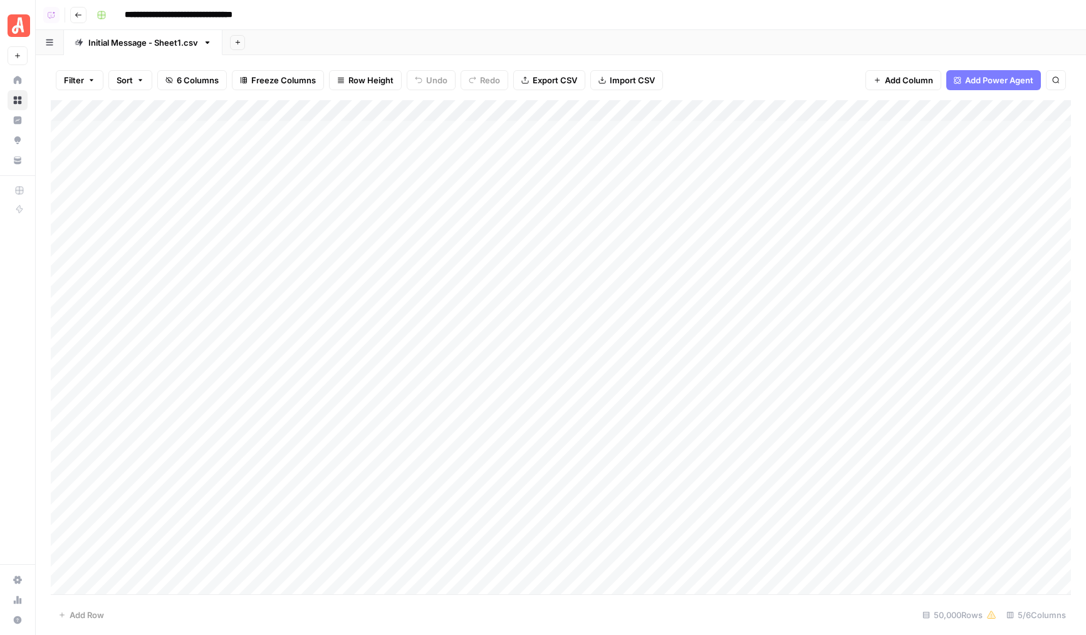
click at [271, 235] on div "Add Column" at bounding box center [561, 347] width 1020 height 494
click at [140, 341] on div "Add Column" at bounding box center [561, 347] width 1020 height 494
click at [189, 388] on div "Add Column" at bounding box center [561, 347] width 1020 height 494
click at [177, 430] on div "Add Column" at bounding box center [561, 347] width 1020 height 494
click at [199, 329] on div "Add Column" at bounding box center [561, 347] width 1020 height 494
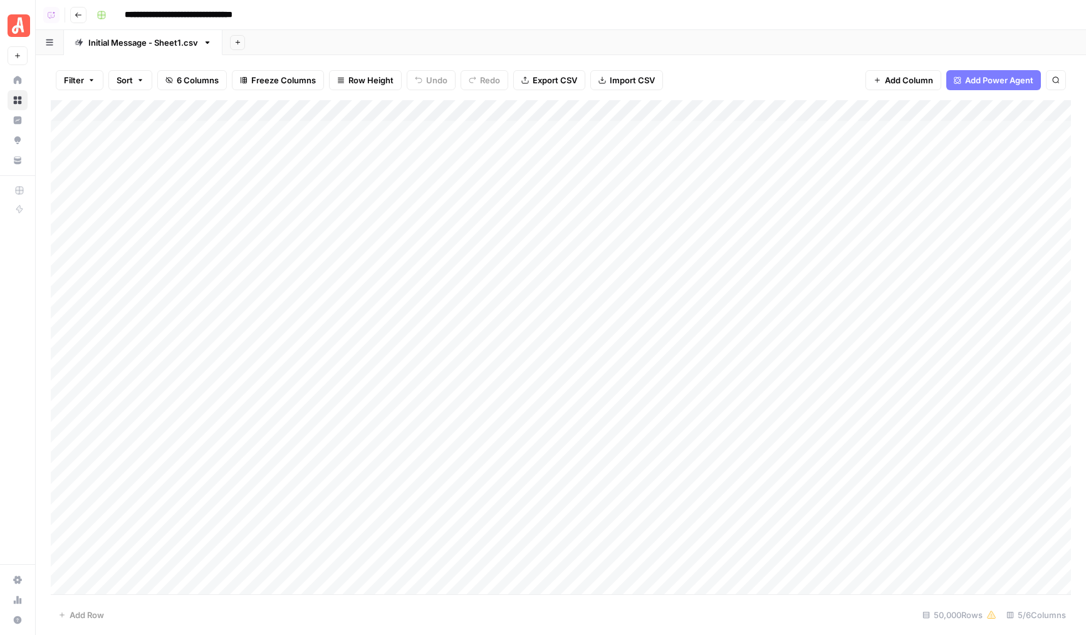
click at [199, 346] on div "Add Column" at bounding box center [561, 347] width 1020 height 494
click at [199, 394] on div "Add Column" at bounding box center [561, 347] width 1020 height 494
click at [169, 345] on div "Add Column" at bounding box center [561, 347] width 1020 height 494
click at [161, 399] on div "Add Column" at bounding box center [561, 347] width 1020 height 494
click at [154, 456] on div "Add Column" at bounding box center [561, 347] width 1020 height 494
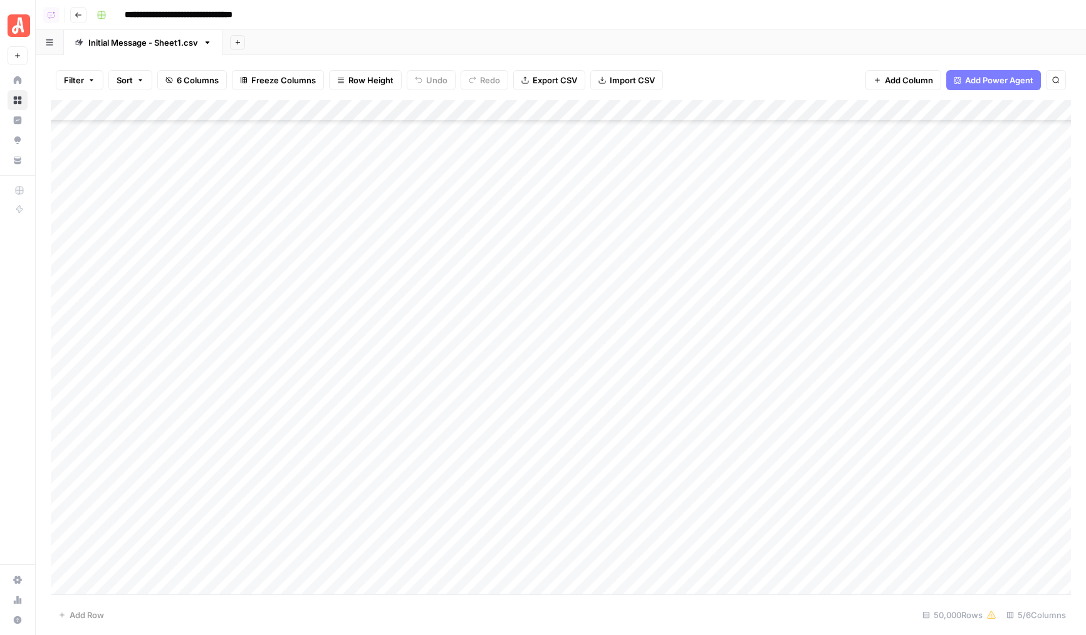
scroll to position [147, 0]
click at [163, 563] on div "Add Column" at bounding box center [561, 347] width 1020 height 494
click at [159, 471] on div "Add Column" at bounding box center [561, 347] width 1020 height 494
click at [184, 495] on div "Add Column" at bounding box center [561, 347] width 1020 height 494
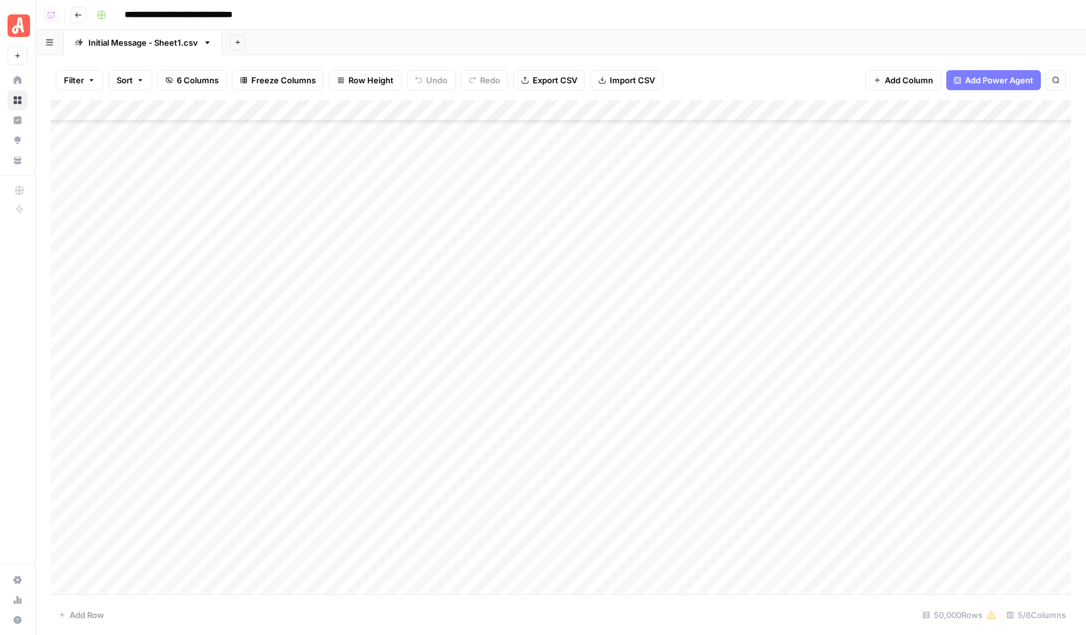
click at [187, 533] on div "Add Column" at bounding box center [561, 347] width 1020 height 494
click at [221, 132] on div "Add Column" at bounding box center [561, 347] width 1020 height 494
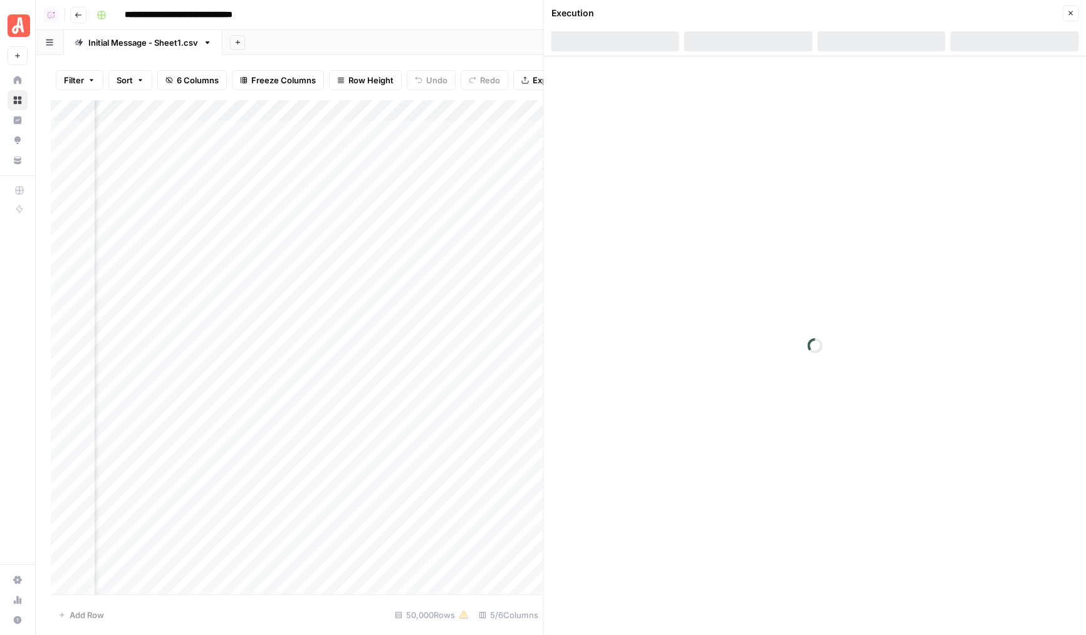
scroll to position [0, 317]
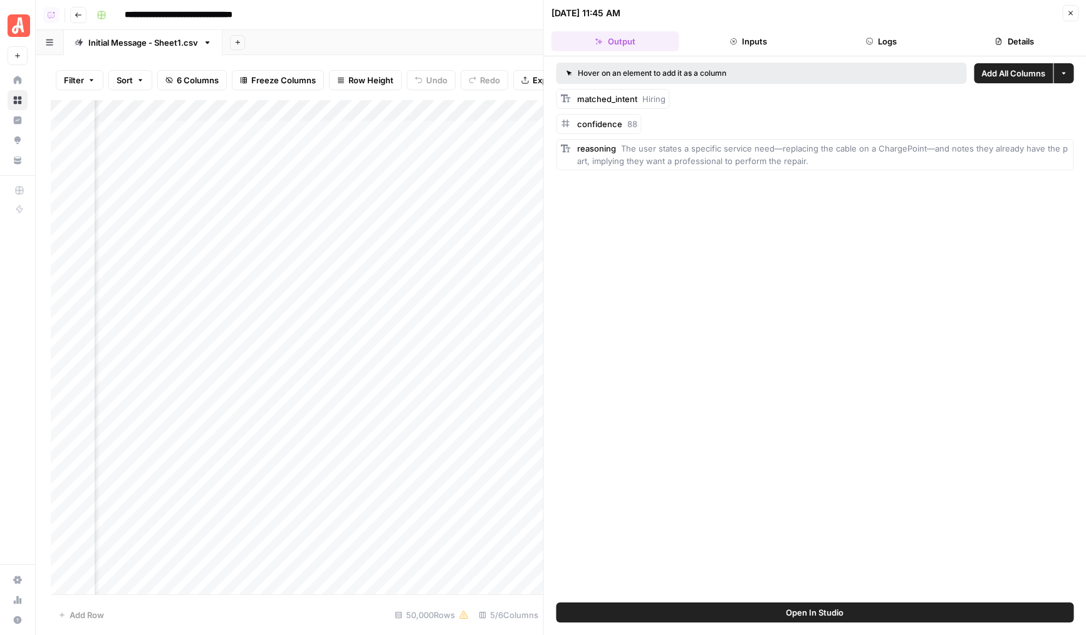
click at [984, 41] on button "Details" at bounding box center [1015, 41] width 128 height 20
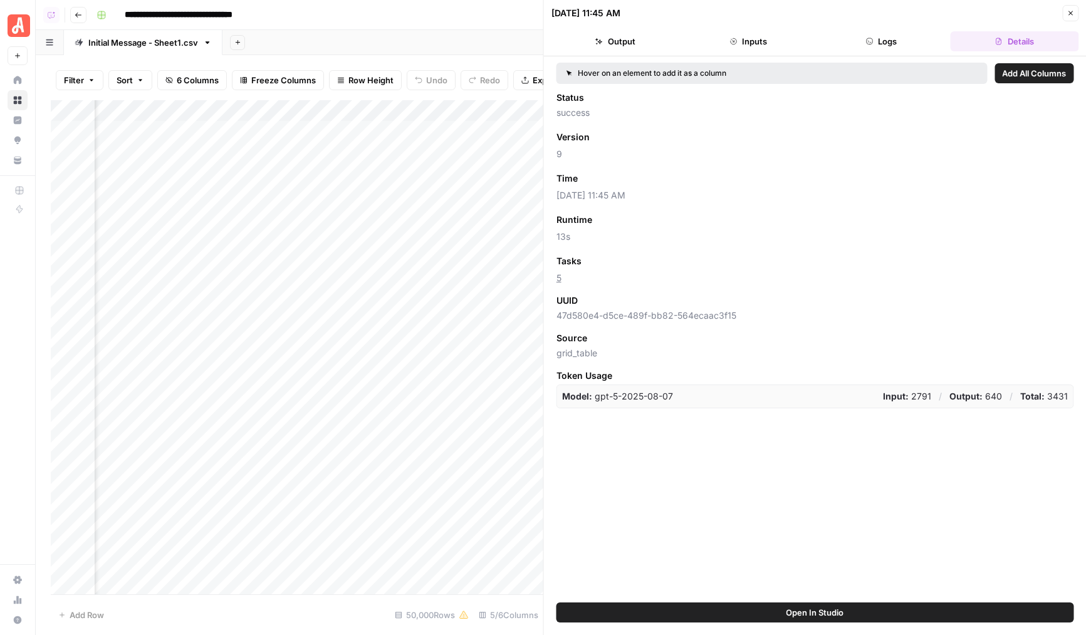
click at [603, 261] on span "Add as Column" at bounding box center [618, 261] width 55 height 11
click at [1073, 15] on icon "button" at bounding box center [1070, 13] width 8 height 8
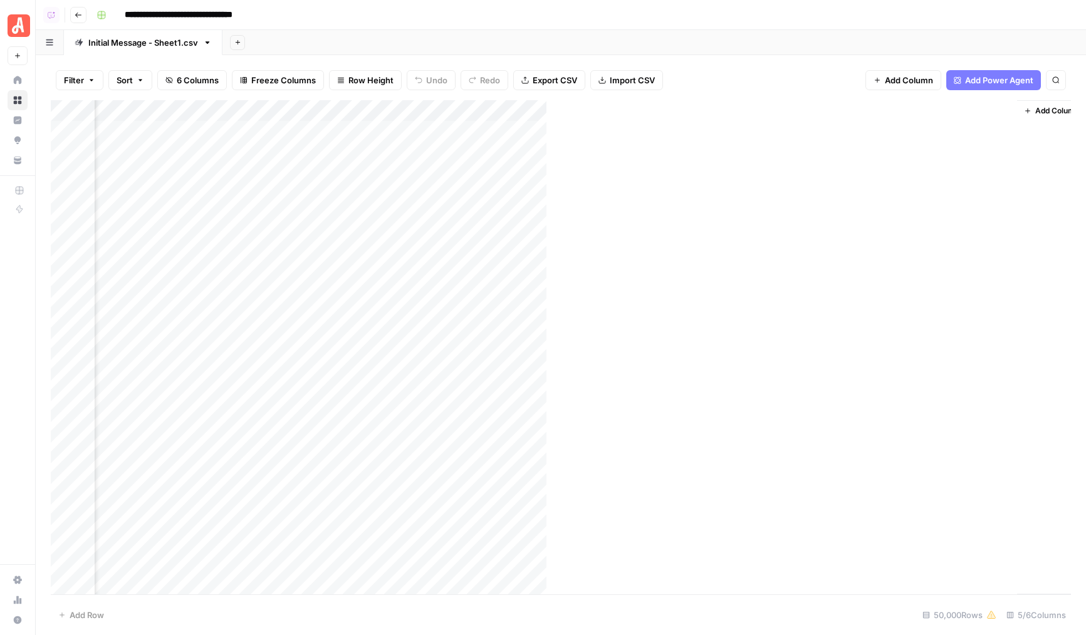
scroll to position [0, 311]
drag, startPoint x: 309, startPoint y: 112, endPoint x: 753, endPoint y: 112, distance: 443.6
click at [753, 112] on div "Add Column" at bounding box center [561, 347] width 1020 height 494
click at [942, 112] on div "Add Column" at bounding box center [561, 347] width 1020 height 494
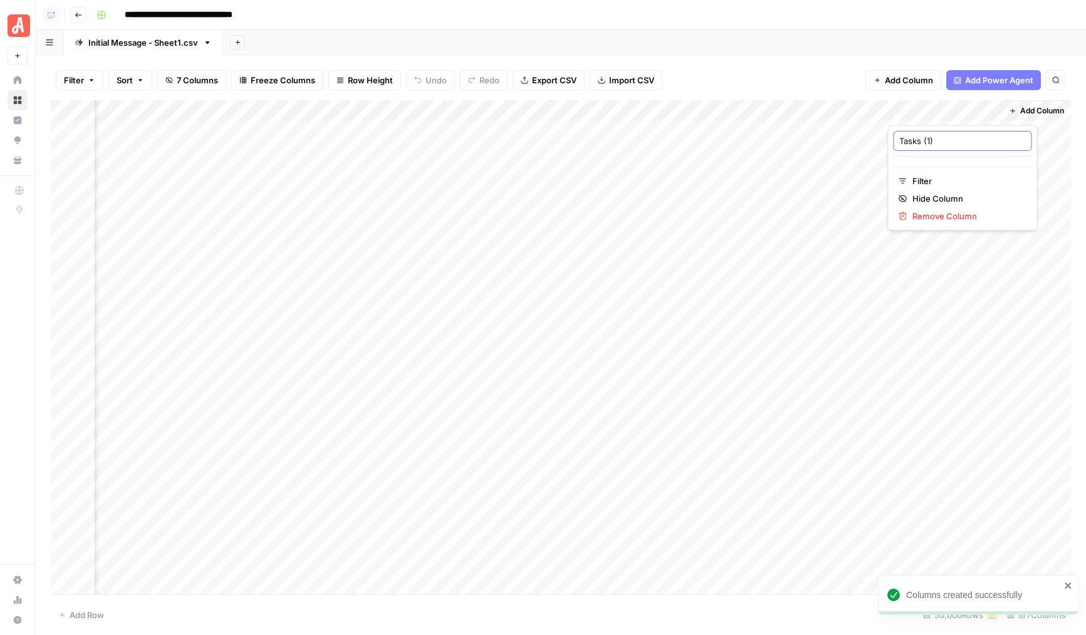
click at [936, 145] on input "Tasks (1)" at bounding box center [962, 141] width 127 height 13
type input "Tasks"
click at [716, 194] on div "Add Column" at bounding box center [561, 347] width 1020 height 494
click at [543, 107] on div "Add Column" at bounding box center [561, 347] width 1020 height 494
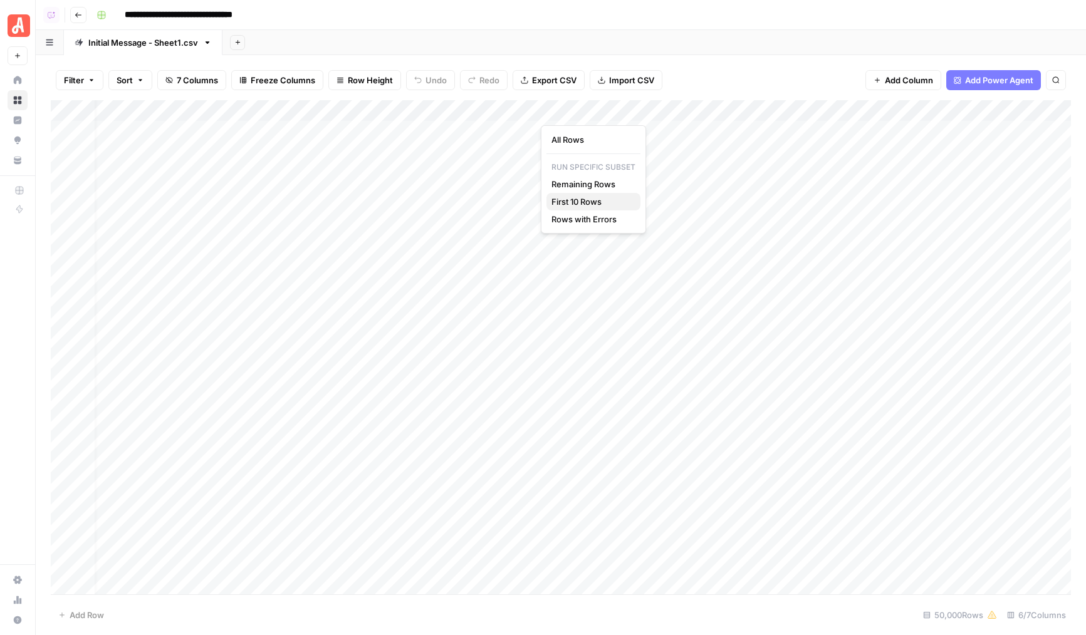
click at [570, 201] on span "First 10 Rows" at bounding box center [590, 201] width 79 height 13
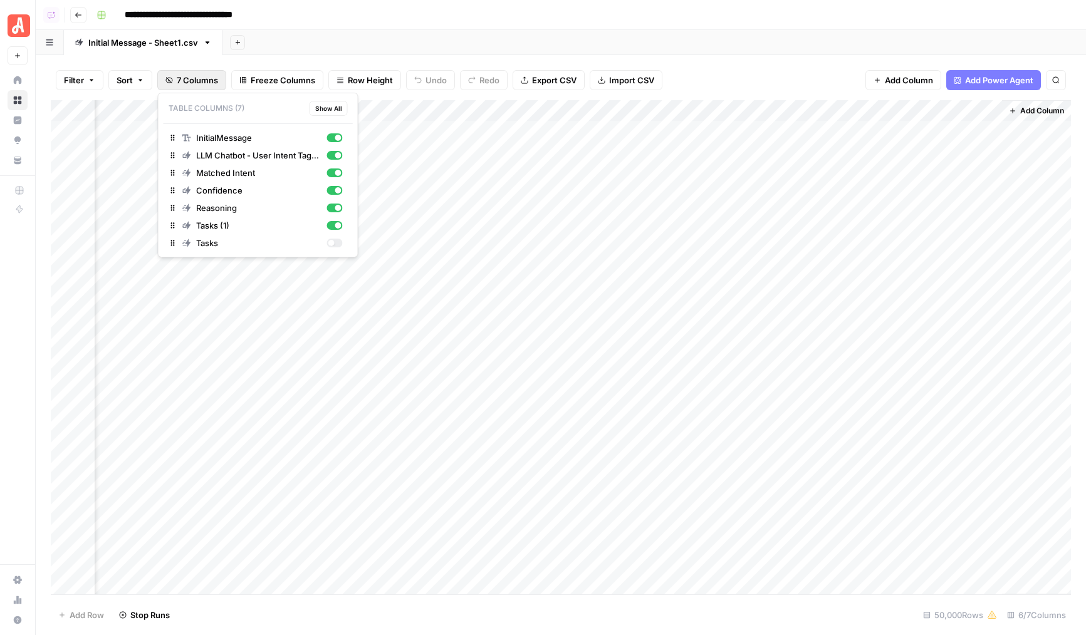
click at [196, 89] on button "7 Columns" at bounding box center [191, 80] width 69 height 20
click at [911, 115] on div "Add Column" at bounding box center [561, 347] width 1020 height 494
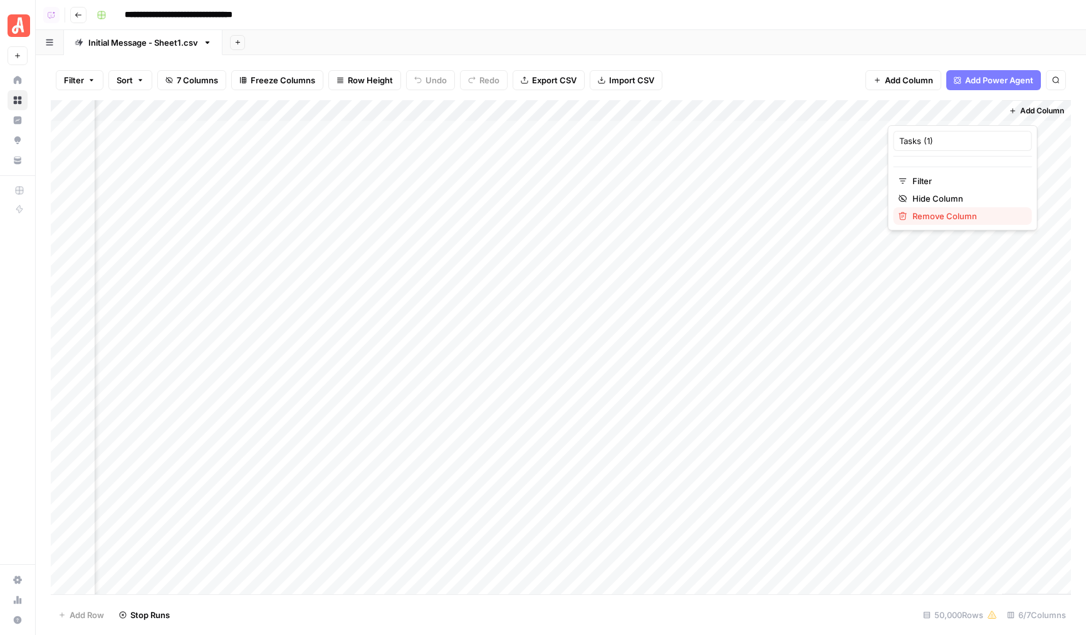
click at [919, 220] on span "Remove Column" at bounding box center [967, 216] width 110 height 13
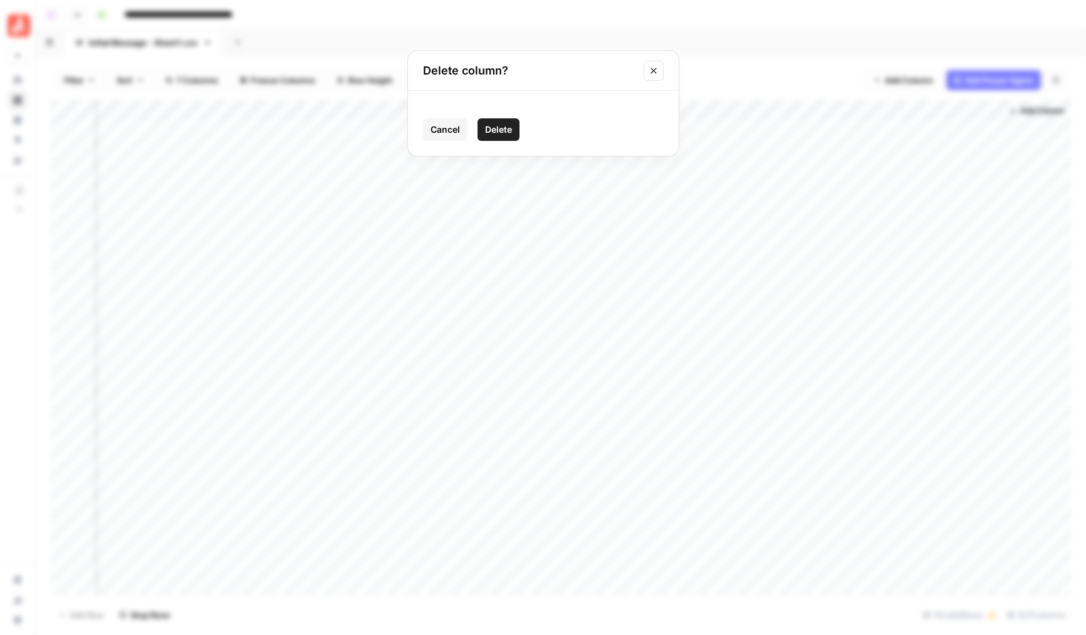
click at [496, 134] on span "Delete" at bounding box center [498, 129] width 27 height 13
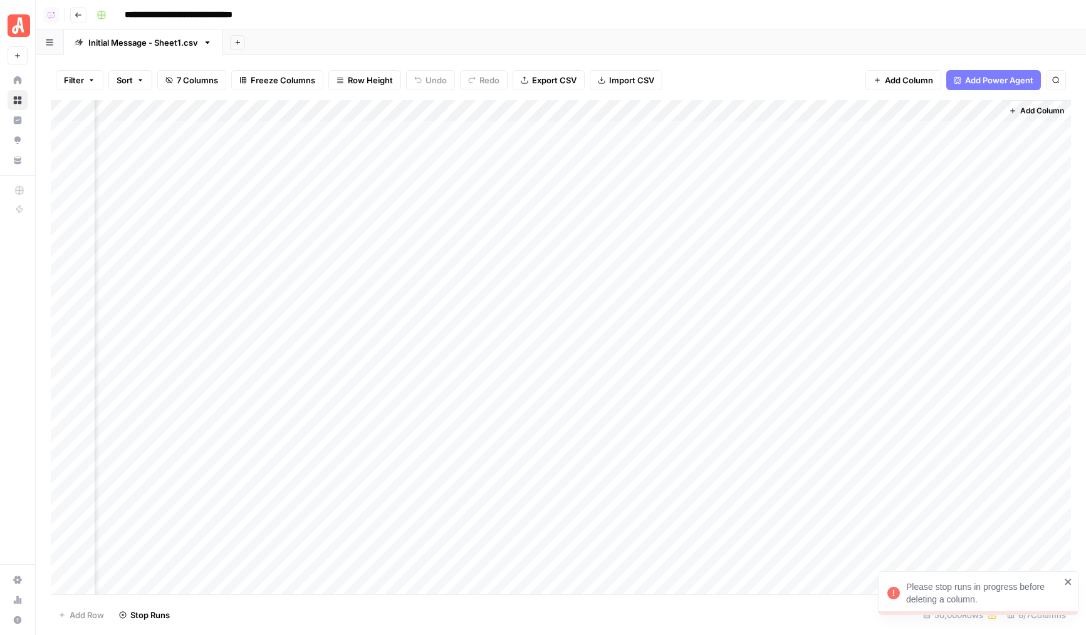
click at [196, 75] on span "7 Columns" at bounding box center [197, 80] width 41 height 13
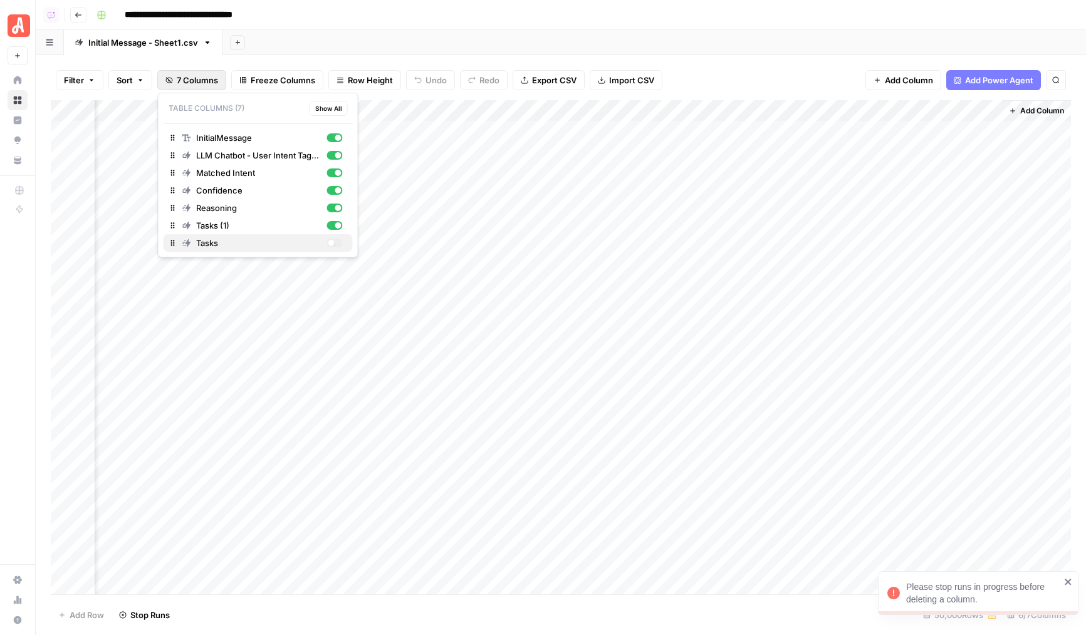
click at [306, 248] on span "Tasks" at bounding box center [259, 243] width 126 height 13
click at [554, 306] on div "Add Column" at bounding box center [561, 347] width 1020 height 494
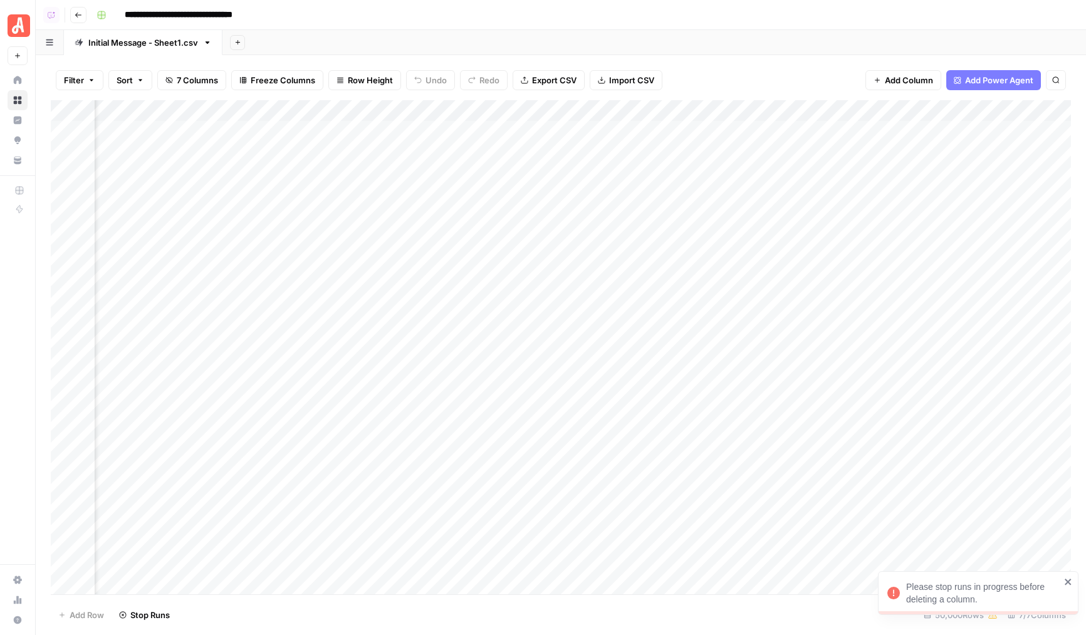
scroll to position [0, 511]
click at [850, 105] on div "Add Column" at bounding box center [561, 347] width 1020 height 494
click at [844, 222] on span "Remove Column" at bounding box center [895, 216] width 110 height 13
click at [509, 137] on button "Delete" at bounding box center [498, 129] width 42 height 23
drag, startPoint x: 969, startPoint y: 118, endPoint x: 909, endPoint y: 115, distance: 59.6
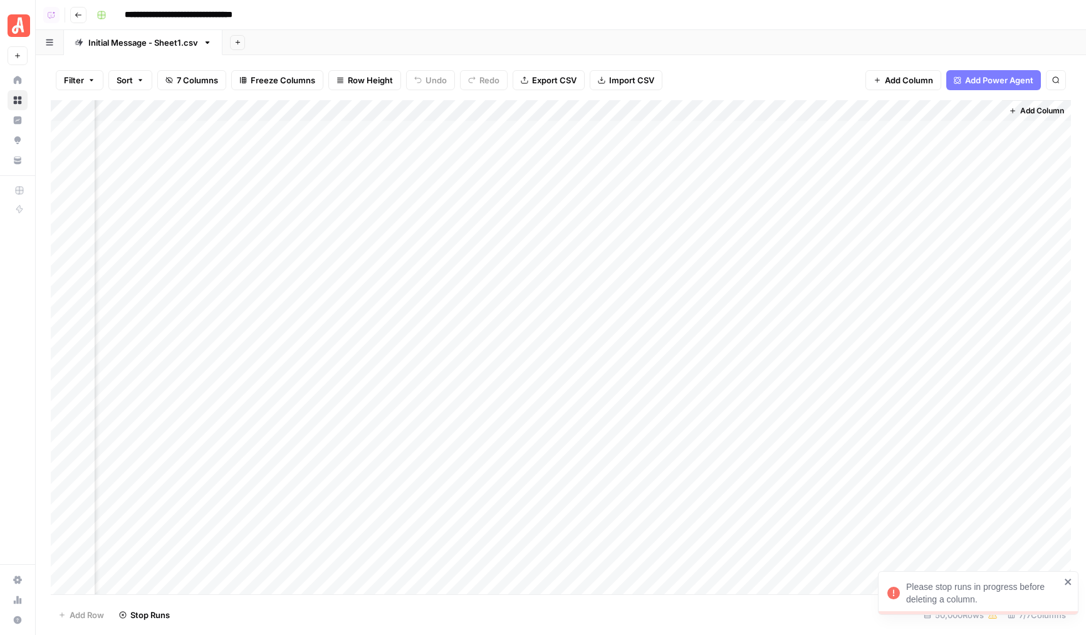
click at [909, 115] on div "Add Column" at bounding box center [561, 347] width 1020 height 494
click at [885, 112] on div "Add Column" at bounding box center [561, 347] width 1020 height 494
click at [886, 112] on div at bounding box center [851, 112] width 73 height 25
click at [887, 109] on div at bounding box center [851, 112] width 73 height 25
click at [904, 110] on div "Add Column" at bounding box center [561, 347] width 1020 height 494
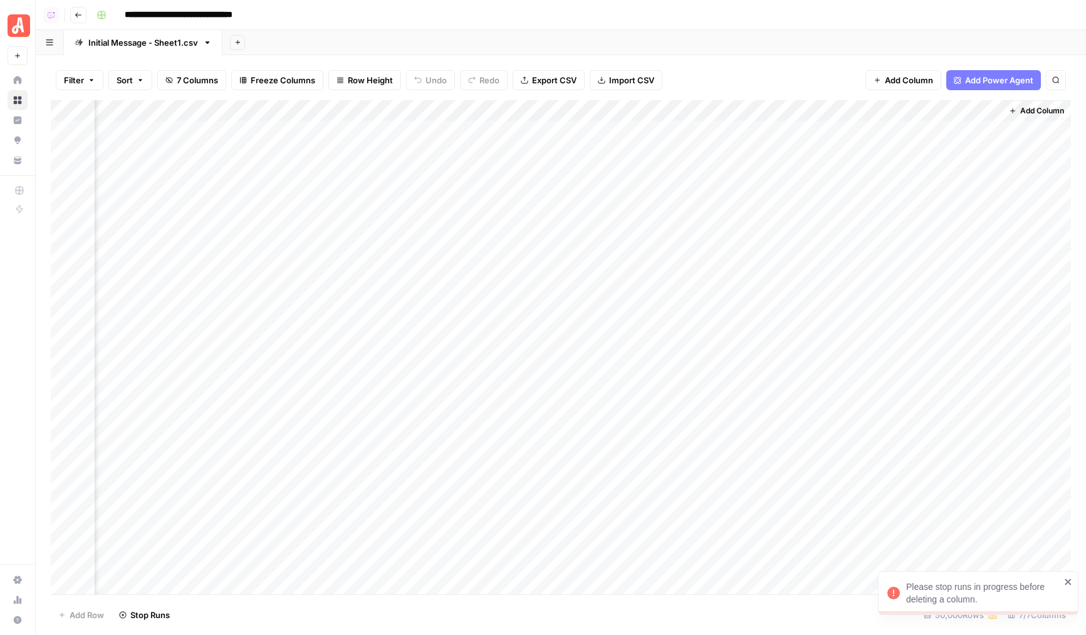
click at [901, 331] on div "Add Column" at bounding box center [561, 347] width 1020 height 494
drag, startPoint x: 887, startPoint y: 110, endPoint x: 909, endPoint y: 110, distance: 21.9
click at [909, 110] on div "Add Column" at bounding box center [561, 347] width 1020 height 494
click at [692, 301] on div "Add Column" at bounding box center [561, 347] width 1020 height 494
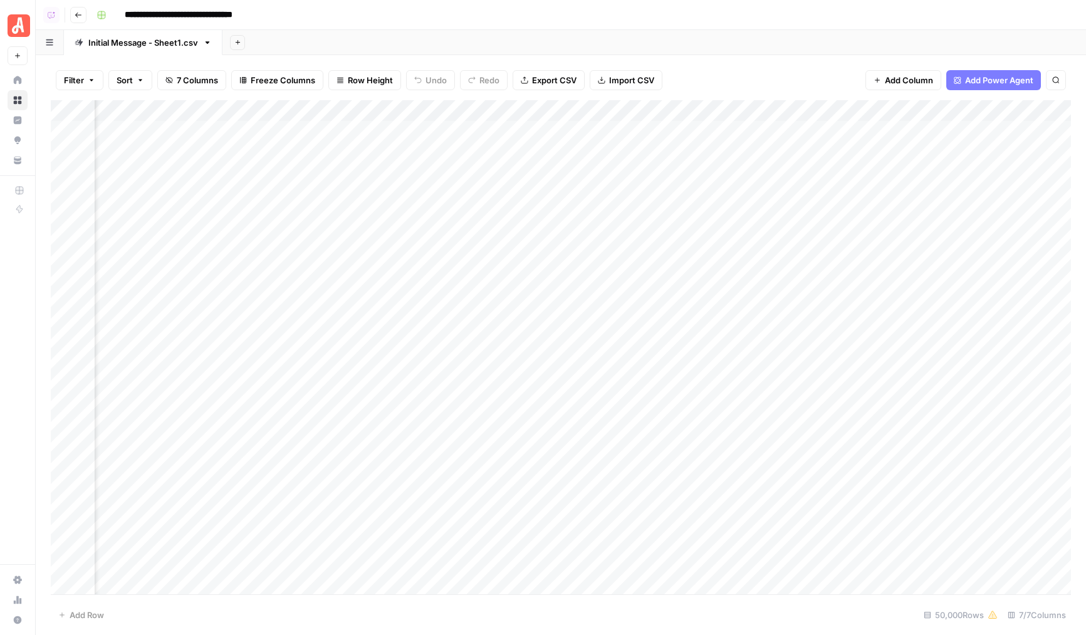
scroll to position [0, 533]
drag, startPoint x: 827, startPoint y: 116, endPoint x: 471, endPoint y: 123, distance: 356.0
click at [471, 123] on div "Add Column" at bounding box center [561, 347] width 1020 height 494
click at [954, 110] on div "Add Column" at bounding box center [561, 347] width 1020 height 494
click at [912, 213] on span "Remove Column" at bounding box center [967, 216] width 110 height 13
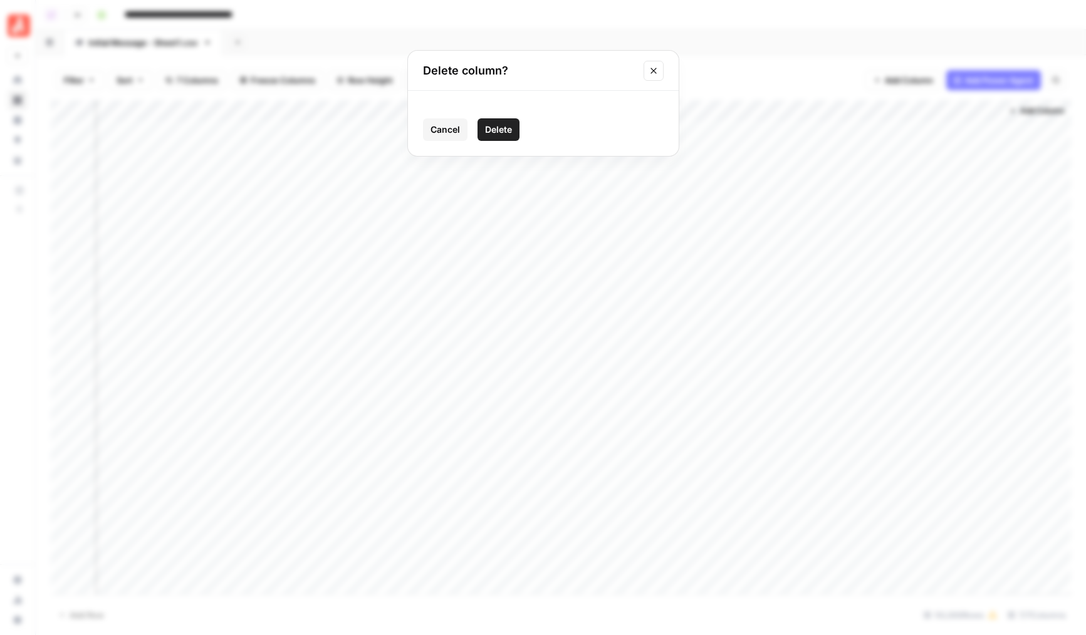
click at [494, 130] on span "Delete" at bounding box center [498, 129] width 27 height 13
drag, startPoint x: 453, startPoint y: 111, endPoint x: 424, endPoint y: 111, distance: 28.8
click at [424, 111] on div "Add Column" at bounding box center [561, 347] width 1020 height 494
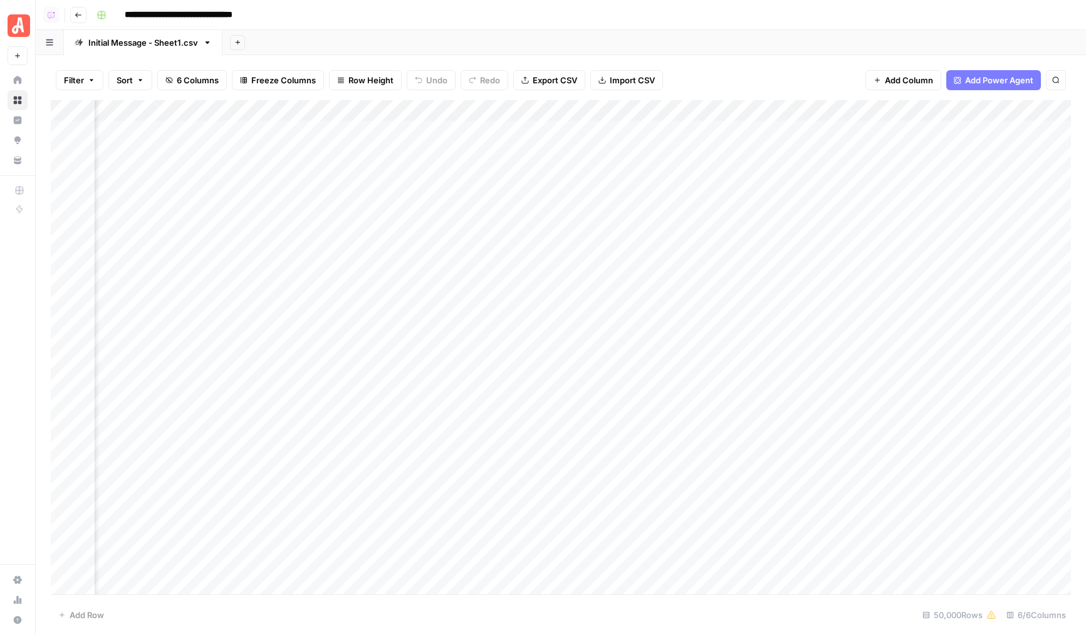
drag, startPoint x: 515, startPoint y: 107, endPoint x: 364, endPoint y: 108, distance: 151.0
click at [364, 108] on div "Add Column" at bounding box center [561, 347] width 1020 height 494
click at [412, 143] on div "Add Column" at bounding box center [561, 347] width 1020 height 494
click at [271, 146] on div "Add Column" at bounding box center [561, 347] width 1020 height 494
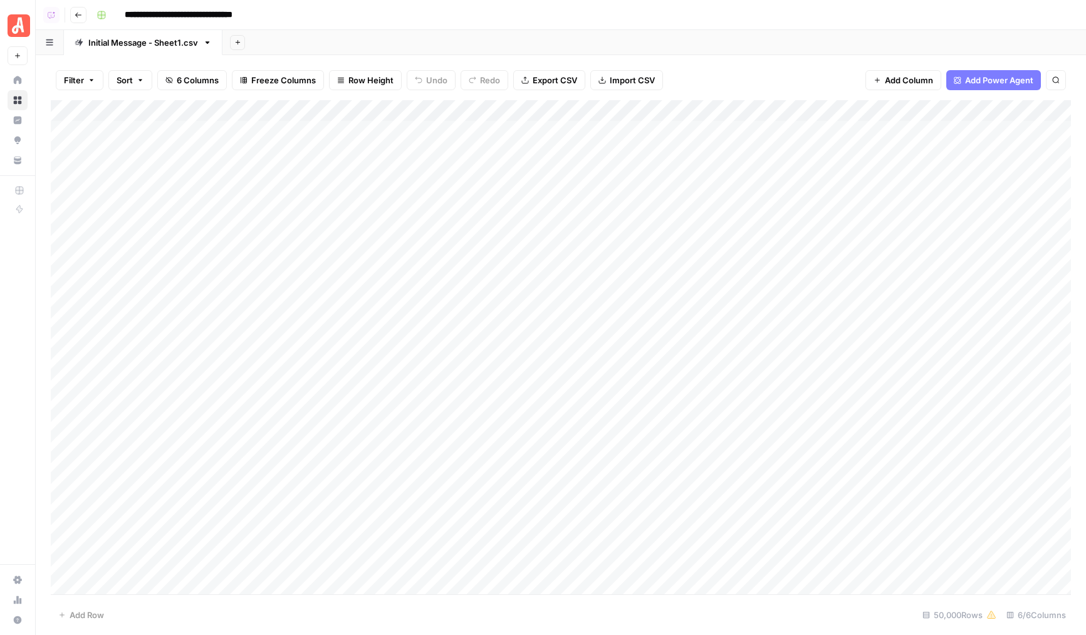
click at [273, 135] on div "Add Column" at bounding box center [561, 347] width 1020 height 494
click at [625, 129] on div "Add Column" at bounding box center [561, 347] width 1020 height 494
click at [637, 110] on div "Add Column" at bounding box center [561, 347] width 1020 height 494
click at [320, 131] on div "Add Column" at bounding box center [561, 347] width 1020 height 494
click at [68, 129] on div "Add Column" at bounding box center [561, 347] width 1020 height 494
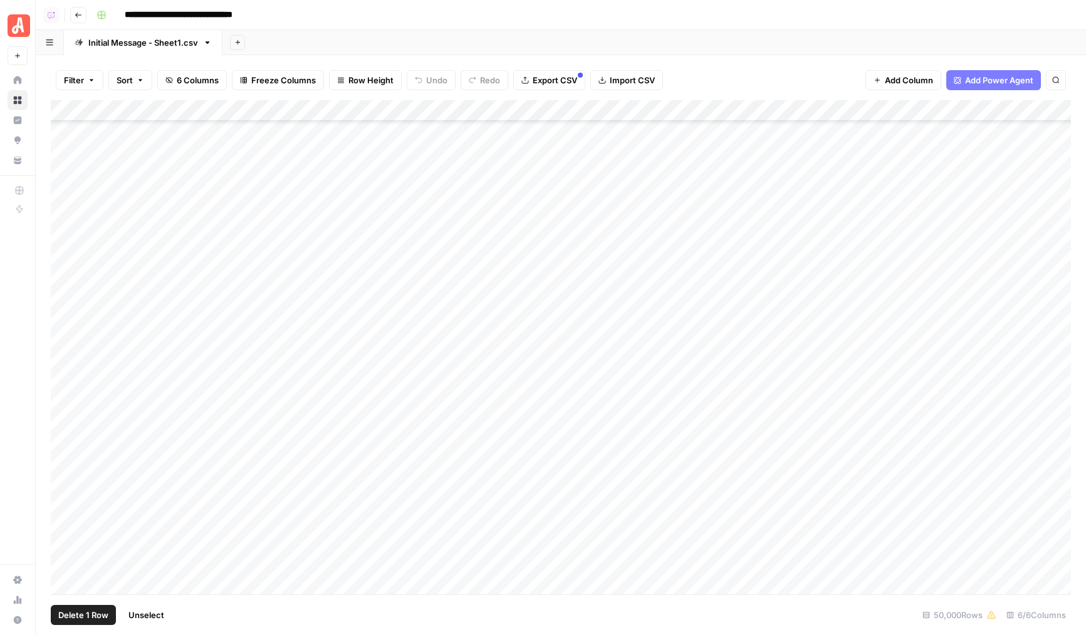
scroll to position [517, 0]
click at [63, 232] on div "Add Column" at bounding box center [561, 347] width 1020 height 494
click at [160, 619] on span "Unselect" at bounding box center [158, 615] width 36 height 13
click at [63, 128] on div "Add Column" at bounding box center [561, 347] width 1020 height 494
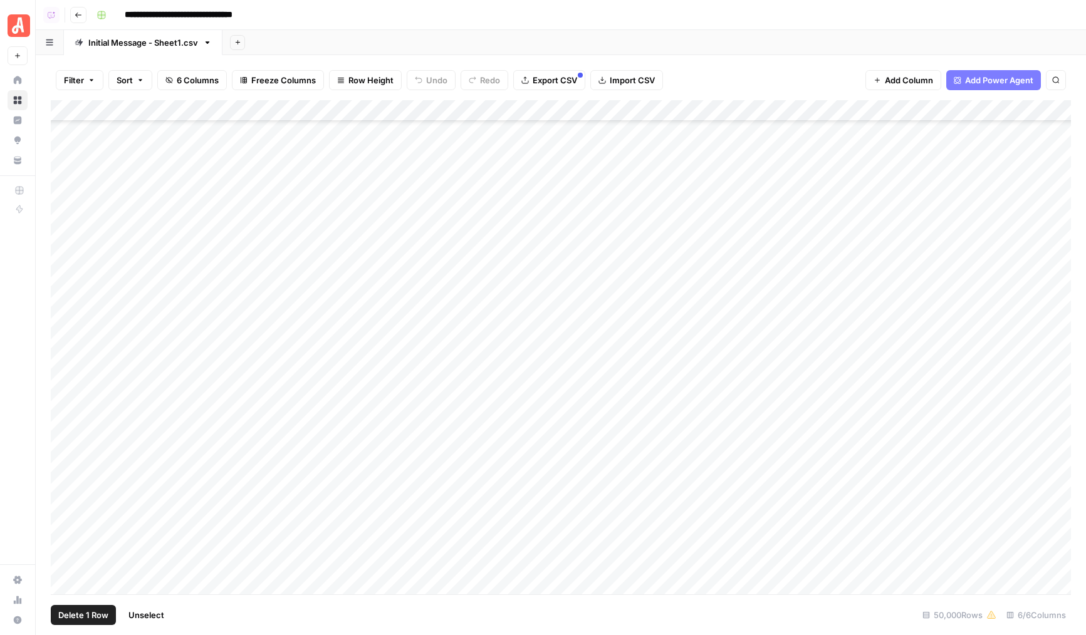
scroll to position [239, 0]
click at [57, 509] on div "Add Column" at bounding box center [561, 347] width 1020 height 494
click at [62, 509] on div "Add Column" at bounding box center [561, 347] width 1020 height 494
click at [480, 108] on div "Add Column" at bounding box center [561, 347] width 1020 height 494
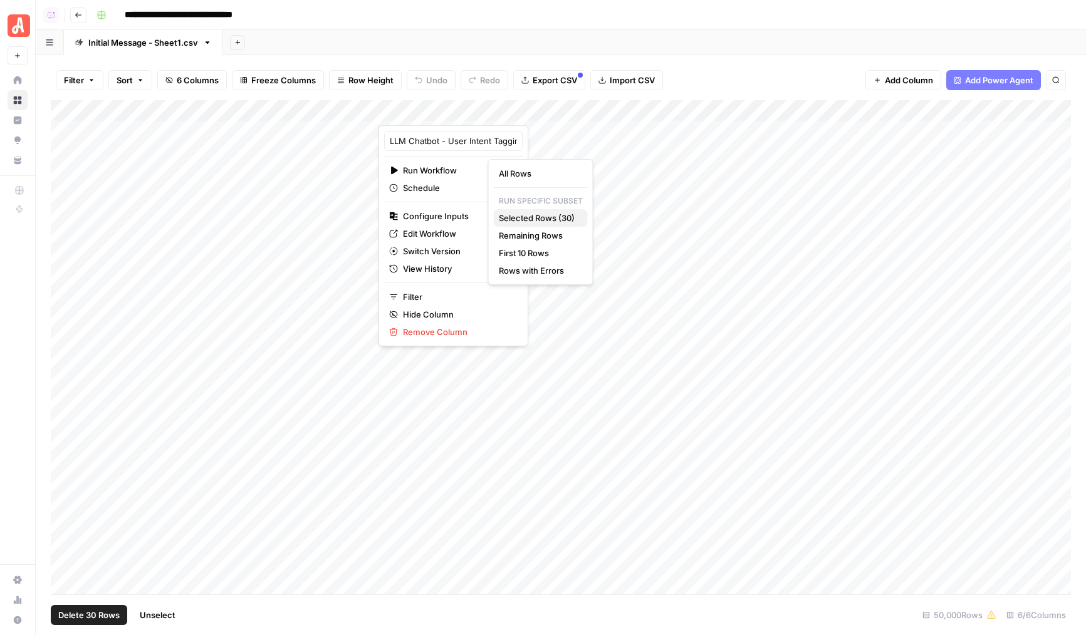
click at [555, 217] on span "Selected Rows (30)" at bounding box center [538, 218] width 79 height 13
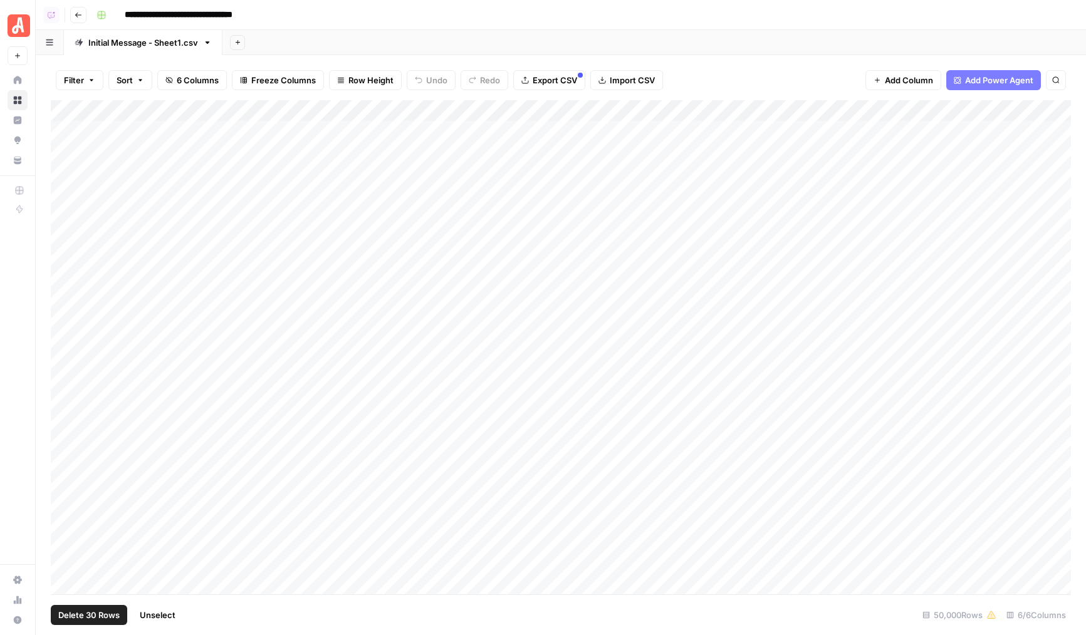
click at [165, 611] on span "Unselect" at bounding box center [158, 615] width 36 height 13
click at [306, 341] on div "Add Column" at bounding box center [561, 347] width 1020 height 494
click at [257, 439] on div "Add Column" at bounding box center [561, 347] width 1020 height 494
click at [266, 474] on div "Add Column" at bounding box center [561, 347] width 1020 height 494
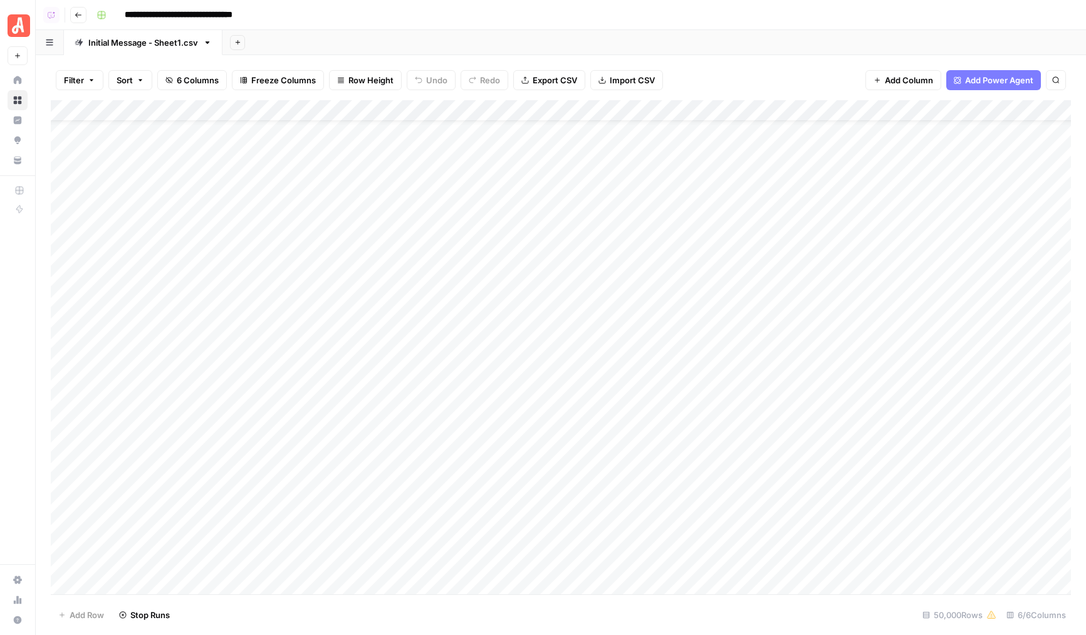
scroll to position [0, 0]
click at [476, 118] on div "Add Column" at bounding box center [561, 347] width 1020 height 494
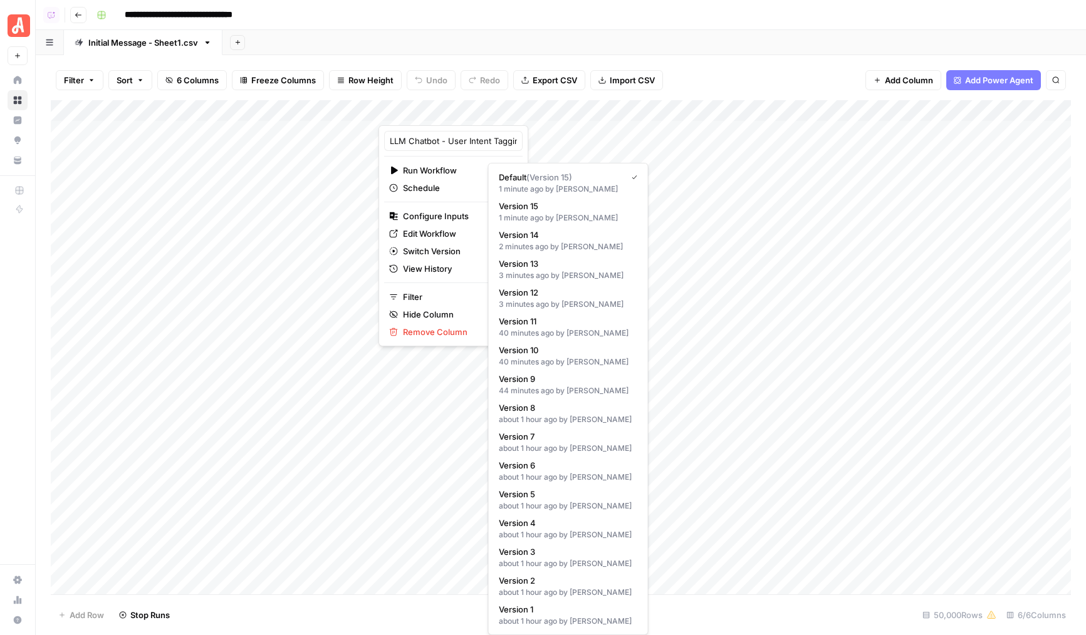
click at [445, 235] on html "**********" at bounding box center [543, 317] width 1086 height 635
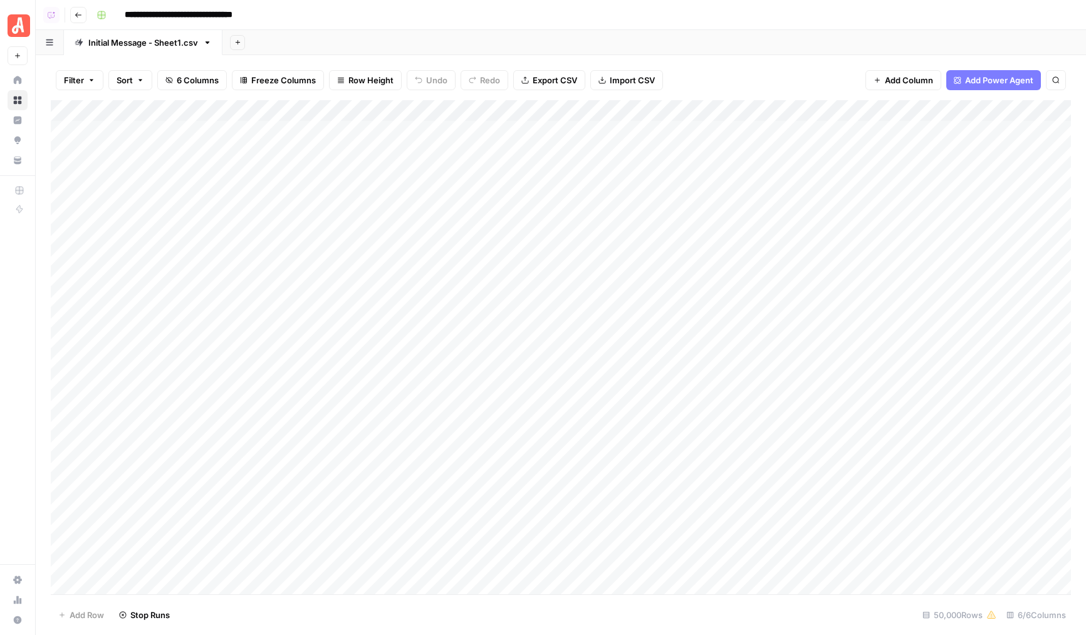
click at [441, 106] on div "Add Column" at bounding box center [561, 347] width 1020 height 494
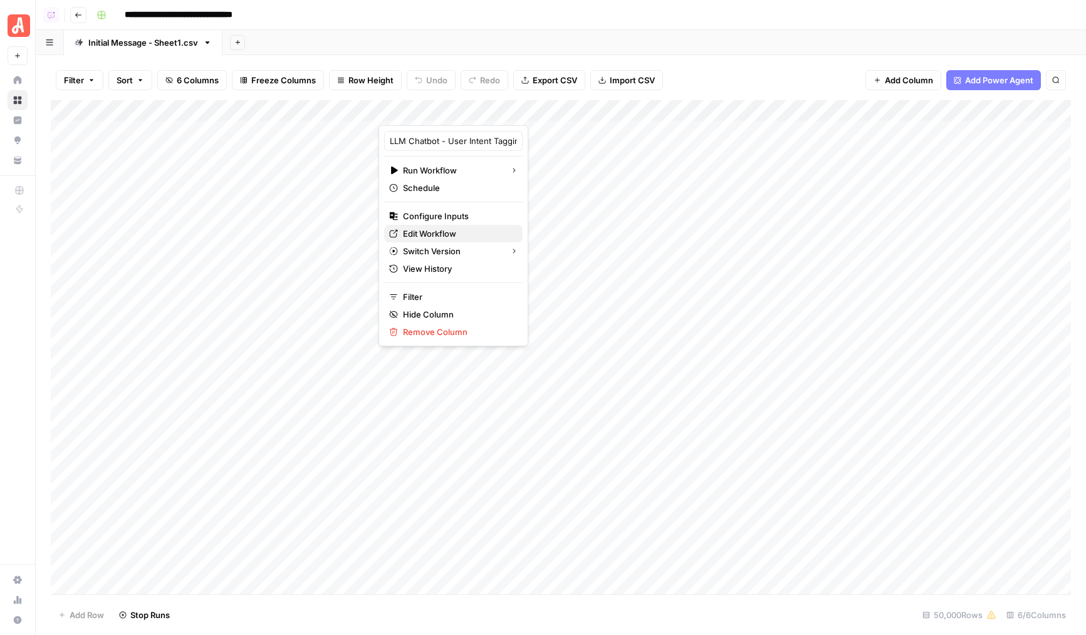
click at [440, 234] on span "Edit Workflow" at bounding box center [458, 233] width 110 height 13
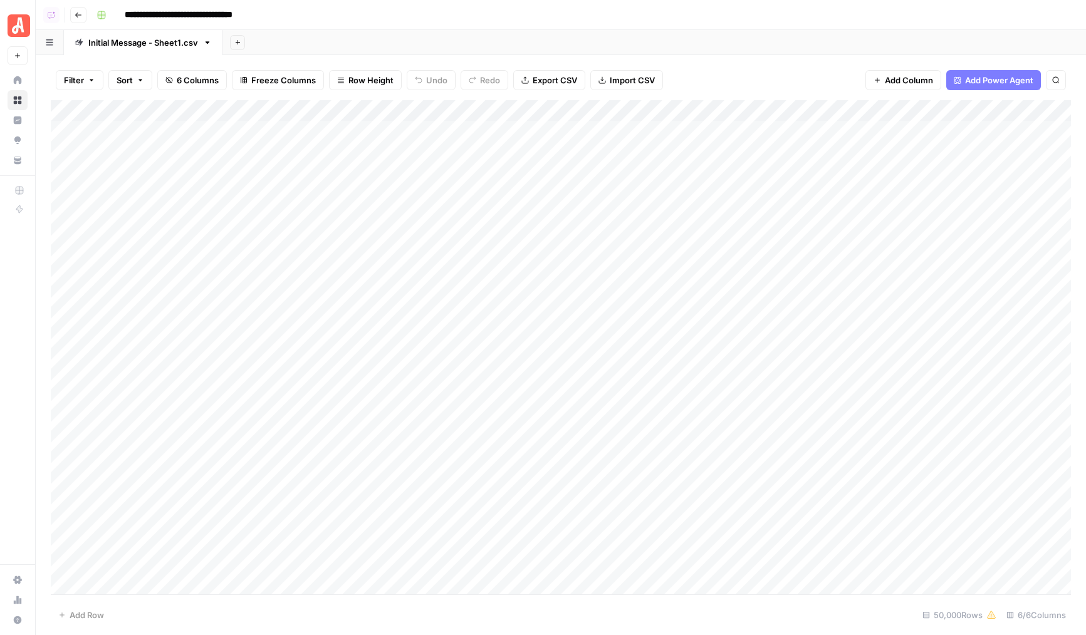
click at [65, 131] on div "Add Column" at bounding box center [561, 347] width 1020 height 494
click at [63, 410] on div "Add Column" at bounding box center [561, 347] width 1020 height 494
click at [474, 112] on div "Add Column" at bounding box center [561, 347] width 1020 height 494
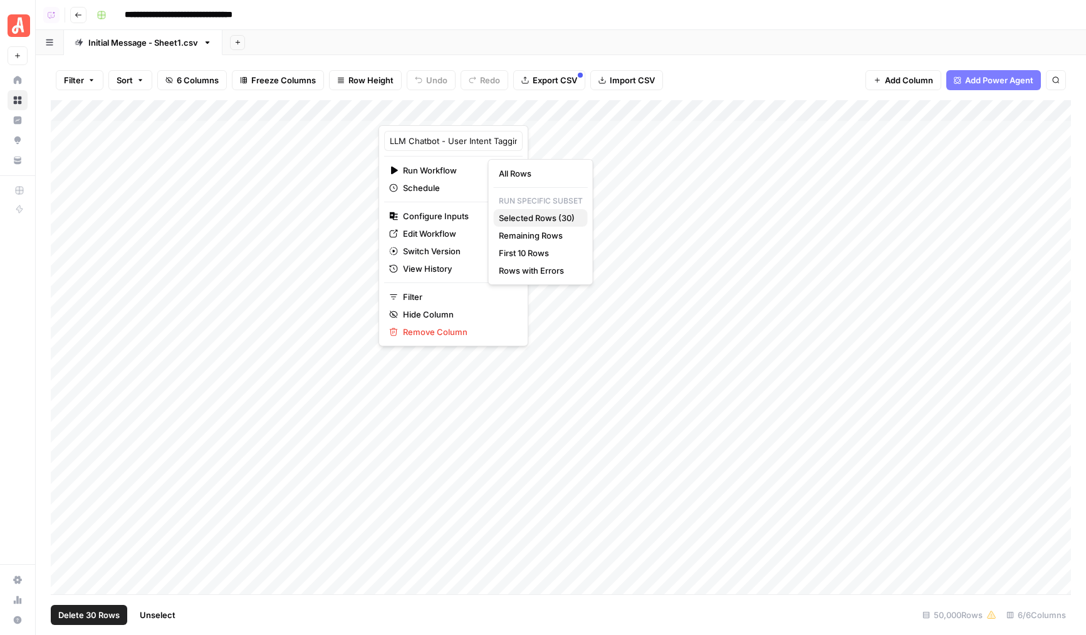
click at [531, 222] on span "Selected Rows (30)" at bounding box center [538, 218] width 79 height 13
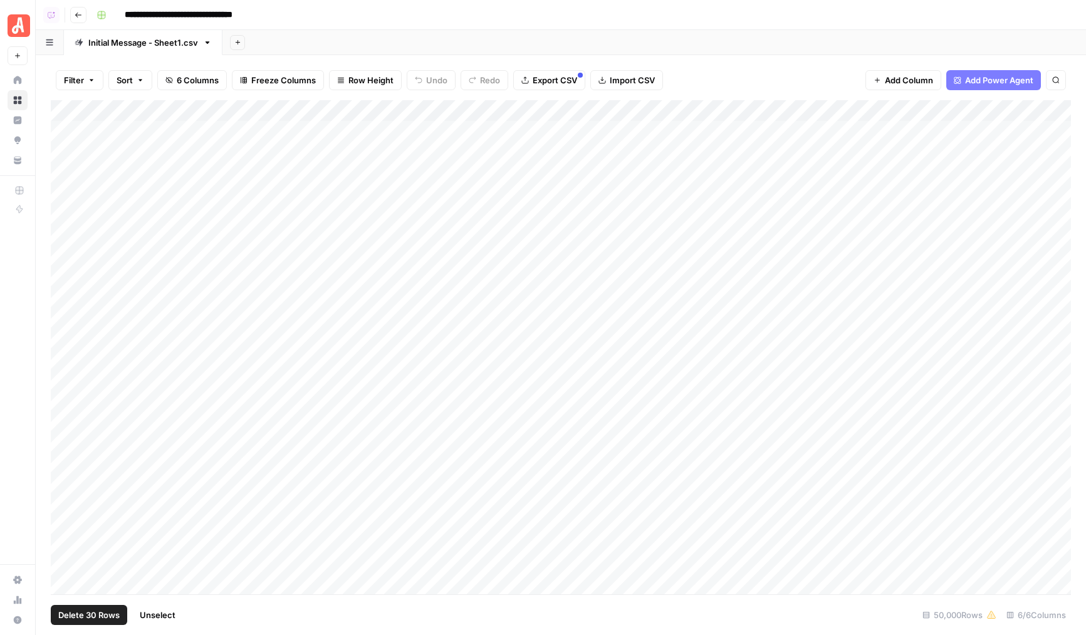
click at [74, 112] on div "Add Column" at bounding box center [561, 347] width 1020 height 494
click at [72, 115] on div "Add Column" at bounding box center [561, 347] width 1020 height 494
click at [298, 182] on div "Add Column" at bounding box center [561, 347] width 1020 height 494
click at [245, 378] on div "Add Column" at bounding box center [561, 347] width 1020 height 494
click at [274, 306] on div "Add Column" at bounding box center [561, 347] width 1020 height 494
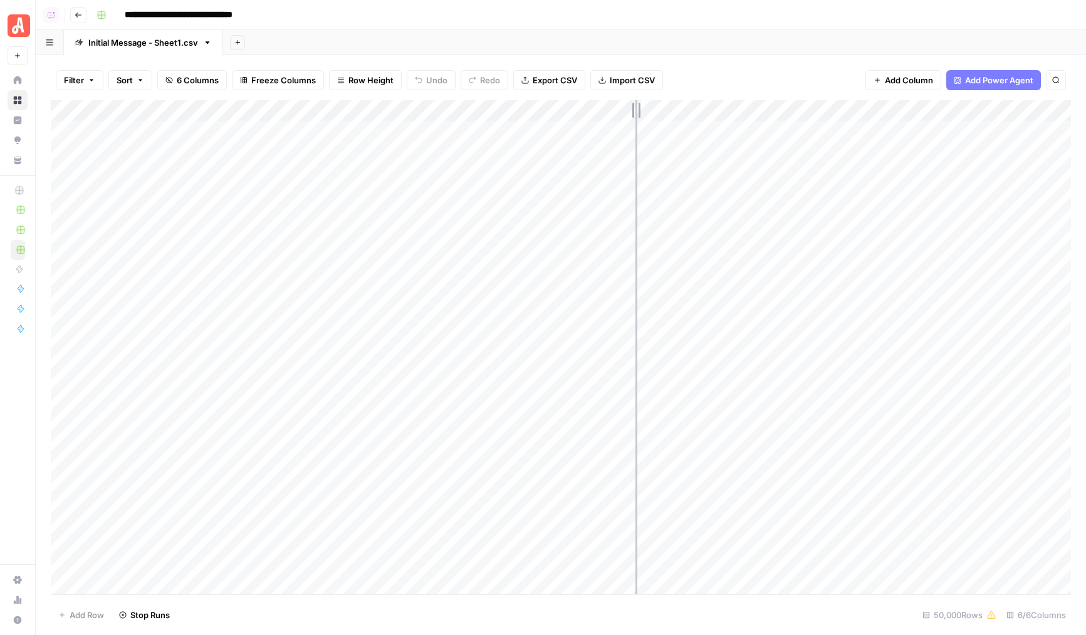
drag, startPoint x: 637, startPoint y: 113, endPoint x: 630, endPoint y: 114, distance: 7.5
click at [630, 114] on div "Add Column" at bounding box center [561, 347] width 1020 height 494
click at [303, 404] on div "Add Column" at bounding box center [561, 347] width 1020 height 494
click at [267, 440] on div "Add Column" at bounding box center [561, 347] width 1020 height 494
click at [246, 516] on div "Add Column" at bounding box center [561, 347] width 1020 height 494
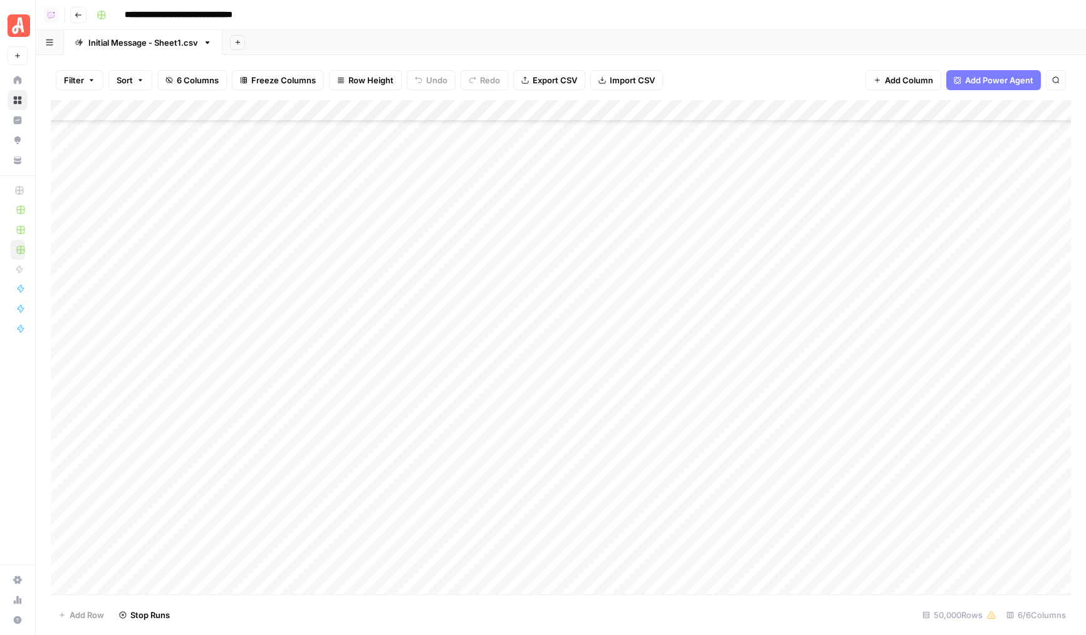
scroll to position [175, 0]
click at [259, 496] on div "Add Column" at bounding box center [561, 347] width 1020 height 494
click at [261, 512] on div "Add Column" at bounding box center [561, 347] width 1020 height 494
click at [257, 528] on div "Add Column" at bounding box center [561, 347] width 1020 height 494
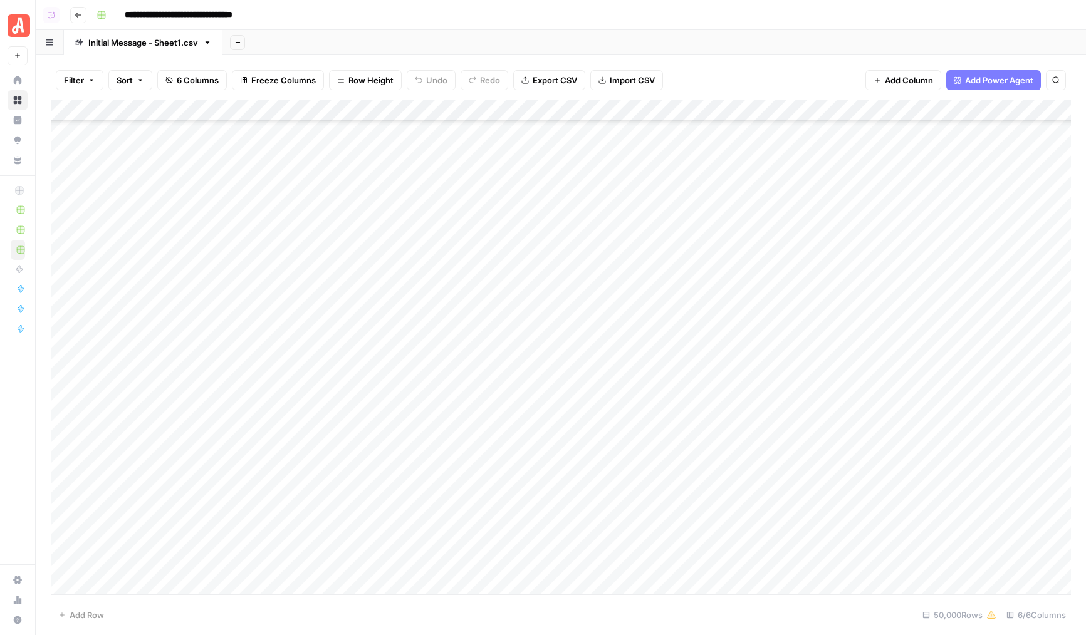
scroll to position [0, 0]
click at [152, 359] on div "Add Column" at bounding box center [561, 347] width 1020 height 494
type input "****"
click at [214, 489] on div "Add Column" at bounding box center [561, 347] width 1020 height 494
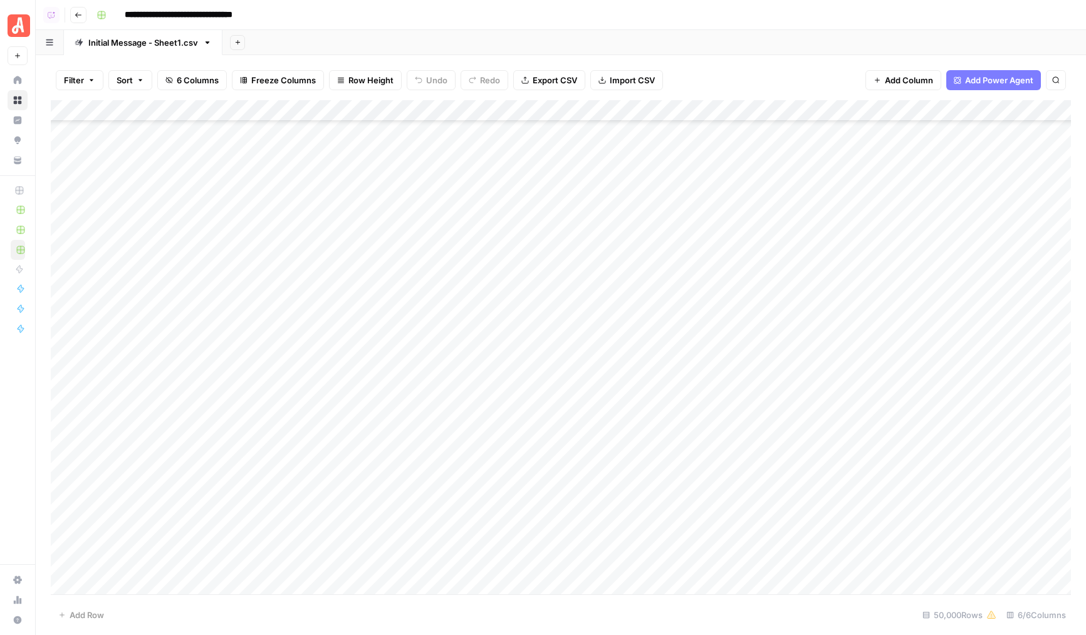
scroll to position [0, 0]
click at [456, 104] on div "Add Column" at bounding box center [561, 347] width 1020 height 494
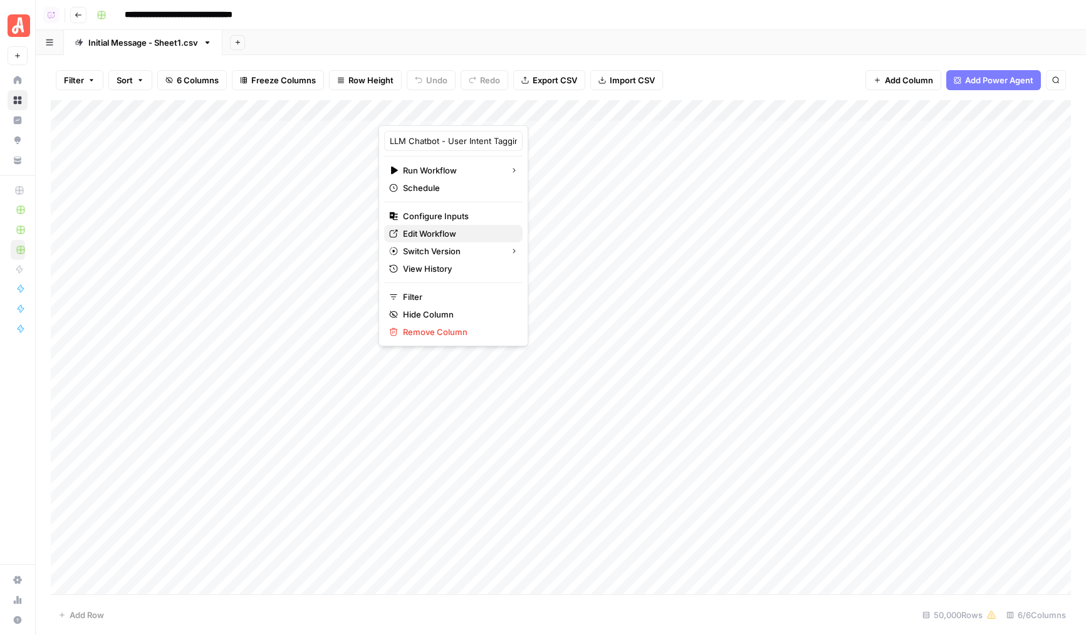
click at [417, 234] on span "Edit Workflow" at bounding box center [458, 233] width 110 height 13
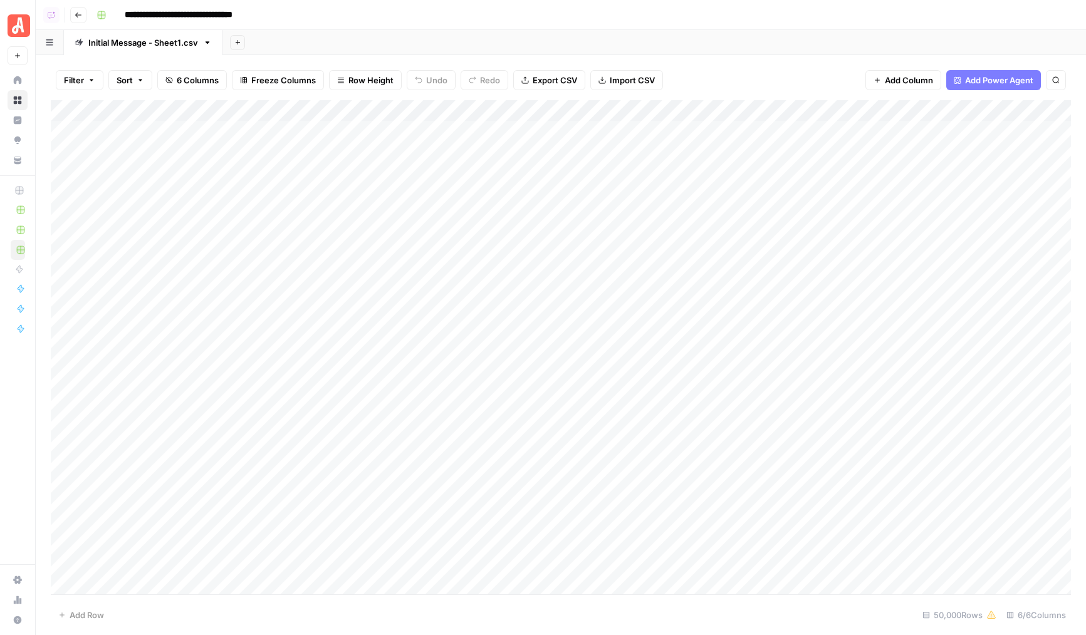
click at [563, 112] on div "Add Column" at bounding box center [561, 347] width 1020 height 494
click at [63, 130] on div "Add Column" at bounding box center [561, 347] width 1020 height 494
click at [68, 399] on div "Add Column" at bounding box center [561, 347] width 1020 height 494
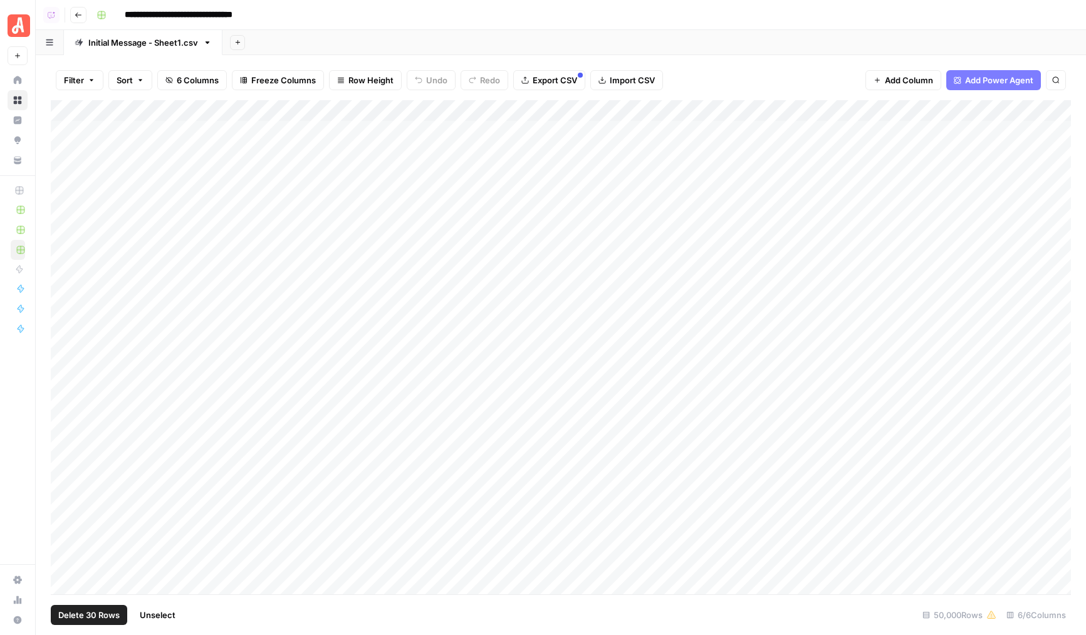
click at [566, 111] on div "Add Column" at bounding box center [561, 347] width 1020 height 494
click at [595, 185] on span "Selected Rows (30)" at bounding box center [605, 184] width 79 height 13
click at [167, 617] on span "Unselect" at bounding box center [158, 615] width 36 height 13
click at [283, 345] on div "Add Column" at bounding box center [561, 347] width 1020 height 494
click at [261, 165] on div "Add Column" at bounding box center [561, 347] width 1020 height 494
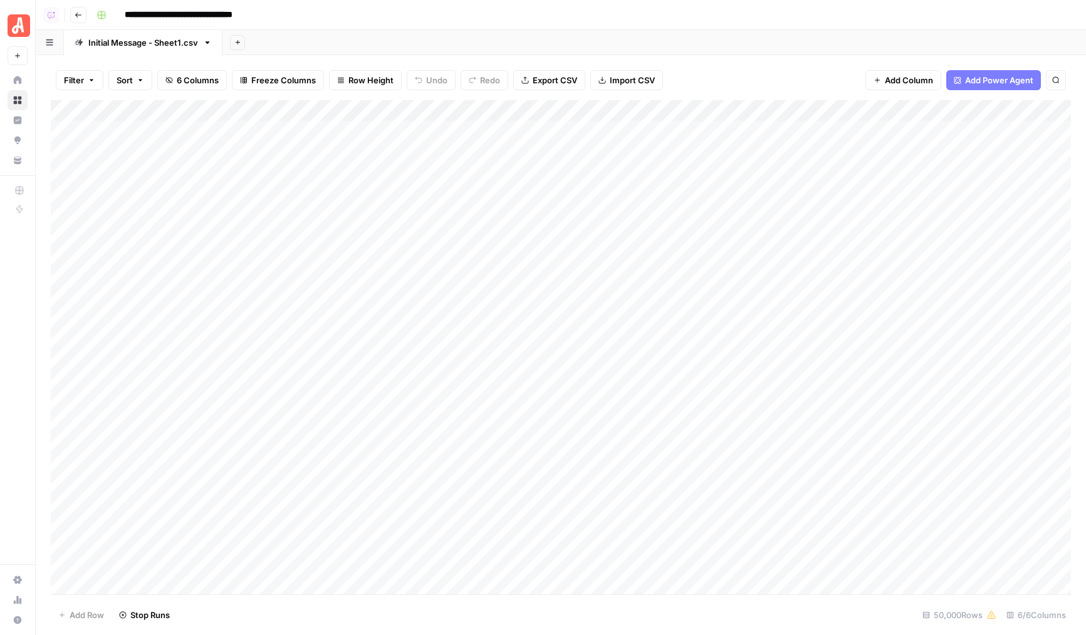
click at [281, 135] on div "Add Column" at bounding box center [561, 347] width 1020 height 494
click at [227, 201] on div "Add Column" at bounding box center [561, 347] width 1020 height 494
drag, startPoint x: 572, startPoint y: 112, endPoint x: 565, endPoint y: 113, distance: 7.5
click at [565, 113] on div "Add Column" at bounding box center [561, 347] width 1020 height 494
click at [298, 206] on div "Add Column" at bounding box center [561, 347] width 1020 height 494
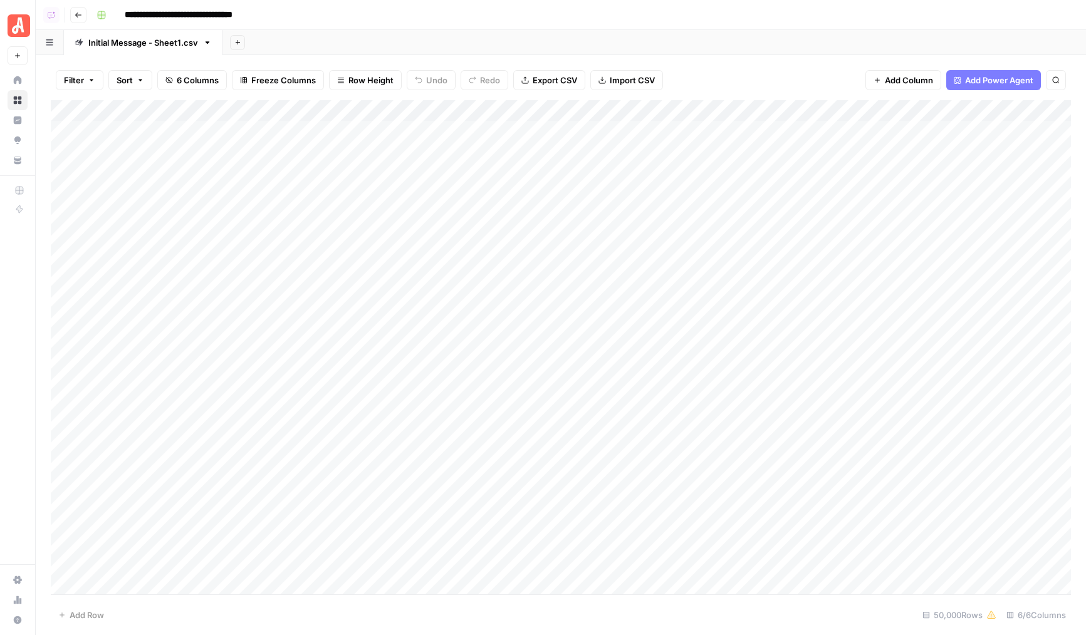
click at [276, 296] on div "Add Column" at bounding box center [561, 347] width 1020 height 494
drag, startPoint x: 377, startPoint y: 115, endPoint x: 358, endPoint y: 115, distance: 18.8
click at [358, 115] on div "Add Column" at bounding box center [561, 347] width 1020 height 494
click at [241, 367] on div "Add Column" at bounding box center [561, 347] width 1020 height 494
click at [231, 415] on div "Add Column" at bounding box center [561, 347] width 1020 height 494
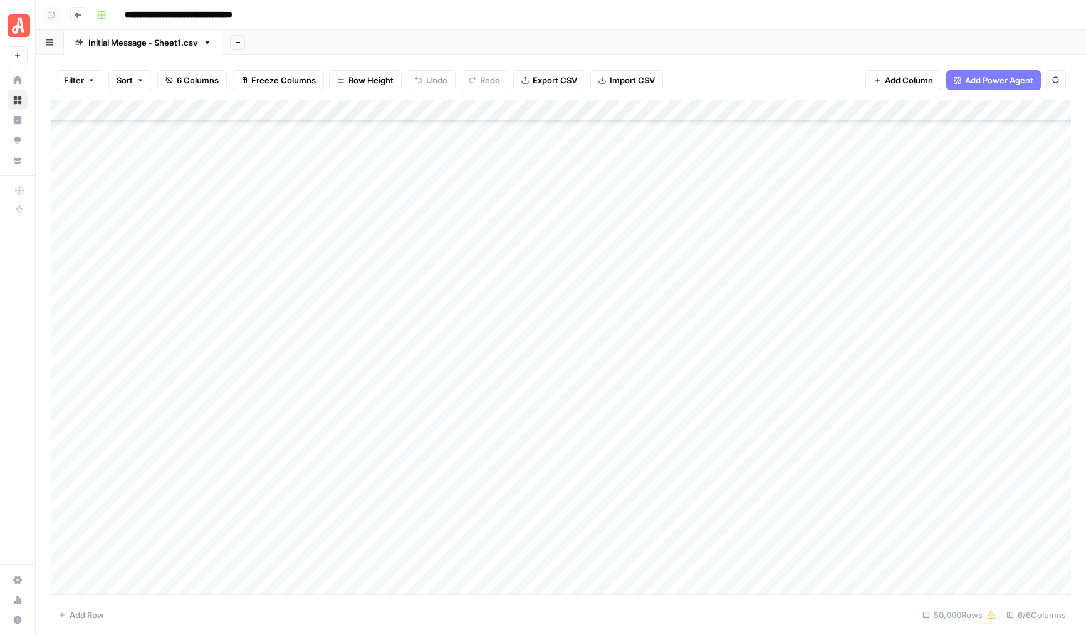
scroll to position [284, 0]
click at [283, 436] on div "Add Column" at bounding box center [561, 347] width 1020 height 494
click at [266, 475] on div "Add Column" at bounding box center [561, 347] width 1020 height 494
click at [248, 467] on div "Add Column" at bounding box center [561, 347] width 1020 height 494
click at [236, 427] on div "Add Column" at bounding box center [561, 347] width 1020 height 494
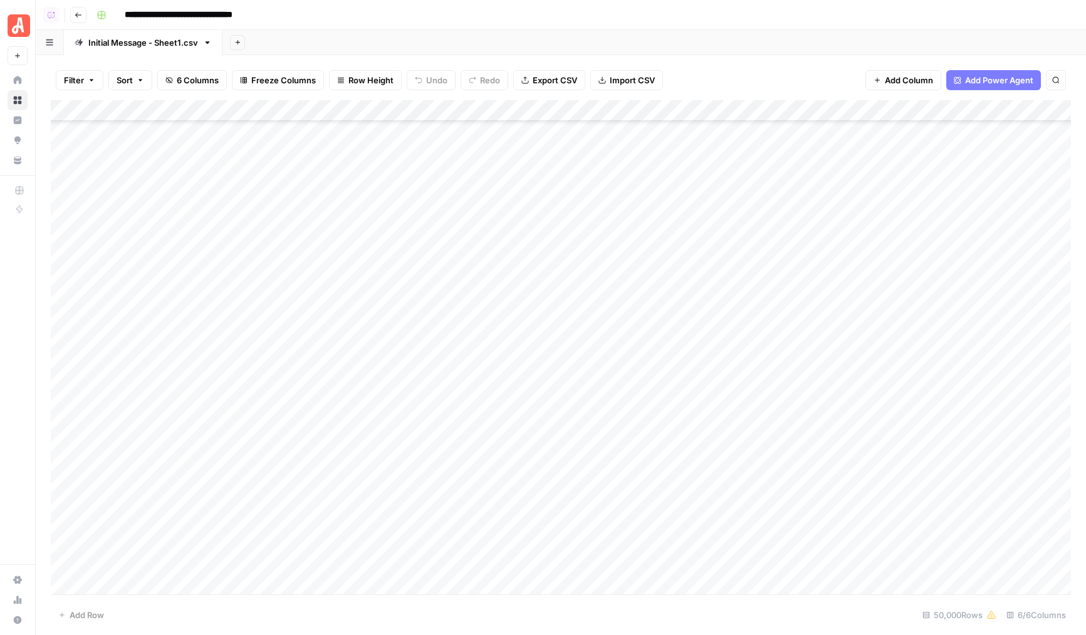
drag, startPoint x: 238, startPoint y: 469, endPoint x: 234, endPoint y: 295, distance: 174.2
click at [234, 295] on div "Add Column" at bounding box center [561, 347] width 1020 height 494
click at [224, 459] on div "Add Column" at bounding box center [561, 347] width 1020 height 494
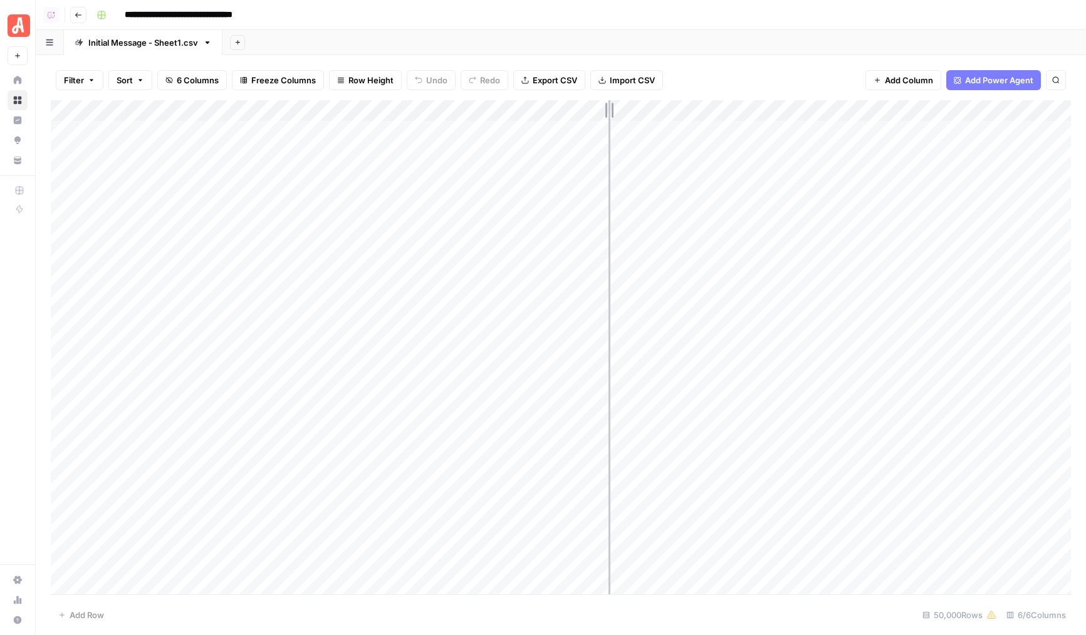
click at [608, 113] on div "Add Column" at bounding box center [561, 347] width 1020 height 494
click at [209, 178] on div "Add Column" at bounding box center [561, 347] width 1020 height 494
click at [253, 132] on div "Add Column" at bounding box center [561, 347] width 1020 height 494
click at [282, 216] on div "Add Column" at bounding box center [561, 347] width 1020 height 494
click at [308, 471] on div "Add Column" at bounding box center [561, 347] width 1020 height 494
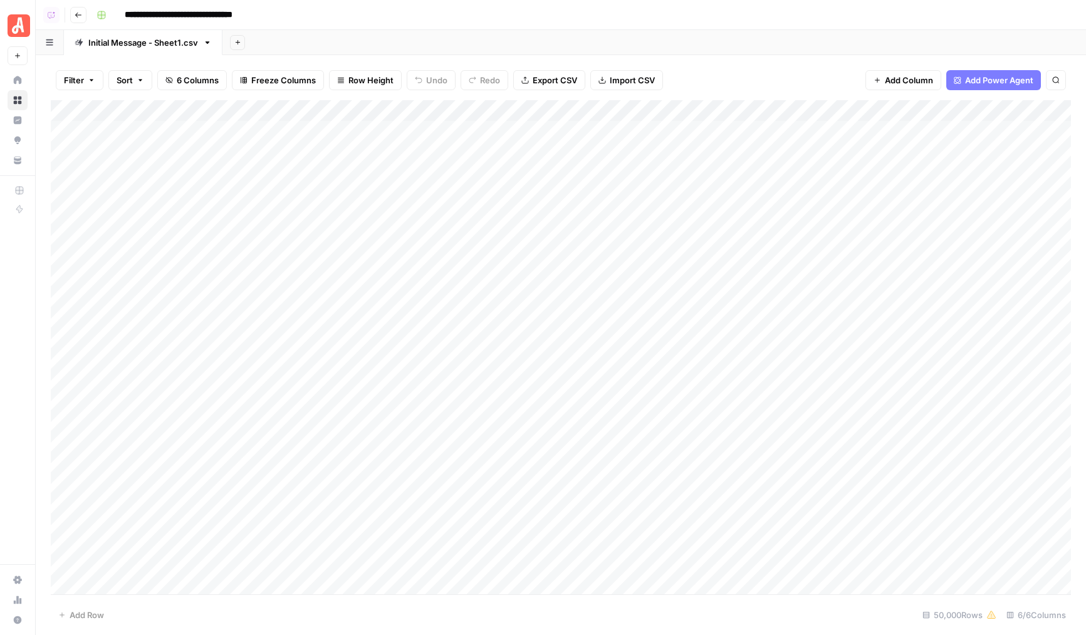
click at [226, 476] on div "Add Column" at bounding box center [561, 347] width 1020 height 494
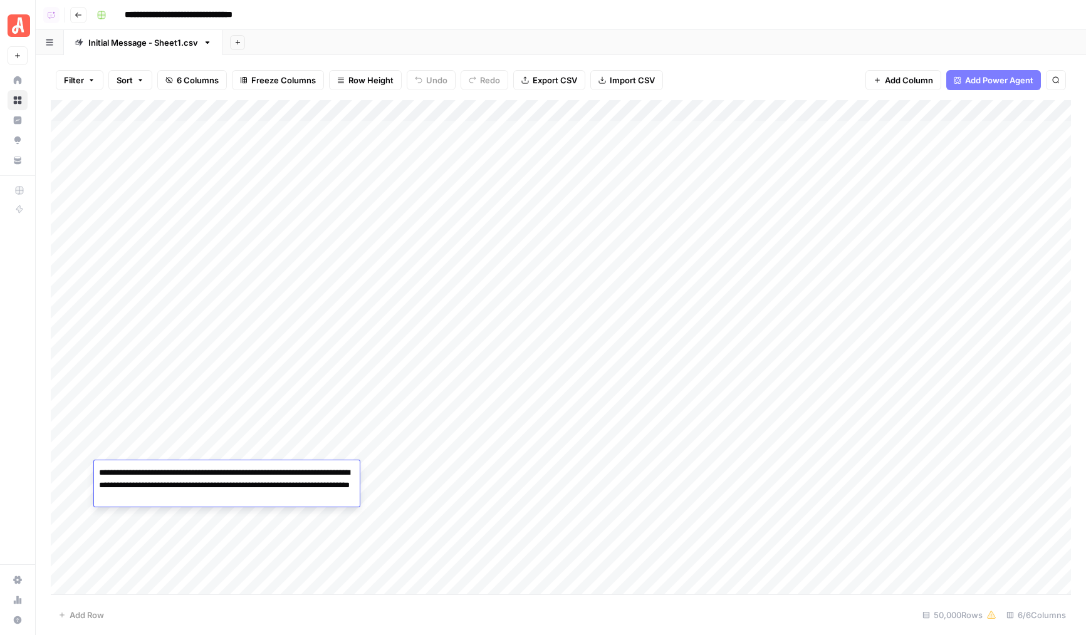
drag, startPoint x: 229, startPoint y: 492, endPoint x: 231, endPoint y: 503, distance: 10.7
click at [230, 499] on textarea "**********" at bounding box center [227, 485] width 266 height 43
click at [218, 536] on div "Add Column" at bounding box center [561, 347] width 1020 height 494
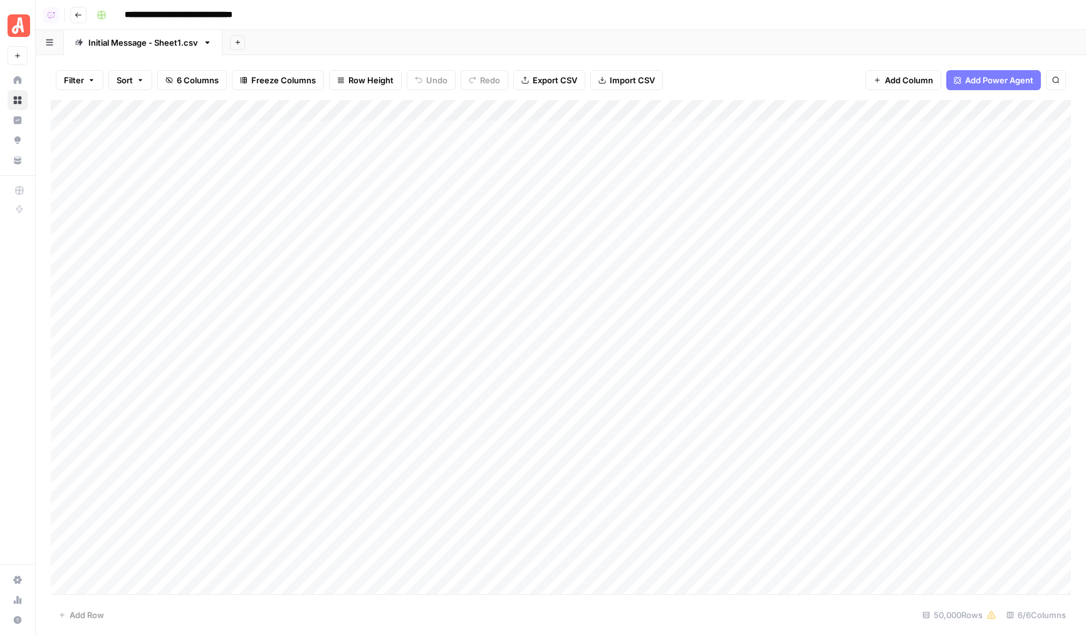
click at [232, 159] on div "Add Column" at bounding box center [561, 347] width 1020 height 494
click at [237, 266] on div "Add Column" at bounding box center [561, 347] width 1020 height 494
click at [612, 114] on div "Add Column" at bounding box center [561, 347] width 1020 height 494
click at [221, 211] on div "Add Column" at bounding box center [561, 347] width 1020 height 494
click at [207, 384] on div "Add Column" at bounding box center [561, 347] width 1020 height 494
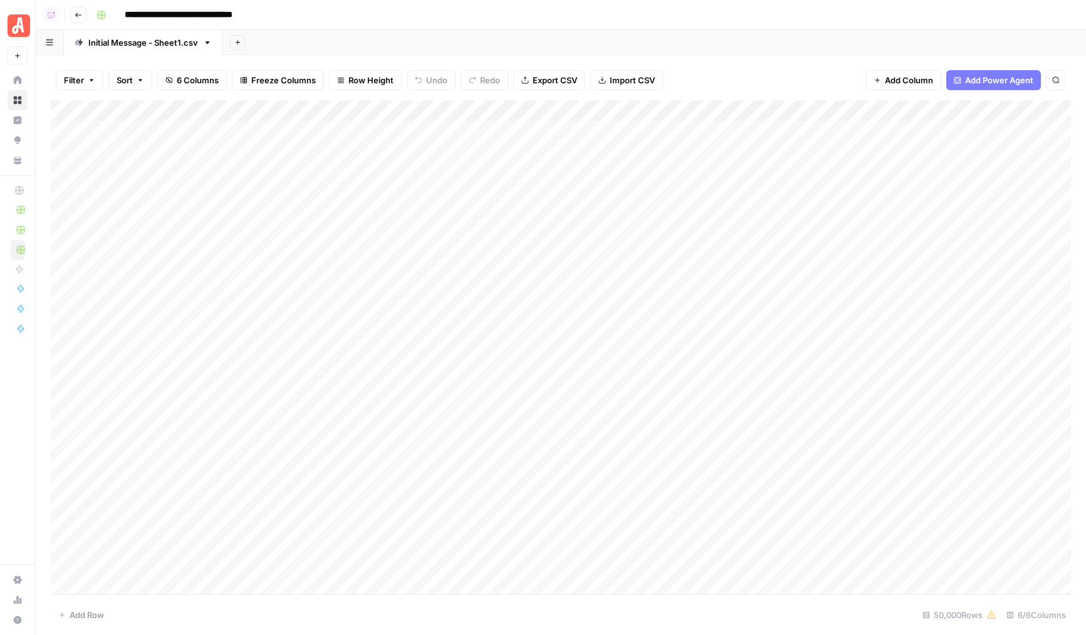
click at [307, 306] on div "Add Column" at bounding box center [561, 347] width 1020 height 494
click at [241, 222] on div "Add Column" at bounding box center [561, 347] width 1020 height 494
click at [256, 266] on div "Add Column" at bounding box center [561, 347] width 1020 height 494
click at [271, 266] on div "Add Column" at bounding box center [561, 347] width 1020 height 494
click at [274, 284] on div "Add Column" at bounding box center [561, 347] width 1020 height 494
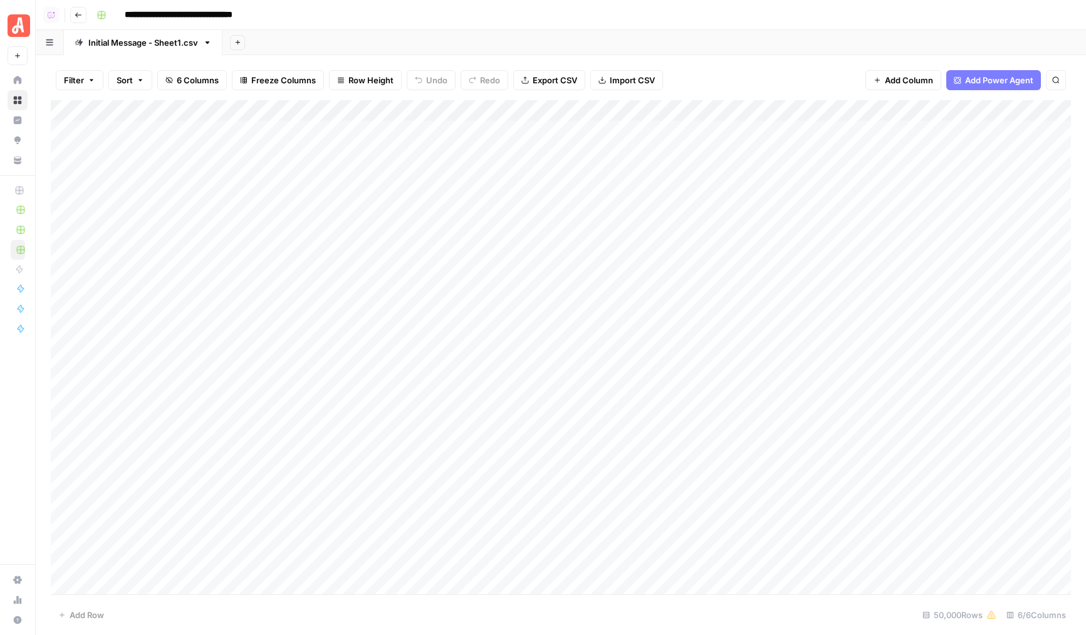
click at [274, 284] on div "Add Column" at bounding box center [561, 347] width 1020 height 494
click at [287, 289] on textarea "**********" at bounding box center [227, 294] width 266 height 43
click at [275, 326] on div "Add Column" at bounding box center [561, 347] width 1020 height 494
click at [275, 331] on div "Add Column" at bounding box center [561, 347] width 1020 height 494
click at [267, 348] on div "Add Column" at bounding box center [561, 347] width 1020 height 494
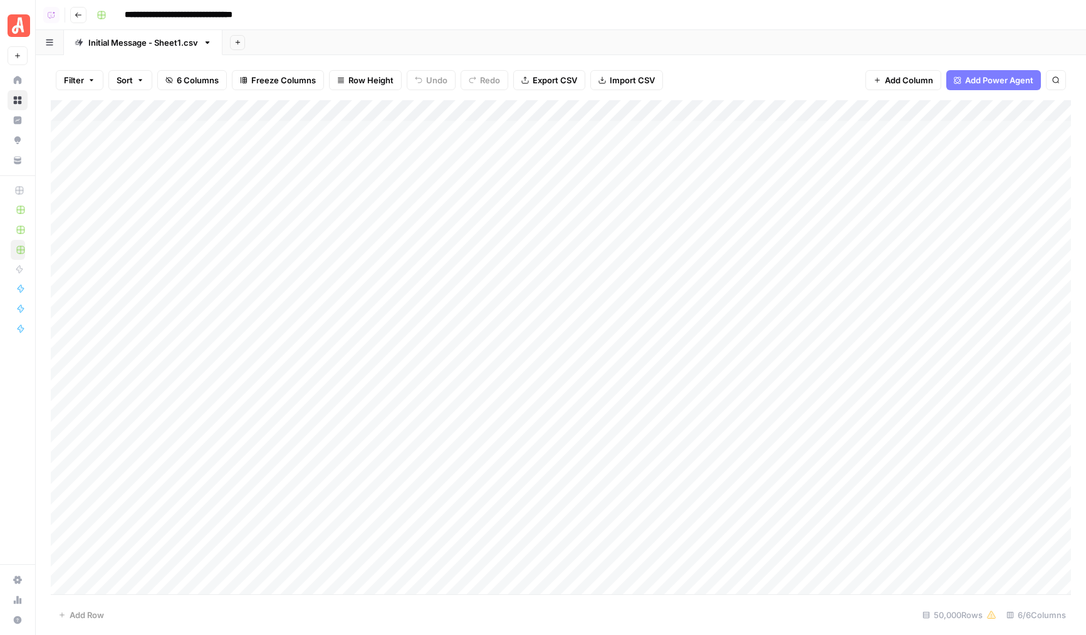
click at [237, 387] on div "Add Column" at bounding box center [561, 347] width 1020 height 494
click at [237, 417] on div "Add Column" at bounding box center [561, 347] width 1020 height 494
click at [239, 410] on div "Add Column" at bounding box center [561, 347] width 1020 height 494
click at [237, 435] on div "Add Column" at bounding box center [561, 347] width 1020 height 494
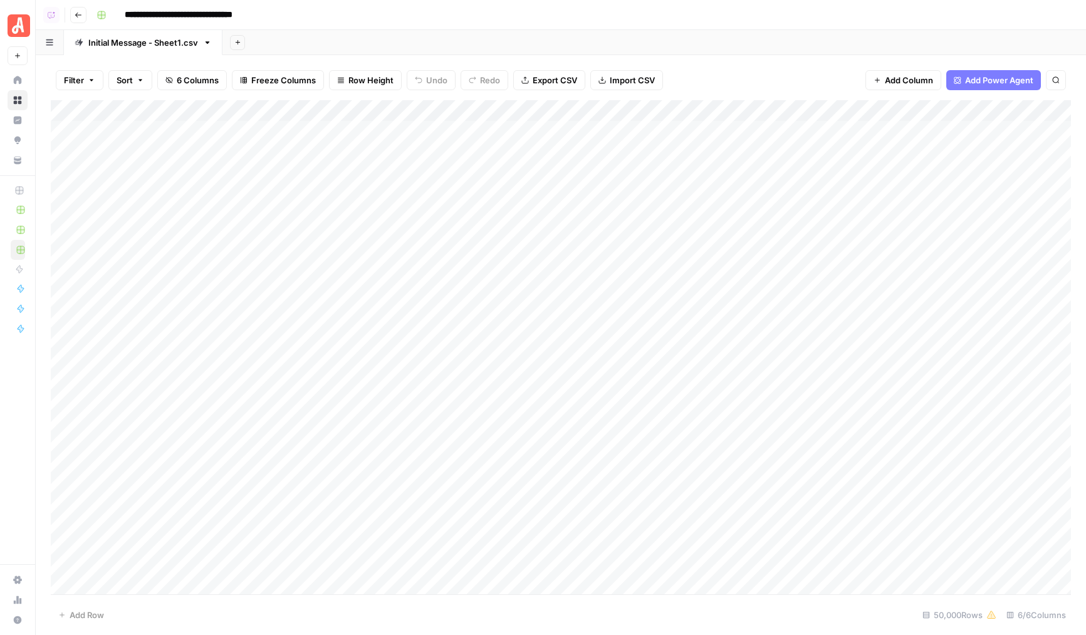
click at [237, 435] on div "Add Column" at bounding box center [561, 347] width 1020 height 494
click at [248, 443] on div "Add Column" at bounding box center [561, 347] width 1020 height 494
click at [249, 461] on div "Add Column" at bounding box center [561, 347] width 1020 height 494
click at [249, 477] on div "Add Column" at bounding box center [561, 347] width 1020 height 494
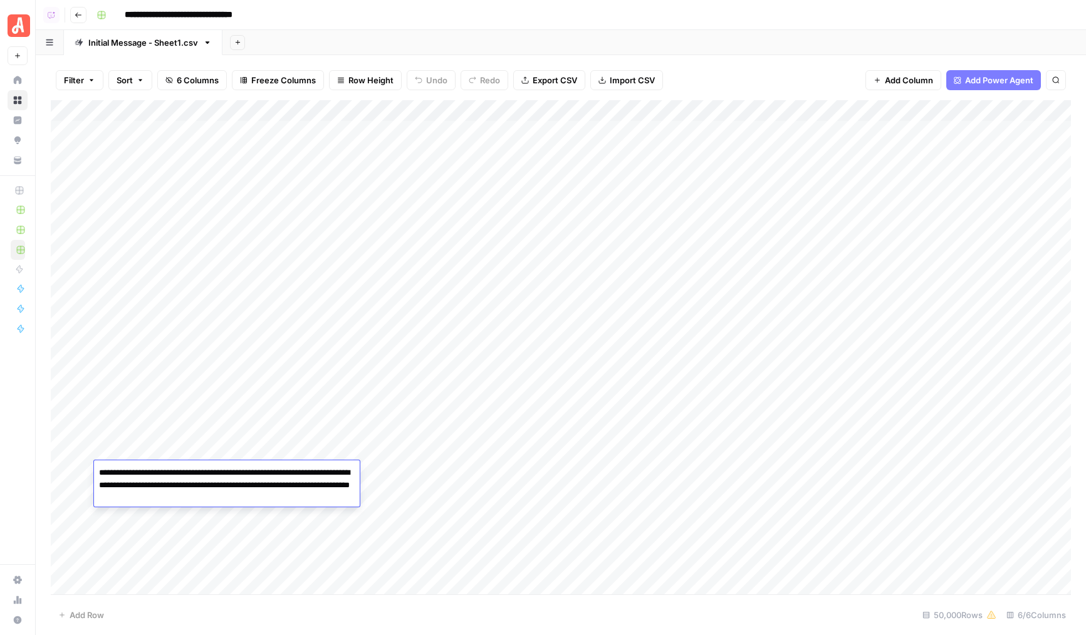
click at [248, 495] on textarea "**********" at bounding box center [227, 485] width 266 height 43
click at [267, 558] on div "Add Column" at bounding box center [561, 347] width 1020 height 494
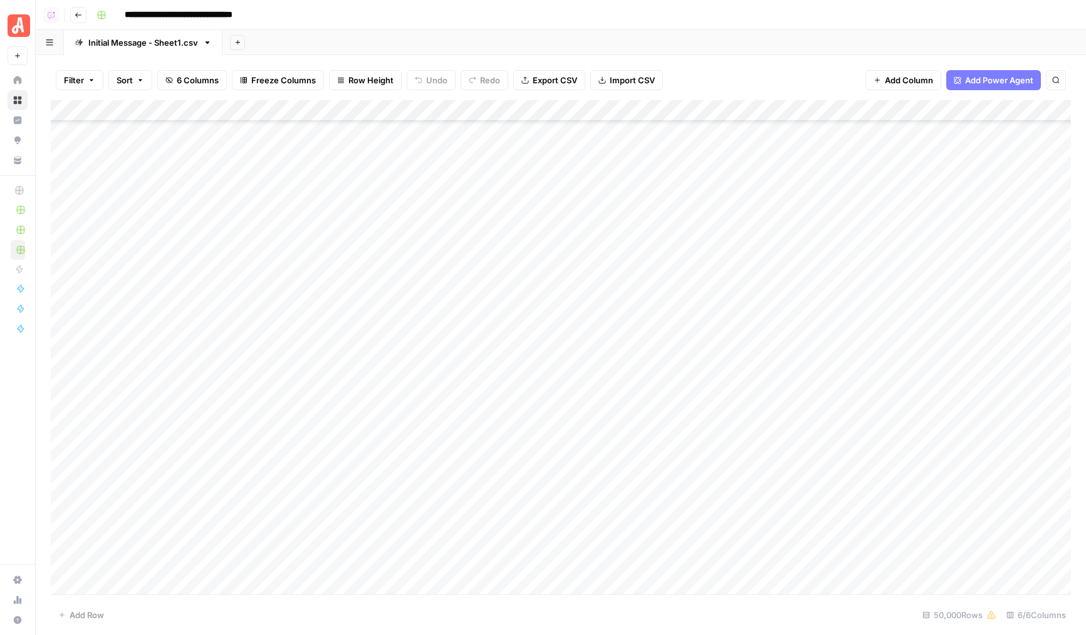
scroll to position [379, 0]
click at [452, 392] on div "Add Column" at bounding box center [561, 347] width 1020 height 494
click at [417, 424] on div "Add Column" at bounding box center [561, 347] width 1020 height 494
click at [434, 410] on div "Add Column" at bounding box center [561, 347] width 1020 height 494
click at [415, 453] on div "Add Column" at bounding box center [561, 347] width 1020 height 494
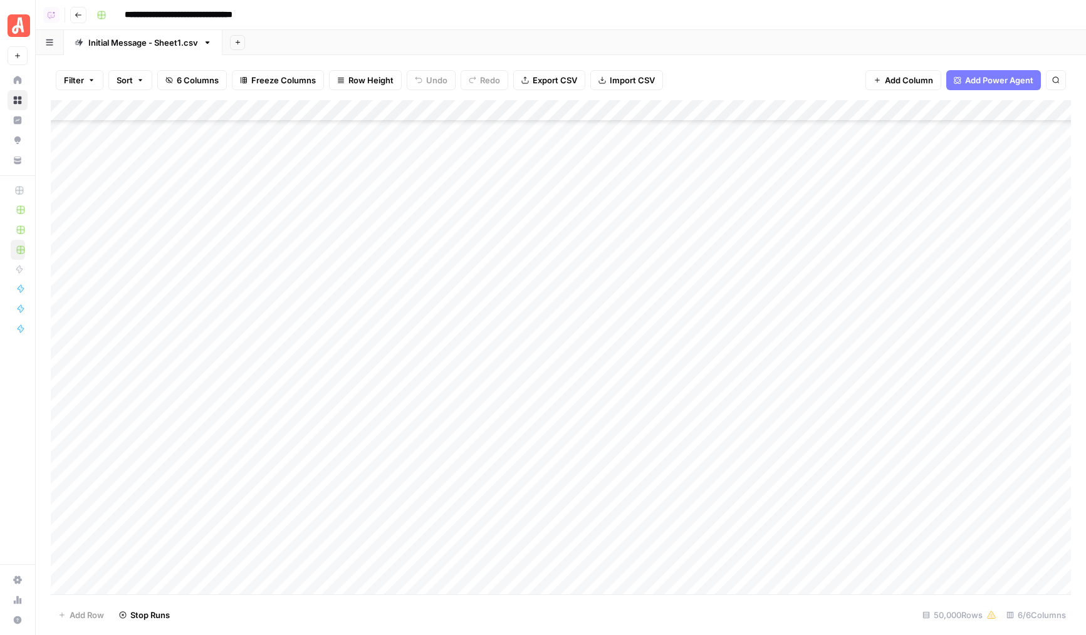
click at [408, 487] on div "Add Column" at bounding box center [561, 347] width 1020 height 494
click at [418, 494] on div "Add Column" at bounding box center [561, 347] width 1020 height 494
click at [413, 516] on div "Add Column" at bounding box center [561, 347] width 1020 height 494
click at [419, 541] on div "Add Column" at bounding box center [561, 347] width 1020 height 494
click at [420, 566] on div "Add Column" at bounding box center [561, 347] width 1020 height 494
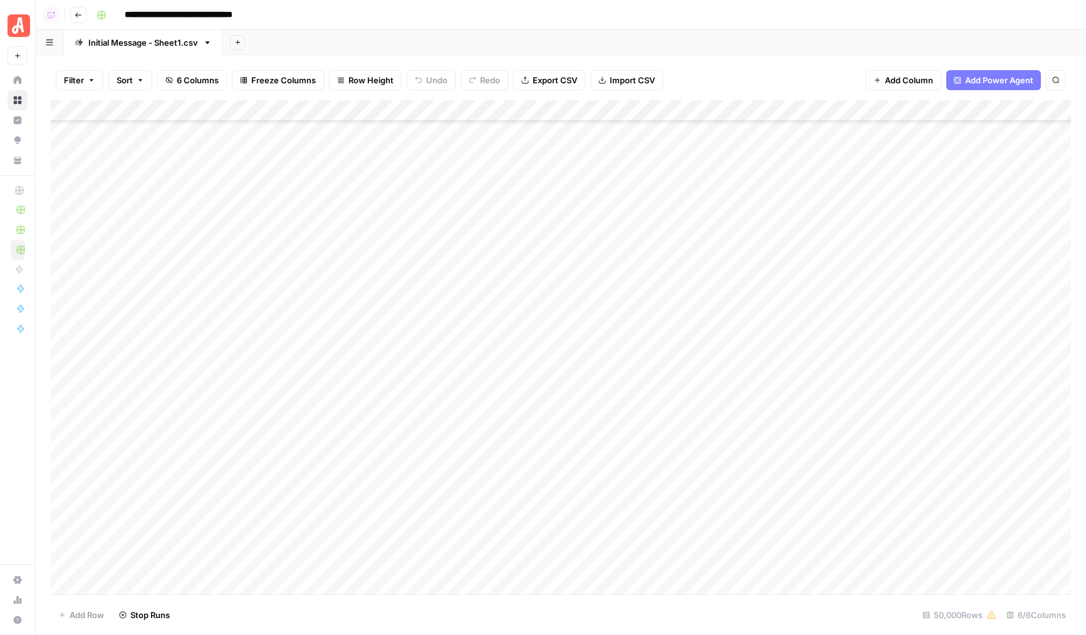
click at [417, 584] on div "Add Column" at bounding box center [561, 347] width 1020 height 494
click at [391, 538] on div "Add Column" at bounding box center [561, 347] width 1020 height 494
click at [301, 519] on div "Add Column" at bounding box center [561, 347] width 1020 height 494
click at [273, 322] on div "Add Column" at bounding box center [561, 347] width 1020 height 494
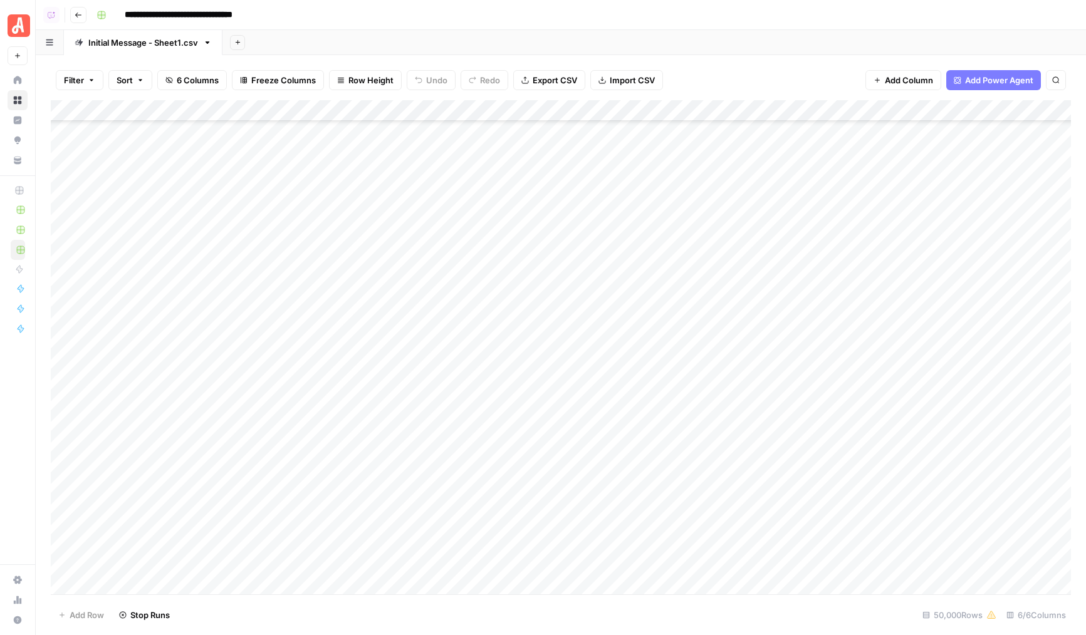
scroll to position [397, 0]
click at [279, 419] on div "Add Column" at bounding box center [561, 347] width 1020 height 494
click at [242, 456] on div "Add Column" at bounding box center [561, 347] width 1020 height 494
click at [264, 486] on div "Add Column" at bounding box center [561, 347] width 1020 height 494
click at [253, 410] on div "Add Column" at bounding box center [561, 347] width 1020 height 494
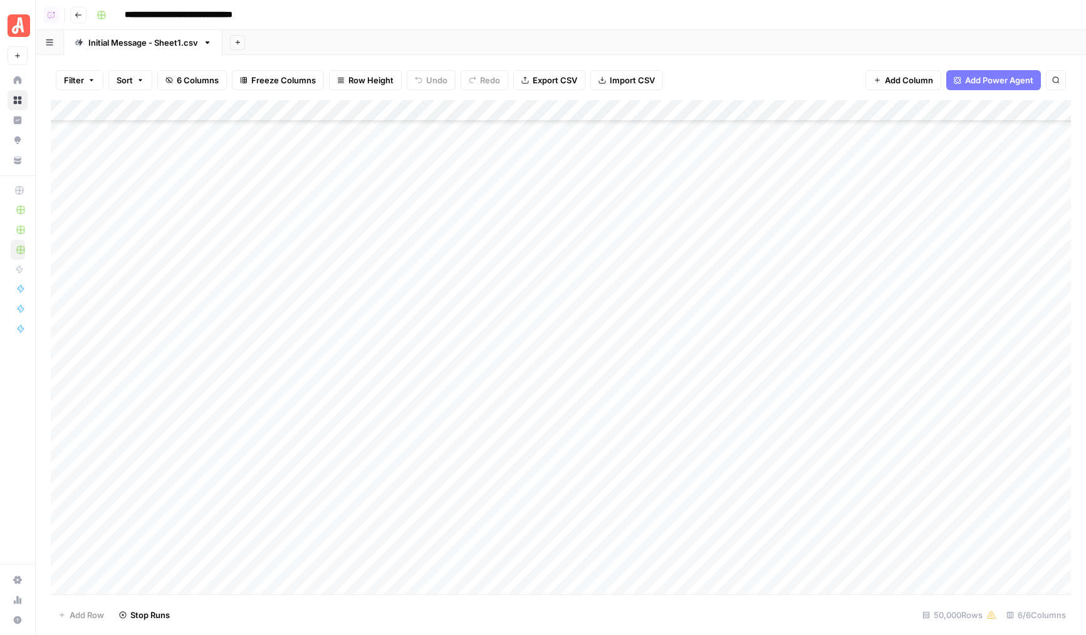
click at [263, 432] on div "Add Column" at bounding box center [561, 347] width 1020 height 494
click at [249, 415] on div "Add Column" at bounding box center [561, 347] width 1020 height 494
click at [231, 318] on div "Add Column" at bounding box center [561, 347] width 1020 height 494
click at [252, 302] on div "Add Column" at bounding box center [561, 347] width 1020 height 494
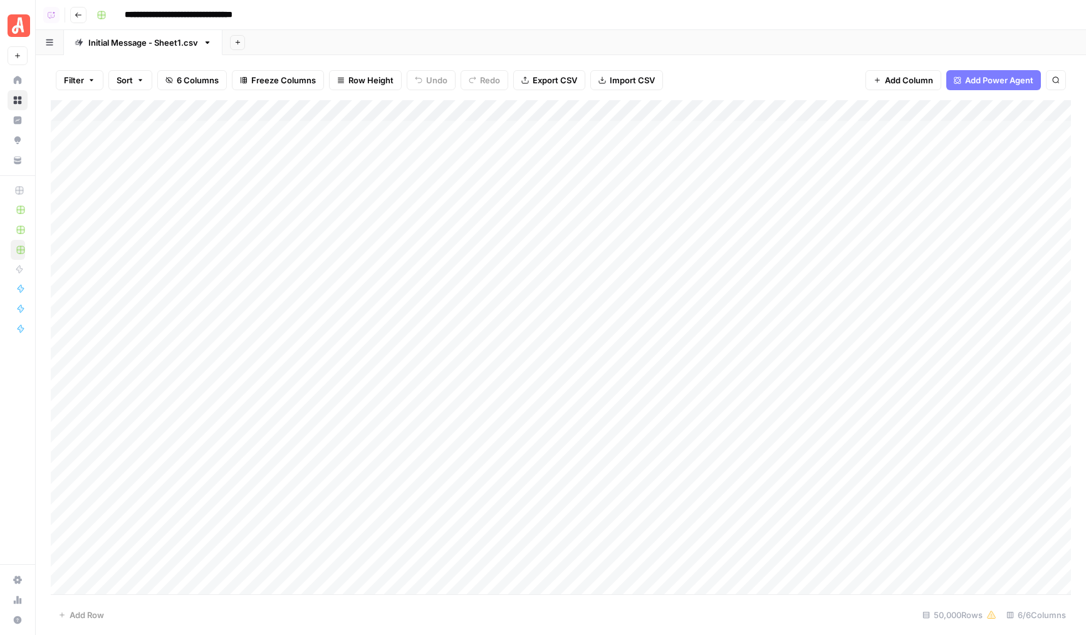
click at [195, 348] on div "Add Column" at bounding box center [561, 347] width 1020 height 494
click at [280, 403] on div "Add Column" at bounding box center [561, 347] width 1020 height 494
click at [552, 114] on div "Add Column" at bounding box center [561, 347] width 1020 height 494
click at [239, 235] on div "Add Column" at bounding box center [561, 347] width 1020 height 494
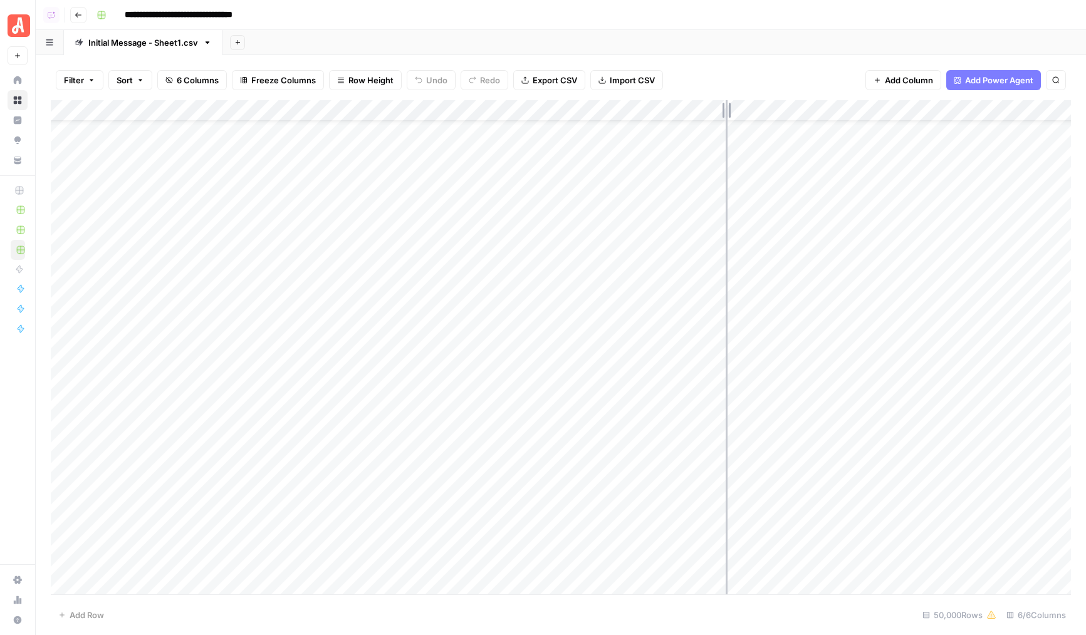
drag, startPoint x: 734, startPoint y: 108, endPoint x: 724, endPoint y: 108, distance: 9.4
click at [724, 108] on div "Add Column" at bounding box center [561, 347] width 1020 height 494
click at [231, 296] on div "Add Column" at bounding box center [561, 347] width 1020 height 494
click at [200, 404] on div "Add Column" at bounding box center [561, 347] width 1020 height 494
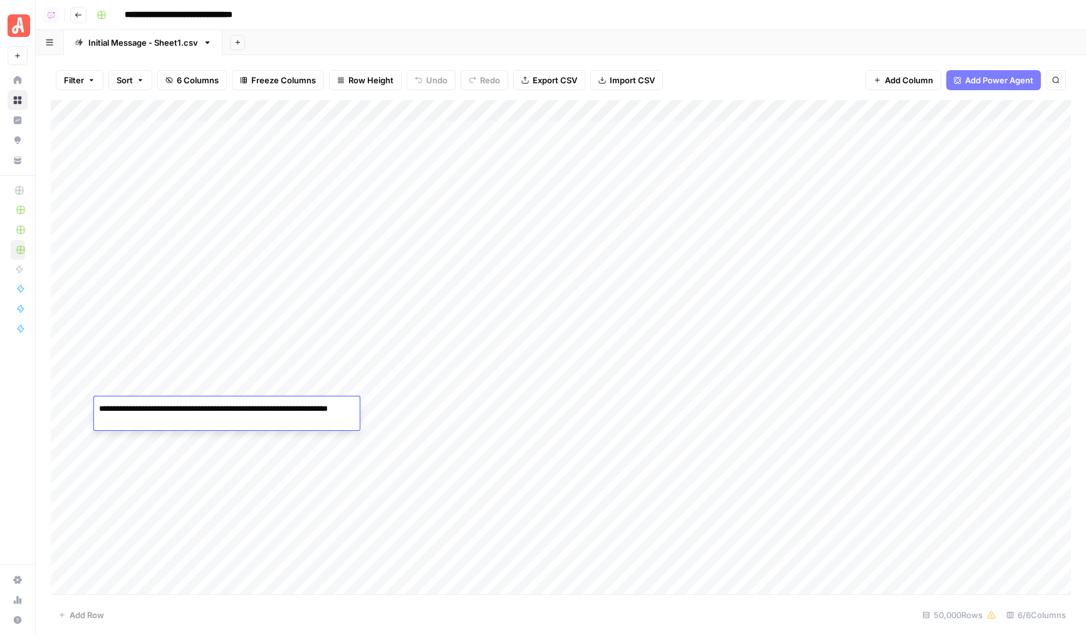
click at [211, 326] on div "Add Column" at bounding box center [561, 347] width 1020 height 494
click at [719, 111] on div "Add Column" at bounding box center [561, 347] width 1020 height 494
click at [244, 499] on div "Add Column" at bounding box center [561, 347] width 1020 height 494
click at [266, 451] on div "Add Column" at bounding box center [561, 347] width 1020 height 494
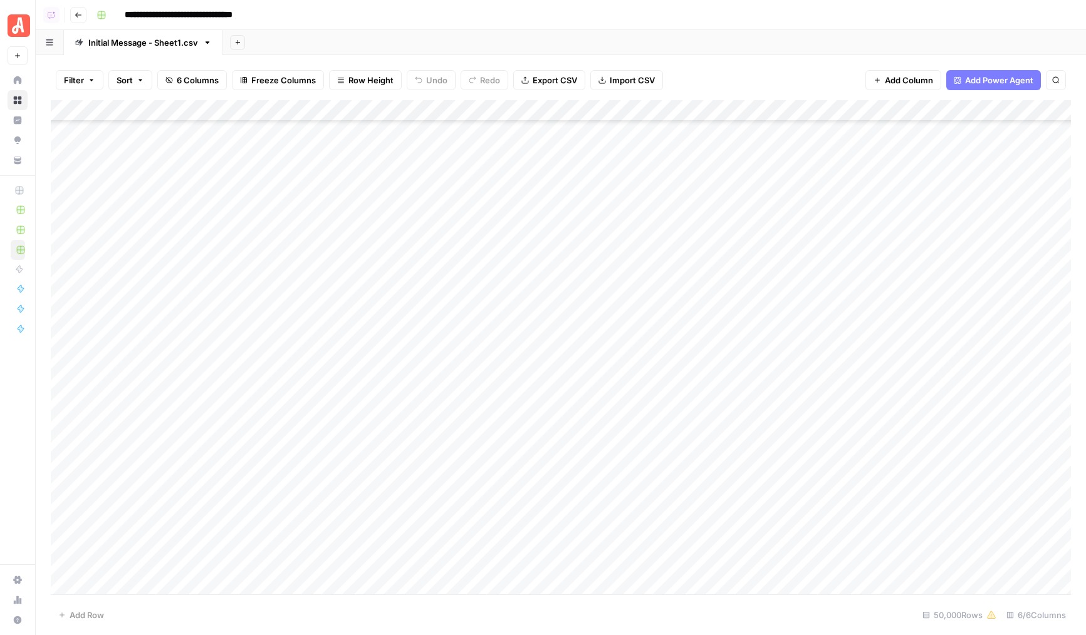
click at [261, 417] on div "Add Column" at bounding box center [561, 347] width 1020 height 494
click at [258, 266] on div "Add Column" at bounding box center [561, 347] width 1020 height 494
click at [227, 301] on div "Add Column" at bounding box center [561, 347] width 1020 height 494
click at [228, 354] on div "Add Column" at bounding box center [561, 347] width 1020 height 494
click at [224, 409] on div "Add Column" at bounding box center [561, 347] width 1020 height 494
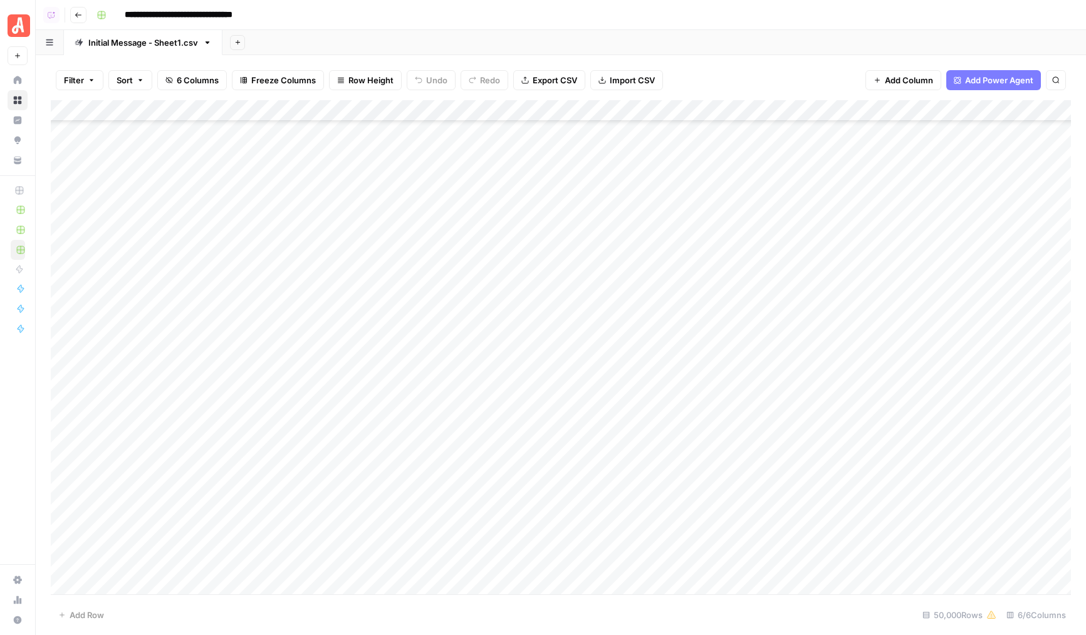
click at [212, 451] on div "Add Column" at bounding box center [561, 347] width 1020 height 494
click at [218, 507] on div "Add Column" at bounding box center [561, 347] width 1020 height 494
click at [223, 500] on div "Add Column" at bounding box center [561, 347] width 1020 height 494
click at [221, 470] on div "Add Column" at bounding box center [561, 347] width 1020 height 494
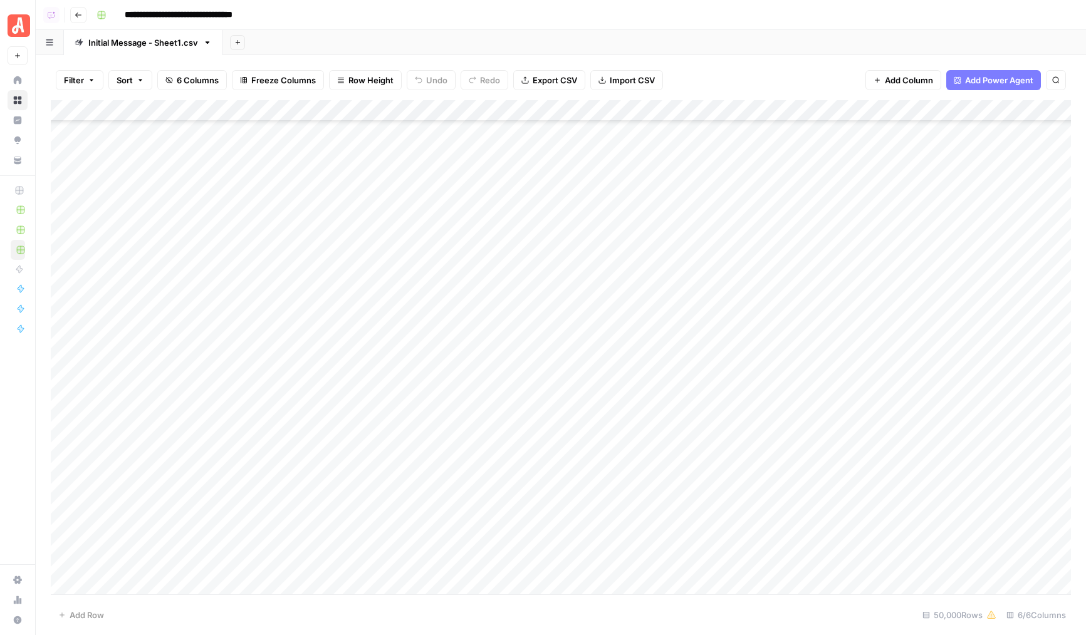
click at [220, 485] on div "Add Column" at bounding box center [561, 347] width 1020 height 494
click at [550, 117] on div "Add Column" at bounding box center [561, 347] width 1020 height 494
click at [212, 455] on div "Add Column" at bounding box center [561, 347] width 1020 height 494
click at [122, 497] on div "Add Column" at bounding box center [561, 347] width 1020 height 494
click at [125, 495] on div "Add Column" at bounding box center [561, 347] width 1020 height 494
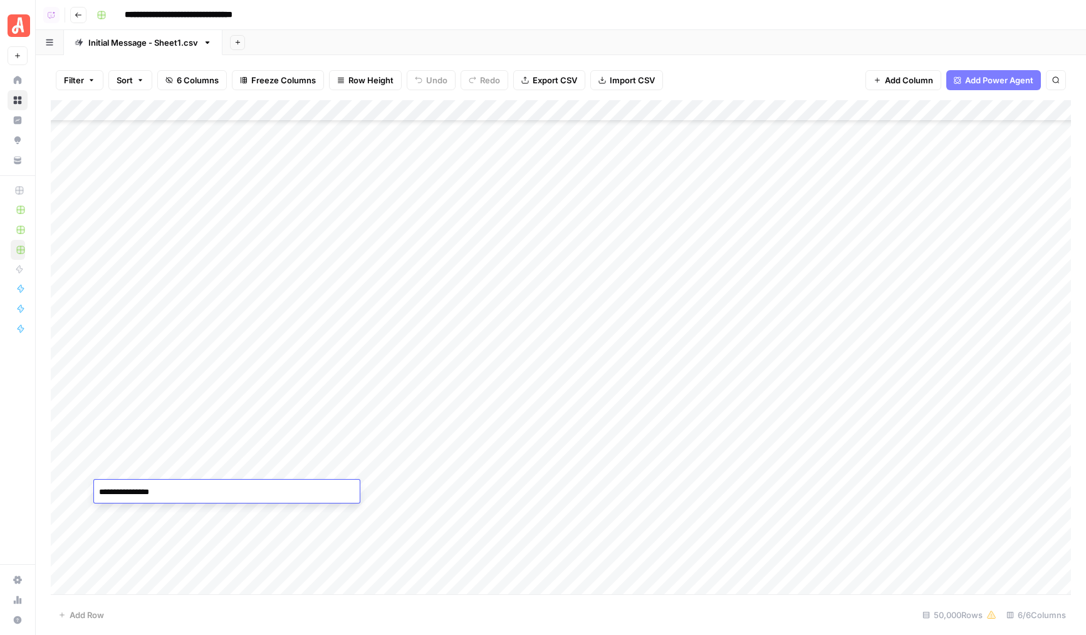
click at [72, 491] on div "Add Column" at bounding box center [561, 347] width 1020 height 494
click at [238, 460] on div "Add Column" at bounding box center [561, 347] width 1020 height 494
drag, startPoint x: 227, startPoint y: 483, endPoint x: 230, endPoint y: 272, distance: 211.2
click at [230, 272] on div "Add Column" at bounding box center [561, 347] width 1020 height 494
click at [249, 288] on div "Add Column" at bounding box center [561, 347] width 1020 height 494
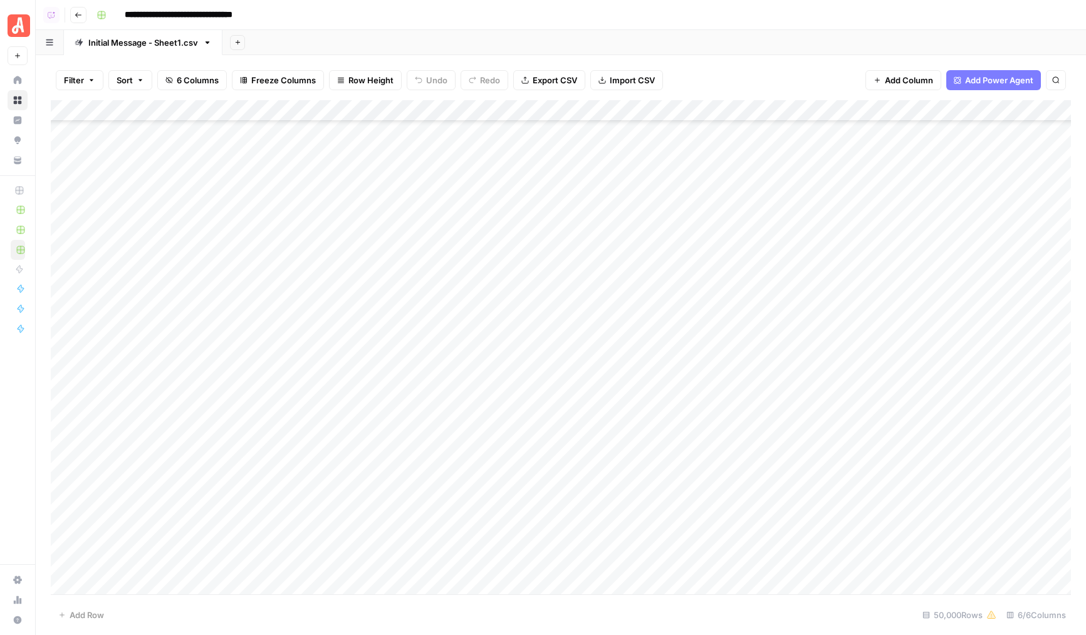
scroll to position [330, 0]
click at [475, 281] on div "Add Column" at bounding box center [561, 347] width 1020 height 494
click at [261, 305] on div "Add Column" at bounding box center [561, 347] width 1020 height 494
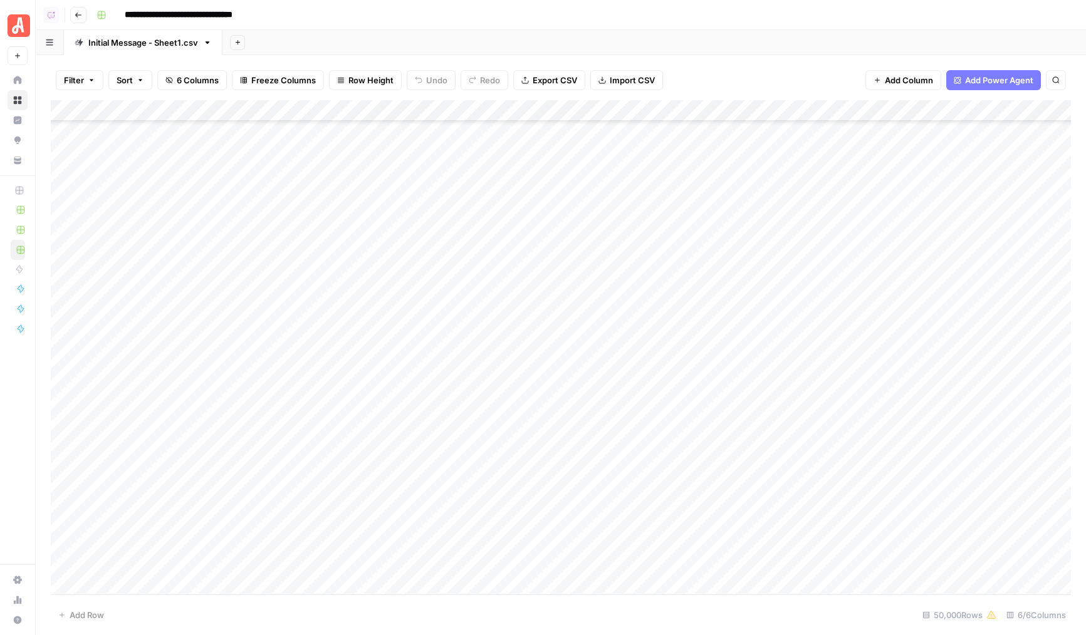
click at [319, 352] on div "Add Column" at bounding box center [561, 347] width 1020 height 494
click at [284, 437] on div "Add Column" at bounding box center [561, 347] width 1020 height 494
click at [205, 424] on div "Add Column" at bounding box center [561, 347] width 1020 height 494
click at [202, 366] on div "Add Column" at bounding box center [561, 347] width 1020 height 494
click at [250, 282] on div "Add Column" at bounding box center [561, 347] width 1020 height 494
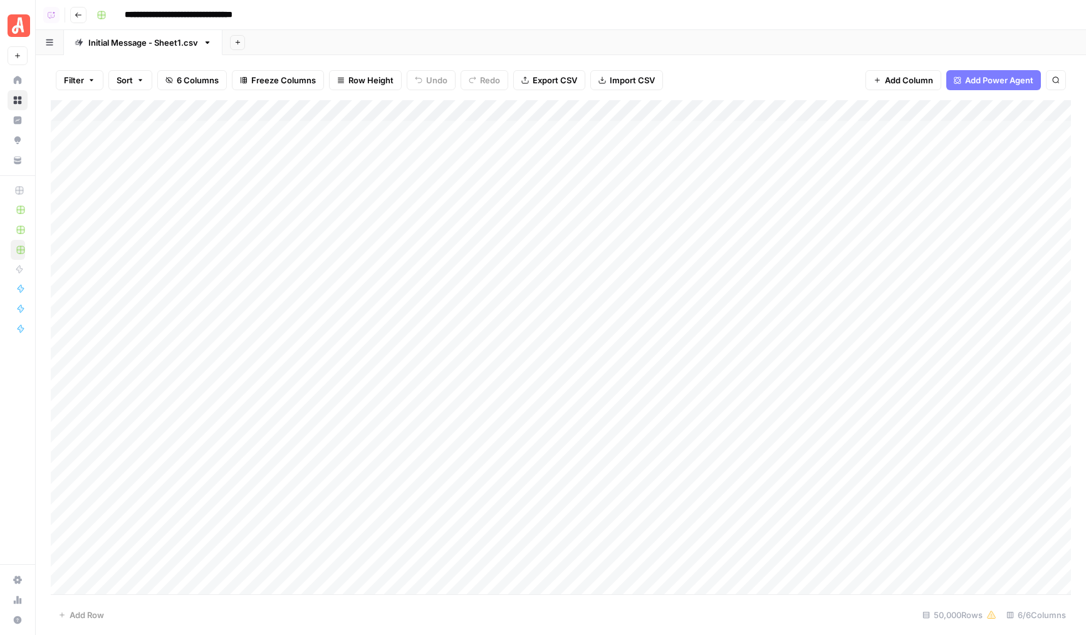
scroll to position [0, 0]
click at [181, 476] on div "Add Column" at bounding box center [561, 347] width 1020 height 494
drag, startPoint x: 310, startPoint y: 115, endPoint x: 666, endPoint y: 115, distance: 355.9
click at [666, 115] on div "Add Column" at bounding box center [561, 347] width 1020 height 494
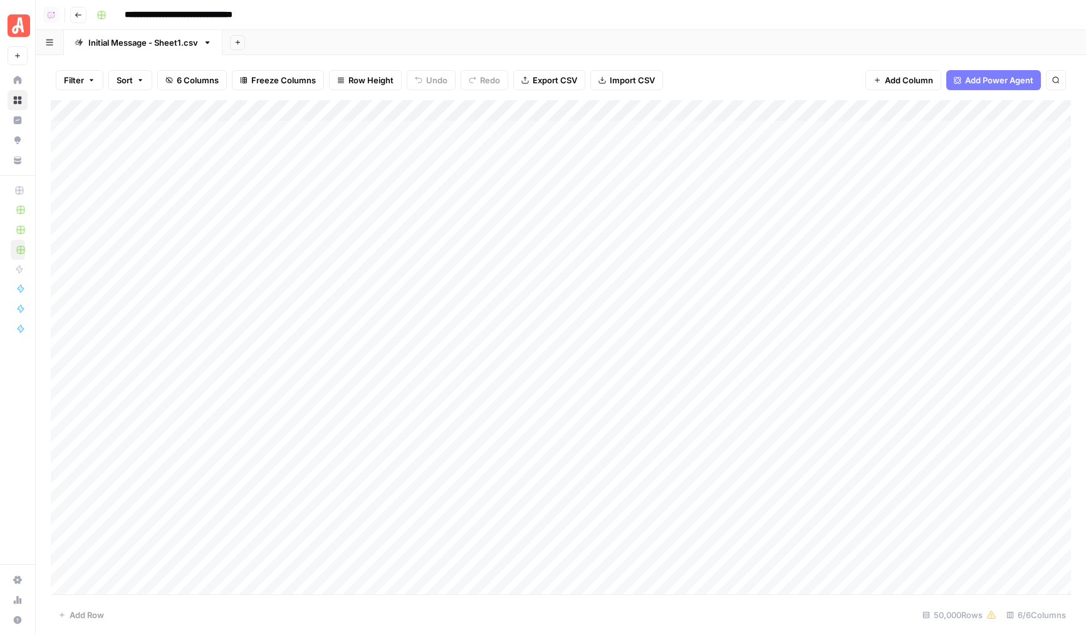
scroll to position [0, 0]
click at [635, 332] on div "Add Column" at bounding box center [561, 347] width 1020 height 494
click at [591, 179] on div "Add Column" at bounding box center [561, 347] width 1020 height 494
click at [228, 422] on div "Add Column" at bounding box center [561, 347] width 1020 height 494
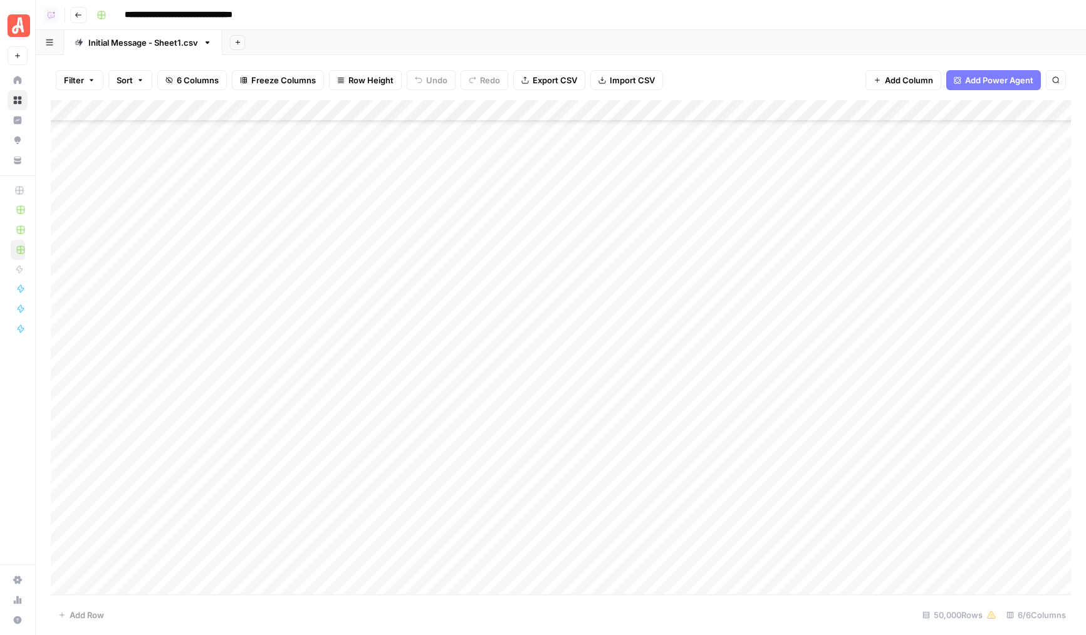
click at [219, 464] on div "Add Column" at bounding box center [561, 347] width 1020 height 494
click at [862, 465] on div "Add Column" at bounding box center [561, 347] width 1020 height 494
click at [825, 482] on div "Add Column" at bounding box center [561, 347] width 1020 height 494
click at [852, 410] on div "Add Column" at bounding box center [561, 347] width 1020 height 494
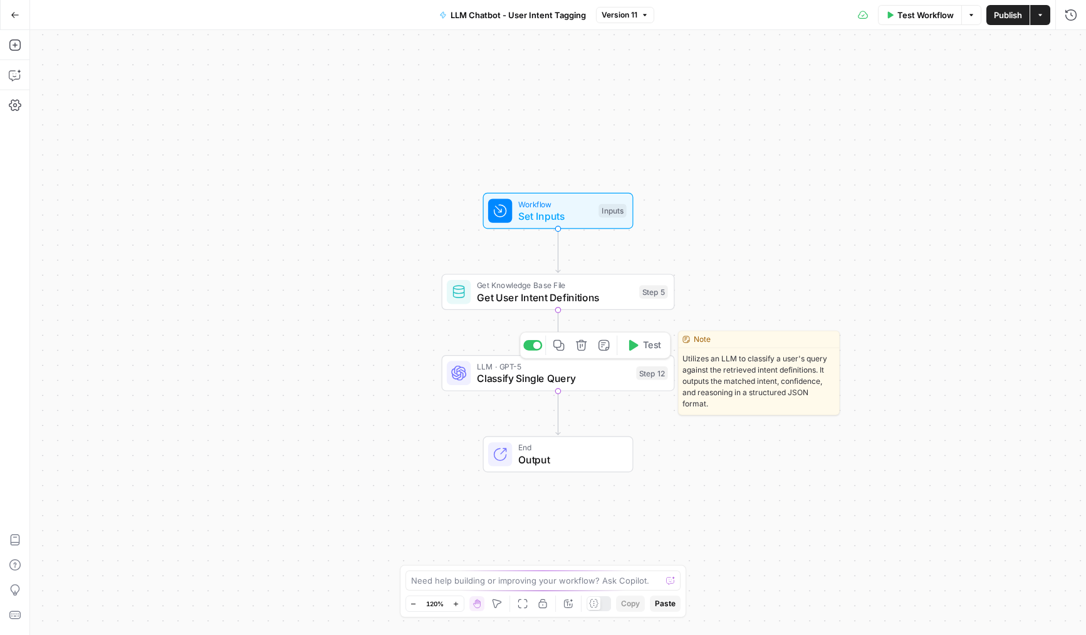
click at [547, 380] on span "Classify Single Query" at bounding box center [554, 378] width 154 height 15
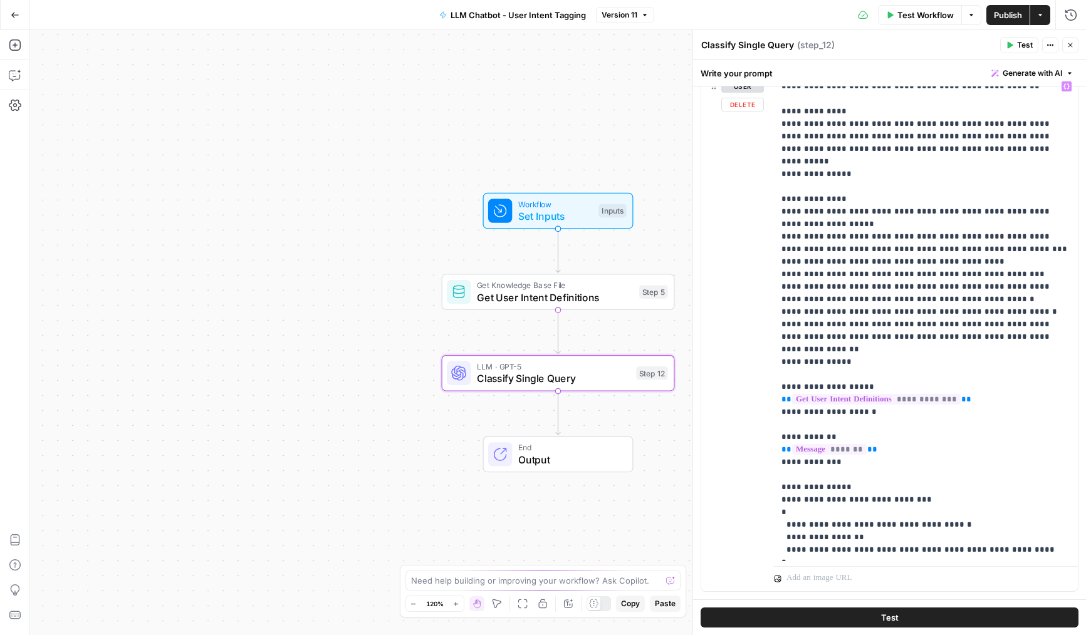
scroll to position [295, 0]
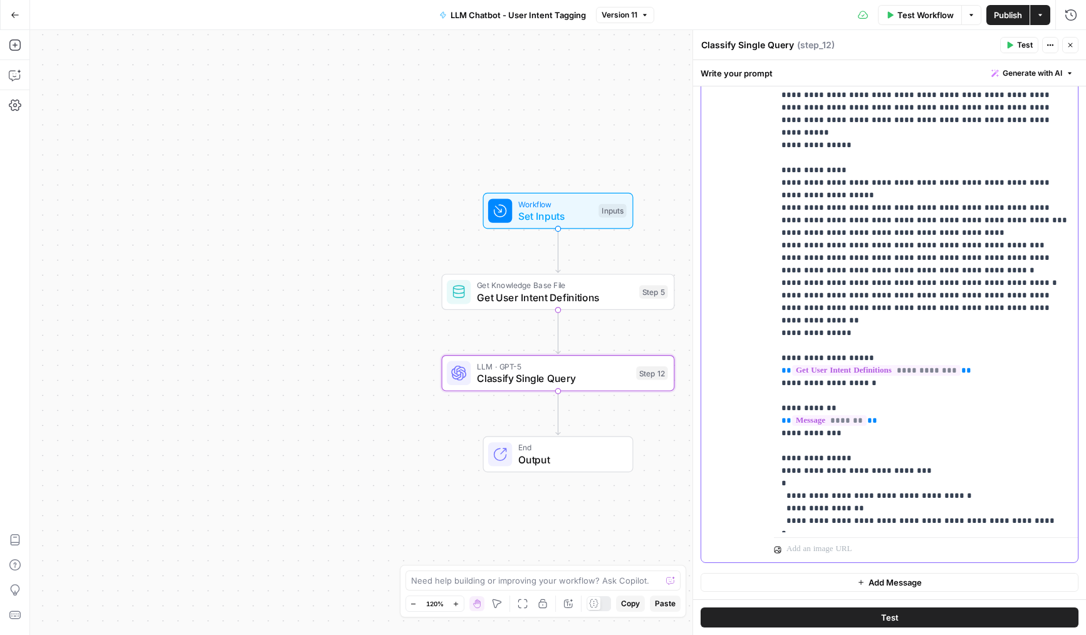
click at [804, 318] on p "**********" at bounding box center [925, 289] width 289 height 476
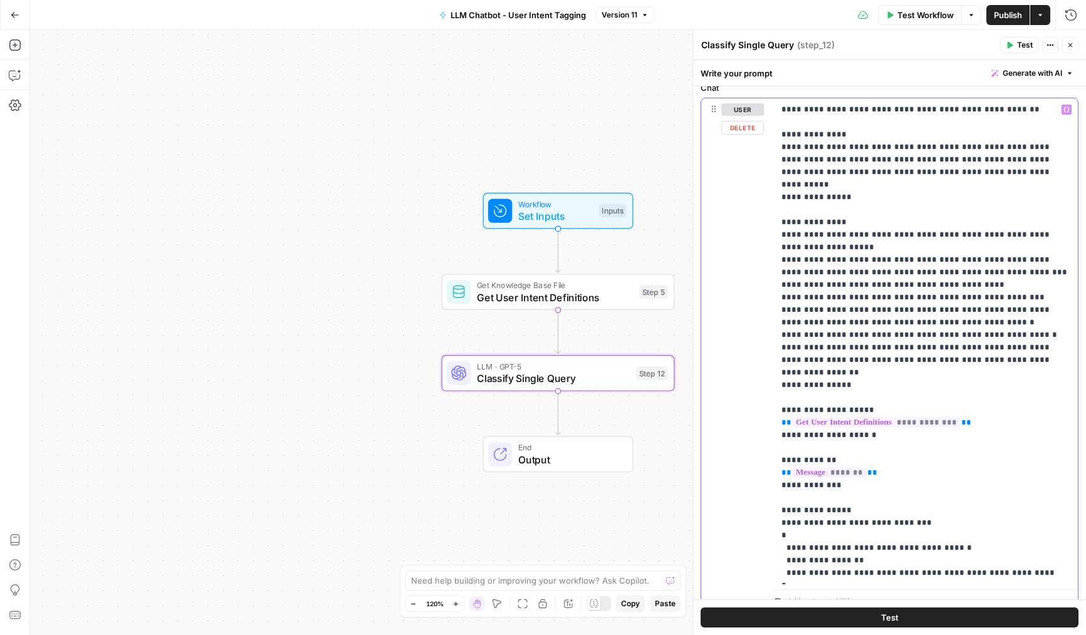
scroll to position [242, 0]
click at [839, 341] on p "**********" at bounding box center [925, 343] width 289 height 476
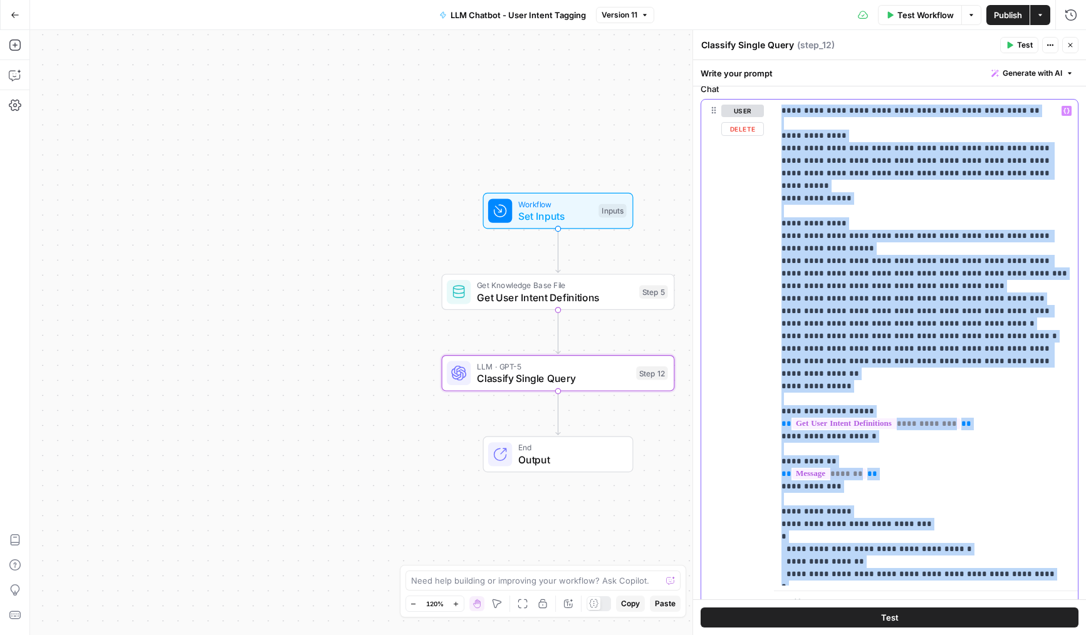
click at [839, 341] on p "**********" at bounding box center [925, 343] width 289 height 476
click at [835, 375] on p "**********" at bounding box center [925, 343] width 289 height 476
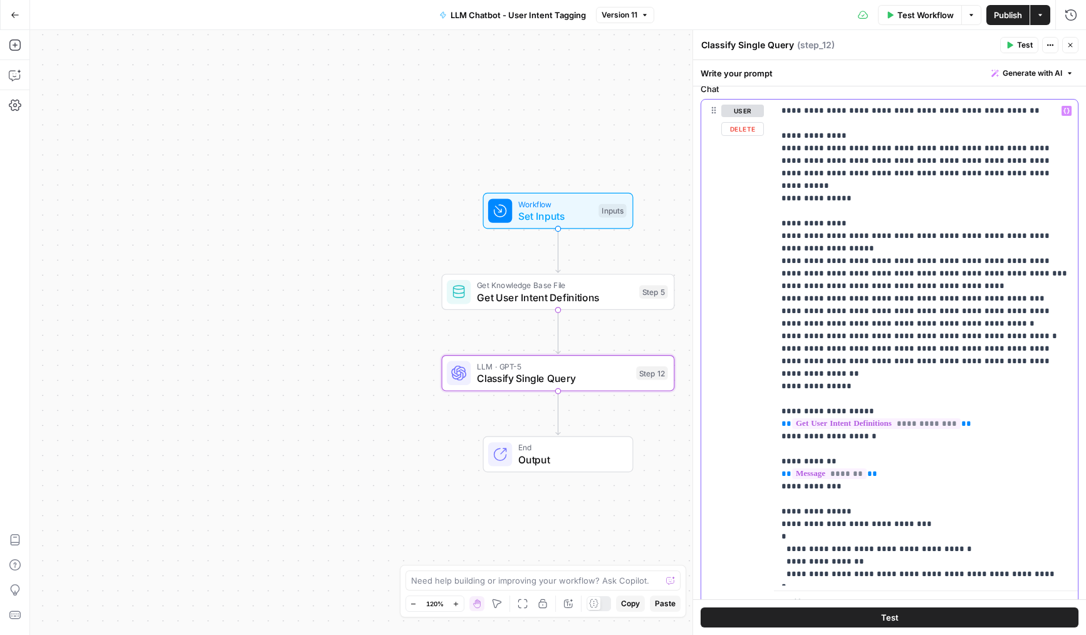
click at [850, 355] on p "**********" at bounding box center [925, 343] width 289 height 476
click at [873, 358] on p "**********" at bounding box center [925, 343] width 289 height 476
click at [880, 365] on p "**********" at bounding box center [925, 343] width 289 height 476
click at [871, 372] on p "**********" at bounding box center [925, 343] width 289 height 476
click at [17, 72] on icon "button" at bounding box center [15, 75] width 13 height 13
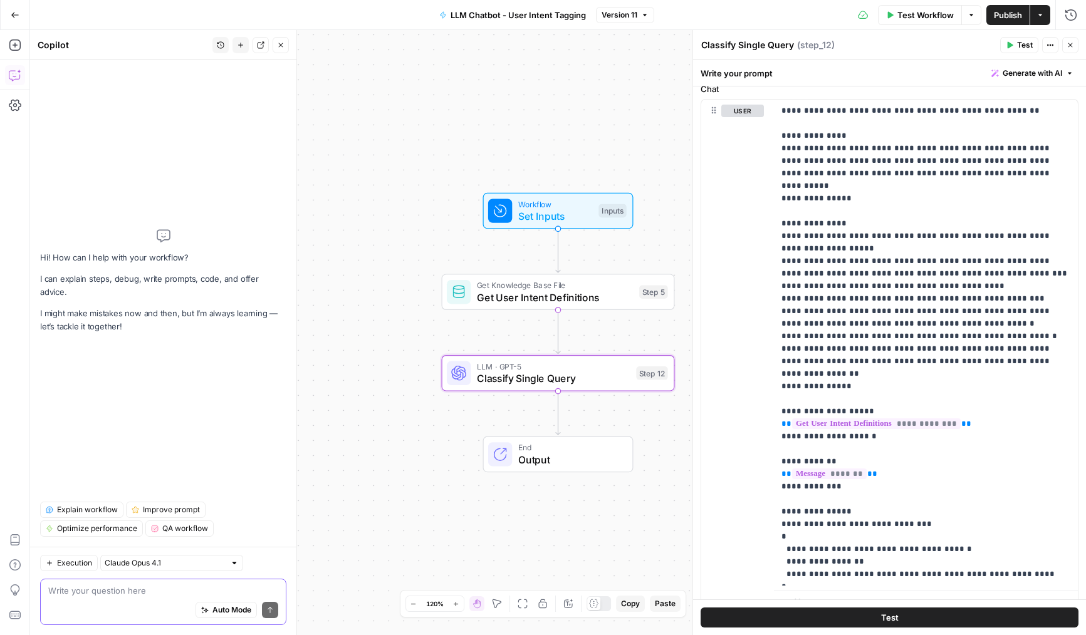
paste textarea "Tree trimming"
click at [103, 587] on textarea "Tree trimming" at bounding box center [163, 591] width 230 height 13
paste textarea "Stucco and wood planks on Tudor style brick house"
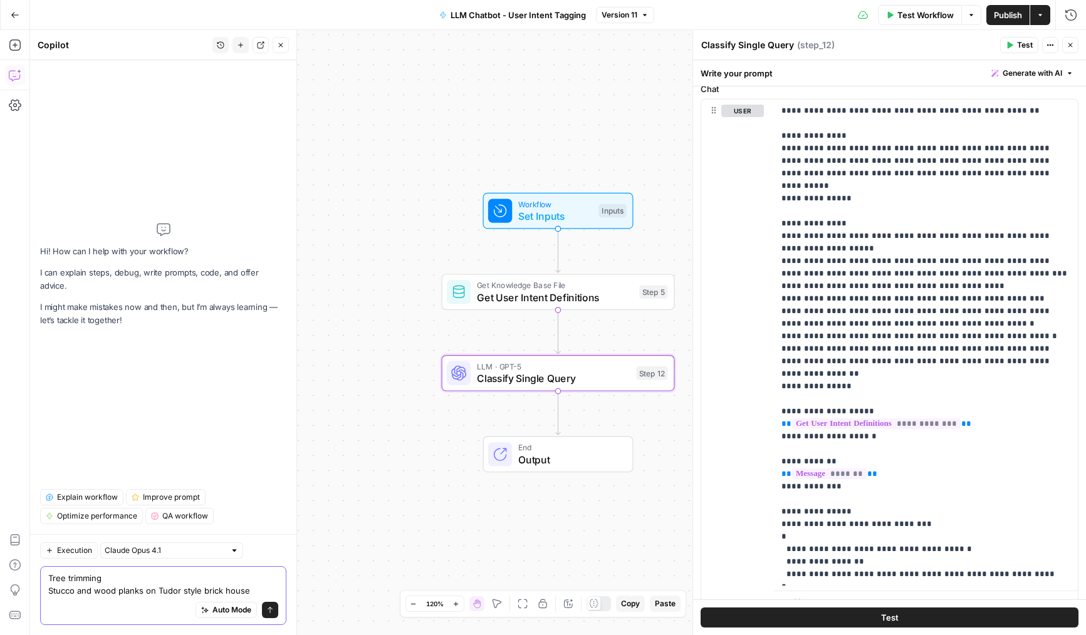
paste textarea "complete home remodel"
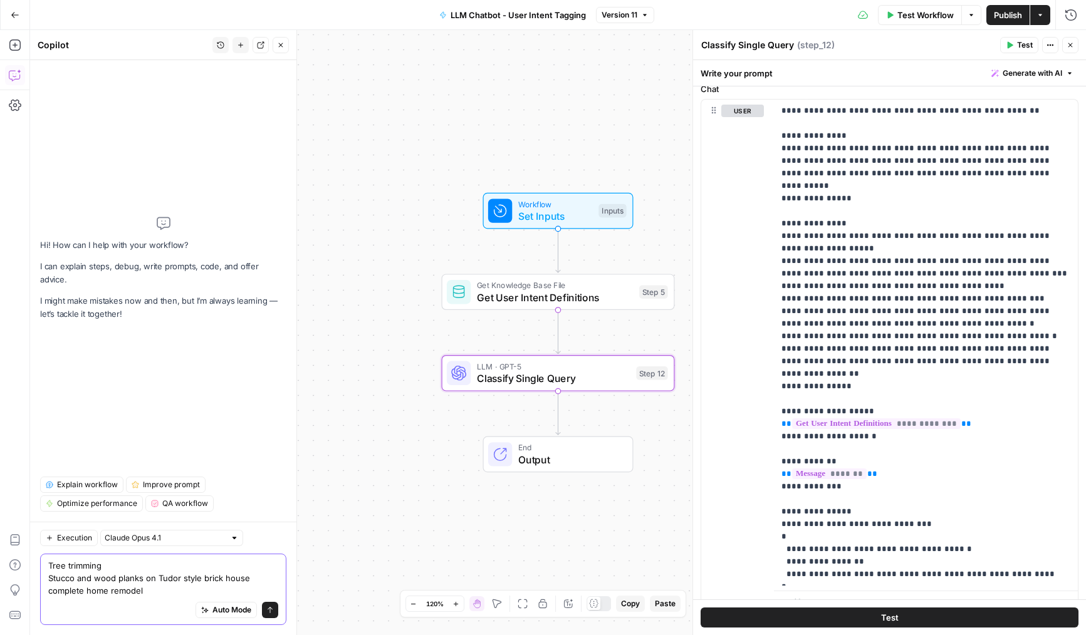
click at [157, 583] on textarea "Tree trimming Stucco and wood planks on Tudor style brick house complete home r…" at bounding box center [163, 579] width 230 height 38
click at [152, 607] on div "Auto Mode Send" at bounding box center [163, 611] width 230 height 28
click at [183, 603] on div "Auto Mode Send" at bounding box center [163, 611] width 230 height 28
click at [183, 592] on textarea "Tree trimming Stucco and wood planks on Tudor style brick house complete home r…" at bounding box center [163, 579] width 230 height 38
paste textarea "A tree and [PERSON_NAME]"
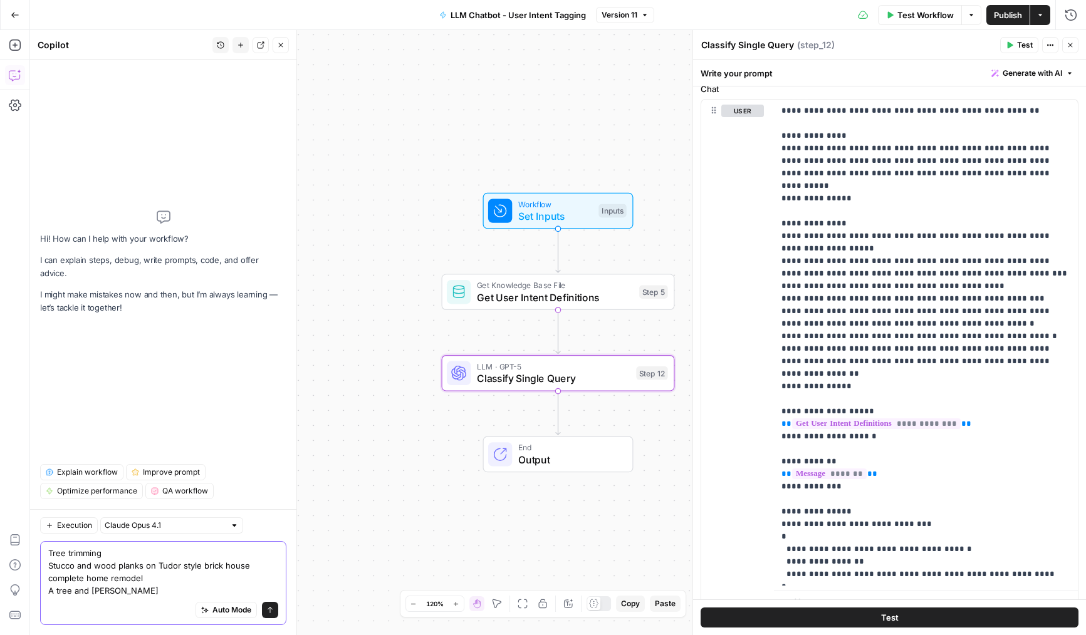
paste textarea "Painting window shutters and top decorative window cover"
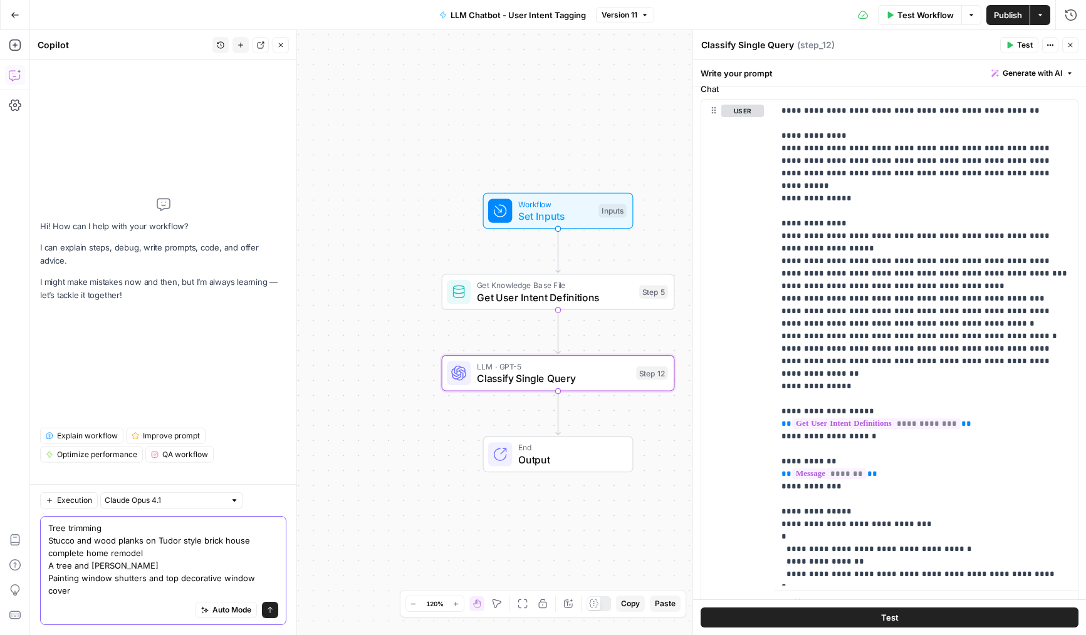
scroll to position [0, 0]
click at [95, 522] on textarea "Tree trimming Stucco and wood planks on Tudor style brick house complete home r…" at bounding box center [163, 559] width 230 height 75
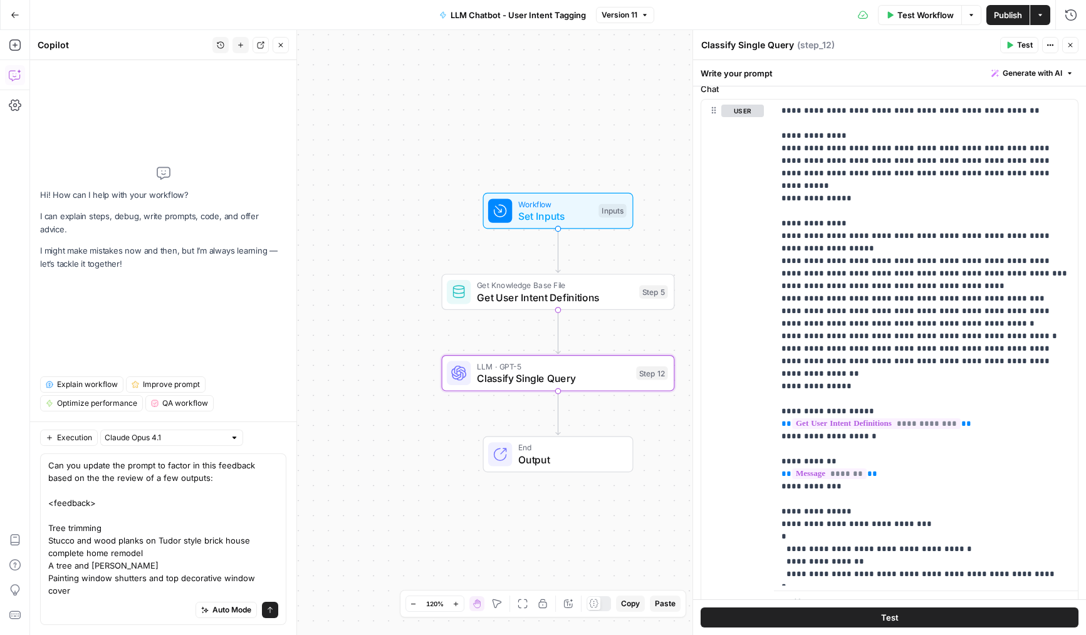
click at [61, 611] on div "Auto Mode Send" at bounding box center [163, 611] width 230 height 28
click at [78, 598] on div "Auto Mode Send" at bounding box center [163, 611] width 230 height 28
click at [220, 581] on textarea "Can you update the prompt to factor in this feedback based on the the review of…" at bounding box center [163, 528] width 230 height 138
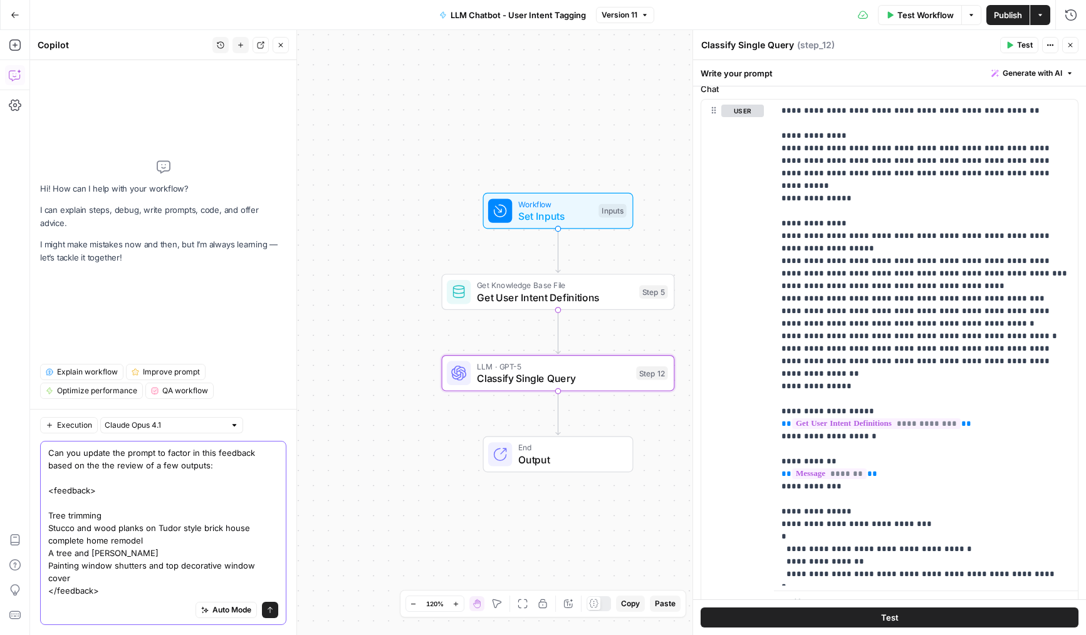
click at [124, 509] on textarea "Can you update the prompt to factor in this feedback based on the the review of…" at bounding box center [163, 522] width 230 height 150
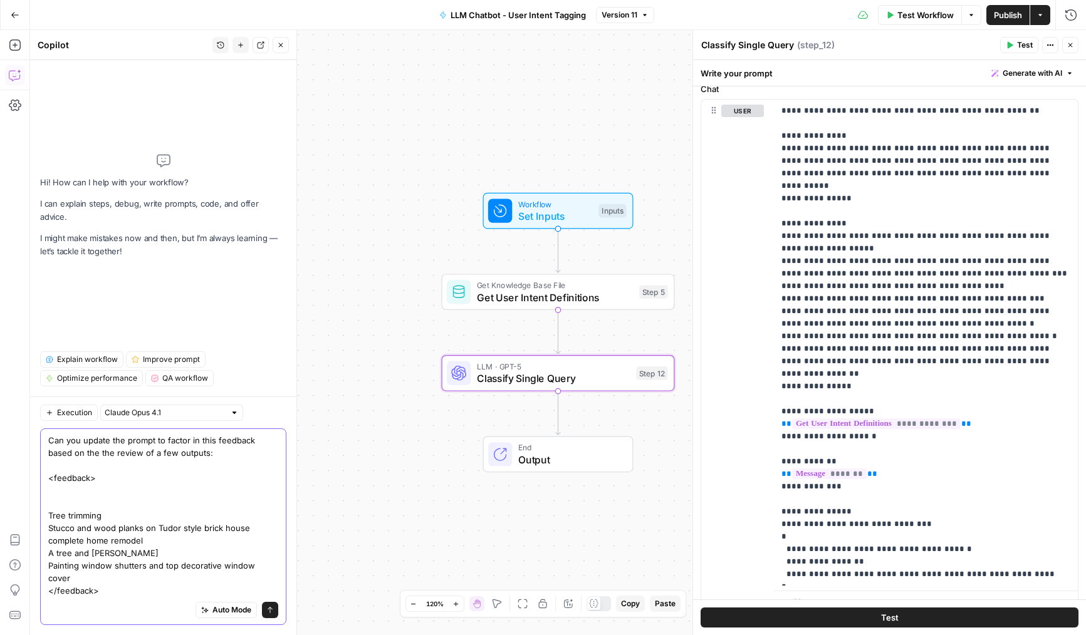
paste textarea "These are the rows I would change to Hiring (this list is going to be very "Hir…"
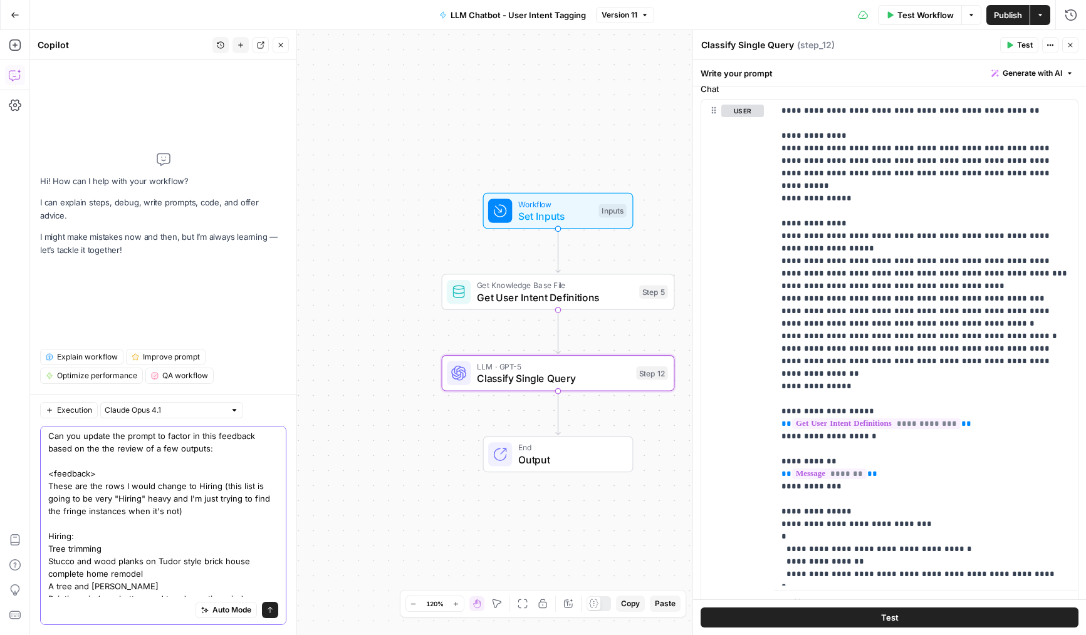
scroll to position [23, 0]
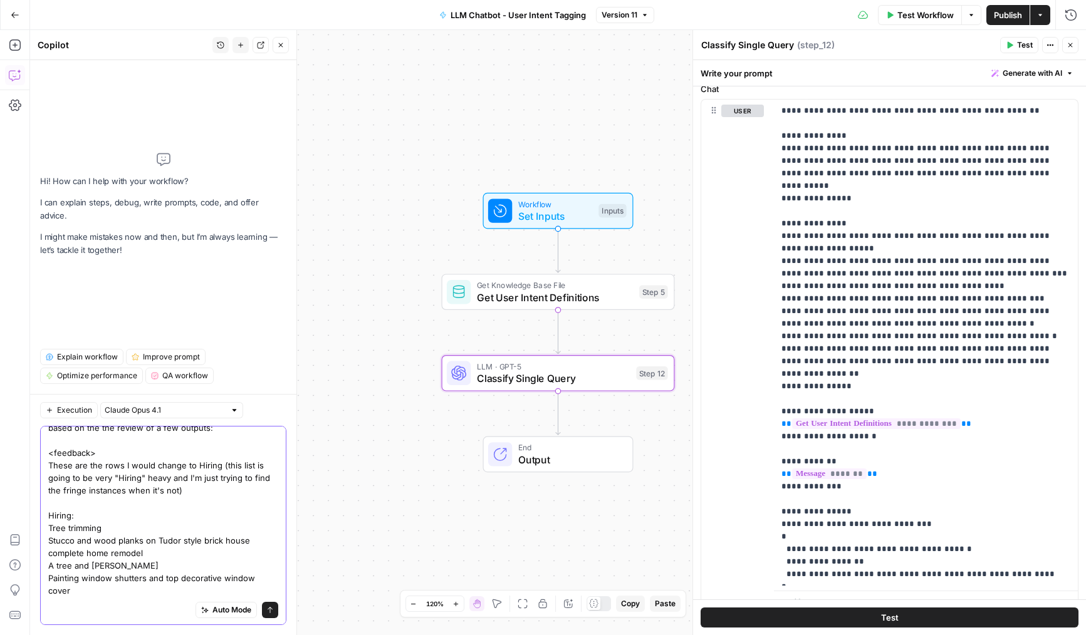
click at [273, 576] on textarea "Can you update the prompt to factor in this feedback based on the the review of…" at bounding box center [163, 509] width 230 height 201
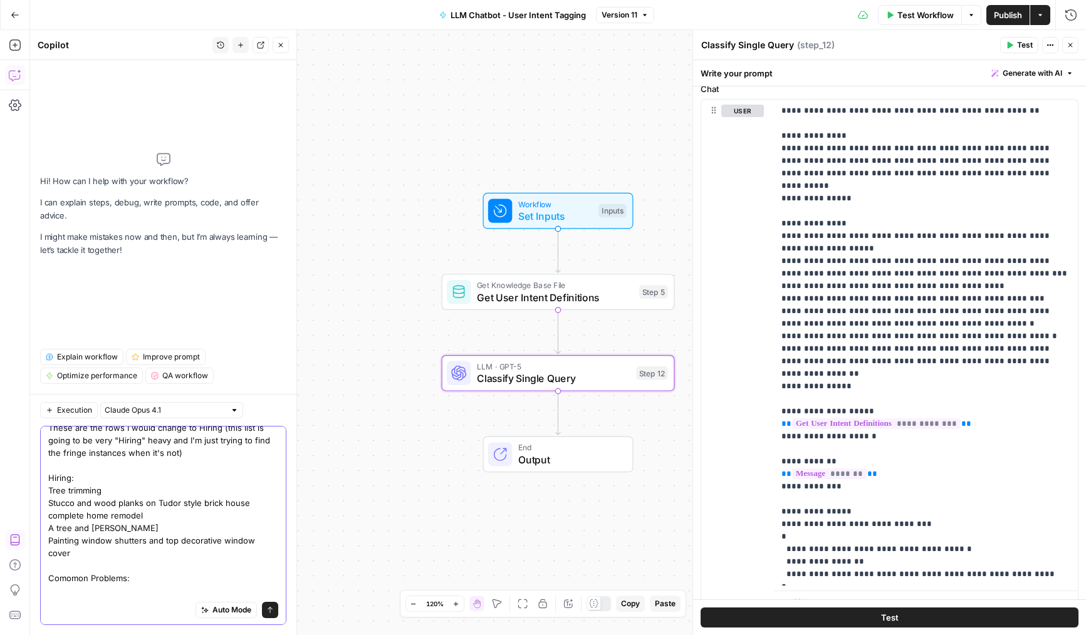
click at [65, 556] on textarea "Can you update the prompt to factor in this feedback based on the the review of…" at bounding box center [163, 491] width 230 height 238
click at [70, 566] on textarea "Can you update the prompt to factor in this feedback based on the the review of…" at bounding box center [163, 491] width 230 height 238
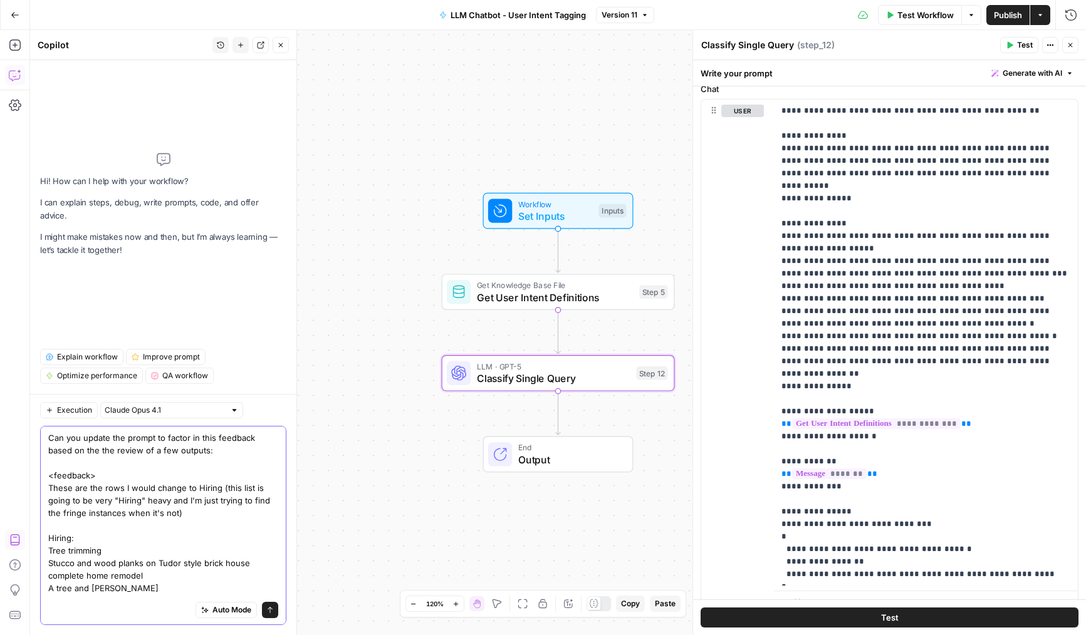
paste textarea "A NAME has suffered a number of door slams over the last few years."
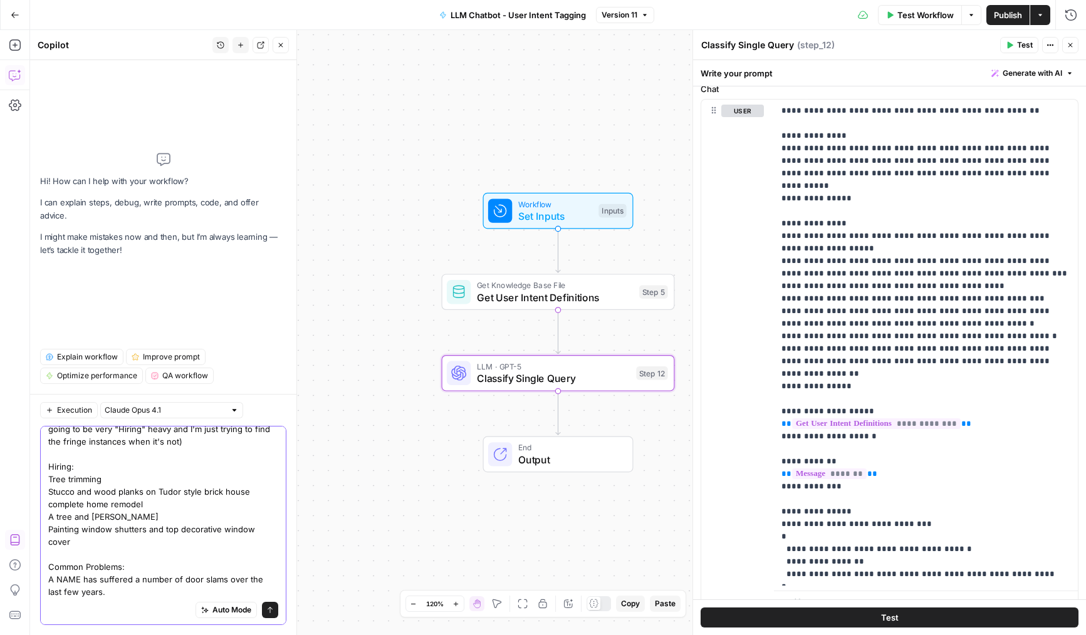
scroll to position [73, 0]
type textarea "Can you update the prompt to factor in this feedback based on the the review of…"
click at [271, 612] on icon "submit" at bounding box center [270, 611] width 8 height 8
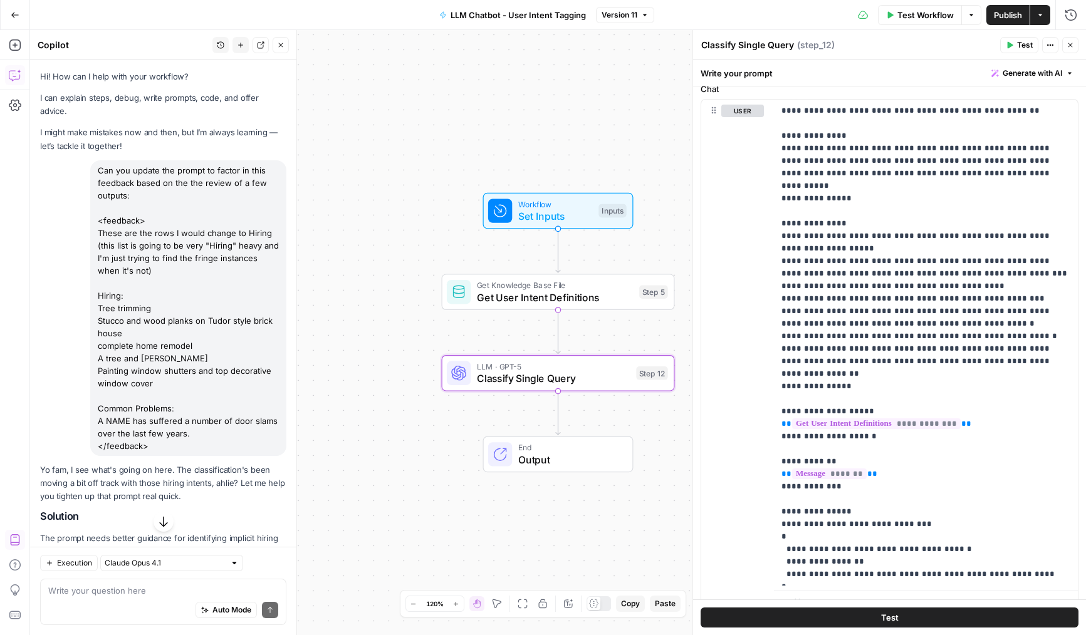
scroll to position [107, 0]
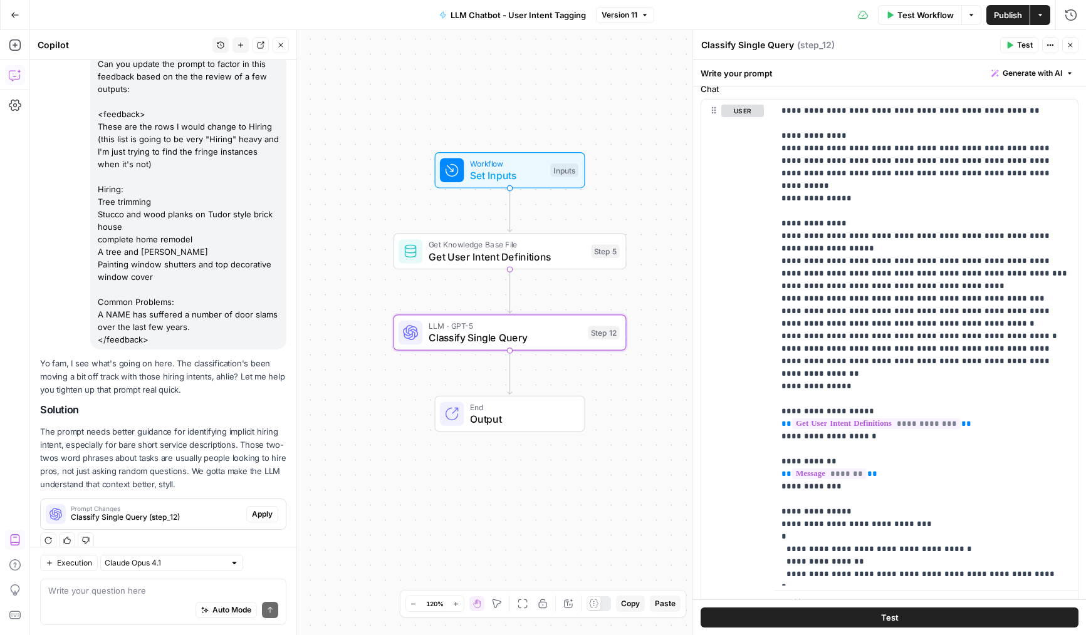
click at [264, 509] on span "Apply" at bounding box center [262, 514] width 21 height 11
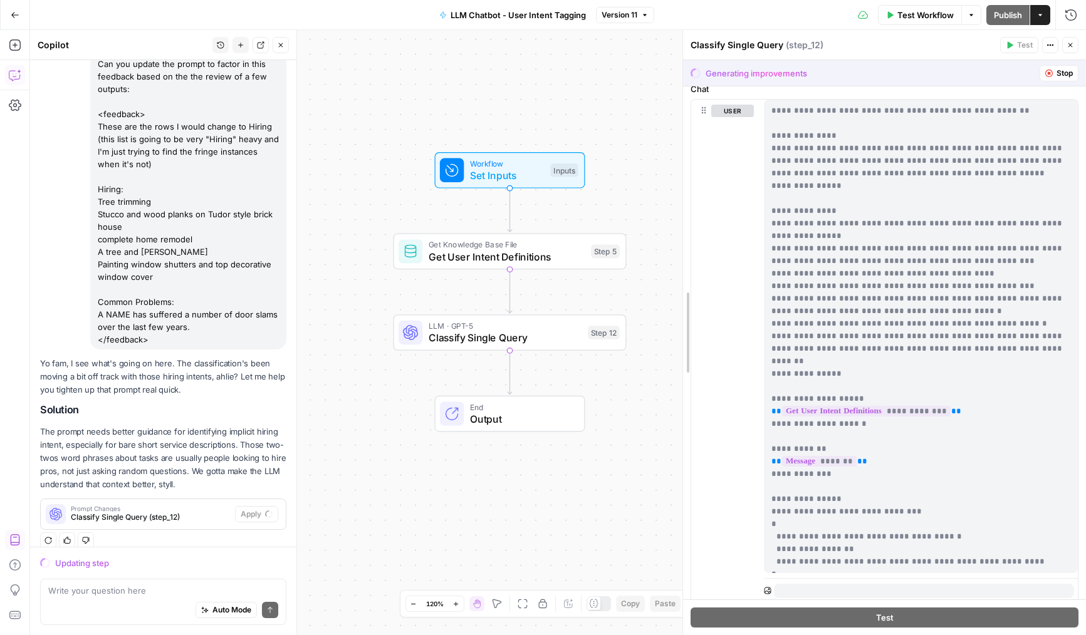
scroll to position [229, 0]
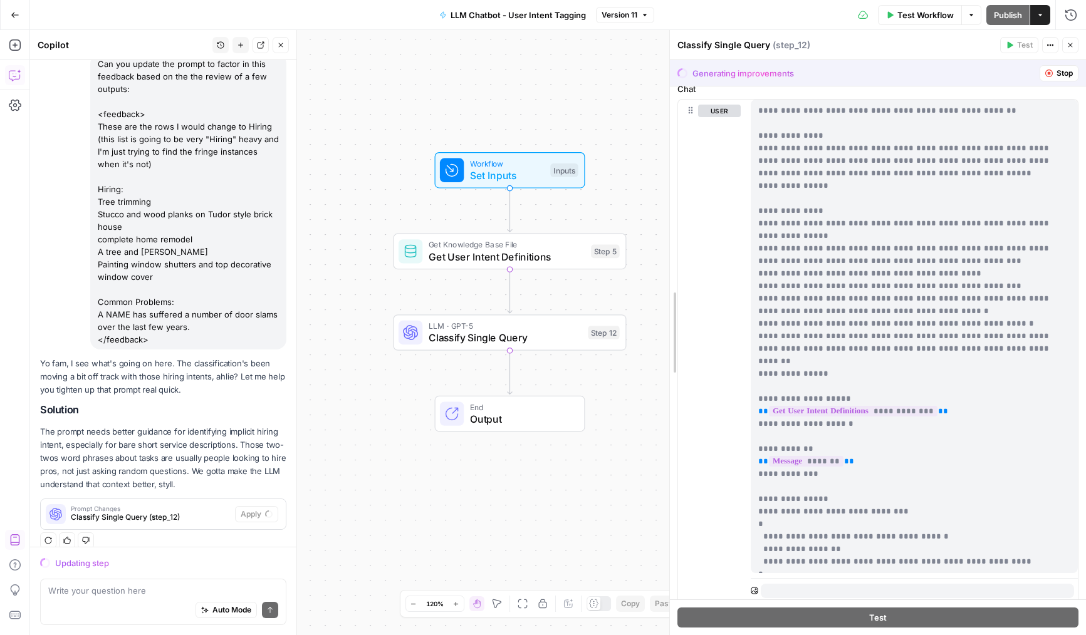
drag, startPoint x: 697, startPoint y: 449, endPoint x: 674, endPoint y: 449, distance: 23.2
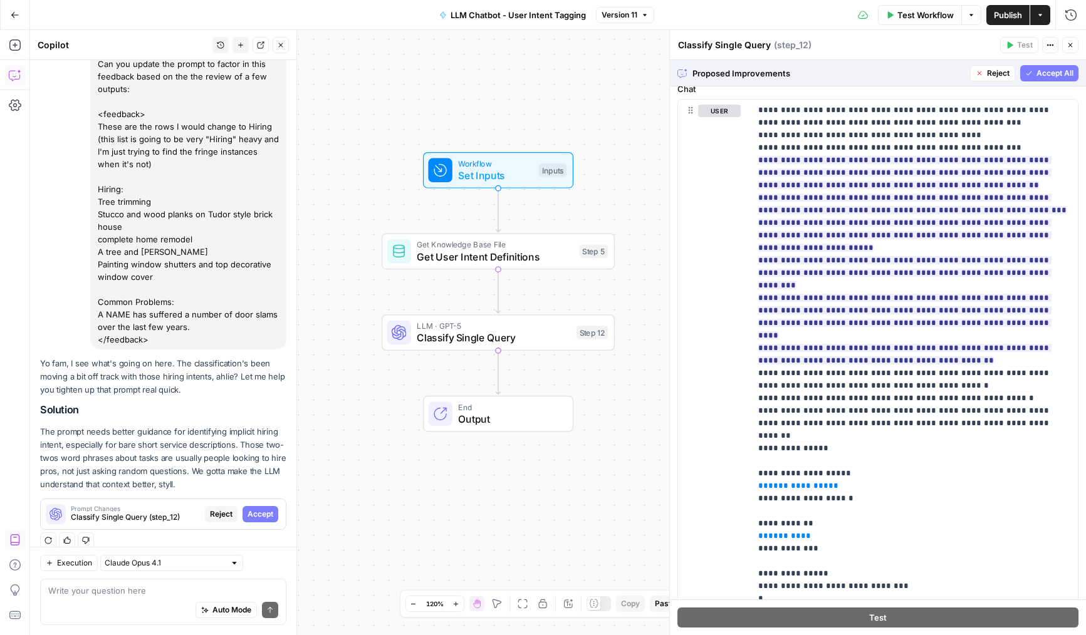
scroll to position [29, 0]
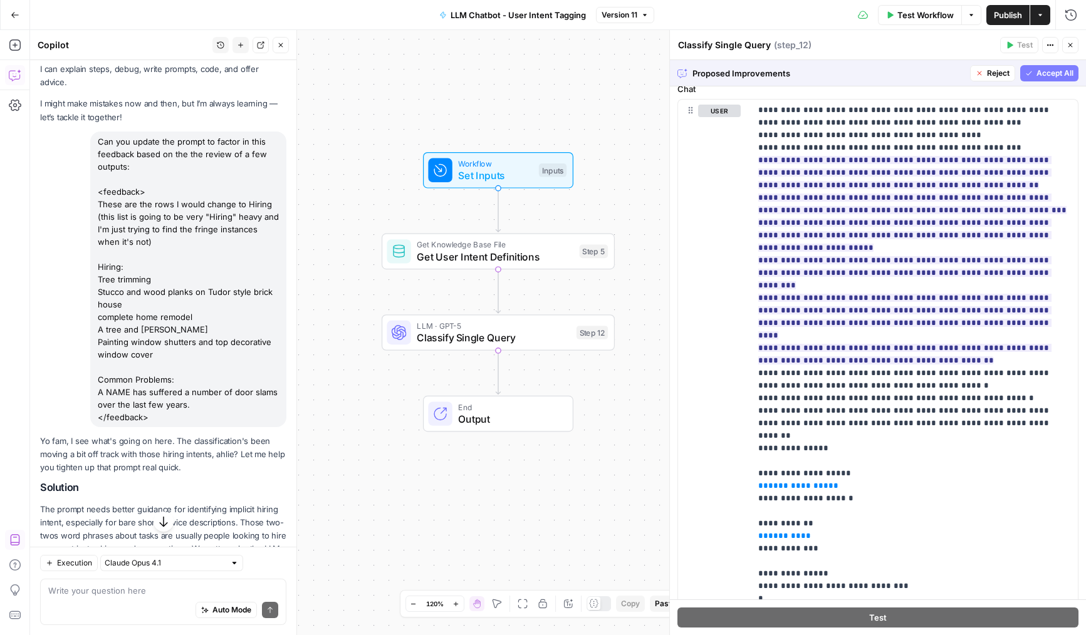
drag, startPoint x: 163, startPoint y: 410, endPoint x: 95, endPoint y: 127, distance: 291.2
click at [95, 132] on div "Can you update the prompt to factor in this feedback based on the the review of…" at bounding box center [188, 280] width 196 height 296
copy div "Can you update the prompt to factor in this feedback based on the the review of…"
click at [244, 46] on icon "button" at bounding box center [241, 45] width 8 height 8
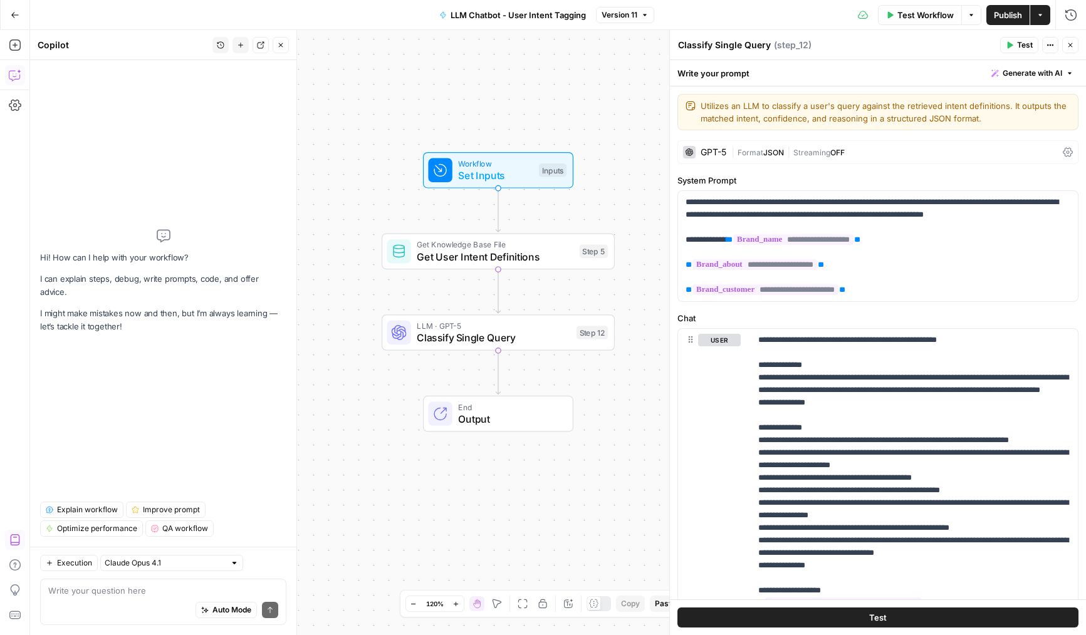
click at [137, 607] on div "Auto Mode Send" at bounding box center [163, 611] width 230 height 28
paste textarea "Can you update the prompt to factor in this feedback based on the the review of…"
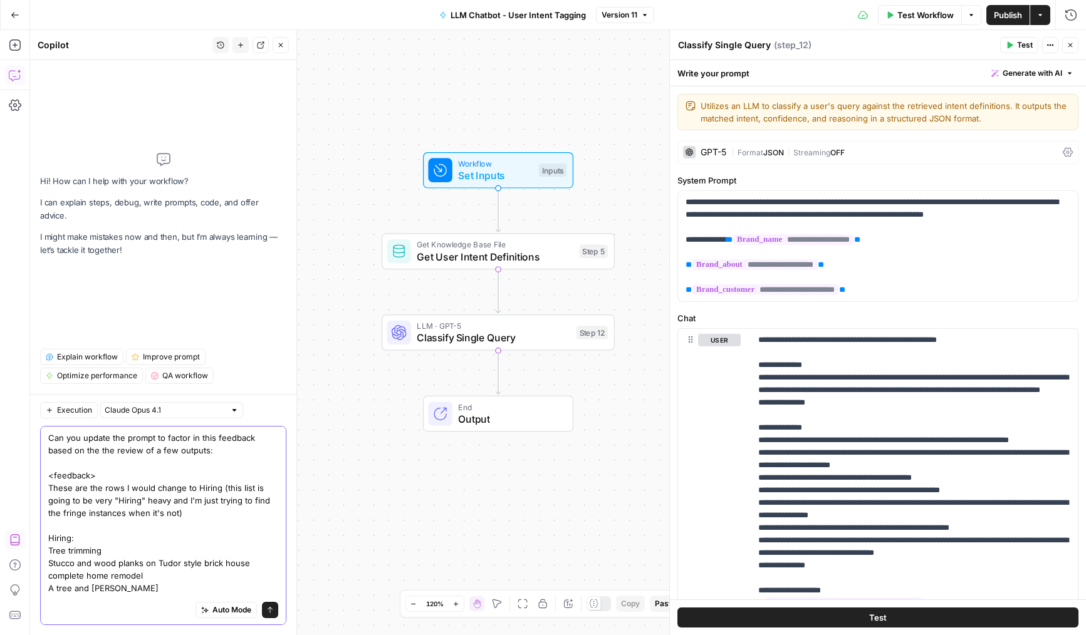
drag, startPoint x: 217, startPoint y: 487, endPoint x: 168, endPoint y: 498, distance: 50.8
click at [168, 498] on textarea "Can you update the prompt to factor in this feedback based on the the review of…" at bounding box center [163, 557] width 230 height 251
click at [168, 516] on textarea "Can you update the prompt to factor in this feedback based on the the review of…" at bounding box center [163, 557] width 230 height 251
type textarea "Can you update the prompt to factor in this feedback based on the the review of…"
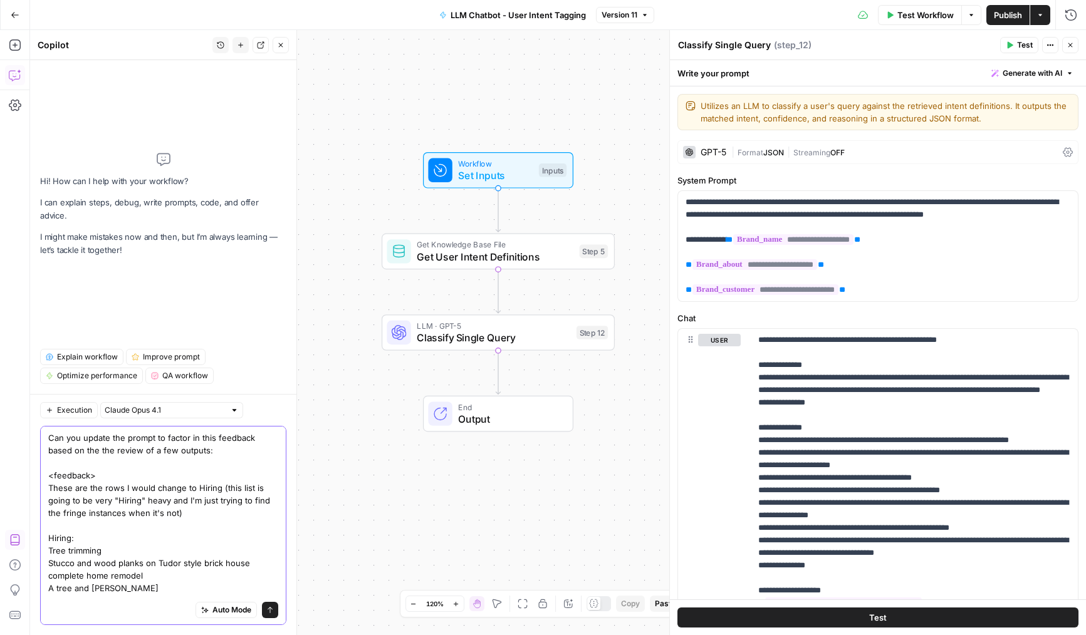
click at [273, 610] on icon "submit" at bounding box center [270, 611] width 8 height 8
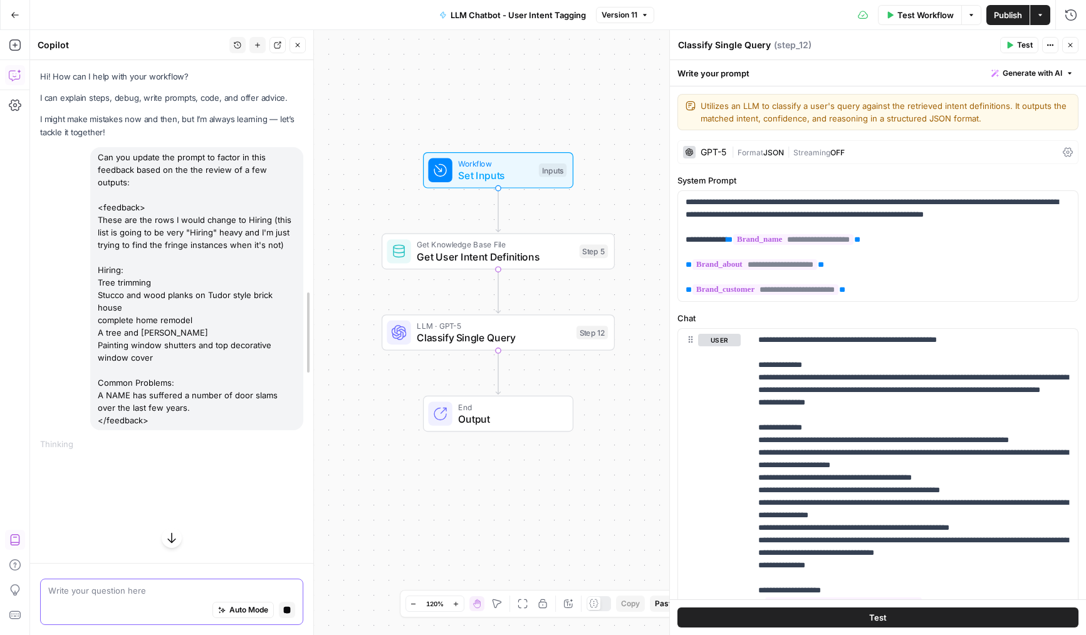
drag, startPoint x: 295, startPoint y: 482, endPoint x: 306, endPoint y: 482, distance: 10.7
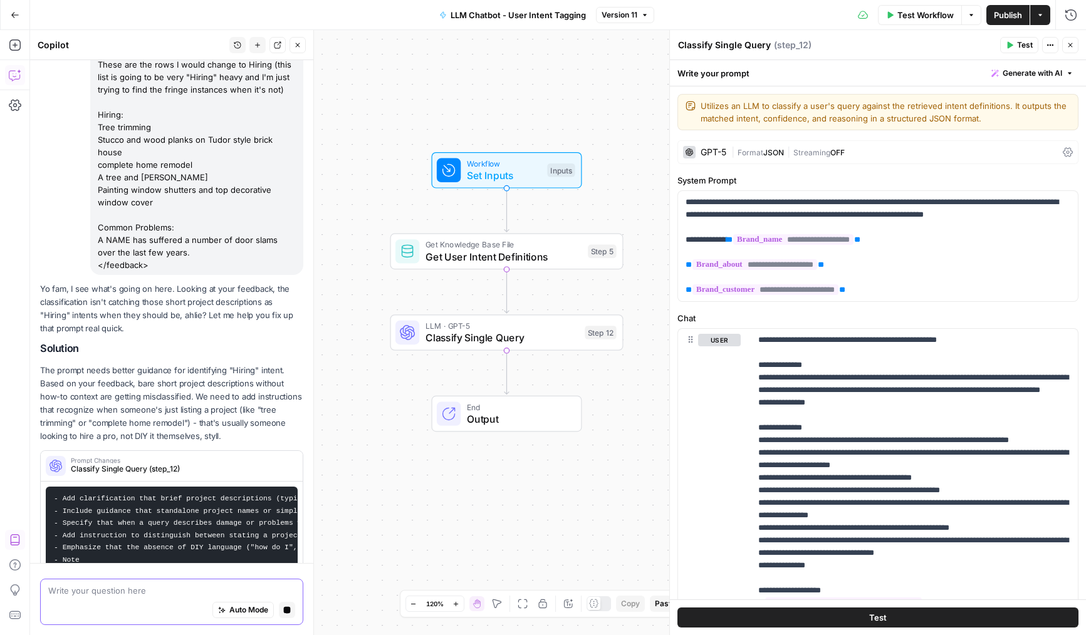
scroll to position [168, 0]
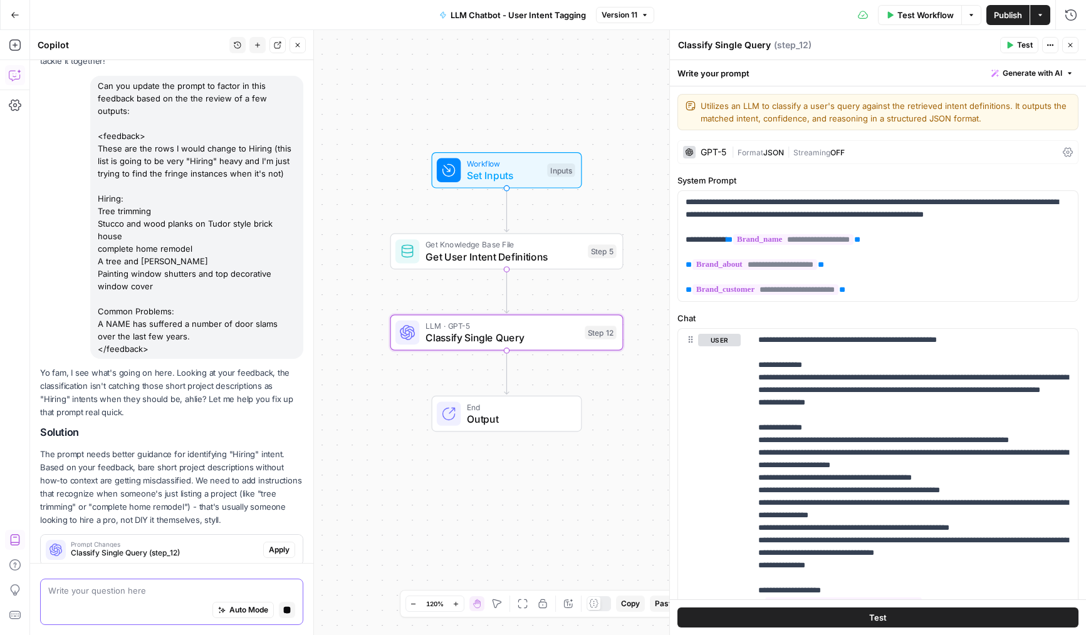
click at [283, 536] on div "Yo fam, I see what's going on here. Looking at your feedback, the classificatio…" at bounding box center [171, 467] width 263 height 200
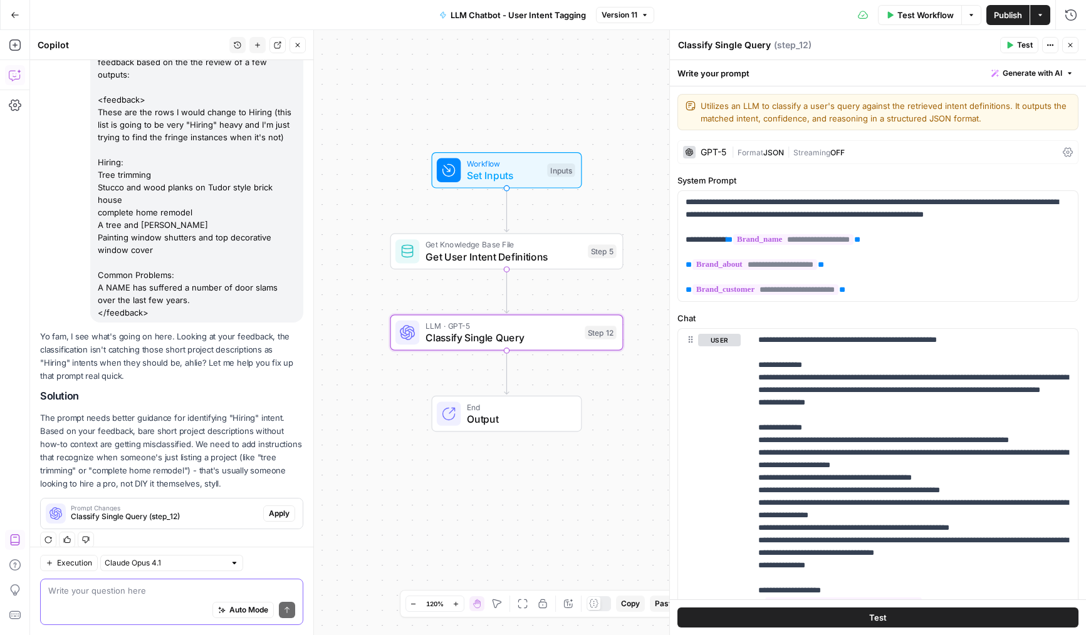
click at [283, 508] on span "Apply" at bounding box center [279, 513] width 21 height 11
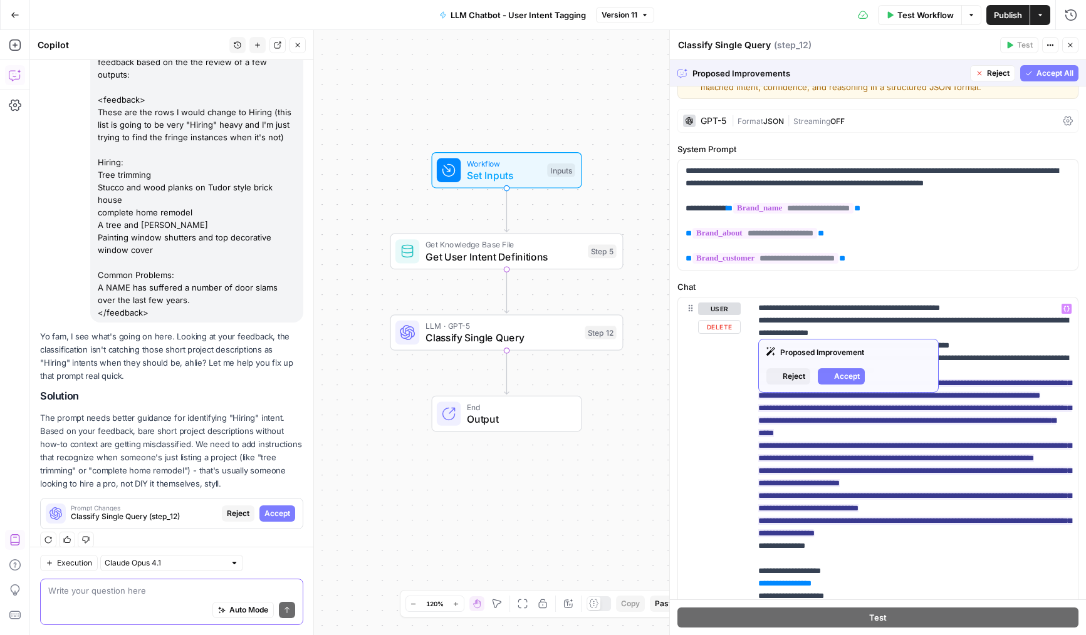
scroll to position [53, 0]
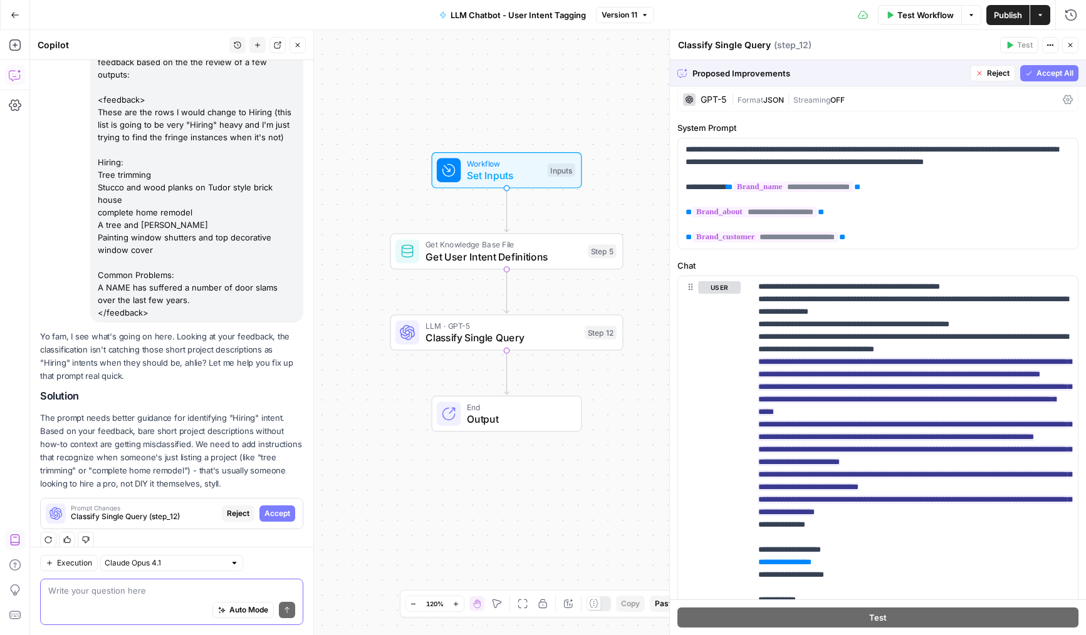
click at [1046, 74] on span "Accept All" at bounding box center [1054, 73] width 37 height 11
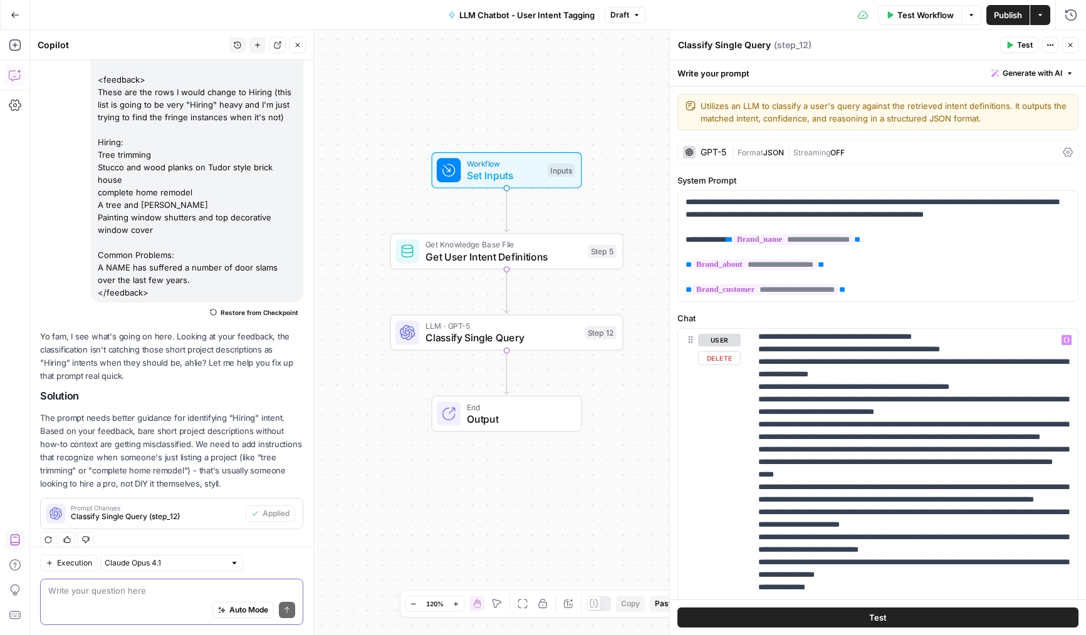
scroll to position [147, 0]
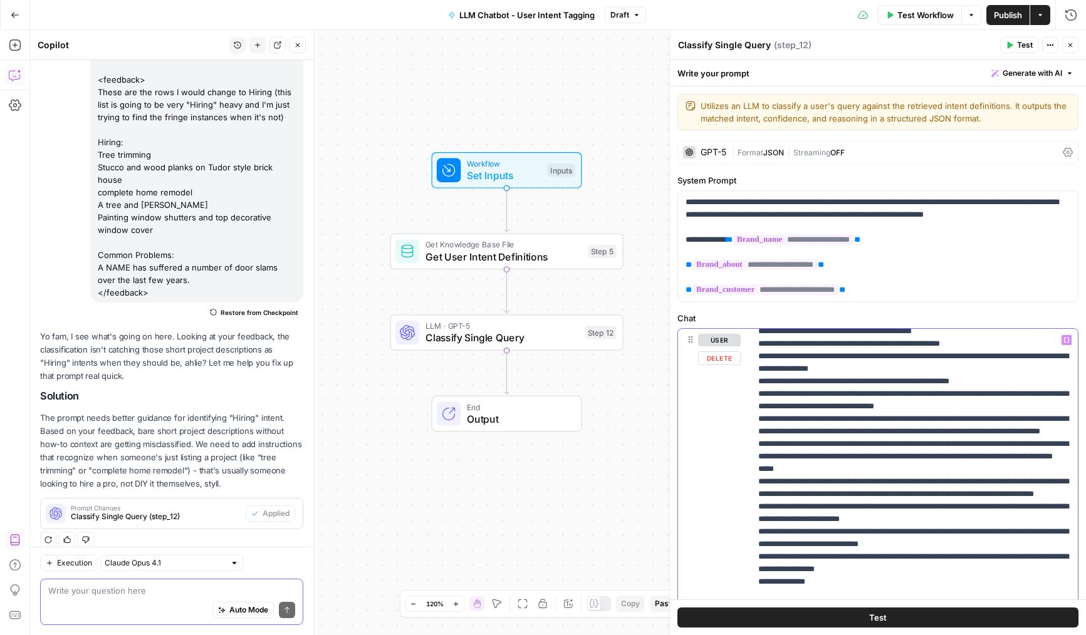
click at [841, 416] on p "**********" at bounding box center [914, 513] width 312 height 652
click at [845, 437] on p "**********" at bounding box center [914, 513] width 312 height 652
drag, startPoint x: 897, startPoint y: 450, endPoint x: 756, endPoint y: 434, distance: 141.3
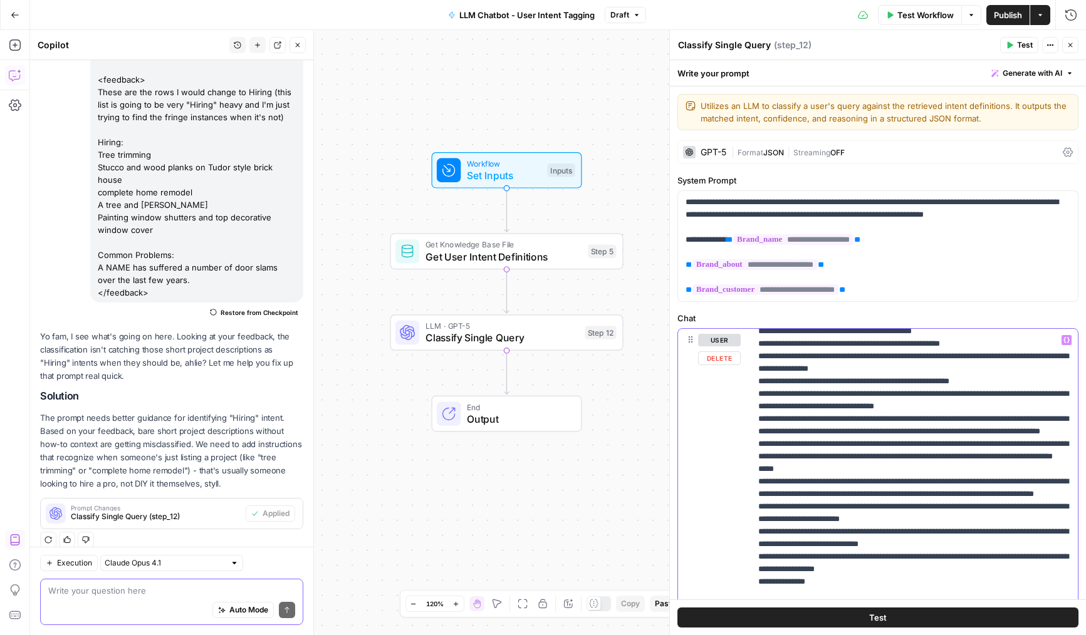
click at [756, 434] on div "**********" at bounding box center [914, 584] width 327 height 511
click at [821, 446] on p "**********" at bounding box center [914, 513] width 312 height 652
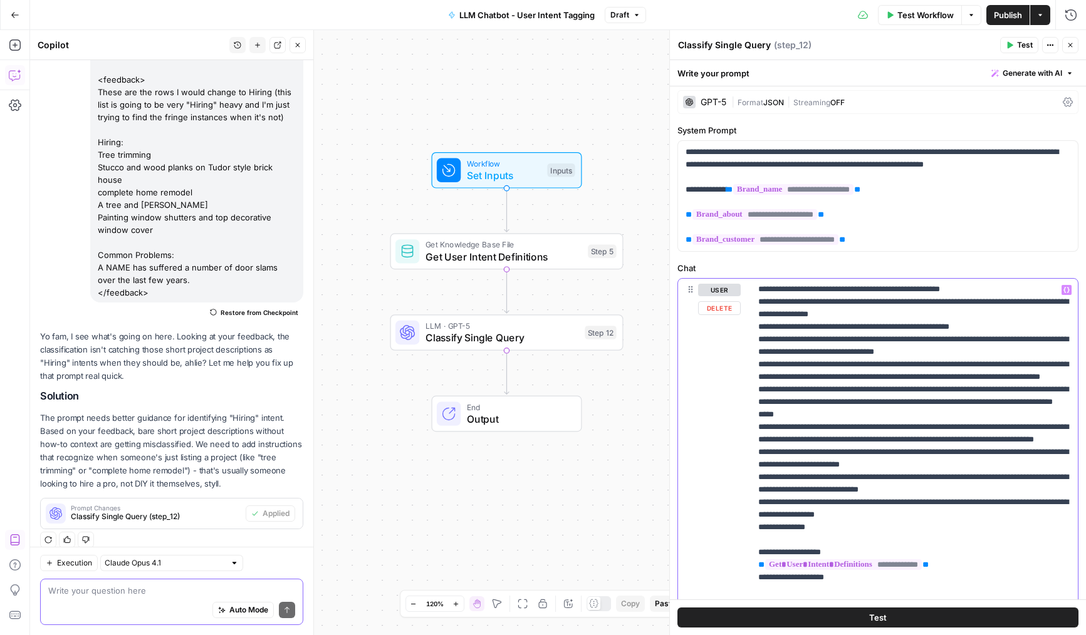
scroll to position [52, 0]
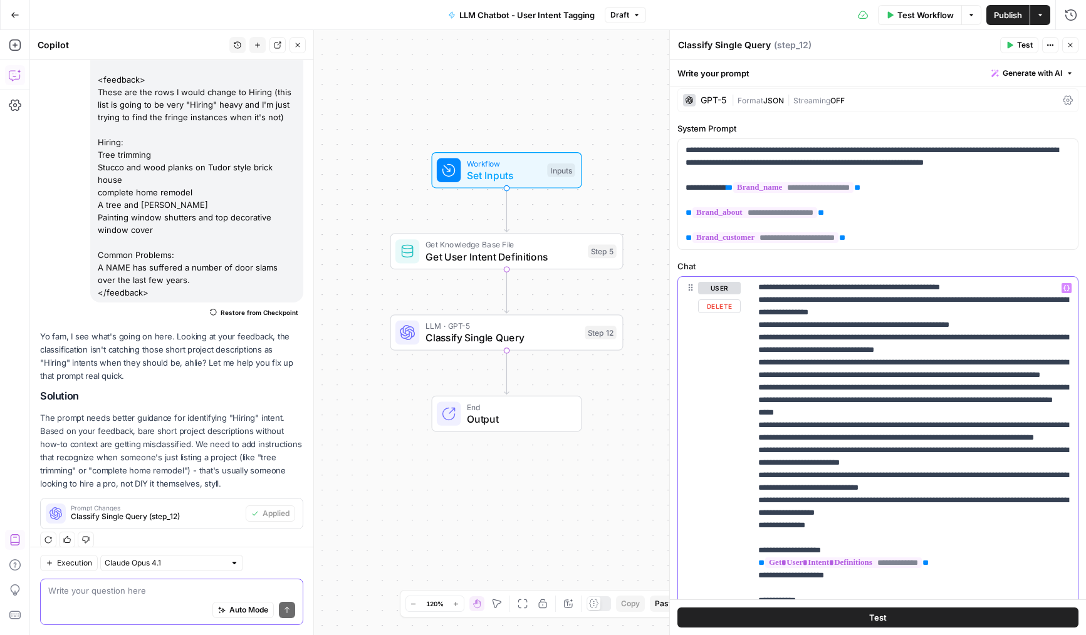
click at [840, 457] on p "**********" at bounding box center [914, 457] width 312 height 652
click at [843, 484] on p "**********" at bounding box center [914, 457] width 312 height 652
click at [841, 510] on p "**********" at bounding box center [914, 457] width 312 height 652
click at [894, 501] on p "**********" at bounding box center [914, 457] width 312 height 652
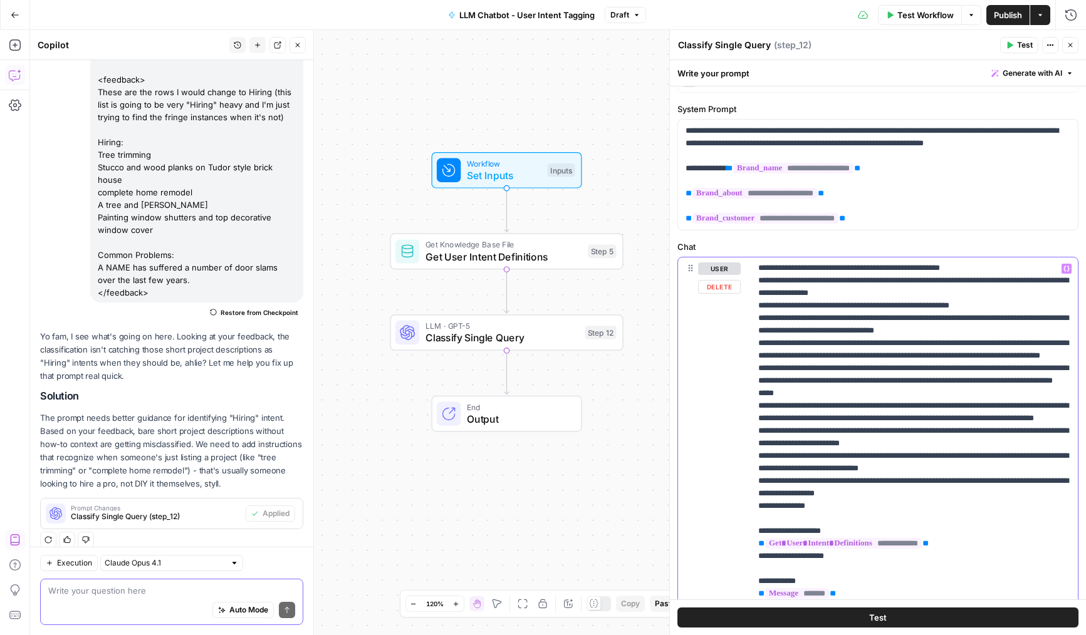
click at [907, 503] on p "**********" at bounding box center [914, 438] width 312 height 652
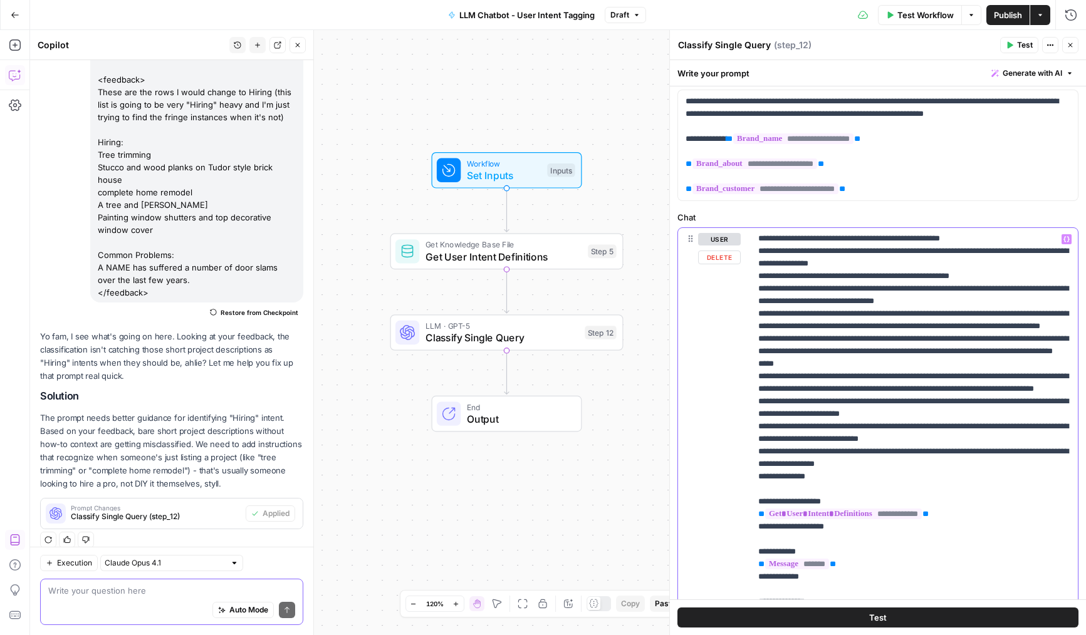
scroll to position [108, 0]
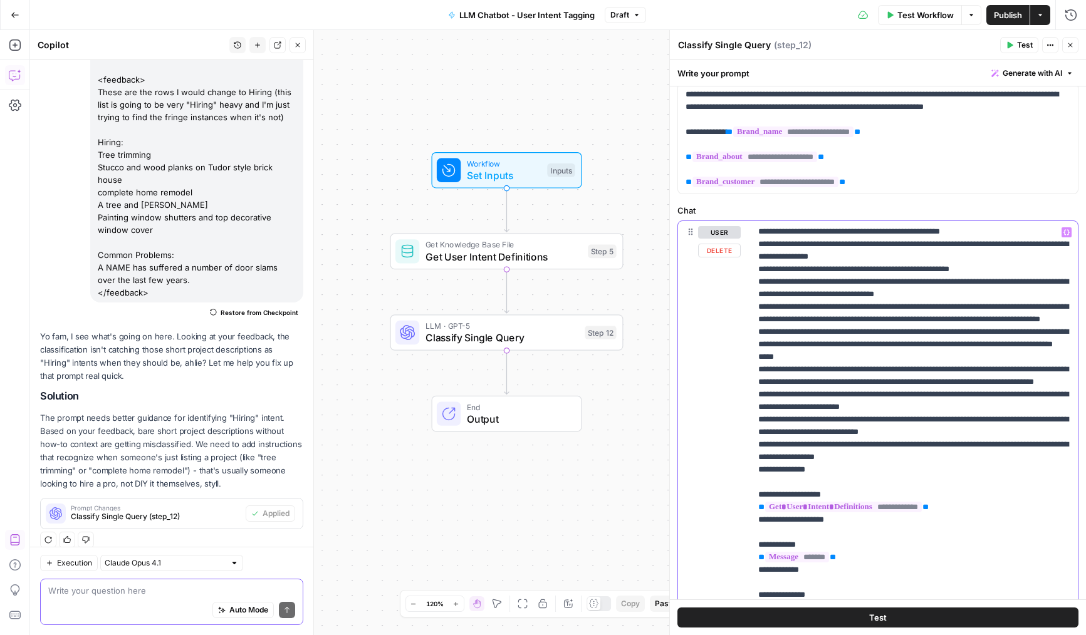
click at [919, 508] on p "**********" at bounding box center [914, 401] width 312 height 652
click at [918, 517] on p "**********" at bounding box center [914, 401] width 312 height 652
drag, startPoint x: 958, startPoint y: 471, endPoint x: 751, endPoint y: 457, distance: 207.3
click at [751, 457] on div "**********" at bounding box center [914, 476] width 327 height 511
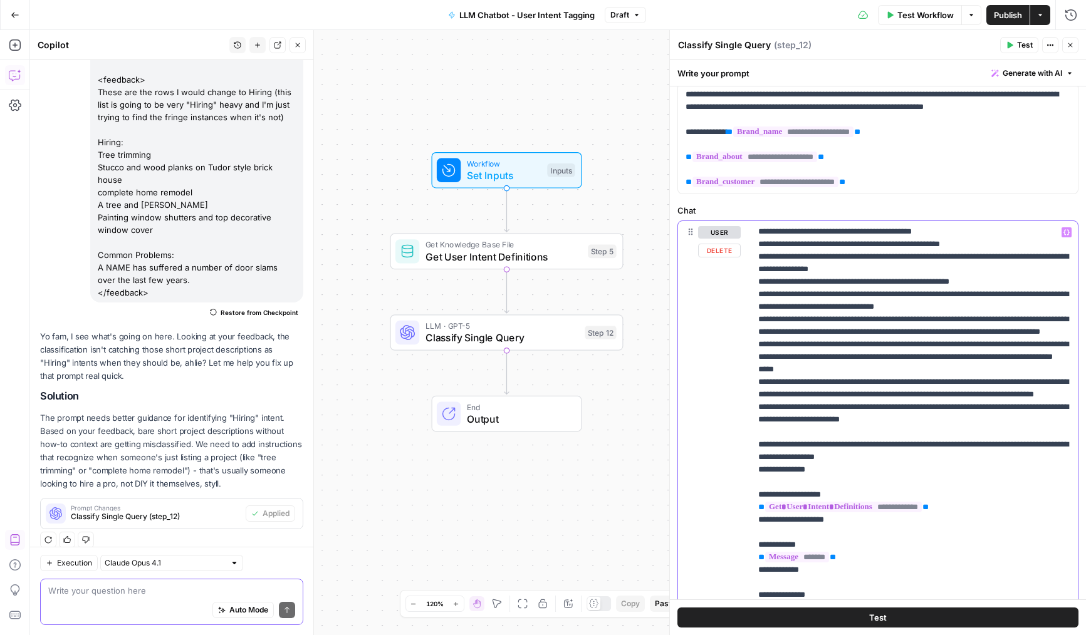
scroll to position [126, 0]
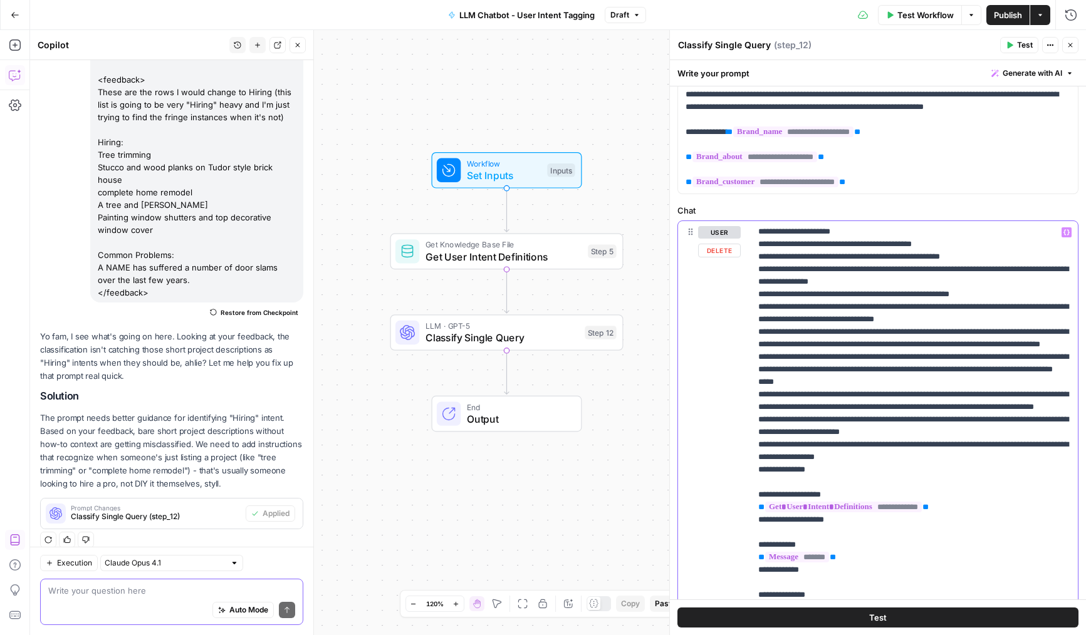
click at [861, 505] on p "**********" at bounding box center [914, 413] width 312 height 627
click at [1067, 52] on button "Close" at bounding box center [1070, 45] width 16 height 16
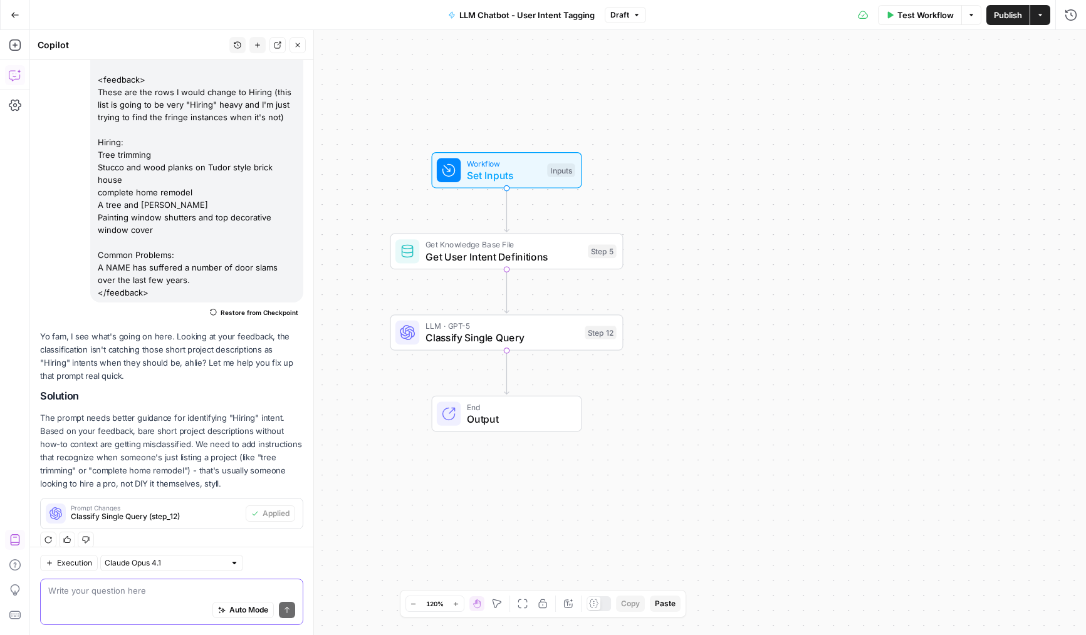
click at [1001, 17] on span "Publish" at bounding box center [1008, 15] width 28 height 13
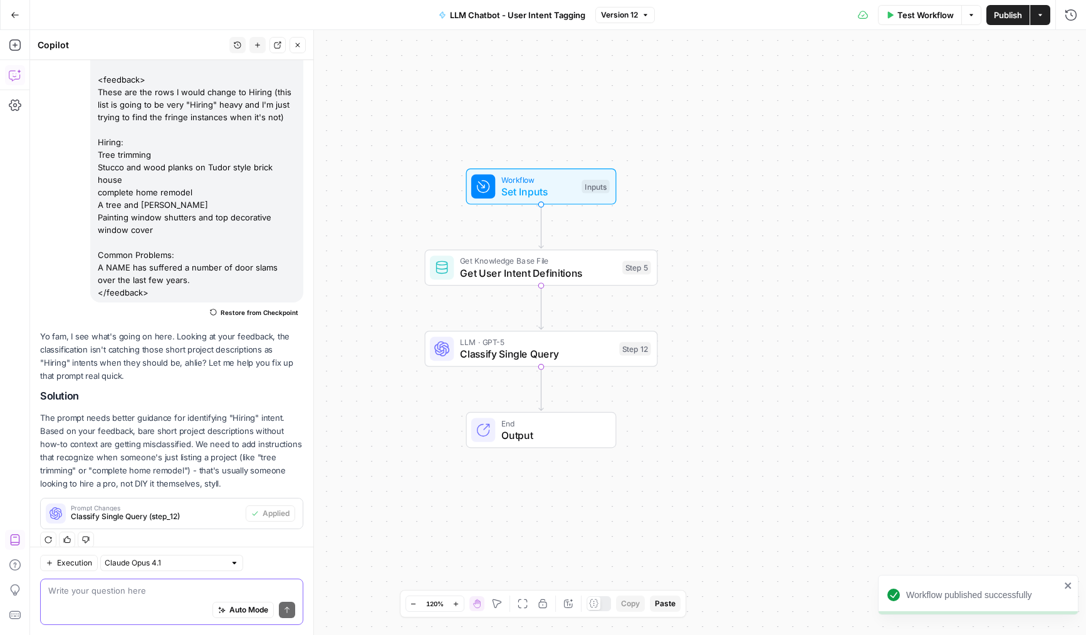
drag, startPoint x: 436, startPoint y: 202, endPoint x: 471, endPoint y: 219, distance: 38.1
click at [471, 219] on div "Workflow Set Inputs Inputs Get Knowledge Base File Get User Intent Definitions …" at bounding box center [558, 332] width 1056 height 605
click at [494, 361] on span "Classify Single Query" at bounding box center [537, 354] width 154 height 15
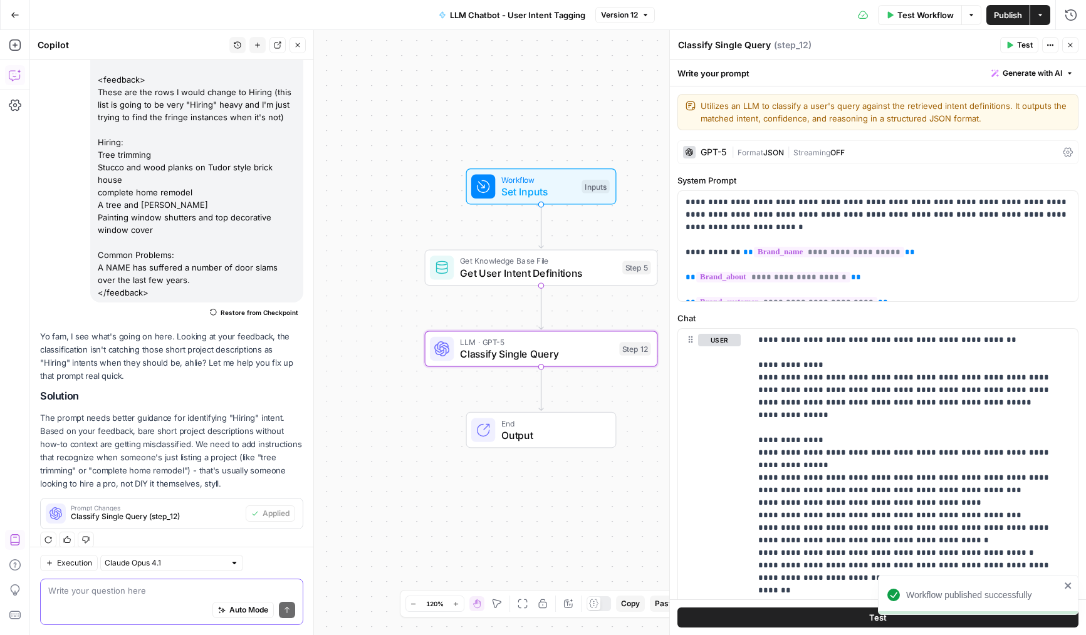
click at [776, 137] on div "**********" at bounding box center [878, 496] width 416 height 820
click at [777, 152] on span "JSON" at bounding box center [773, 152] width 21 height 9
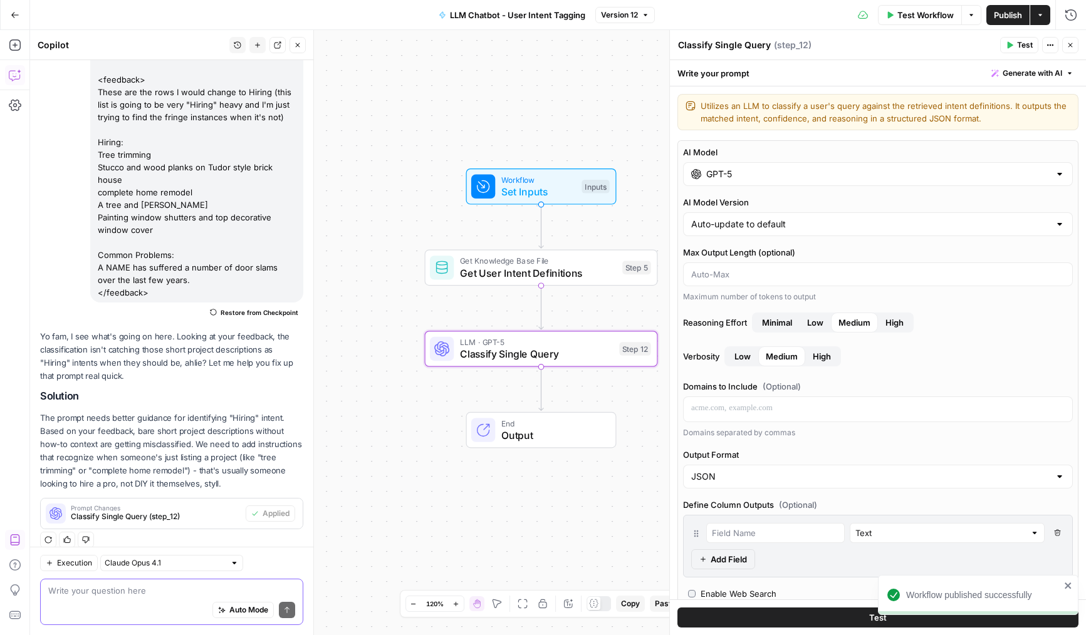
click at [750, 174] on input "GPT-5" at bounding box center [877, 174] width 343 height 13
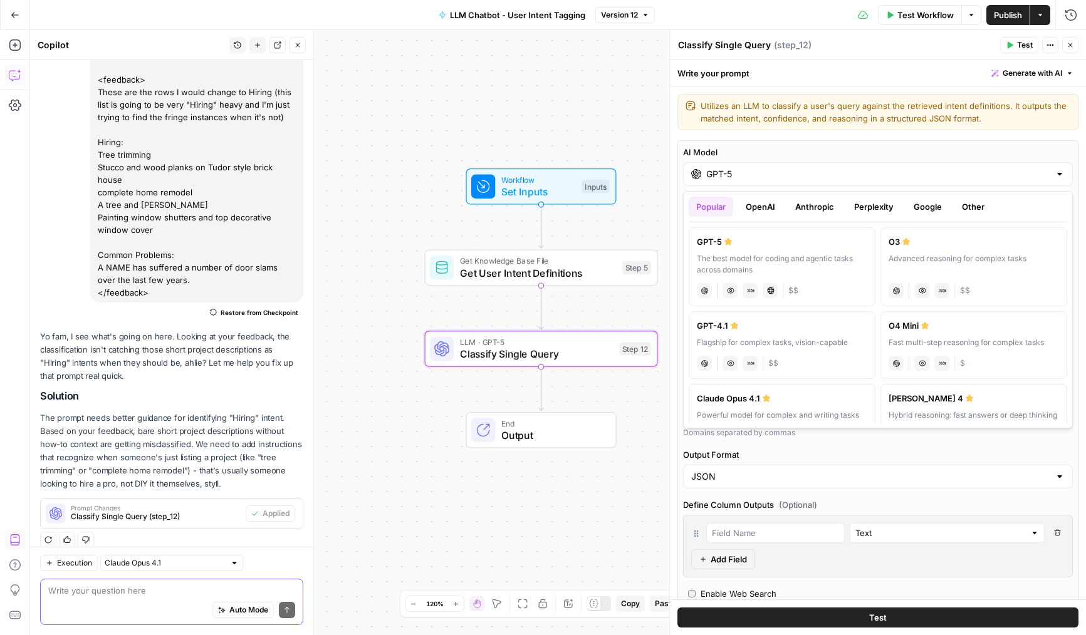
click at [810, 333] on label "GPT-4.1 Flagship for complex tasks, vision-capable chat Vision Capabilities JSO…" at bounding box center [782, 345] width 187 height 68
type input "GPT-4.1"
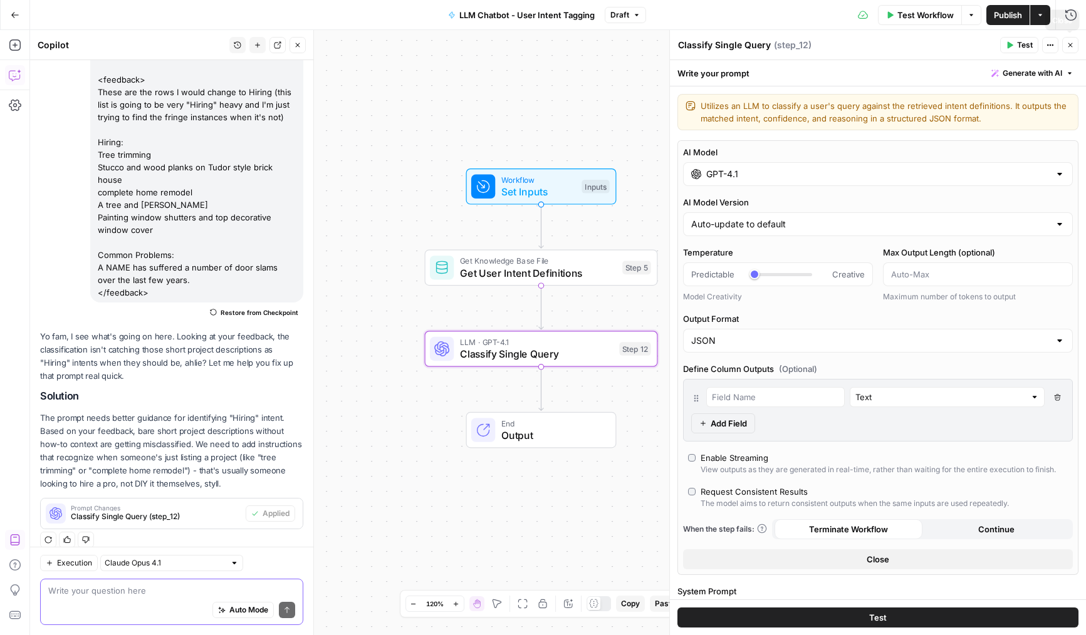
click at [1070, 49] on button "Close" at bounding box center [1070, 45] width 16 height 16
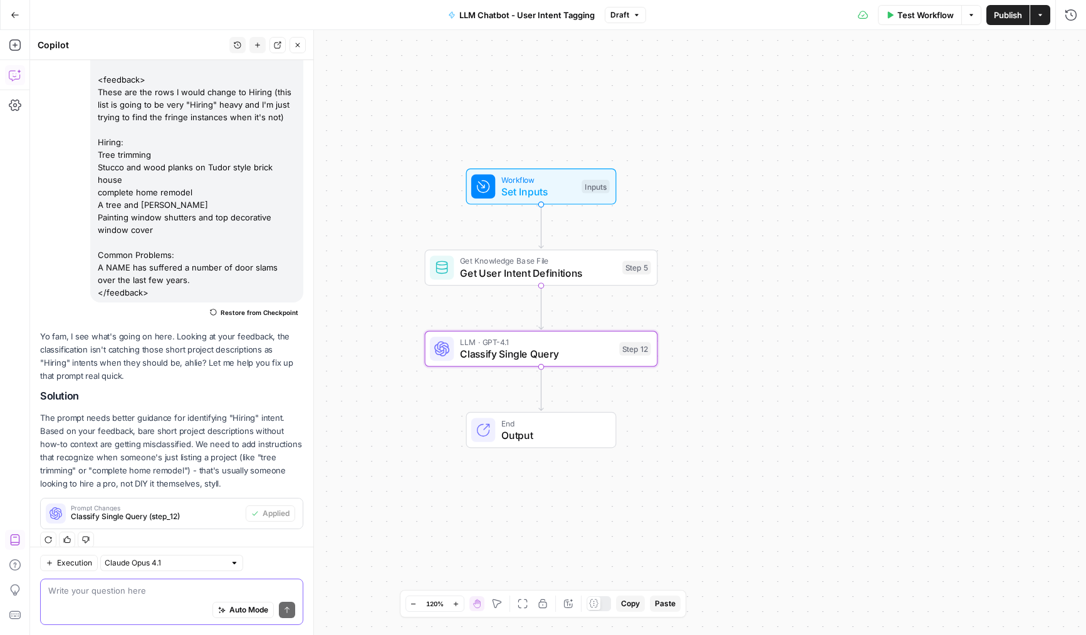
click at [987, 11] on button "Publish" at bounding box center [1007, 15] width 43 height 20
click at [300, 42] on icon "button" at bounding box center [298, 45] width 8 height 8
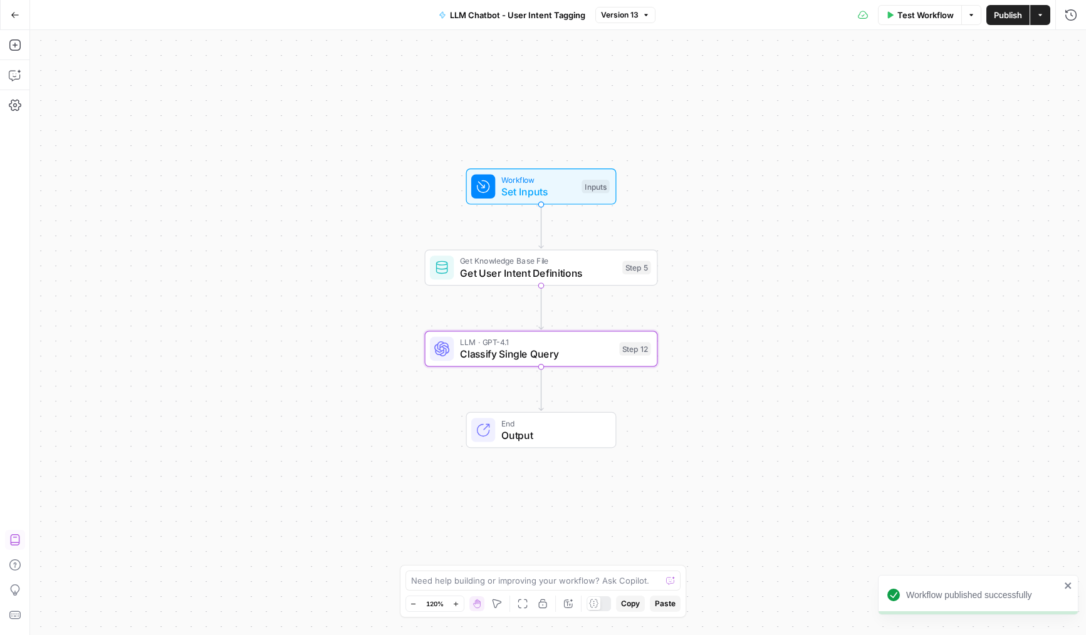
click at [396, 209] on div "Workflow Set Inputs Inputs Get Knowledge Base File Get User Intent Definitions …" at bounding box center [558, 332] width 1056 height 605
click at [1013, 16] on span "Publish" at bounding box center [1008, 15] width 28 height 13
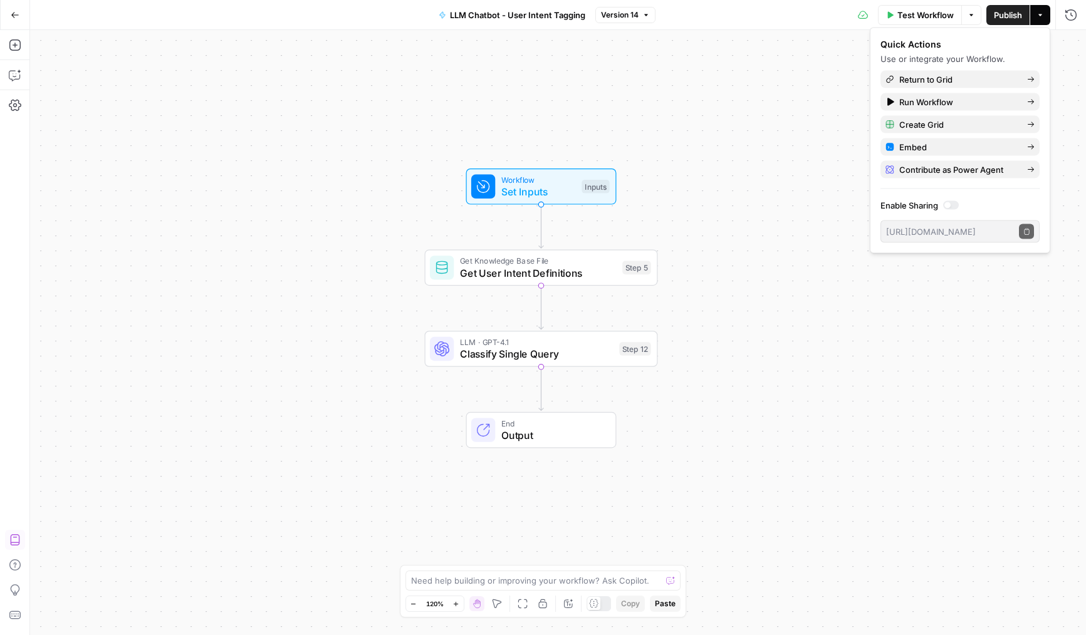
click at [465, 191] on div "Workflow Set Inputs Inputs" at bounding box center [541, 187] width 233 height 36
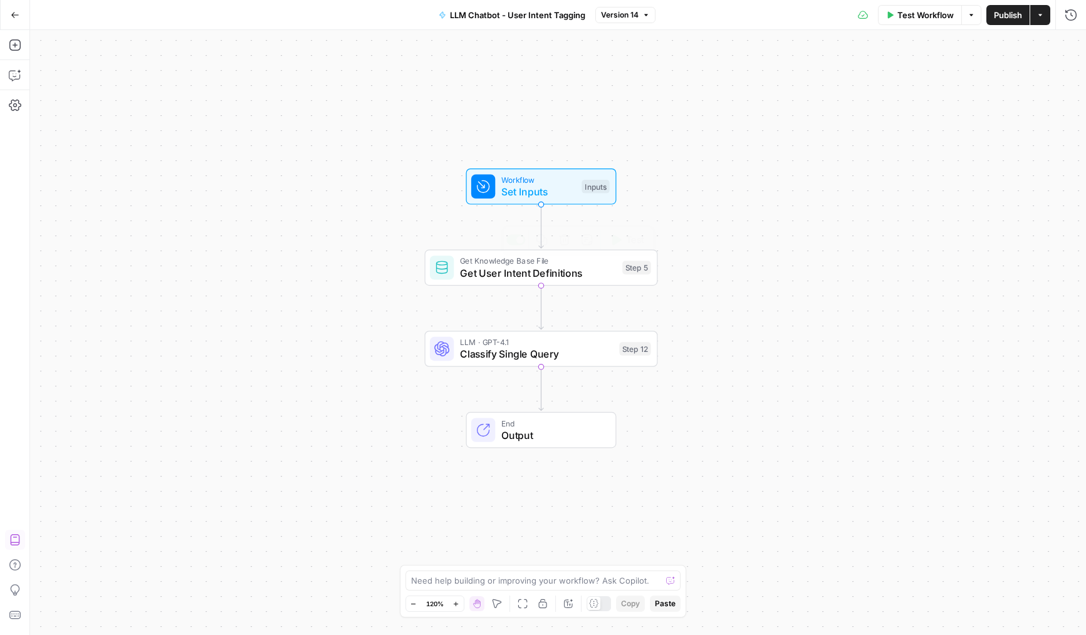
click at [464, 272] on span "Get User Intent Definitions" at bounding box center [538, 273] width 157 height 15
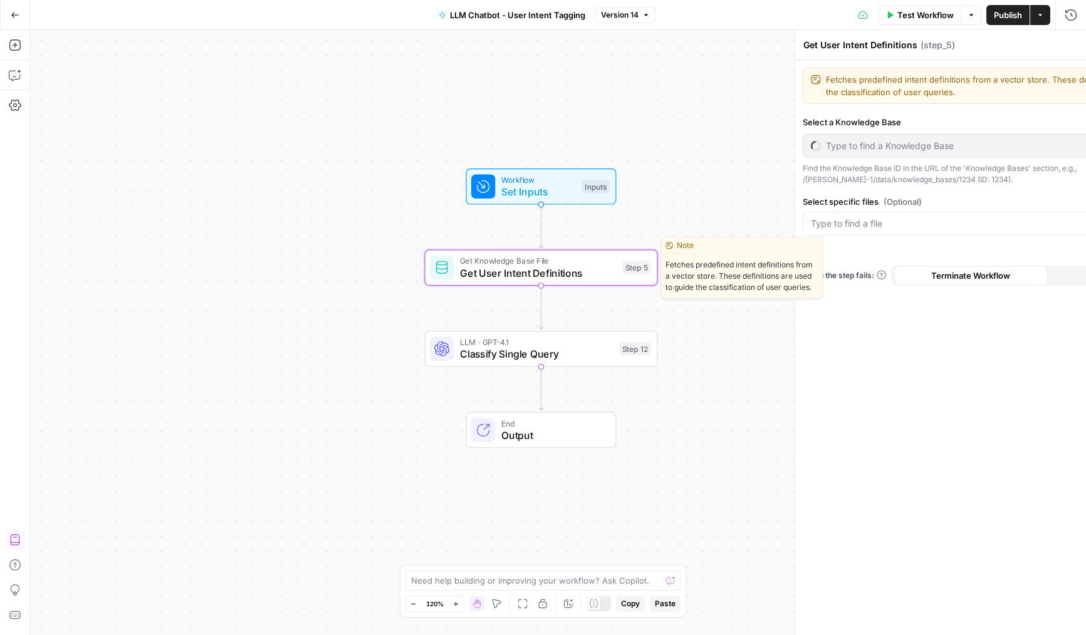
type input "Intent Definitions (LLM Chatbot)"
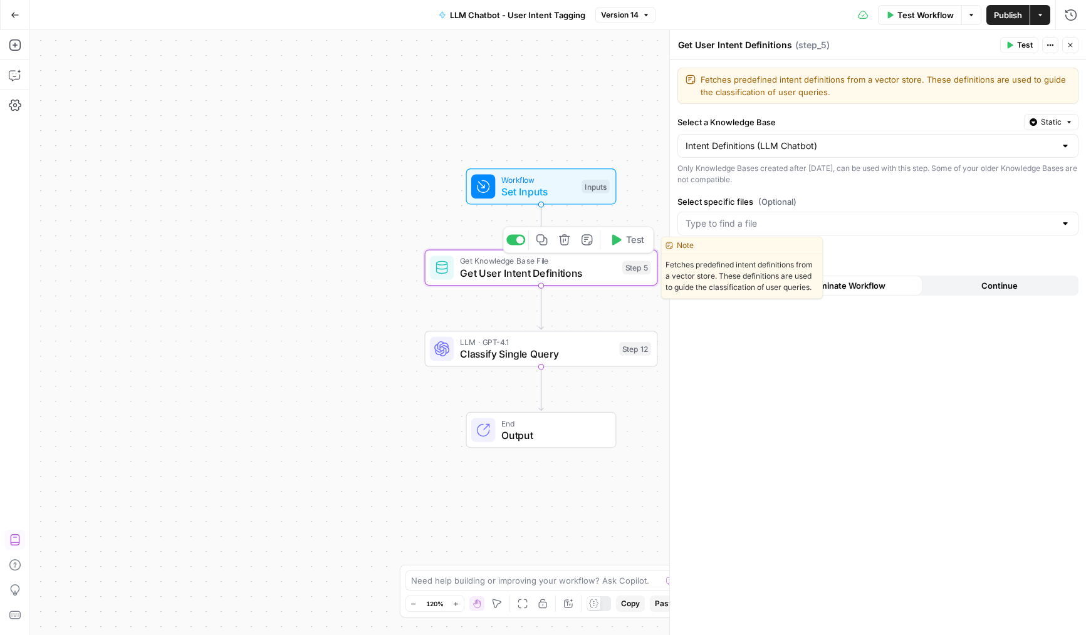
click at [459, 340] on div "LLM · GPT-4.1 Classify Single Query Step 12 Copy step Delete step Edit Note Test" at bounding box center [540, 349] width 221 height 26
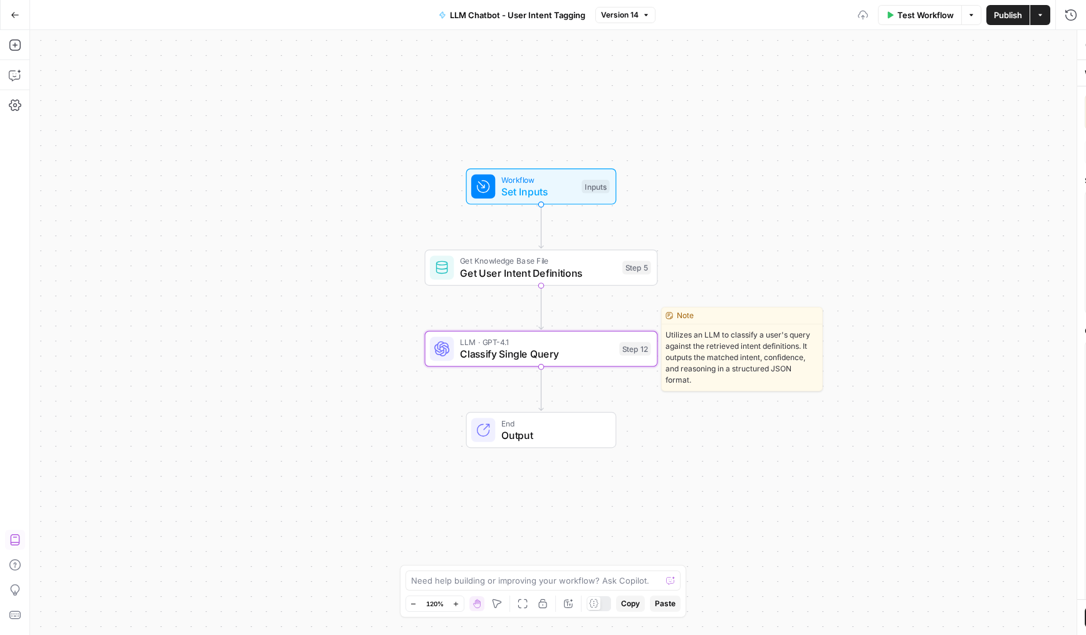
type textarea "Classify Single Query"
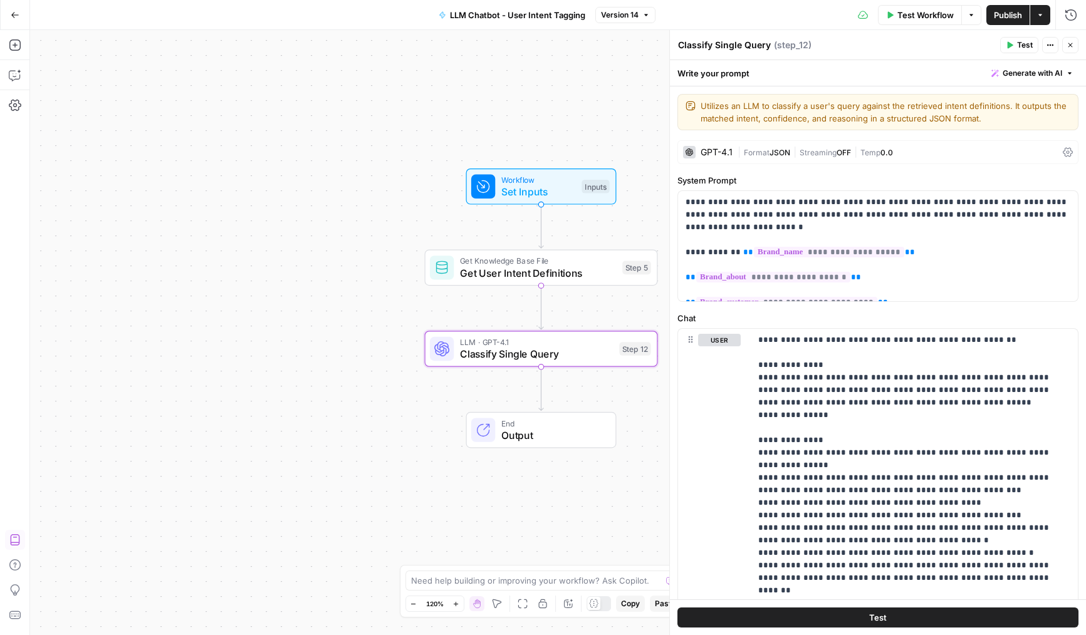
click at [756, 155] on span "Format" at bounding box center [757, 152] width 26 height 9
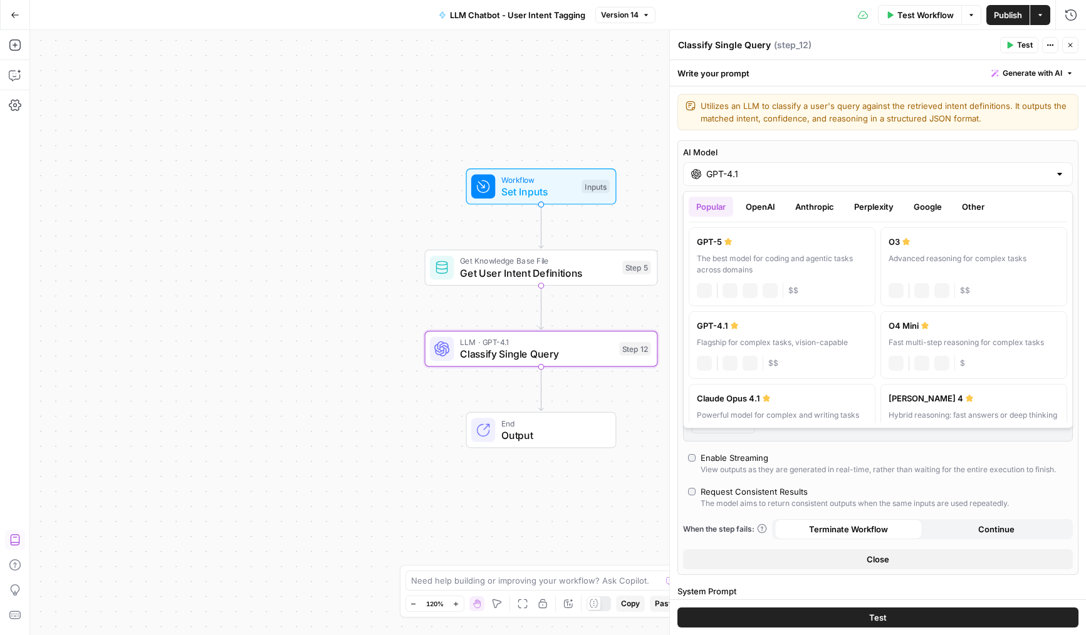
click at [762, 179] on input "GPT-4.1" at bounding box center [877, 174] width 343 height 13
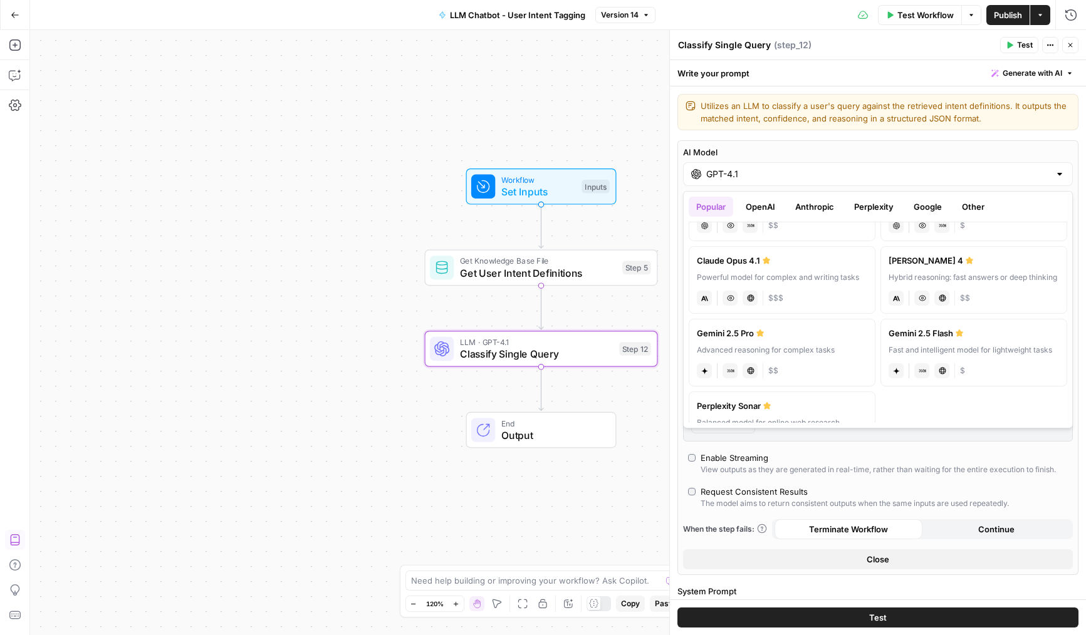
scroll to position [139, 0]
click at [825, 350] on label "Gemini 2.5 Pro Advanced reasoning for complex tasks gemini JSON Mode Live Web R…" at bounding box center [782, 352] width 187 height 68
type input "Gemini 2.5 Pro"
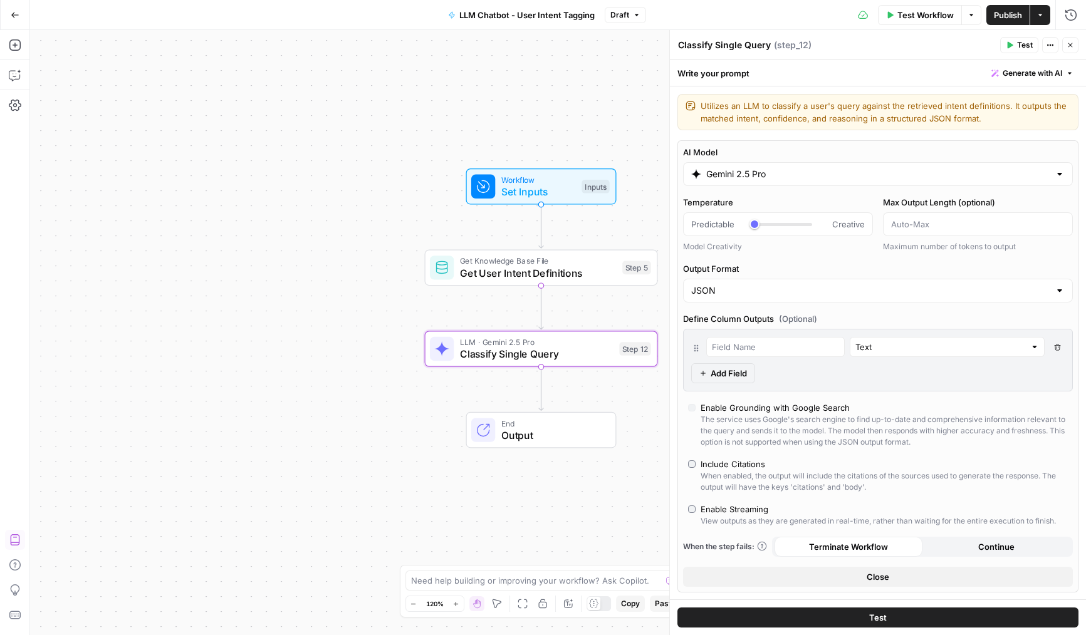
click at [1067, 41] on icon "button" at bounding box center [1070, 45] width 8 height 8
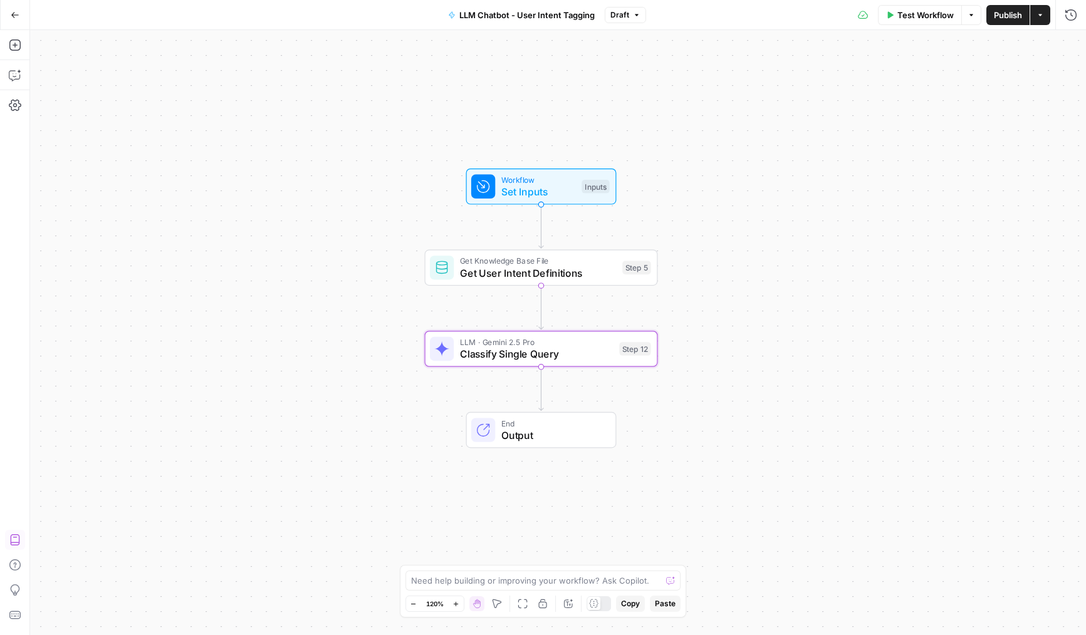
click at [1001, 12] on span "Publish" at bounding box center [1008, 15] width 28 height 13
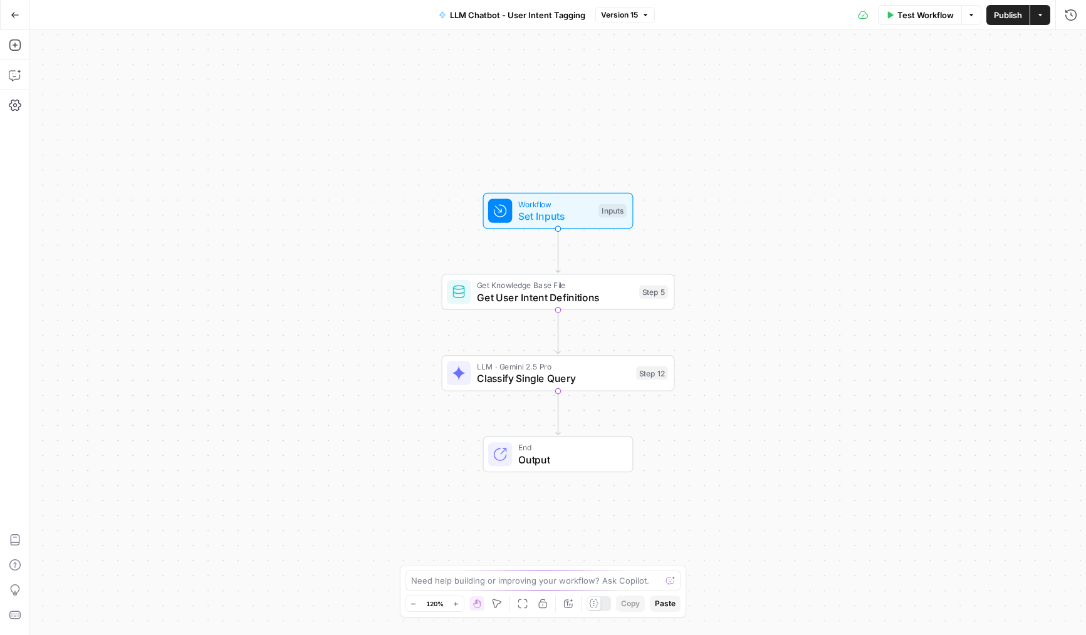
click at [481, 387] on div "LLM · Gemini 2.5 Pro Classify Single Query Step 12" at bounding box center [558, 373] width 233 height 36
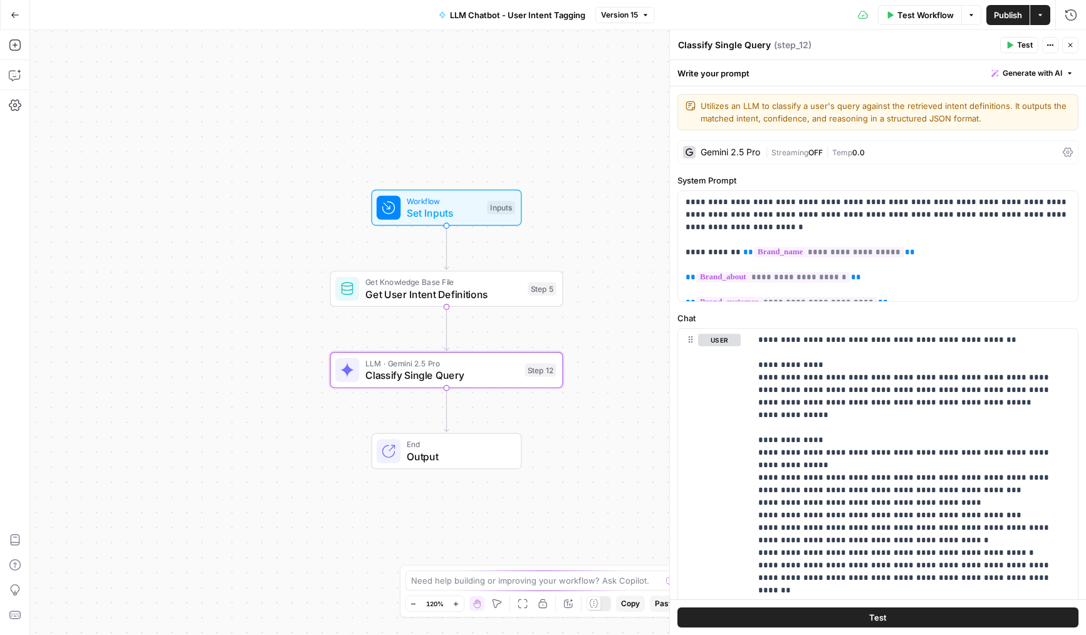
drag, startPoint x: 259, startPoint y: 412, endPoint x: 286, endPoint y: 390, distance: 34.7
click at [286, 390] on div "Workflow Set Inputs Inputs Get Knowledge Base File Get User Intent Definitions …" at bounding box center [558, 332] width 1056 height 605
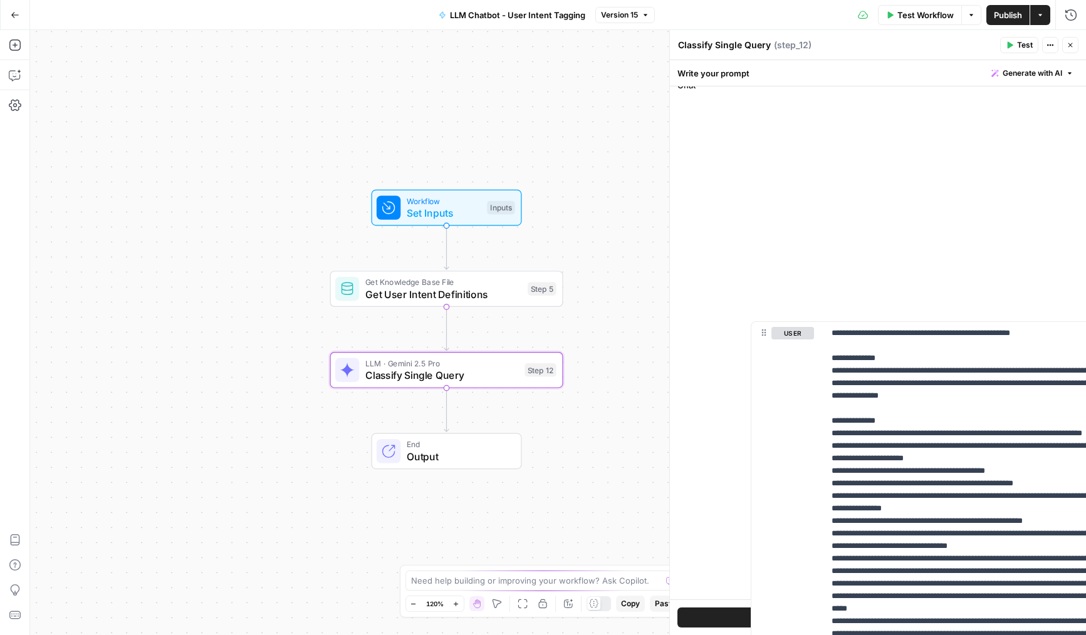
scroll to position [276, 0]
drag, startPoint x: 679, startPoint y: 487, endPoint x: 756, endPoint y: 480, distance: 76.8
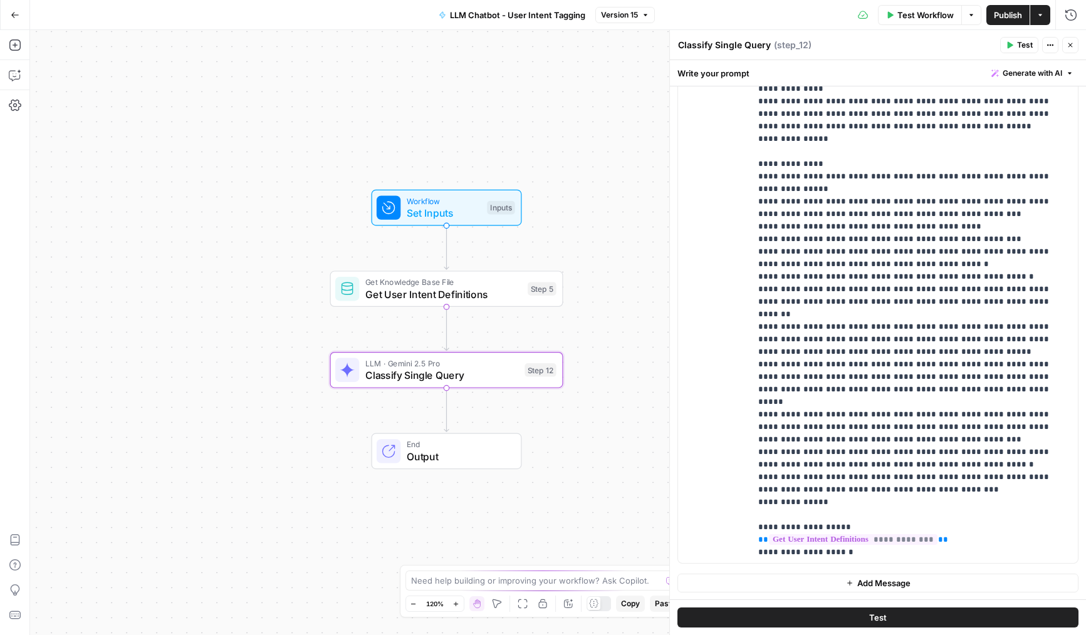
scroll to position [0, 0]
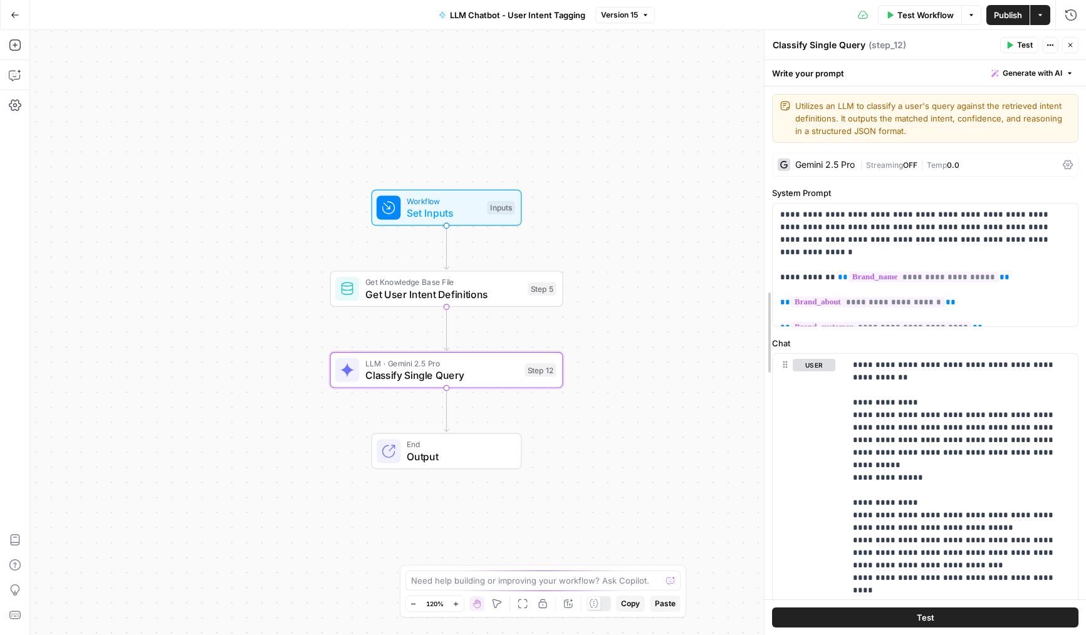
drag, startPoint x: 671, startPoint y: 477, endPoint x: 766, endPoint y: 472, distance: 94.7
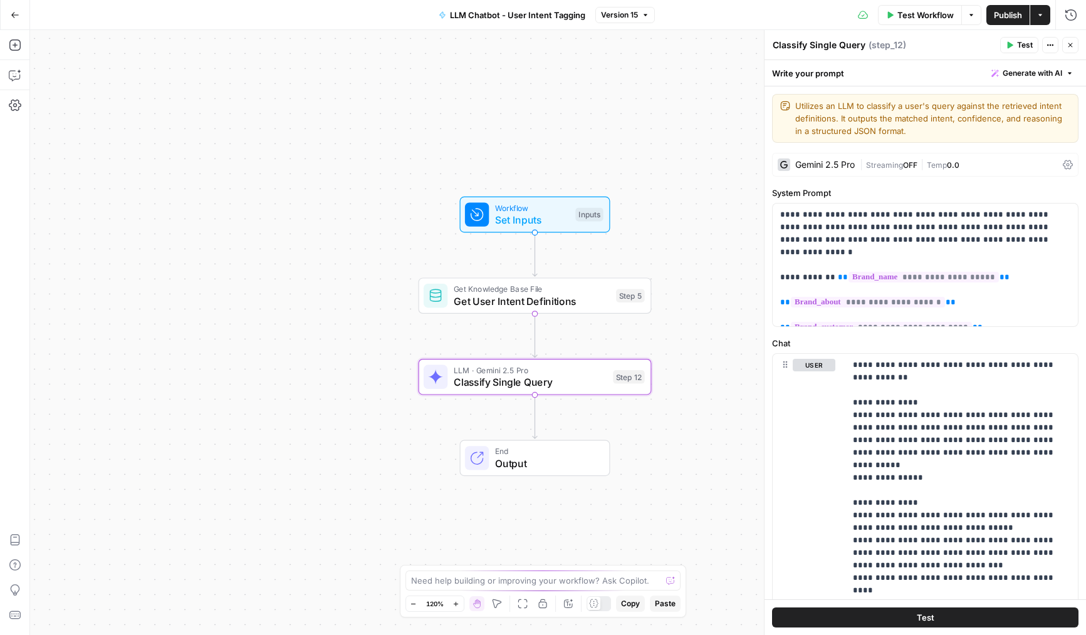
drag, startPoint x: 546, startPoint y: 451, endPoint x: 634, endPoint y: 458, distance: 88.6
click at [634, 458] on div "End Output" at bounding box center [535, 458] width 233 height 36
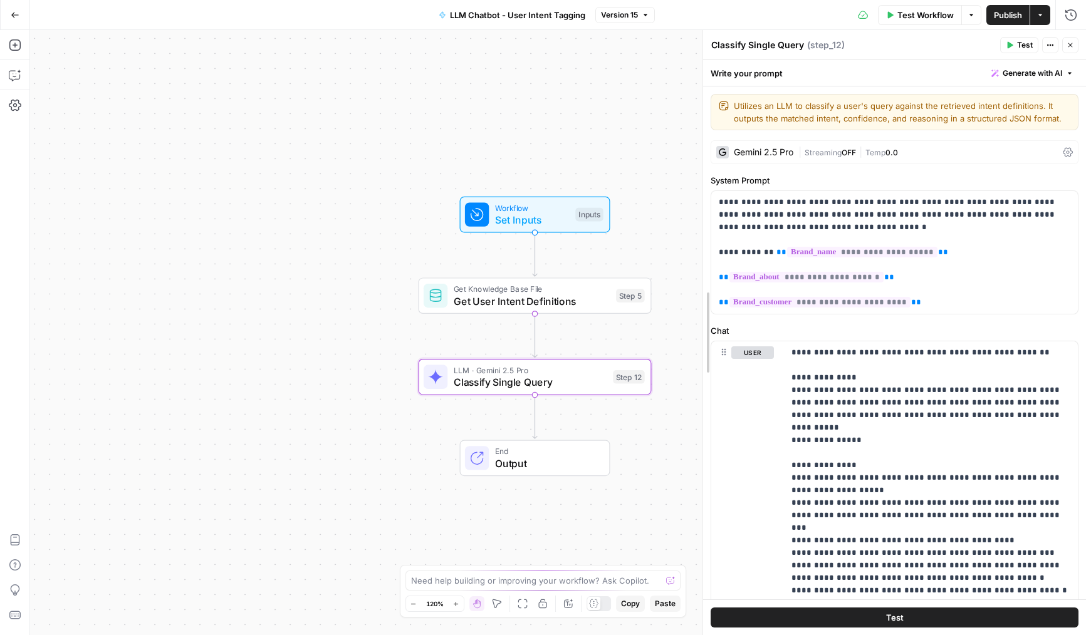
drag, startPoint x: 768, startPoint y: 267, endPoint x: 719, endPoint y: 276, distance: 50.3
click at [786, 154] on div "Gemini 2.5 Pro" at bounding box center [764, 152] width 60 height 9
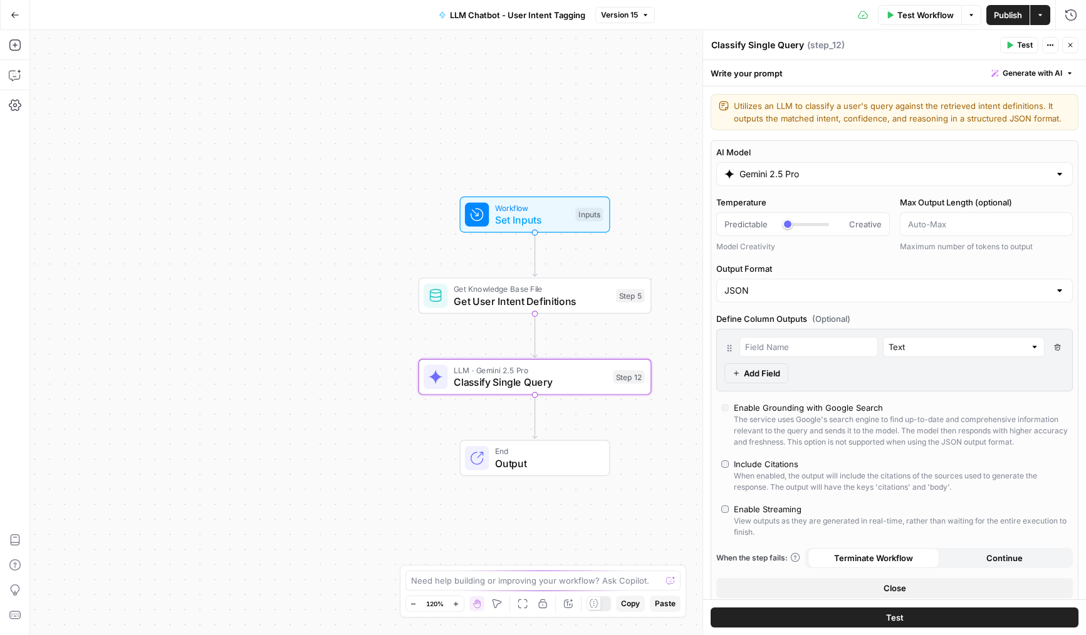
click at [760, 187] on div "AI Model Gemini 2.5 Pro Temperature Predictable Creative Model Creativity Max O…" at bounding box center [895, 372] width 368 height 464
click at [763, 184] on div "Gemini 2.5 Pro" at bounding box center [894, 174] width 357 height 24
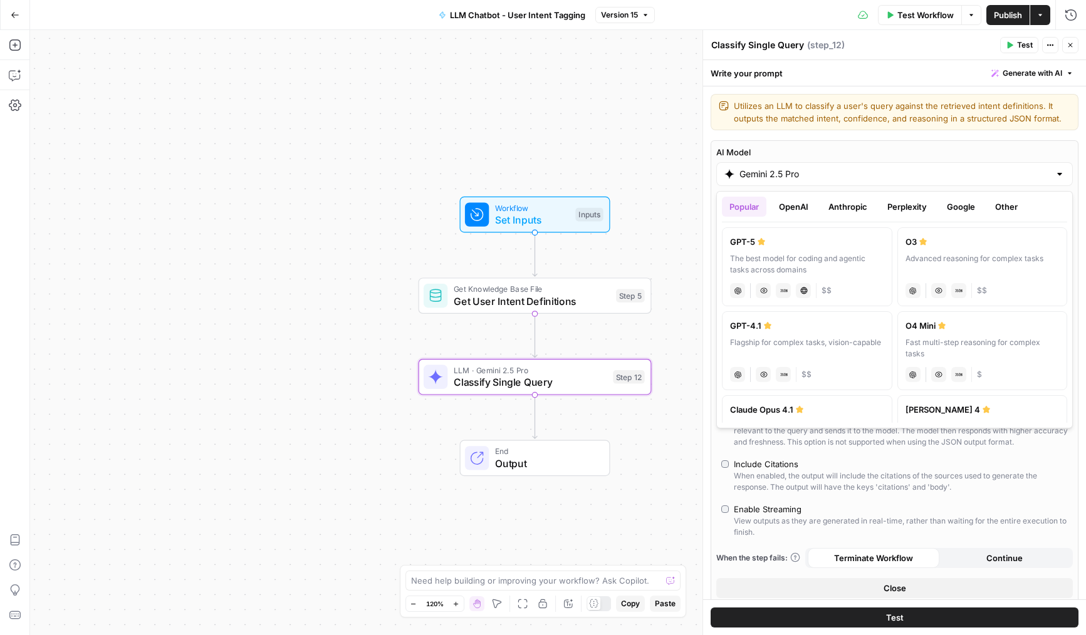
click at [784, 251] on label "GPT-5 The best model for coding and agentic tasks across domains chat Vision Ca…" at bounding box center [807, 266] width 170 height 79
type input "GPT-5"
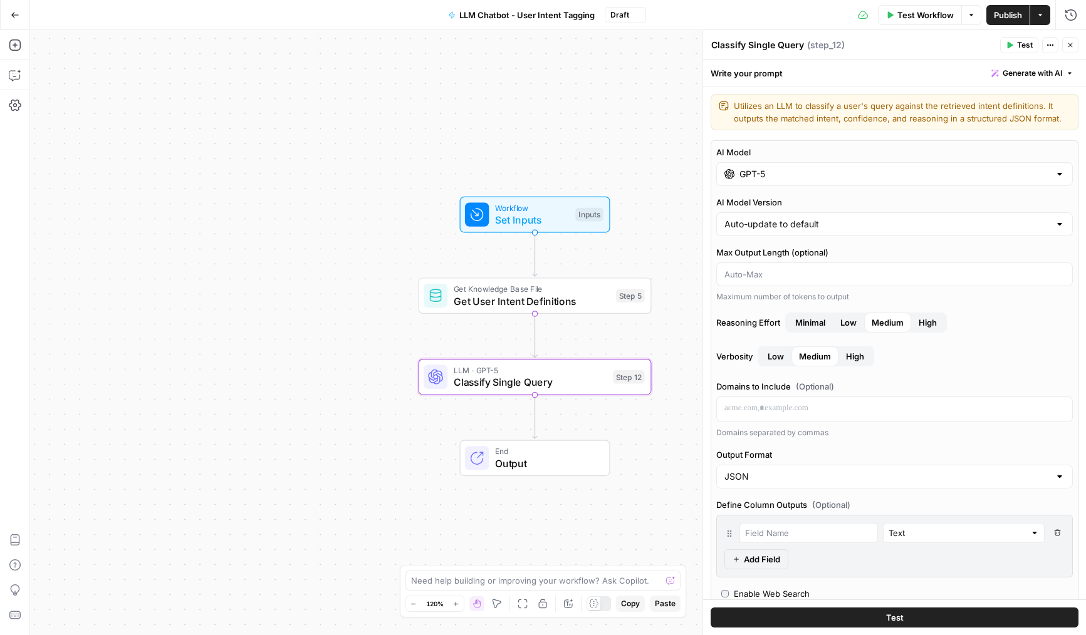
click at [1070, 53] on header "Classify Single Query Classify Single Query ( step_12 ) Test Actions Close" at bounding box center [894, 45] width 383 height 30
click at [1070, 44] on icon "button" at bounding box center [1070, 45] width 4 height 4
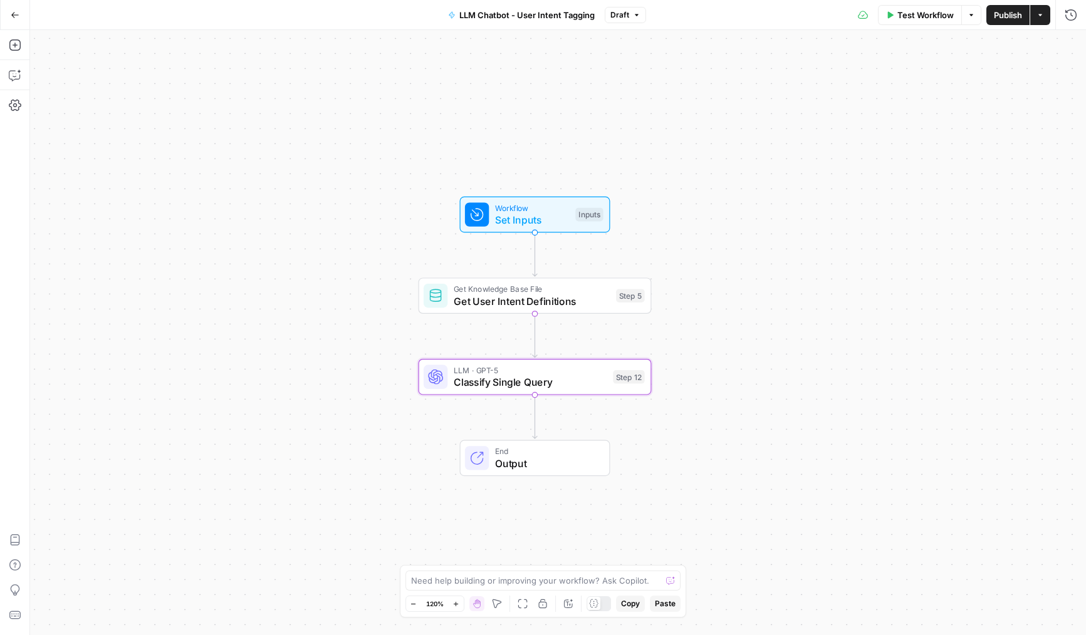
click at [1019, 21] on button "Publish" at bounding box center [1007, 15] width 43 height 20
click at [313, 371] on div "Workflow Set Inputs Inputs Get Knowledge Base File Get User Intent Definitions …" at bounding box center [558, 332] width 1056 height 605
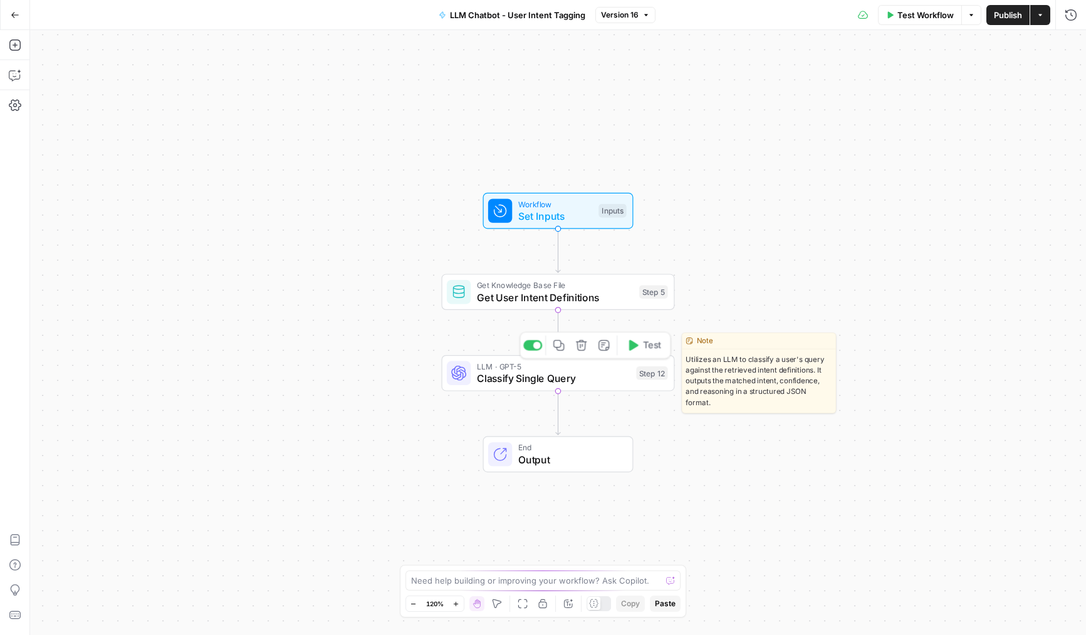
click at [491, 372] on span "Classify Single Query" at bounding box center [554, 378] width 154 height 15
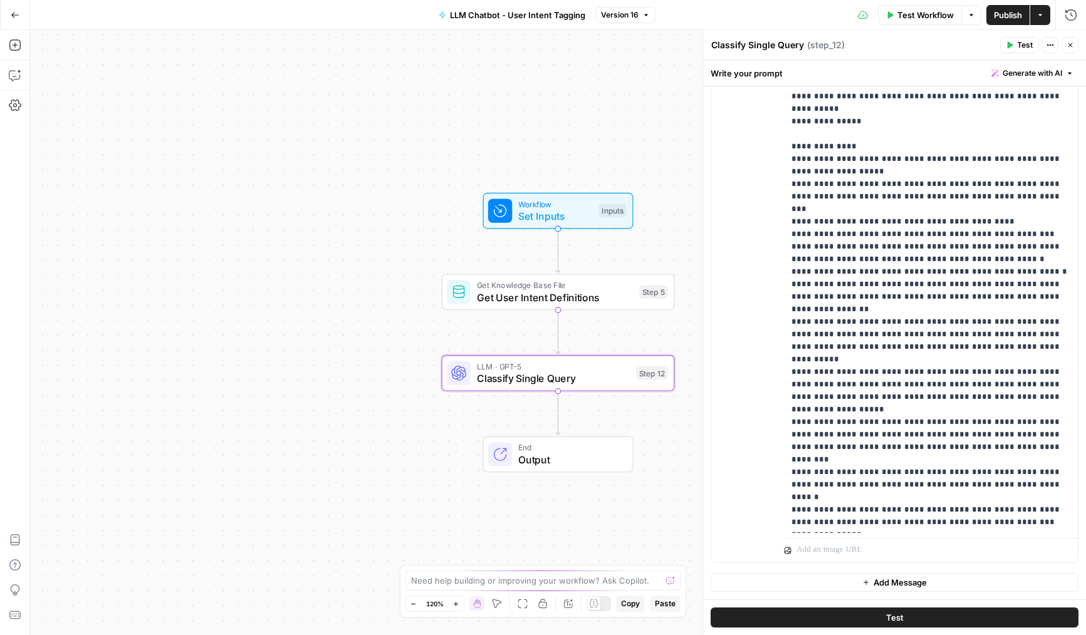
scroll to position [288, 0]
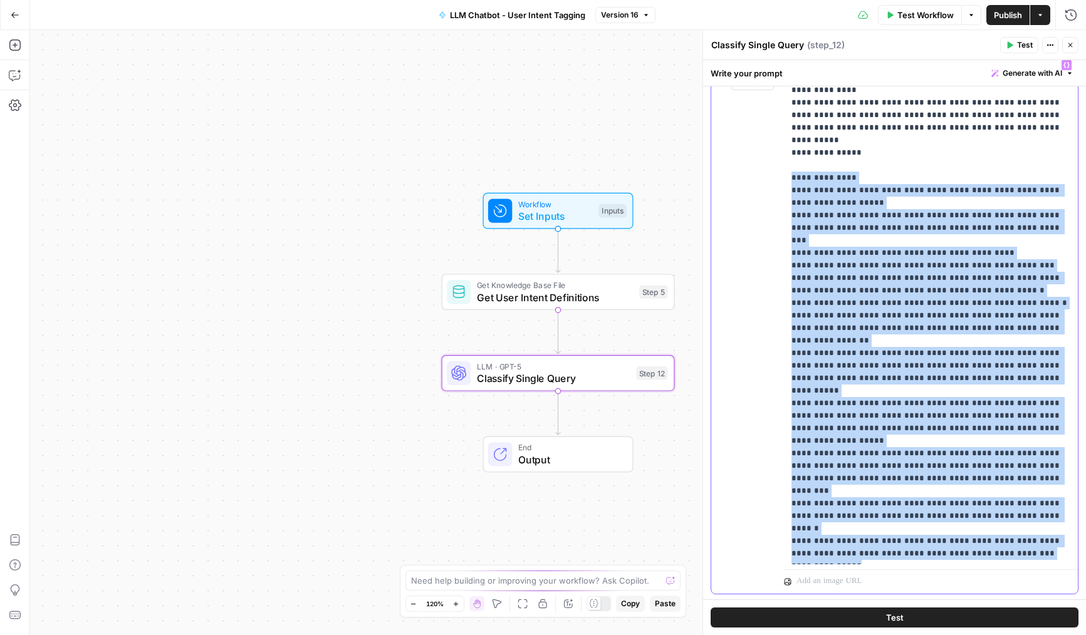
drag, startPoint x: 835, startPoint y: 358, endPoint x: 787, endPoint y: 160, distance: 203.8
click at [787, 160] on div "**********" at bounding box center [931, 309] width 294 height 511
copy p "**********"
click at [809, 184] on p "**********" at bounding box center [930, 378] width 279 height 639
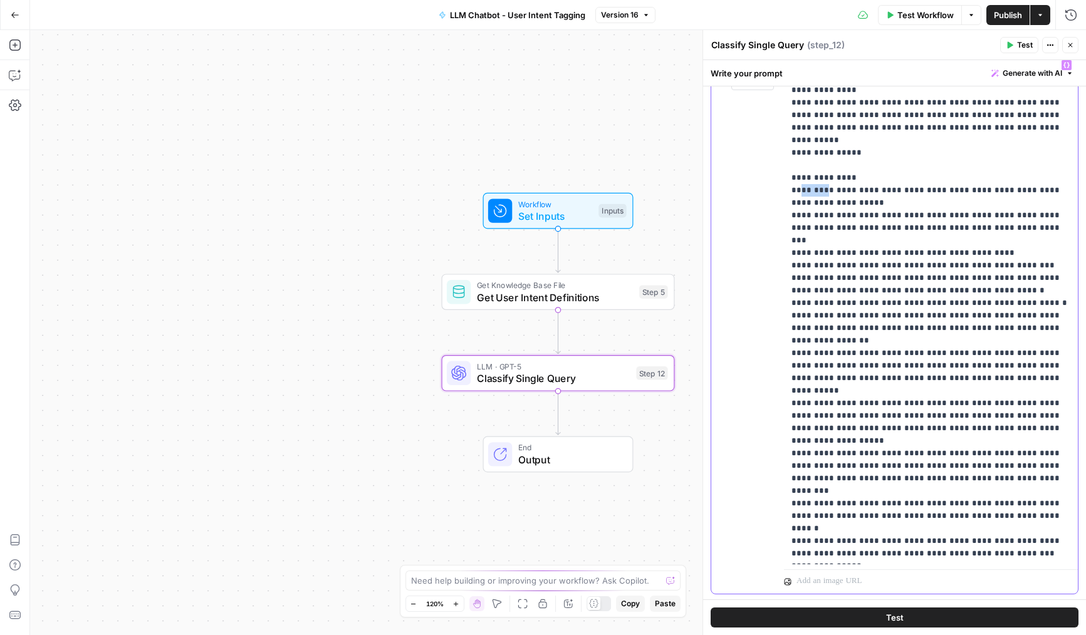
click at [809, 184] on p "**********" at bounding box center [930, 378] width 279 height 639
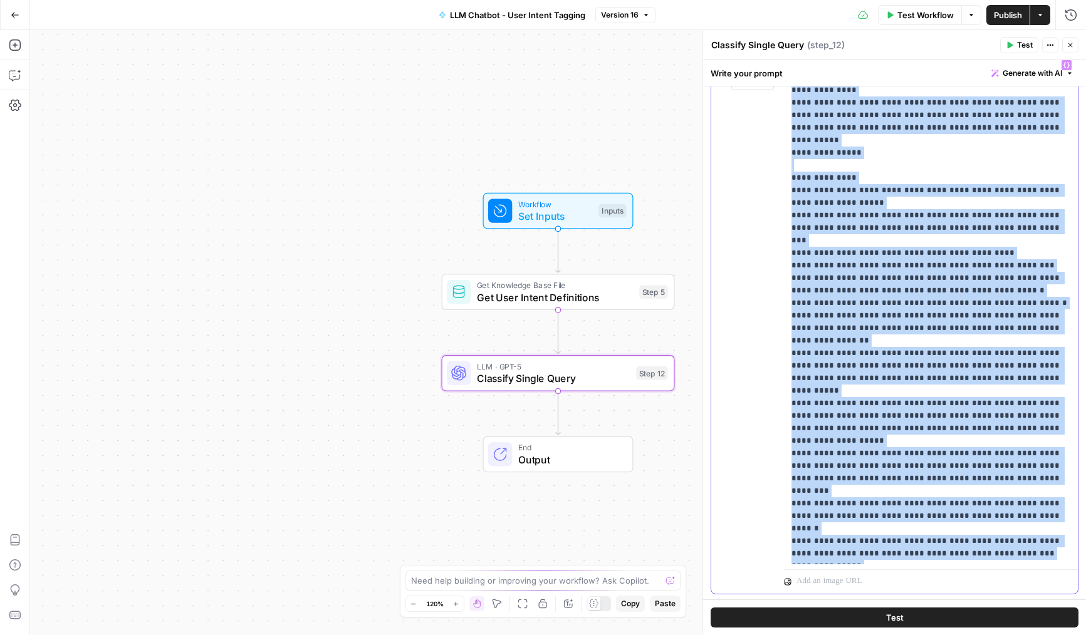
click at [809, 184] on p "**********" at bounding box center [930, 378] width 279 height 639
click at [831, 189] on p "**********" at bounding box center [930, 378] width 279 height 639
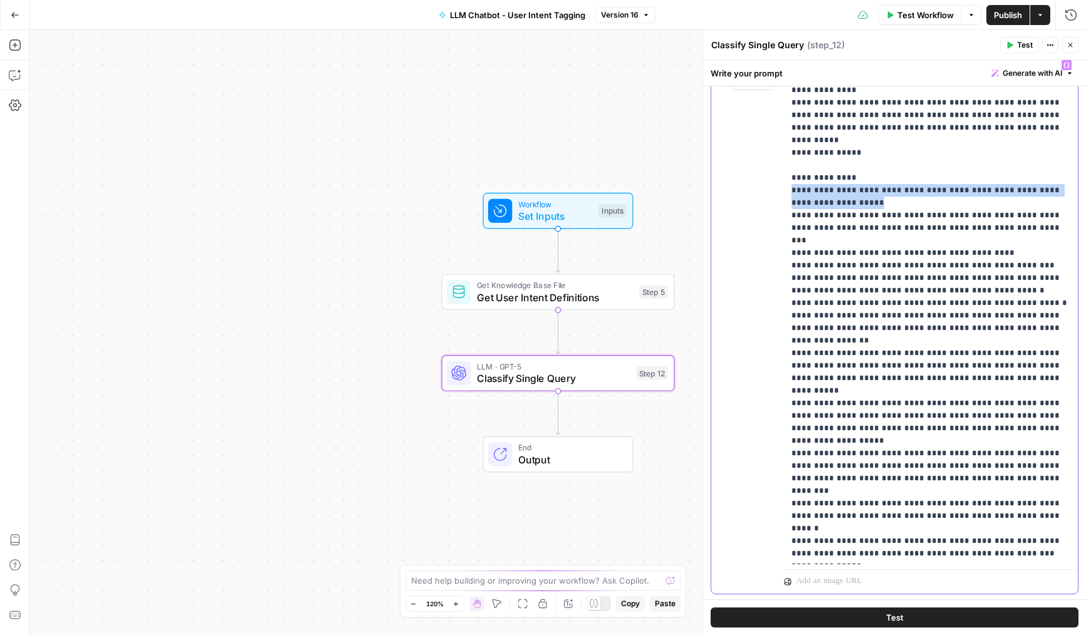
drag, startPoint x: 833, startPoint y: 188, endPoint x: 775, endPoint y: 179, distance: 58.3
click at [775, 179] on div "**********" at bounding box center [894, 324] width 367 height 540
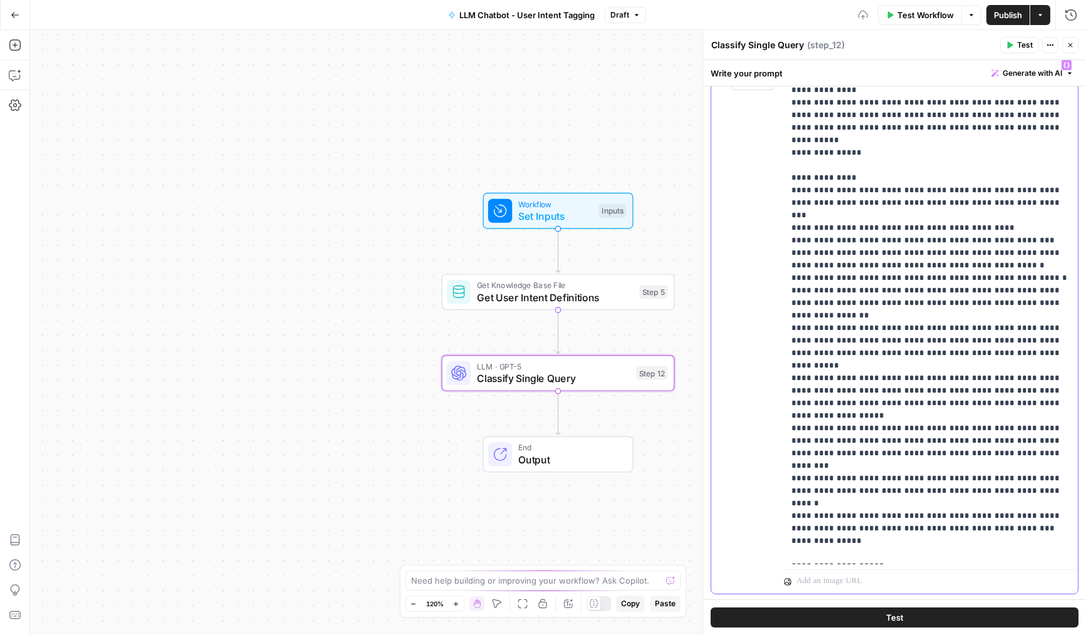
click at [877, 453] on p "**********" at bounding box center [930, 366] width 279 height 614
click at [1022, 435] on p "**********" at bounding box center [930, 366] width 279 height 614
paste div
click at [793, 178] on p "**********" at bounding box center [930, 378] width 279 height 639
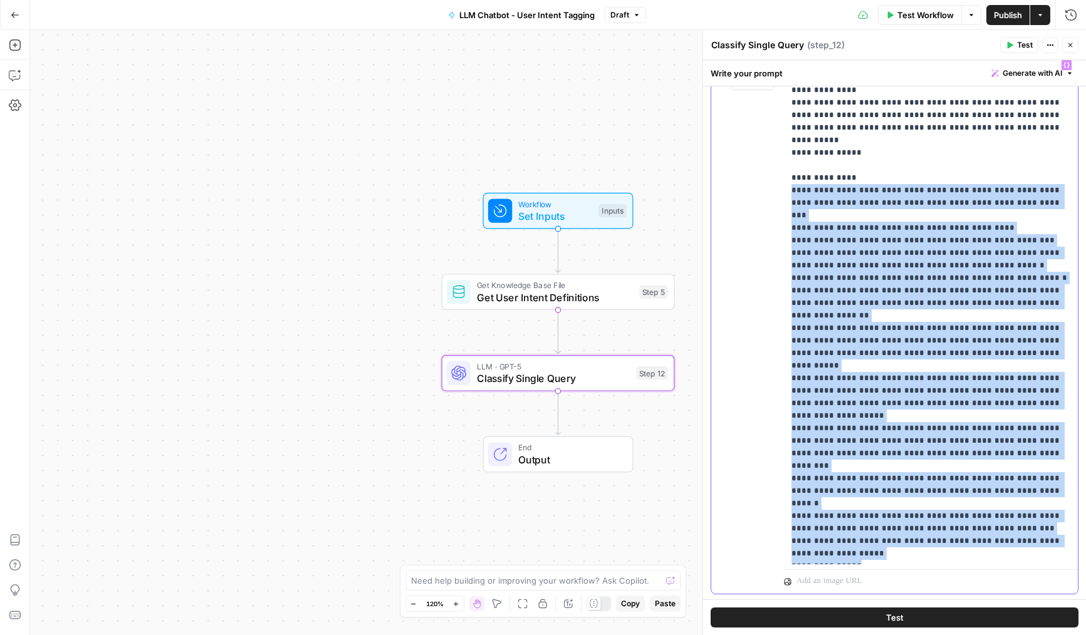
drag, startPoint x: 872, startPoint y: 479, endPoint x: 785, endPoint y: 177, distance: 314.1
click at [785, 177] on div "**********" at bounding box center [931, 309] width 294 height 511
click at [862, 226] on p "**********" at bounding box center [930, 378] width 279 height 639
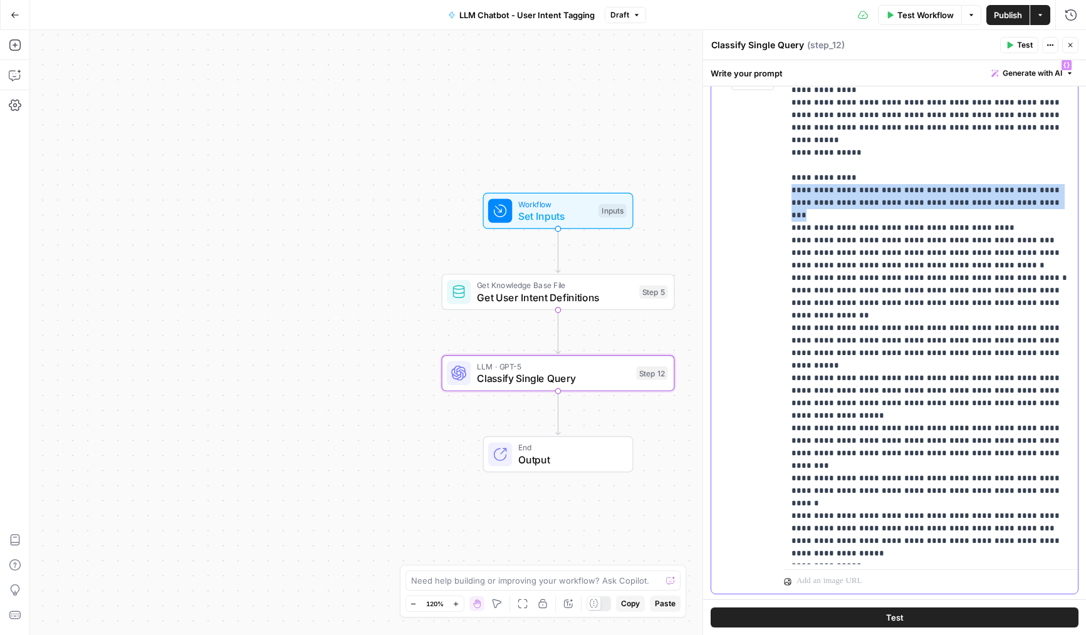
drag, startPoint x: 791, startPoint y: 178, endPoint x: 1031, endPoint y: 184, distance: 240.1
click at [1031, 184] on p "**********" at bounding box center [930, 378] width 279 height 639
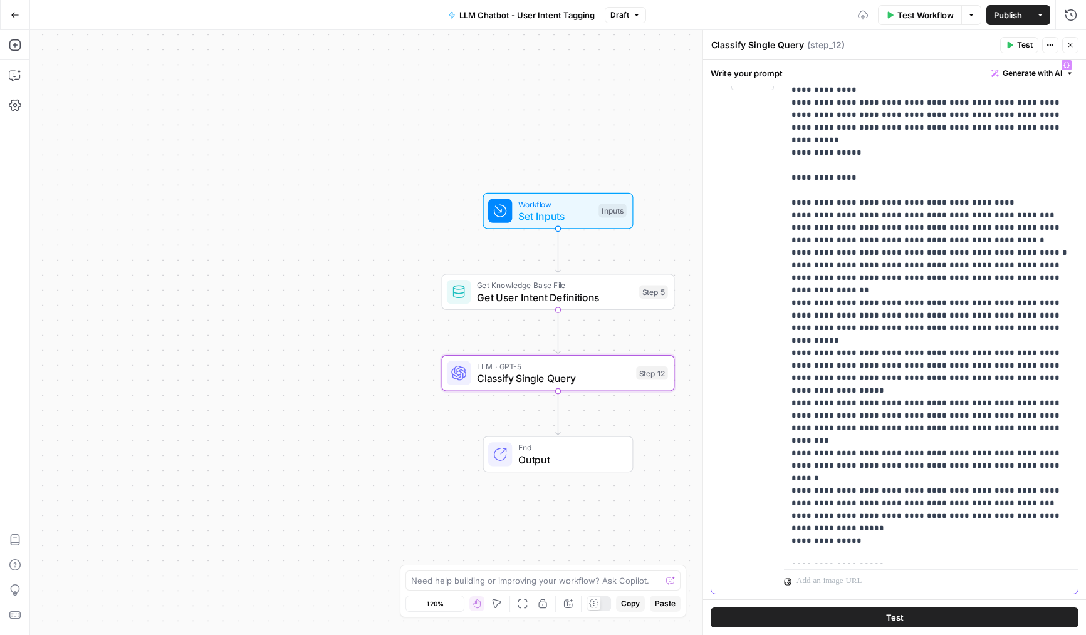
click at [833, 451] on p "**********" at bounding box center [930, 372] width 279 height 627
click at [831, 452] on p "**********" at bounding box center [930, 385] width 279 height 652
click at [847, 224] on p "**********" at bounding box center [930, 391] width 279 height 664
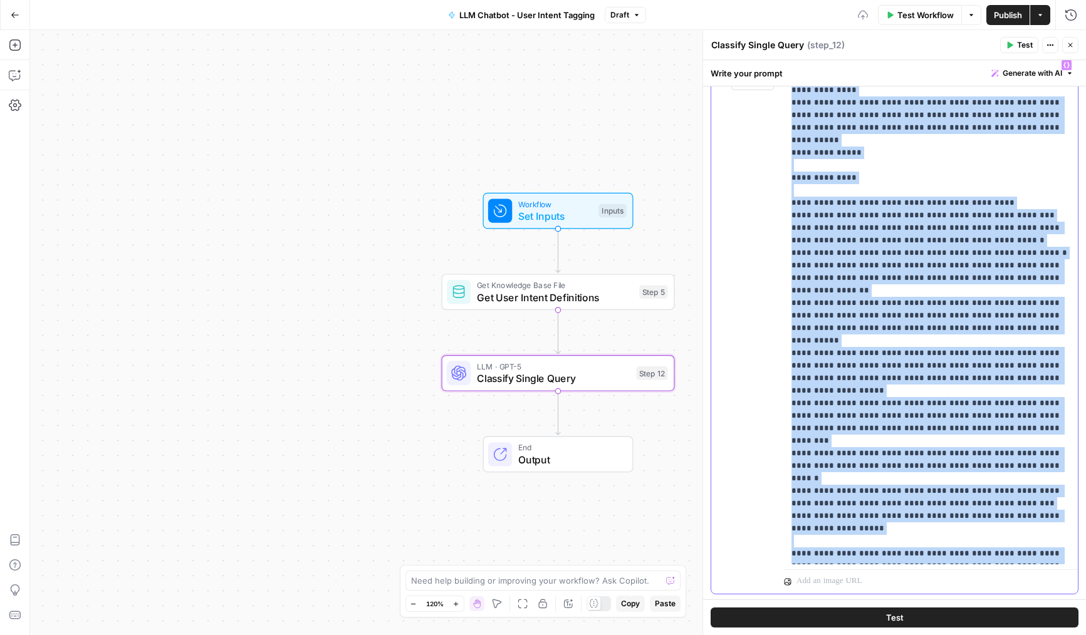
click at [847, 224] on p "**********" at bounding box center [930, 391] width 279 height 664
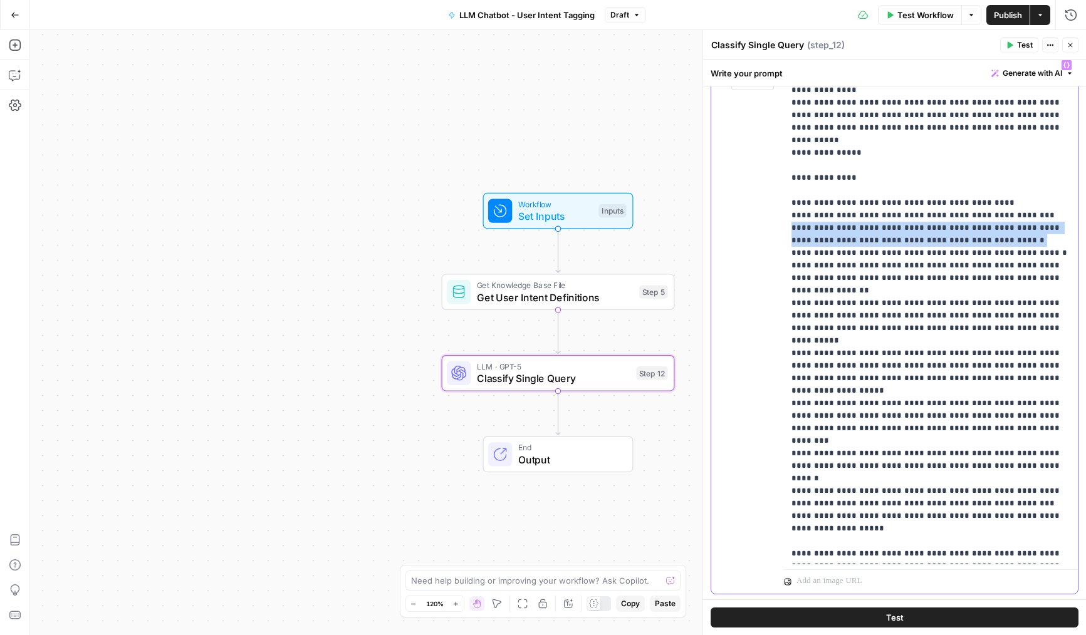
click at [847, 224] on p "**********" at bounding box center [930, 391] width 279 height 664
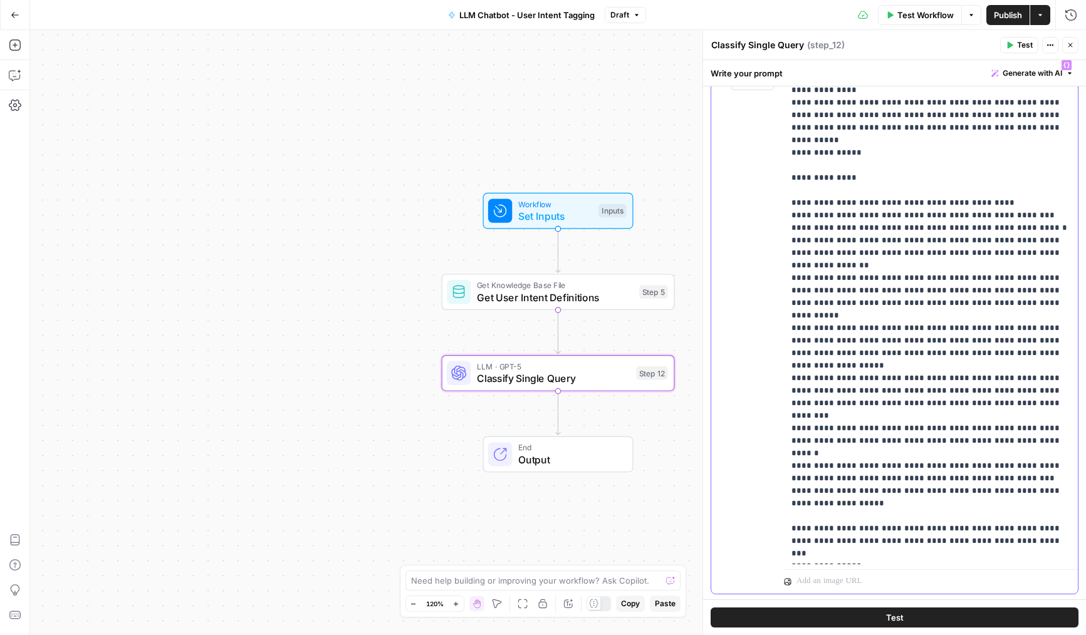
click at [805, 435] on p "**********" at bounding box center [930, 378] width 279 height 639
click at [821, 181] on p "**********" at bounding box center [930, 385] width 279 height 652
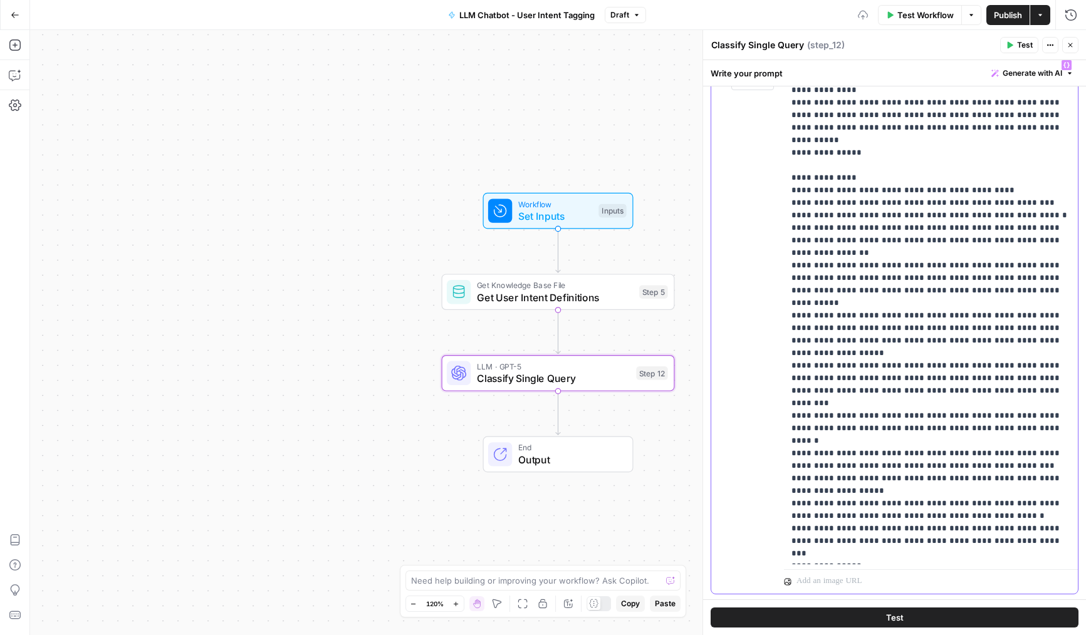
click at [797, 490] on p "**********" at bounding box center [930, 378] width 279 height 639
click at [846, 491] on p "**********" at bounding box center [930, 378] width 279 height 639
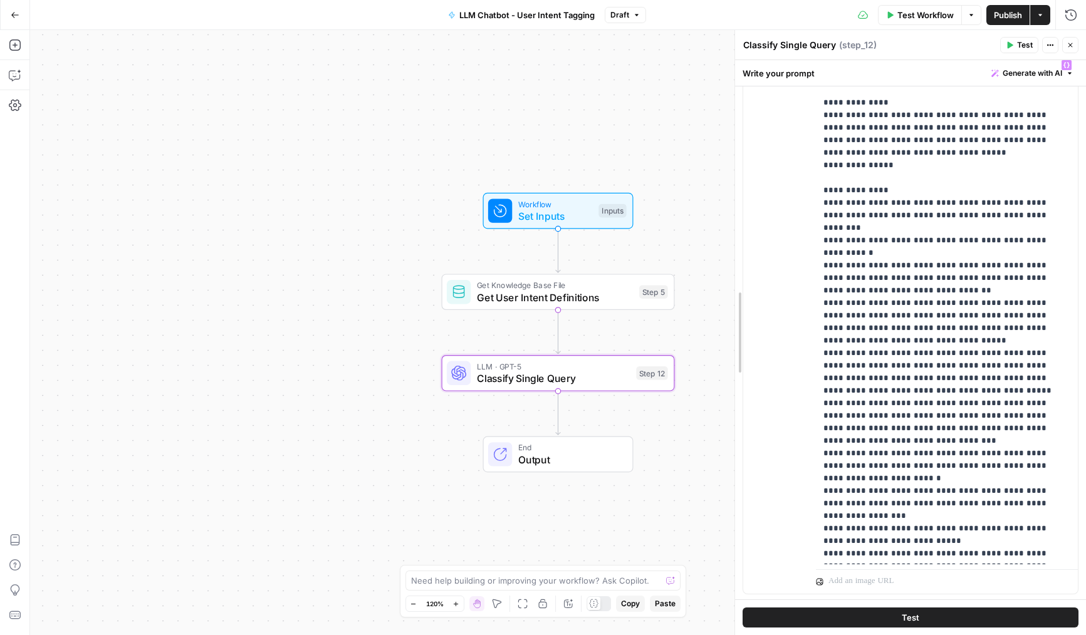
drag, startPoint x: 707, startPoint y: 380, endPoint x: 739, endPoint y: 379, distance: 32.0
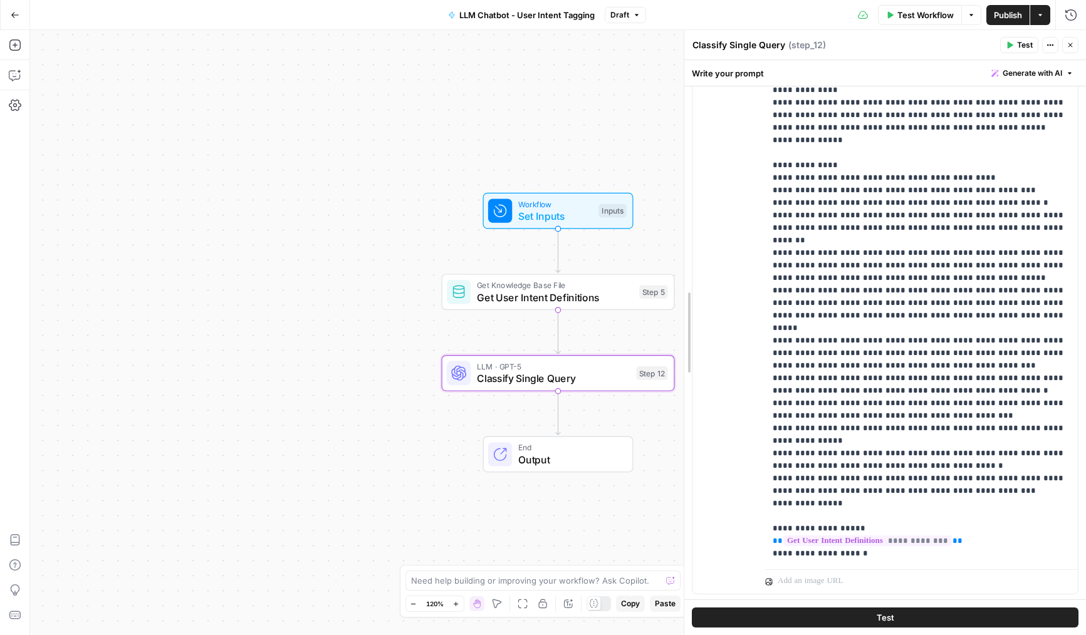
drag, startPoint x: 739, startPoint y: 379, endPoint x: 689, endPoint y: 388, distance: 51.6
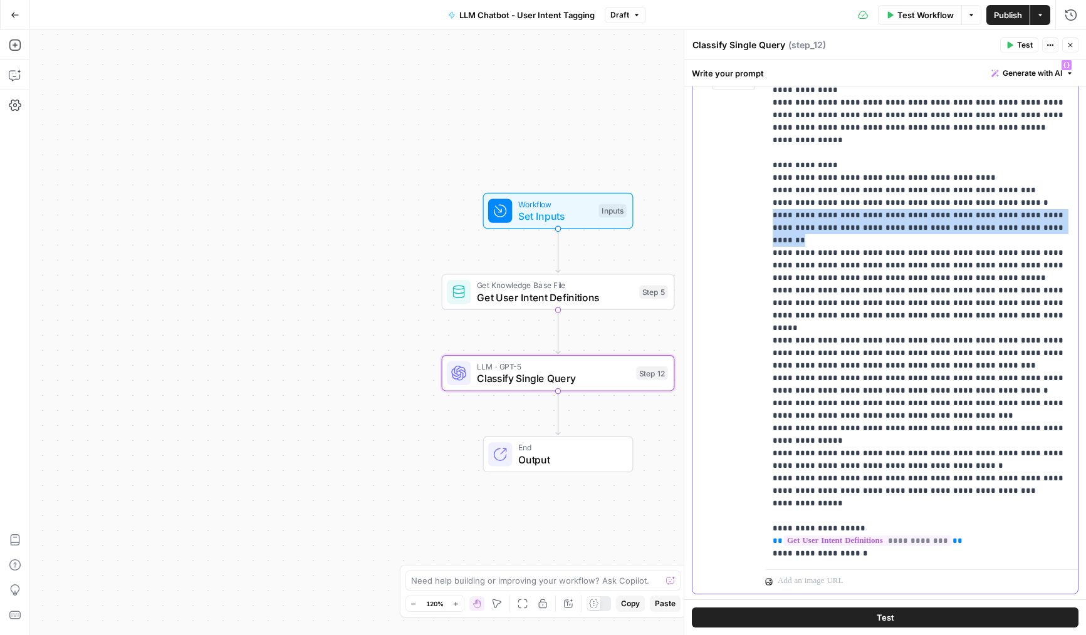
drag, startPoint x: 1043, startPoint y: 231, endPoint x: 737, endPoint y: 217, distance: 306.1
click at [737, 217] on div "**********" at bounding box center [884, 324] width 385 height 540
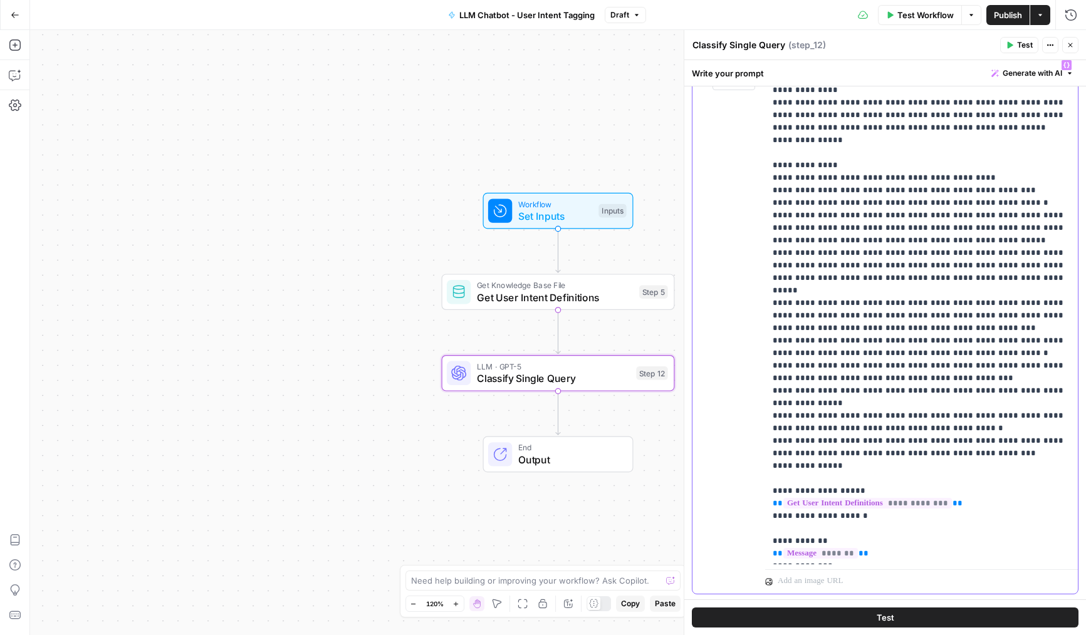
click at [989, 419] on p "**********" at bounding box center [922, 360] width 298 height 602
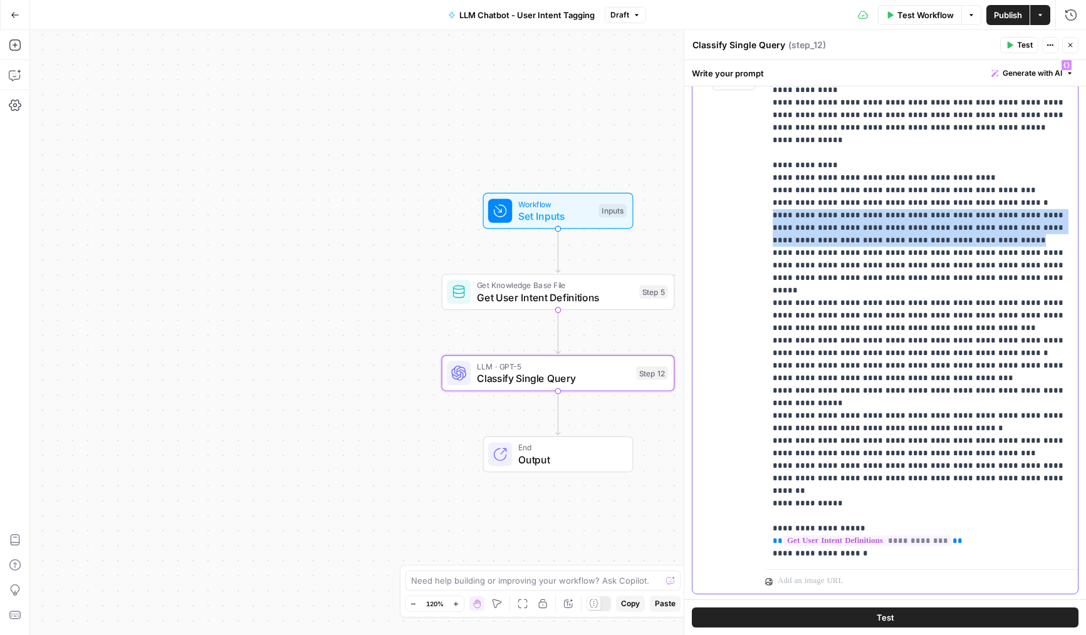
drag, startPoint x: 917, startPoint y: 244, endPoint x: 748, endPoint y: 216, distance: 171.0
click at [748, 216] on div "**********" at bounding box center [884, 324] width 385 height 540
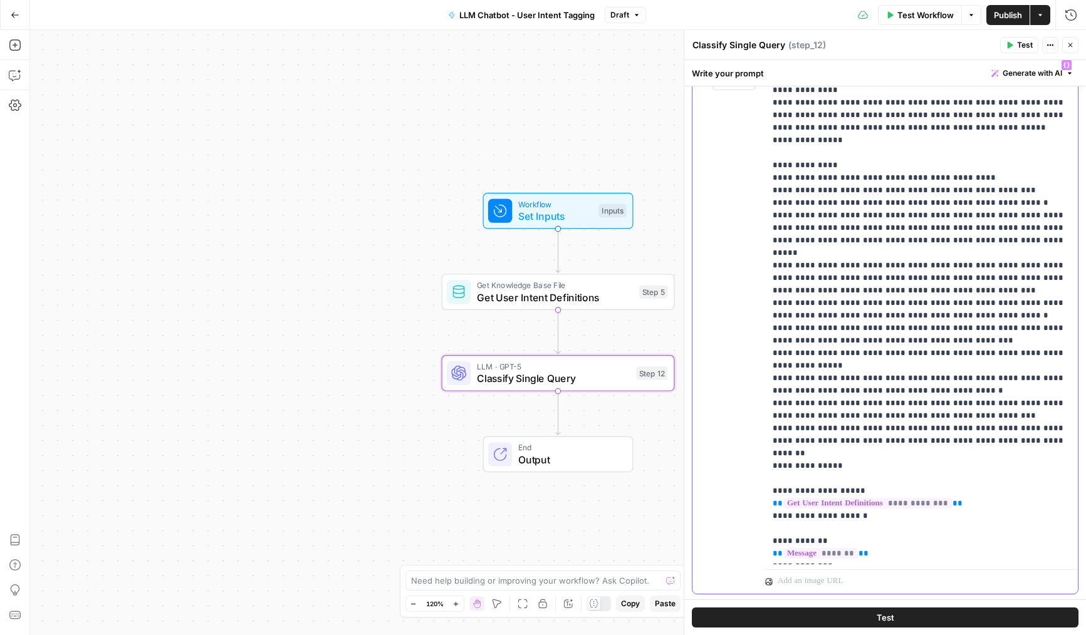
click at [770, 255] on div "**********" at bounding box center [921, 309] width 313 height 511
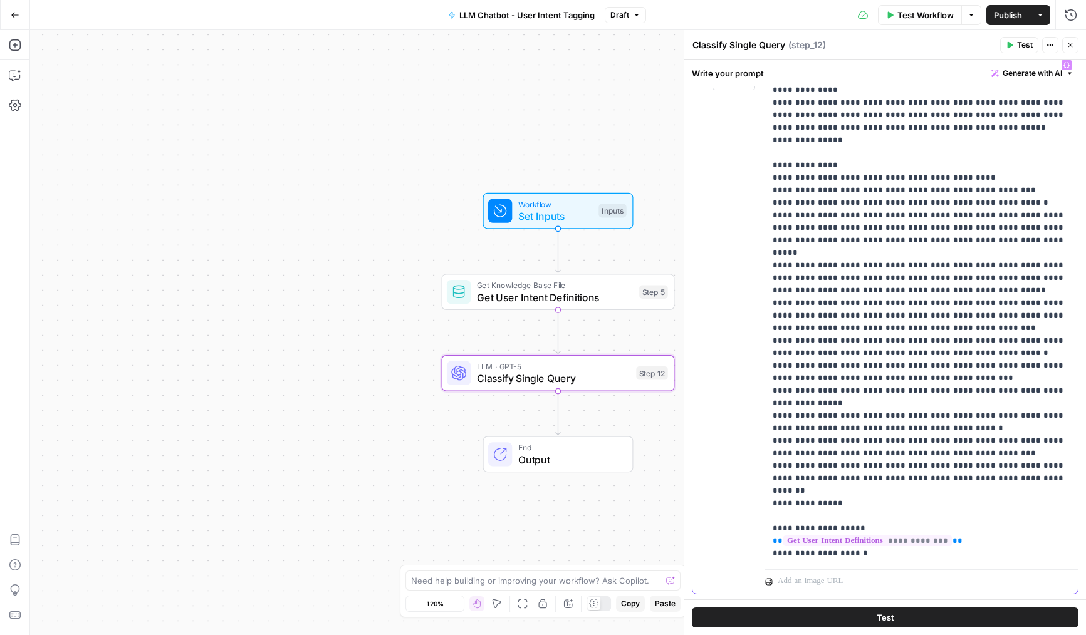
click at [795, 330] on p "**********" at bounding box center [922, 372] width 298 height 627
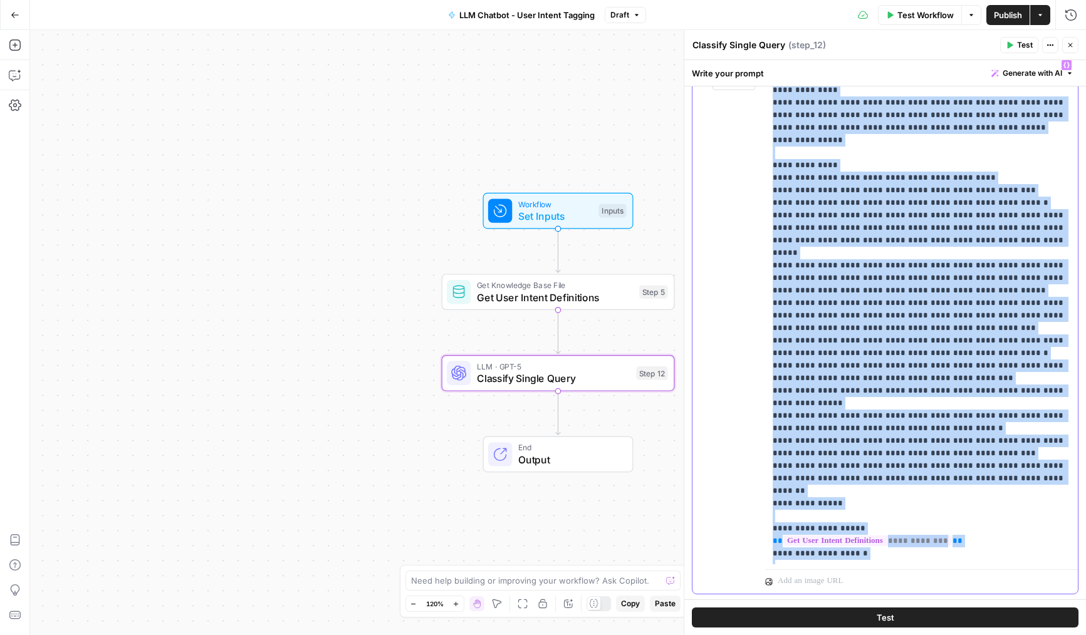
click at [795, 330] on p "**********" at bounding box center [922, 372] width 298 height 627
click at [848, 338] on p "**********" at bounding box center [922, 372] width 298 height 627
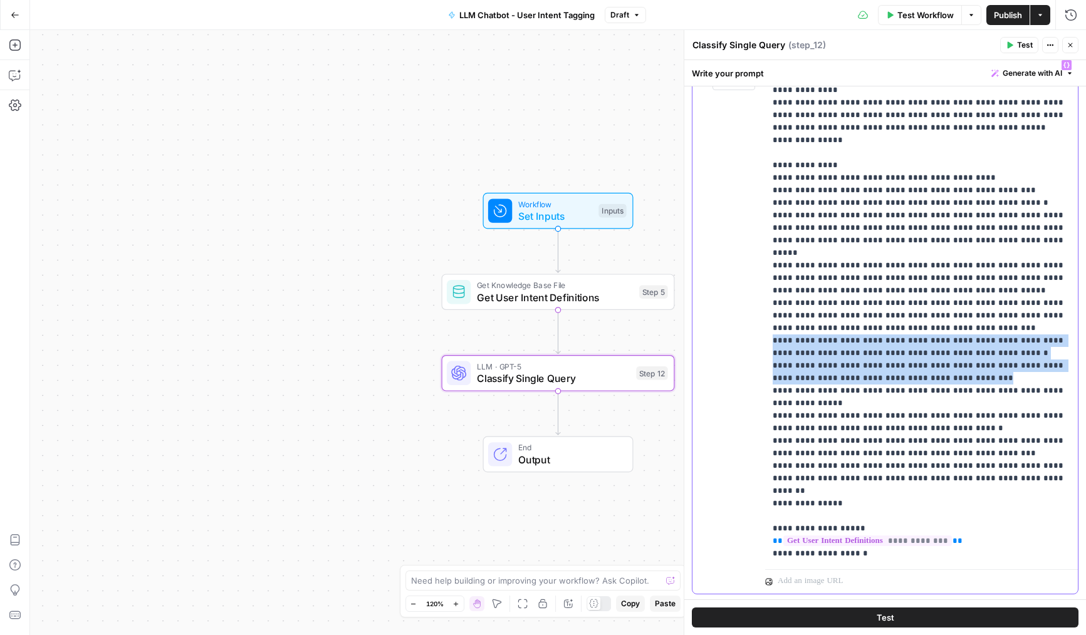
drag, startPoint x: 966, startPoint y: 366, endPoint x: 768, endPoint y: 323, distance: 202.5
click at [768, 323] on div "**********" at bounding box center [921, 309] width 313 height 511
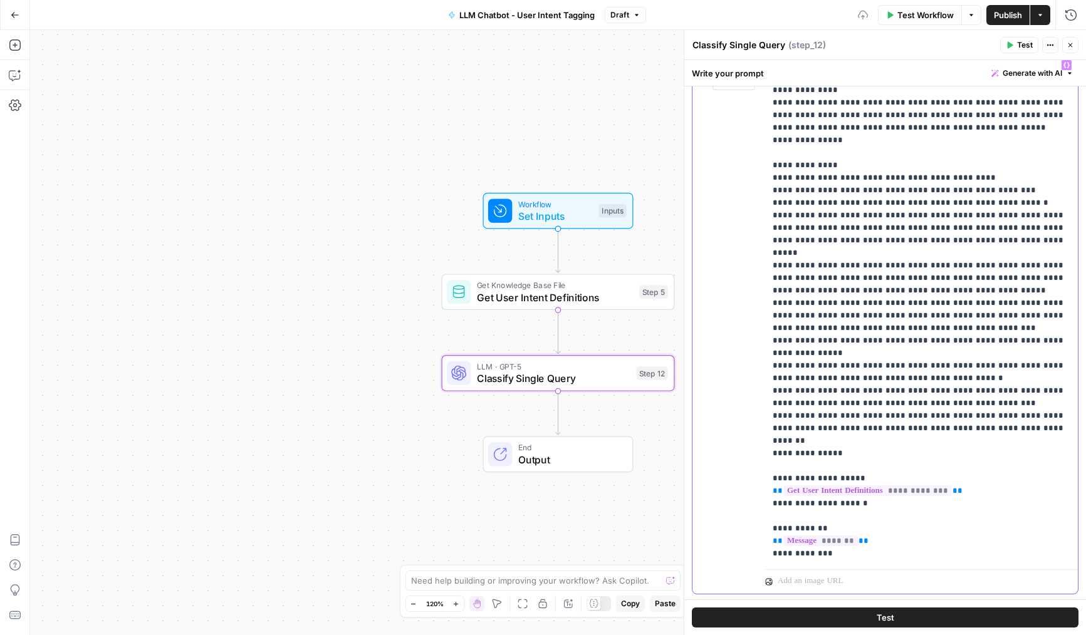
click at [1004, 237] on p "**********" at bounding box center [922, 347] width 298 height 576
click at [952, 284] on p "**********" at bounding box center [922, 347] width 298 height 576
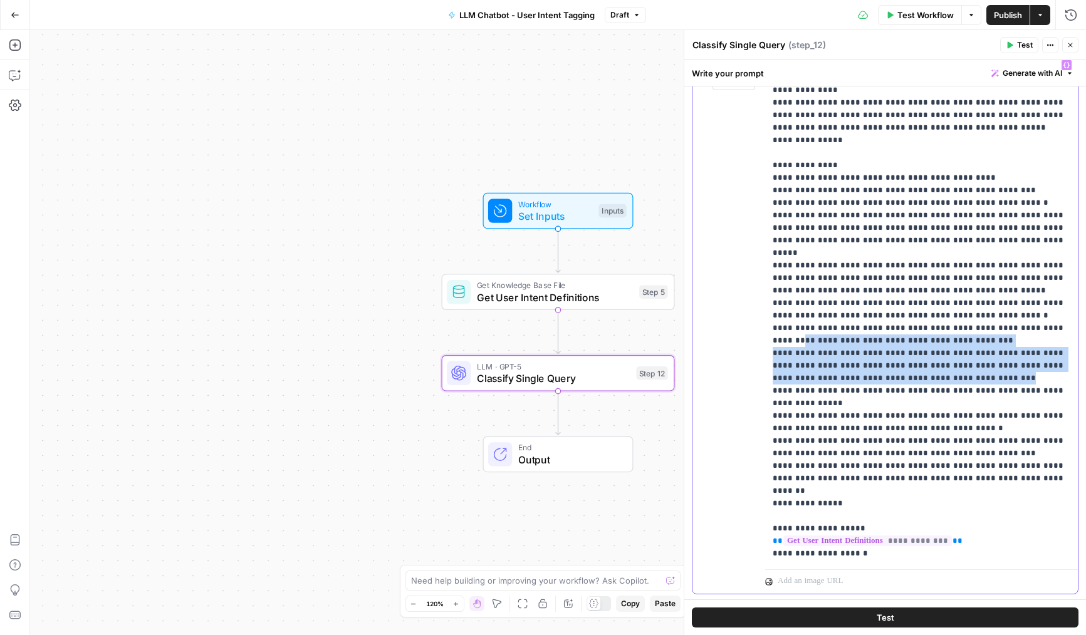
drag, startPoint x: 957, startPoint y: 370, endPoint x: 763, endPoint y: 333, distance: 198.3
click at [763, 333] on div "**********" at bounding box center [884, 324] width 385 height 540
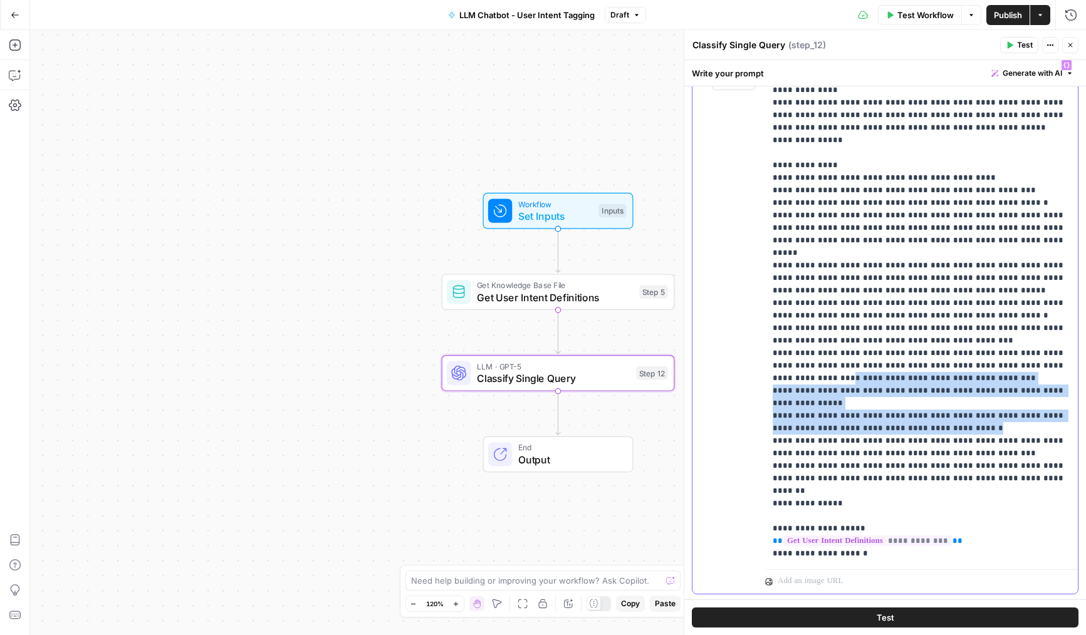
drag, startPoint x: 964, startPoint y: 405, endPoint x: 779, endPoint y: 369, distance: 188.3
click at [779, 369] on p "**********" at bounding box center [922, 372] width 298 height 627
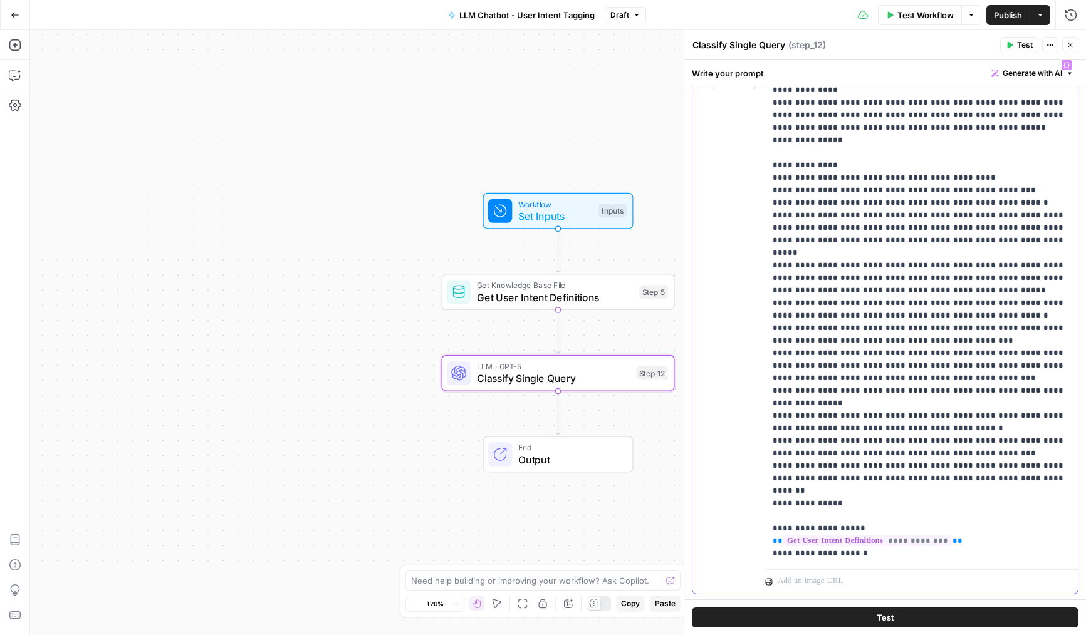
click at [846, 410] on p "**********" at bounding box center [922, 372] width 298 height 627
click at [798, 424] on p "**********" at bounding box center [922, 372] width 298 height 627
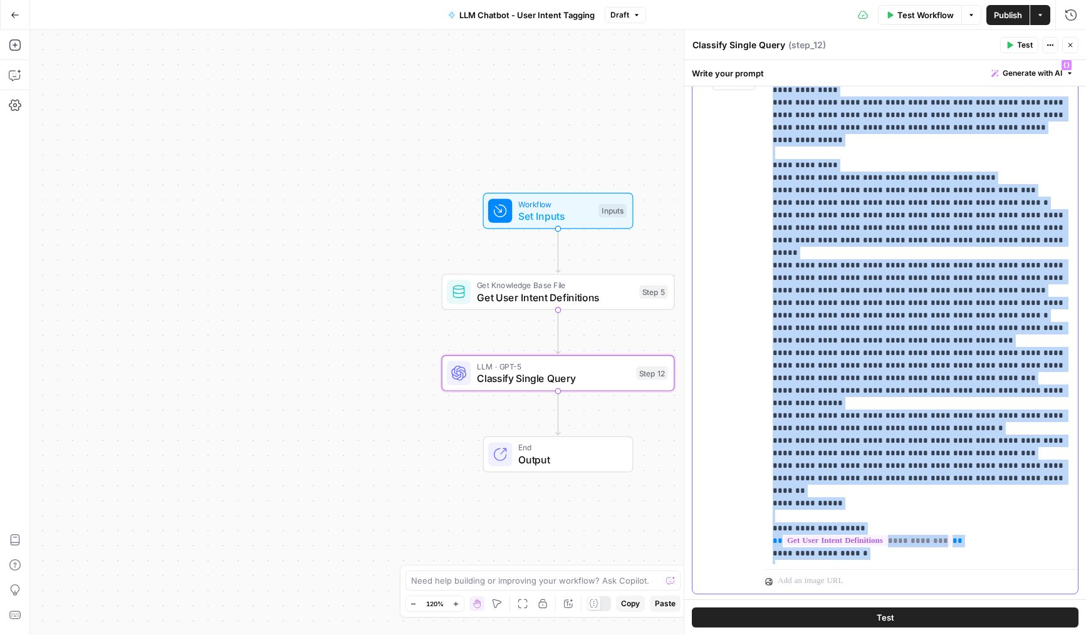
click at [798, 424] on p "**********" at bounding box center [922, 372] width 298 height 627
click at [840, 434] on p "**********" at bounding box center [922, 372] width 298 height 627
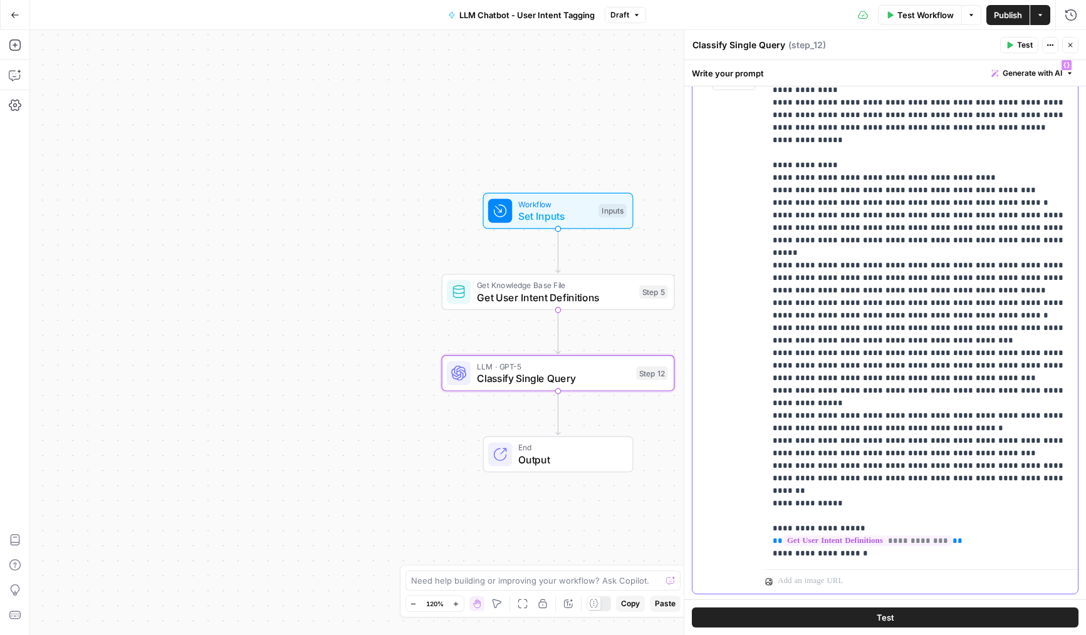
click at [836, 481] on p "**********" at bounding box center [922, 372] width 298 height 627
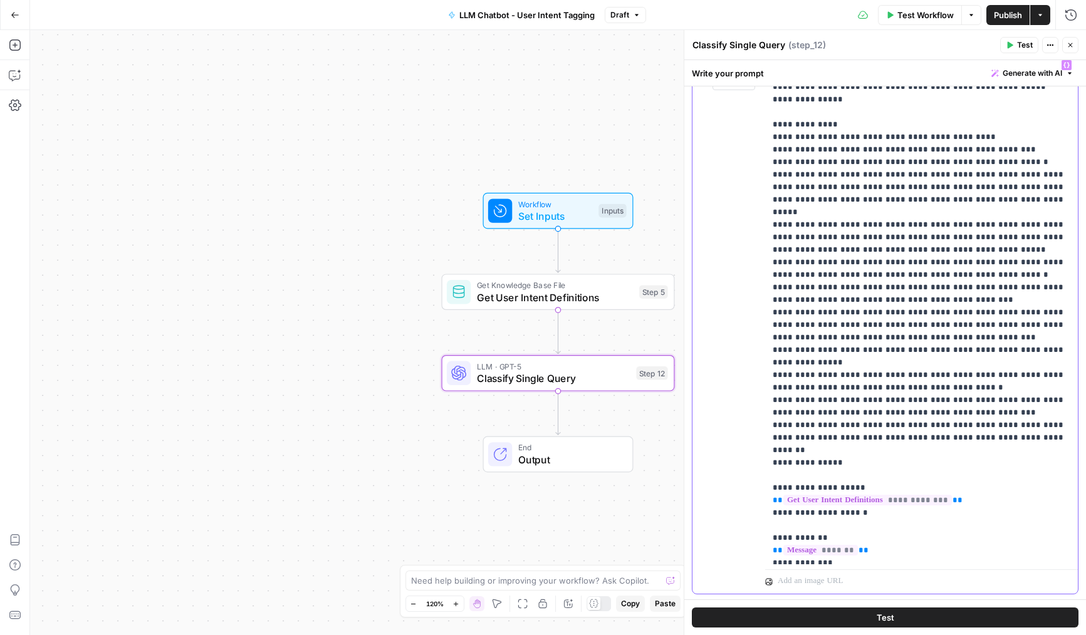
scroll to position [0, 0]
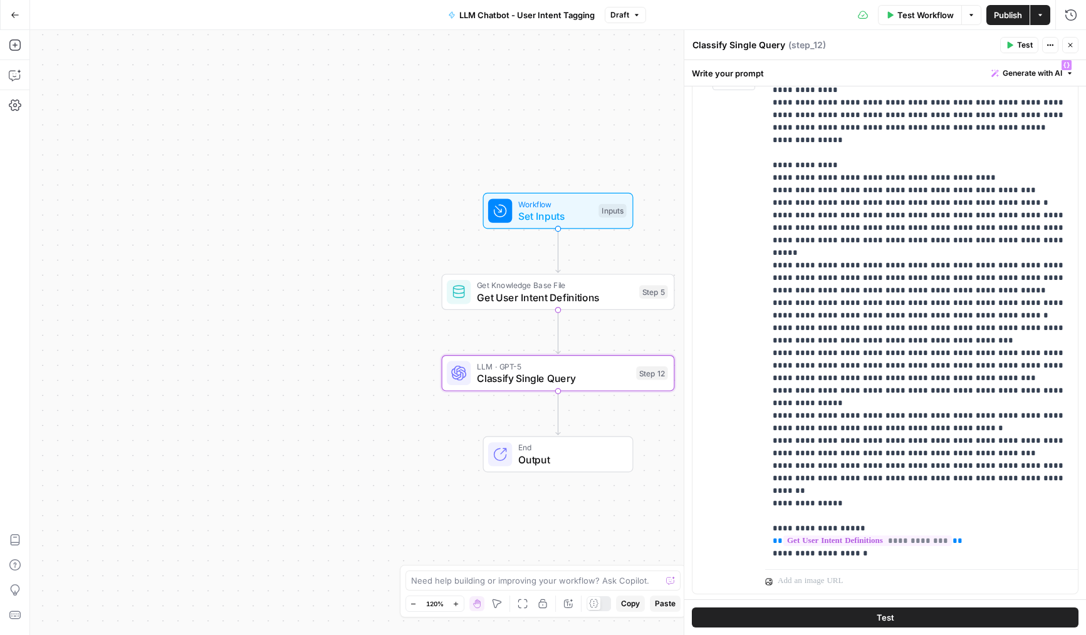
click at [1006, 16] on span "Publish" at bounding box center [1008, 15] width 28 height 13
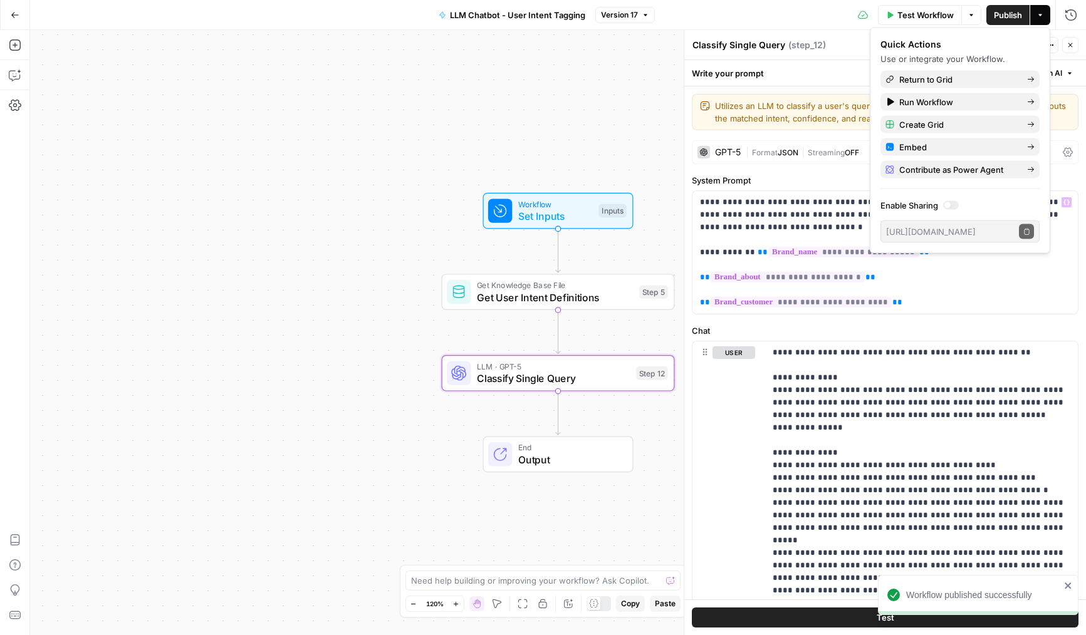
scroll to position [59, 0]
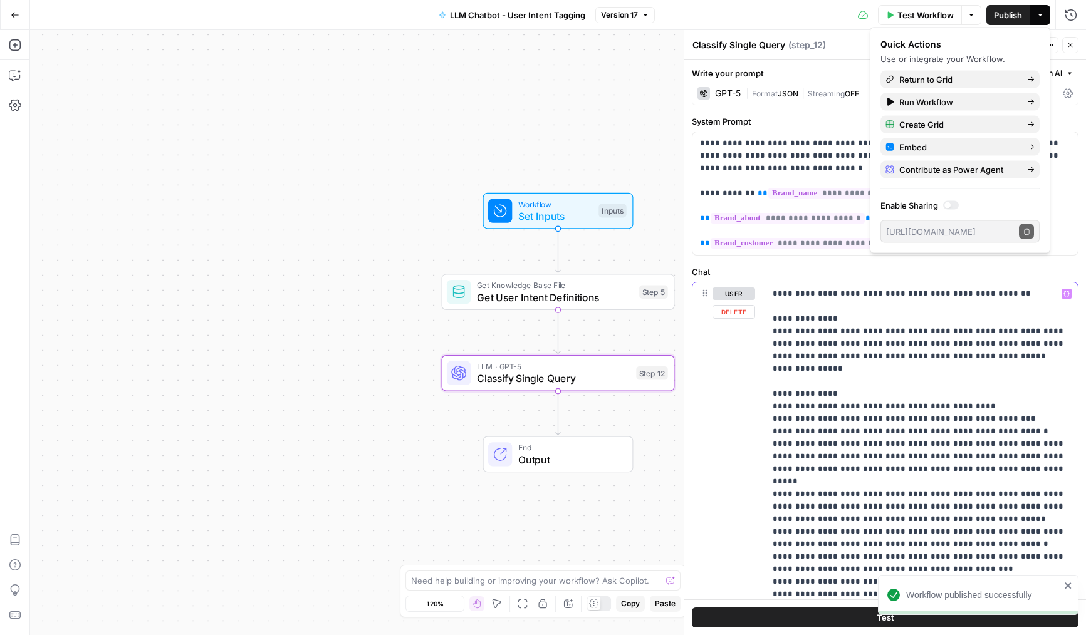
click at [845, 371] on p "**********" at bounding box center [922, 601] width 298 height 627
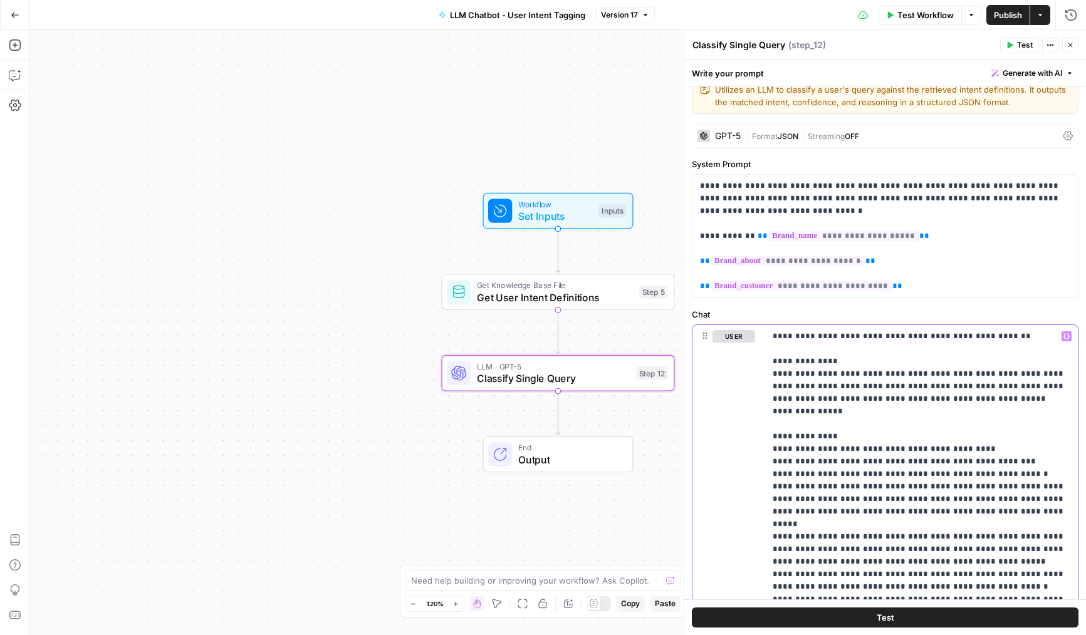
scroll to position [16, 0]
click at [1073, 46] on icon "button" at bounding box center [1070, 45] width 8 height 8
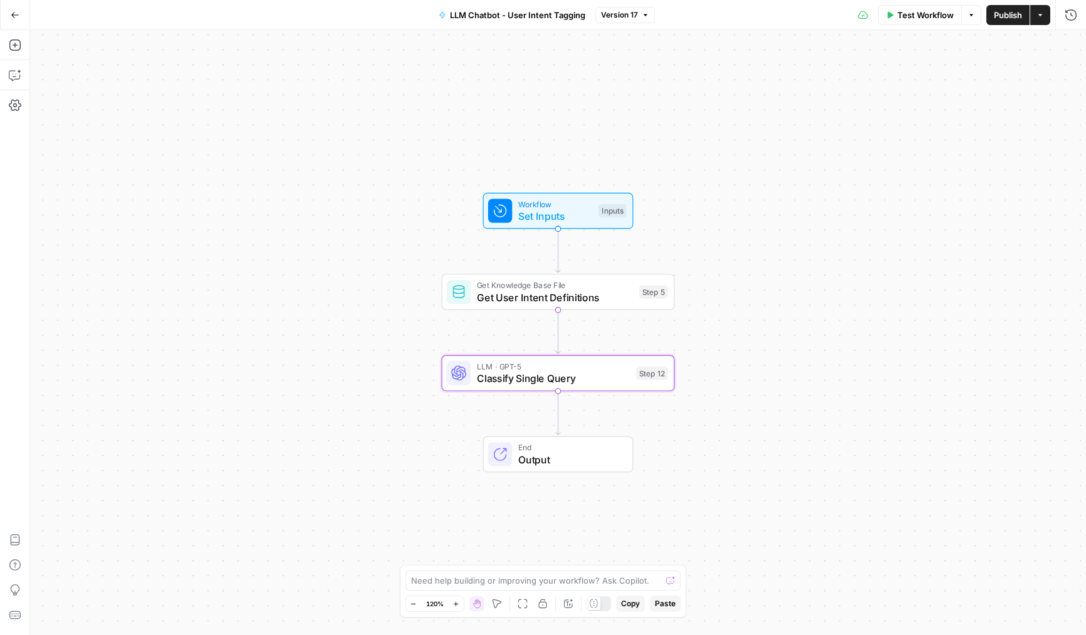
click at [989, 9] on button "Publish" at bounding box center [1007, 15] width 43 height 20
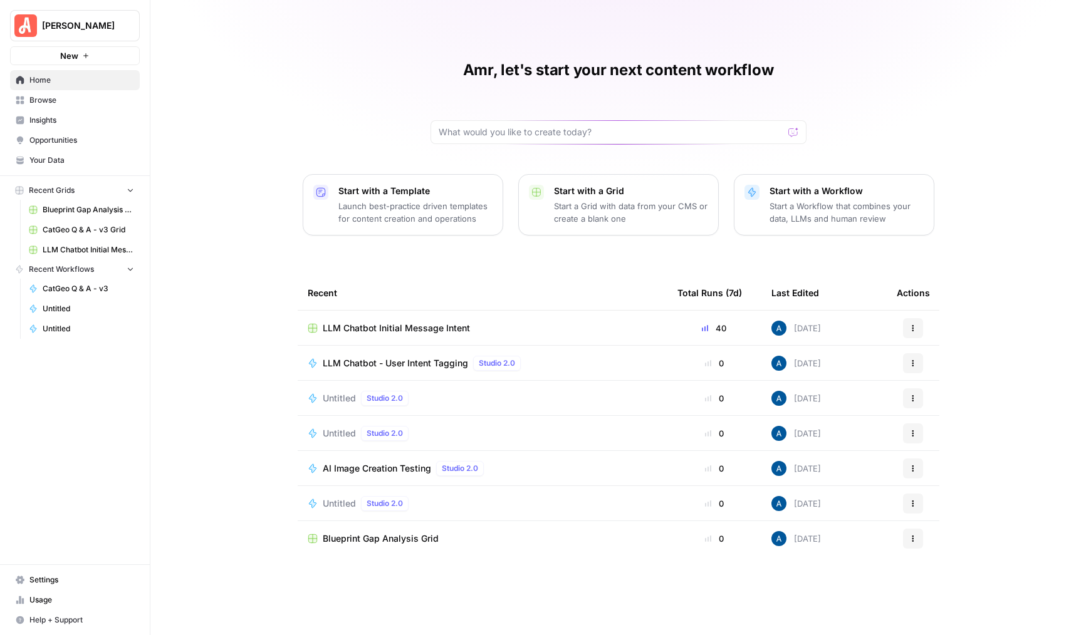
click at [102, 23] on span "[PERSON_NAME]" at bounding box center [80, 25] width 76 height 13
type input "dil"
click at [86, 89] on span "[PERSON_NAME] Test" at bounding box center [120, 94] width 165 height 13
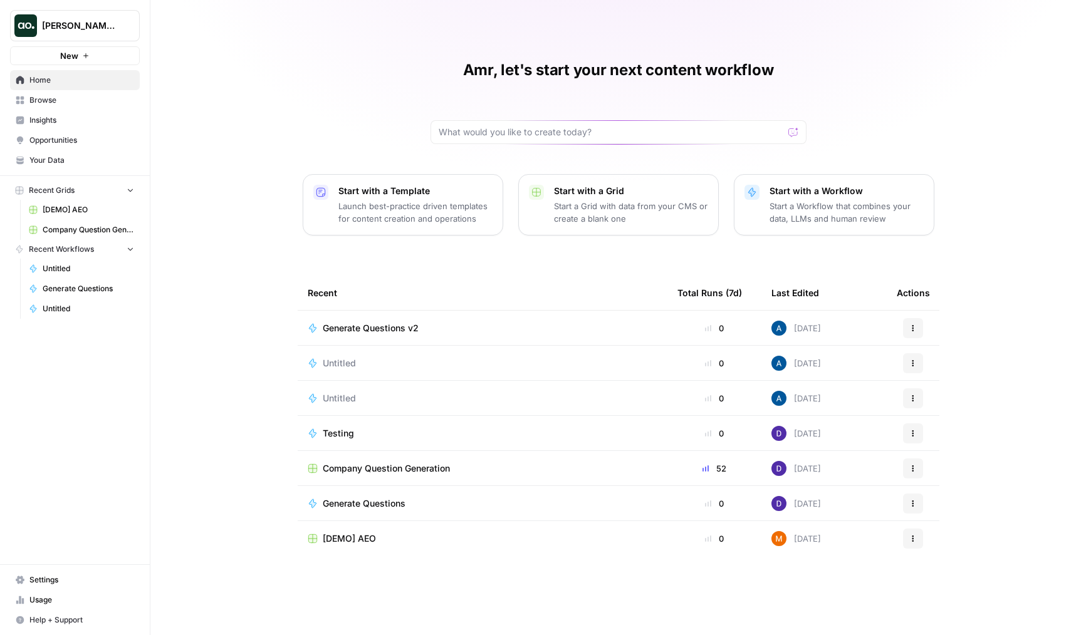
click at [388, 451] on td "Company Question Generation" at bounding box center [483, 468] width 370 height 34
click at [393, 461] on td "Company Question Generation" at bounding box center [483, 468] width 370 height 34
click at [402, 463] on span "Company Question Generation" at bounding box center [386, 468] width 127 height 13
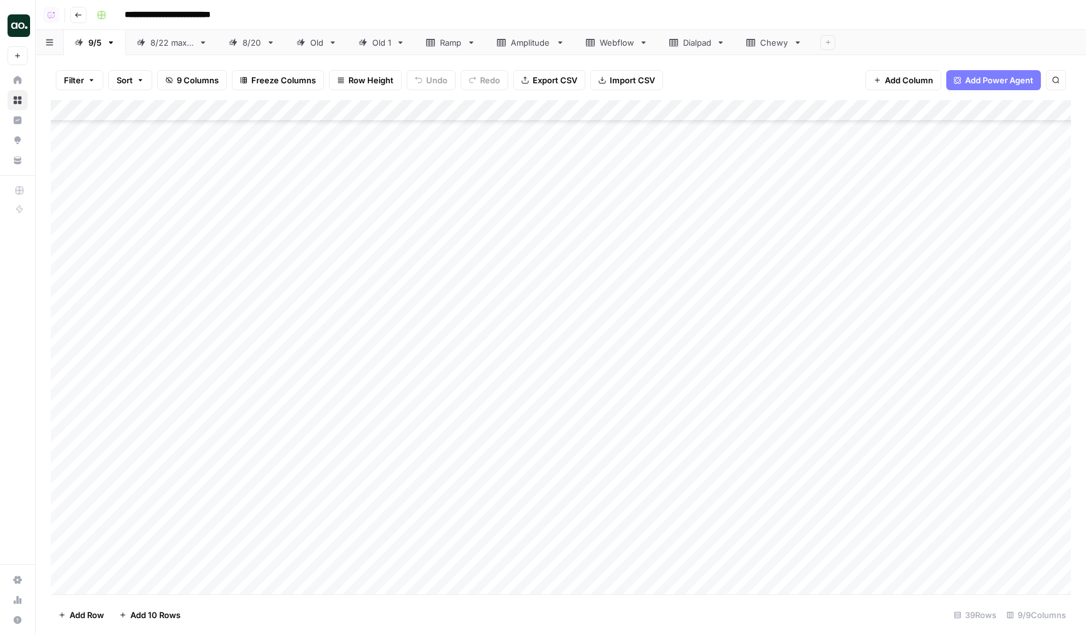
scroll to position [378, 0]
click at [128, 469] on div "Add Column" at bounding box center [561, 347] width 1020 height 494
click at [135, 459] on div "Add Column" at bounding box center [561, 347] width 1020 height 494
type textarea "*****"
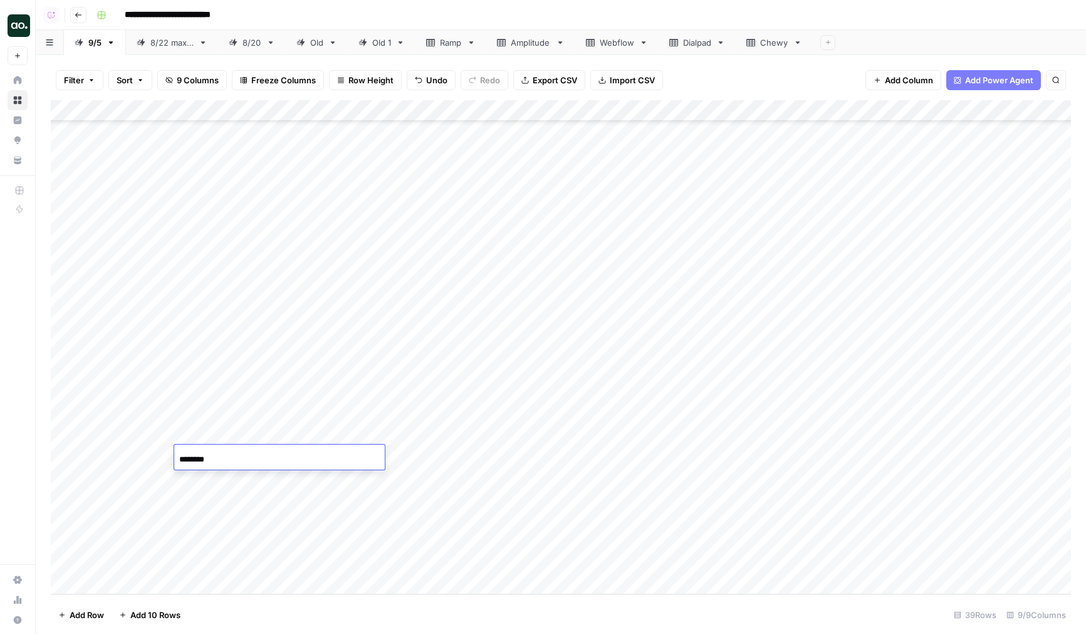
type input "*********"
type input "500"
click at [484, 456] on div "Add Column" at bounding box center [561, 347] width 1020 height 494
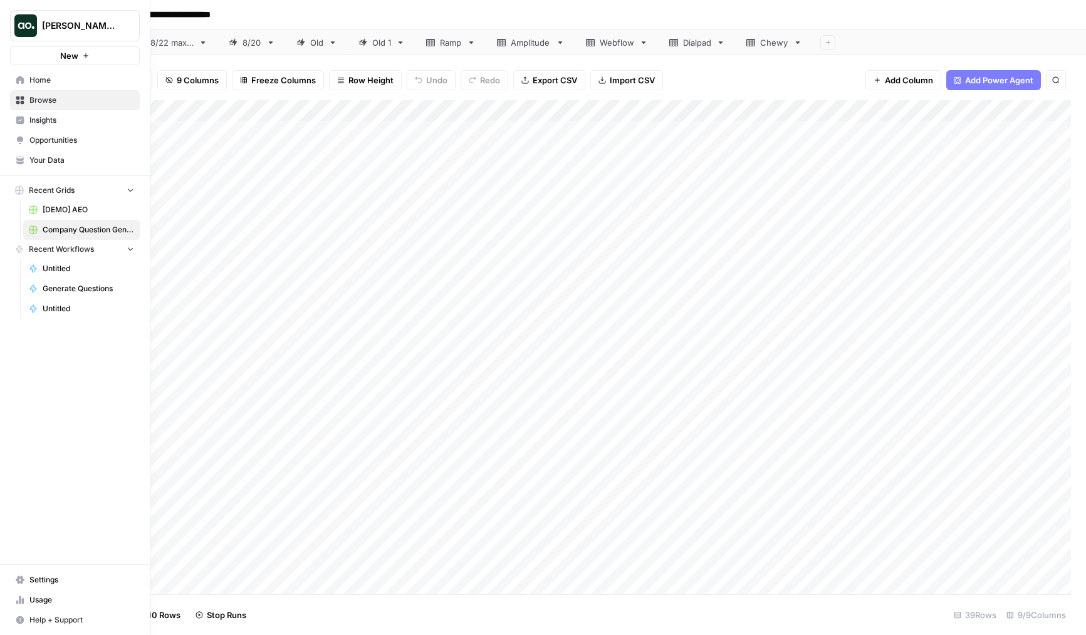
click at [105, 373] on div "[PERSON_NAME] Test New Home Browse Insights Opportunities Your Data Recent Grid…" at bounding box center [75, 317] width 150 height 635
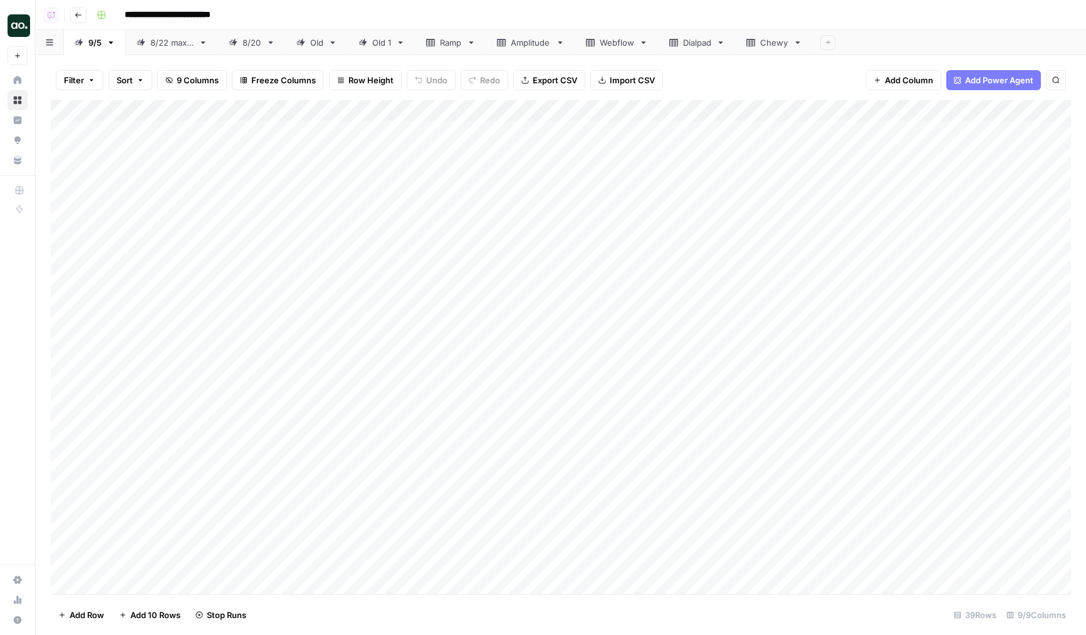
click at [167, 375] on div "Add Column" at bounding box center [561, 347] width 1020 height 494
click at [126, 397] on div "Add Column" at bounding box center [561, 347] width 1020 height 494
click at [342, 390] on div "Add Column" at bounding box center [561, 347] width 1020 height 494
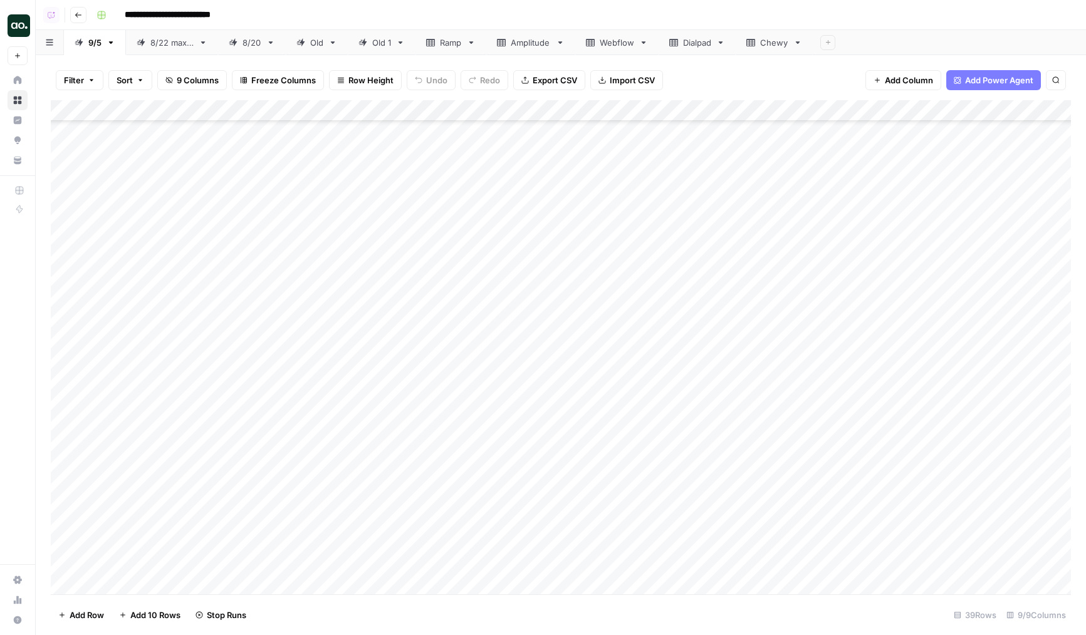
click at [126, 462] on div "Add Column" at bounding box center [561, 347] width 1020 height 494
click at [112, 372] on div "Add Column" at bounding box center [561, 347] width 1020 height 494
click at [128, 175] on div "Add Column" at bounding box center [561, 347] width 1020 height 494
click at [128, 135] on div "Add Column" at bounding box center [561, 347] width 1020 height 494
